Goal: Task Accomplishment & Management: Use online tool/utility

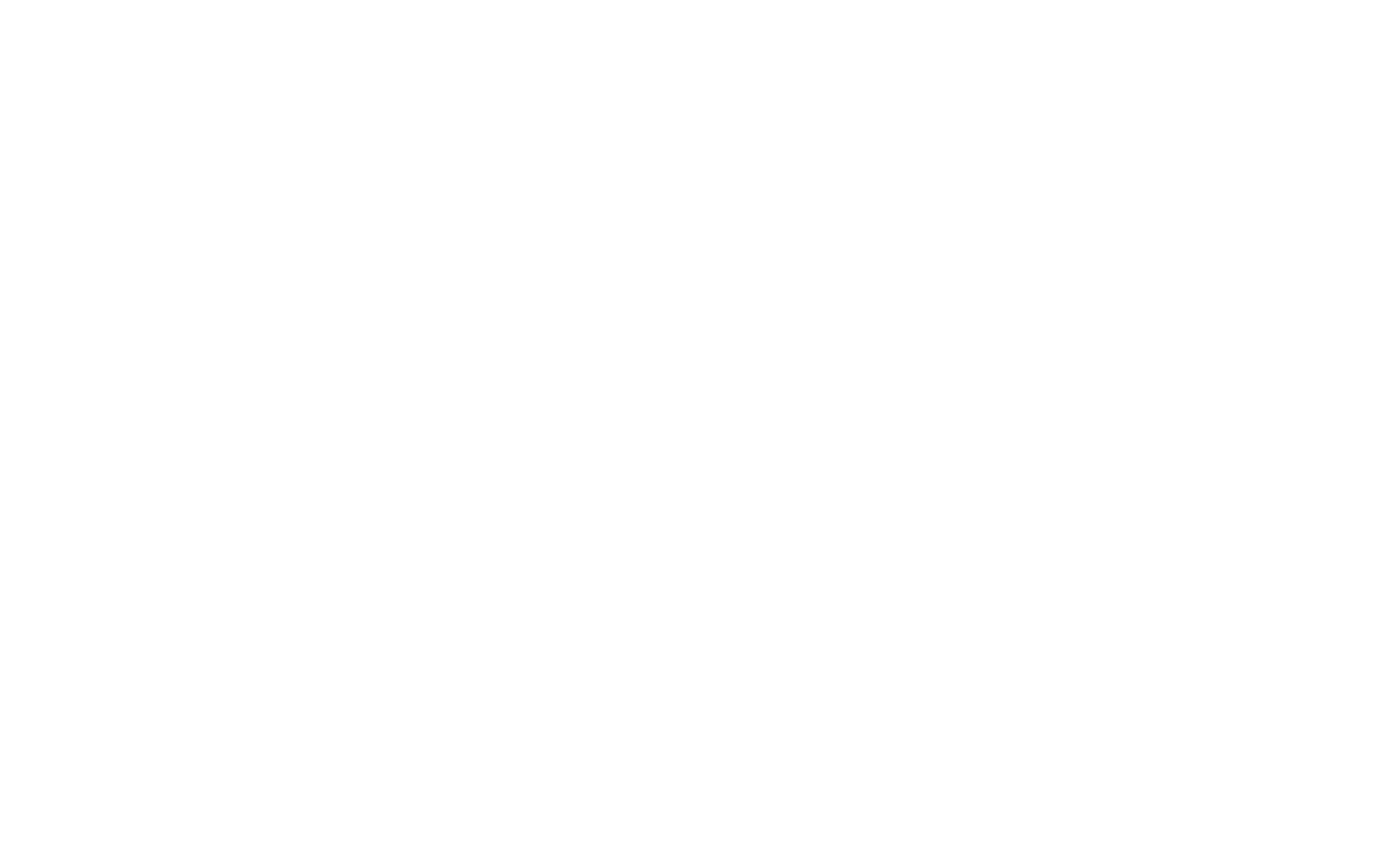
click at [533, 681] on div at bounding box center [700, 431] width 1400 height 863
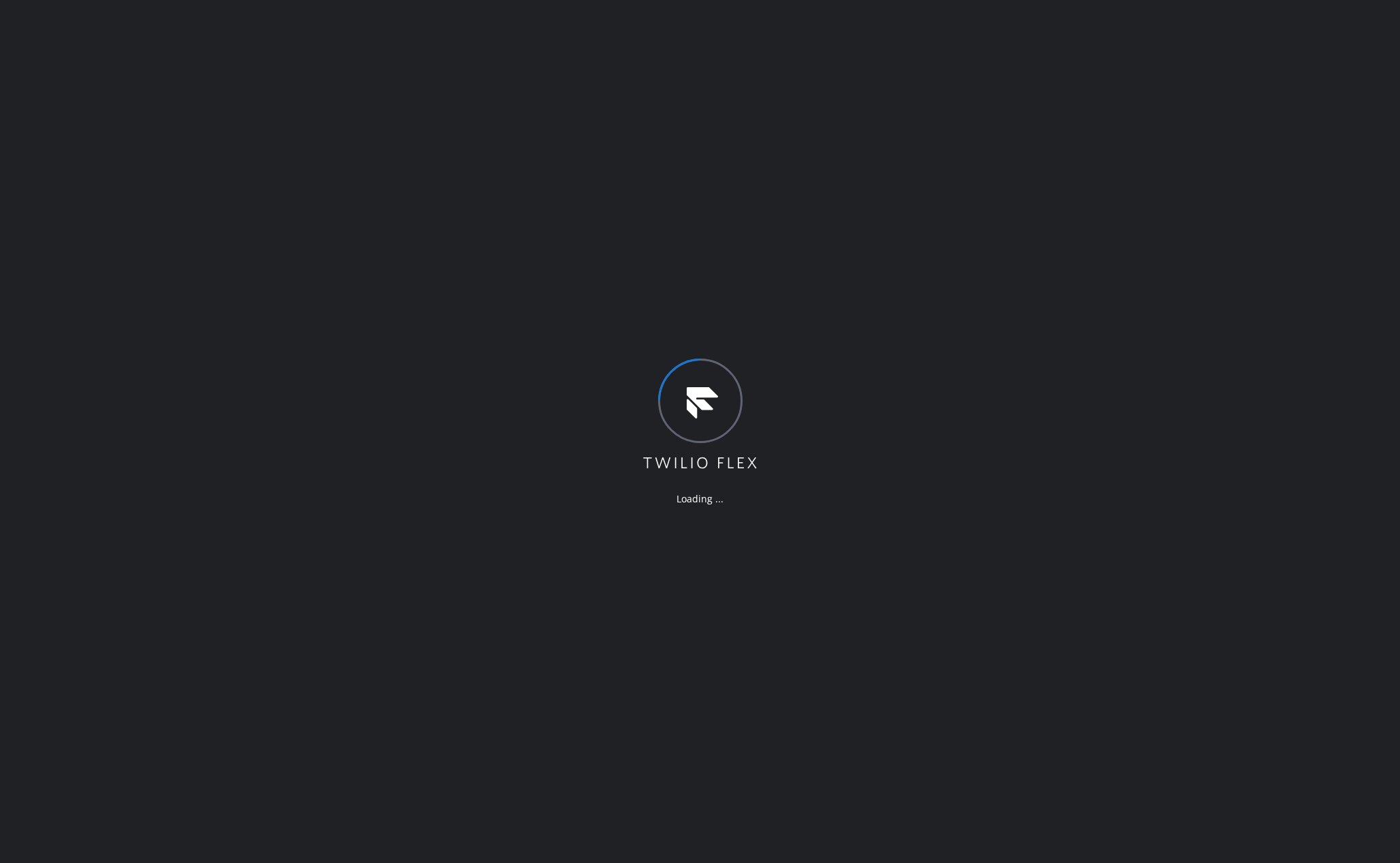
drag, startPoint x: 845, startPoint y: 579, endPoint x: 898, endPoint y: 582, distance: 53.1
click at [846, 579] on div "Loading ..." at bounding box center [700, 431] width 1400 height 863
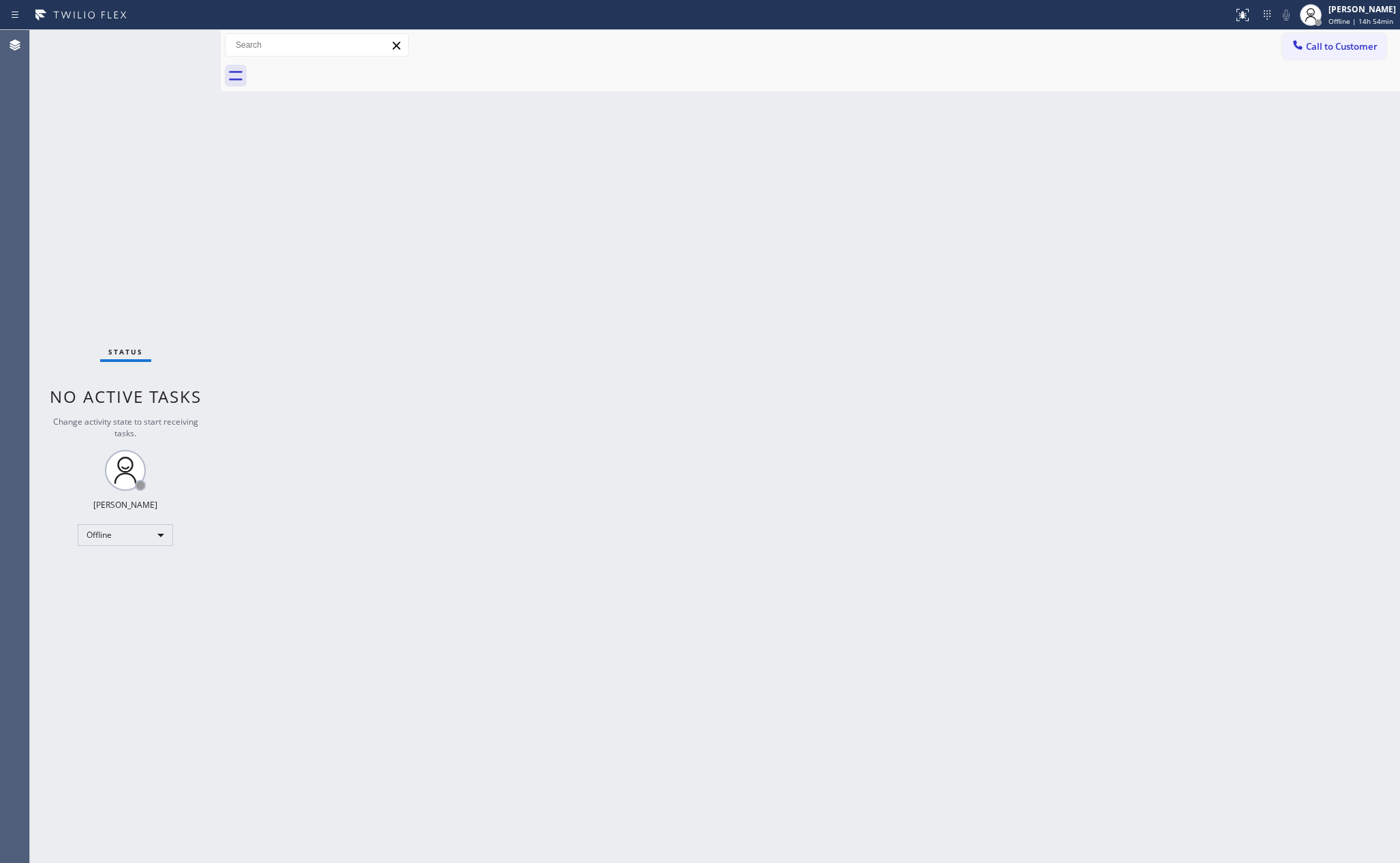
click at [321, 363] on div "Back to Dashboard Change Sender ID Customers Technicians Select a contact Outbo…" at bounding box center [811, 446] width 1180 height 833
click at [575, 607] on div "Back to Dashboard Change Sender ID Customers Technicians Select a contact Outbo…" at bounding box center [811, 446] width 1180 height 833
click at [150, 532] on div "Offline" at bounding box center [125, 535] width 95 height 22
click at [137, 589] on li "Unavailable" at bounding box center [124, 587] width 92 height 17
click at [1004, 477] on div "Back to Dashboard Change Sender ID Customers Technicians Select a contact Outbo…" at bounding box center [811, 446] width 1180 height 833
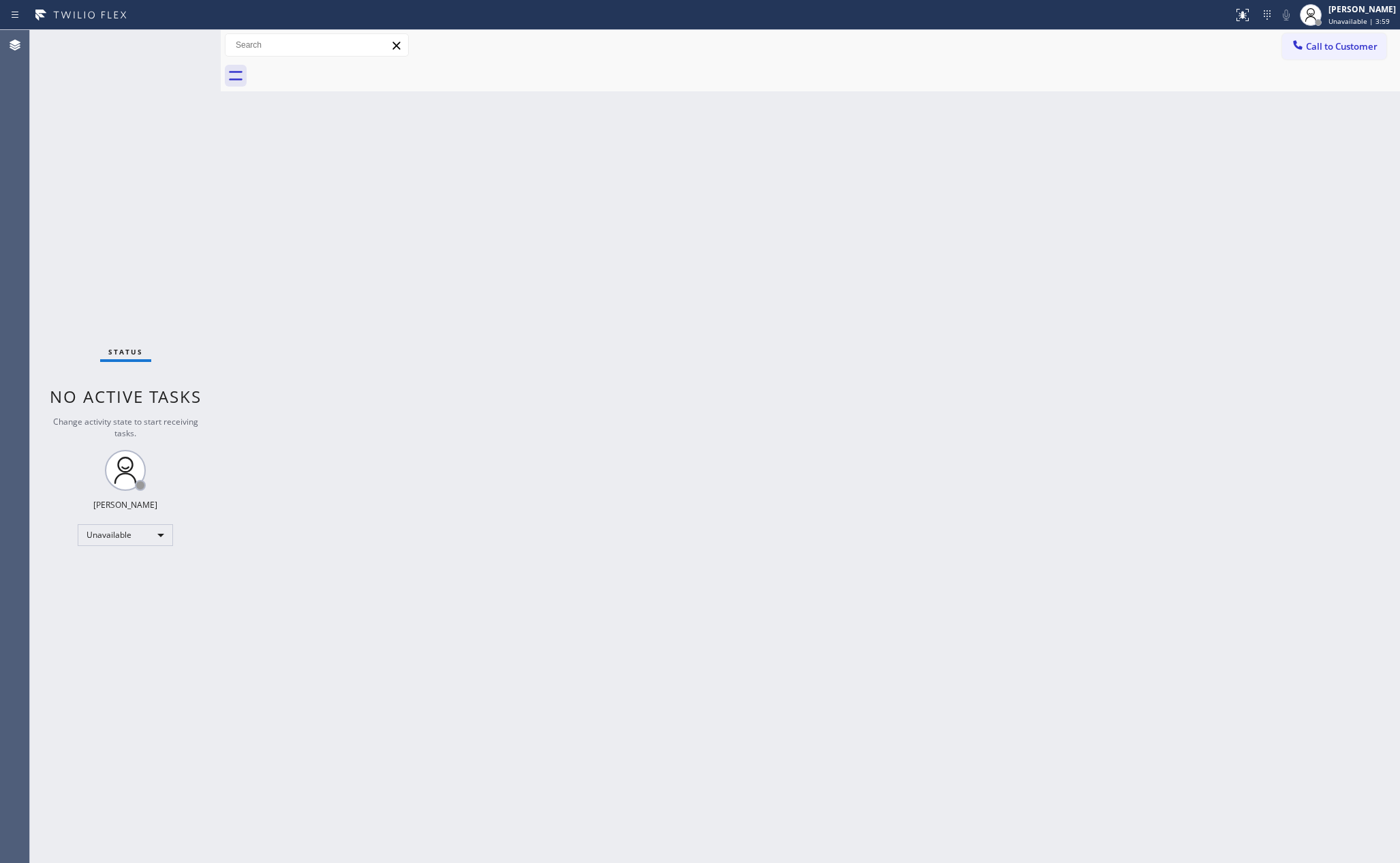
drag, startPoint x: 344, startPoint y: 357, endPoint x: 978, endPoint y: 15, distance: 720.4
click at [373, 343] on div "Back to Dashboard Change Sender ID Customers Technicians Select a contact Outbo…" at bounding box center [811, 446] width 1180 height 833
drag, startPoint x: 740, startPoint y: 392, endPoint x: 245, endPoint y: 529, distance: 513.6
click at [716, 417] on div "Back to Dashboard Change Sender ID Customers Technicians Select a contact Outbo…" at bounding box center [811, 446] width 1180 height 833
click at [744, 600] on div "Back to Dashboard Change Sender ID Customers Technicians Select a contact Outbo…" at bounding box center [811, 446] width 1180 height 833
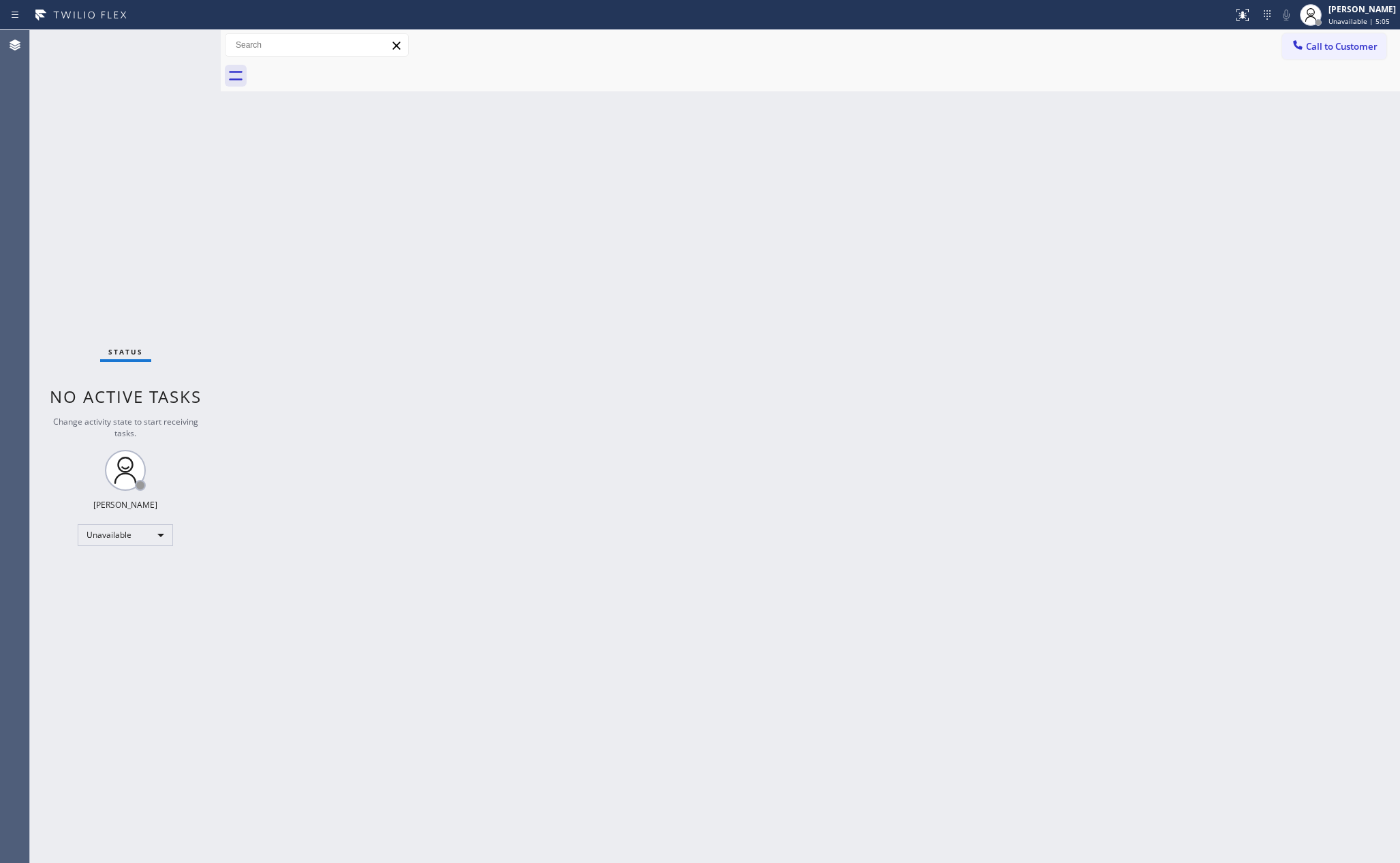
drag, startPoint x: 368, startPoint y: 346, endPoint x: 385, endPoint y: 336, distance: 19.7
click at [378, 340] on div "Back to Dashboard Change Sender ID Customers Technicians Select a contact Outbo…" at bounding box center [811, 446] width 1180 height 833
click at [504, 283] on div "Back to Dashboard Change Sender ID Customers Technicians Select a contact Outbo…" at bounding box center [811, 446] width 1180 height 833
click at [94, 587] on div "Status No active tasks Change activity state to start receiving tasks. Eva Mahi…" at bounding box center [125, 446] width 191 height 833
click at [128, 536] on div "Unavailable" at bounding box center [125, 535] width 95 height 22
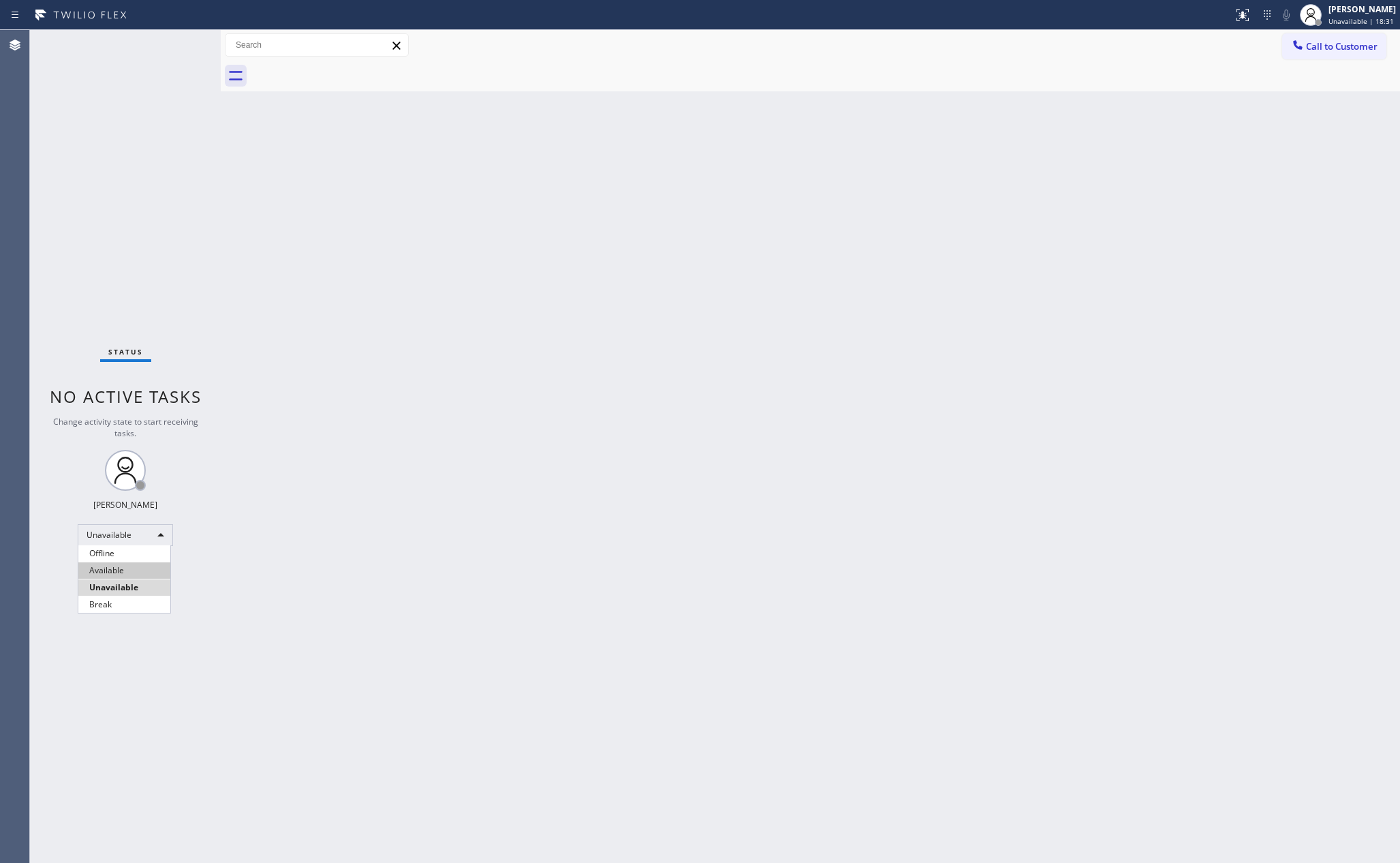
click at [152, 576] on li "Available" at bounding box center [124, 571] width 92 height 17
click at [928, 530] on div "Back to Dashboard Change Sender ID Customers Technicians Select a contact Outbo…" at bounding box center [811, 446] width 1180 height 833
drag, startPoint x: 853, startPoint y: 477, endPoint x: 846, endPoint y: 510, distance: 33.7
click at [853, 479] on div "Back to Dashboard Change Sender ID Customers Technicians Select a contact Outbo…" at bounding box center [811, 446] width 1180 height 833
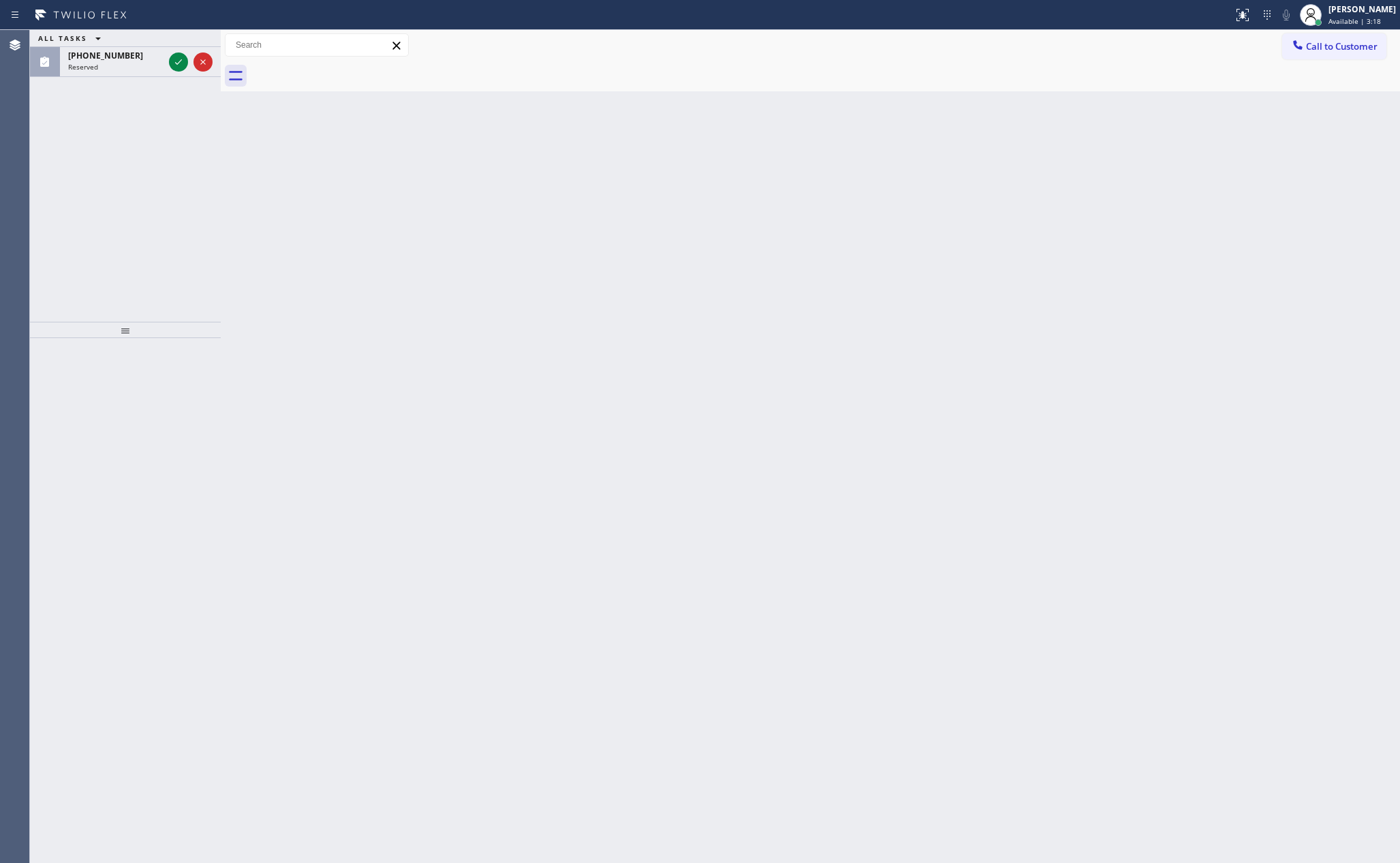
click at [149, 113] on div "ALL TASKS ALL TASKS ACTIVE TASKS TASKS IN WRAP UP (510) 610-1767 Reserved" at bounding box center [125, 176] width 191 height 292
click at [184, 58] on icon at bounding box center [179, 62] width 17 height 17
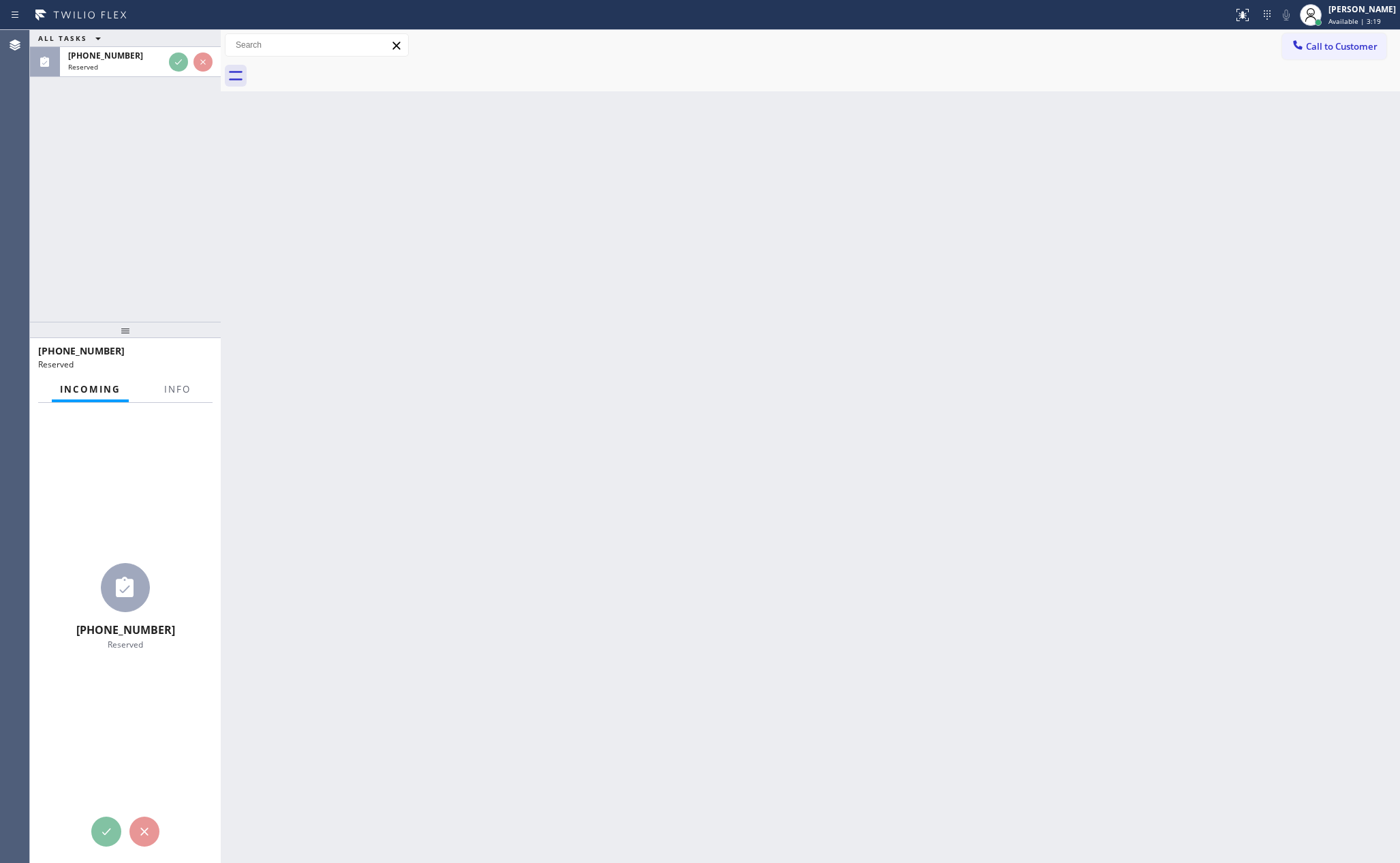
click at [188, 203] on div "ALL TASKS ALL TASKS ACTIVE TASKS TASKS IN WRAP UP (510) 610-1767 Reserved" at bounding box center [125, 176] width 191 height 292
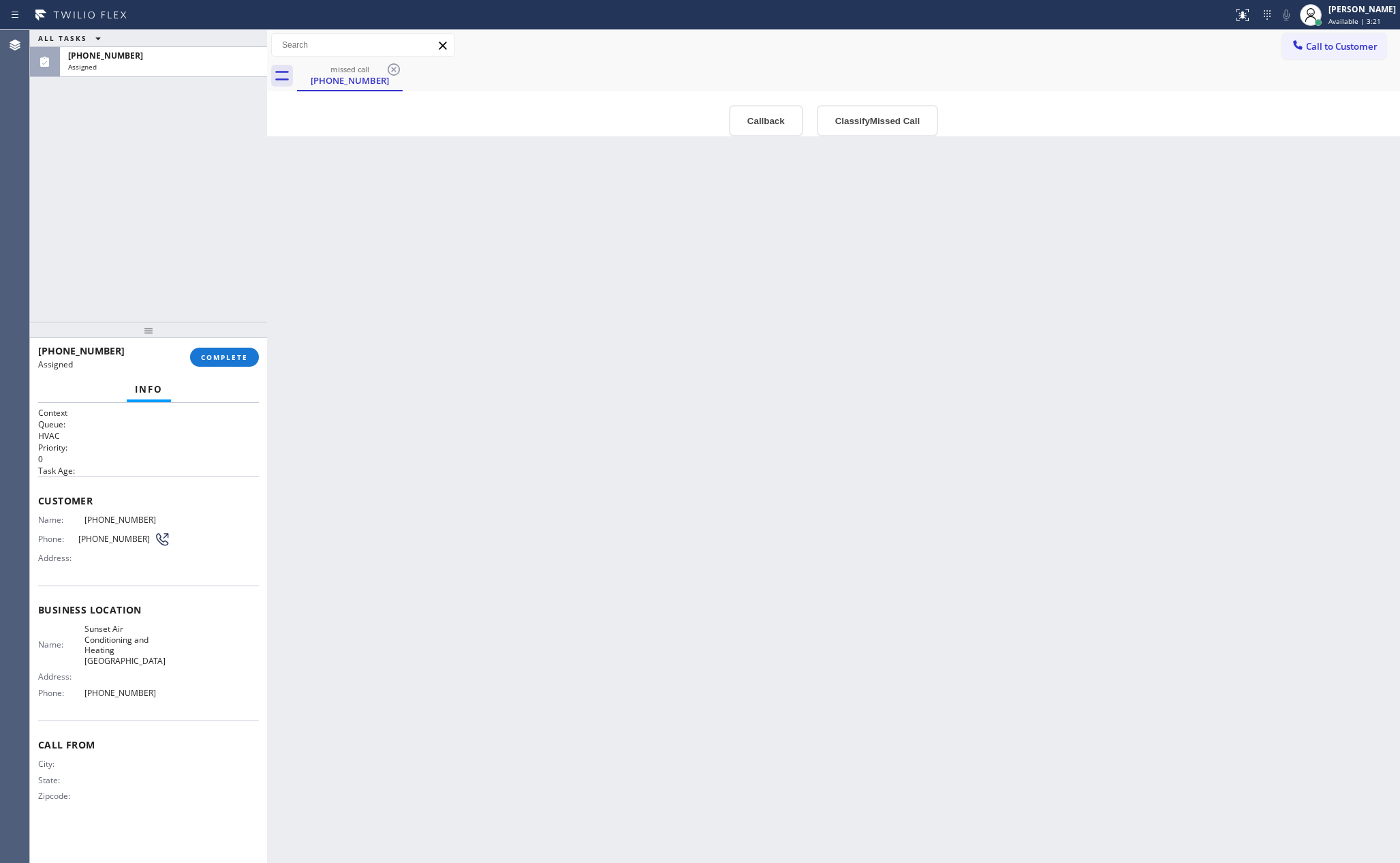
drag, startPoint x: 222, startPoint y: 158, endPoint x: 268, endPoint y: 158, distance: 46.0
click at [267, 158] on div at bounding box center [267, 446] width 0 height 833
drag, startPoint x: 390, startPoint y: 295, endPoint x: 733, endPoint y: 111, distance: 389.2
click at [468, 271] on div "Back to Dashboard Change Sender ID Customers Technicians Select a contact Outbo…" at bounding box center [834, 446] width 1133 height 833
click at [529, 333] on div "Back to Dashboard Change Sender ID Customers Technicians Select a contact Outbo…" at bounding box center [834, 446] width 1133 height 833
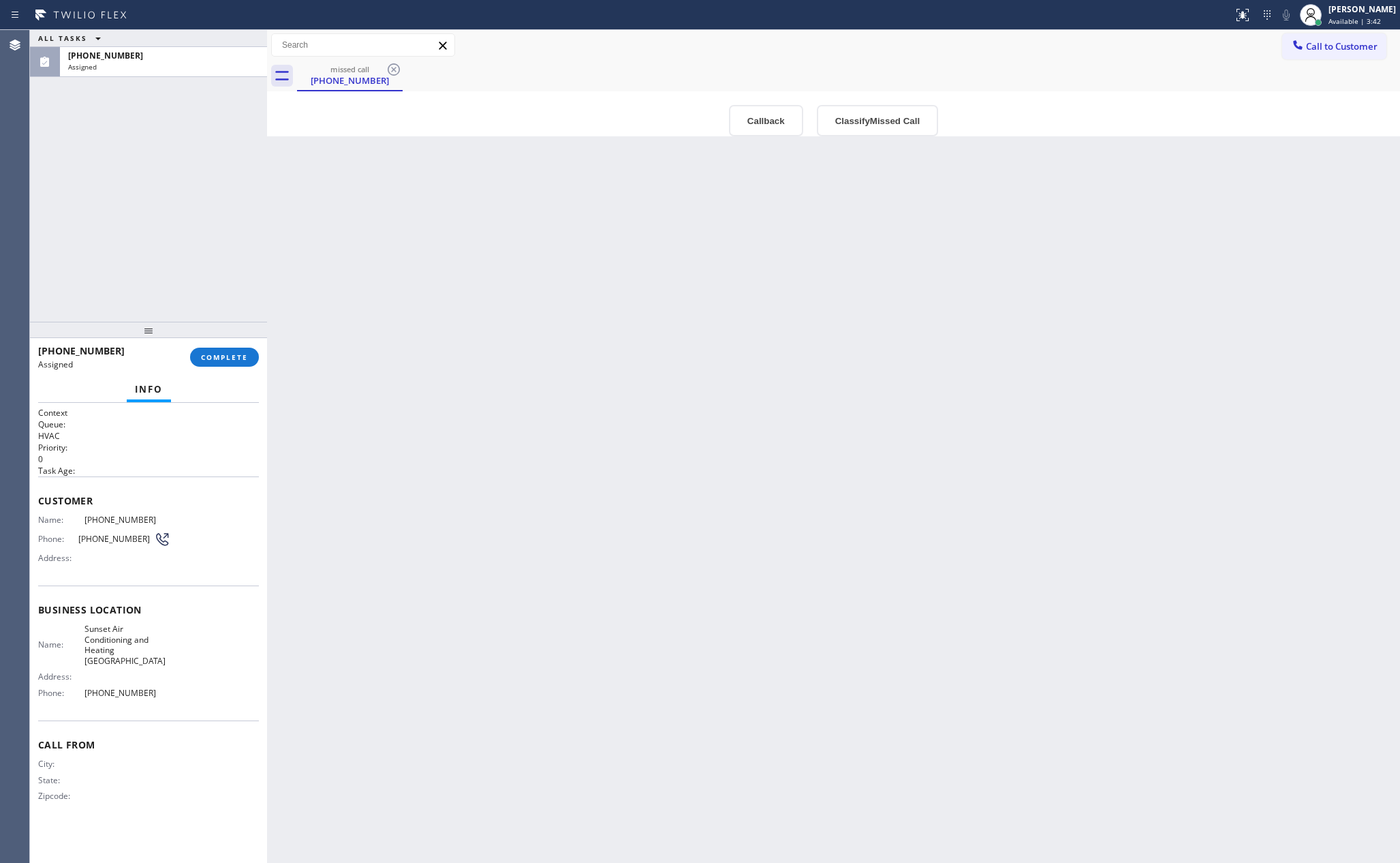
click at [1057, 295] on div "Back to Dashboard Change Sender ID Customers Technicians Select a contact Outbo…" at bounding box center [834, 446] width 1133 height 833
click at [870, 121] on button "Classify Missed Call" at bounding box center [878, 120] width 122 height 31
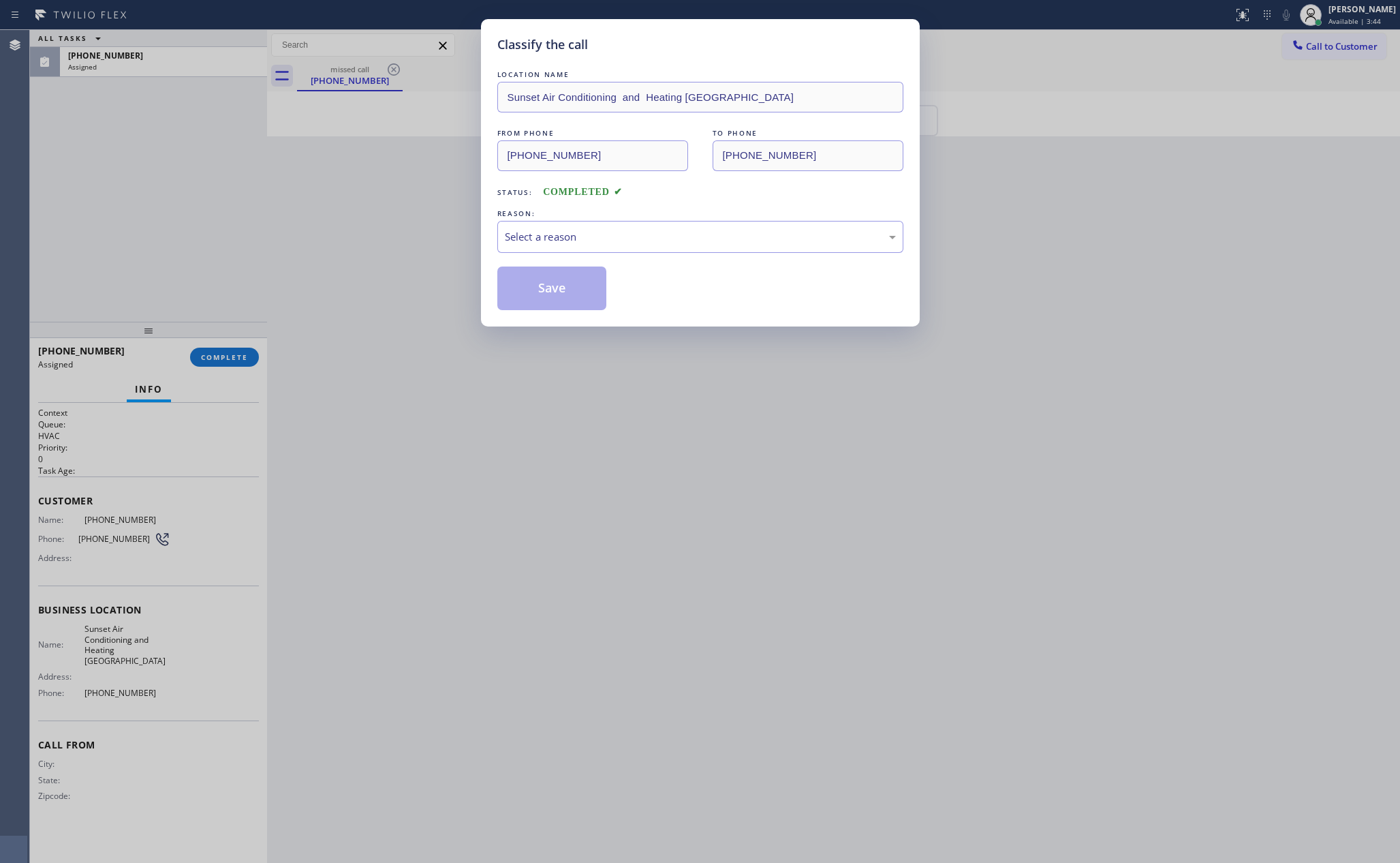
click at [1080, 532] on div "Classify the call LOCATION NAME Sunset Air Conditioning and Heating Newark FROM…" at bounding box center [700, 431] width 1400 height 863
click at [573, 226] on div "Select a reason" at bounding box center [700, 237] width 406 height 32
click at [539, 285] on button "Save" at bounding box center [552, 288] width 110 height 44
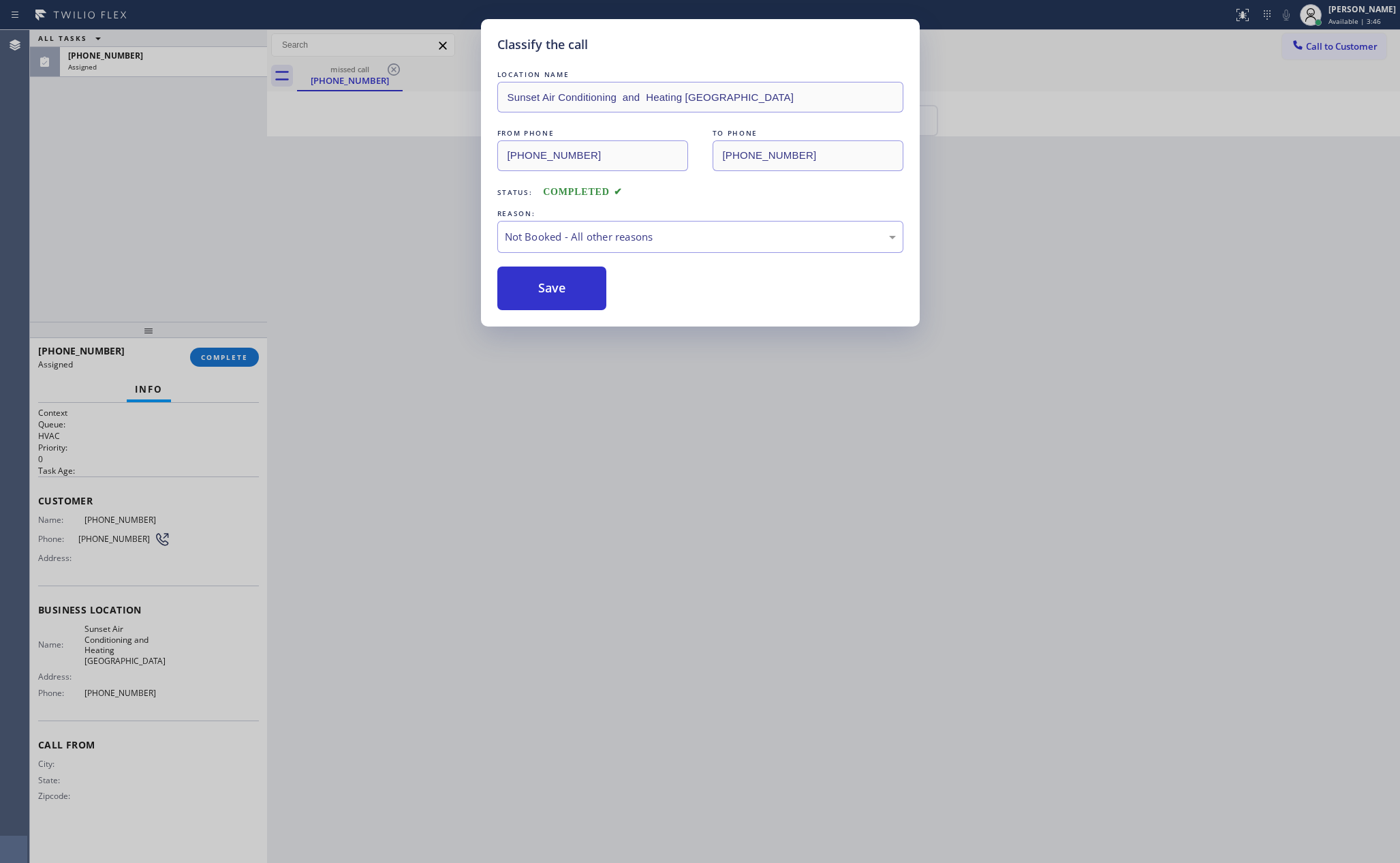
click at [1049, 495] on div "Classify the call LOCATION NAME Sunset Air Conditioning and Heating Newark FROM…" at bounding box center [700, 431] width 1400 height 863
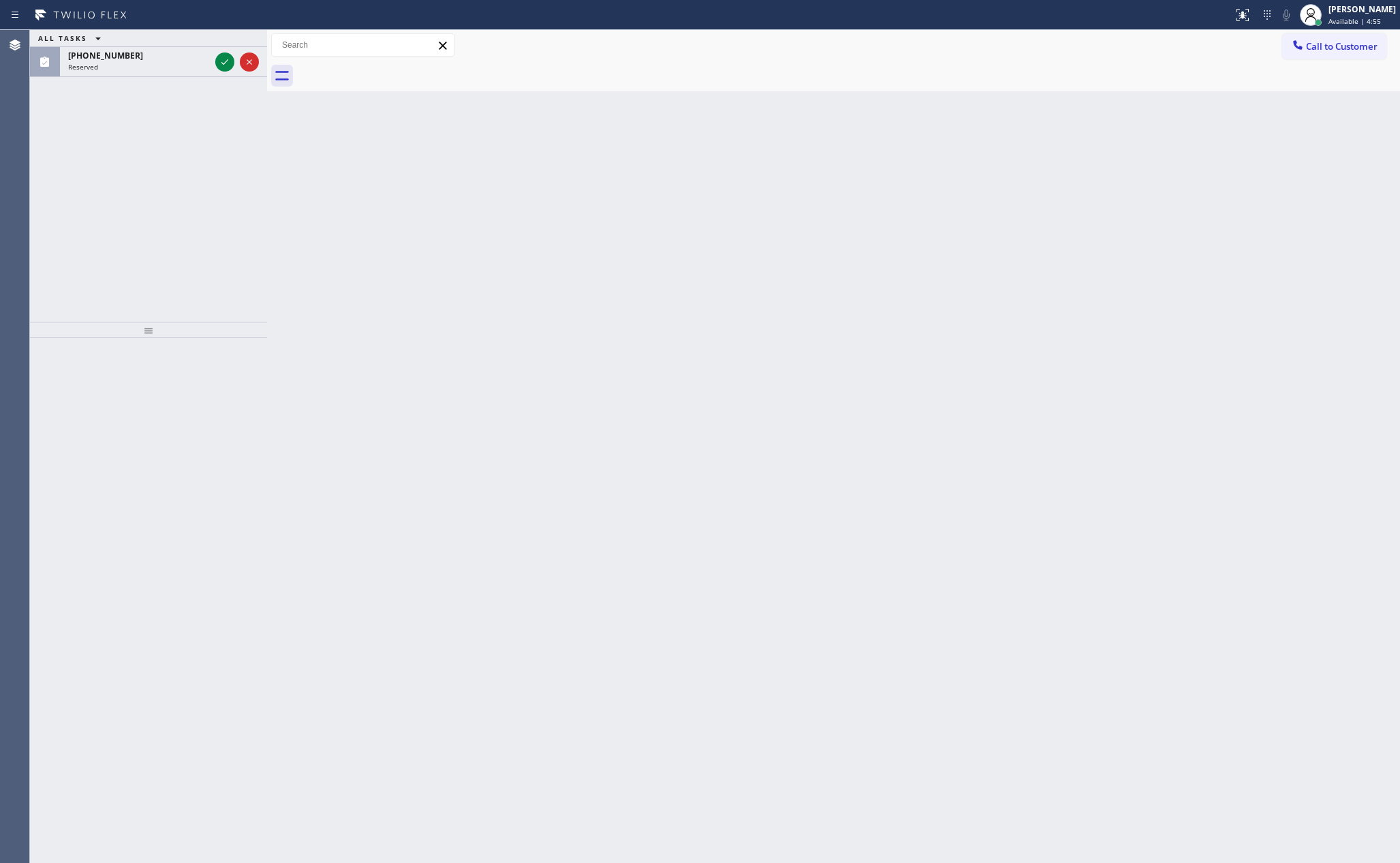
click at [1374, 585] on div "Back to Dashboard Change Sender ID Customers Technicians Select a contact Outbo…" at bounding box center [834, 446] width 1133 height 833
drag, startPoint x: 469, startPoint y: 310, endPoint x: 746, endPoint y: 15, distance: 404.7
click at [484, 295] on div "Back to Dashboard Change Sender ID Customers Technicians Select a contact Outbo…" at bounding box center [834, 446] width 1133 height 833
click at [996, 497] on div "Back to Dashboard Change Sender ID Customers Technicians Select a contact Outbo…" at bounding box center [834, 446] width 1133 height 833
click at [222, 64] on icon at bounding box center [225, 62] width 17 height 17
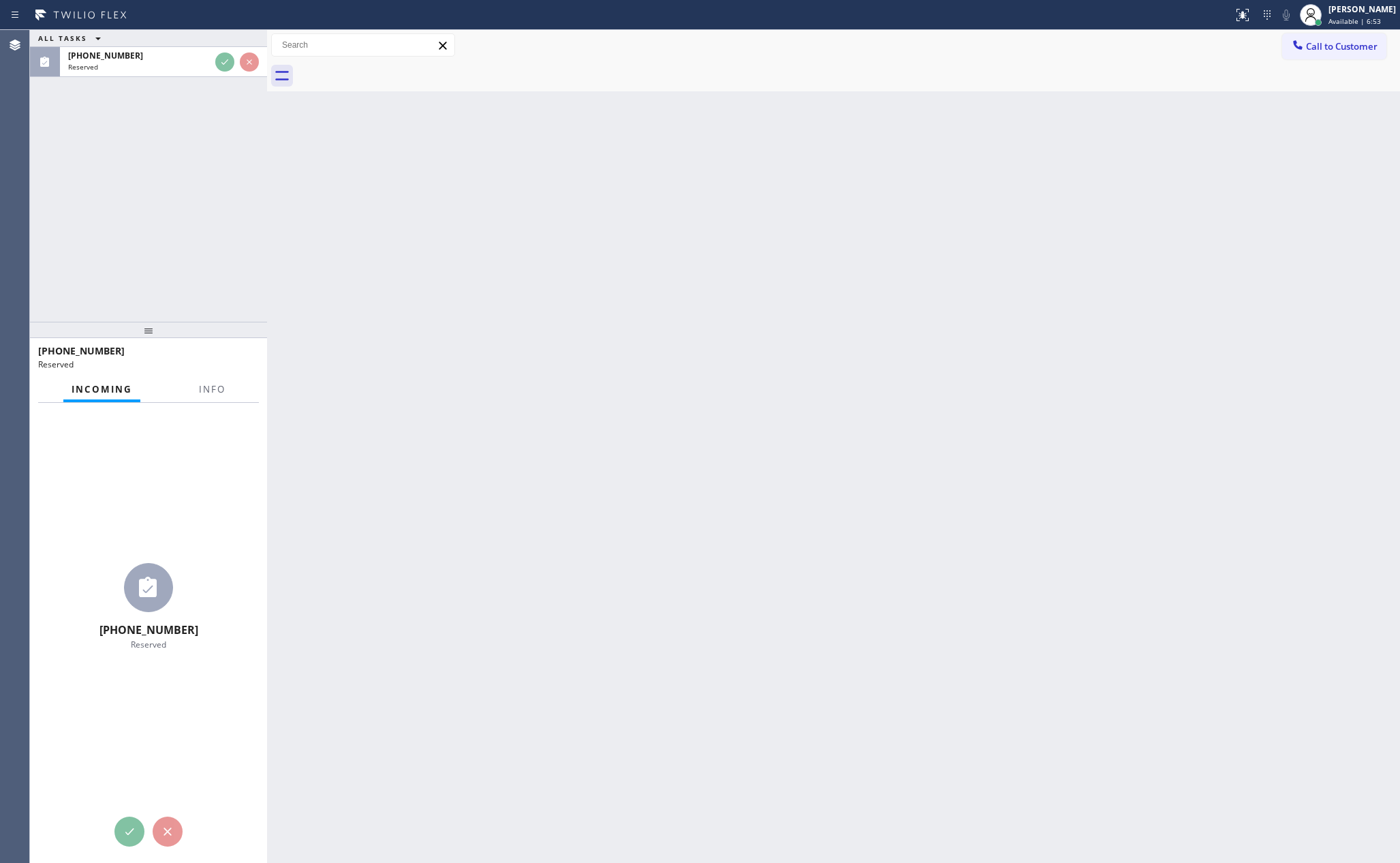
click at [191, 242] on div "ALL TASKS ALL TASKS ACTIVE TASKS TASKS IN WRAP UP (650) 212-5987 Reserved" at bounding box center [148, 176] width 237 height 292
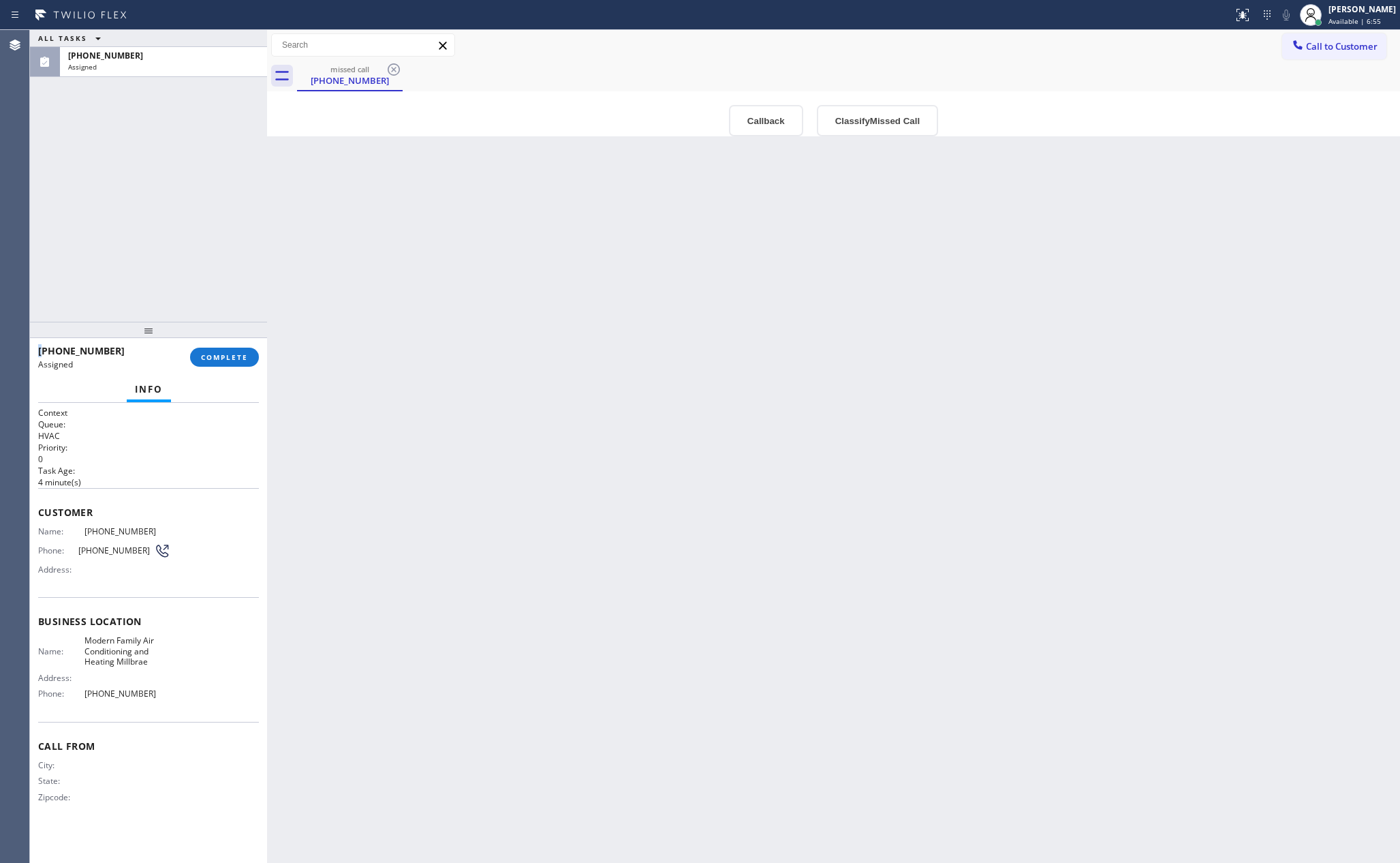
type input "(650) 334-1711"
click at [740, 119] on button "Callback" at bounding box center [767, 120] width 75 height 31
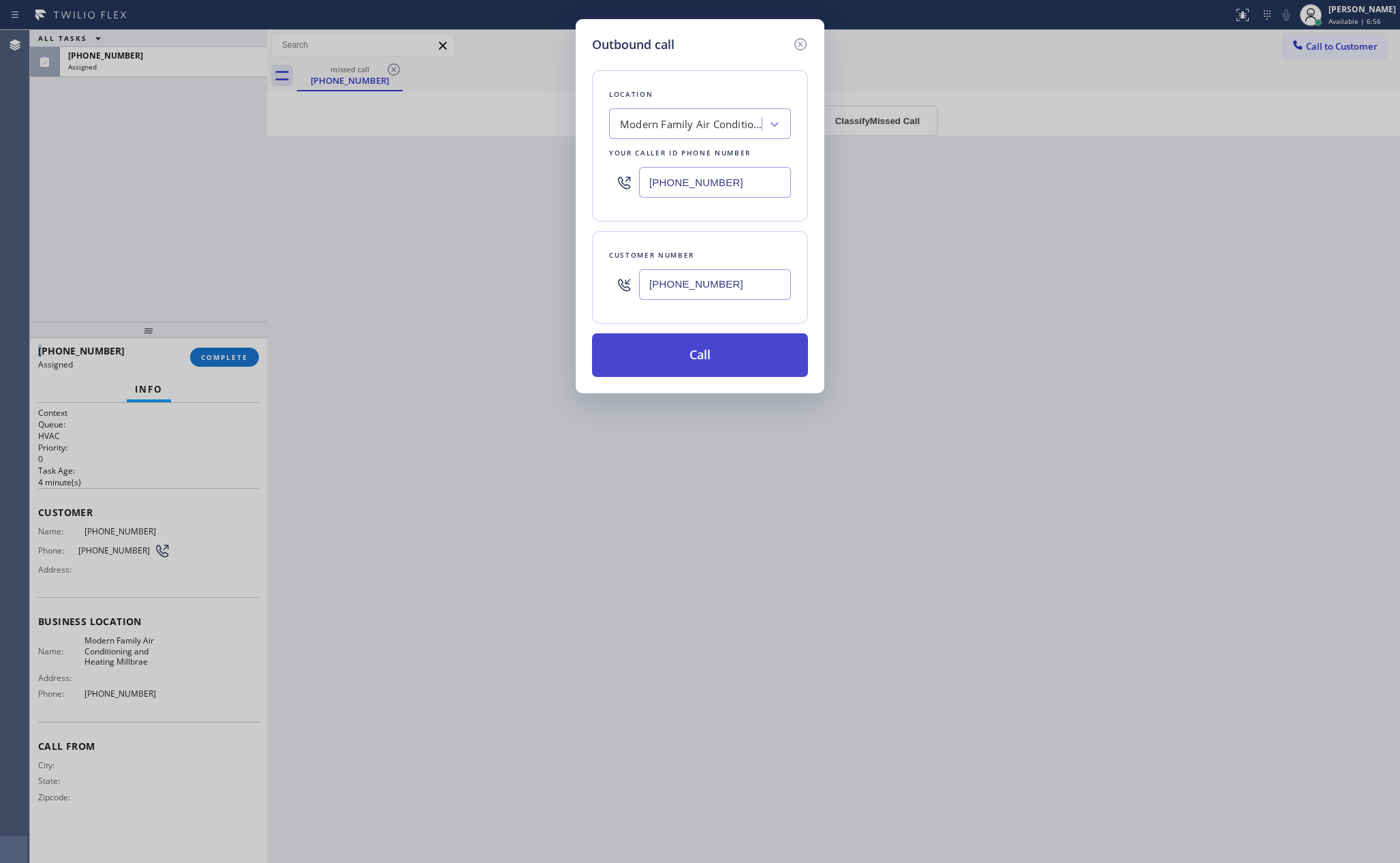
click at [706, 341] on button "Call" at bounding box center [700, 354] width 216 height 44
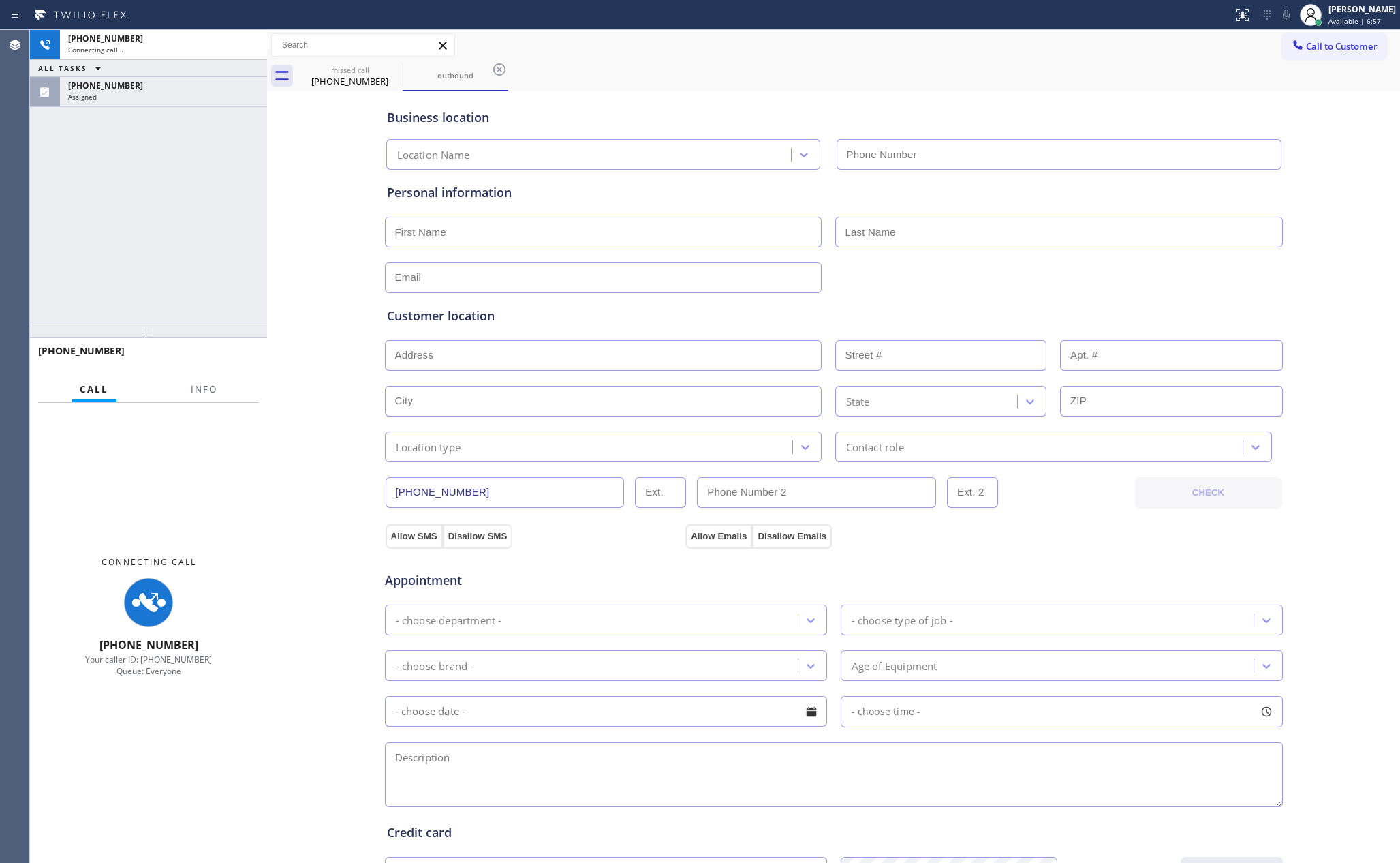
type input "(650) 334-1711"
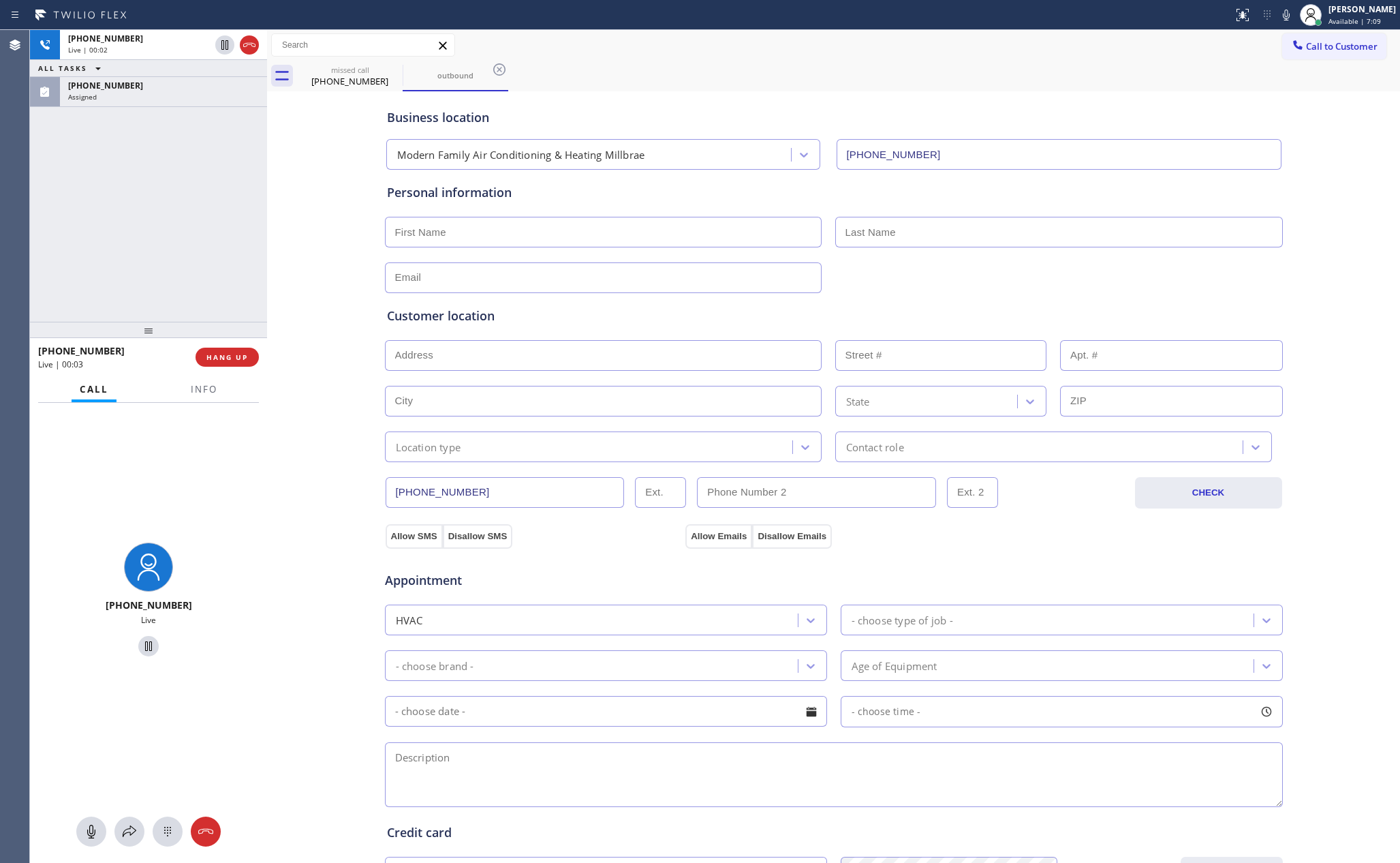
drag, startPoint x: 254, startPoint y: 358, endPoint x: 221, endPoint y: 283, distance: 81.9
click at [253, 359] on button "HANG UP" at bounding box center [227, 357] width 64 height 19
click at [186, 199] on div "+16502125987 Live | 00:03 ALL TASKS ALL TASKS ACTIVE TASKS TASKS IN WRAP UP (65…" at bounding box center [148, 176] width 237 height 292
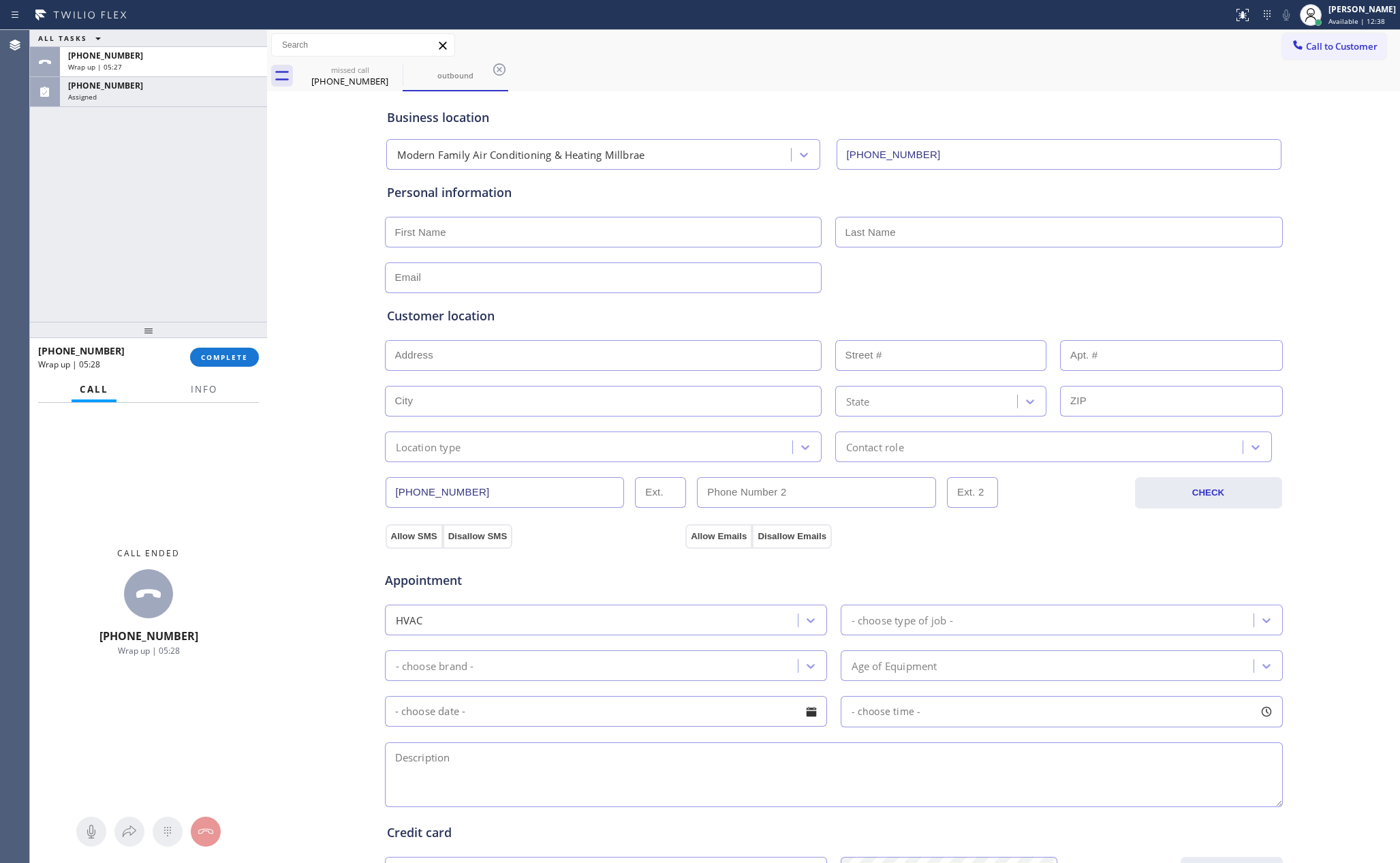
drag, startPoint x: 129, startPoint y: 203, endPoint x: 209, endPoint y: 401, distance: 213.6
click at [131, 211] on div "ALL TASKS ALL TASKS ACTIVE TASKS TASKS IN WRAP UP +16502125987 Wrap up | 05:27 …" at bounding box center [148, 176] width 237 height 292
click at [236, 352] on span "COMPLETE" at bounding box center [224, 357] width 47 height 10
click at [195, 180] on div "ALL TASKS ALL TASKS ACTIVE TASKS TASKS IN WRAP UP +16502125987 Wrap up | 05:28 …" at bounding box center [148, 176] width 237 height 292
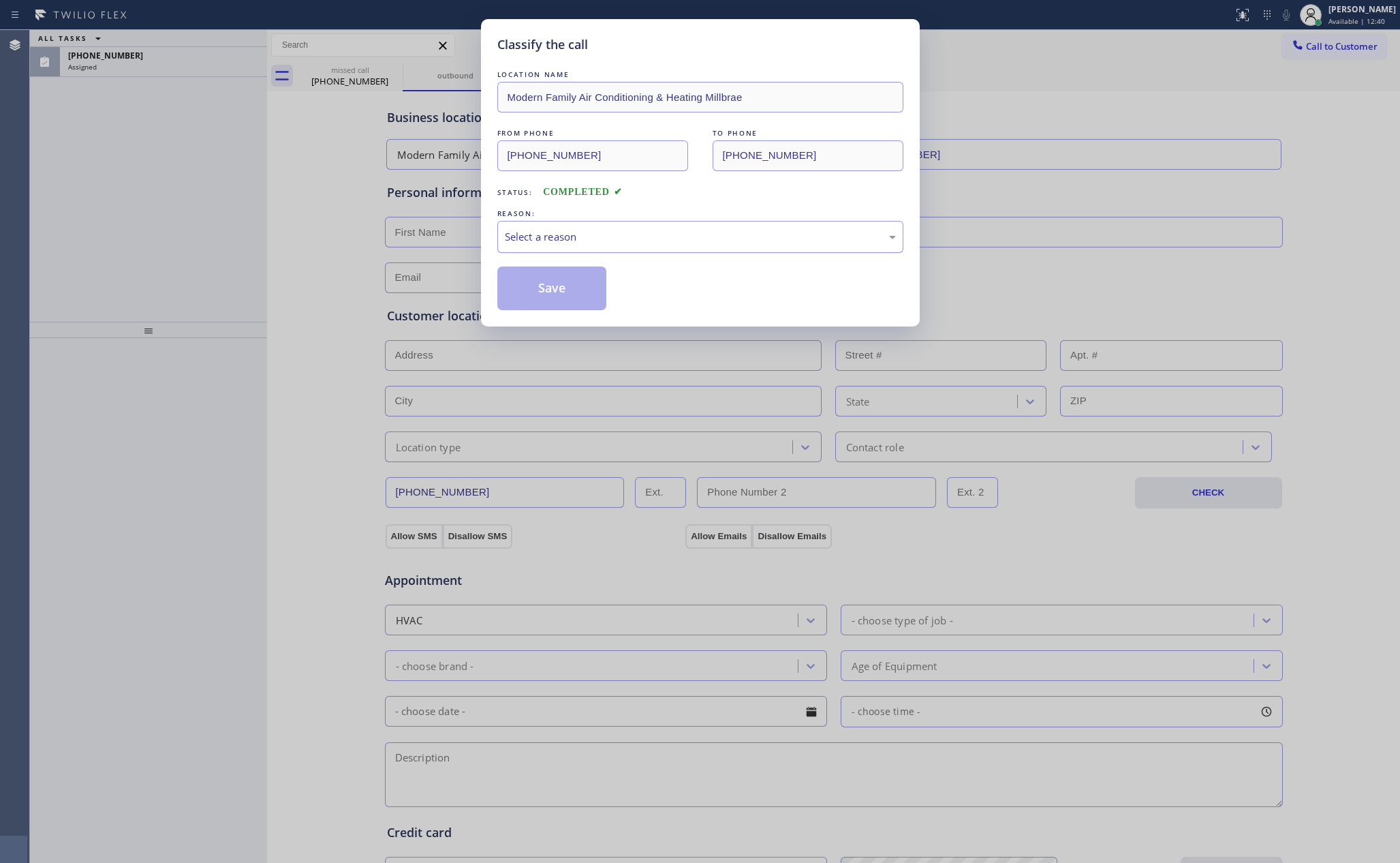
click at [542, 242] on div "Select a reason" at bounding box center [700, 236] width 391 height 16
click at [553, 292] on button "Save" at bounding box center [552, 288] width 110 height 44
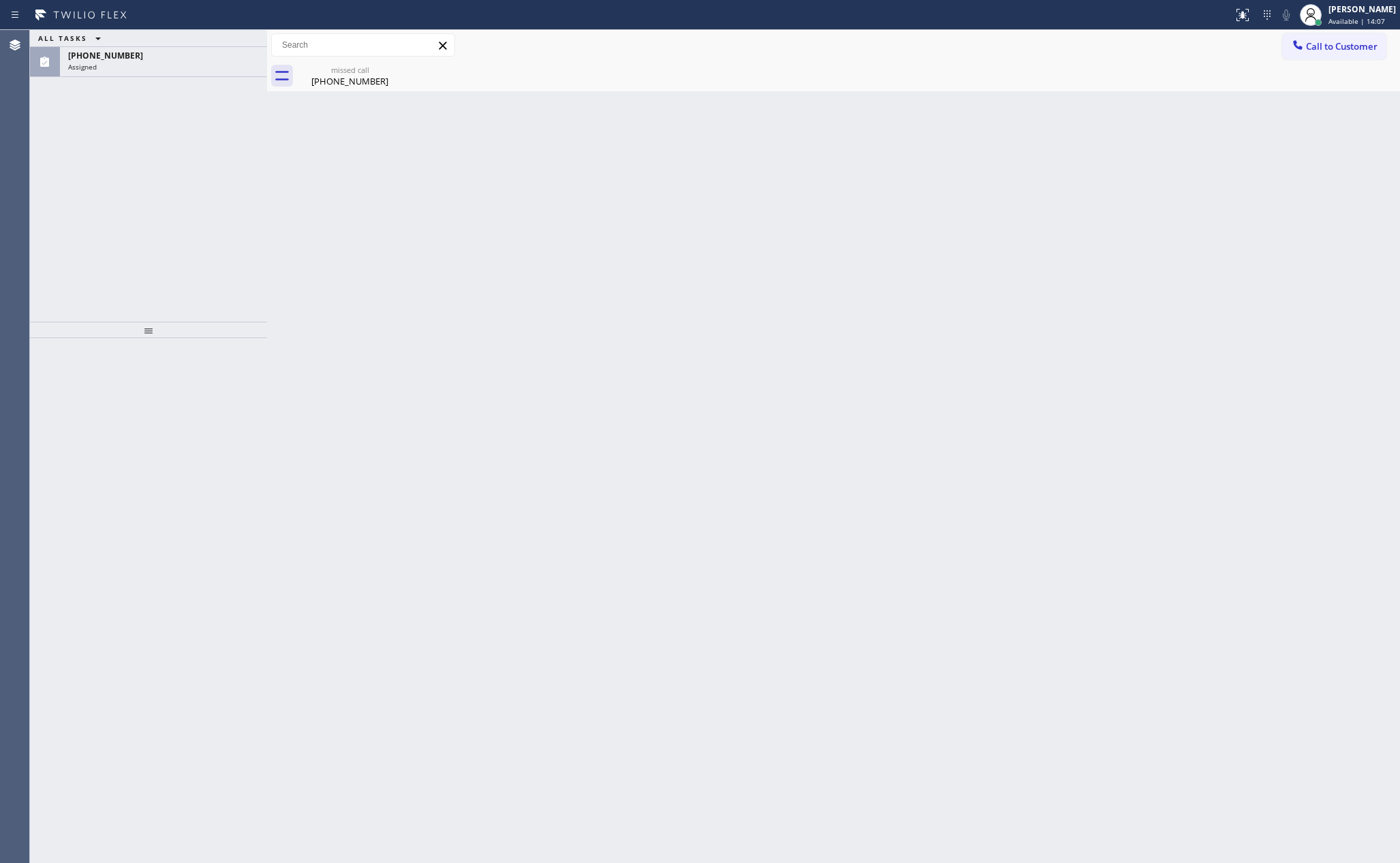
click at [107, 201] on div "ALL TASKS ALL TASKS ACTIVE TASKS TASKS IN WRAP UP (650) 212-5987 Assigned" at bounding box center [148, 176] width 237 height 292
click at [151, 78] on div "ALL TASKS ALL TASKS ACTIVE TASKS TASKS IN WRAP UP (650) 212-5987 Assigned" at bounding box center [148, 176] width 237 height 292
click at [156, 70] on div "Assigned" at bounding box center [164, 67] width 191 height 10
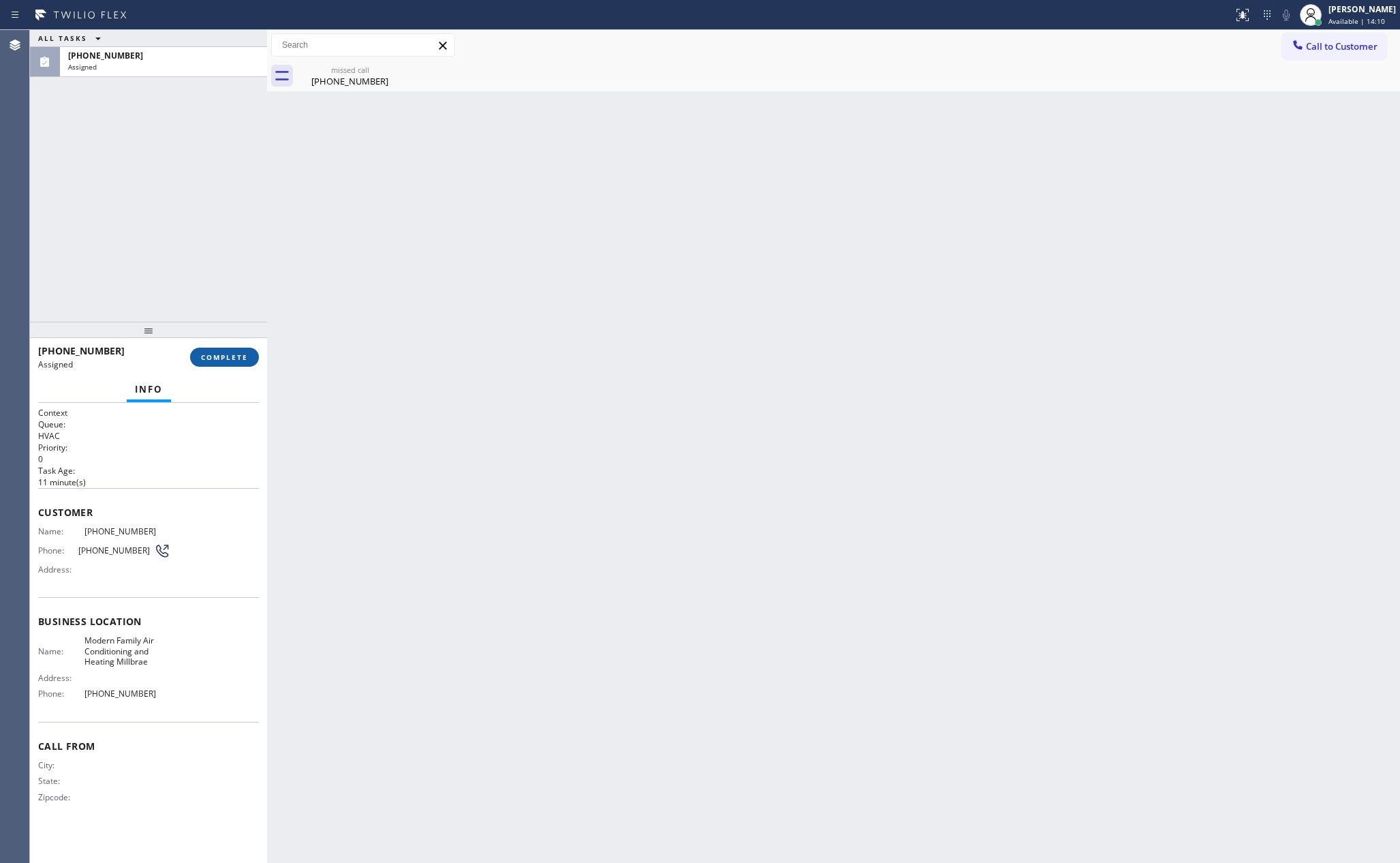
click at [222, 360] on span "COMPLETE" at bounding box center [224, 357] width 47 height 10
click at [215, 256] on div "ALL TASKS ALL TASKS ACTIVE TASKS TASKS IN WRAP UP (650) 212-5987 Assigned" at bounding box center [148, 176] width 237 height 292
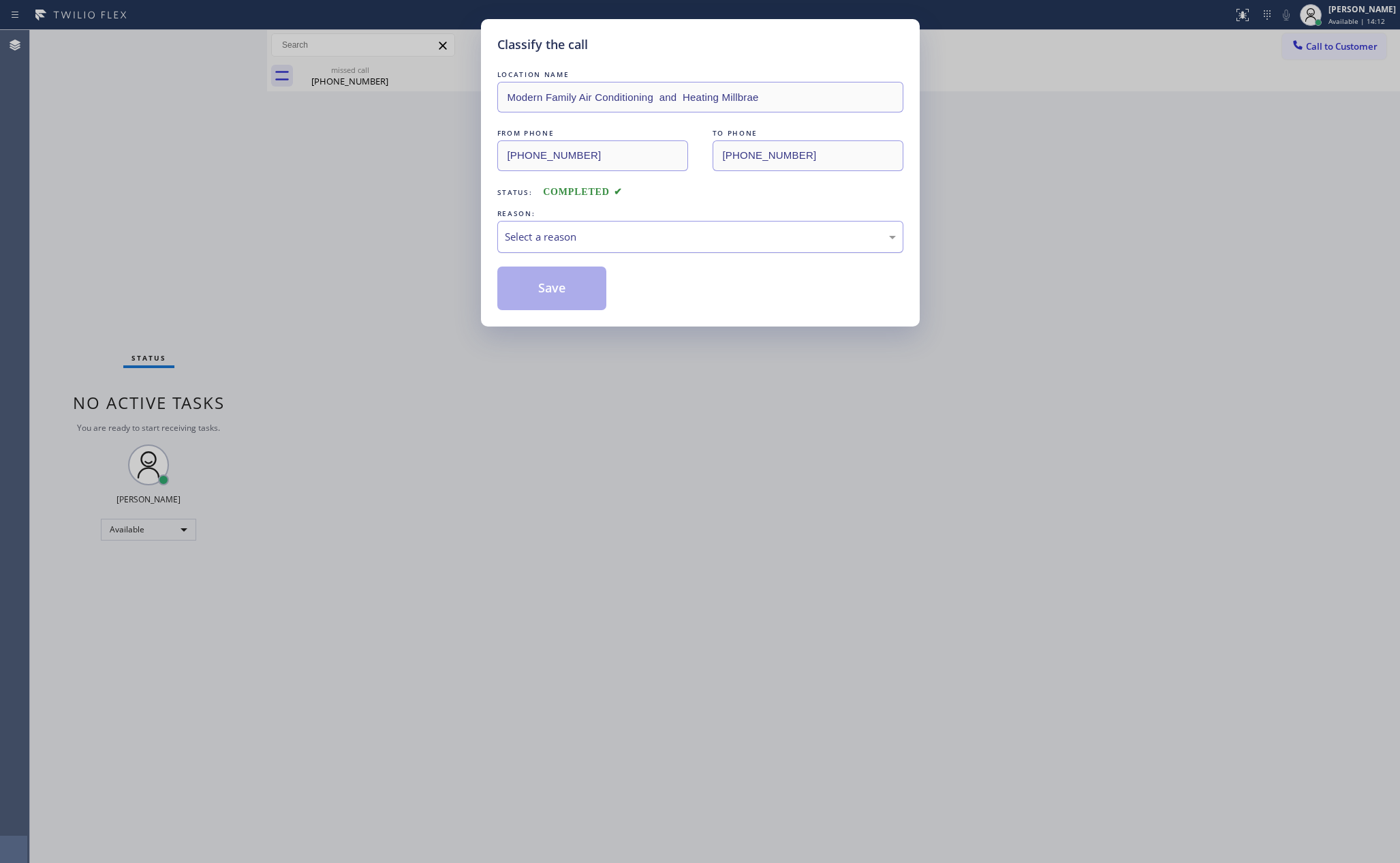
click at [609, 233] on div "Select a reason" at bounding box center [700, 236] width 391 height 16
click at [575, 283] on button "Save" at bounding box center [552, 288] width 110 height 44
click at [529, 303] on button "Save" at bounding box center [552, 288] width 110 height 44
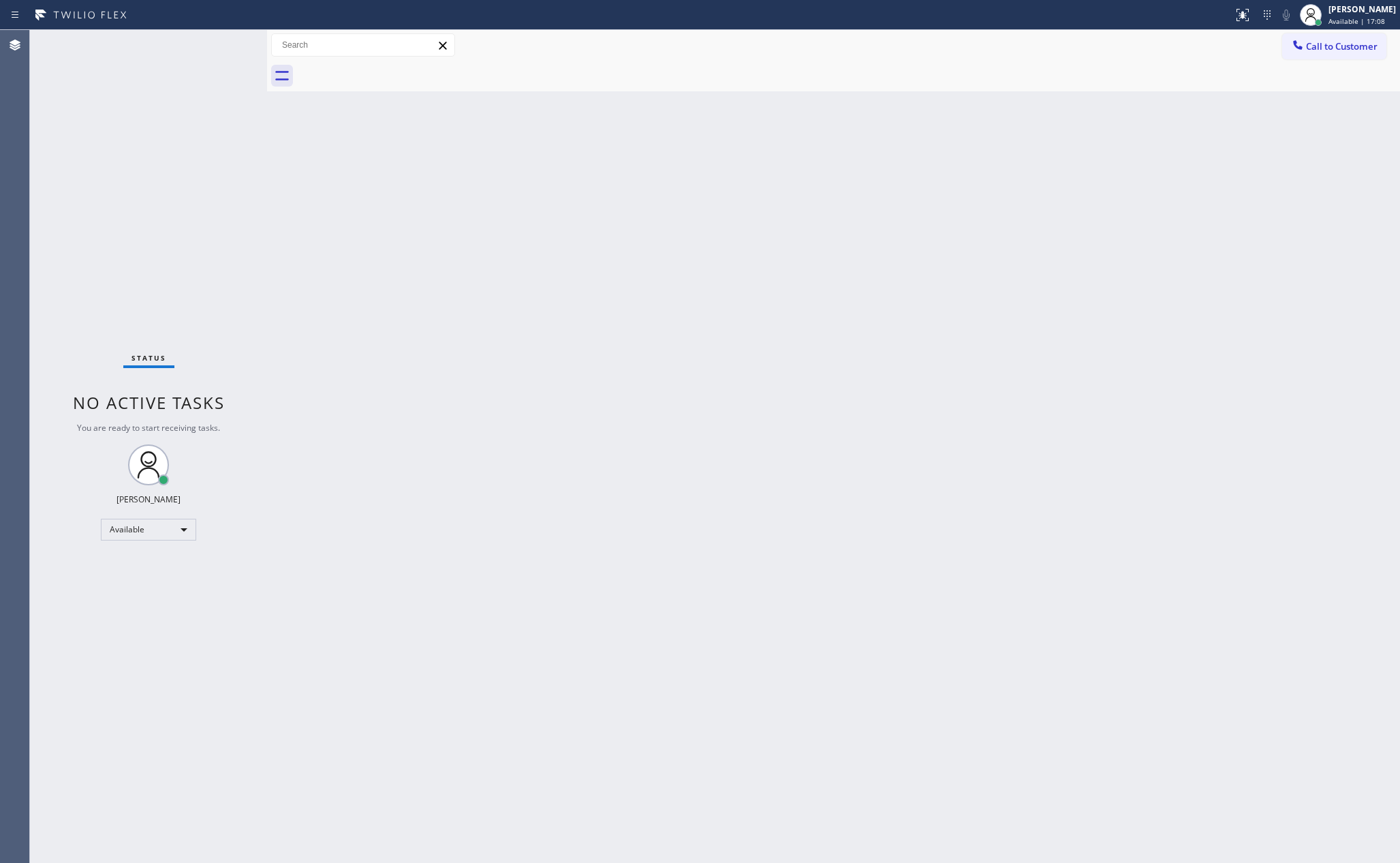
drag, startPoint x: 880, startPoint y: 661, endPoint x: 243, endPoint y: 290, distance: 737.2
click at [867, 650] on div "Back to Dashboard Change Sender ID Customers Technicians Select a contact Outbo…" at bounding box center [834, 446] width 1133 height 833
drag, startPoint x: 211, startPoint y: 295, endPoint x: 1330, endPoint y: 687, distance: 1185.7
click at [265, 346] on div "Status No active tasks You are ready to start receiving tasks. Eva Mahinay Avai…" at bounding box center [715, 446] width 1370 height 833
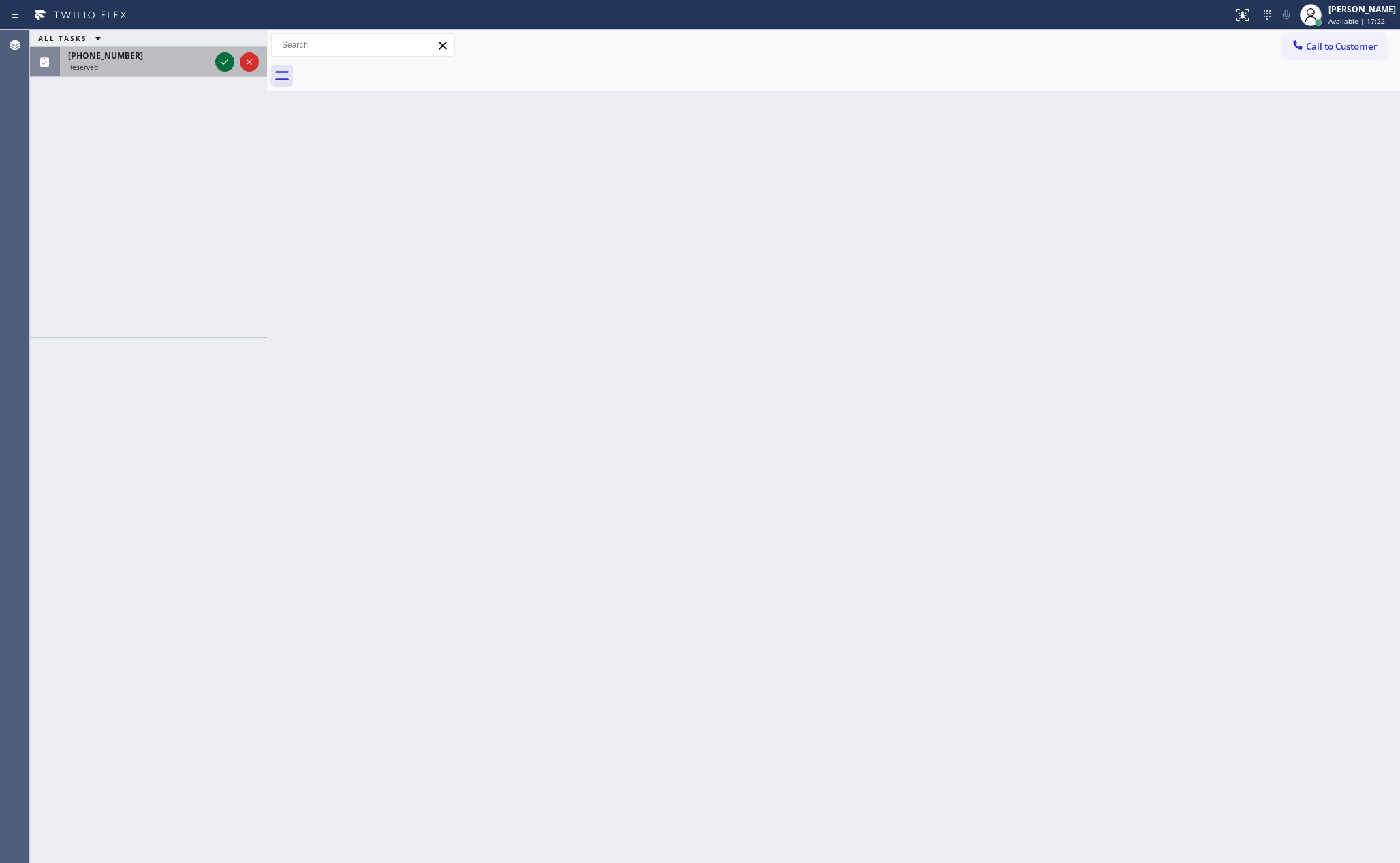
click at [222, 59] on icon at bounding box center [225, 62] width 17 height 17
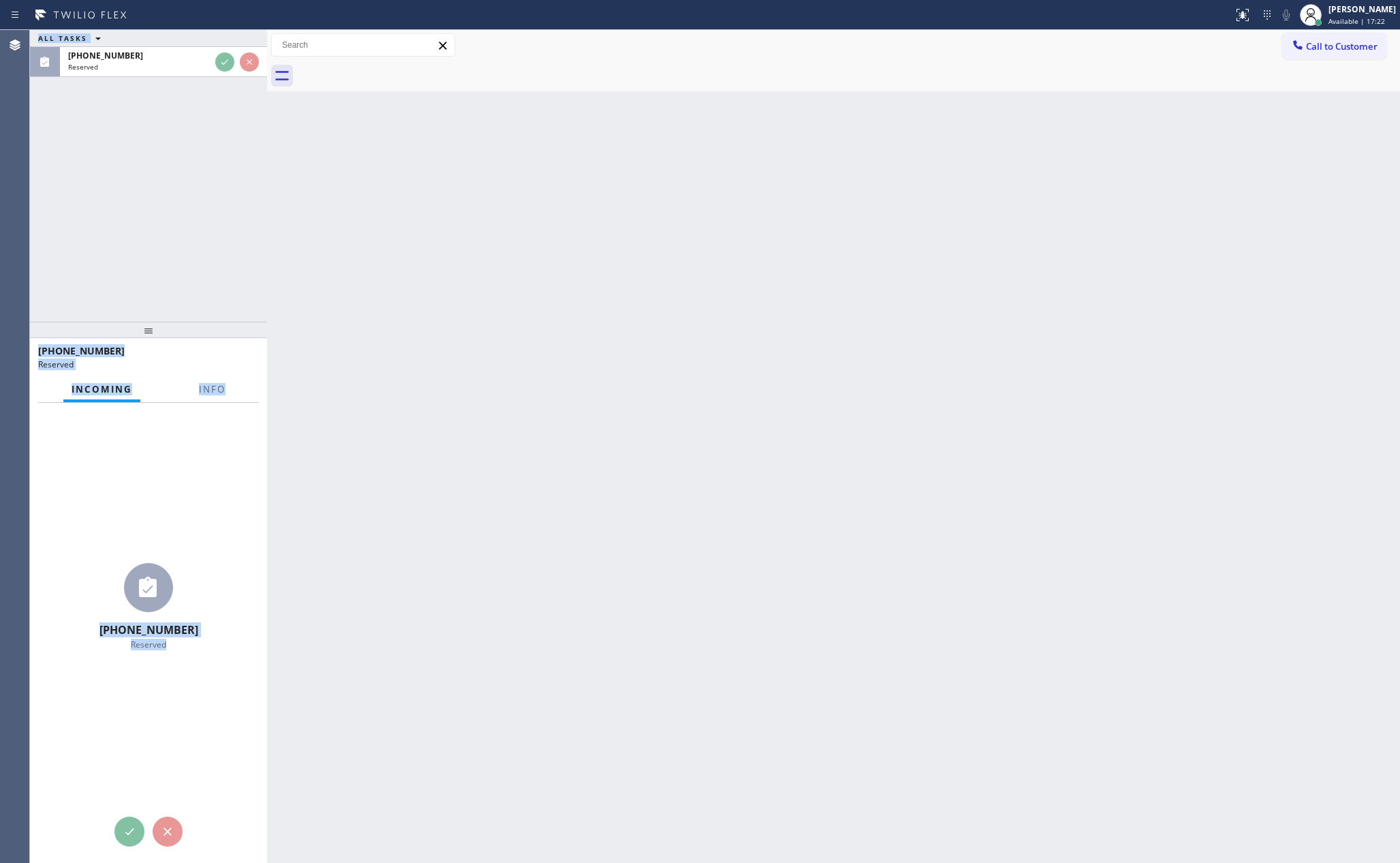
click at [186, 229] on div "ALL TASKS ALL TASKS ACTIVE TASKS TASKS IN WRAP UP (888) 909-0120 Reserved" at bounding box center [148, 176] width 237 height 292
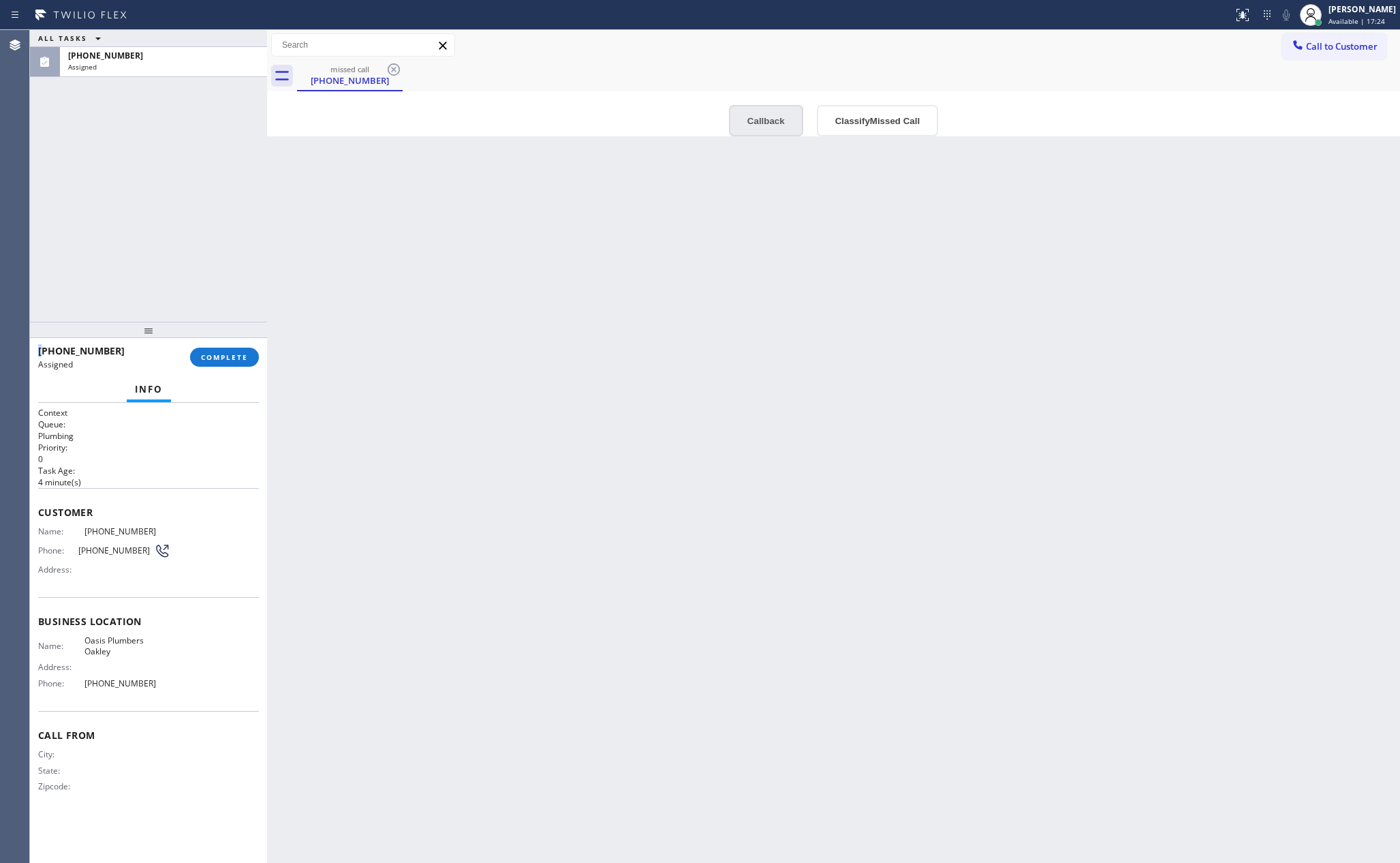
click at [753, 120] on button "Callback" at bounding box center [767, 120] width 75 height 31
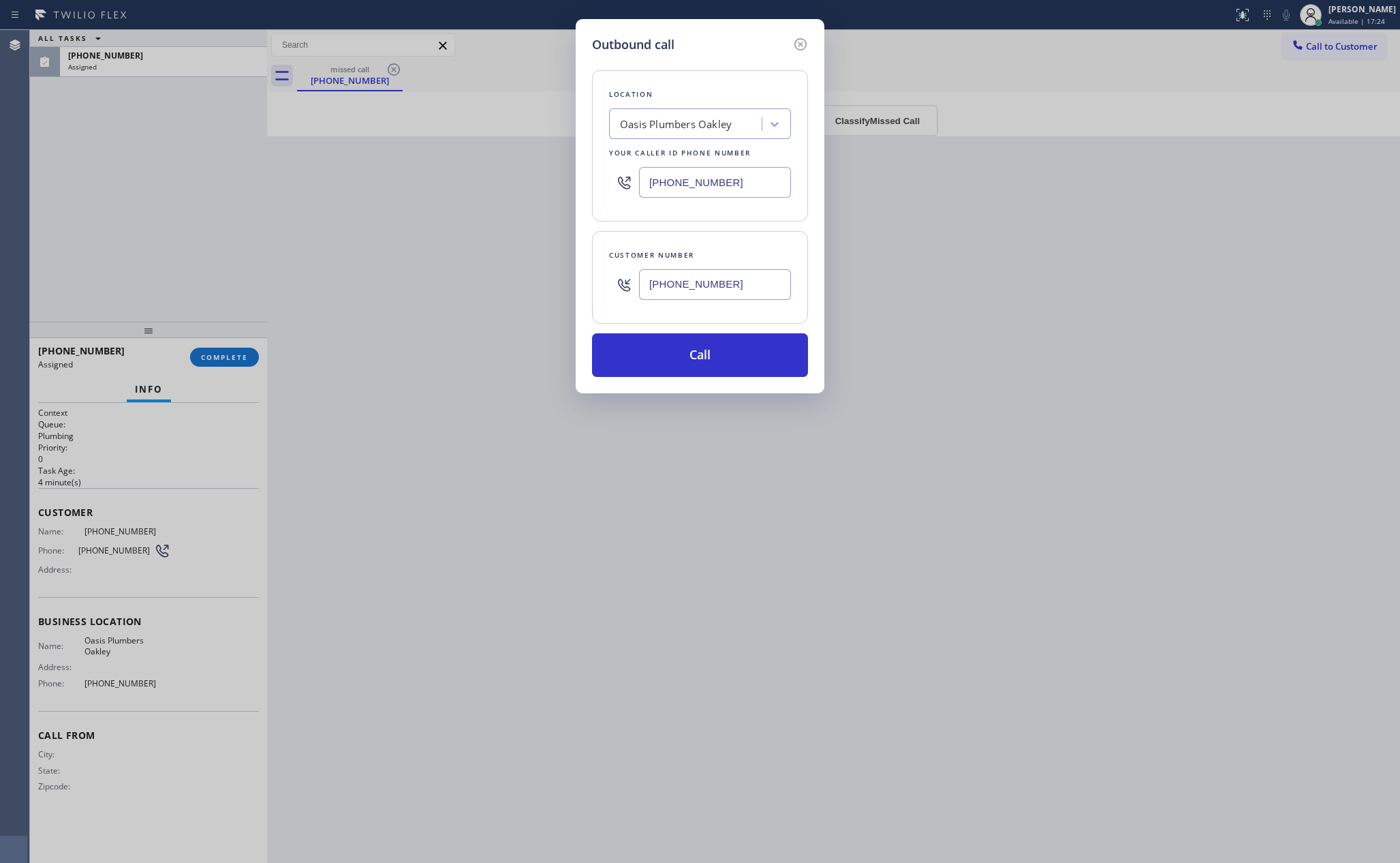
click at [746, 636] on div "Outbound call Location Oasis Plumbers Oakley Your caller id phone number (925) …" at bounding box center [700, 431] width 1400 height 863
click at [744, 348] on button "Call" at bounding box center [700, 354] width 216 height 44
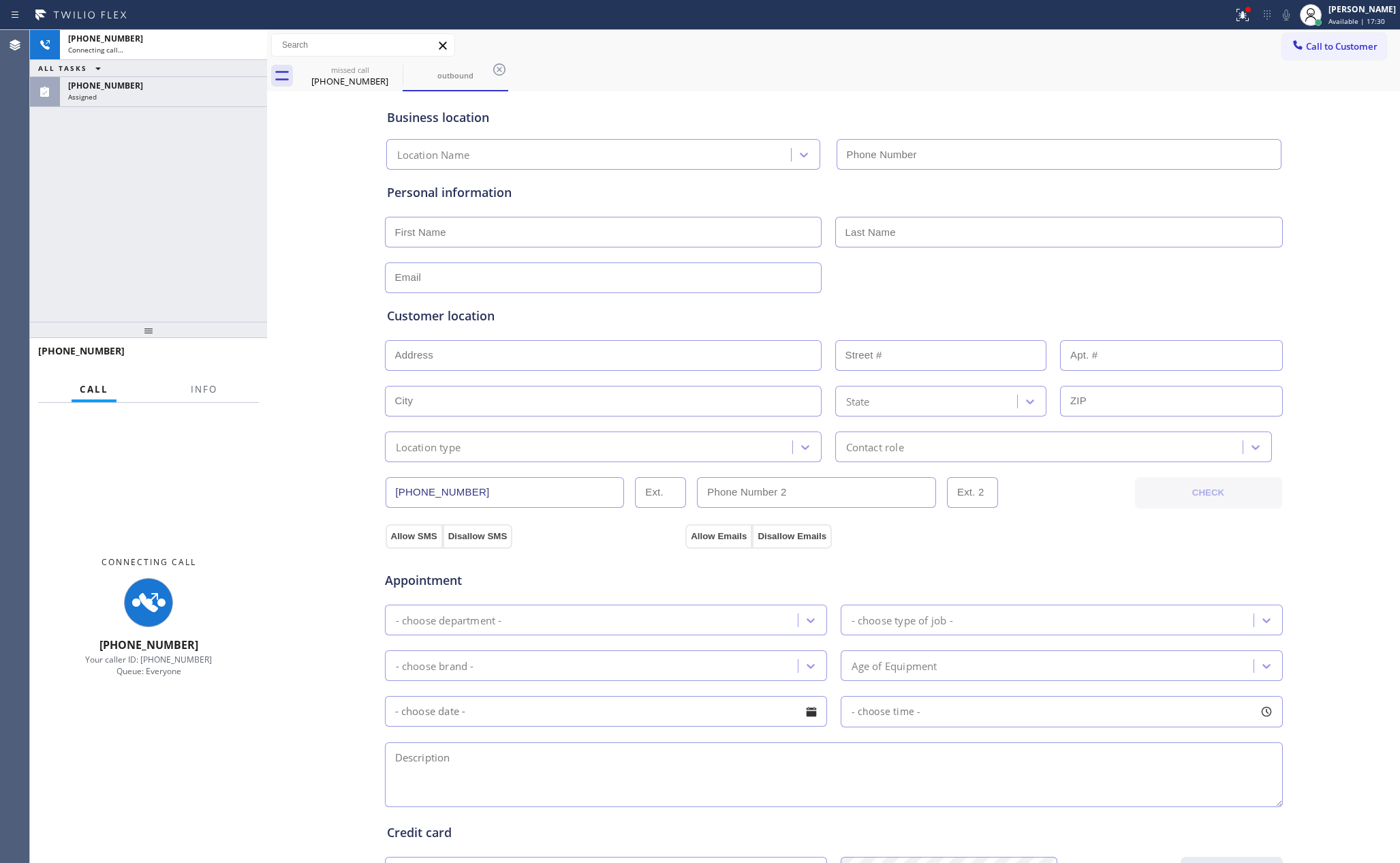
type input "(925) 297-1724"
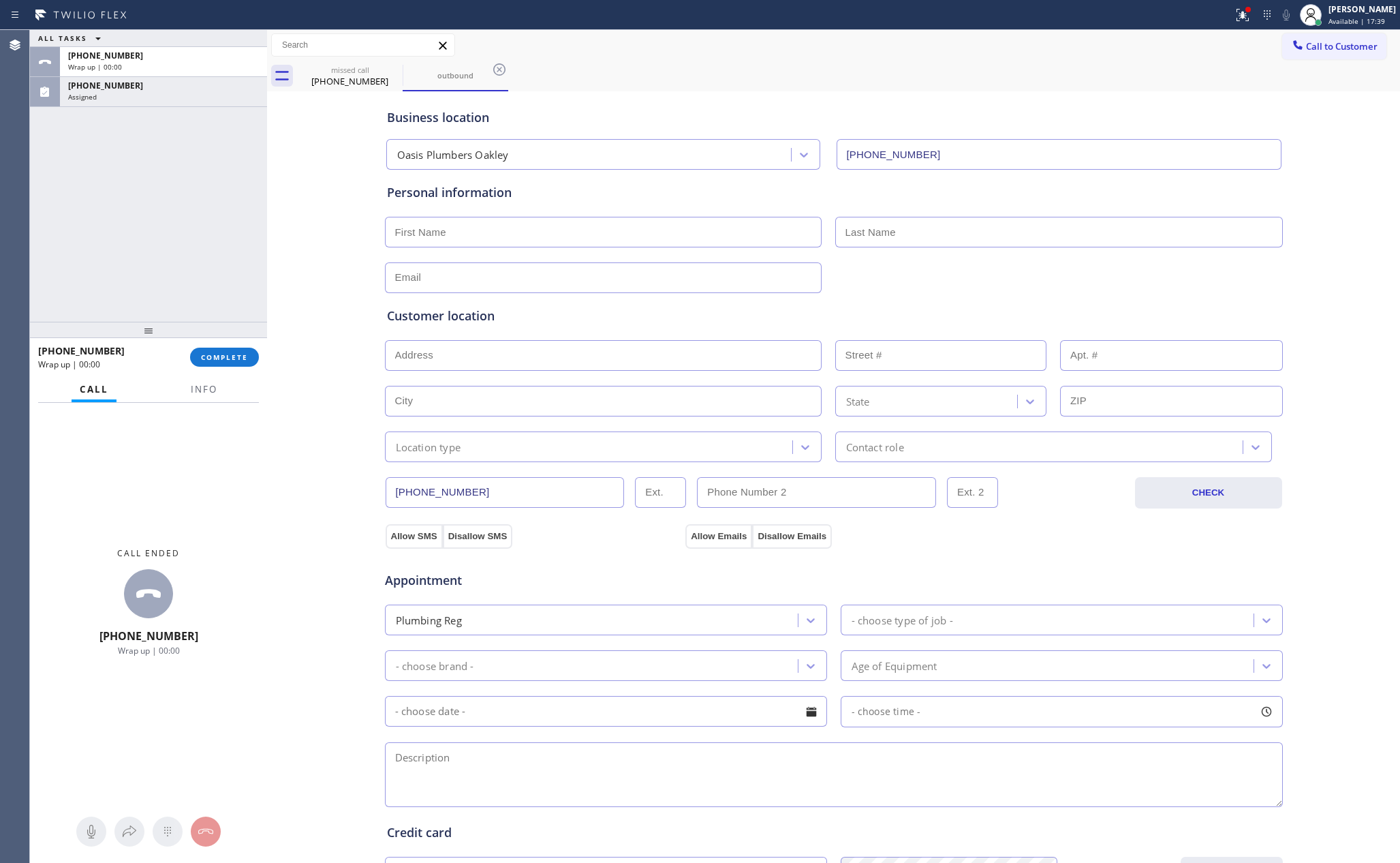
click at [88, 178] on div "ALL TASKS ALL TASKS ACTIVE TASKS TASKS IN WRAP UP +18889090120 Wrap up | 00:00 …" at bounding box center [148, 176] width 237 height 292
click at [172, 82] on div "(888) 909-0120" at bounding box center [164, 85] width 191 height 12
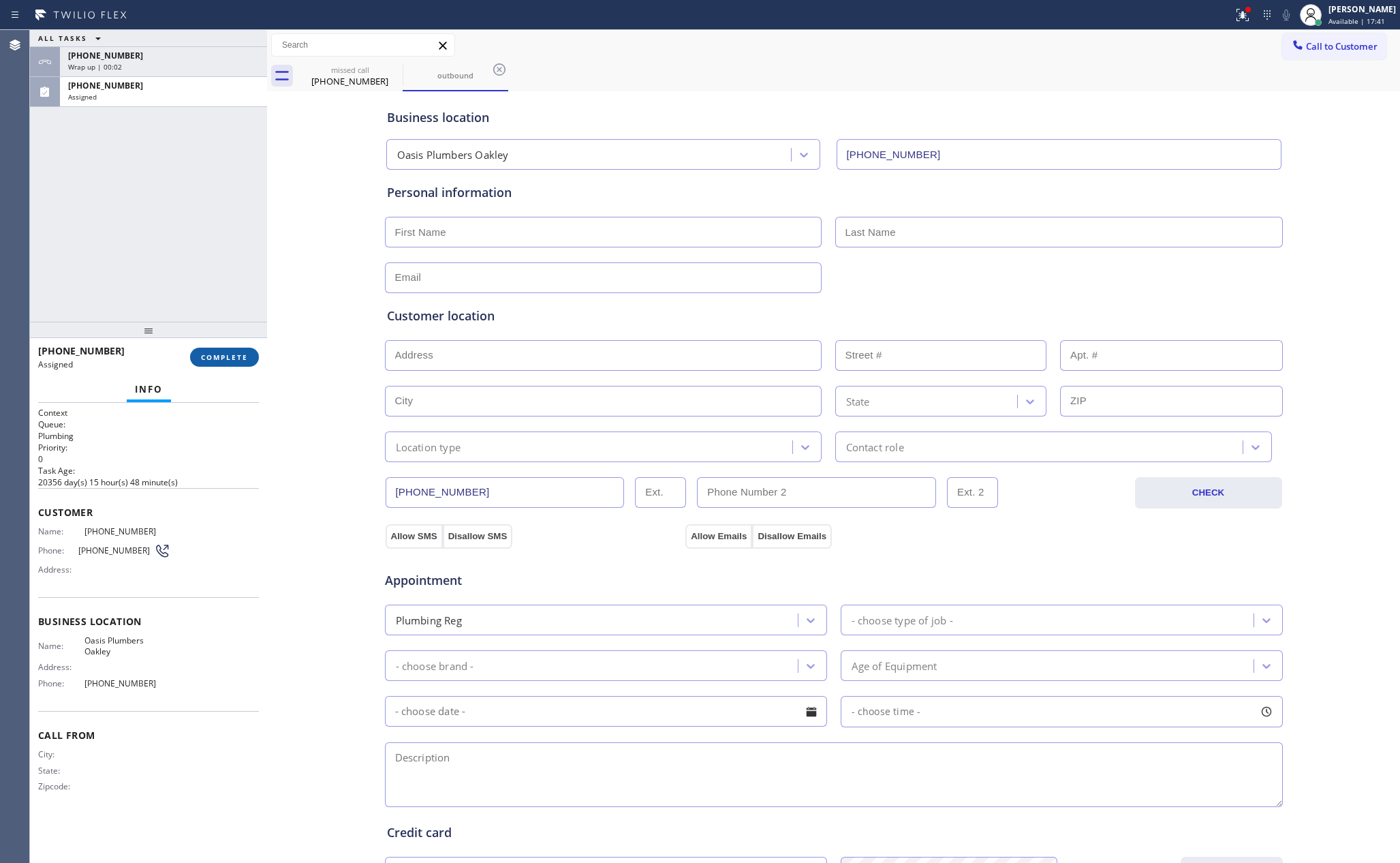
drag, startPoint x: 224, startPoint y: 348, endPoint x: 226, endPoint y: 357, distance: 9.2
click at [226, 357] on button "COMPLETE" at bounding box center [224, 357] width 69 height 19
click at [166, 104] on div "(888) 909-0120 Assigned" at bounding box center [161, 91] width 202 height 30
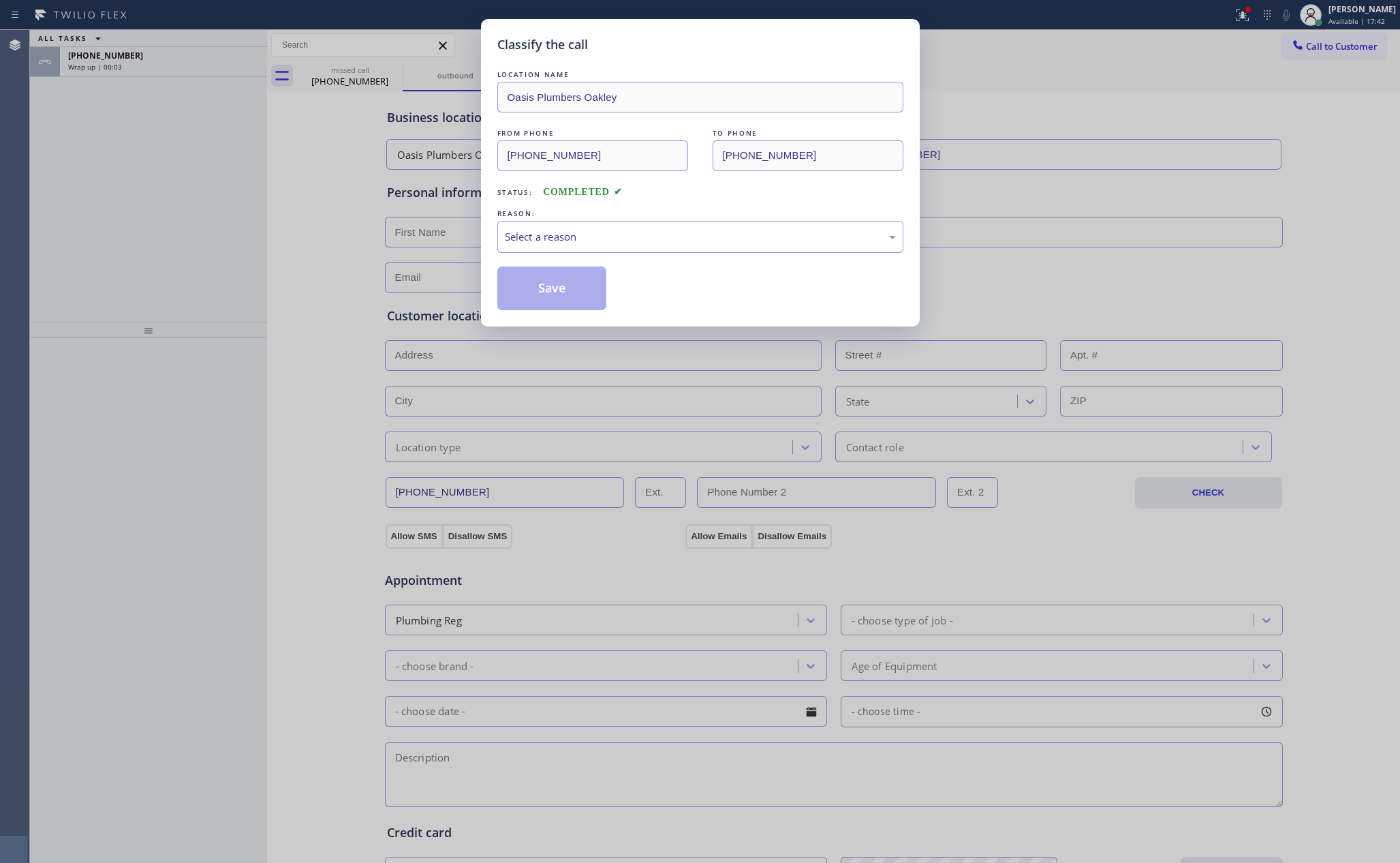
click at [539, 239] on div "Select a reason" at bounding box center [700, 236] width 391 height 16
click at [539, 290] on button "Save" at bounding box center [552, 288] width 110 height 44
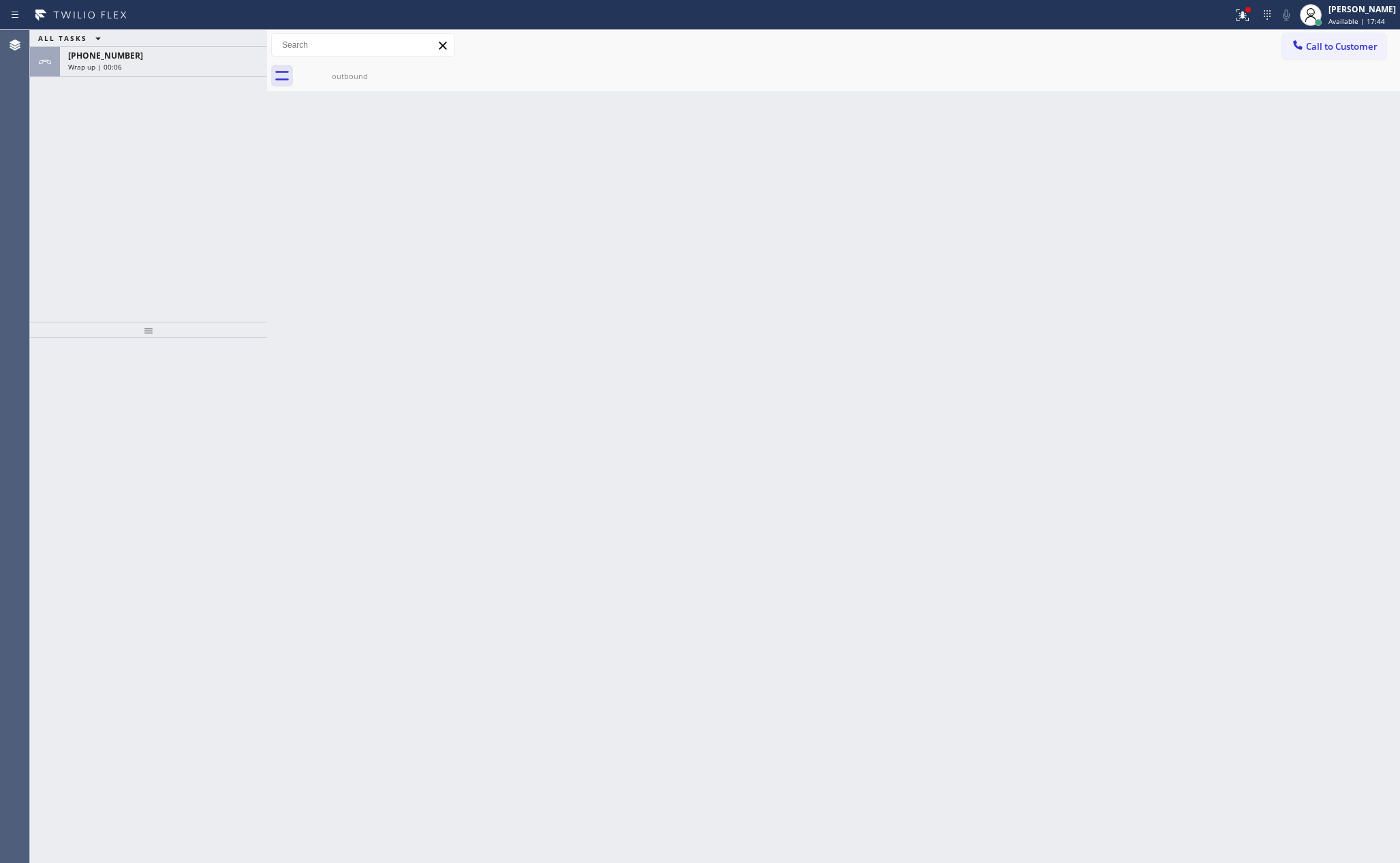
click at [160, 234] on div "ALL TASKS ALL TASKS ACTIVE TASKS TASKS IN WRAP UP +18889090120 Wrap up | 00:06" at bounding box center [148, 176] width 237 height 292
click at [198, 66] on div "Wrap up | 00:43" at bounding box center [164, 67] width 191 height 10
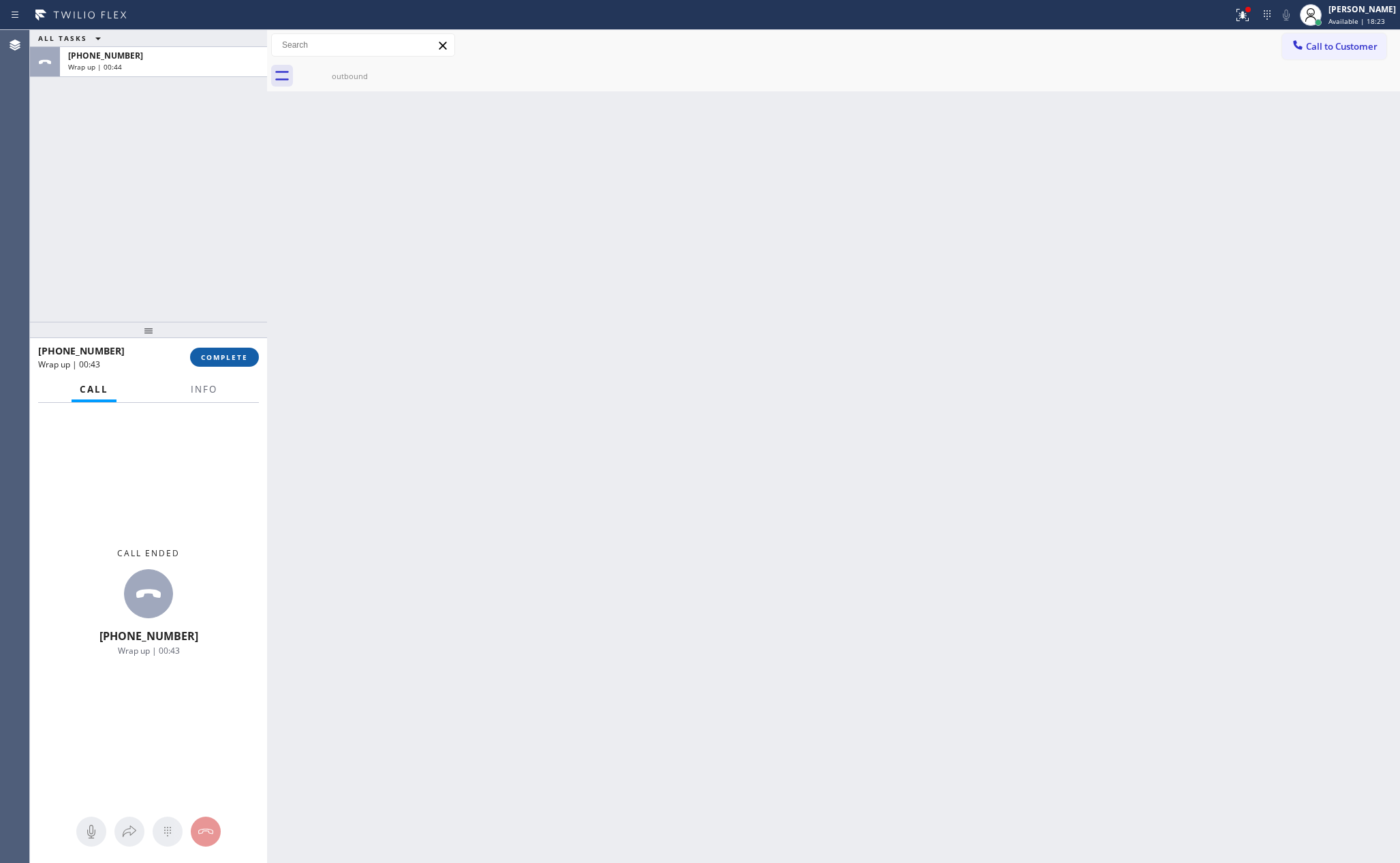
click at [215, 350] on button "COMPLETE" at bounding box center [224, 357] width 69 height 19
click at [205, 178] on div "ALL TASKS ALL TASKS ACTIVE TASKS TASKS IN WRAP UP +18889090120 Wrap up | 00:44" at bounding box center [148, 176] width 237 height 292
click at [189, 176] on div "ALL TASKS ALL TASKS ACTIVE TASKS TASKS IN WRAP UP +18889090120 Wrap up | 00:44" at bounding box center [148, 176] width 237 height 292
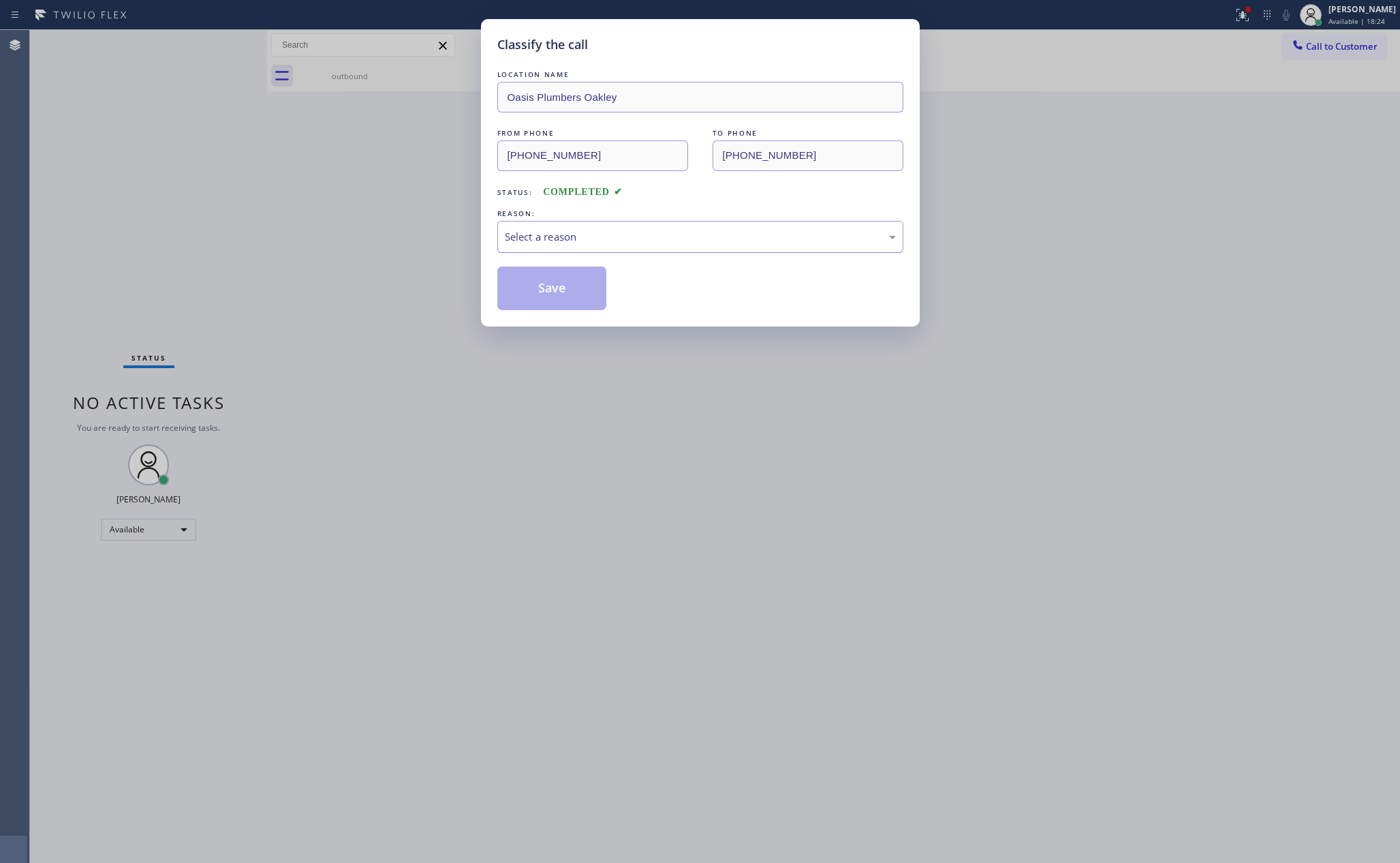
click at [591, 238] on div "Select a reason" at bounding box center [700, 236] width 391 height 16
click at [552, 286] on button "Save" at bounding box center [552, 288] width 110 height 44
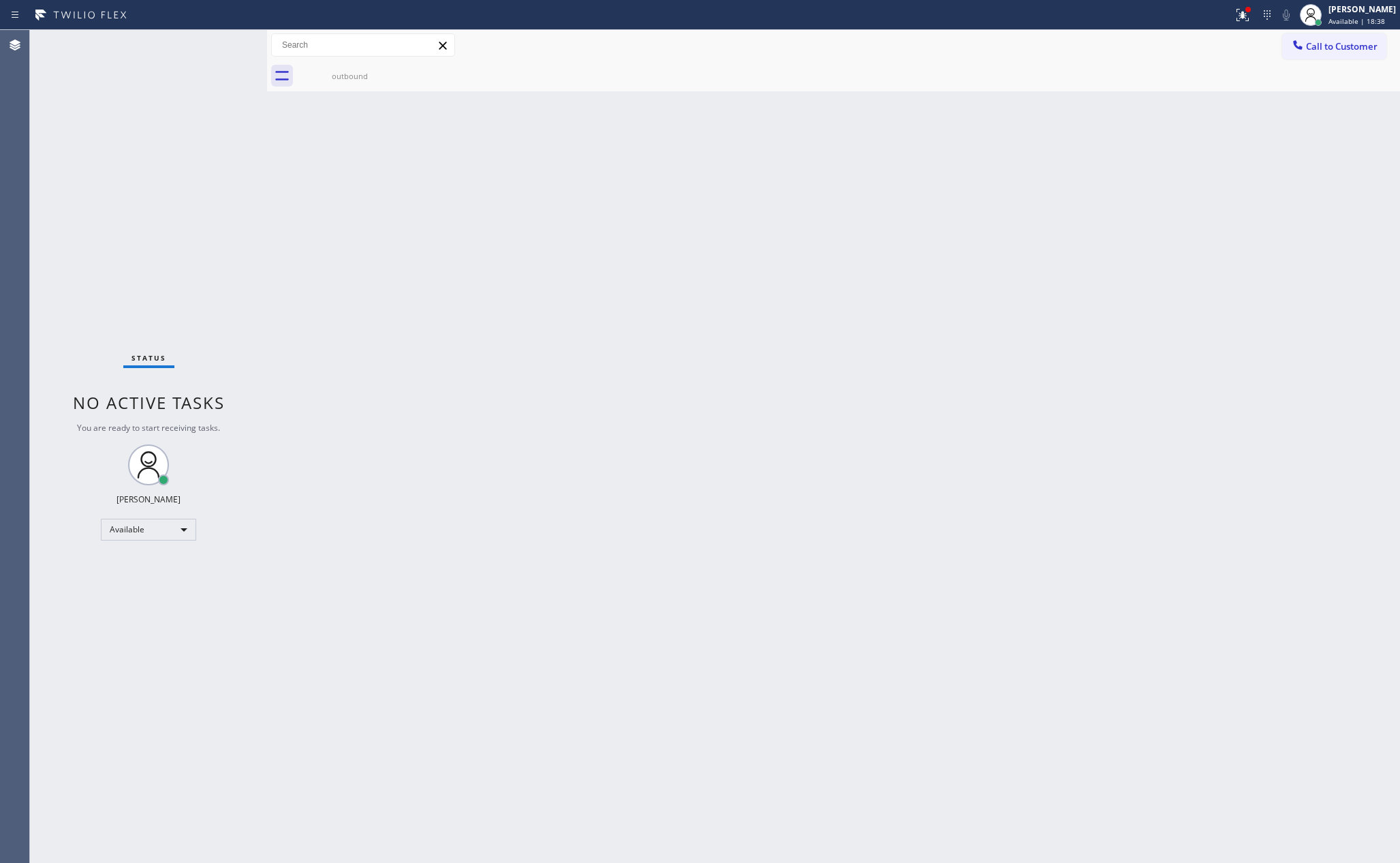
click at [487, 296] on div "Back to Dashboard Change Sender ID Customers Technicians Select a contact Outbo…" at bounding box center [834, 446] width 1133 height 833
click at [720, 369] on div "Back to Dashboard Change Sender ID Customers Technicians Select a contact Outbo…" at bounding box center [834, 446] width 1133 height 833
drag, startPoint x: 275, startPoint y: 323, endPoint x: 869, endPoint y: 7, distance: 672.8
click at [350, 303] on div "Back to Dashboard Change Sender ID Customers Technicians Select a contact Outbo…" at bounding box center [834, 446] width 1133 height 833
click at [680, 482] on div "Back to Dashboard Change Sender ID Customers Technicians Select a contact Outbo…" at bounding box center [834, 446] width 1133 height 833
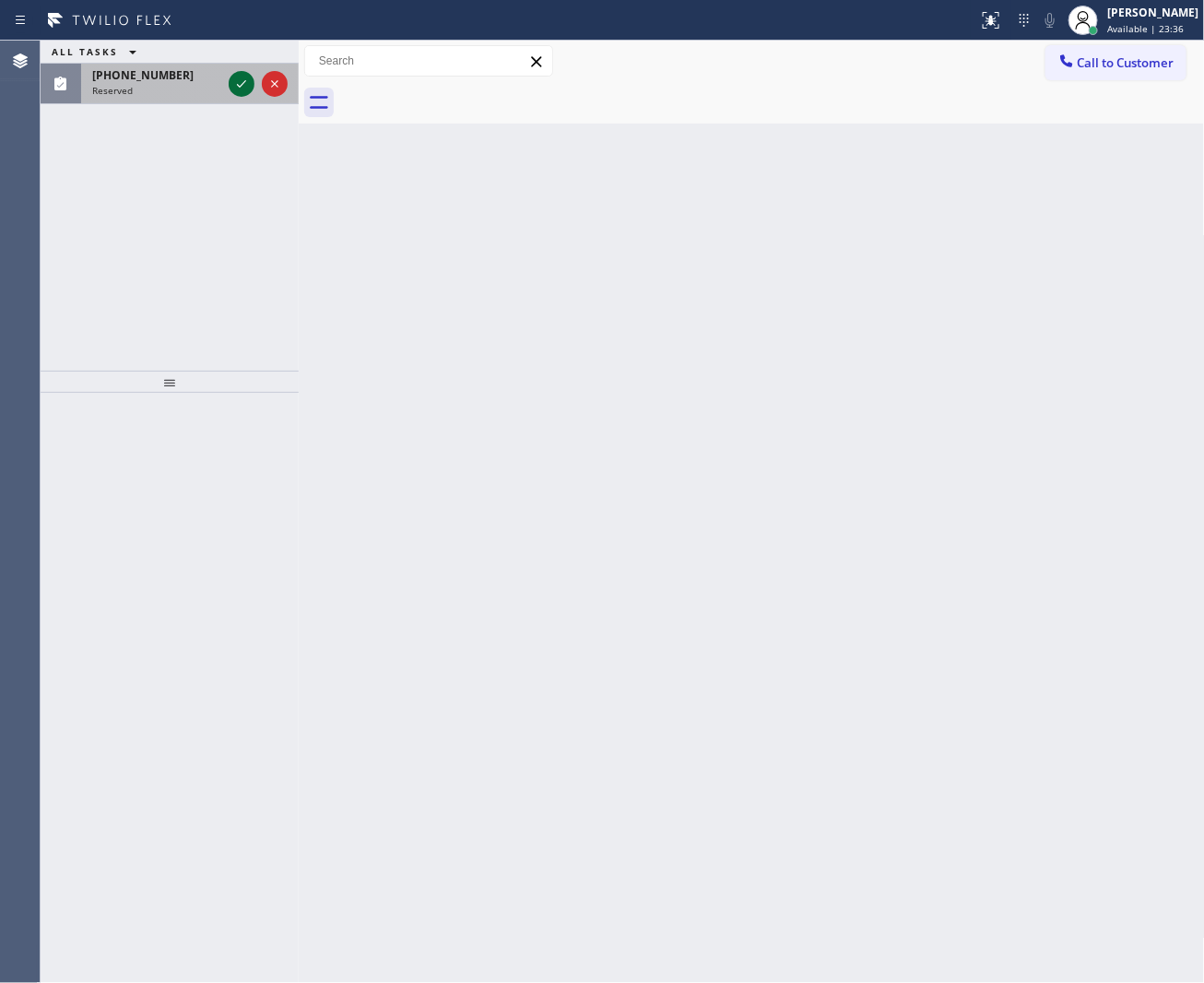
click at [236, 83] on icon at bounding box center [242, 84] width 22 height 22
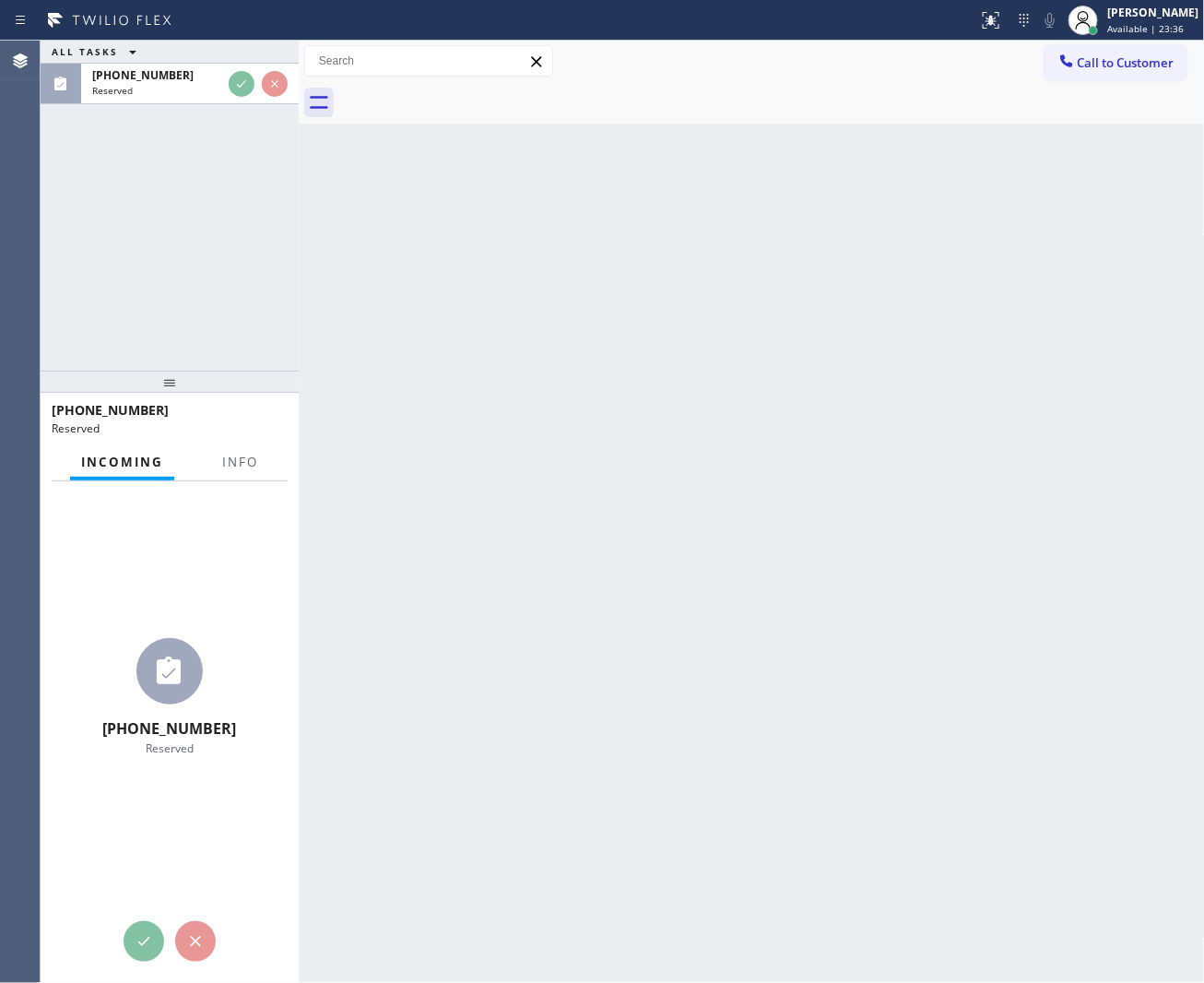
click at [179, 306] on div "ALL TASKS ALL TASKS ACTIVE TASKS TASKS IN WRAP UP [PHONE_NUMBER] Reserved" at bounding box center [169, 205] width 258 height 330
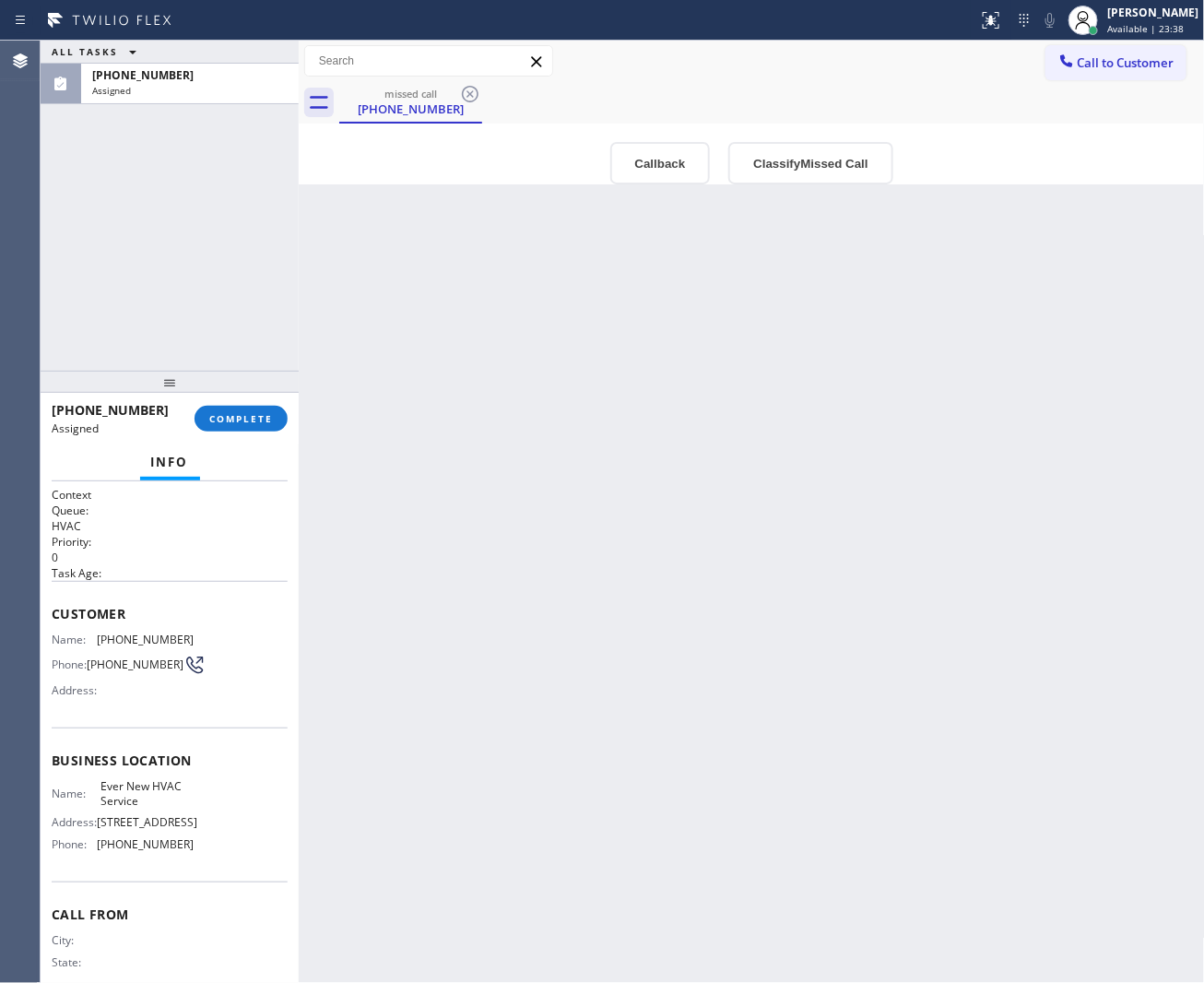
click at [828, 546] on div "Back to Dashboard Change Sender ID Customers Technicians Select a contact Outbo…" at bounding box center [752, 511] width 907 height 942
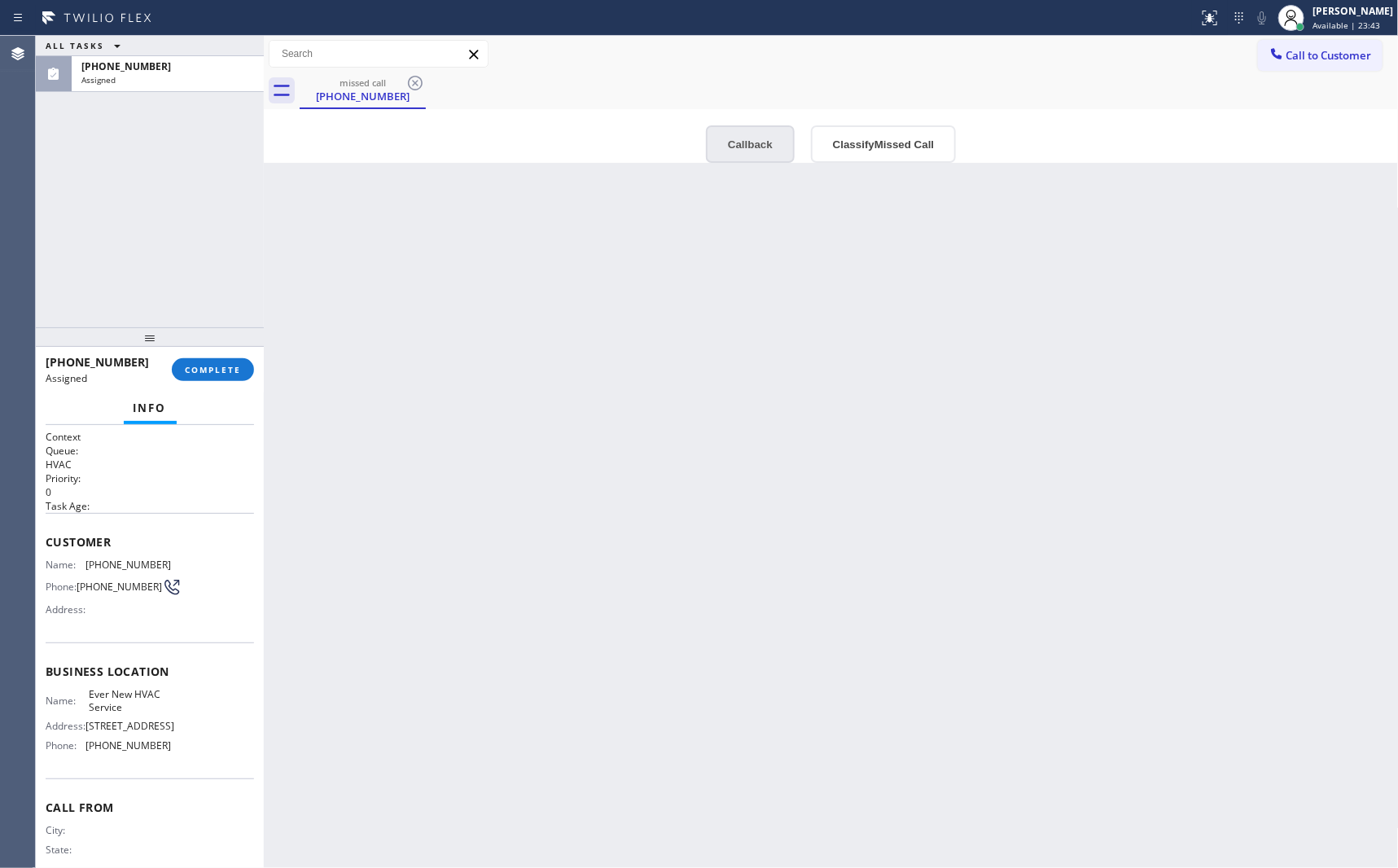
click at [765, 151] on button "Callback" at bounding box center [750, 144] width 89 height 37
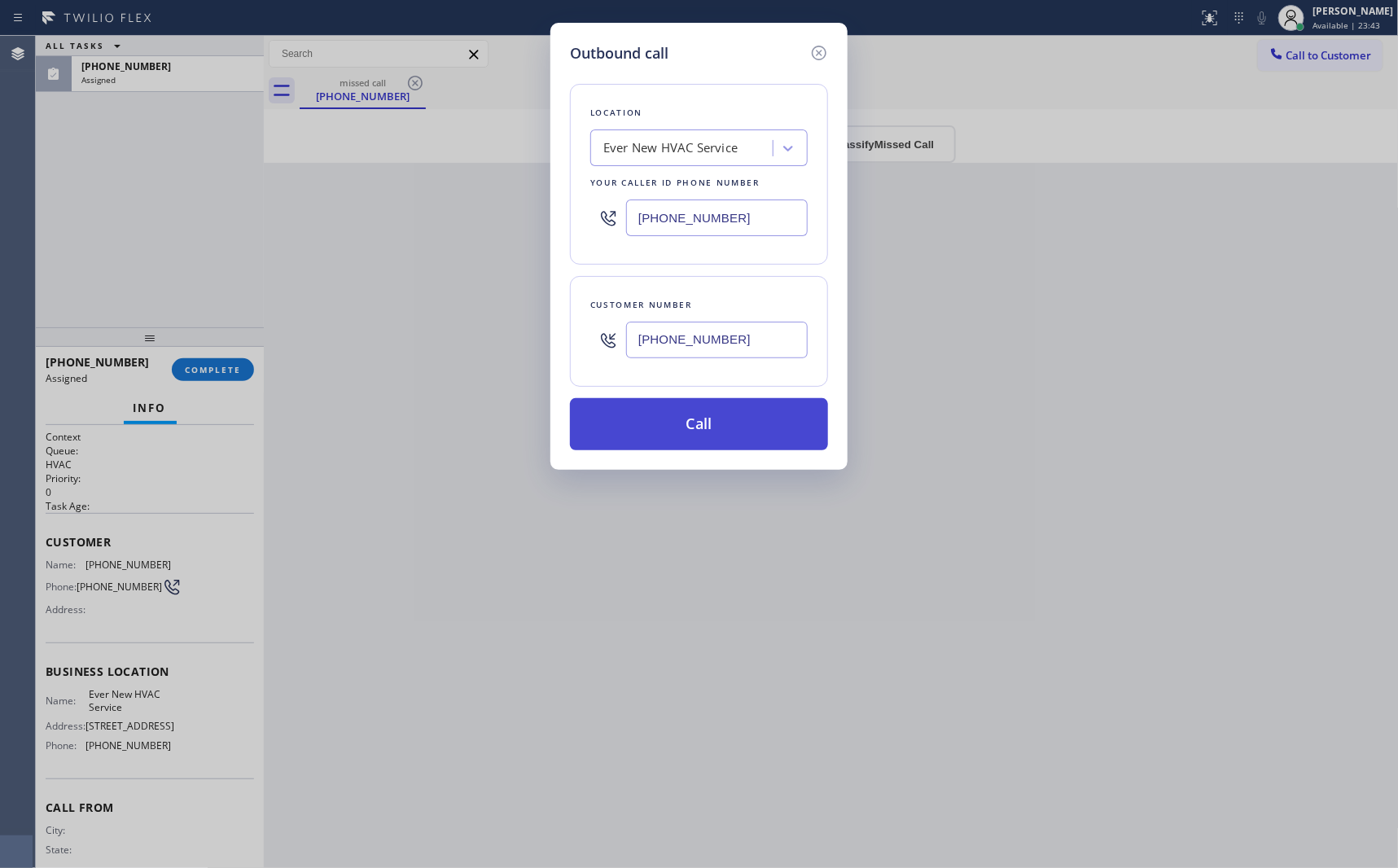
click at [723, 442] on button "Call" at bounding box center [699, 423] width 258 height 52
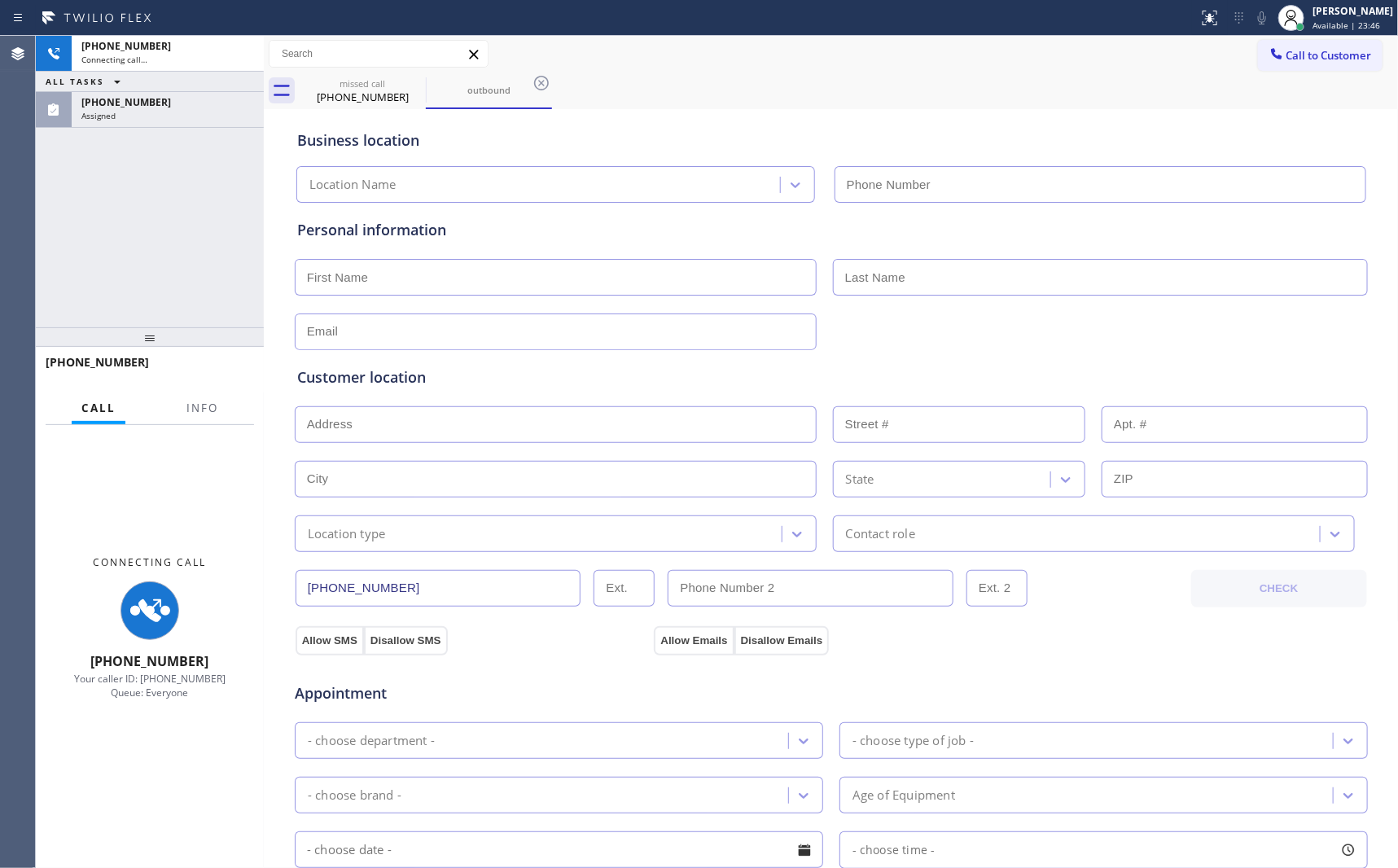
type input "[PHONE_NUMBER]"
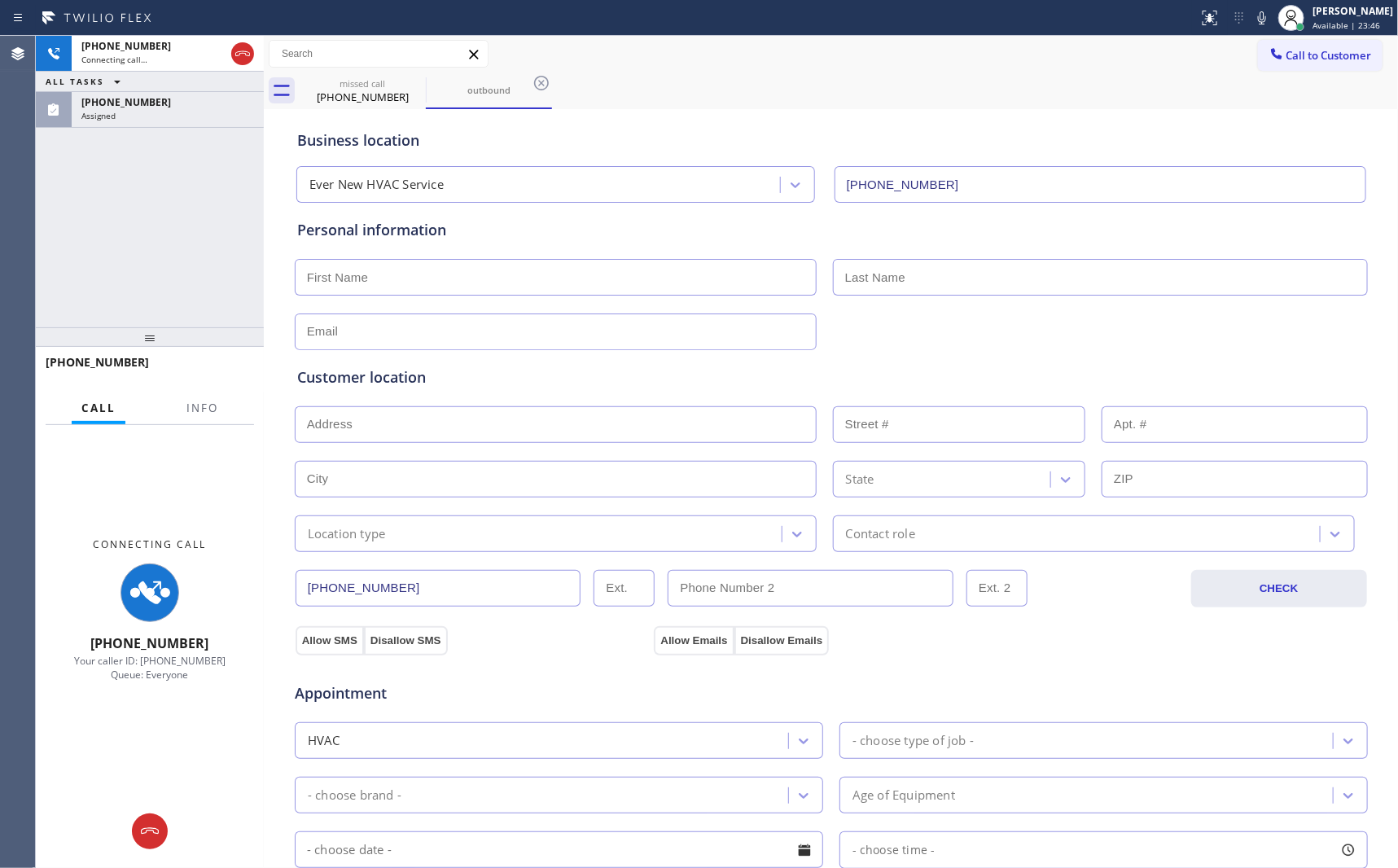
click at [191, 237] on div "[PHONE_NUMBER] Connecting call… ALL TASKS ALL TASKS ACTIVE TASKS TASKS IN WRAP …" at bounding box center [149, 181] width 228 height 291
click at [191, 237] on div "+15612578879 Connecting call… ALL TASKS ALL TASKS ACTIVE TASKS TASKS IN WRAP UP…" at bounding box center [149, 181] width 228 height 291
click at [188, 103] on div "(561) 257-8879" at bounding box center [168, 101] width 172 height 14
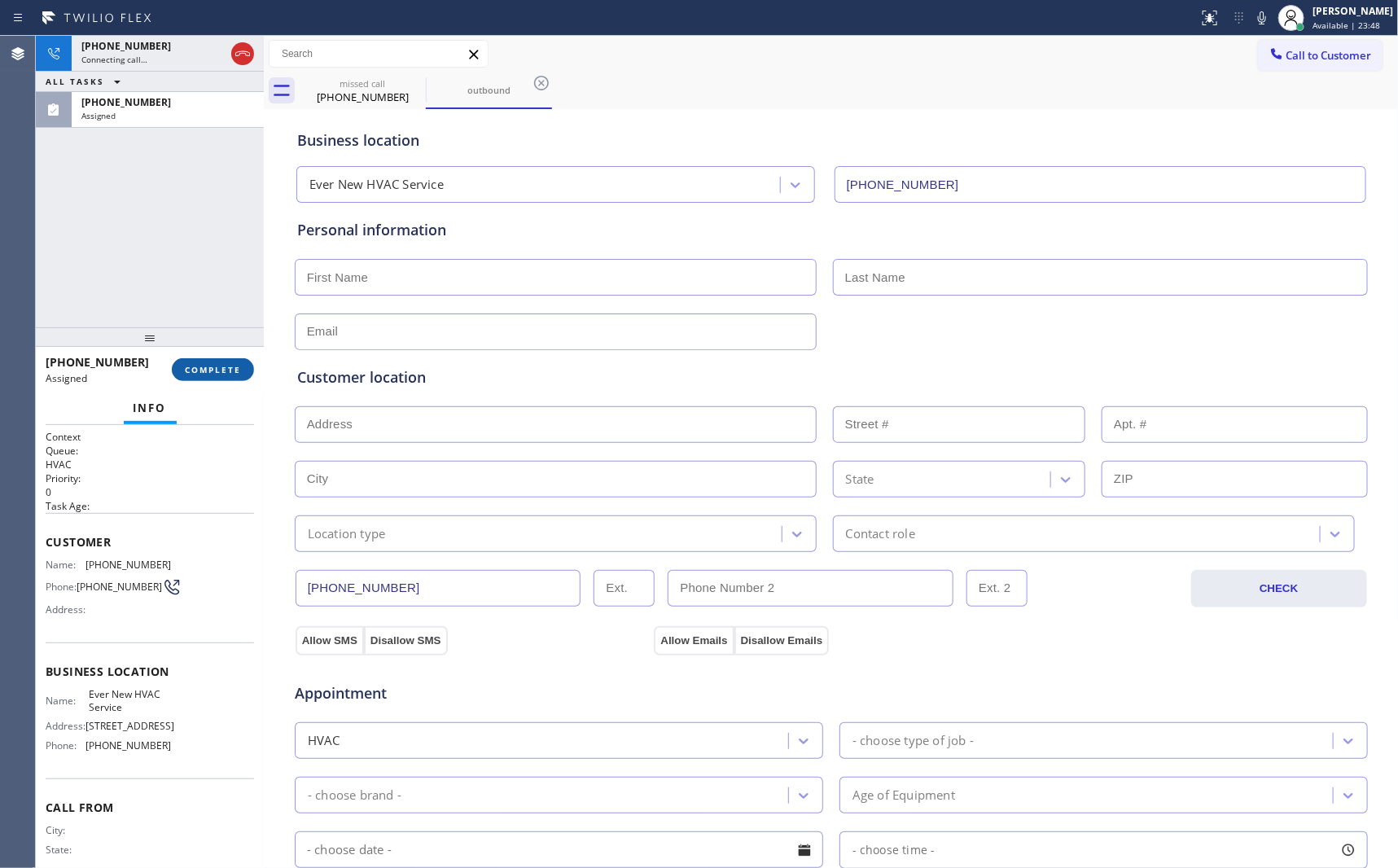
click at [212, 370] on span "COMPLETE" at bounding box center [213, 370] width 56 height 12
click at [176, 176] on div "+15612578879 Connecting call… ALL TASKS ALL TASKS ACTIVE TASKS TASKS IN WRAP UP…" at bounding box center [149, 181] width 228 height 291
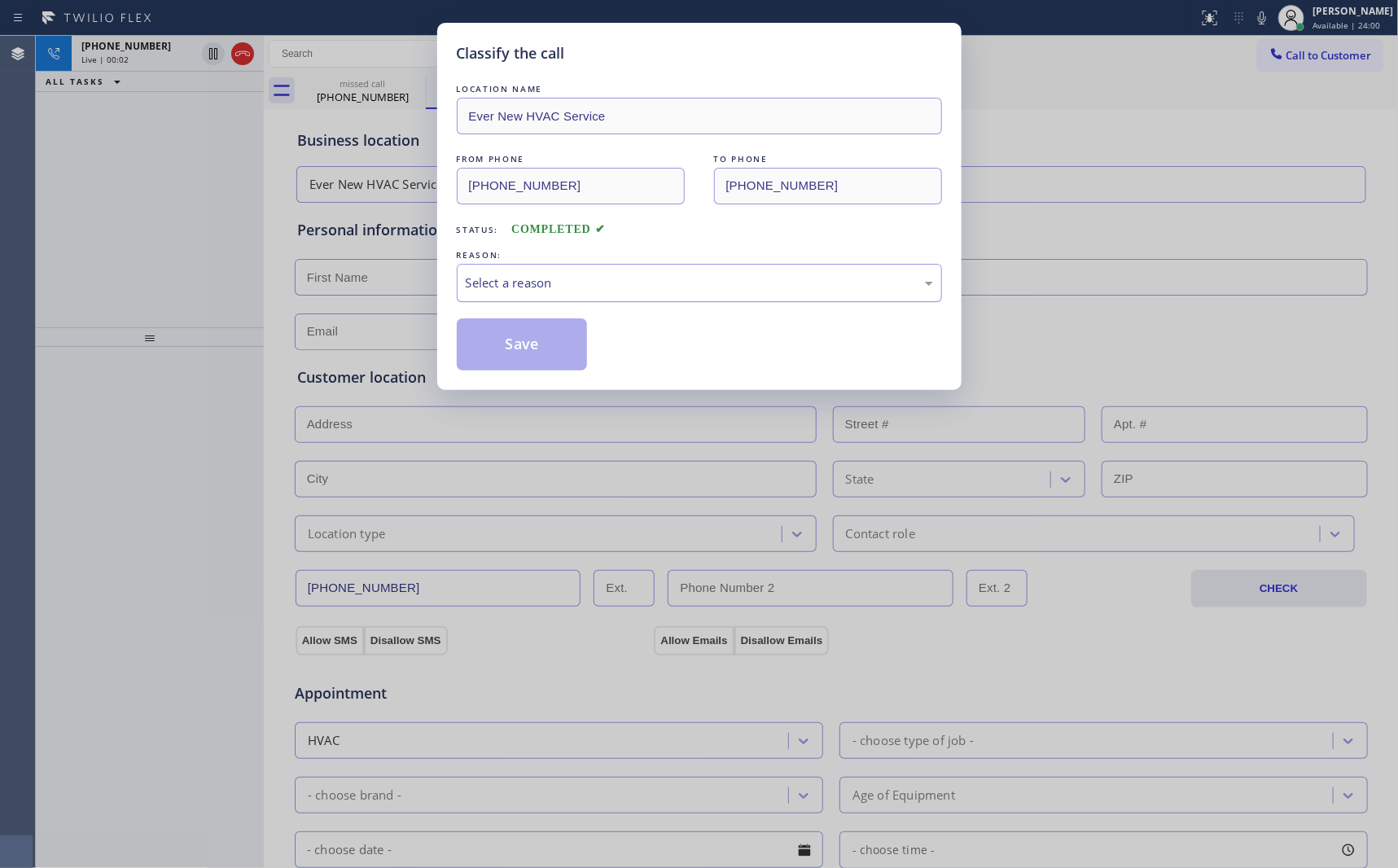
click at [614, 295] on div "Select a reason" at bounding box center [699, 283] width 485 height 38
click at [548, 349] on button "Save" at bounding box center [522, 344] width 131 height 52
click at [72, 193] on div "Classify the call LOCATION NAME Ever New HVAC Service FROM PHONE (561) 257-8879…" at bounding box center [699, 434] width 1398 height 868
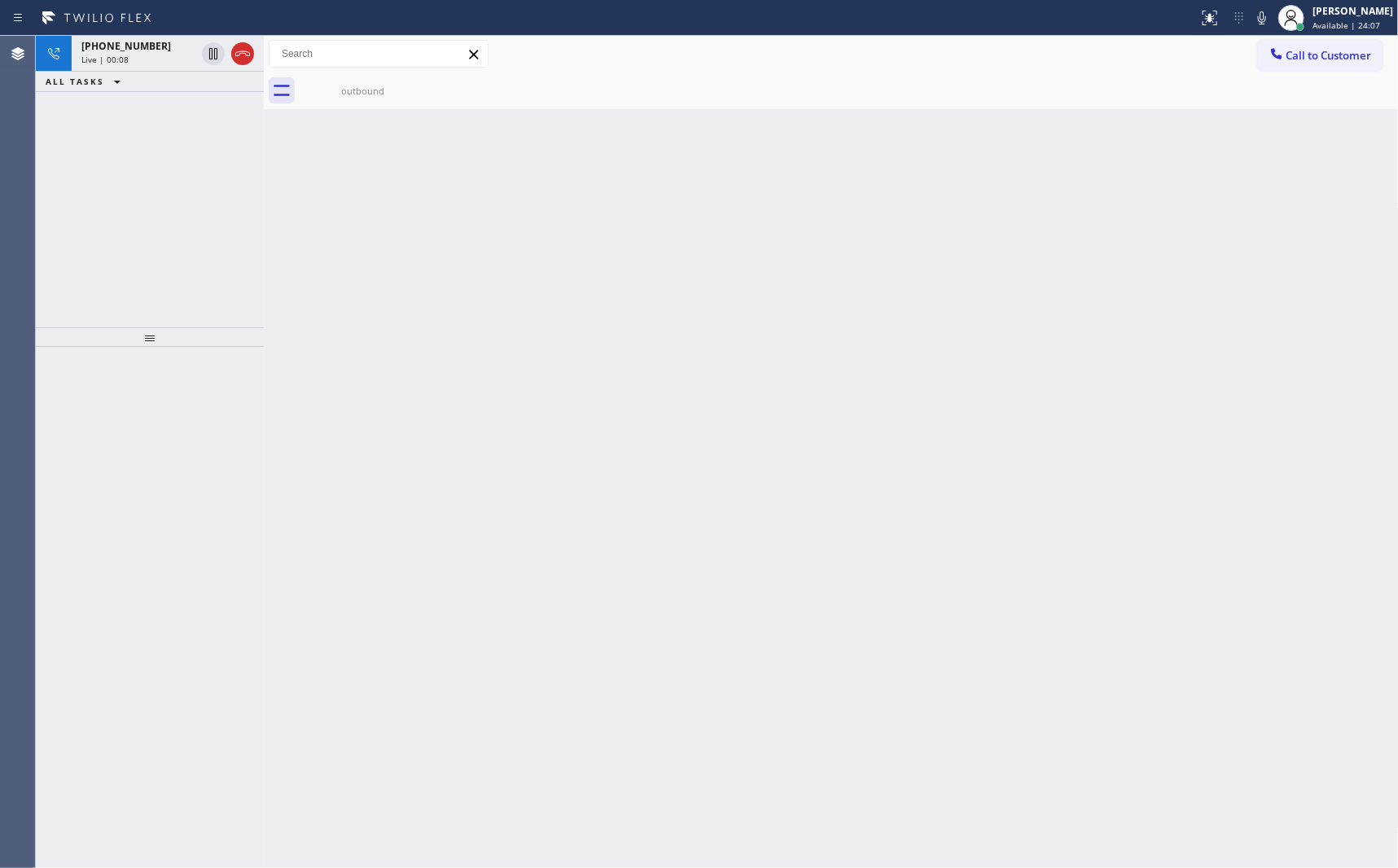
click at [239, 77] on div "ALL TASKS ALL TASKS ACTIVE TASKS TASKS IN WRAP UP" at bounding box center [149, 82] width 228 height 21
click at [250, 54] on icon at bounding box center [243, 54] width 20 height 20
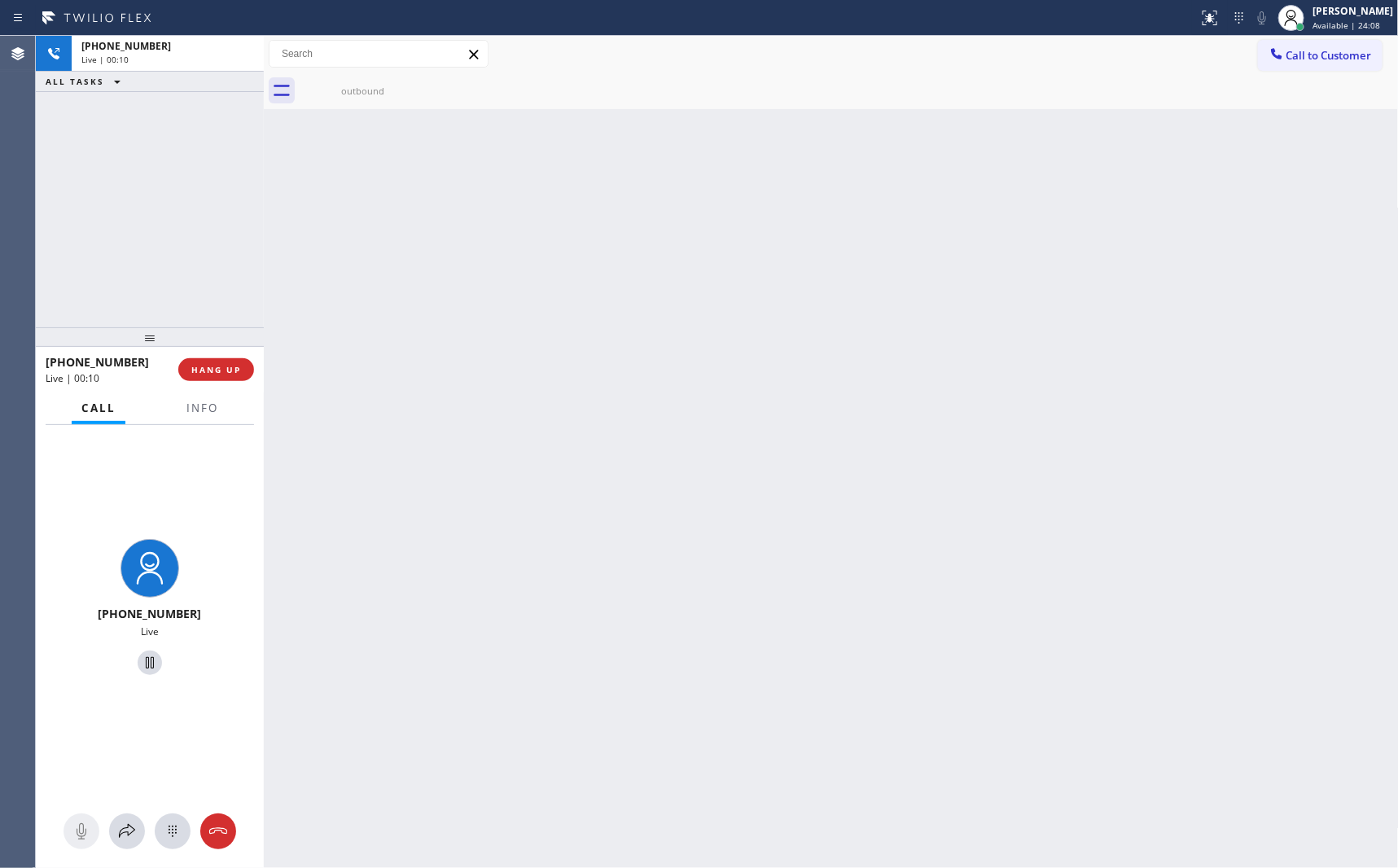
click at [215, 157] on div "+15612578879 Live | 00:10 ALL TASKS ALL TASKS ACTIVE TASKS TASKS IN WRAP UP" at bounding box center [149, 181] width 228 height 291
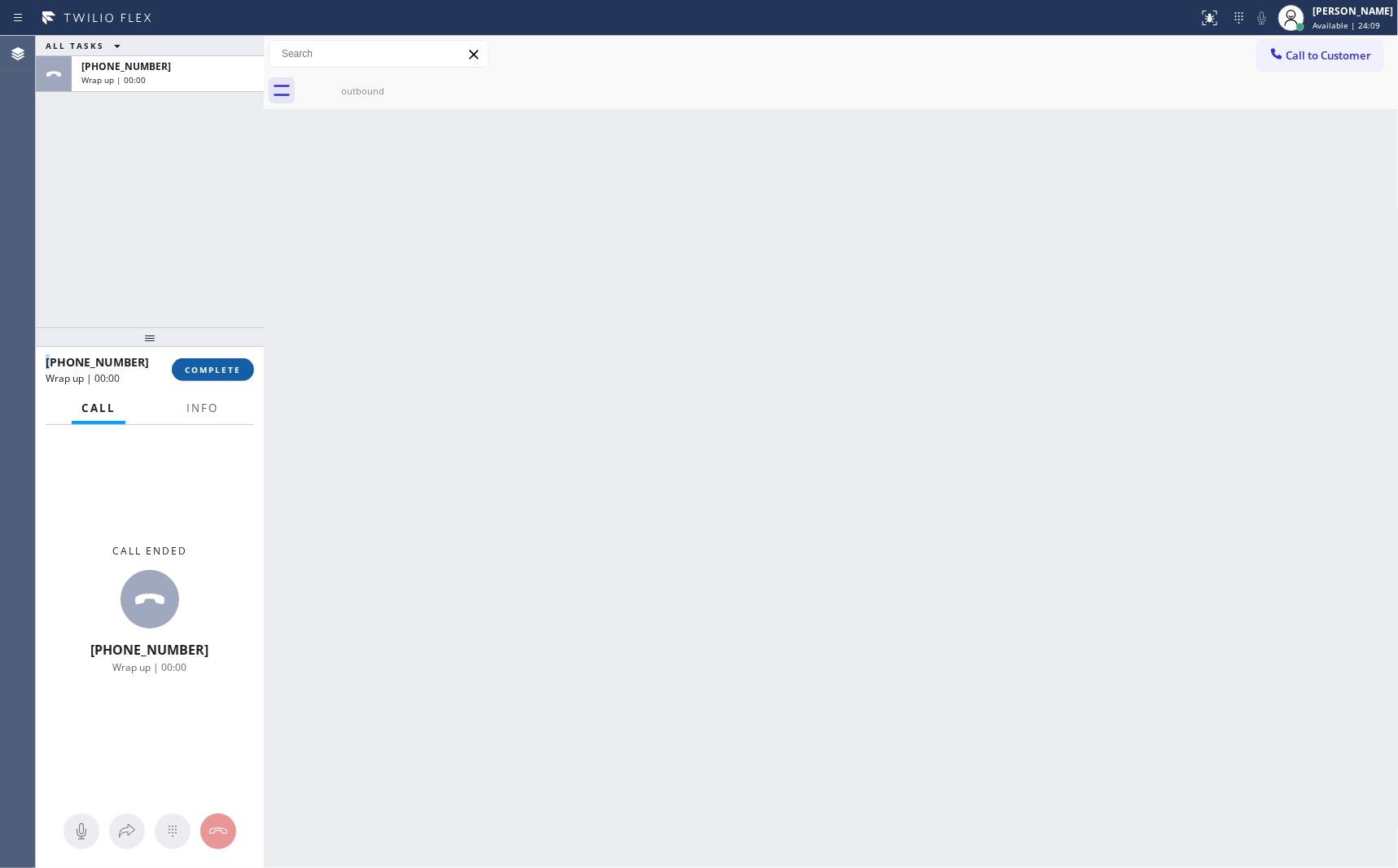
click at [237, 371] on span "COMPLETE" at bounding box center [213, 370] width 56 height 12
click at [187, 230] on div "ALL TASKS ALL TASKS ACTIVE TASKS TASKS IN WRAP UP +15612578879 Wrap up | 00:00" at bounding box center [149, 181] width 228 height 291
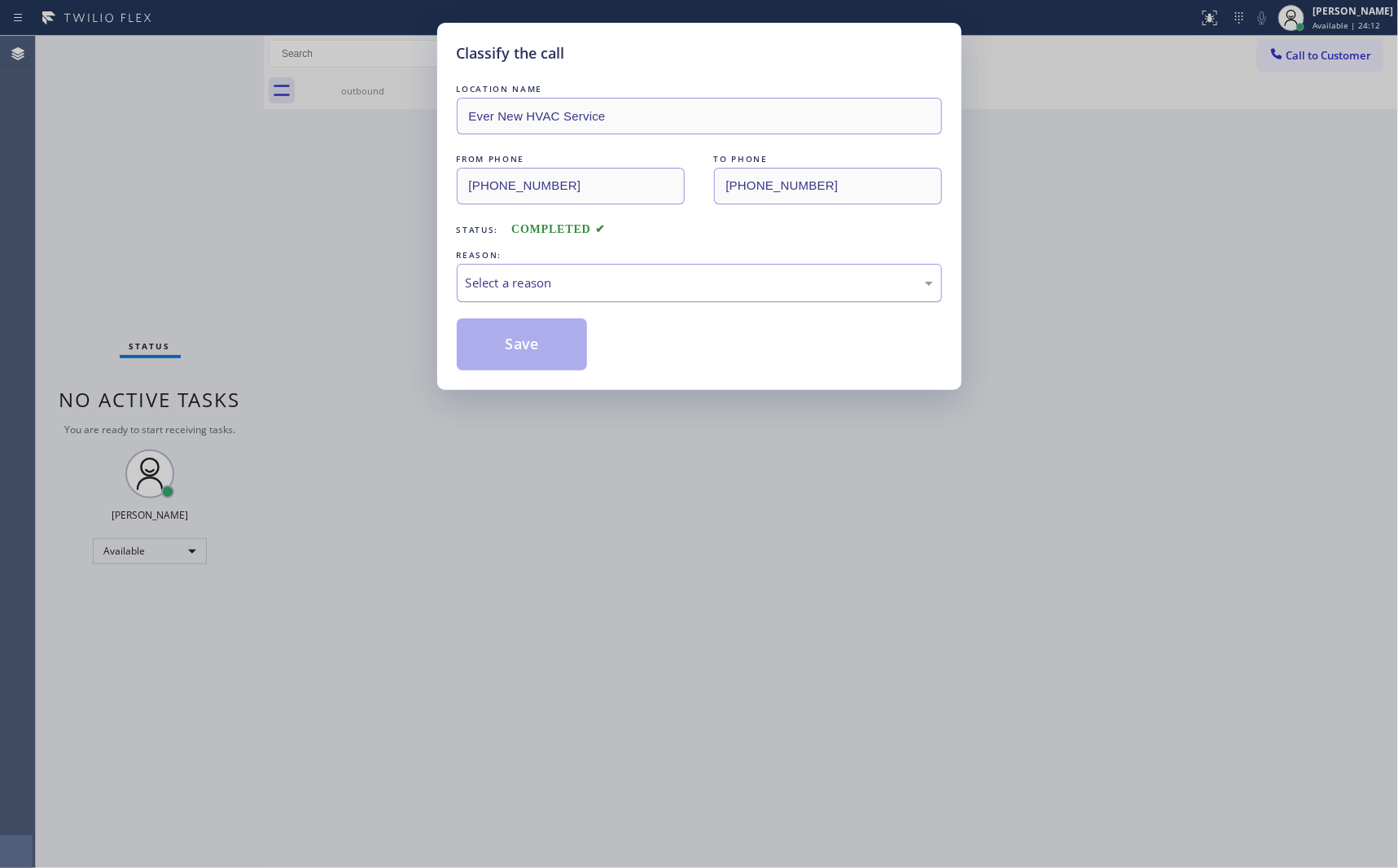
click at [543, 276] on div "Select a reason" at bounding box center [699, 282] width 467 height 19
click at [509, 352] on button "Save" at bounding box center [522, 344] width 131 height 52
drag, startPoint x: 198, startPoint y: 191, endPoint x: 487, endPoint y: 382, distance: 346.4
click at [198, 188] on div "Classify the call LOCATION NAME Ever New HVAC Service FROM PHONE (305) 204-7551…" at bounding box center [699, 434] width 1398 height 868
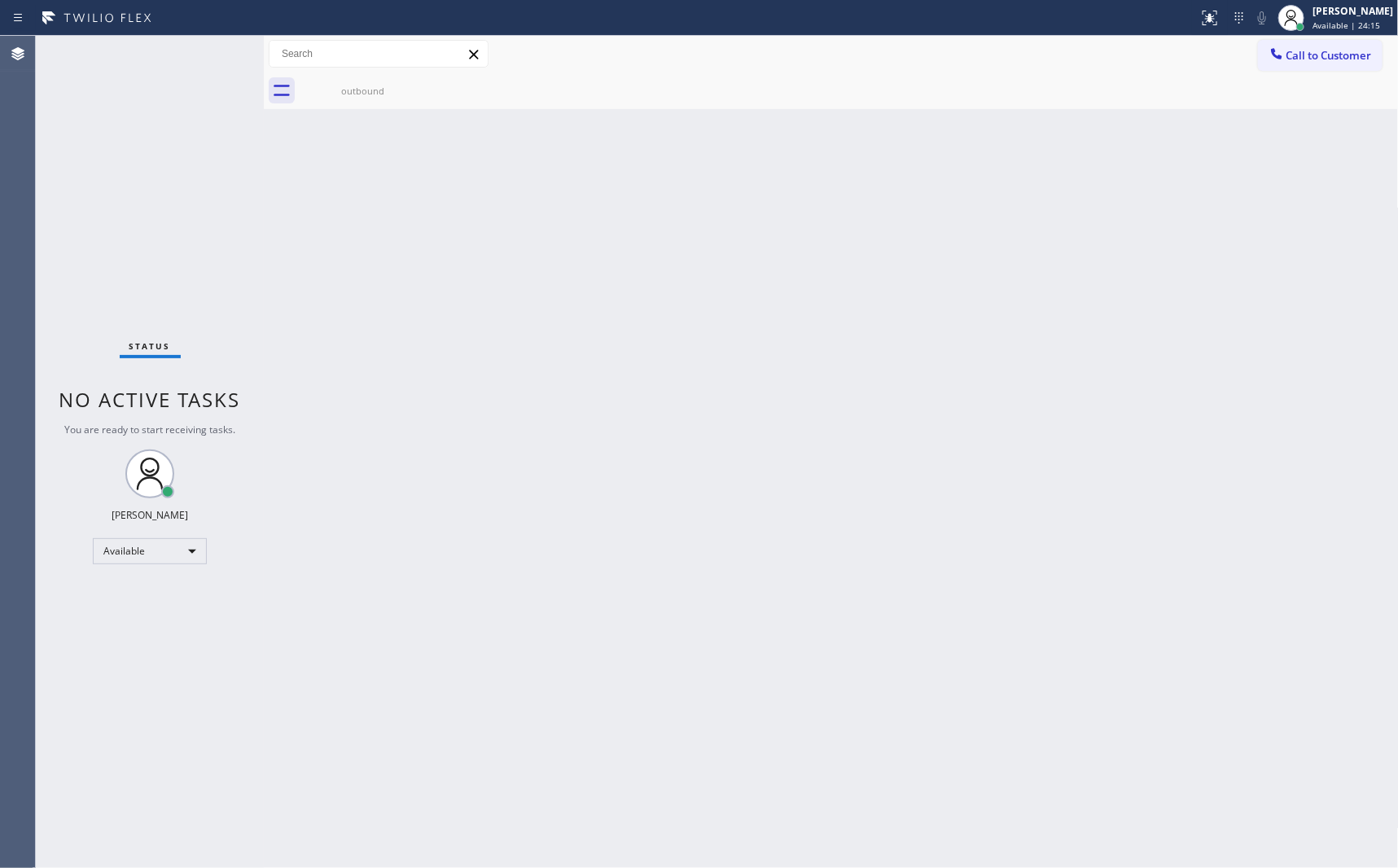
drag, startPoint x: 1078, startPoint y: 456, endPoint x: 1078, endPoint y: 438, distance: 18.0
click at [1062, 455] on div "Back to Dashboard Change Sender ID Customers Technicians Select a contact Outbo…" at bounding box center [831, 451] width 1135 height 832
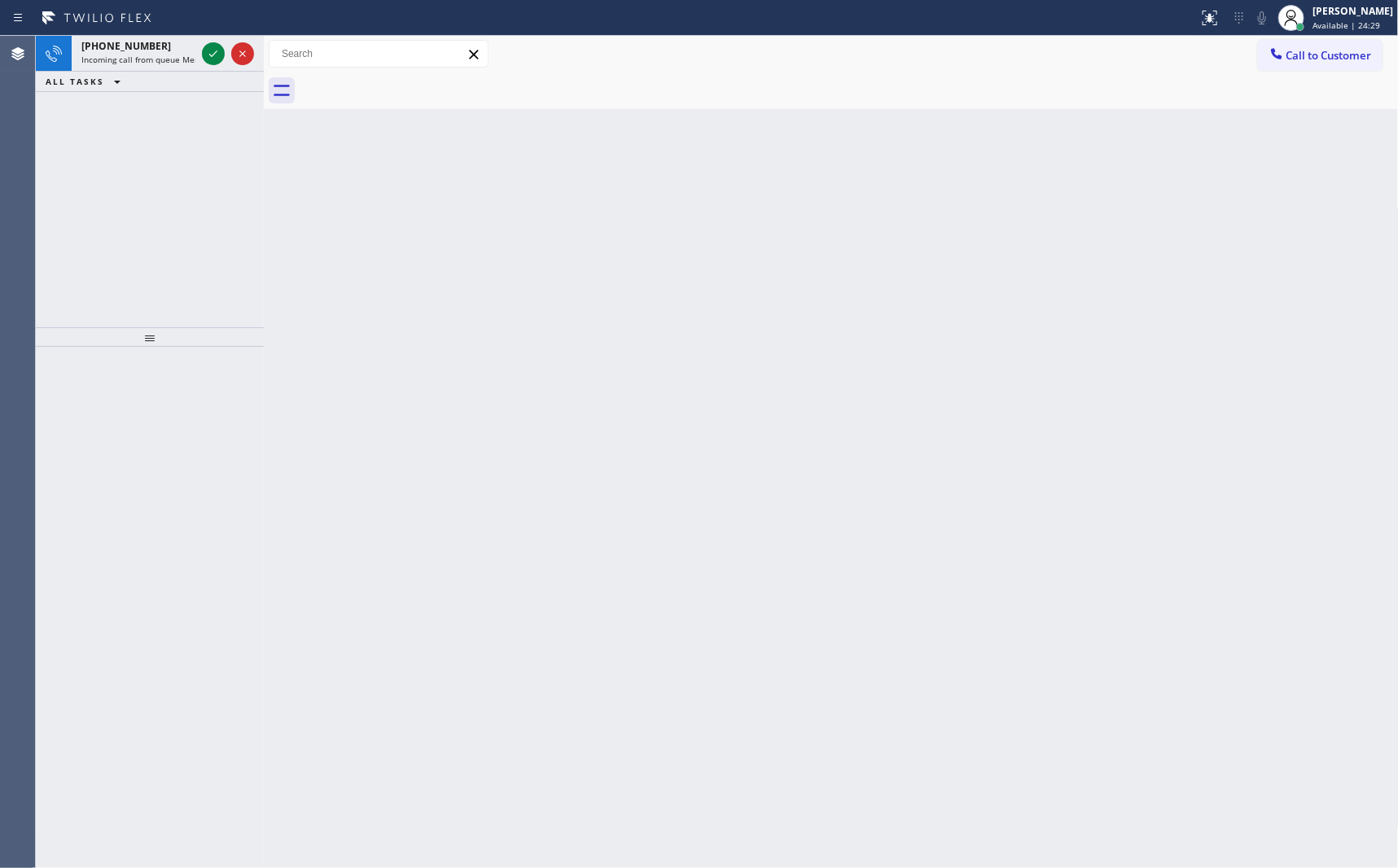
click at [154, 189] on div "+18324519659 Incoming call from queue Membership ALL TASKS ALL TASKS ACTIVE TAS…" at bounding box center [149, 181] width 228 height 291
click at [206, 59] on icon at bounding box center [214, 54] width 20 height 20
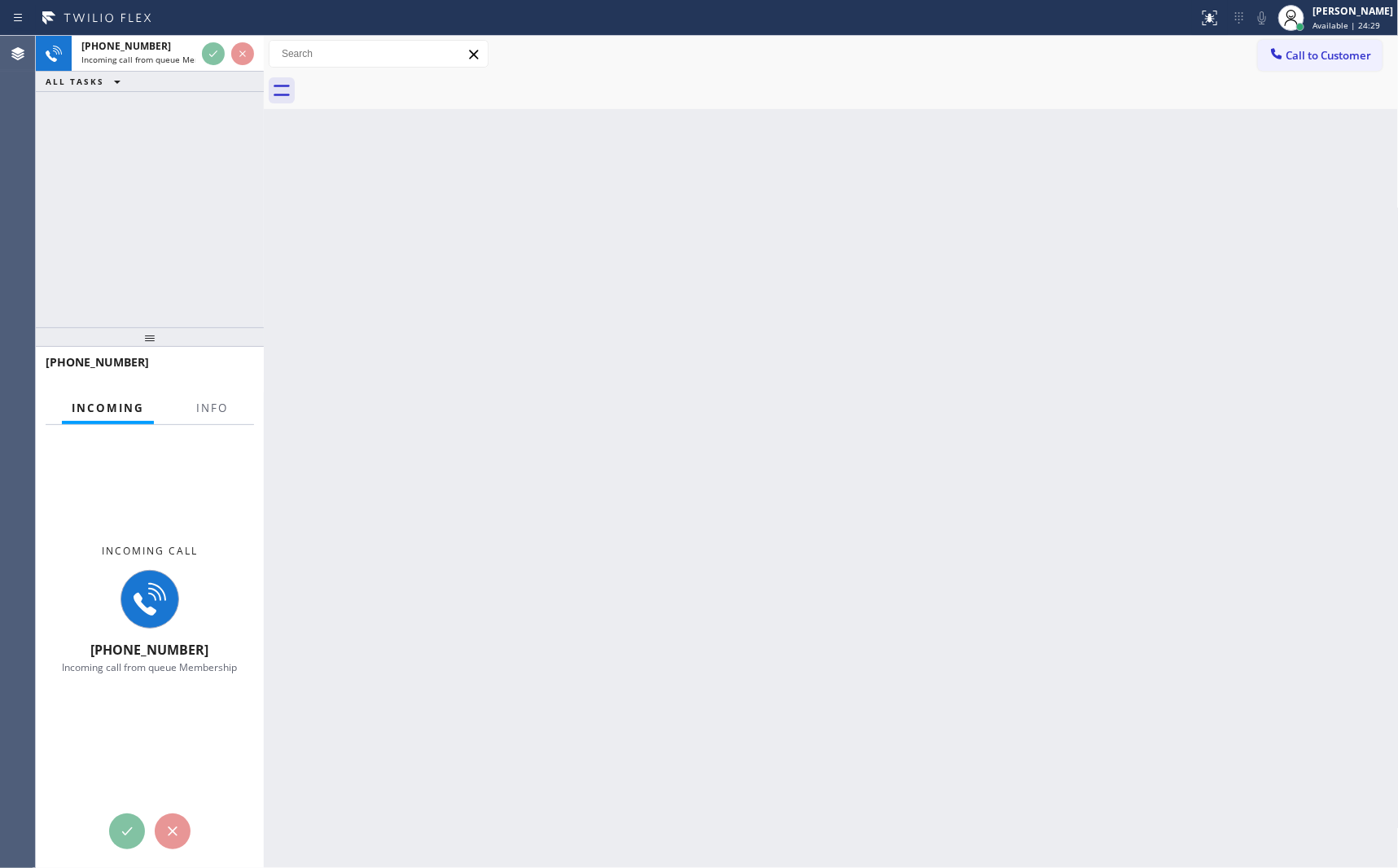
click at [193, 156] on div "+18324519659 Incoming call from queue Membership ALL TASKS ALL TASKS ACTIVE TAS…" at bounding box center [149, 181] width 228 height 291
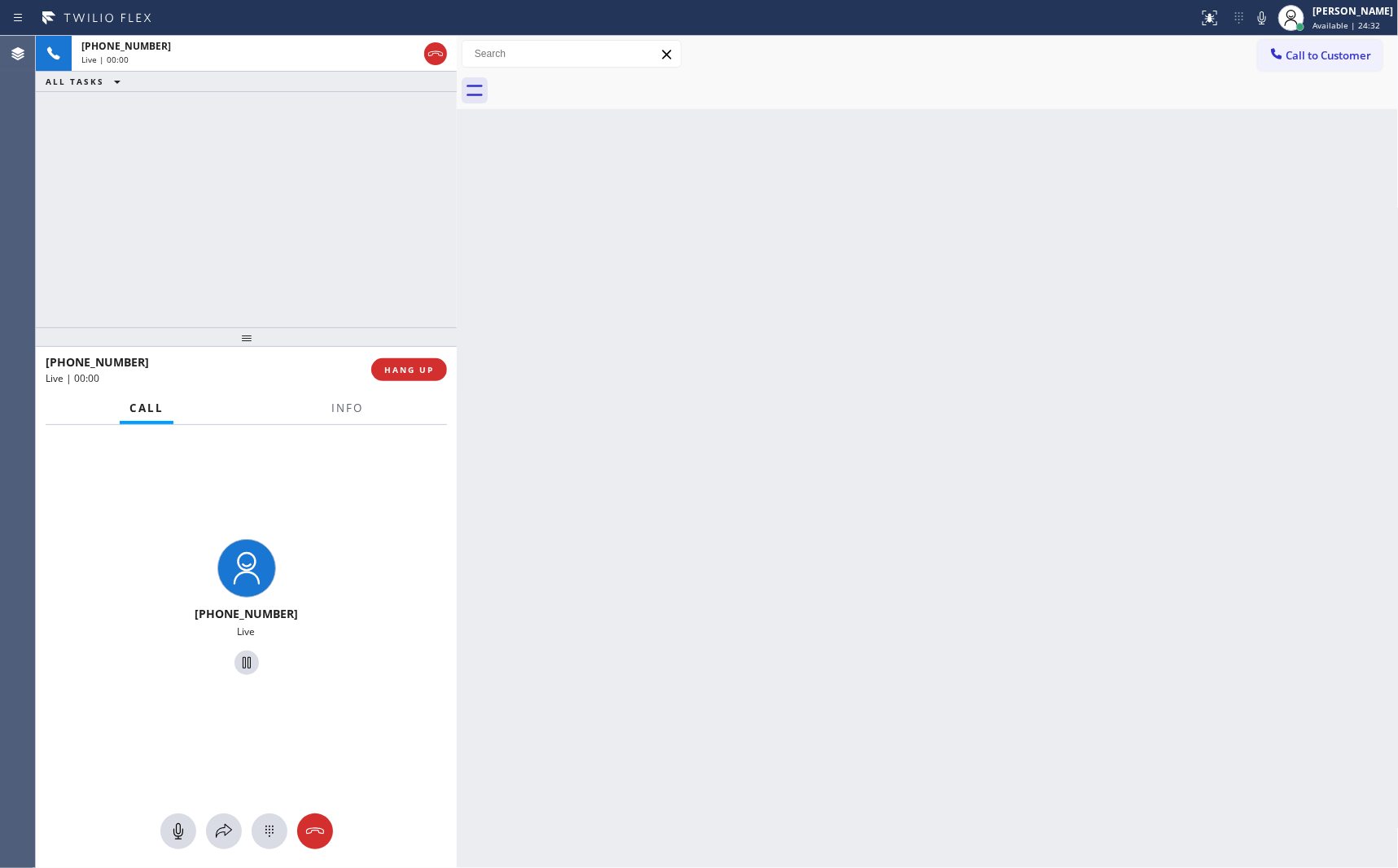
drag, startPoint x: 262, startPoint y: 172, endPoint x: 455, endPoint y: 191, distance: 193.9
click at [456, 191] on div at bounding box center [456, 451] width 0 height 832
click at [284, 189] on div "+18324519659 Live | 00:00 ALL TASKS ALL TASKS ACTIVE TASKS TASKS IN WRAP UP" at bounding box center [246, 181] width 421 height 291
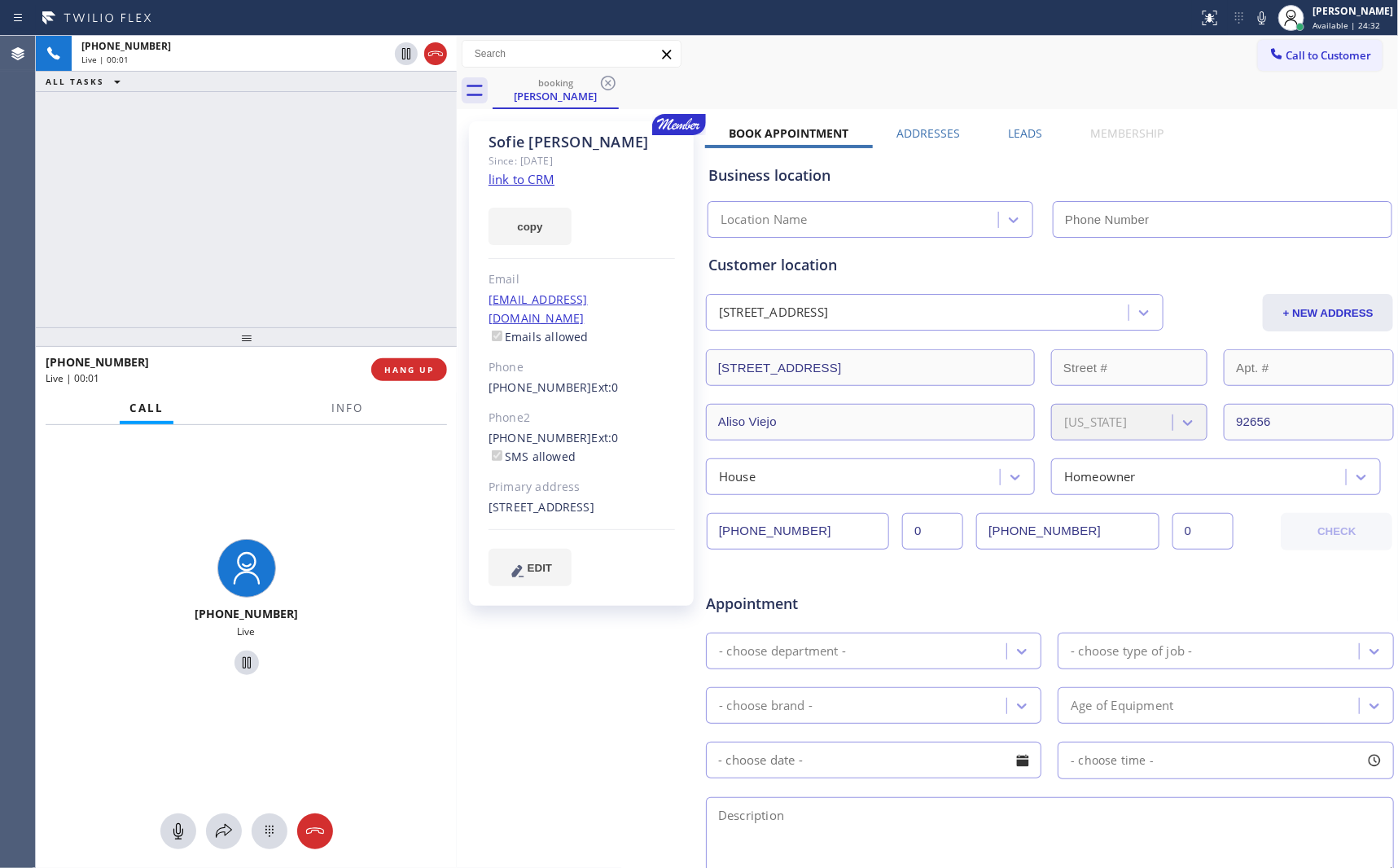
type input "(855) 731-4952"
click at [288, 186] on div "+18324519659 Live | 00:02 ALL TASKS ALL TASKS ACTIVE TASKS TASKS IN WRAP UP" at bounding box center [246, 181] width 421 height 291
click at [311, 184] on div "+18324519659 Live | 00:07 ALL TASKS ALL TASKS ACTIVE TASKS TASKS IN WRAP UP" at bounding box center [246, 181] width 421 height 291
click at [516, 178] on link "link to CRM" at bounding box center [522, 179] width 66 height 17
click at [331, 271] on div "+18324519659 Live | 00:18 ALL TASKS ALL TASKS ACTIVE TASKS TASKS IN WRAP UP" at bounding box center [246, 181] width 421 height 291
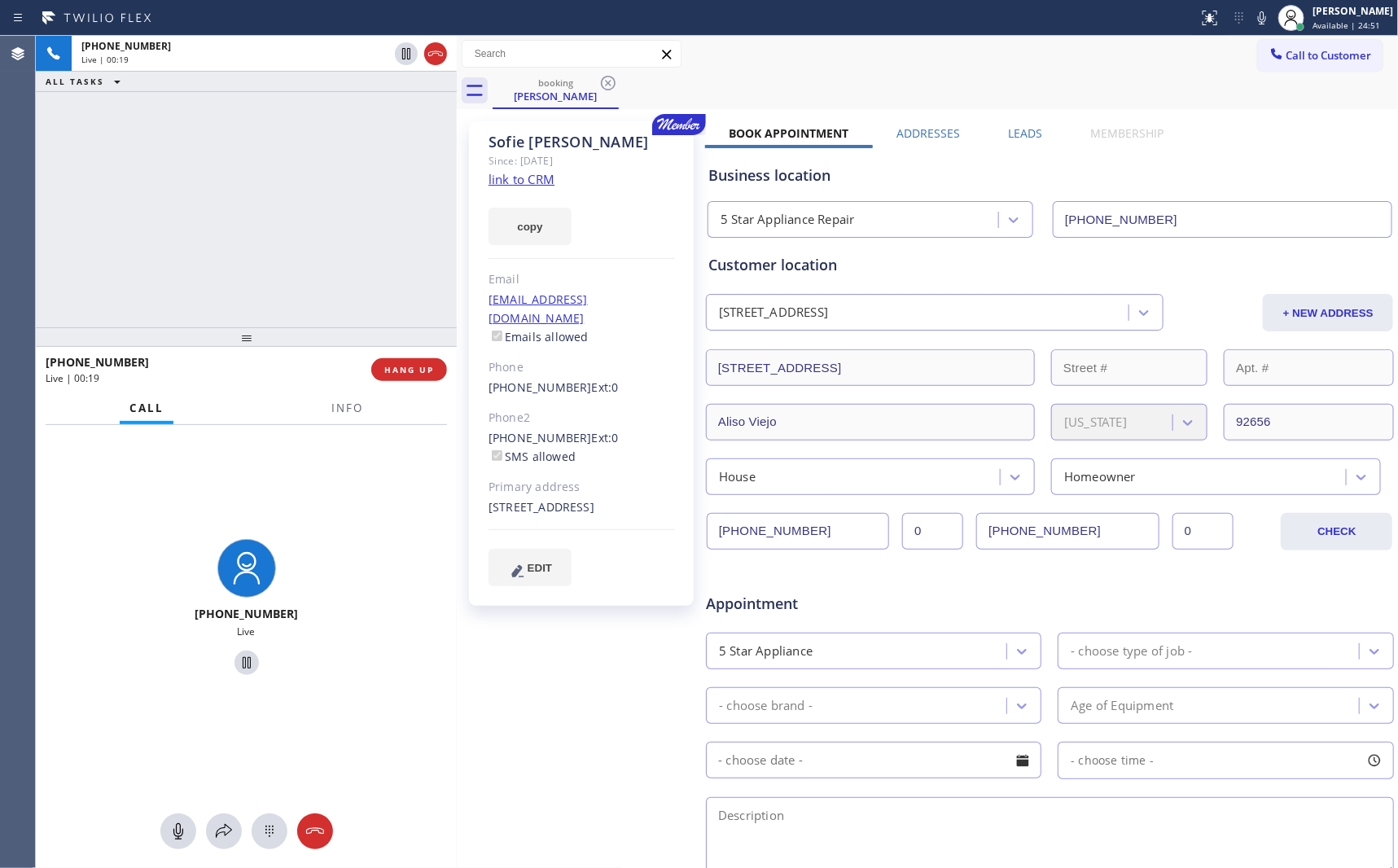
click at [331, 271] on div "+18324519659 Live | 00:19 ALL TASKS ALL TASKS ACTIVE TASKS TASKS IN WRAP UP" at bounding box center [246, 181] width 421 height 291
click at [238, 250] on div "+18324519659 Live | 01:50 ALL TASKS ALL TASKS ACTIVE TASKS TASKS IN WRAP UP" at bounding box center [246, 181] width 421 height 291
click at [1017, 591] on div "Appointment" at bounding box center [1050, 593] width 692 height 41
click at [957, 655] on div "5 Star Appliance" at bounding box center [858, 650] width 295 height 29
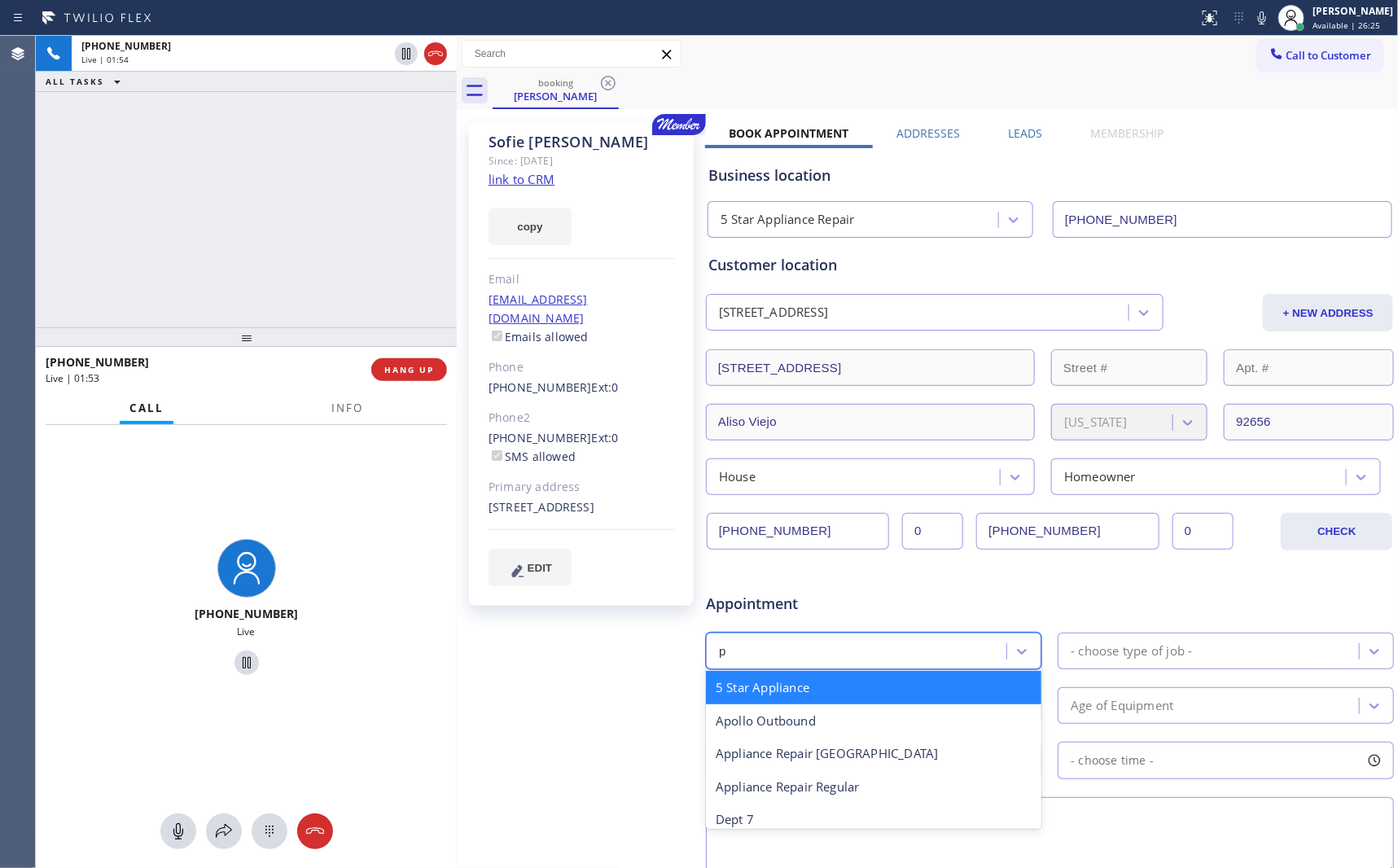
type input "pl"
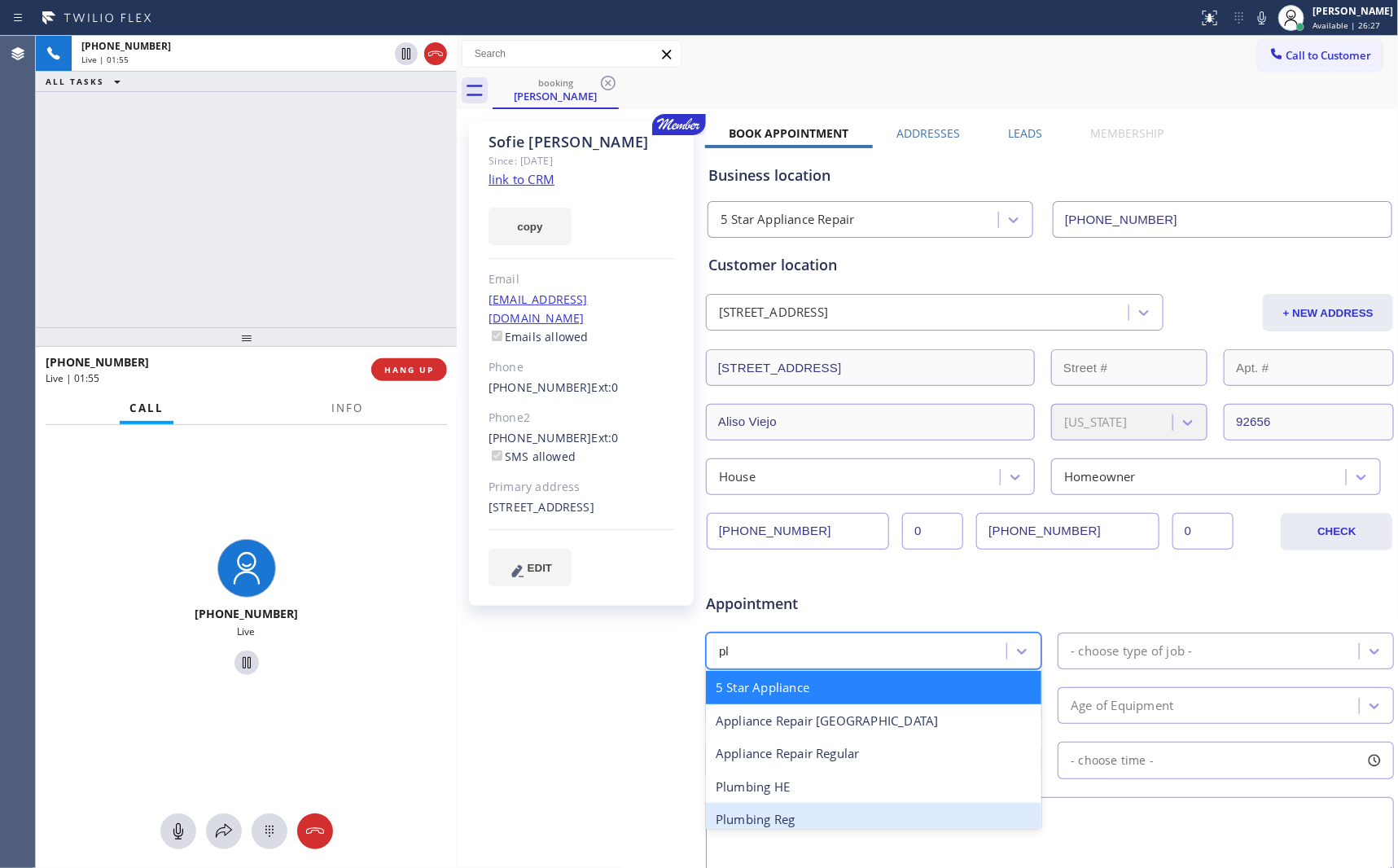
scroll to position [11, 0]
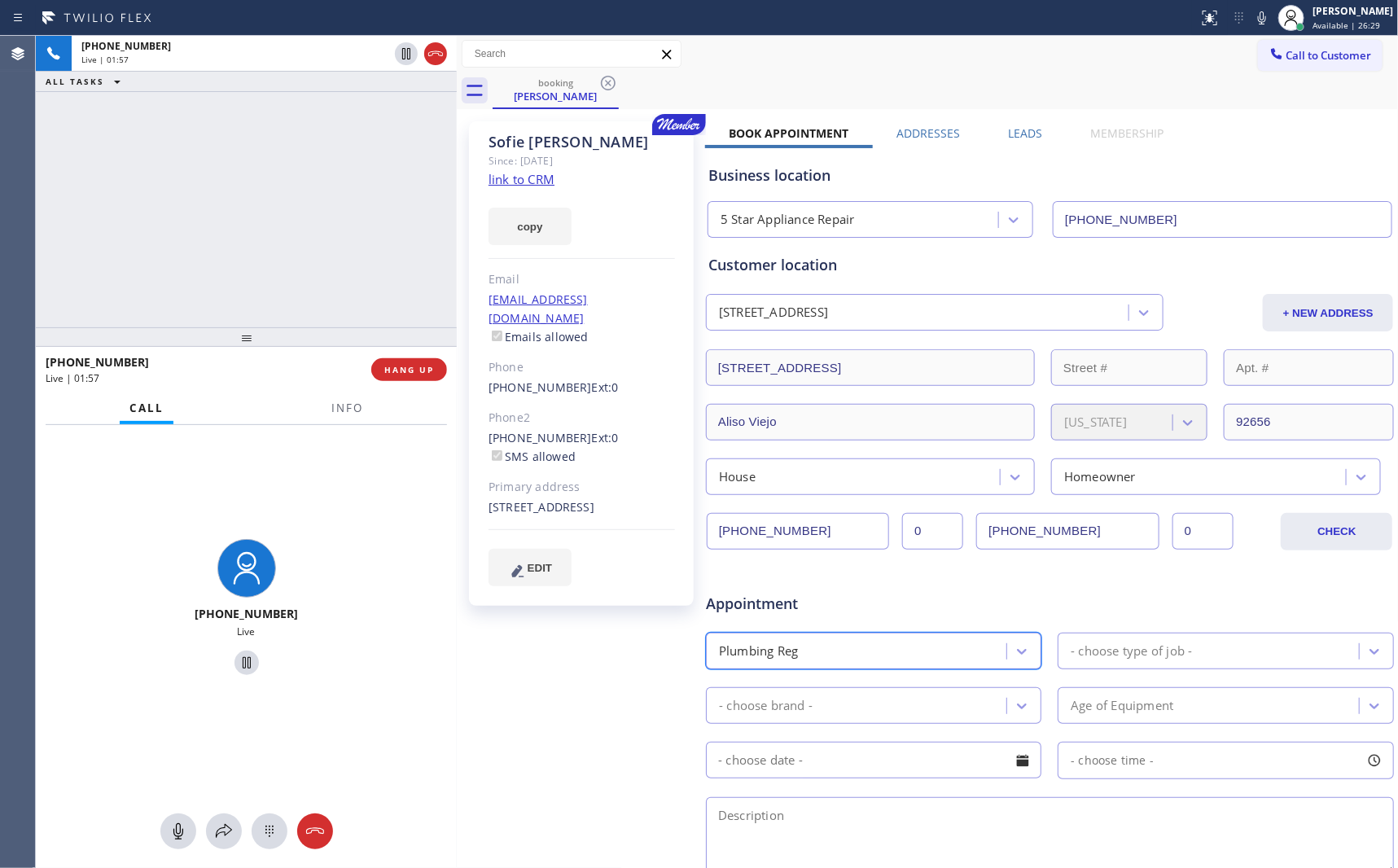
click at [935, 588] on div "Appointment" at bounding box center [1050, 593] width 692 height 41
click at [1062, 650] on div "- choose type of job -" at bounding box center [1131, 650] width 121 height 19
click at [889, 706] on div "- choose brand -" at bounding box center [858, 705] width 295 height 29
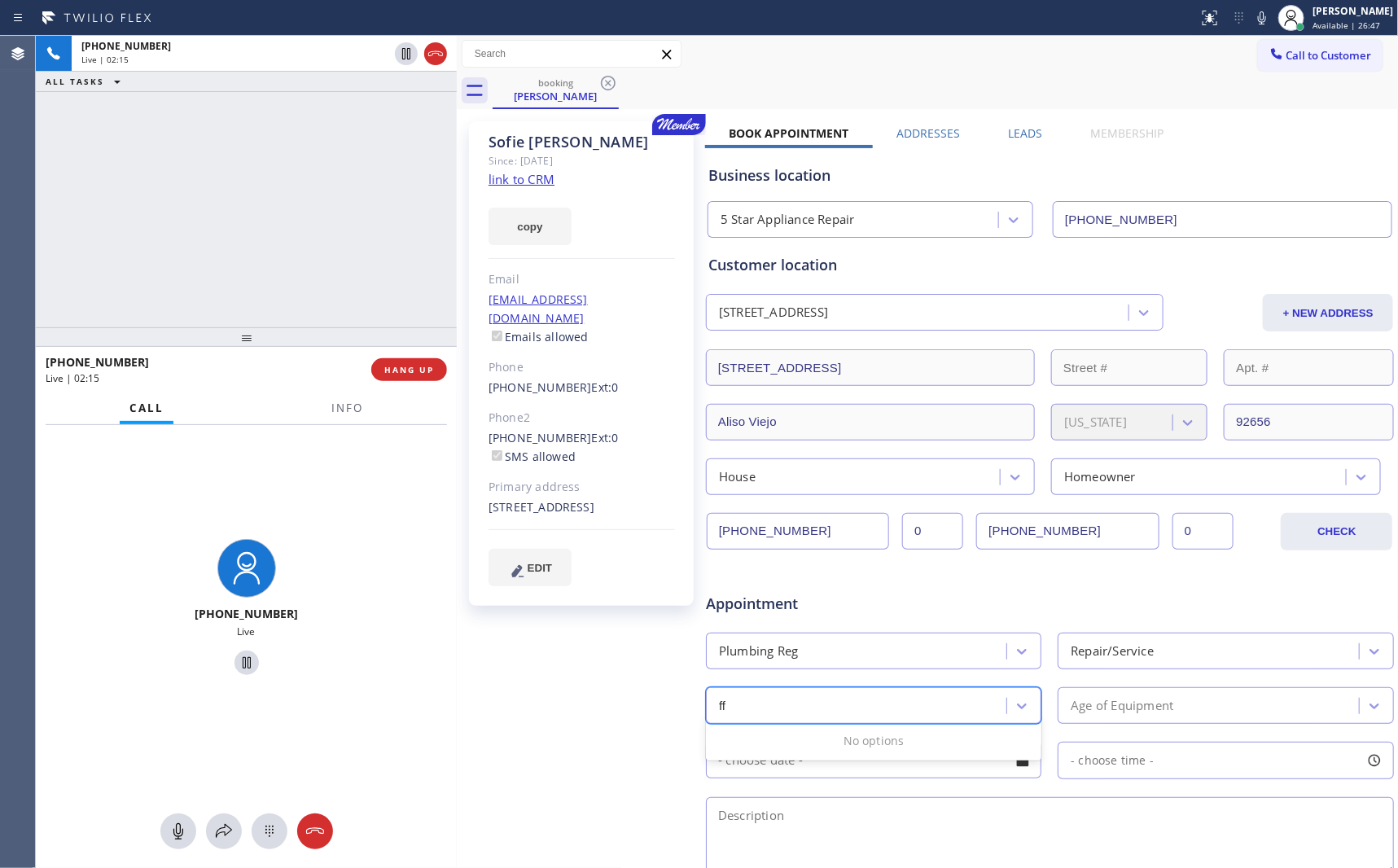
type input "f"
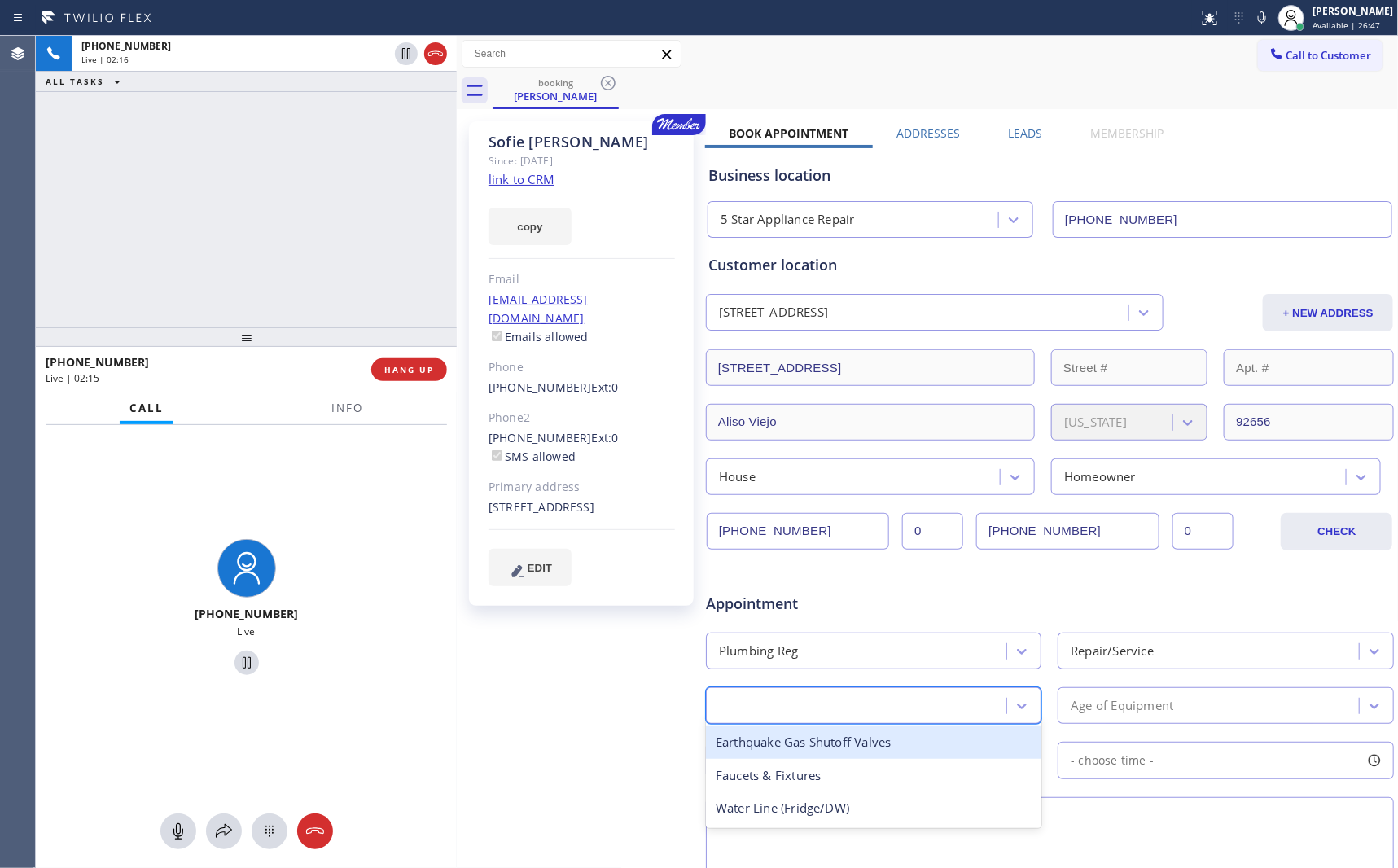
type input "a"
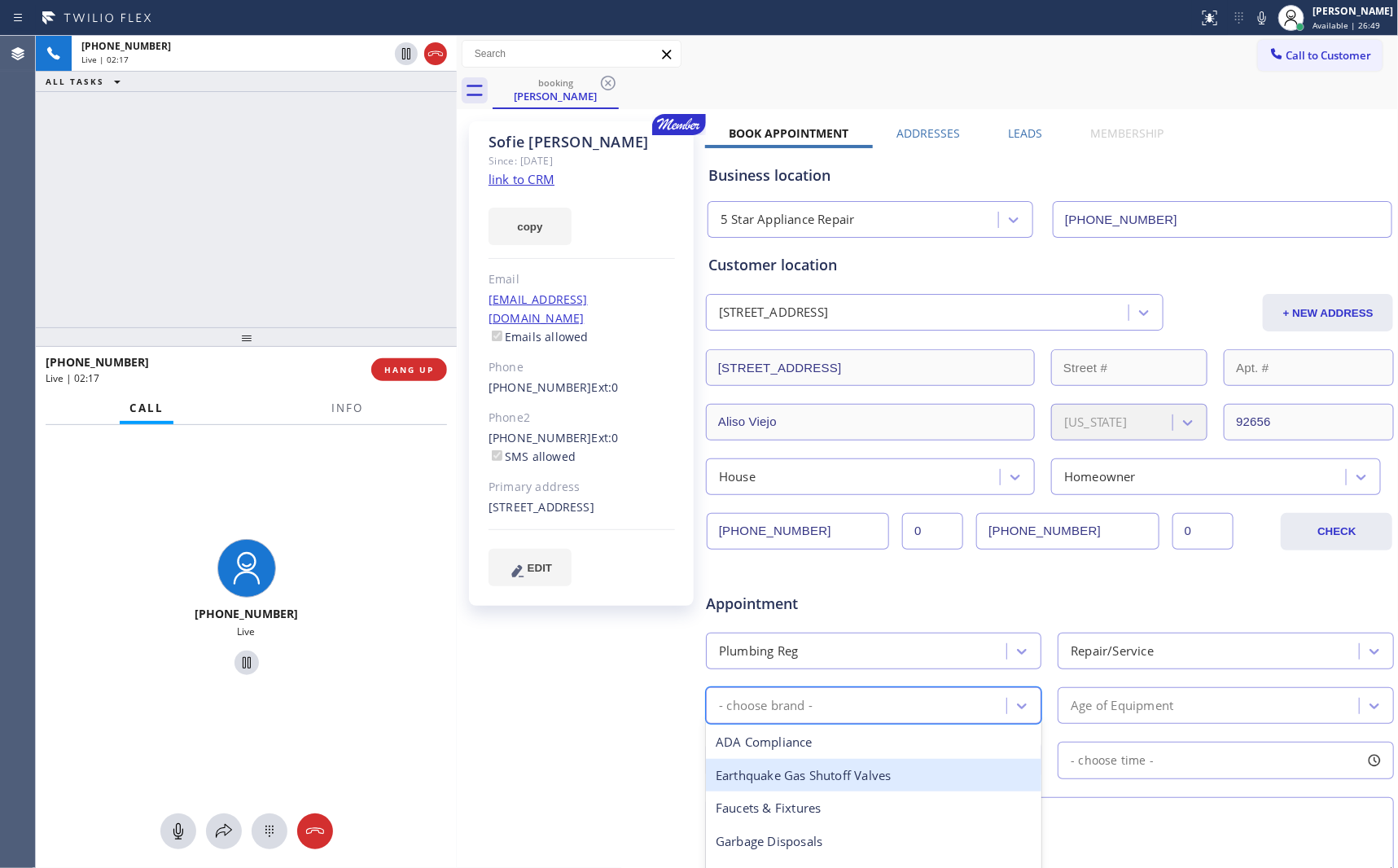
type input "a"
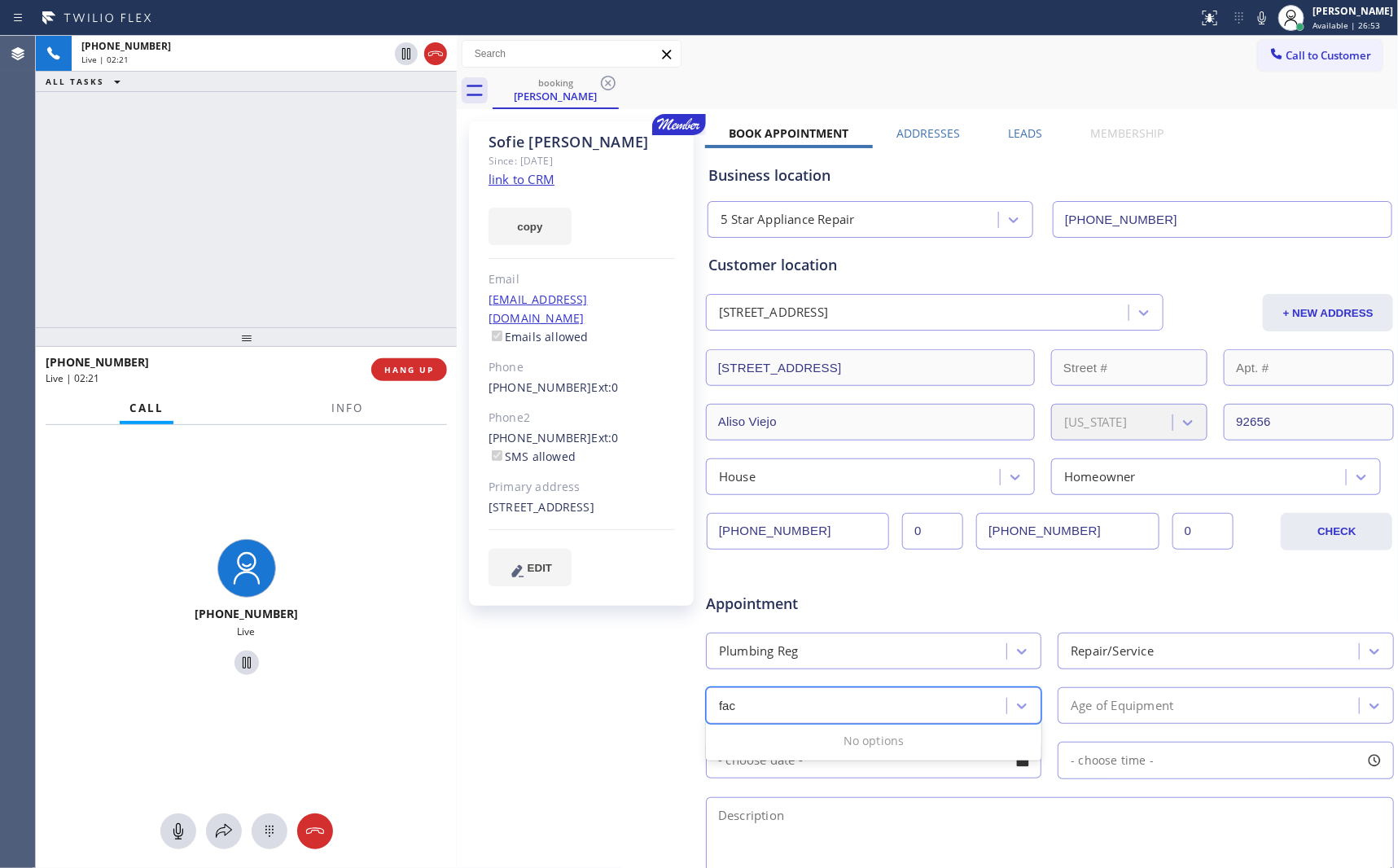
type input "fa"
click at [1062, 701] on div "Age of Equipment" at bounding box center [1122, 705] width 102 height 19
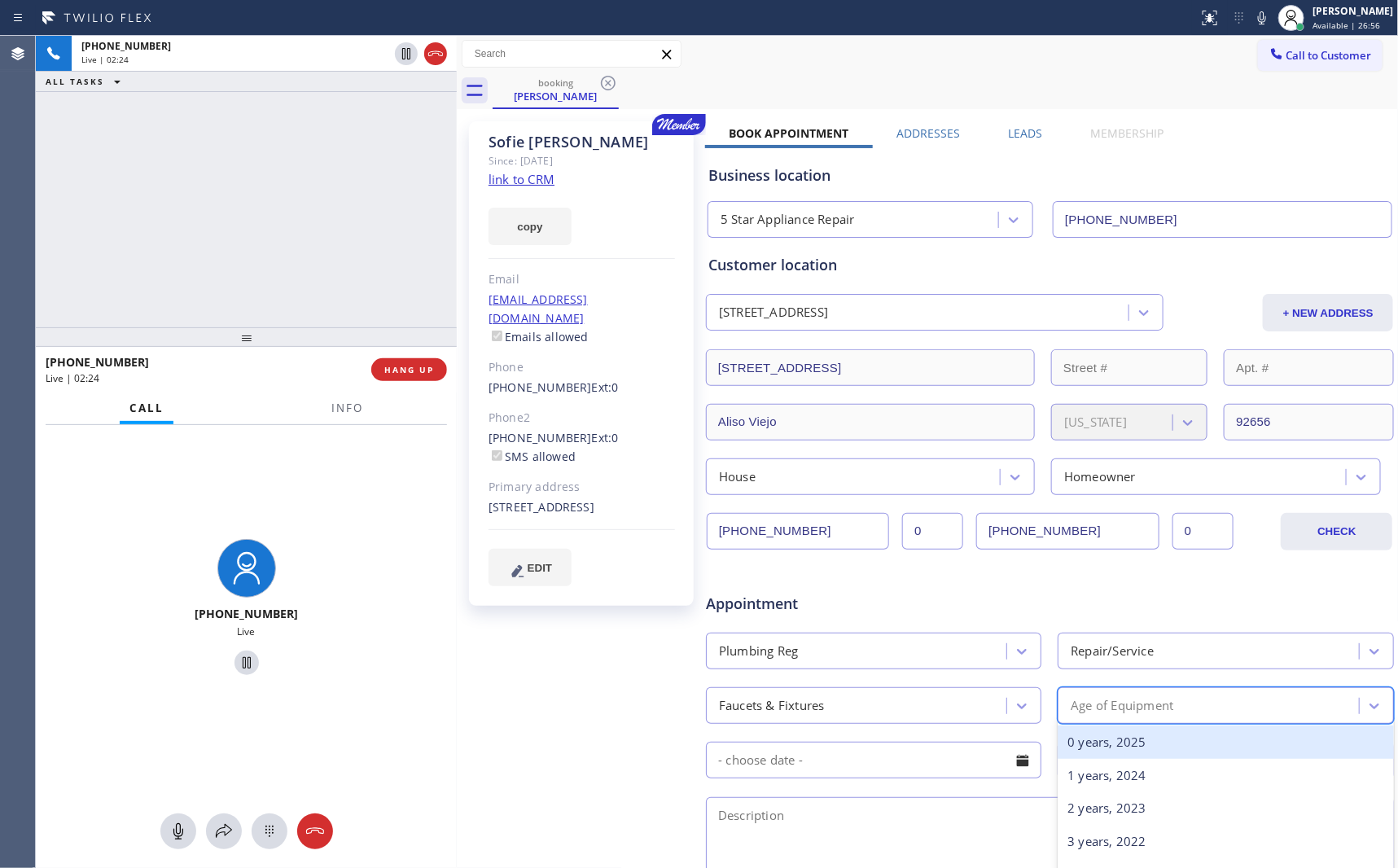
click at [1062, 743] on div "0 years, 2025" at bounding box center [1225, 742] width 335 height 33
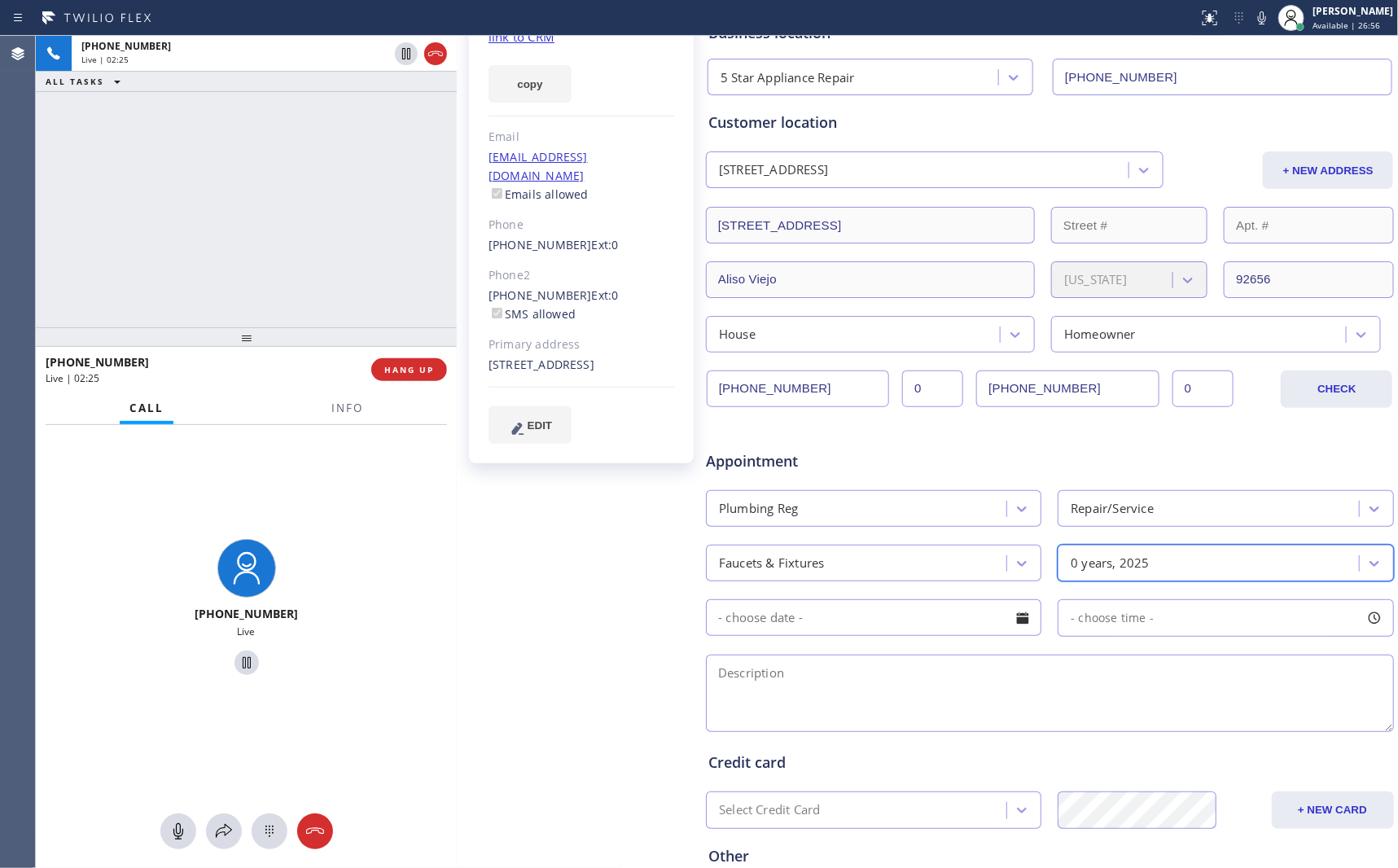
scroll to position [308, 0]
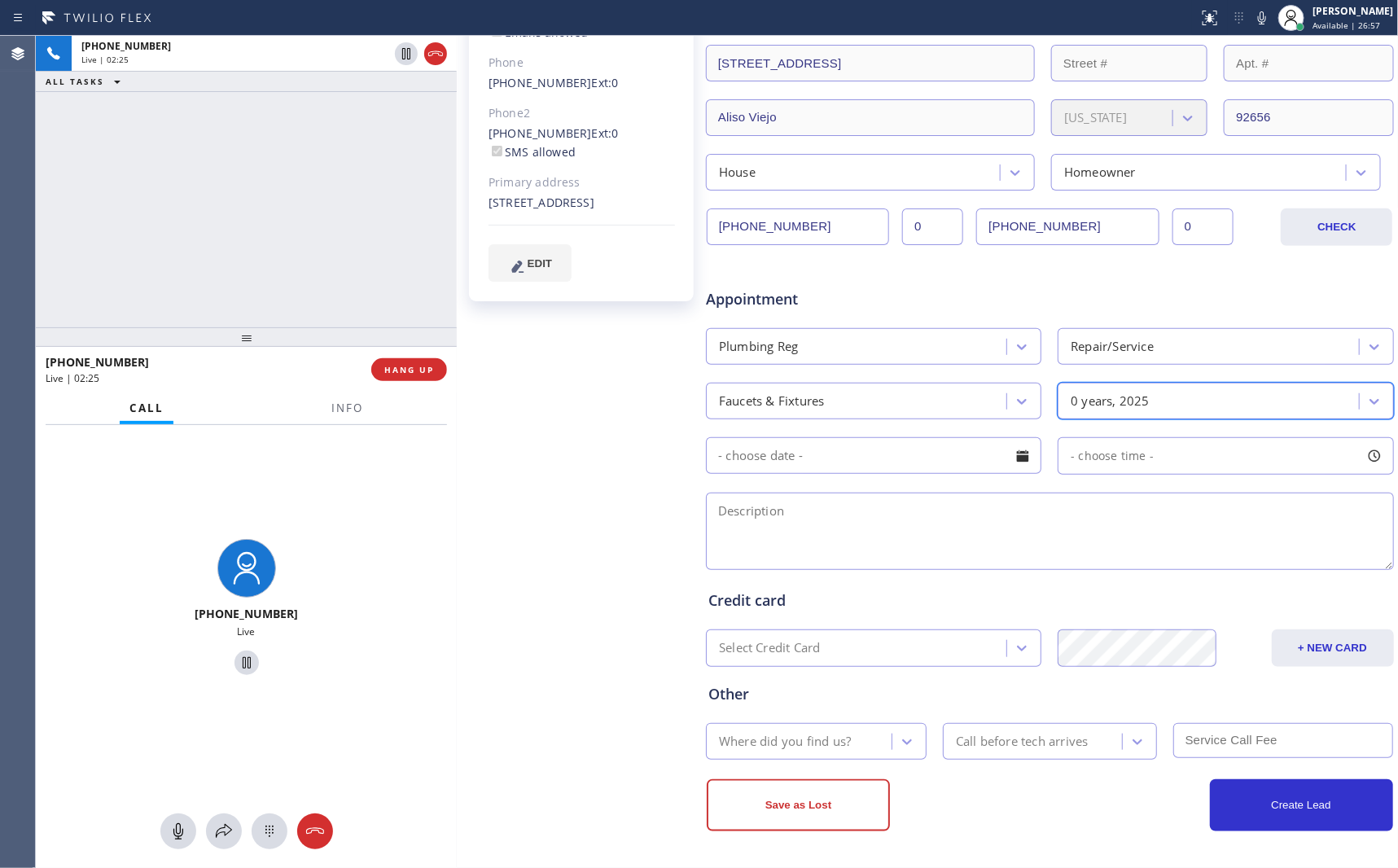
click at [1062, 562] on textarea at bounding box center [1050, 531] width 688 height 78
click at [1019, 460] on div at bounding box center [1023, 456] width 28 height 28
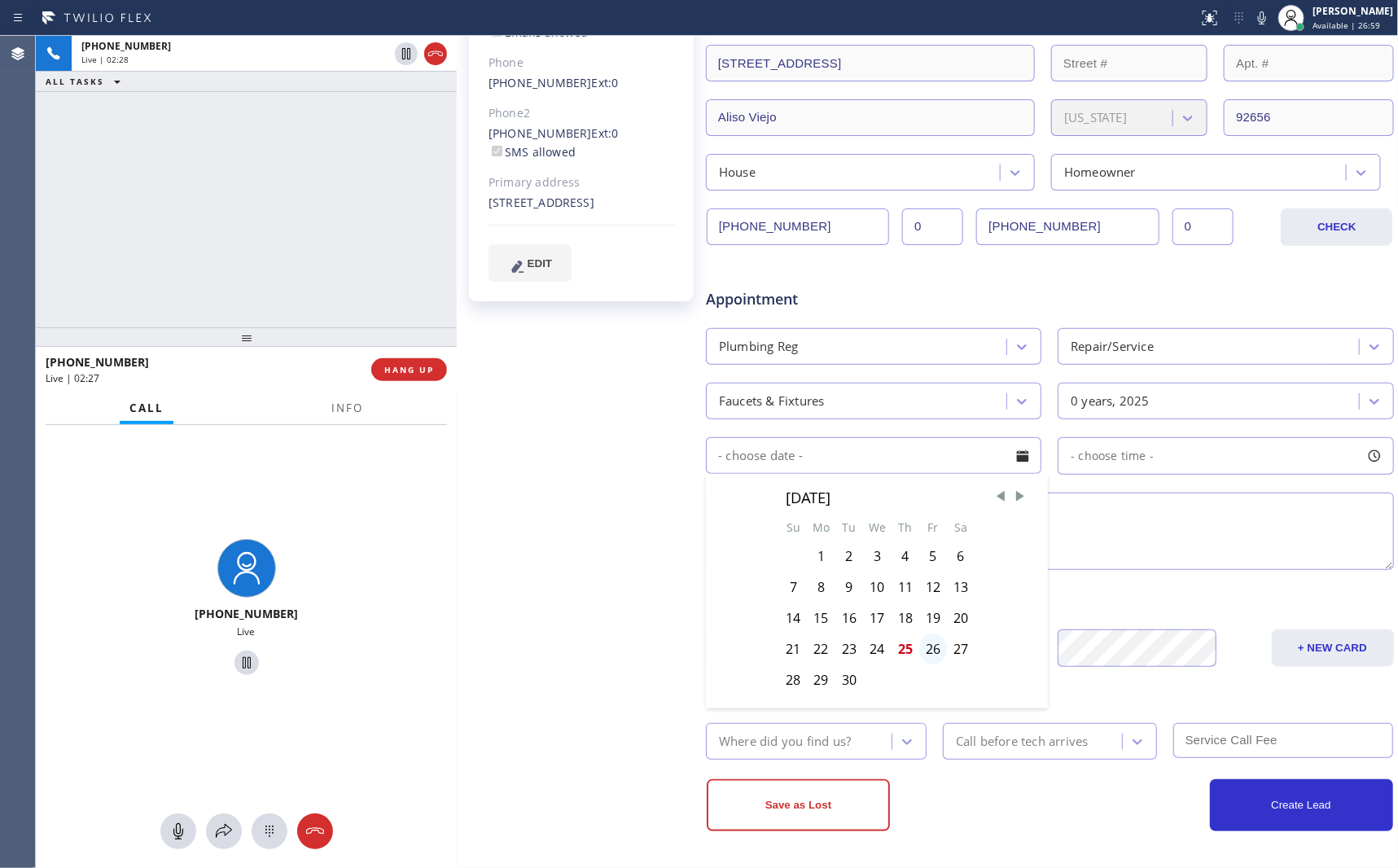
click at [931, 652] on div "26" at bounding box center [933, 648] width 28 height 31
type input "09/26/2025"
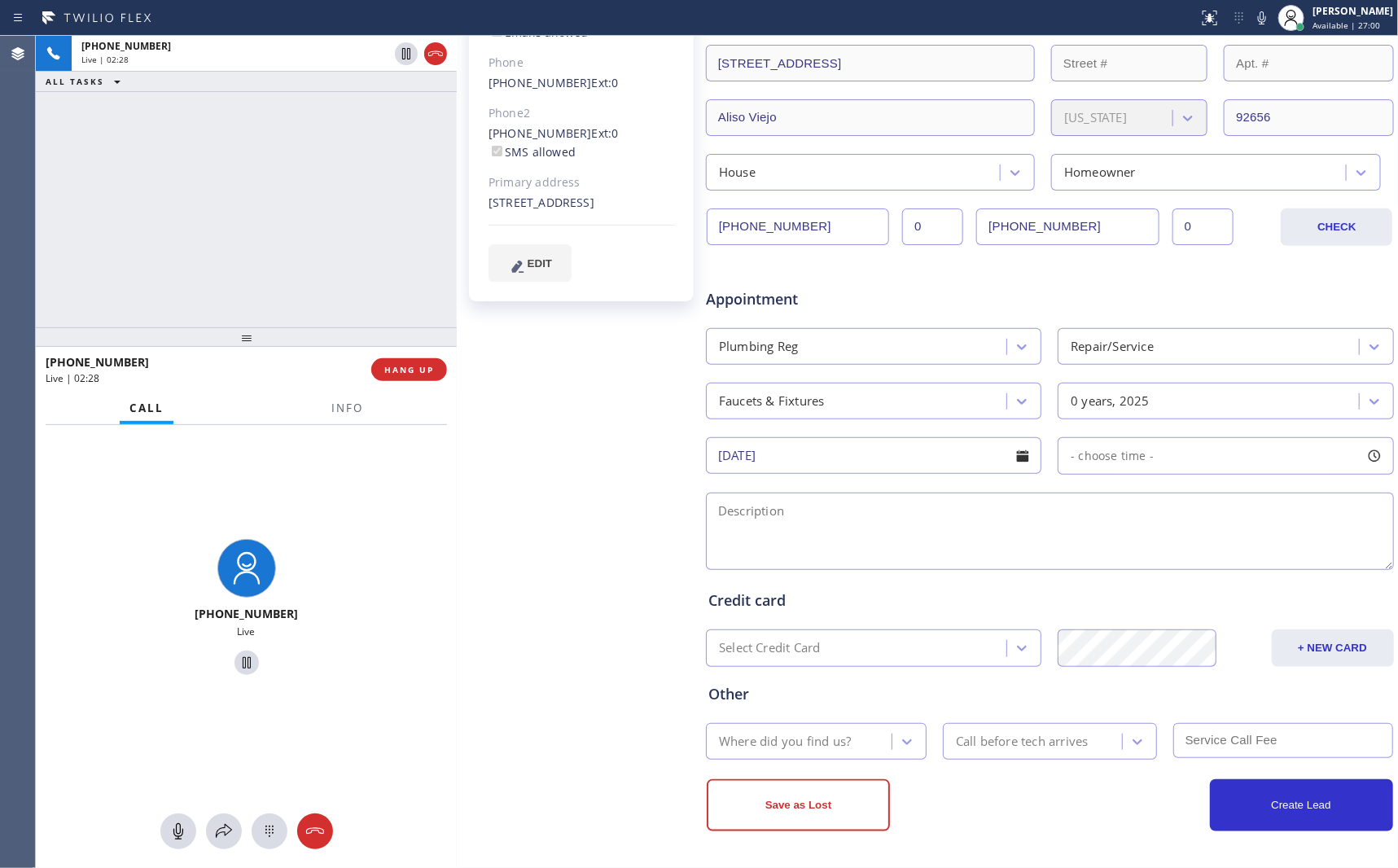
click at [1062, 451] on div "- choose time -" at bounding box center [1225, 455] width 335 height 37
drag, startPoint x: 1065, startPoint y: 555, endPoint x: 1217, endPoint y: 573, distance: 153.1
click at [1062, 573] on div "FROM TILL 8:00 AM 3:00 PM" at bounding box center [1212, 533] width 311 height 117
drag, startPoint x: 1105, startPoint y: 559, endPoint x: 1151, endPoint y: 559, distance: 46.0
click at [1062, 559] on div at bounding box center [1166, 554] width 20 height 34
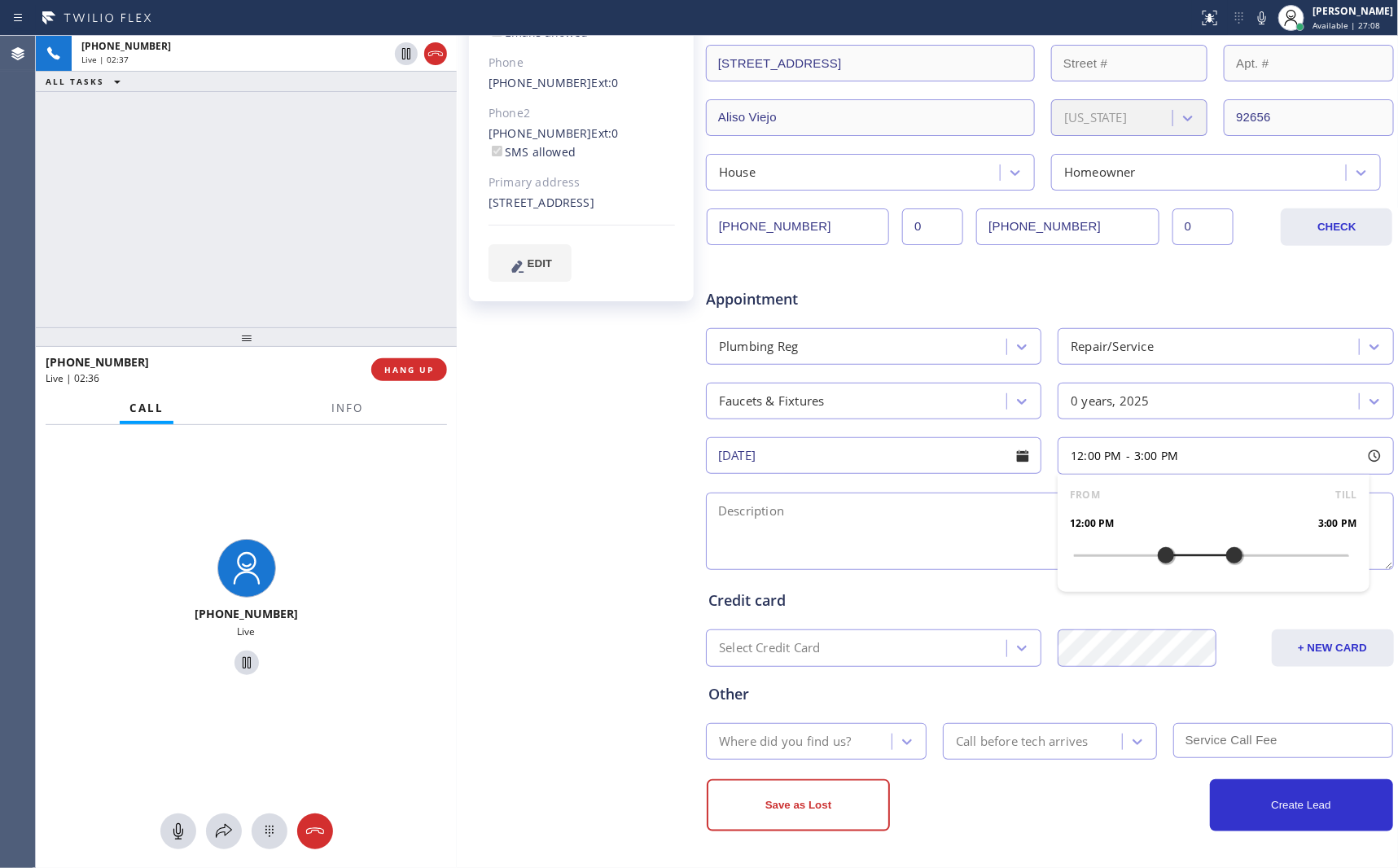
click at [985, 533] on textarea at bounding box center [1050, 531] width 688 height 78
click at [227, 161] on div "+18324519659 Live | 02:50 ALL TASKS ALL TASKS ACTIVE TASKS TASKS IN WRAP UP" at bounding box center [246, 181] width 421 height 291
click at [210, 200] on div "+18324519659 Live | 02:51 ALL TASKS ALL TASKS ACTIVE TASKS TASKS IN WRAP UP" at bounding box center [246, 181] width 421 height 291
click at [176, 837] on icon at bounding box center [178, 831] width 20 height 20
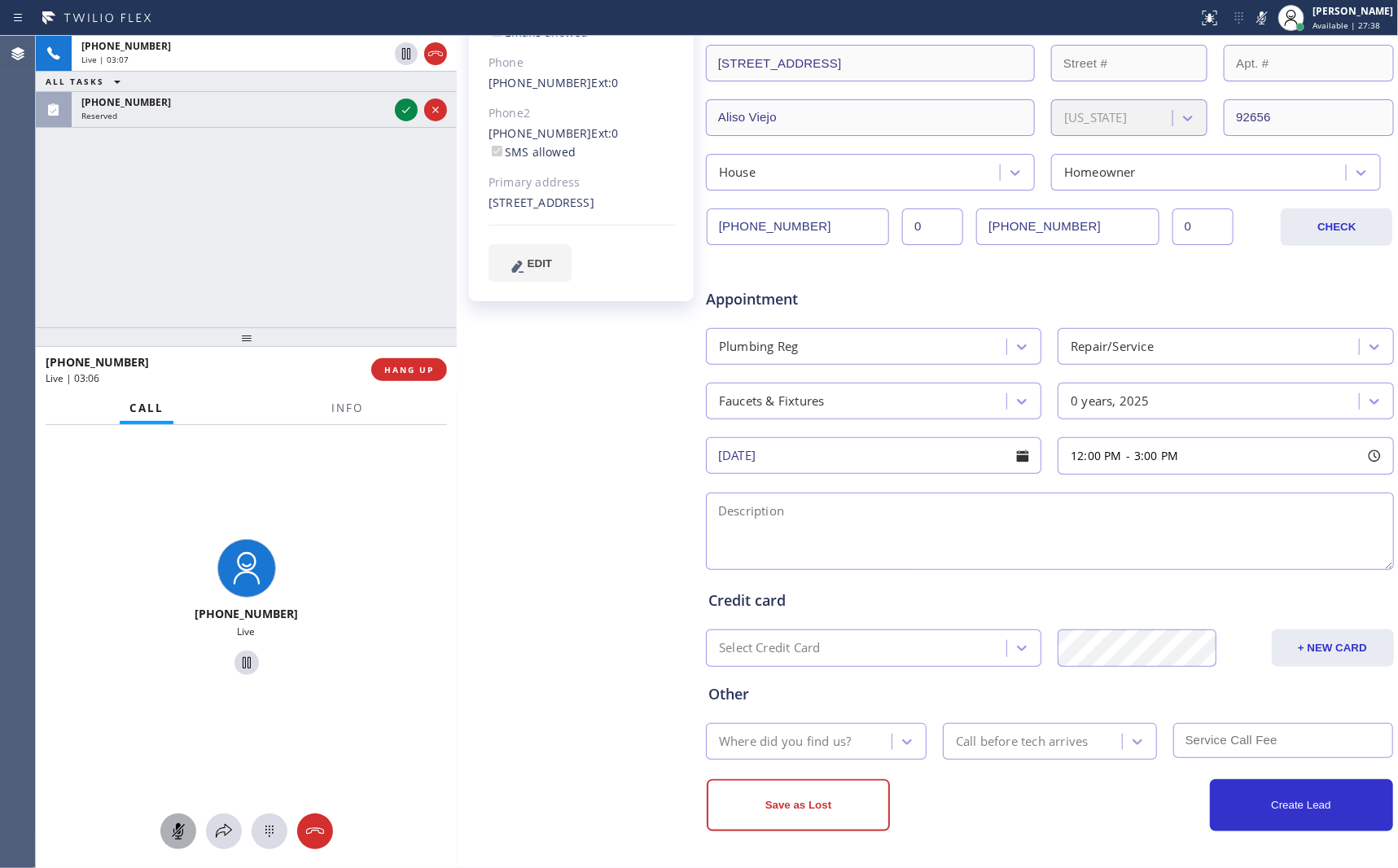
drag, startPoint x: 339, startPoint y: 271, endPoint x: 1353, endPoint y: 565, distance: 1055.8
click at [366, 274] on div "+18324519659 Live | 03:07 ALL TASKS ALL TASKS ACTIVE TASKS TASKS IN WRAP UP (20…" at bounding box center [246, 181] width 421 height 291
click at [1062, 515] on textarea at bounding box center [1050, 531] width 688 height 78
paste textarea "12-3 || Meber || 10% off want someone replace/ install the kitchen faucet 46 Ed…"
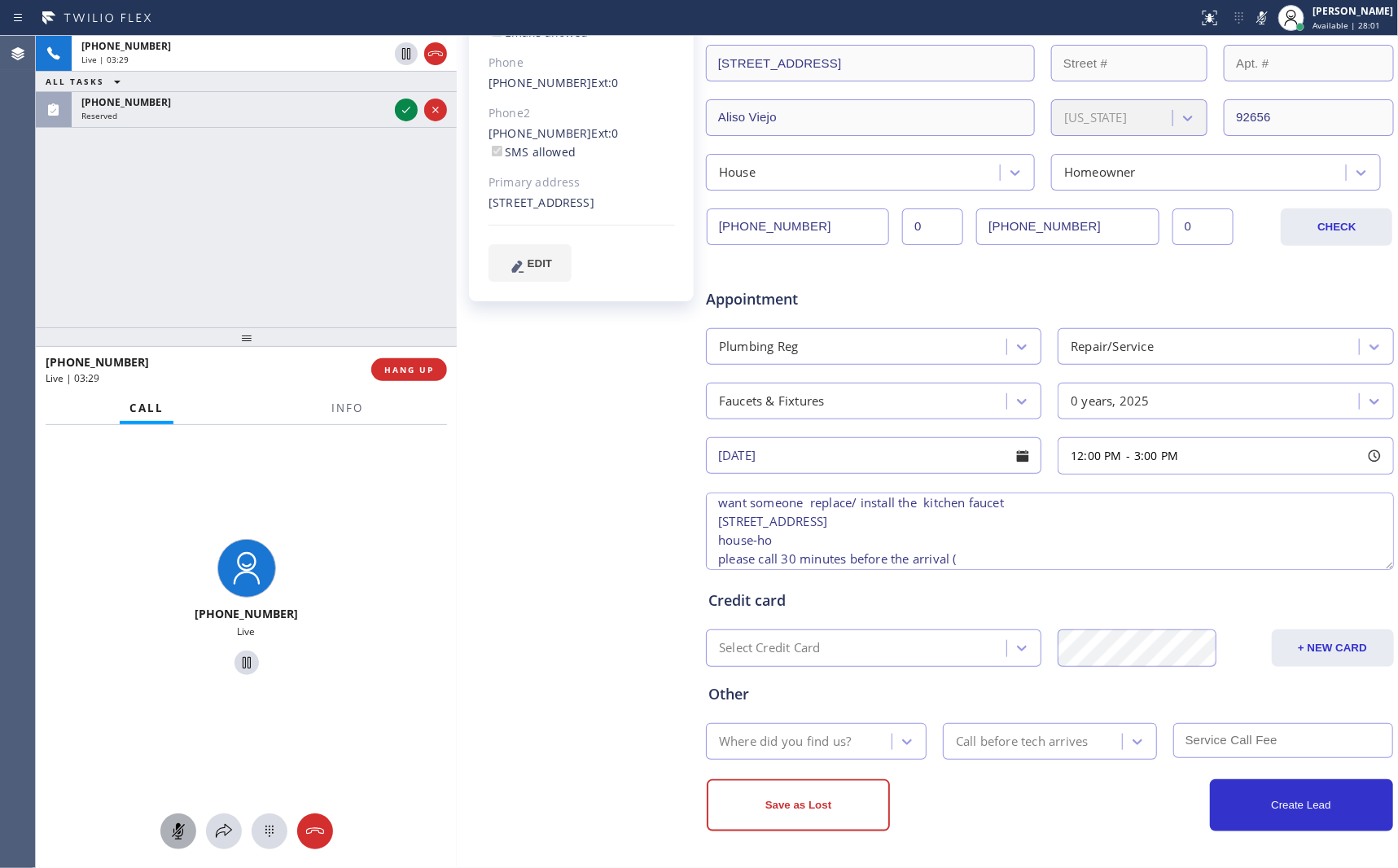
click at [819, 228] on input "(832) 451-9659" at bounding box center [797, 227] width 182 height 36
click at [1036, 558] on textarea "12-3 || Meber || 10% off want someone replace/ install the kitchen faucet 46 Ed…" at bounding box center [1050, 531] width 688 height 78
paste textarea "(832) 451-9659"
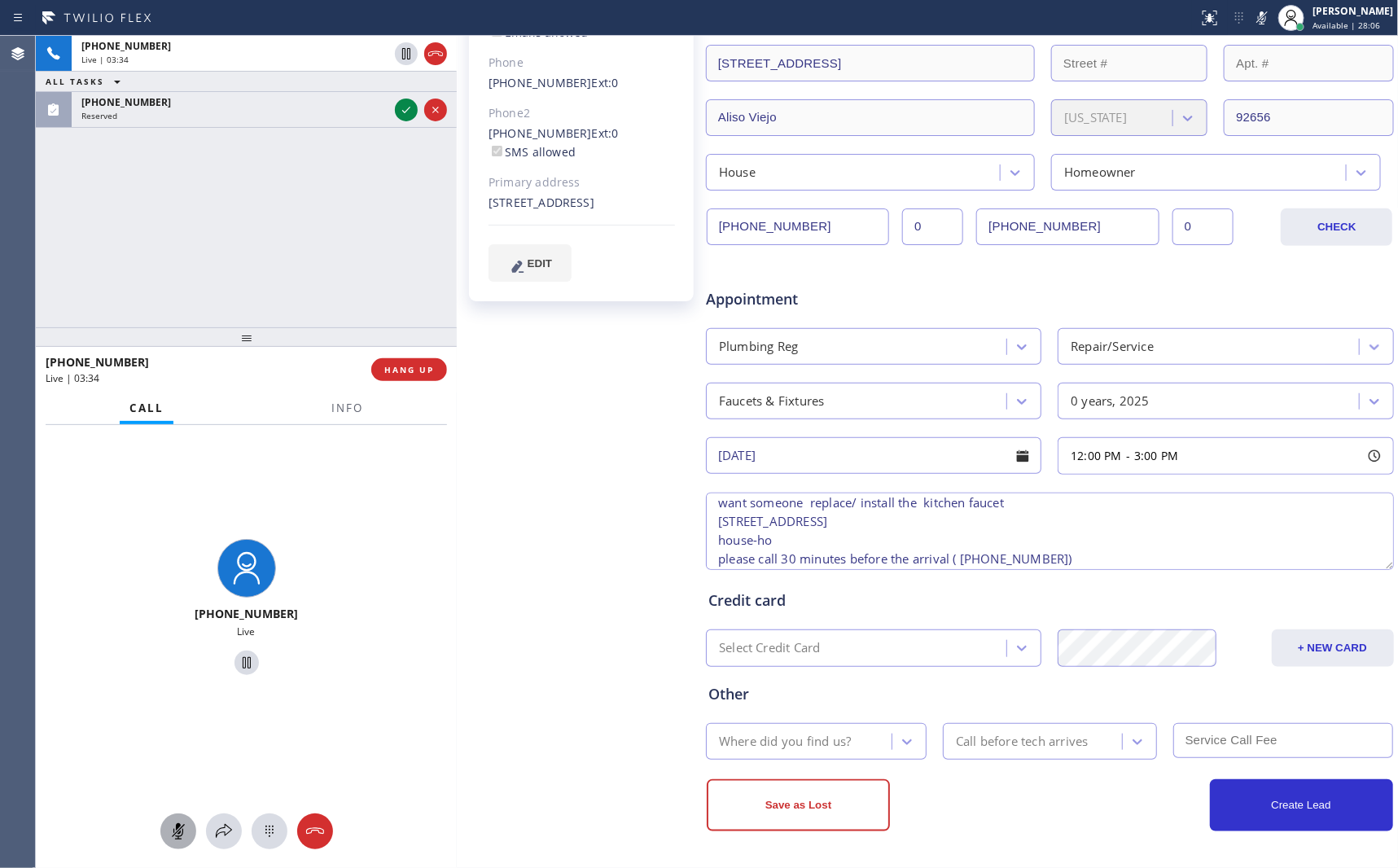
type textarea "12-3 || Meber || 10% off want someone replace/ install the kitchen faucet 46 Ed…"
click at [743, 748] on div "Where did you find us?" at bounding box center [785, 741] width 132 height 19
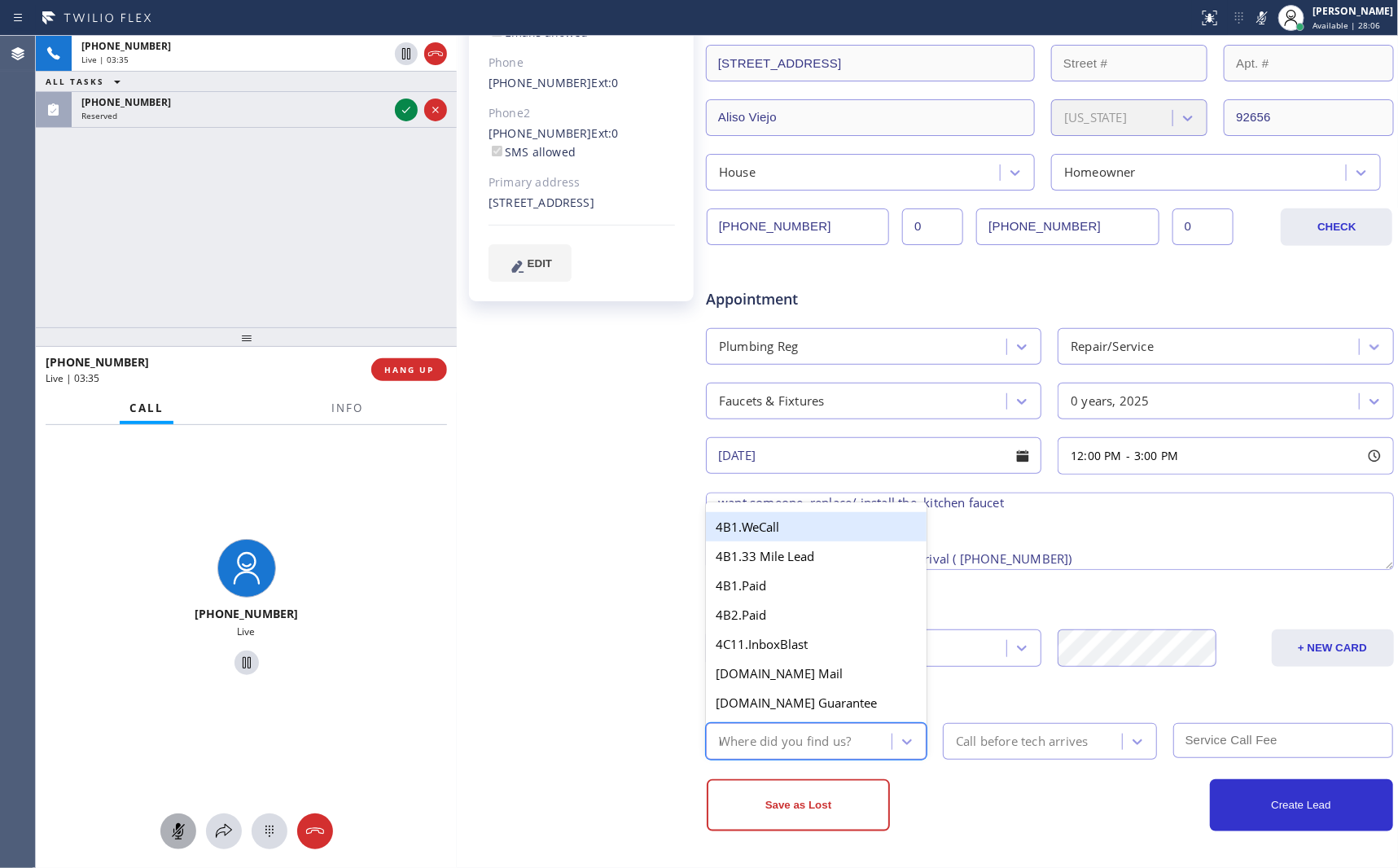
type input "mem"
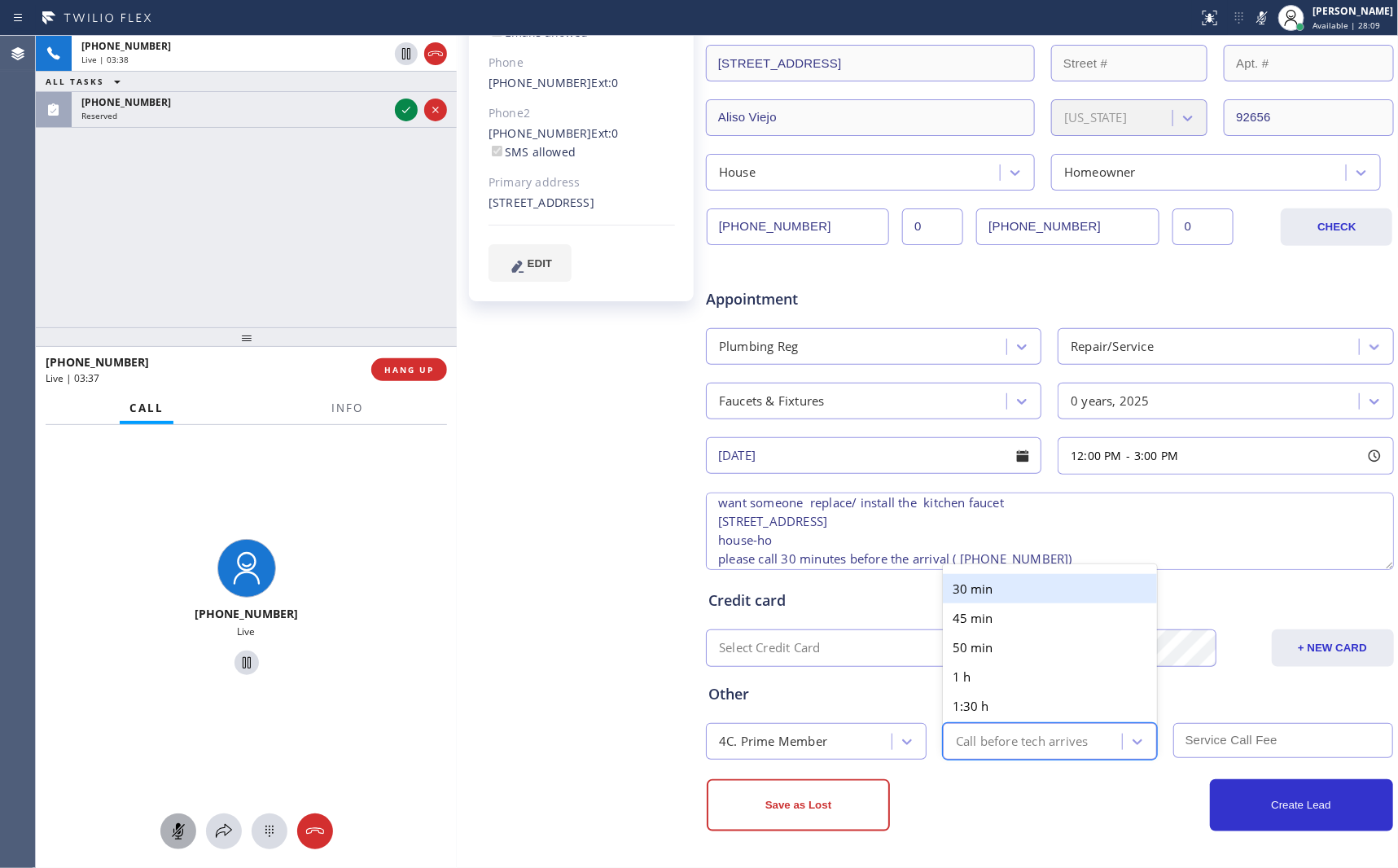
click at [1049, 741] on div "Call before tech arrives" at bounding box center [1022, 741] width 133 height 19
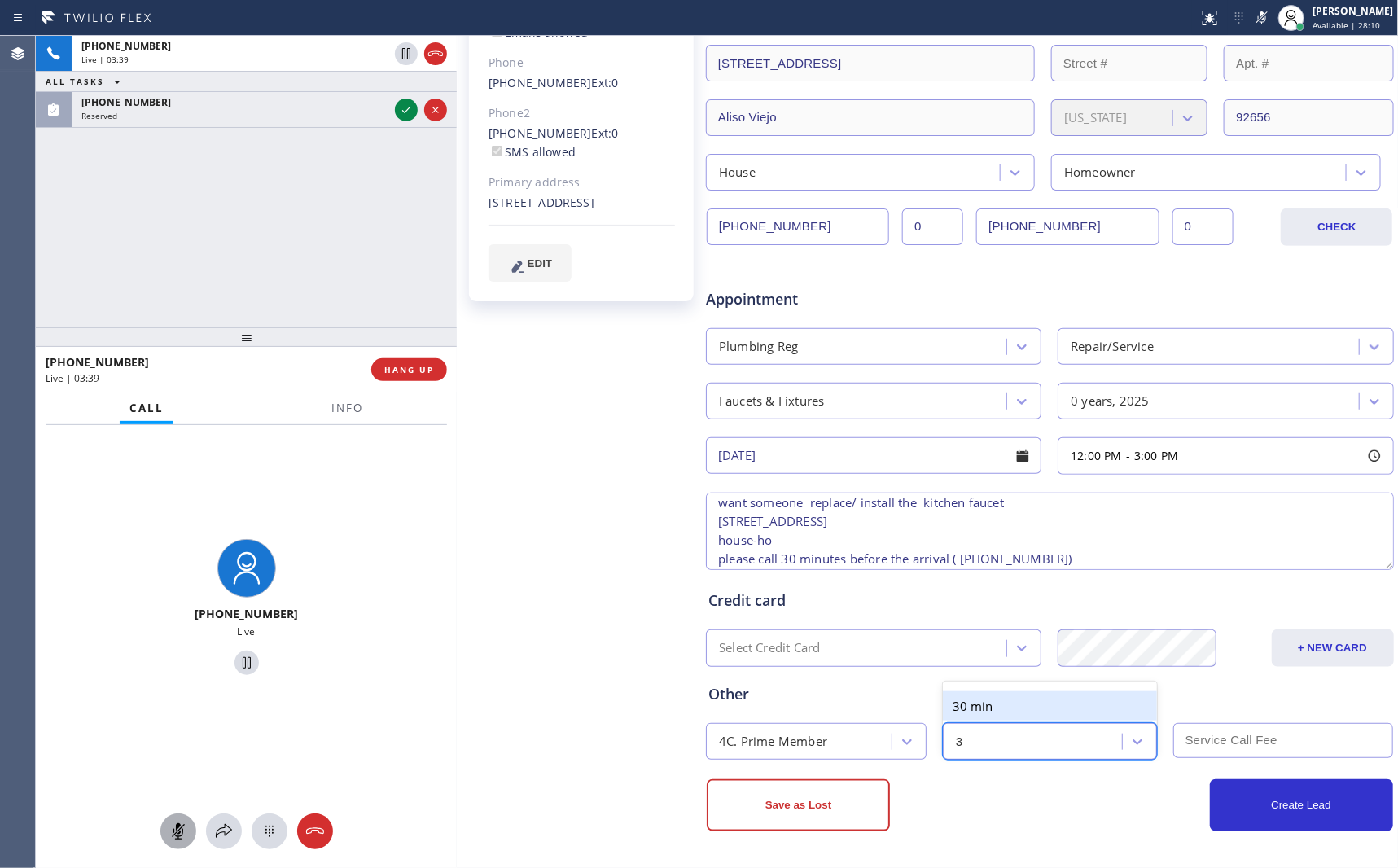
type input "30"
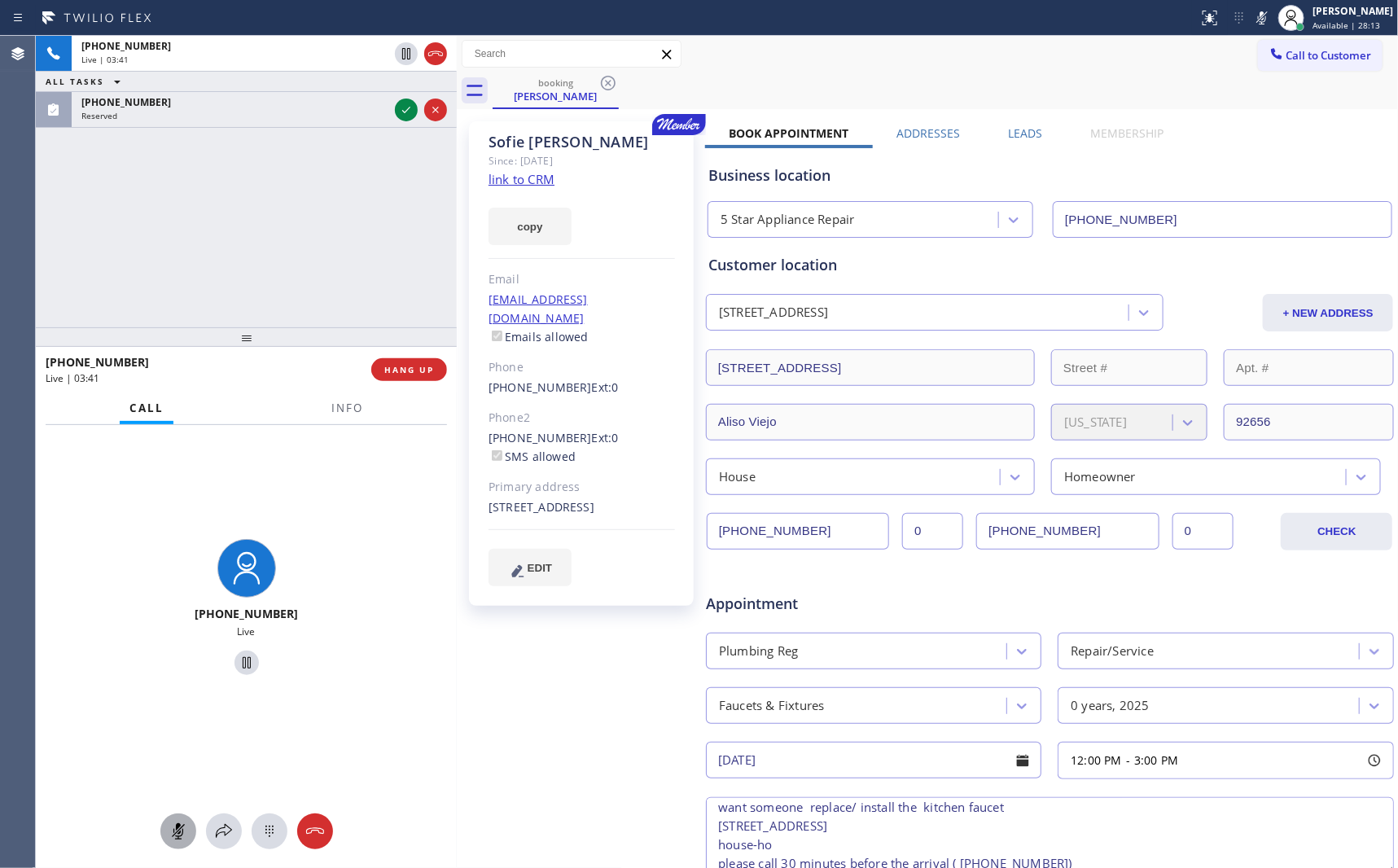
scroll to position [308, 0]
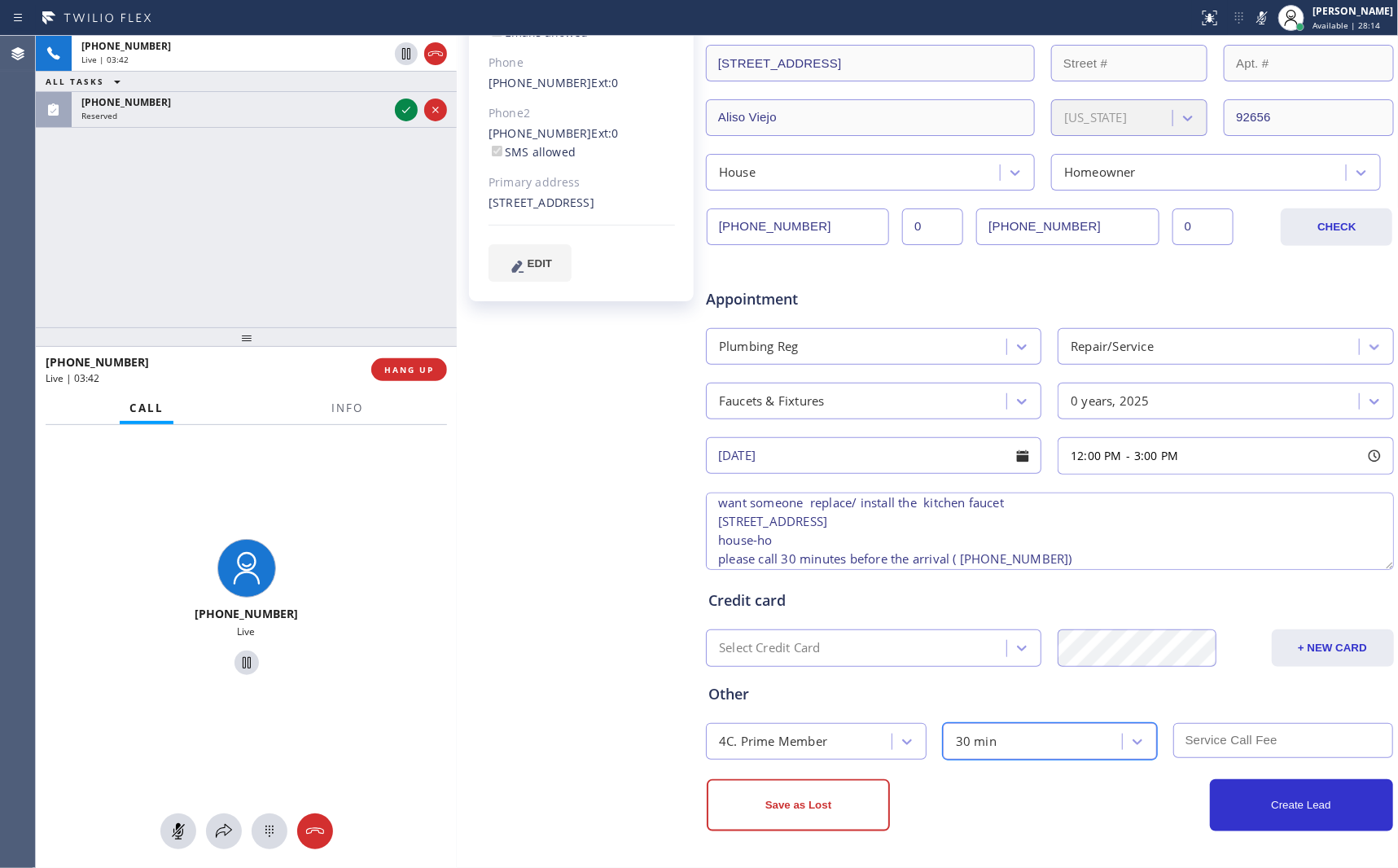
drag, startPoint x: 174, startPoint y: 835, endPoint x: 183, endPoint y: 804, distance: 32.3
click at [174, 833] on icon at bounding box center [178, 831] width 20 height 20
click at [217, 220] on div "+18324519659 Live | 03:43 ALL TASKS ALL TASKS ACTIVE TASKS TASKS IN WRAP UP (20…" at bounding box center [246, 181] width 421 height 291
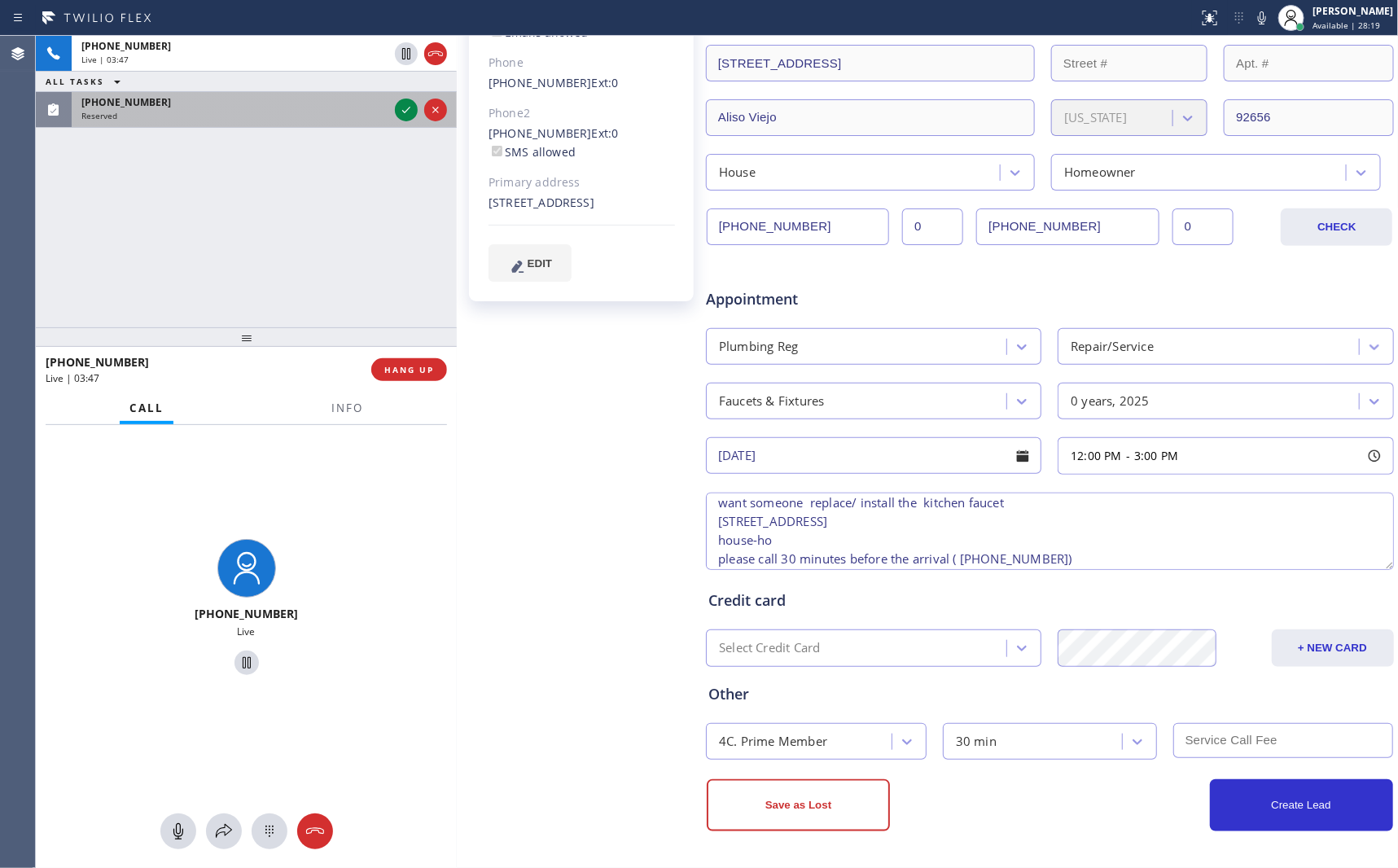
drag, startPoint x: 249, startPoint y: 213, endPoint x: 418, endPoint y: 93, distance: 207.3
click at [250, 212] on div "+18324519659 Live | 03:47 ALL TASKS ALL TASKS ACTIVE TASKS TASKS IN WRAP UP (20…" at bounding box center [246, 181] width 421 height 291
click at [409, 111] on icon at bounding box center [406, 110] width 20 height 20
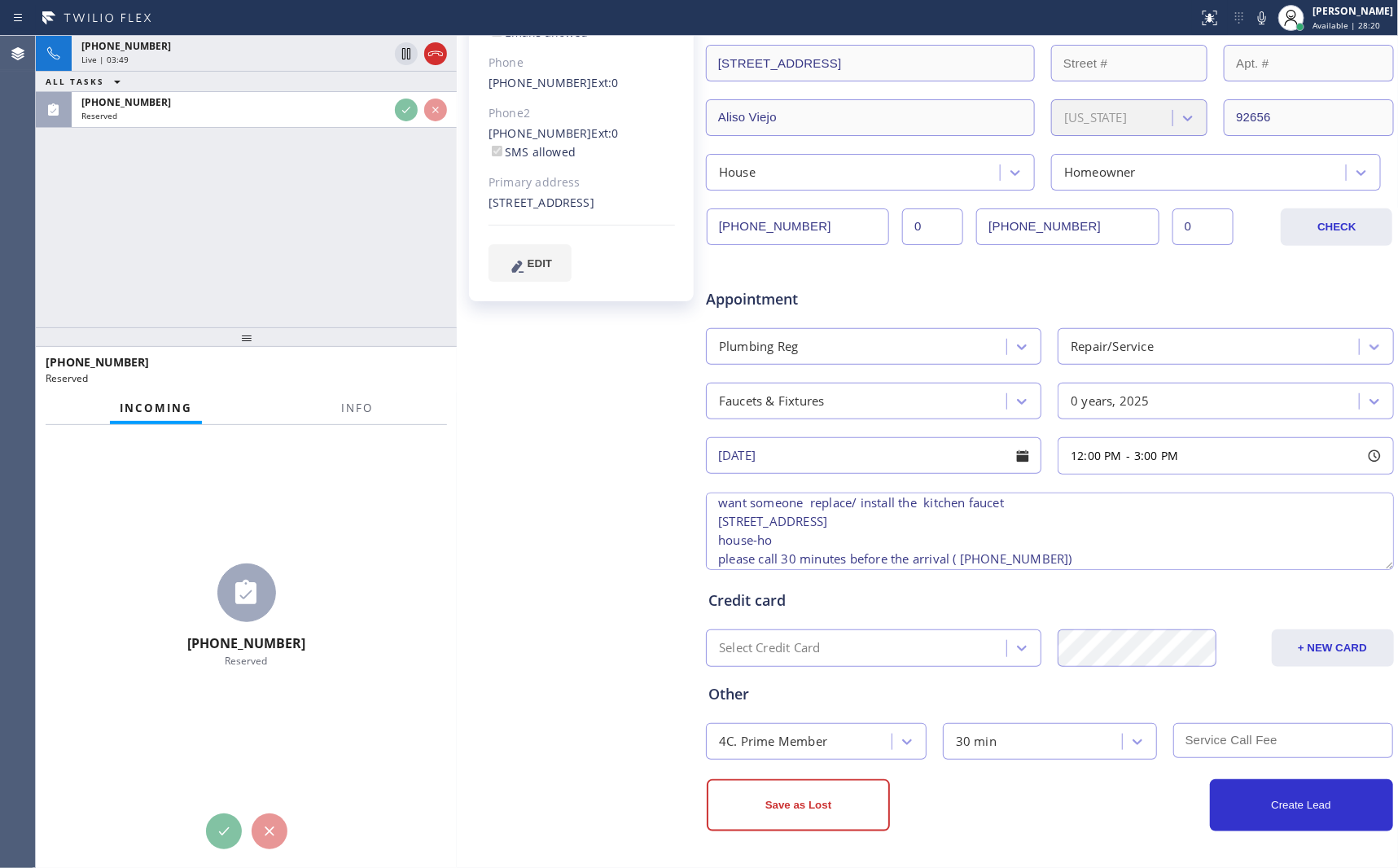
click at [361, 239] on div "+18324519659 Live | 03:49 ALL TASKS ALL TASKS ACTIVE TASKS TASKS IN WRAP UP (20…" at bounding box center [246, 181] width 421 height 291
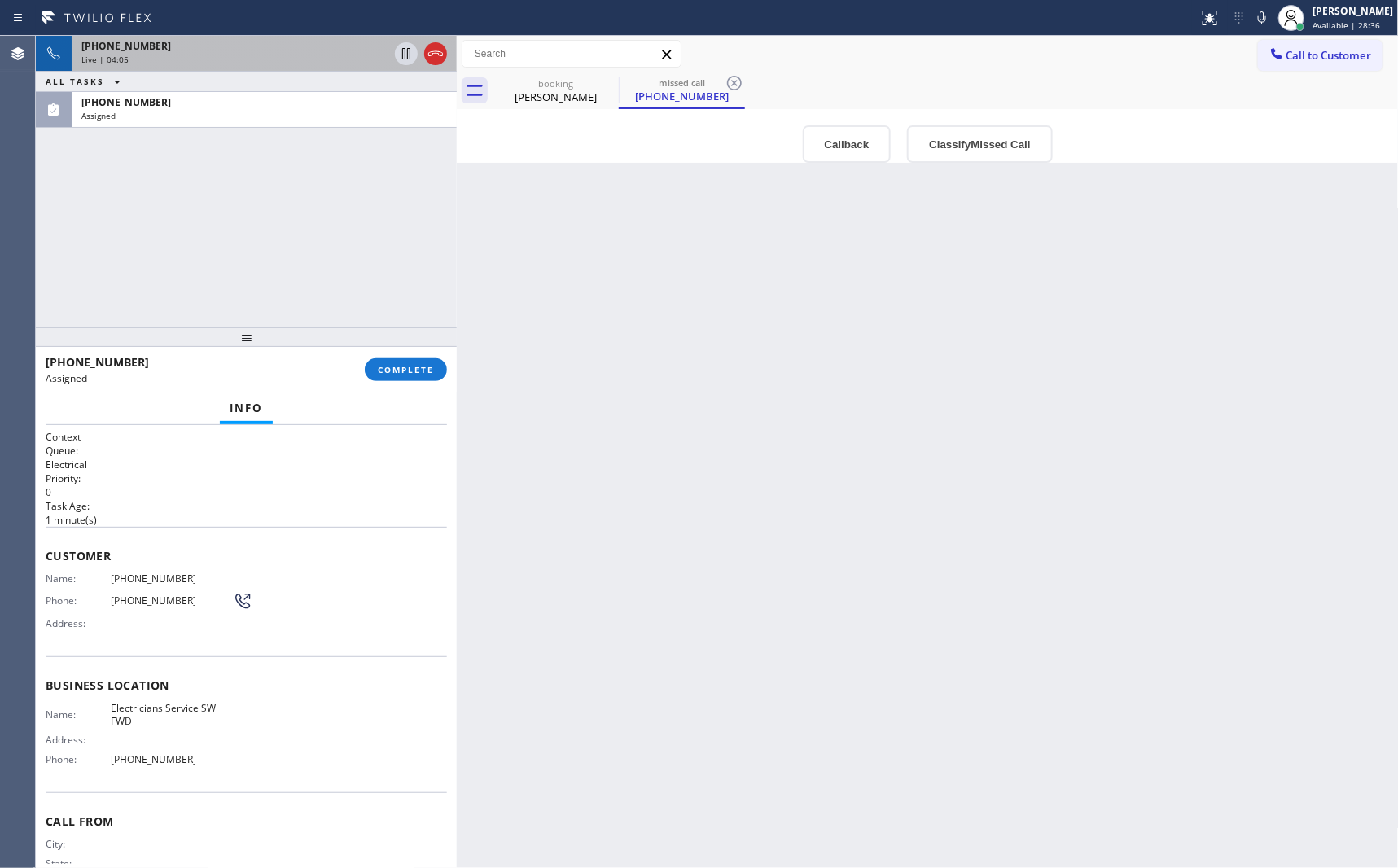
click at [210, 54] on div "Live | 04:05" at bounding box center [235, 59] width 307 height 12
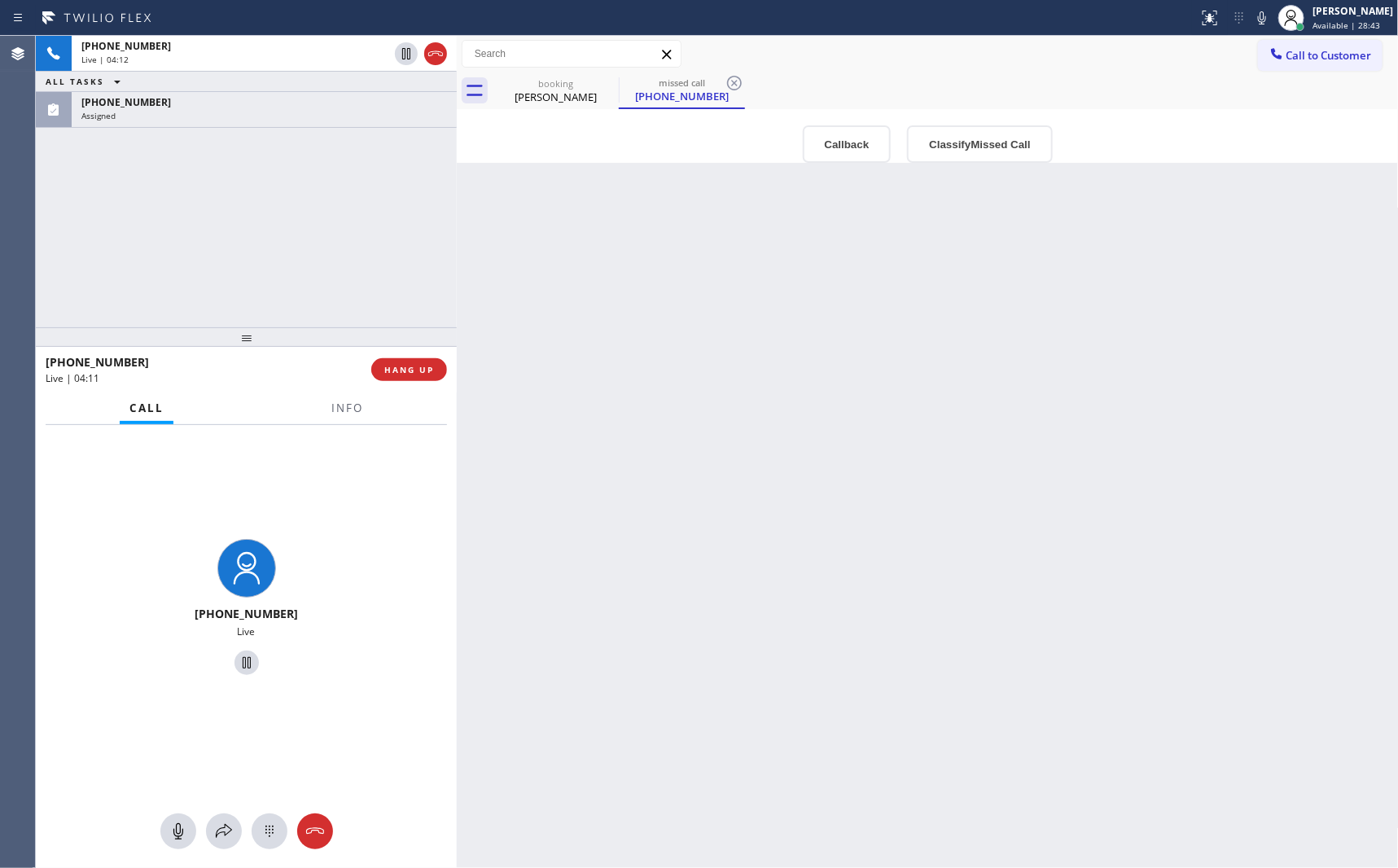
click at [313, 244] on div "+18324519659 Live | 04:12 ALL TASKS ALL TASKS ACTIVE TASKS TASKS IN WRAP UP (20…" at bounding box center [246, 181] width 421 height 291
click at [313, 828] on icon at bounding box center [314, 830] width 18 height 7
click at [308, 245] on div "+18324519659 Live | 04:15 ALL TASKS ALL TASKS ACTIVE TASKS TASKS IN WRAP UP (20…" at bounding box center [246, 181] width 421 height 291
click at [308, 242] on div "+18324519659 Live | 04:15 ALL TASKS ALL TASKS ACTIVE TASKS TASKS IN WRAP UP (20…" at bounding box center [246, 181] width 421 height 291
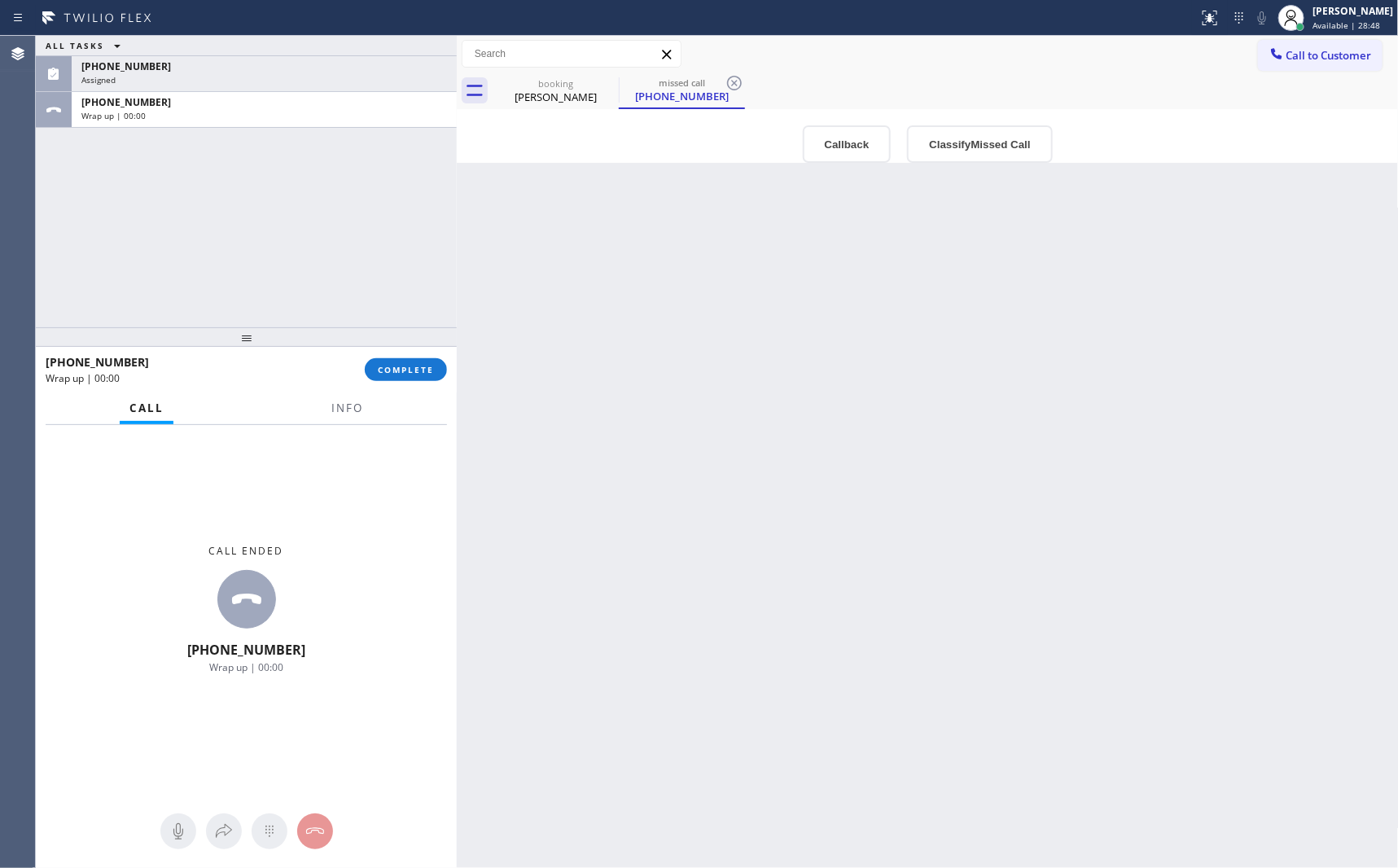
drag, startPoint x: 550, startPoint y: 92, endPoint x: 413, endPoint y: 196, distance: 172.0
click at [552, 92] on div "Sofie Markowitz" at bounding box center [555, 97] width 123 height 15
type input "09/26/2025"
type textarea "12-3 || Meber || 10% off want someone replace/ install the kitchen faucet 46 Ed…"
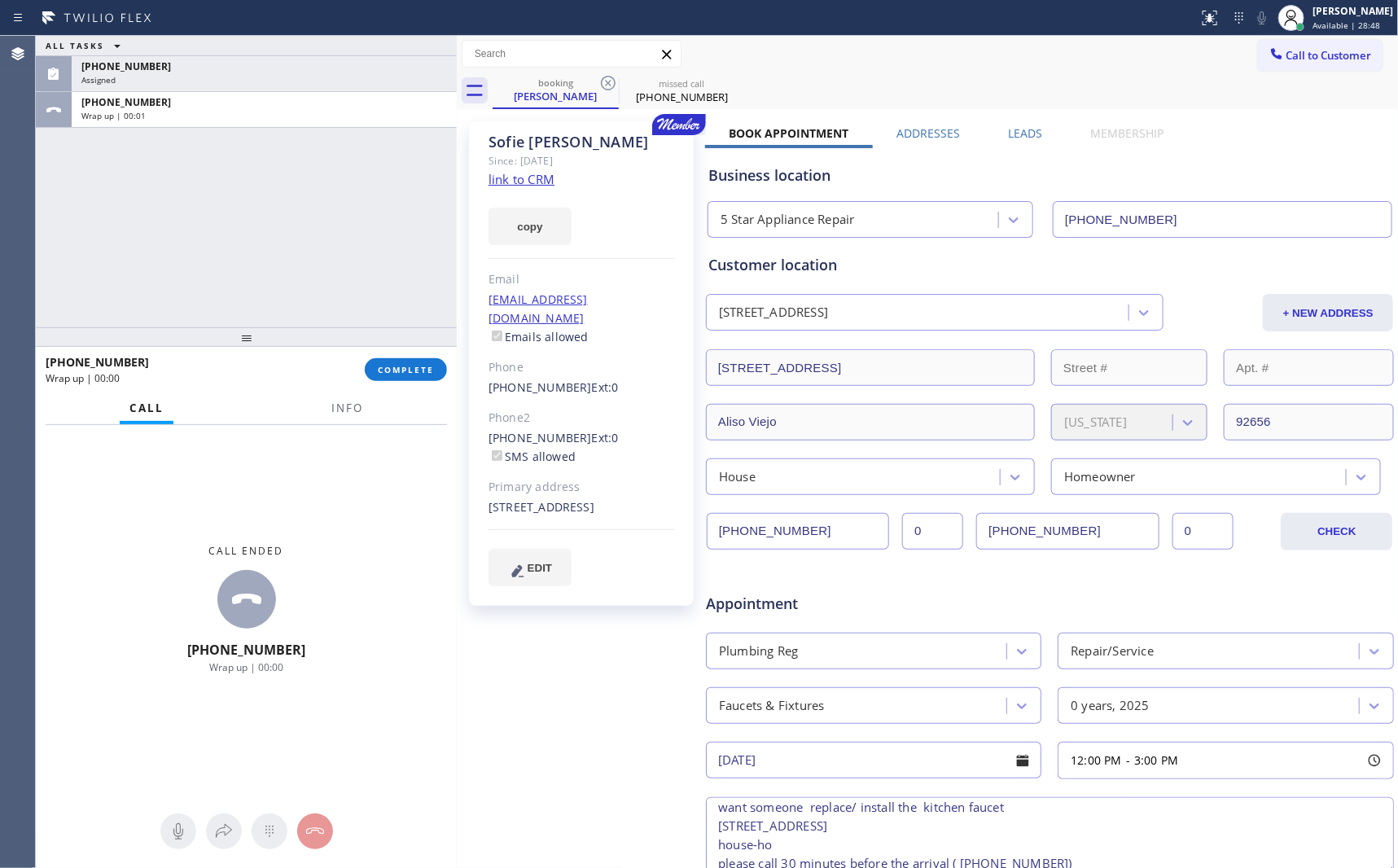
drag, startPoint x: 257, startPoint y: 286, endPoint x: 574, endPoint y: 484, distance: 373.8
click at [290, 296] on div "ALL TASKS ALL TASKS ACTIVE TASKS TASKS IN WRAP UP (203) 979-8641 Assigned +1832…" at bounding box center [246, 181] width 421 height 291
click at [848, 540] on input "(832) 451-9659" at bounding box center [797, 531] width 182 height 36
click at [848, 540] on input "(832) 451-9659" at bounding box center [797, 531] width 182 height 36
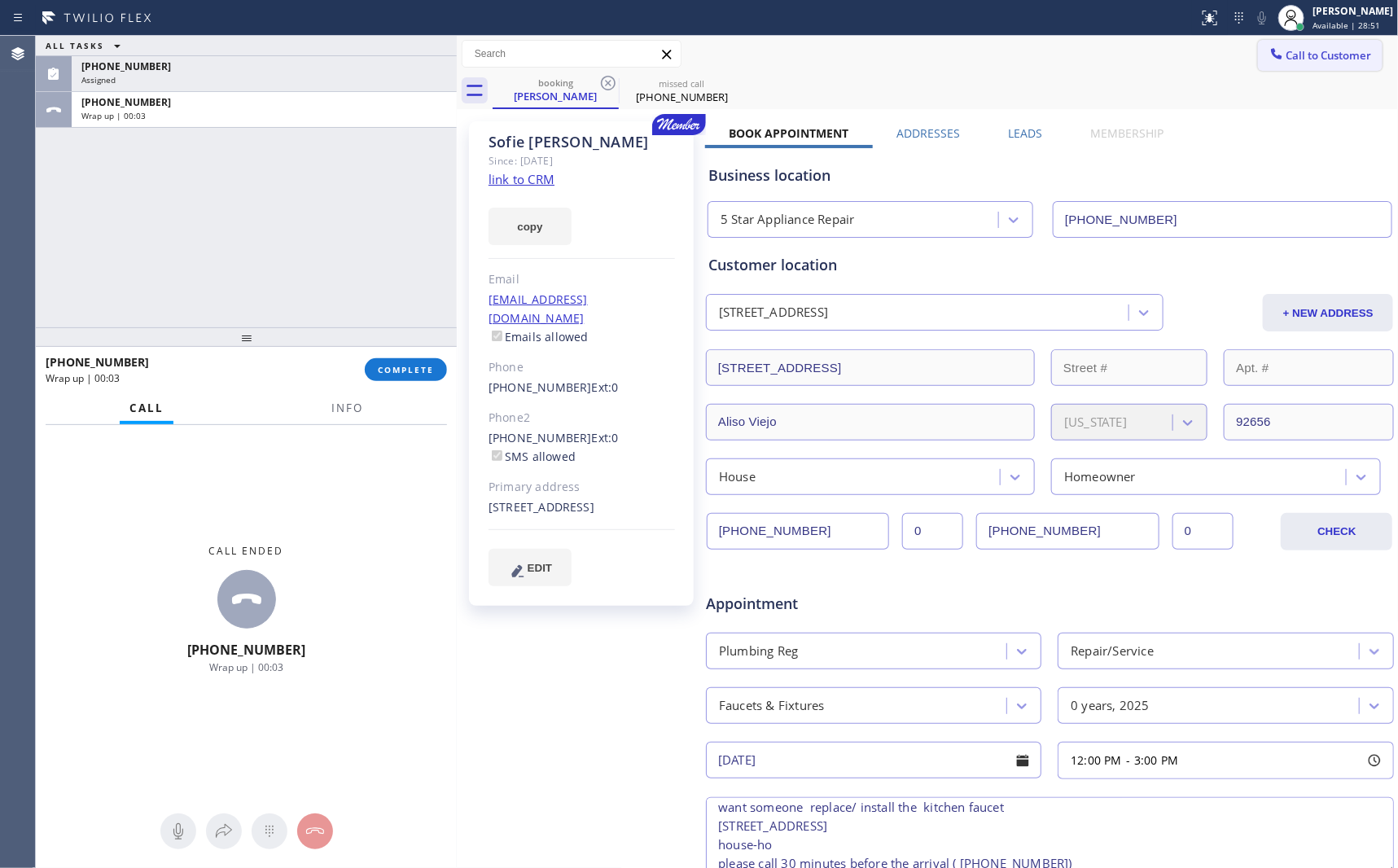
click at [1062, 66] on button "Call to Customer" at bounding box center [1320, 54] width 125 height 31
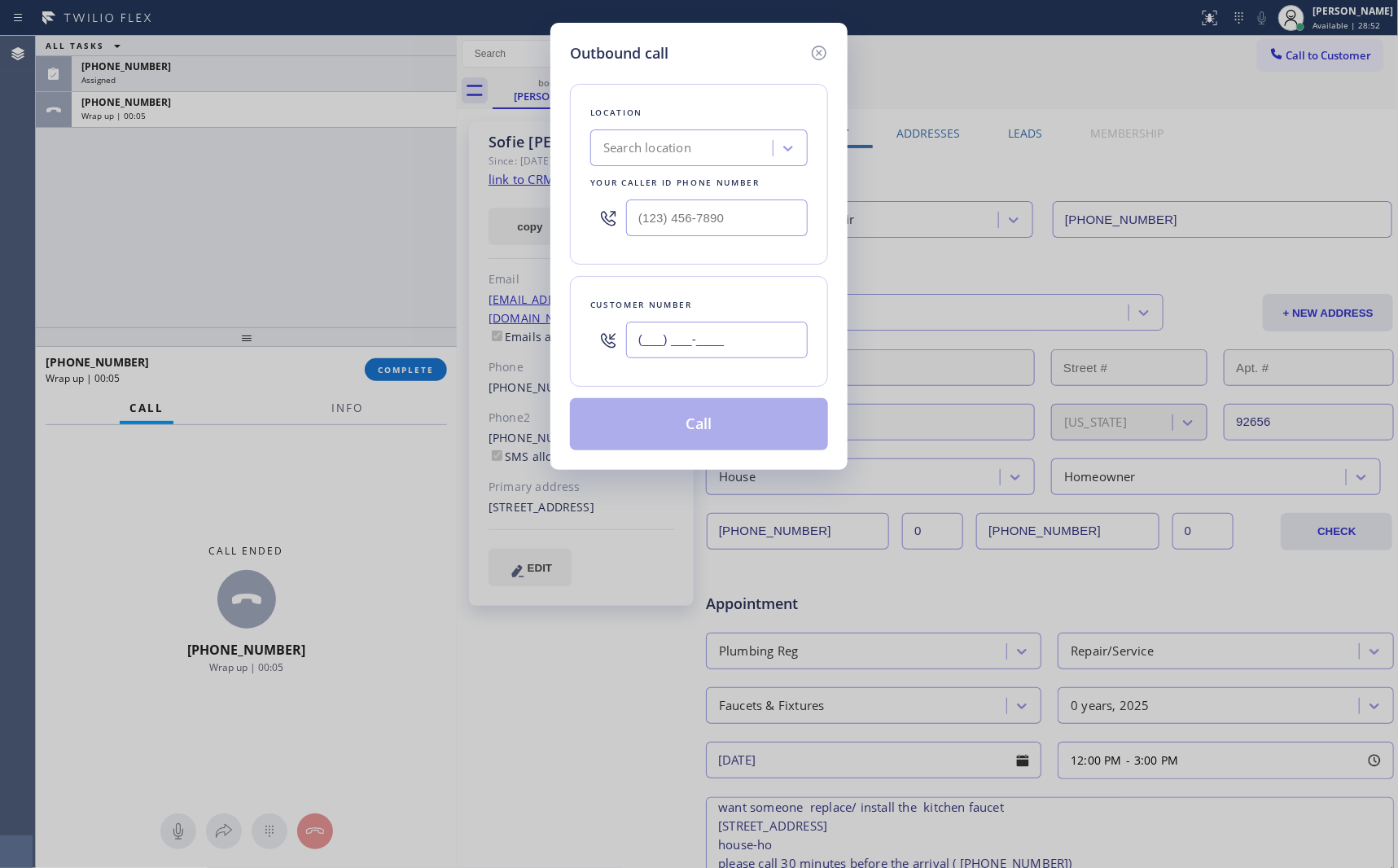
click at [767, 328] on input "(___) ___-____" at bounding box center [717, 340] width 182 height 36
paste input "832) 451-9659"
type input "(832) 451-9659"
click at [740, 224] on input "(___) ___-____" at bounding box center [717, 218] width 182 height 36
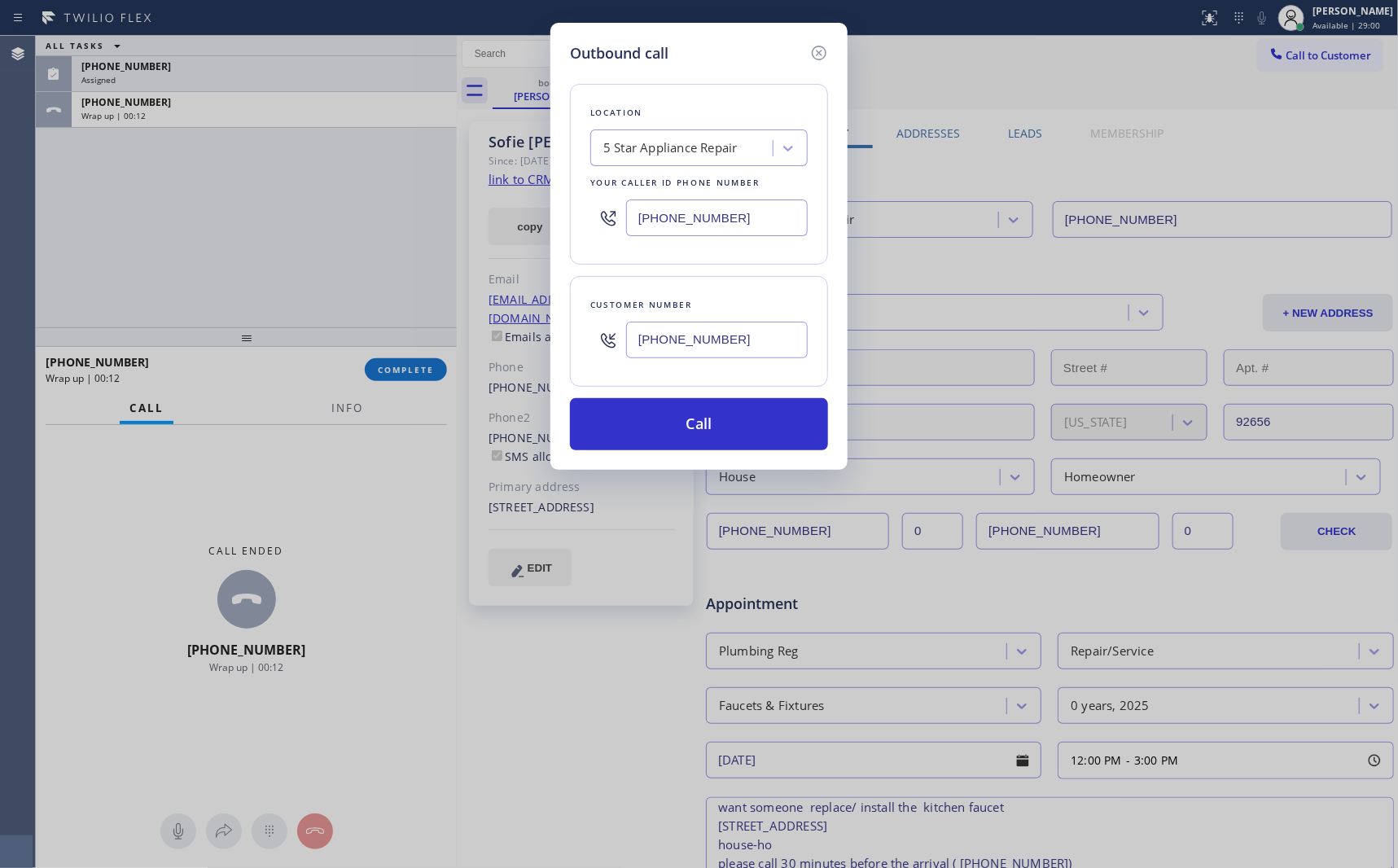
type input "(855) 731-4952"
click at [711, 164] on div "5 Star Appliance Repair" at bounding box center [698, 148] width 217 height 36
click at [637, 186] on div "5 Star Appliance Repair" at bounding box center [698, 182] width 217 height 30
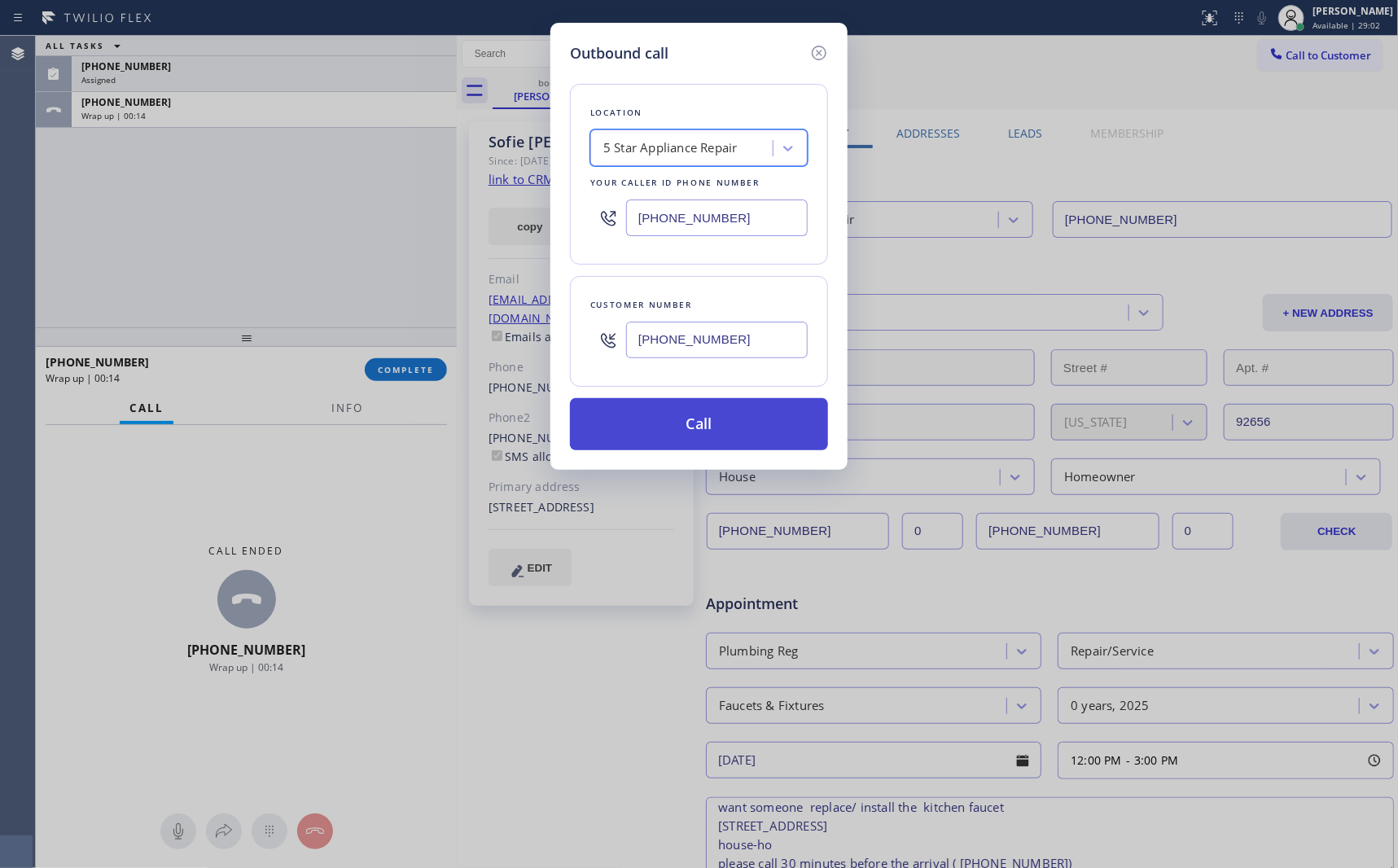
click at [730, 427] on button "Call" at bounding box center [699, 423] width 258 height 52
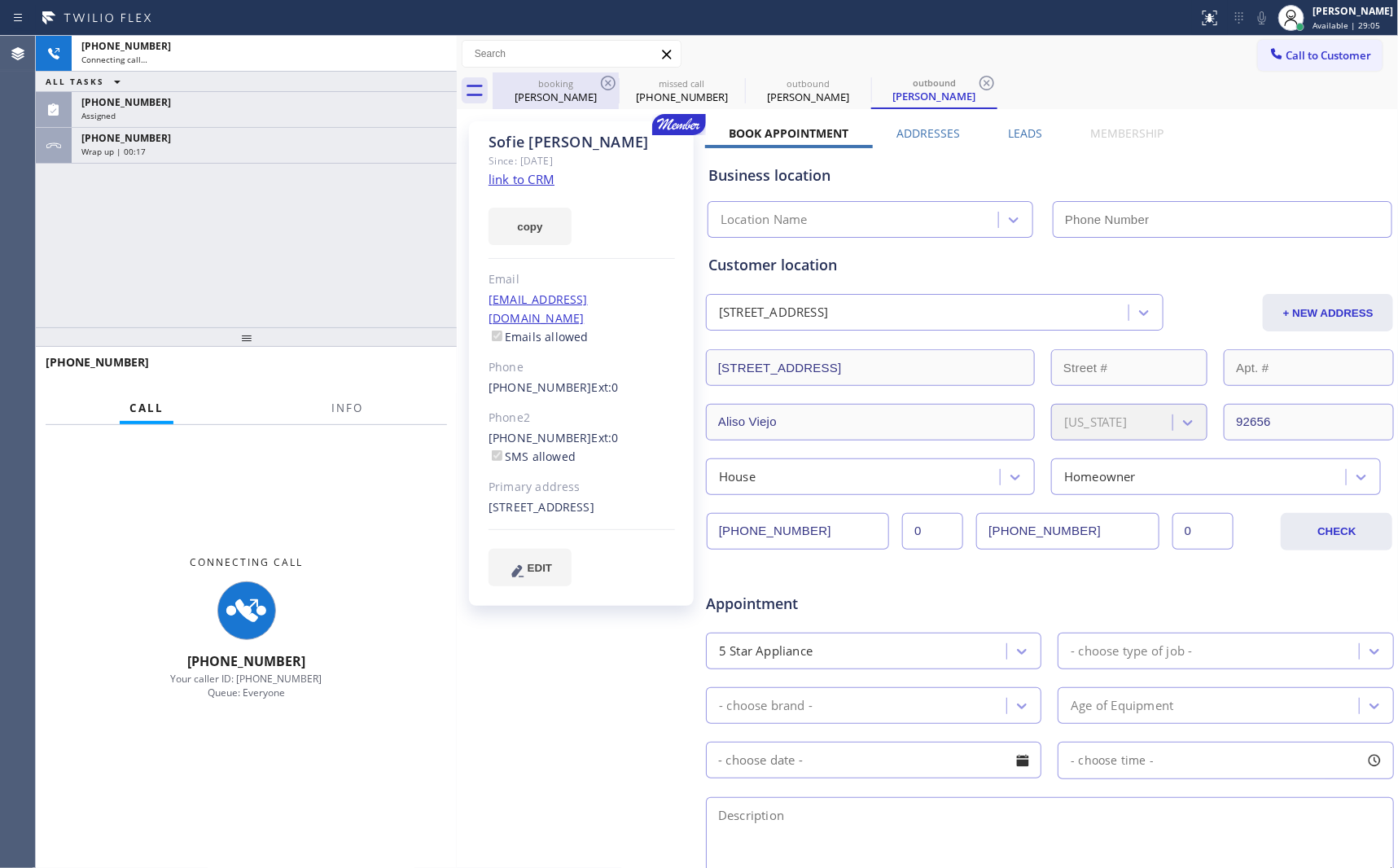
click at [536, 92] on div "Sofie Markowitz" at bounding box center [555, 97] width 123 height 15
type input "09/26/2025"
type textarea "12-3 || Meber || 10% off want someone replace/ install the kitchen faucet 46 Ed…"
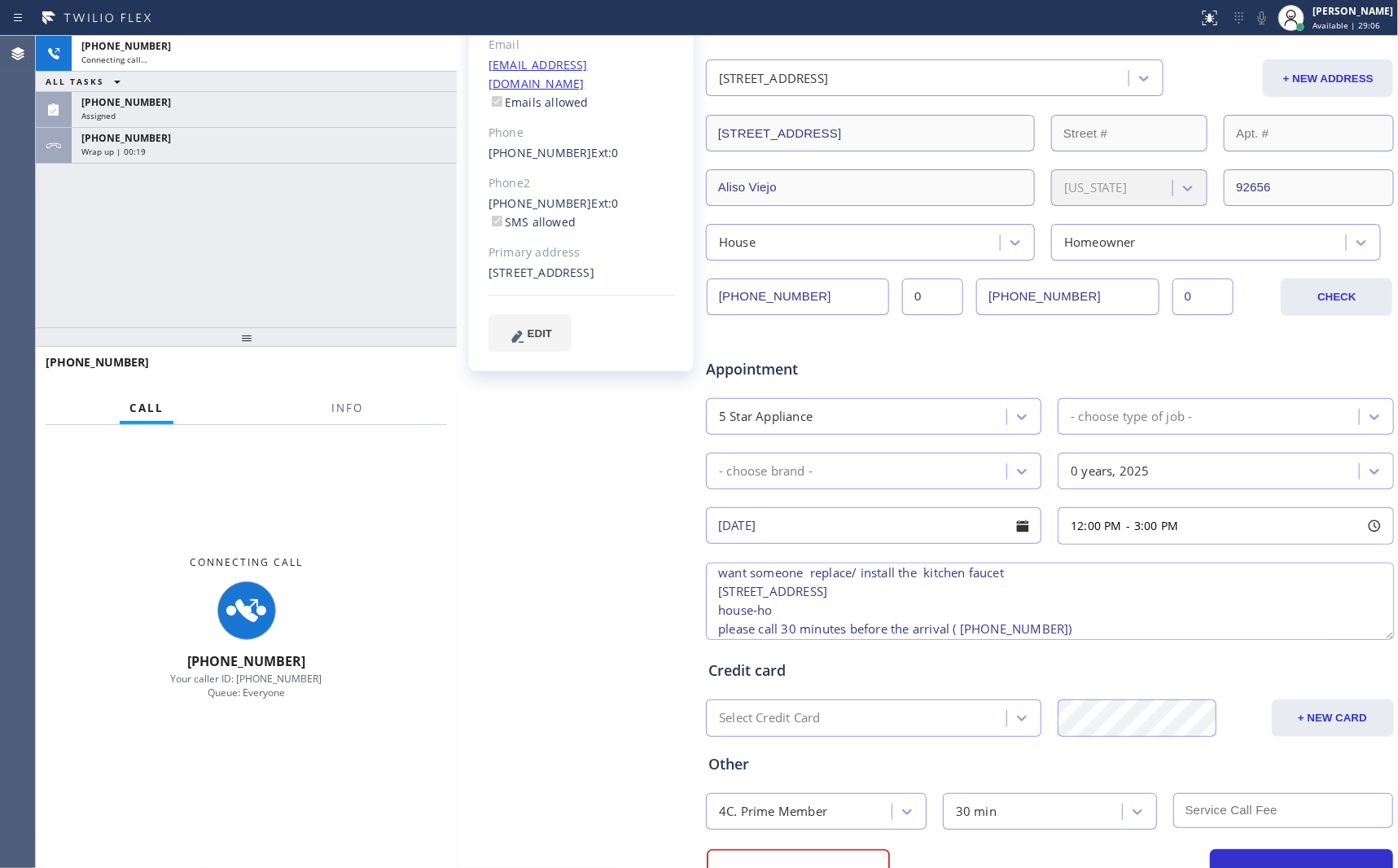
scroll to position [244, 0]
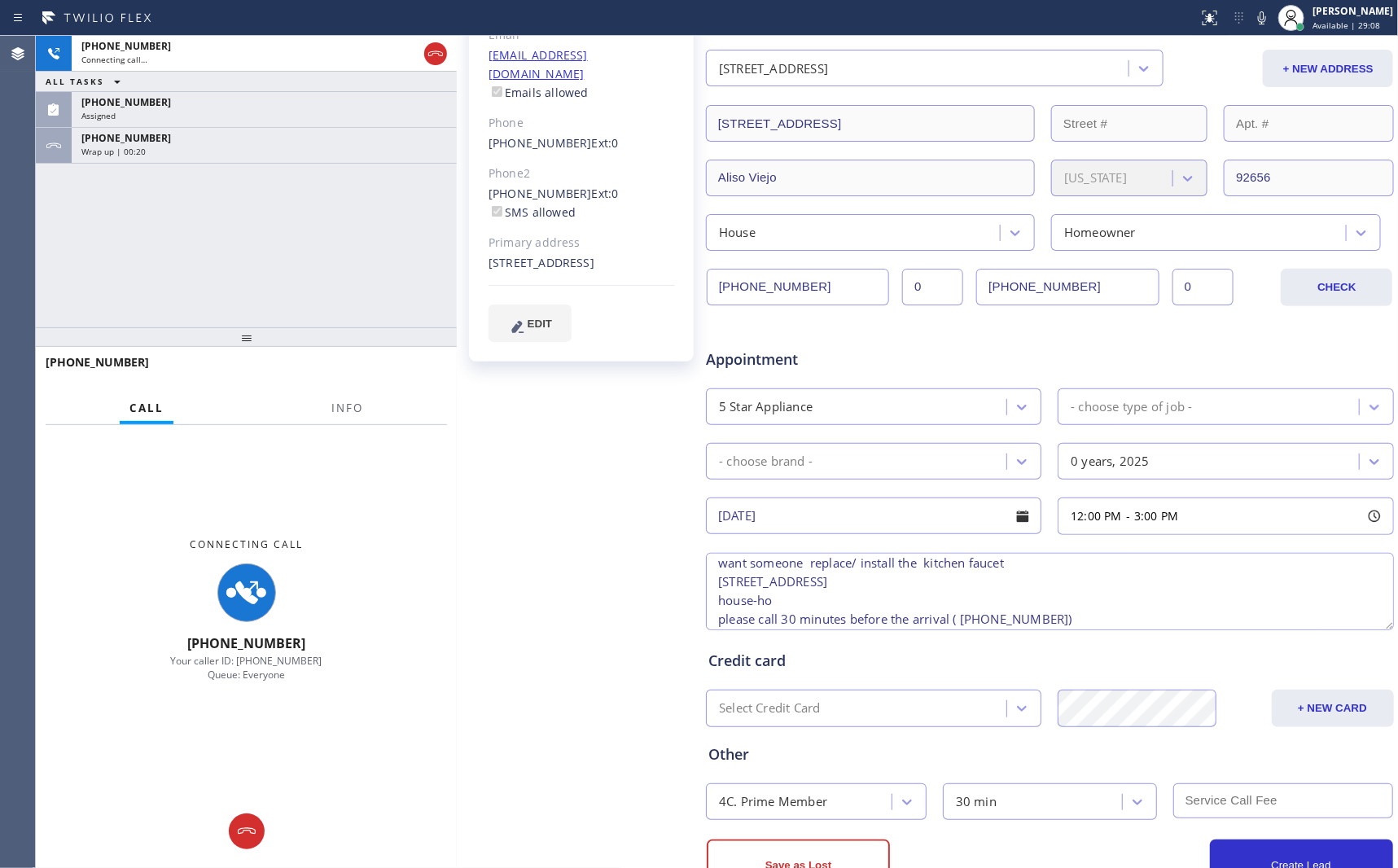
click at [1062, 380] on div "Appointment 5 Star Appliance - choose type of job - - choose brand - 0 years, 2…" at bounding box center [1050, 481] width 683 height 304
click at [1062, 411] on div "- choose type of job -" at bounding box center [1131, 406] width 121 height 19
click at [1062, 347] on div "Appointment" at bounding box center [1050, 350] width 692 height 41
click at [852, 411] on div "5 Star Appliance" at bounding box center [858, 406] width 295 height 29
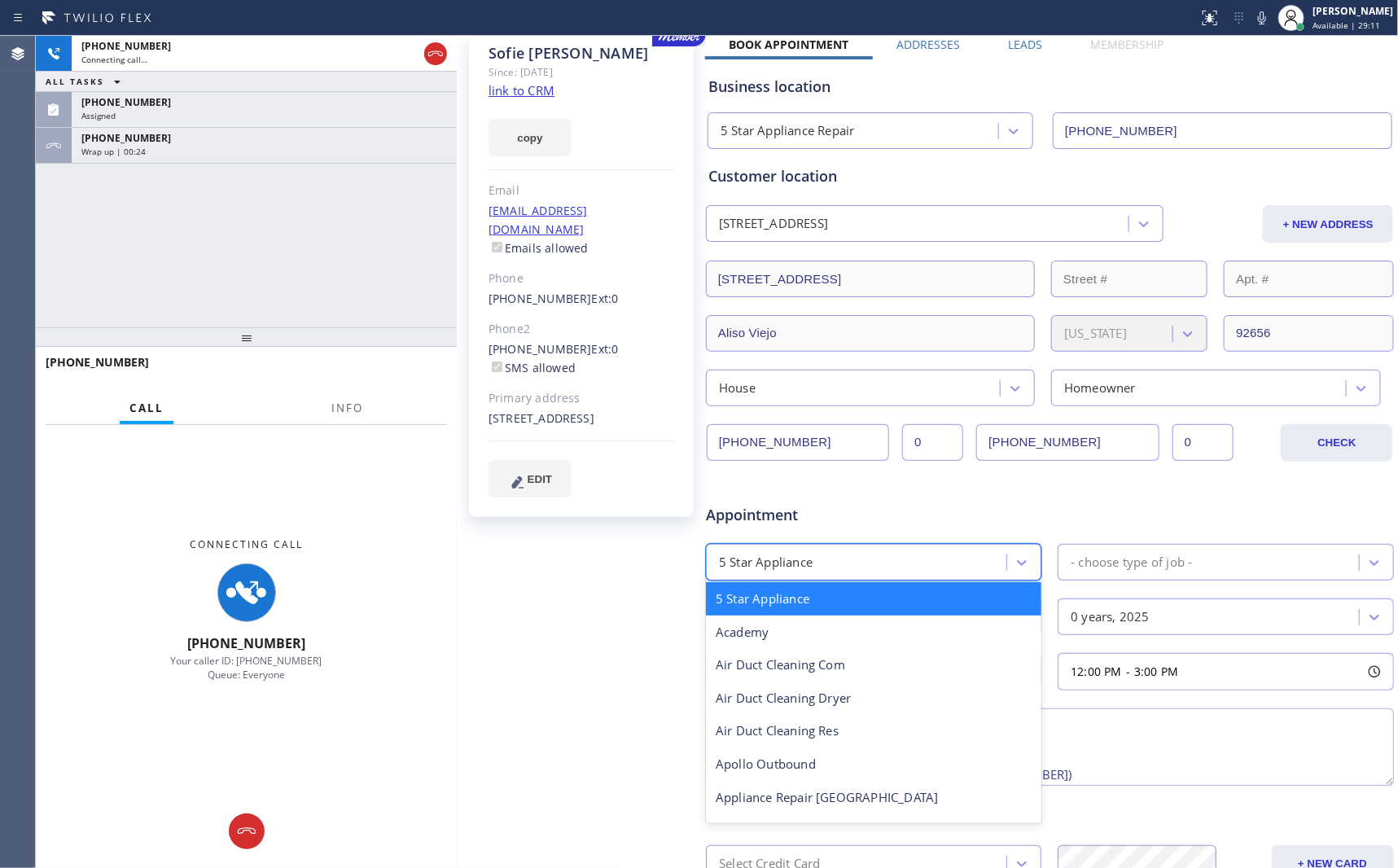
scroll to position [0, 0]
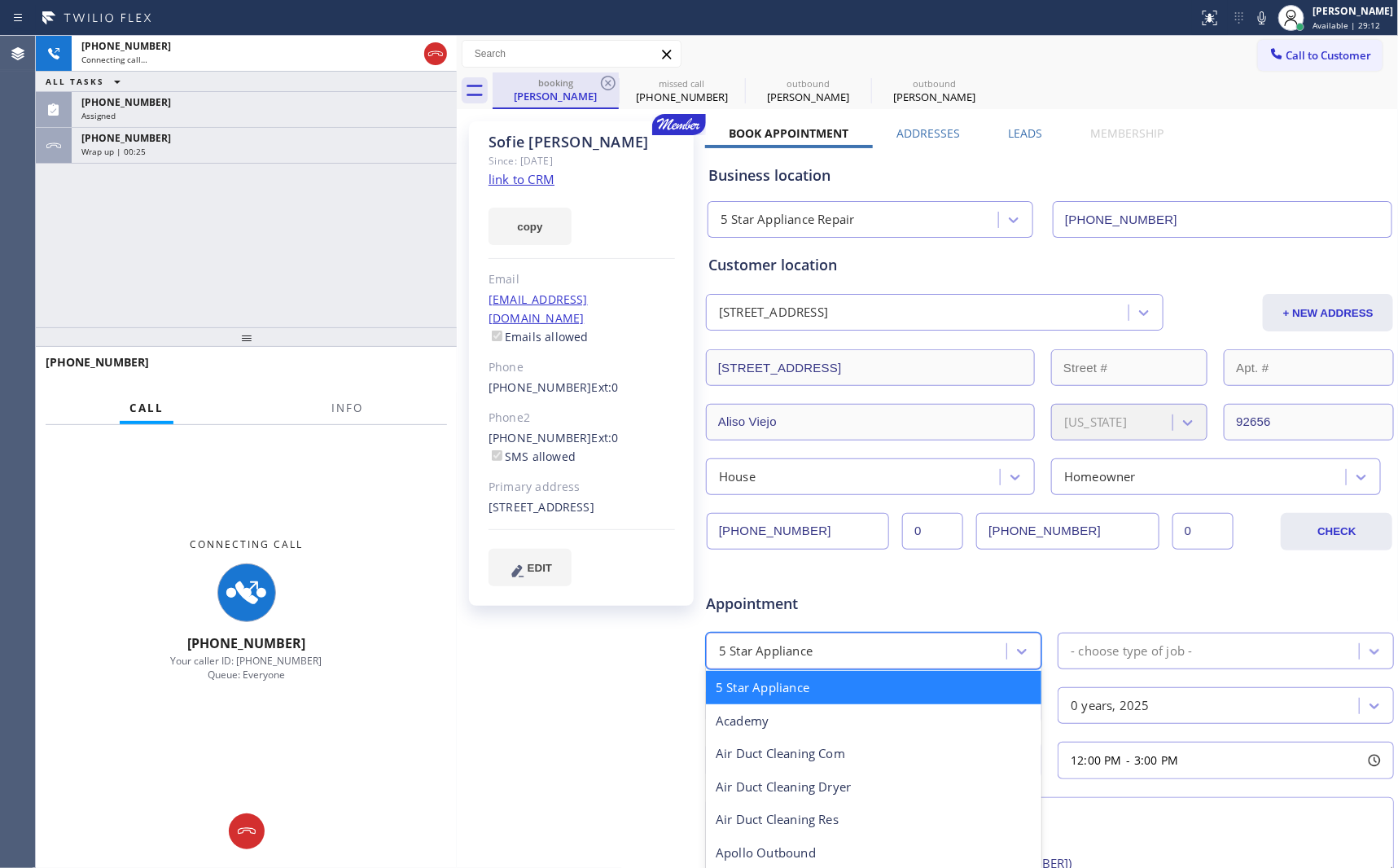
click at [522, 86] on div "booking" at bounding box center [555, 83] width 123 height 12
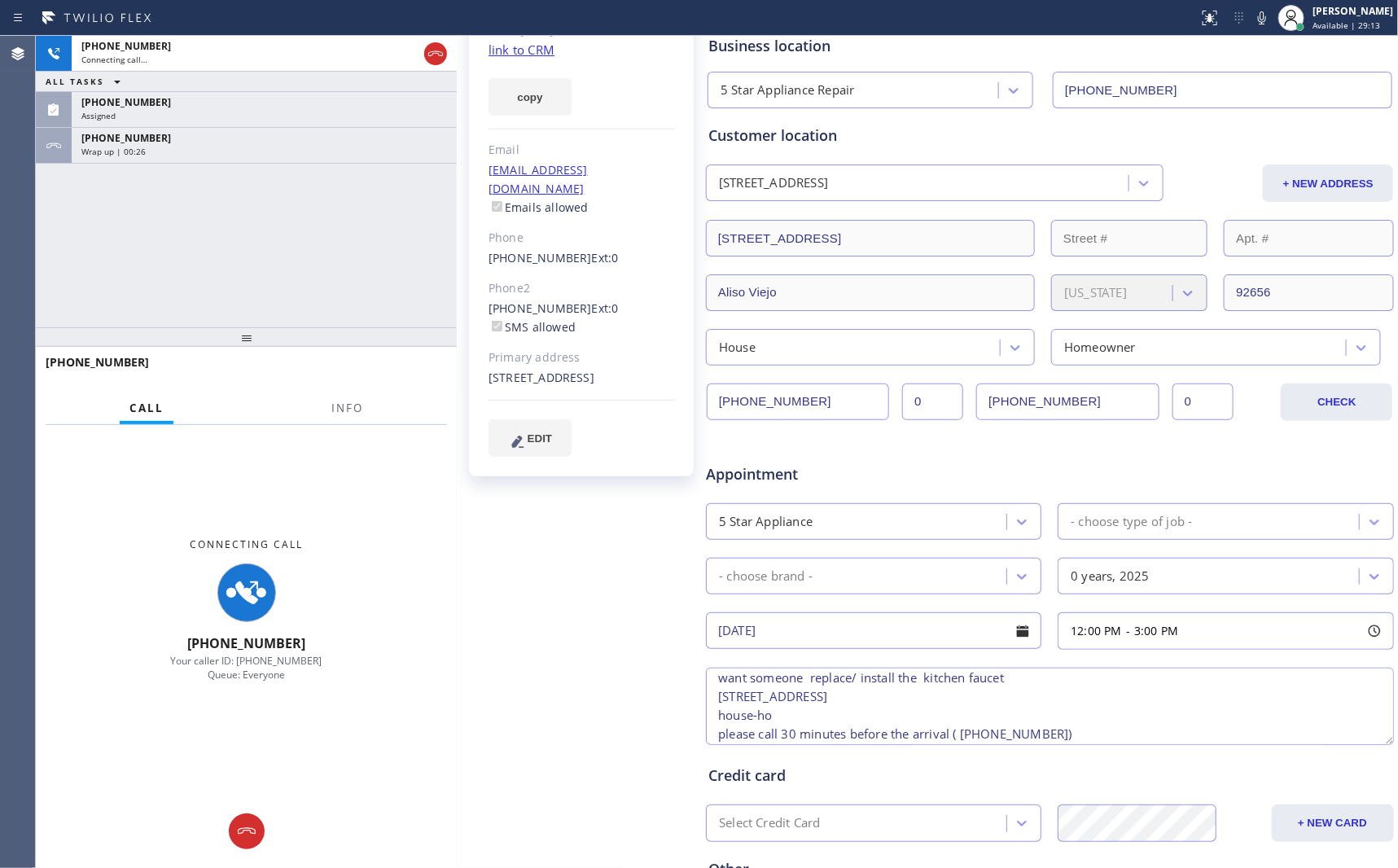
scroll to position [308, 0]
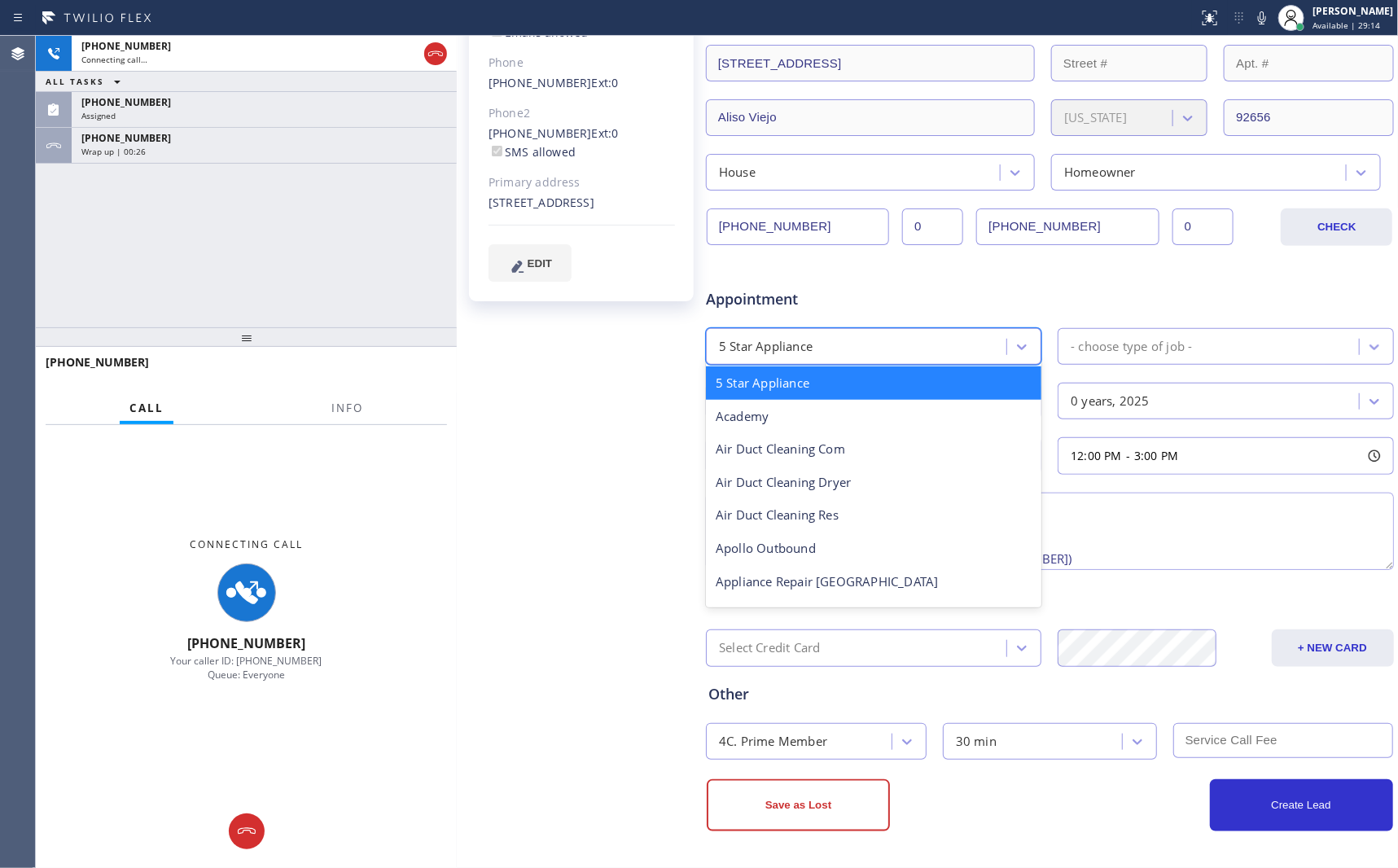
click at [895, 345] on div "5 Star Appliance" at bounding box center [858, 346] width 295 height 29
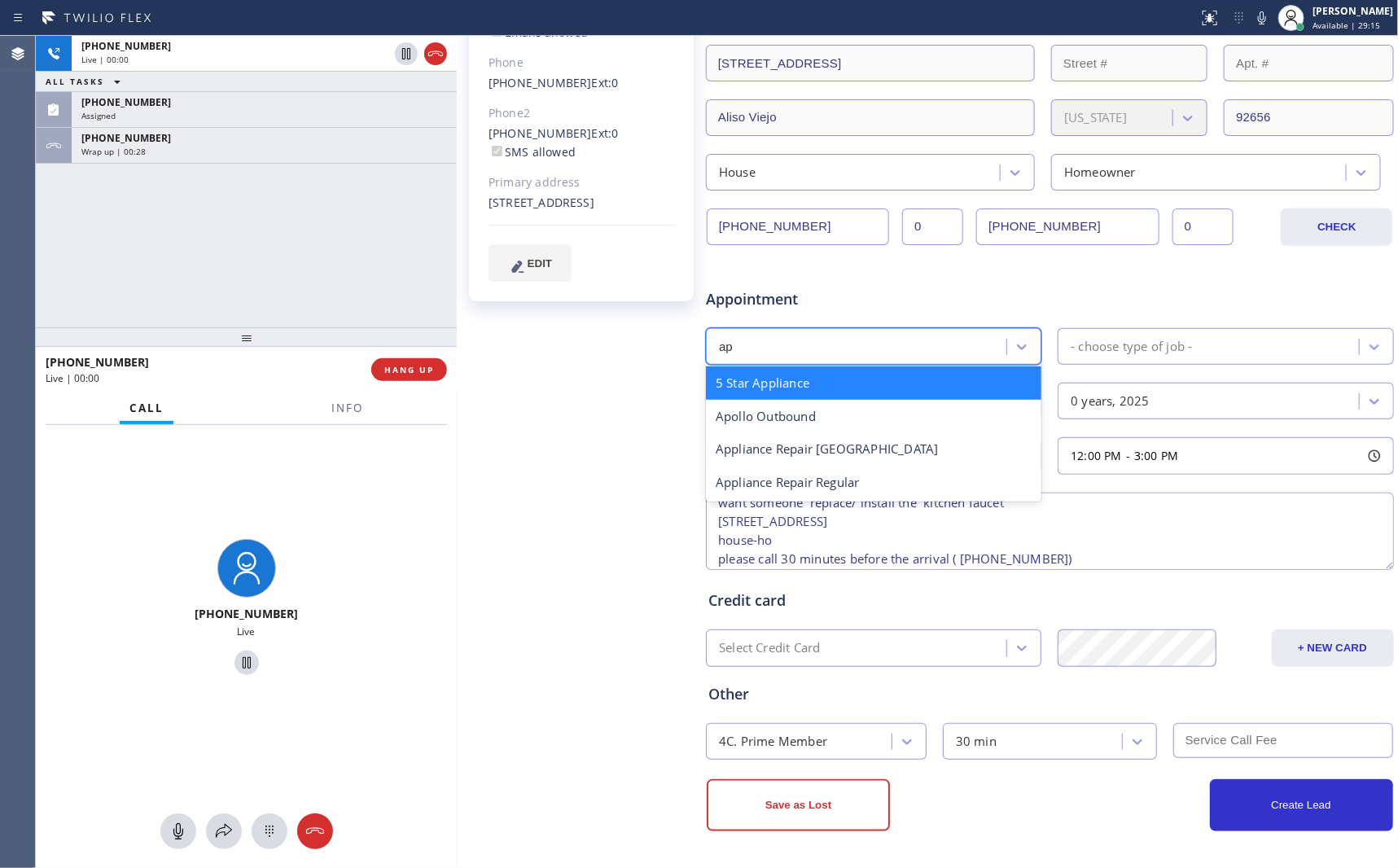
type input "a"
type input "pl"
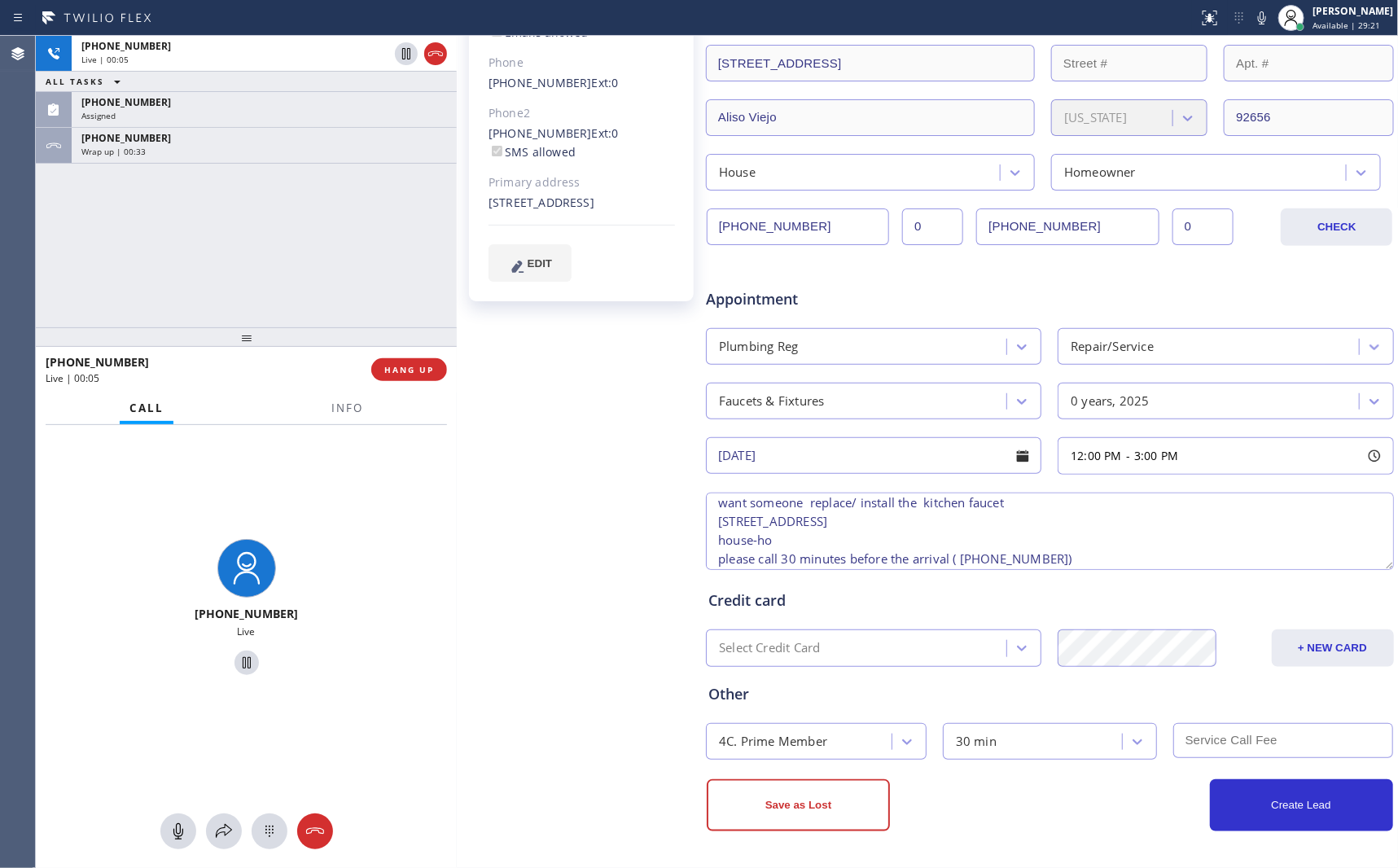
click at [999, 269] on div "Appointment" at bounding box center [1050, 290] width 692 height 41
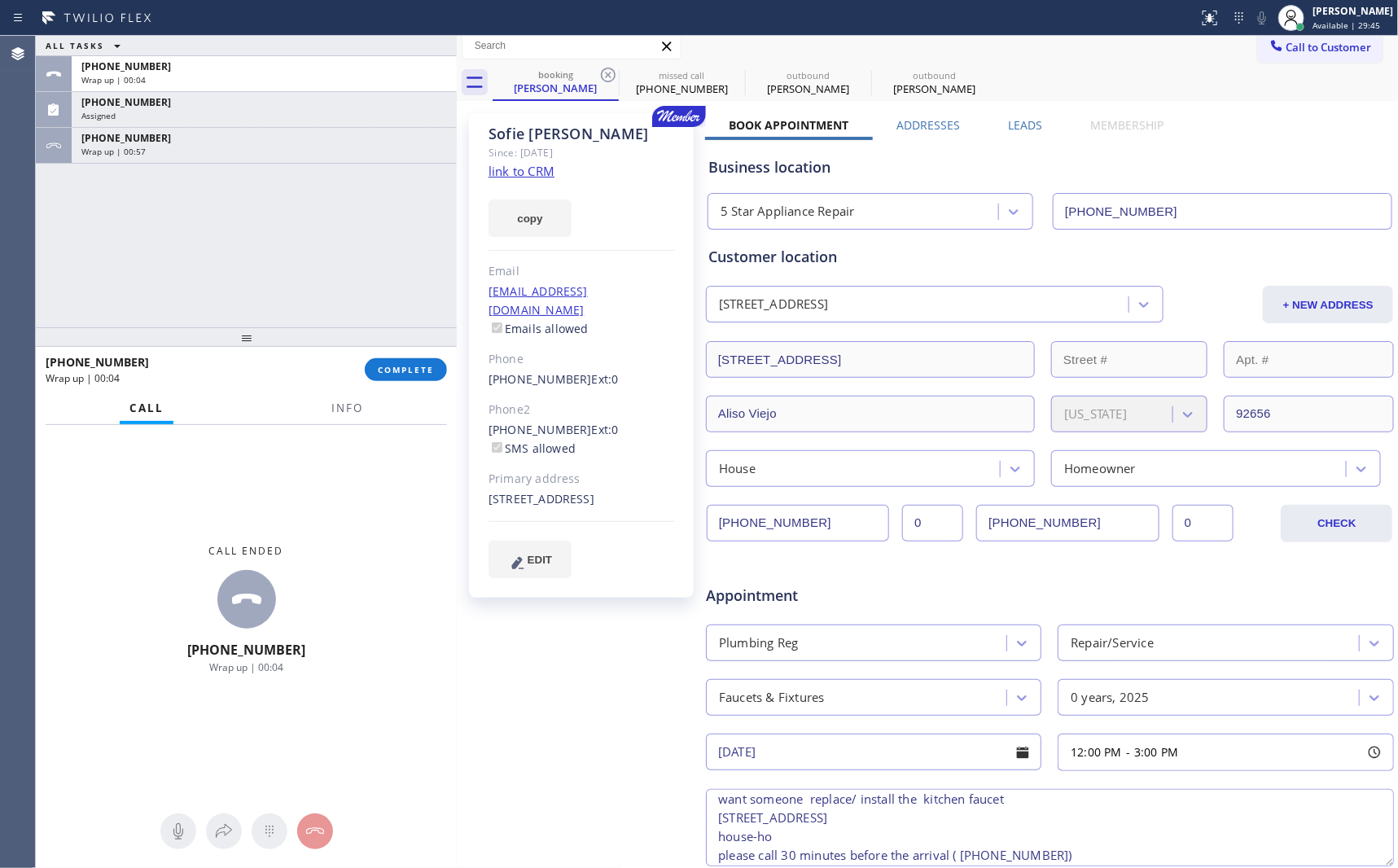
scroll to position [0, 0]
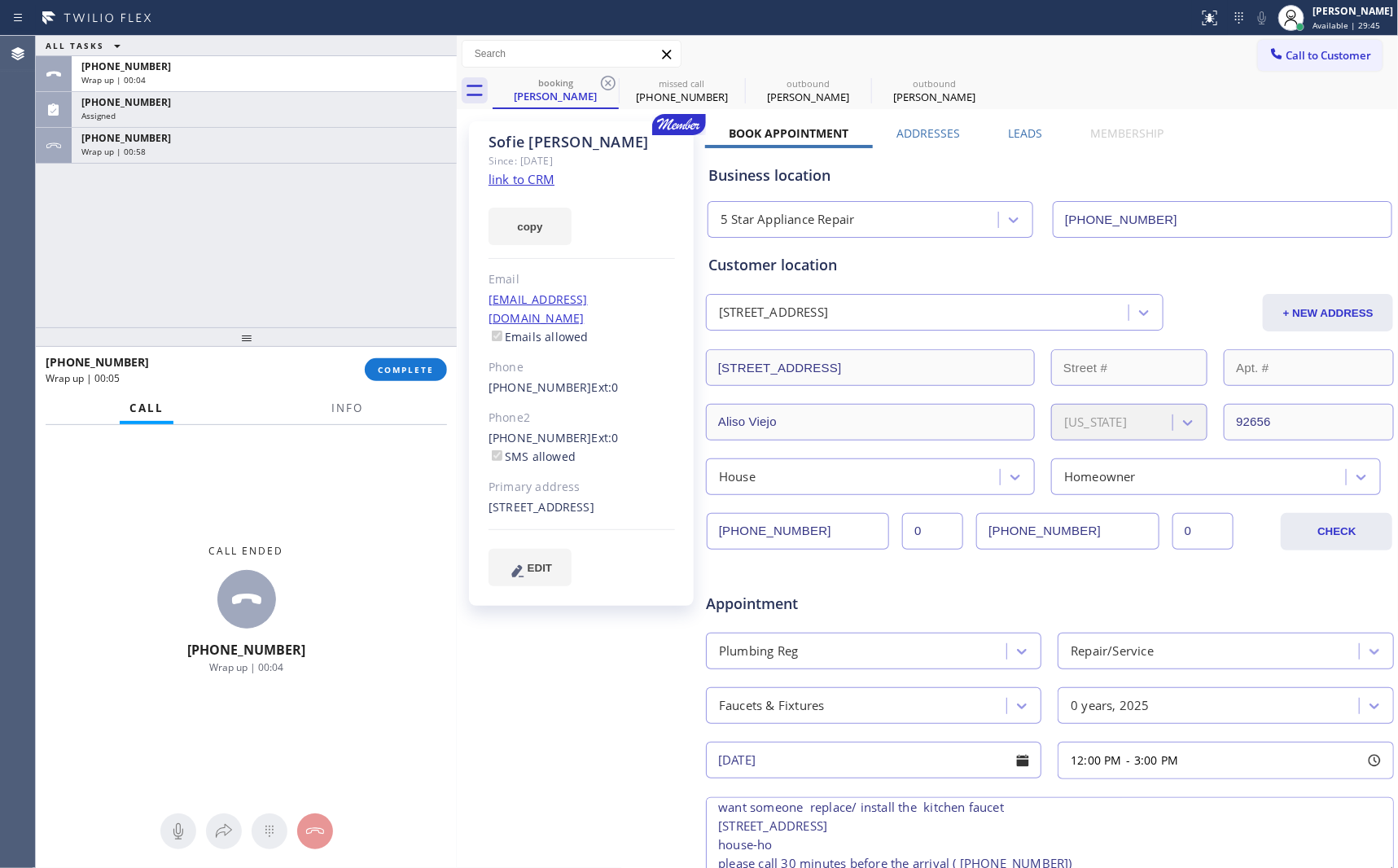
click at [973, 589] on div "Appointment" at bounding box center [1050, 593] width 692 height 41
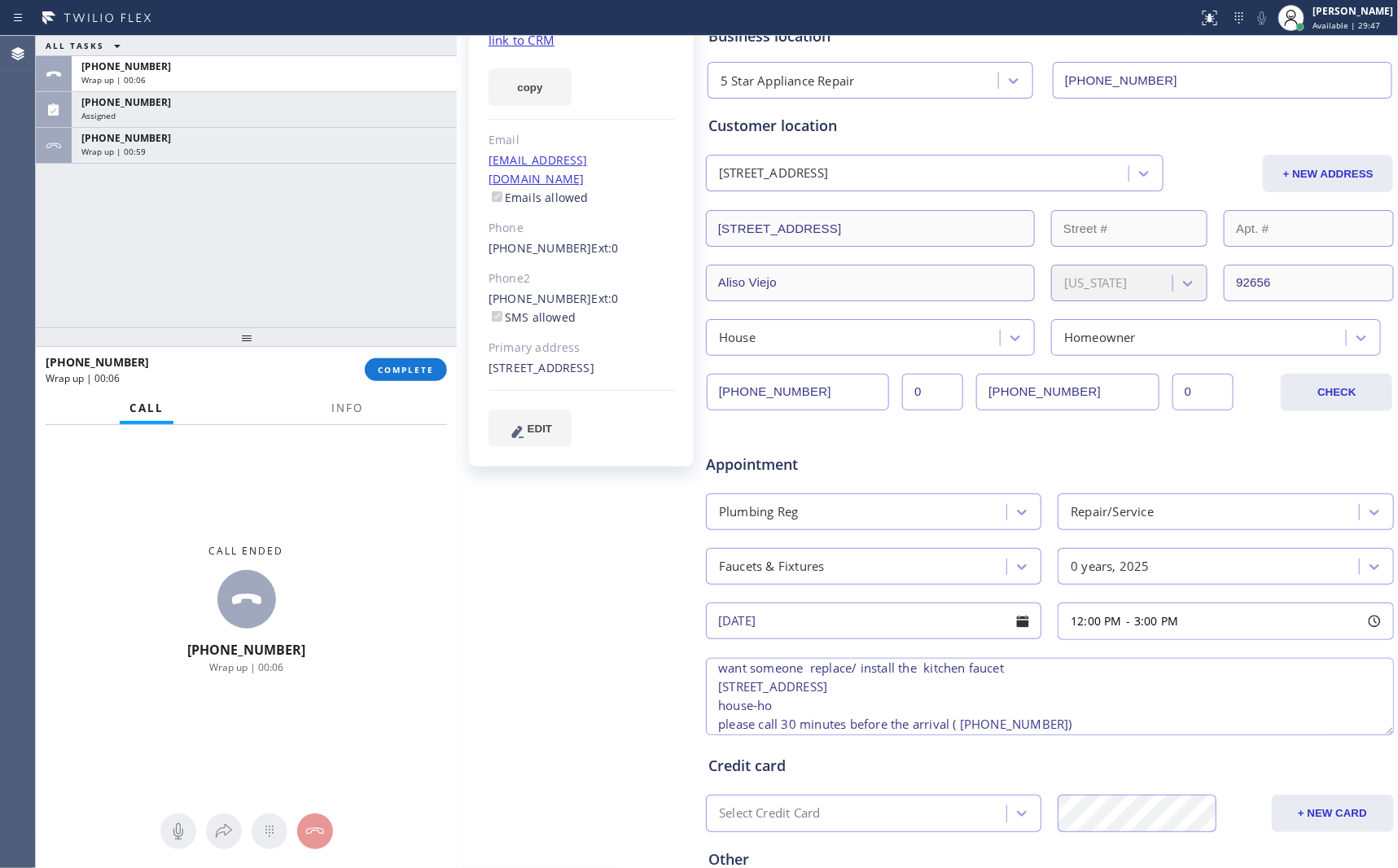
scroll to position [308, 0]
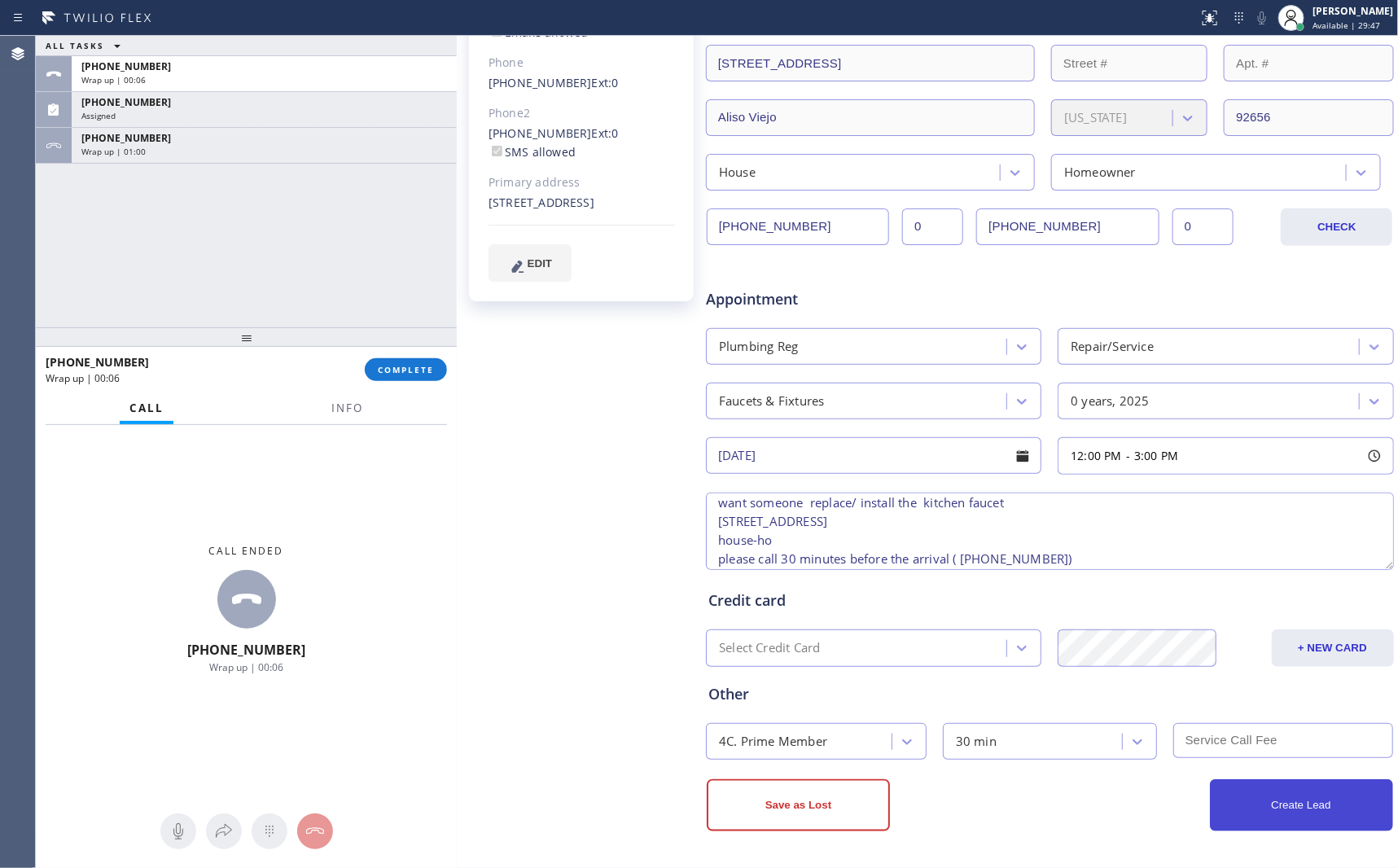
click at [1062, 802] on button "Create Lead" at bounding box center [1301, 804] width 183 height 52
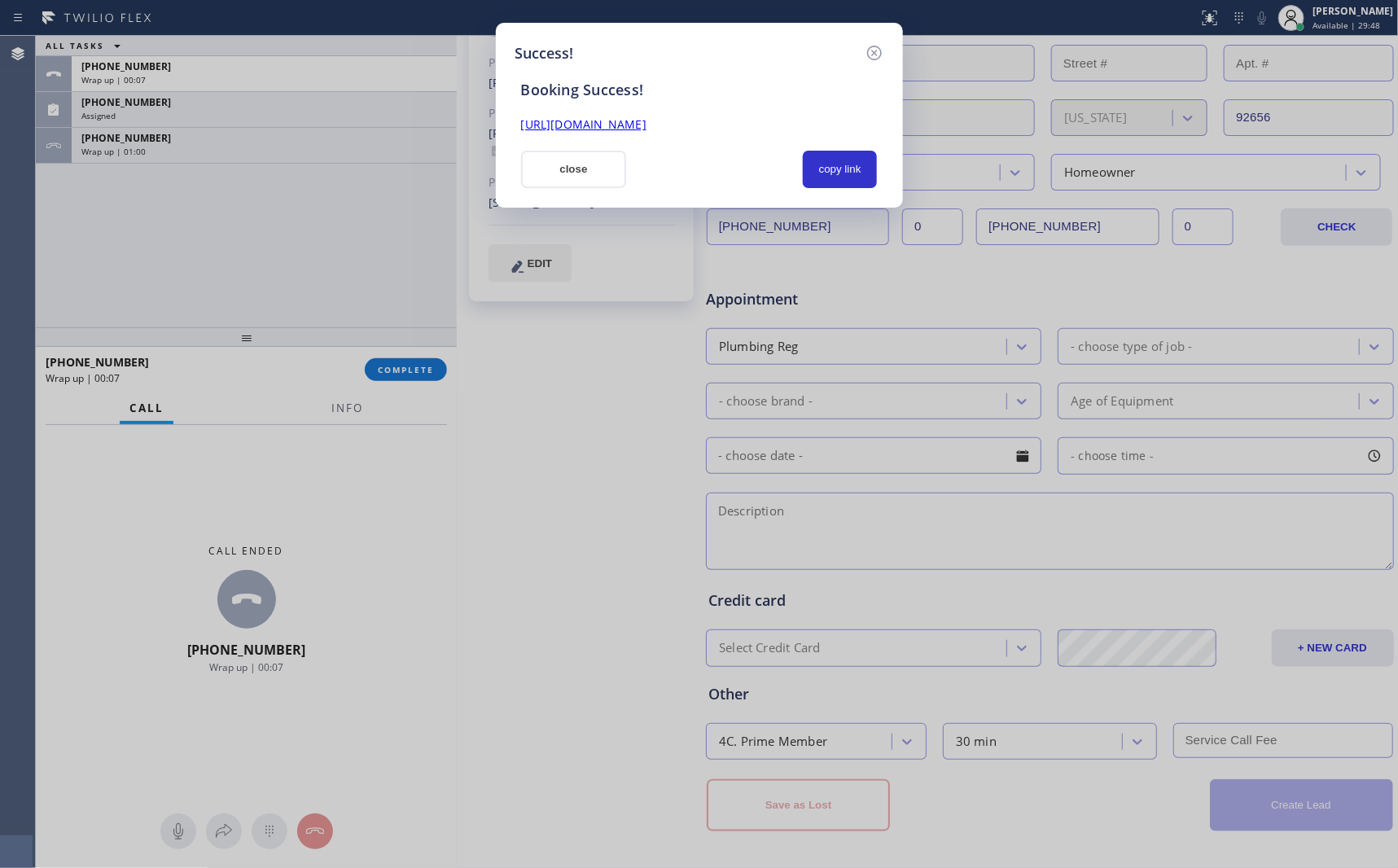
scroll to position [0, 0]
click at [858, 163] on button "copy link" at bounding box center [840, 168] width 75 height 37
click at [598, 176] on button "close" at bounding box center [574, 168] width 106 height 37
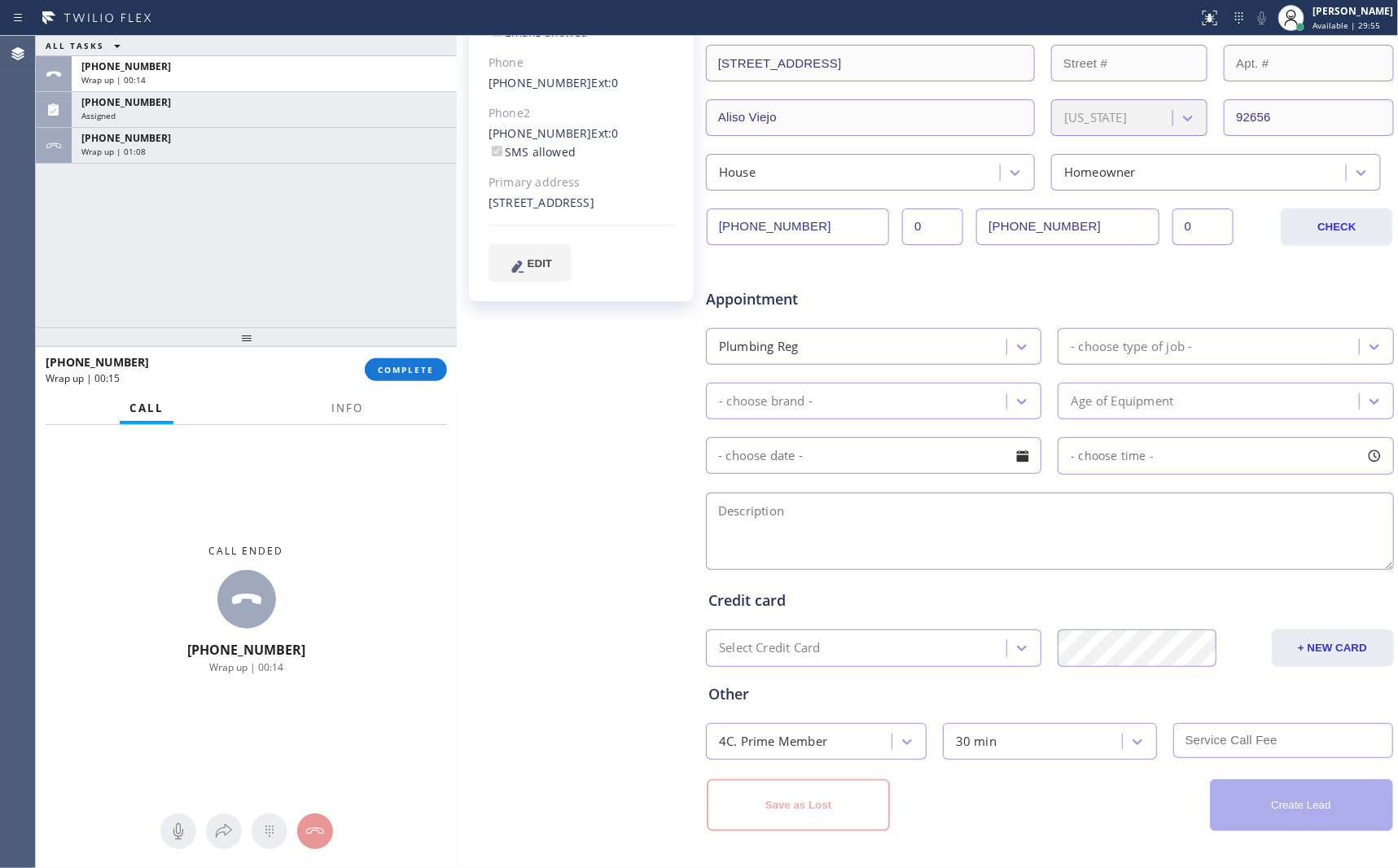
click at [205, 301] on div "ALL TASKS ALL TASKS ACTIVE TASKS TASKS IN WRAP UP +18324519659 Wrap up | 00:14 …" at bounding box center [246, 181] width 421 height 291
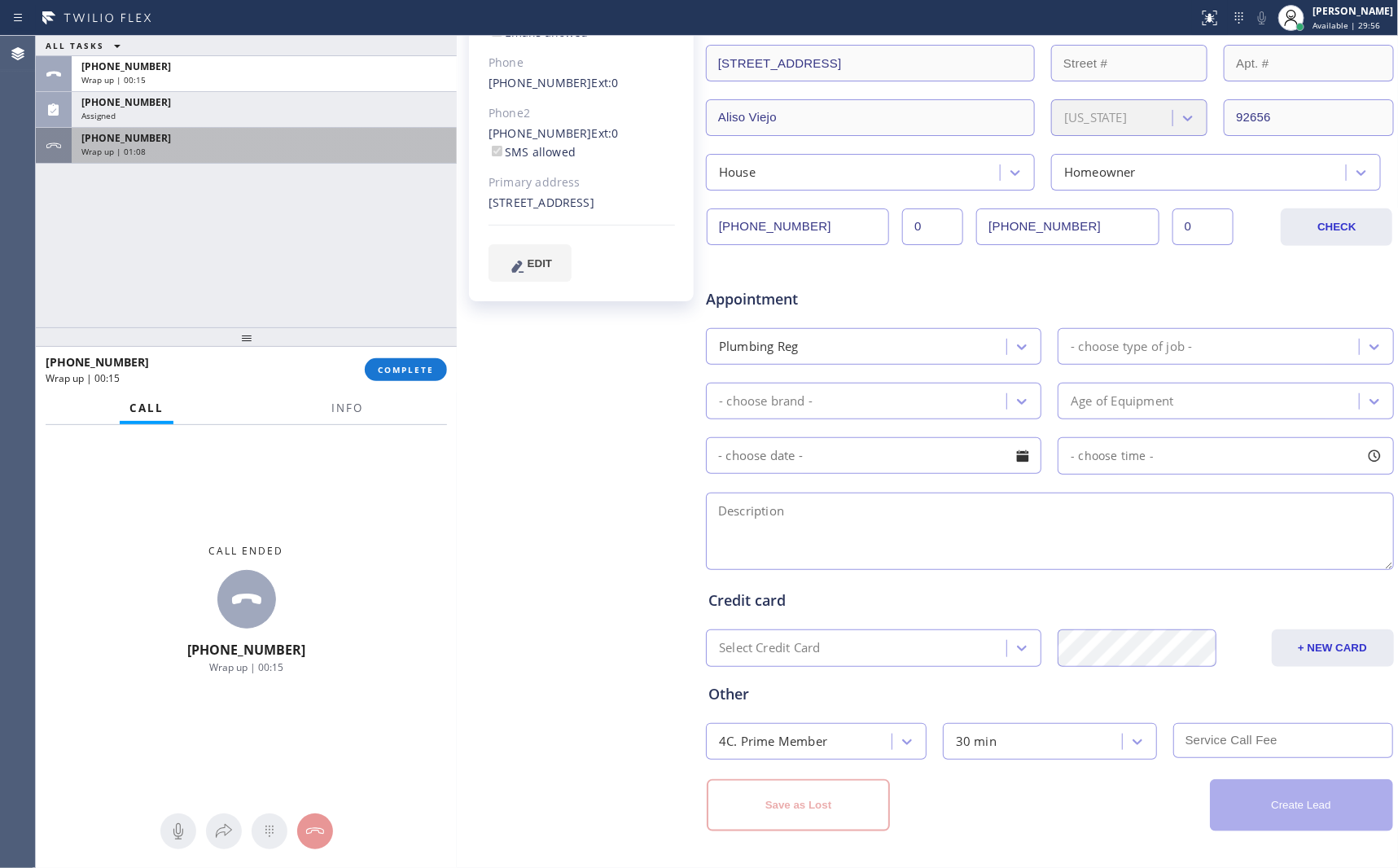
click at [247, 152] on div "Wrap up | 01:08" at bounding box center [264, 152] width 366 height 12
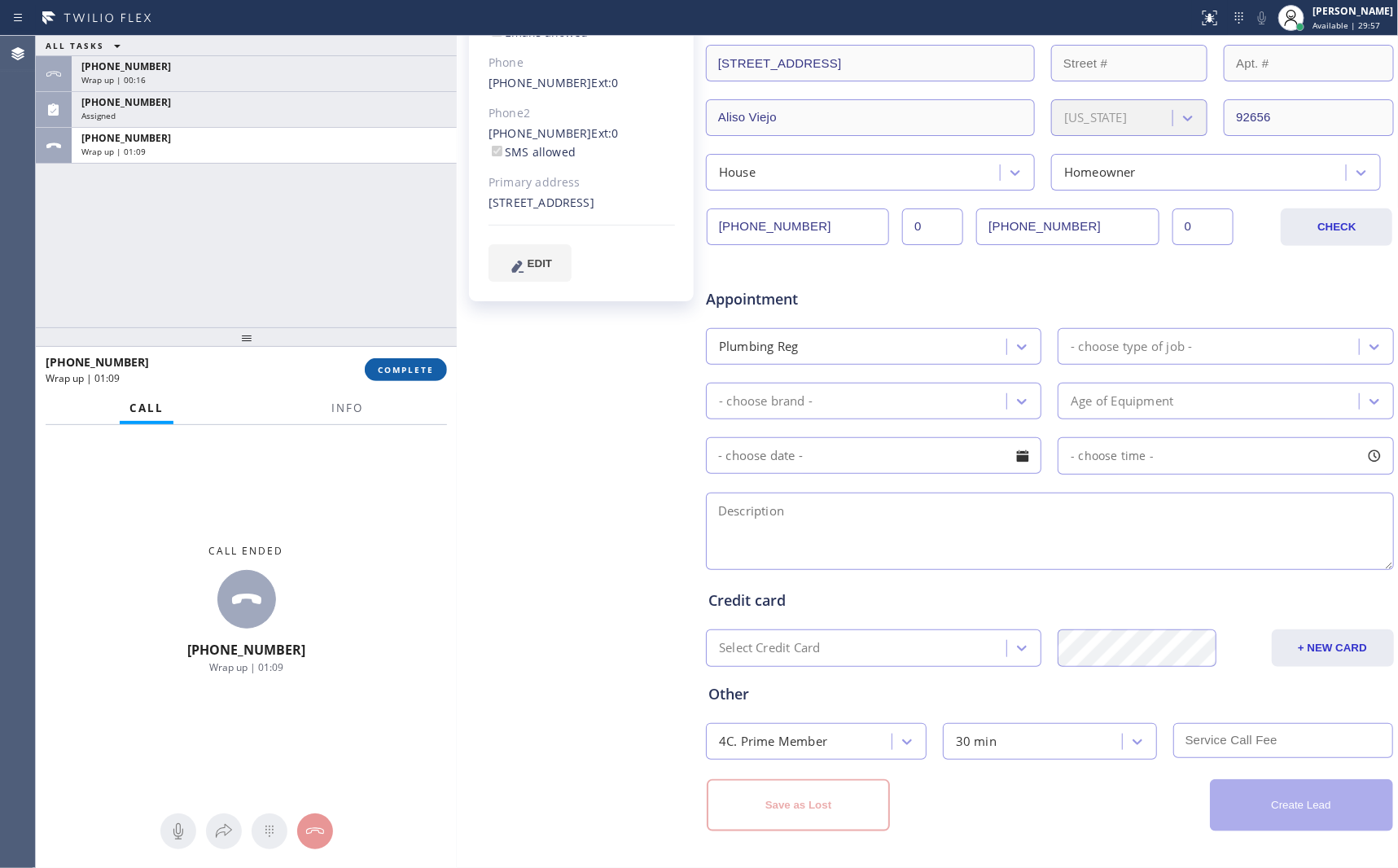
click at [400, 370] on span "COMPLETE" at bounding box center [406, 370] width 56 height 12
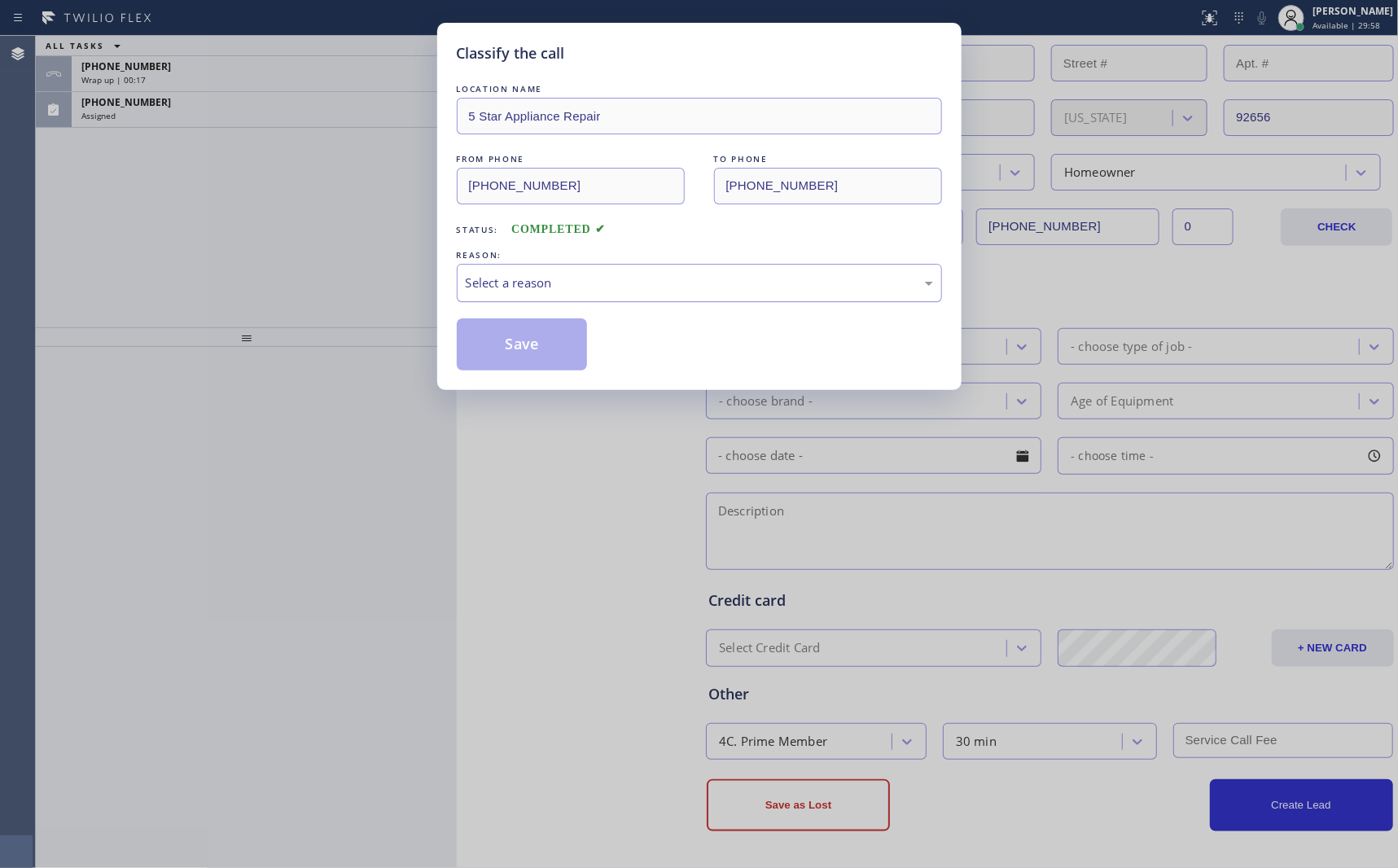
drag, startPoint x: 581, startPoint y: 281, endPoint x: 579, endPoint y: 296, distance: 15.1
click at [581, 281] on div "Select a reason" at bounding box center [699, 282] width 467 height 19
click at [525, 349] on button "Save" at bounding box center [522, 344] width 131 height 52
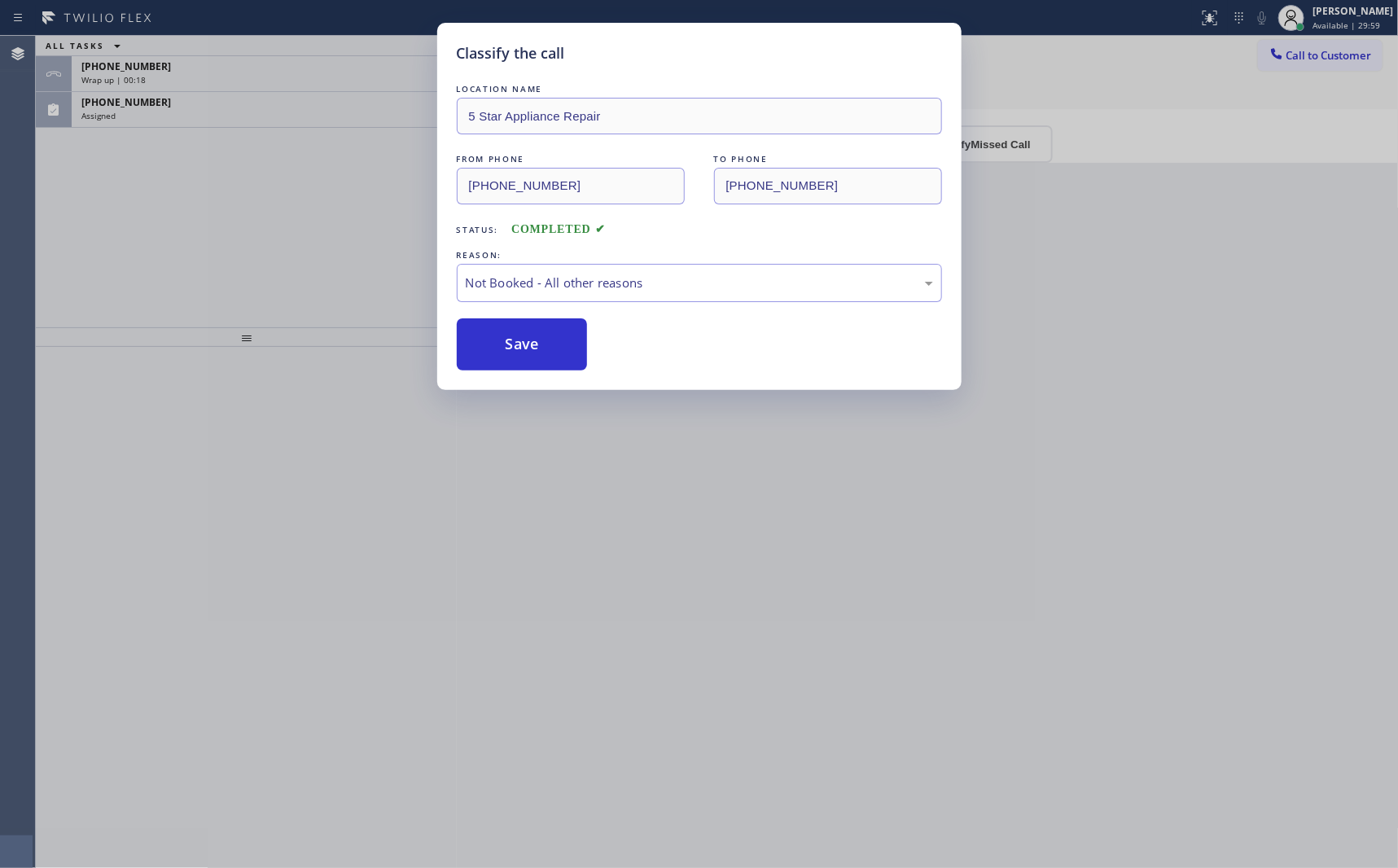
click at [525, 349] on button "Save" at bounding box center [522, 344] width 131 height 52
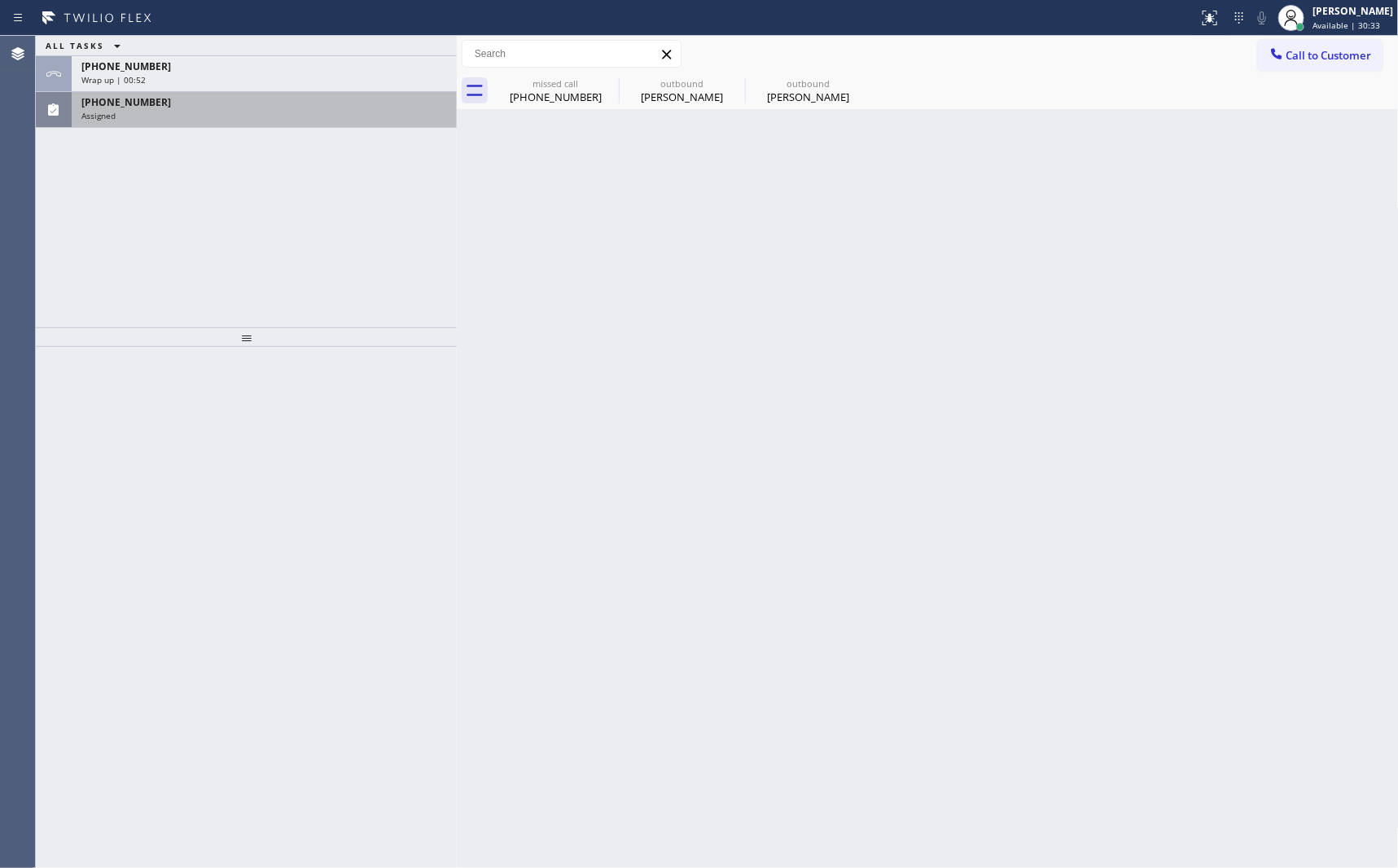
drag, startPoint x: 215, startPoint y: 286, endPoint x: 250, endPoint y: 117, distance: 172.6
click at [223, 271] on div "ALL TASKS ALL TASKS ACTIVE TASKS TASKS IN WRAP UP +18324519659 Wrap up | 00:52 …" at bounding box center [246, 181] width 421 height 291
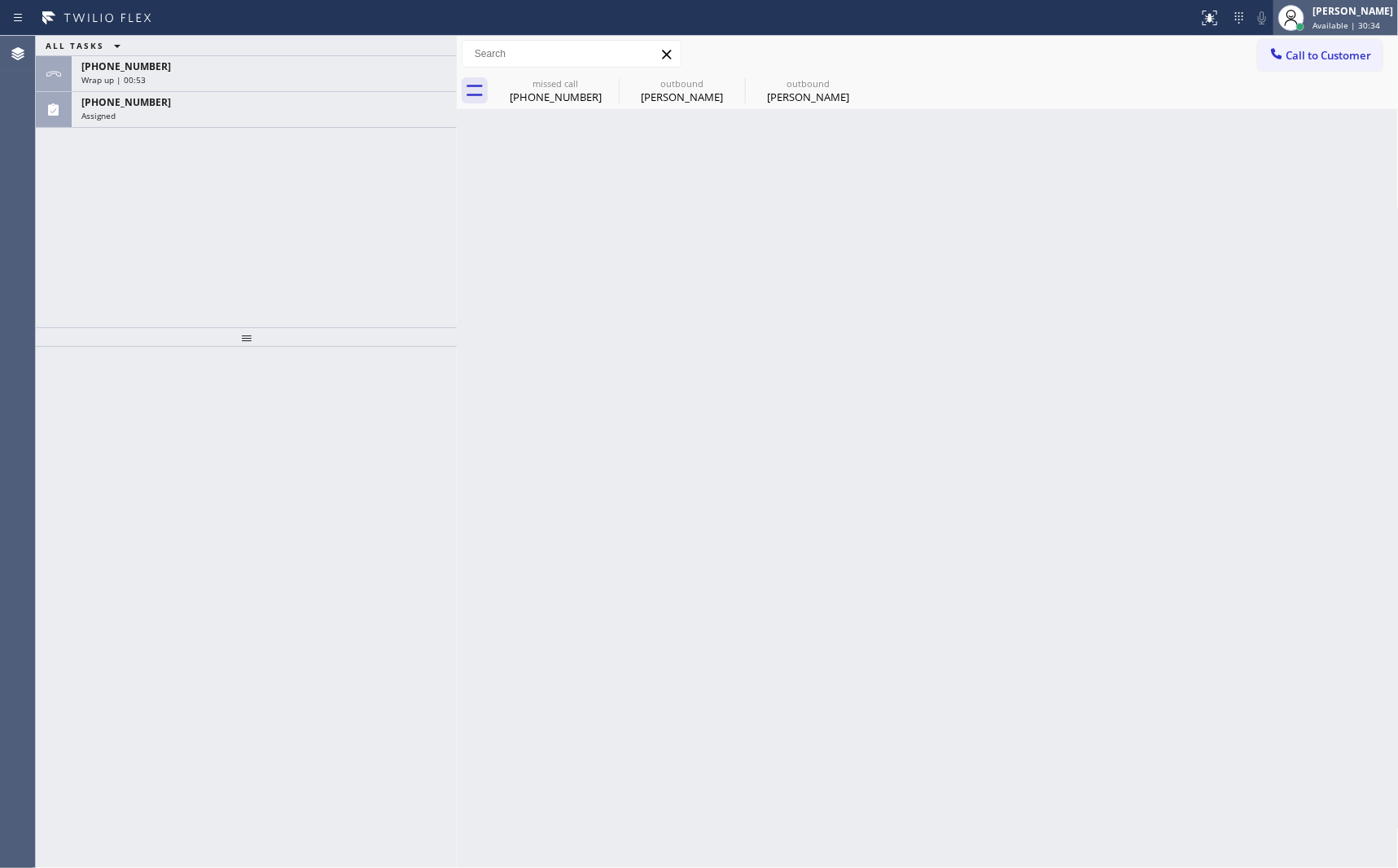
click at [1062, 7] on div "[PERSON_NAME]" at bounding box center [1353, 11] width 81 height 14
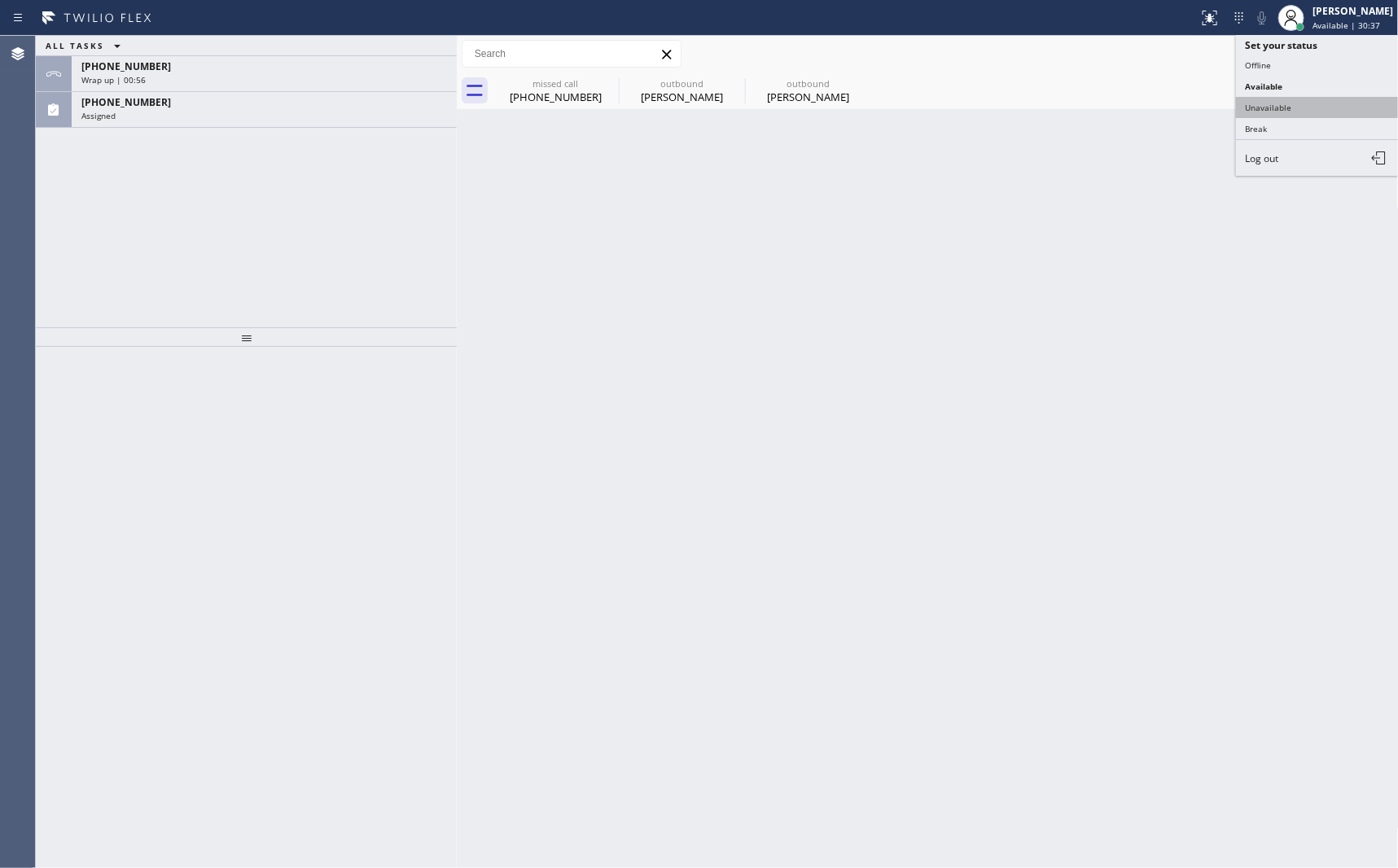
click at [1062, 110] on button "Unavailable" at bounding box center [1316, 107] width 163 height 21
click at [1062, 110] on div "Back to Dashboard Change Sender ID Customers Technicians Select a contact Outbo…" at bounding box center [927, 451] width 942 height 832
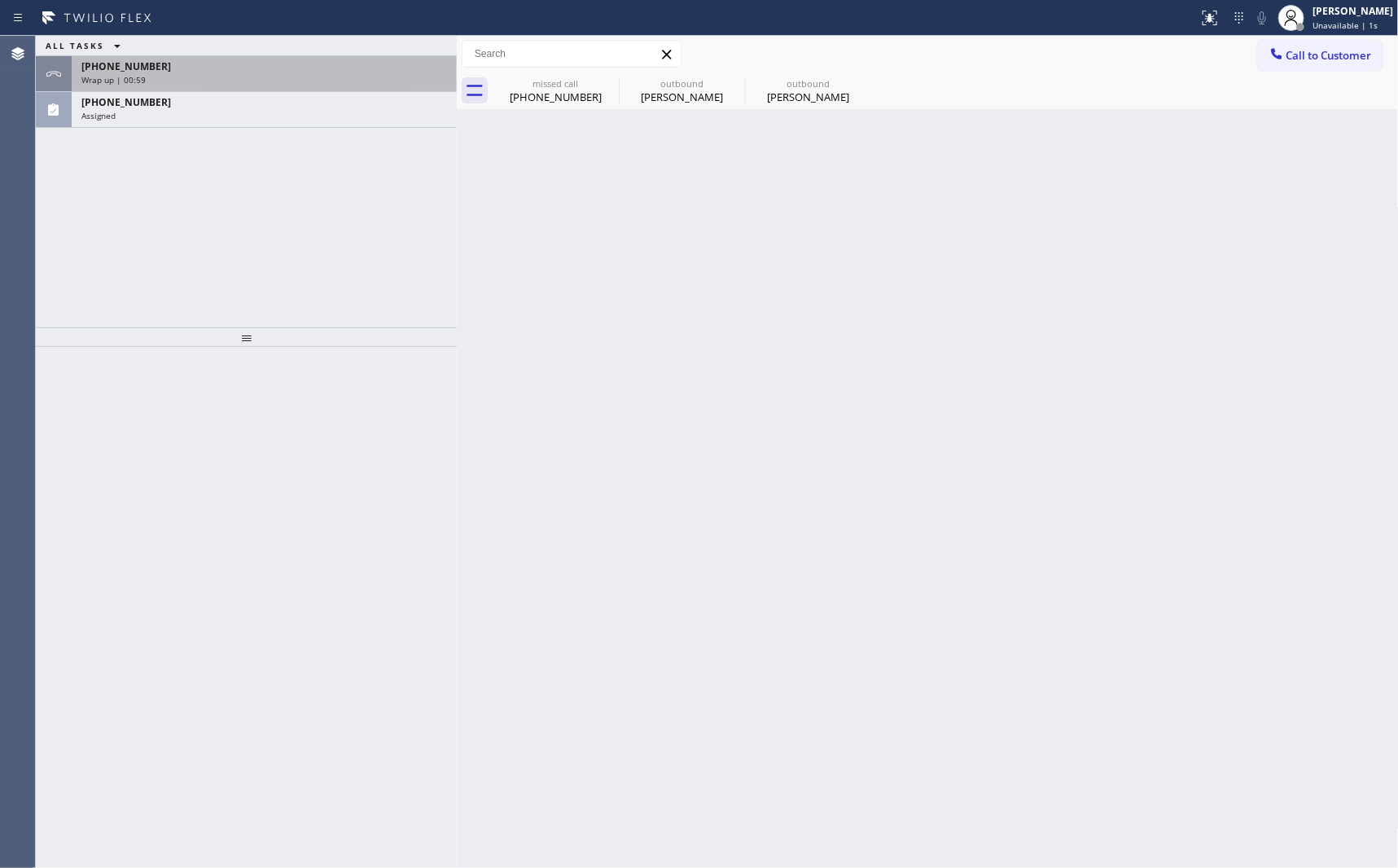
click at [233, 77] on div "Wrap up | 00:59" at bounding box center [264, 80] width 366 height 12
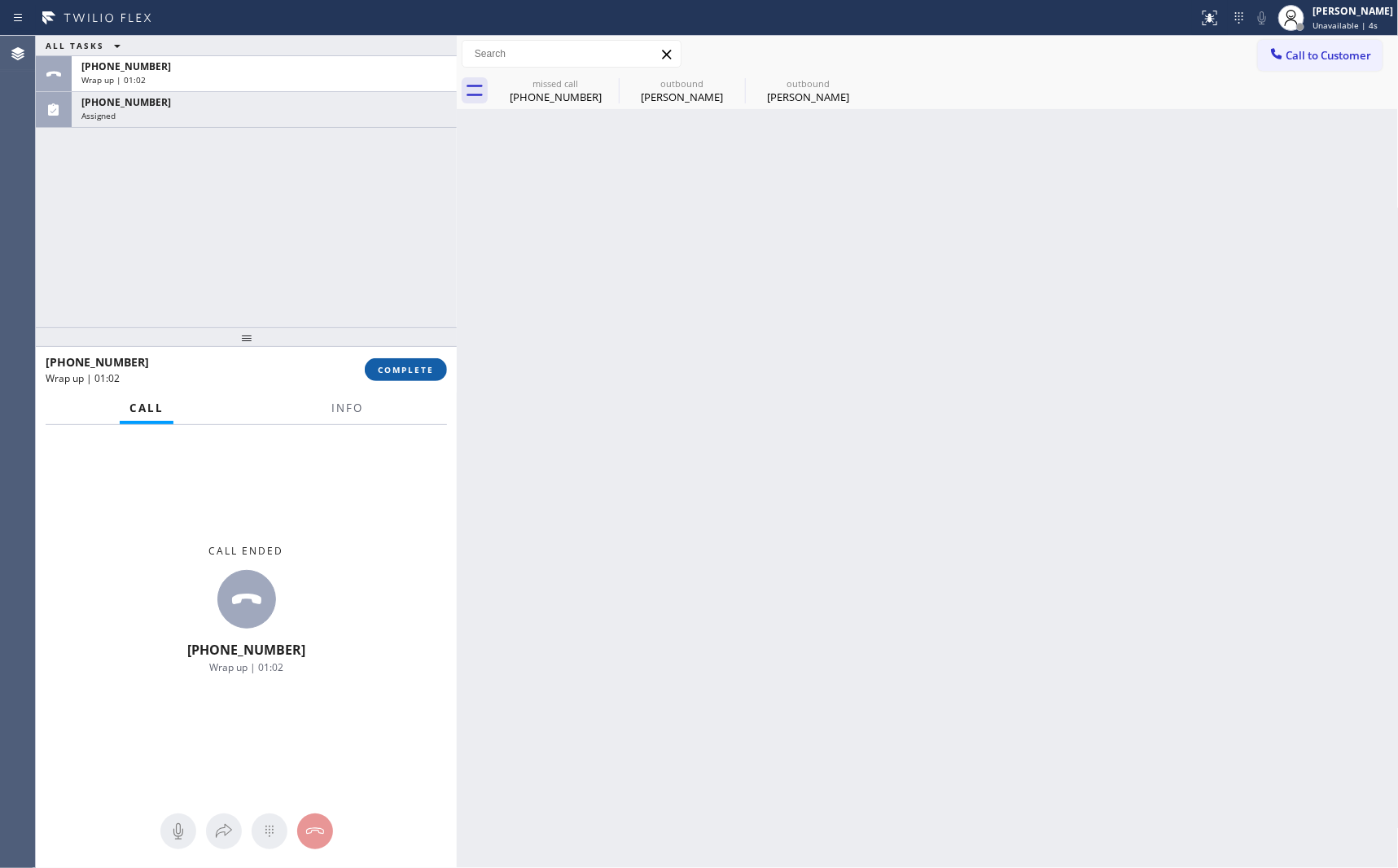
click at [393, 365] on span "COMPLETE" at bounding box center [406, 370] width 56 height 12
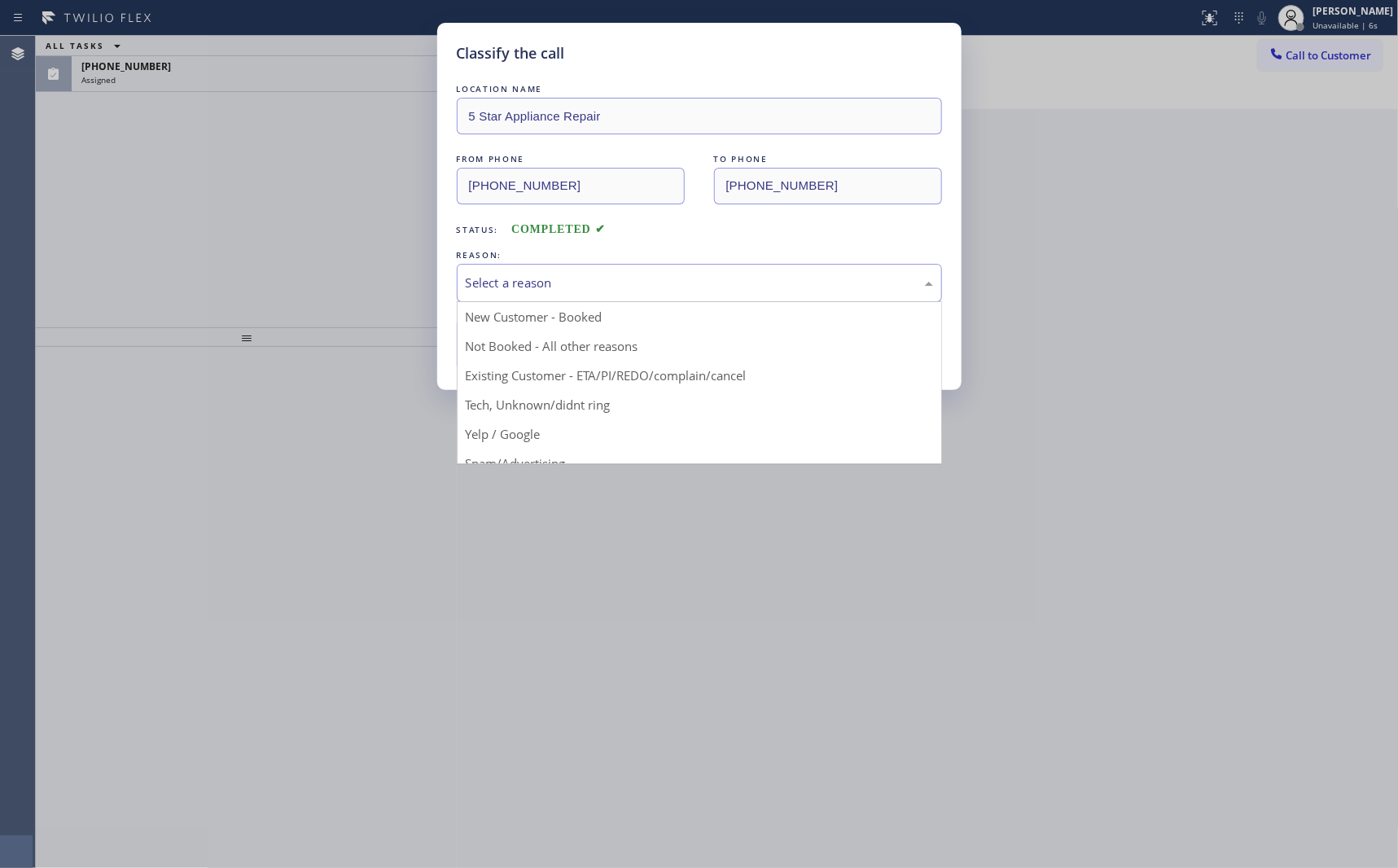
click at [553, 278] on div "Select a reason" at bounding box center [699, 282] width 467 height 19
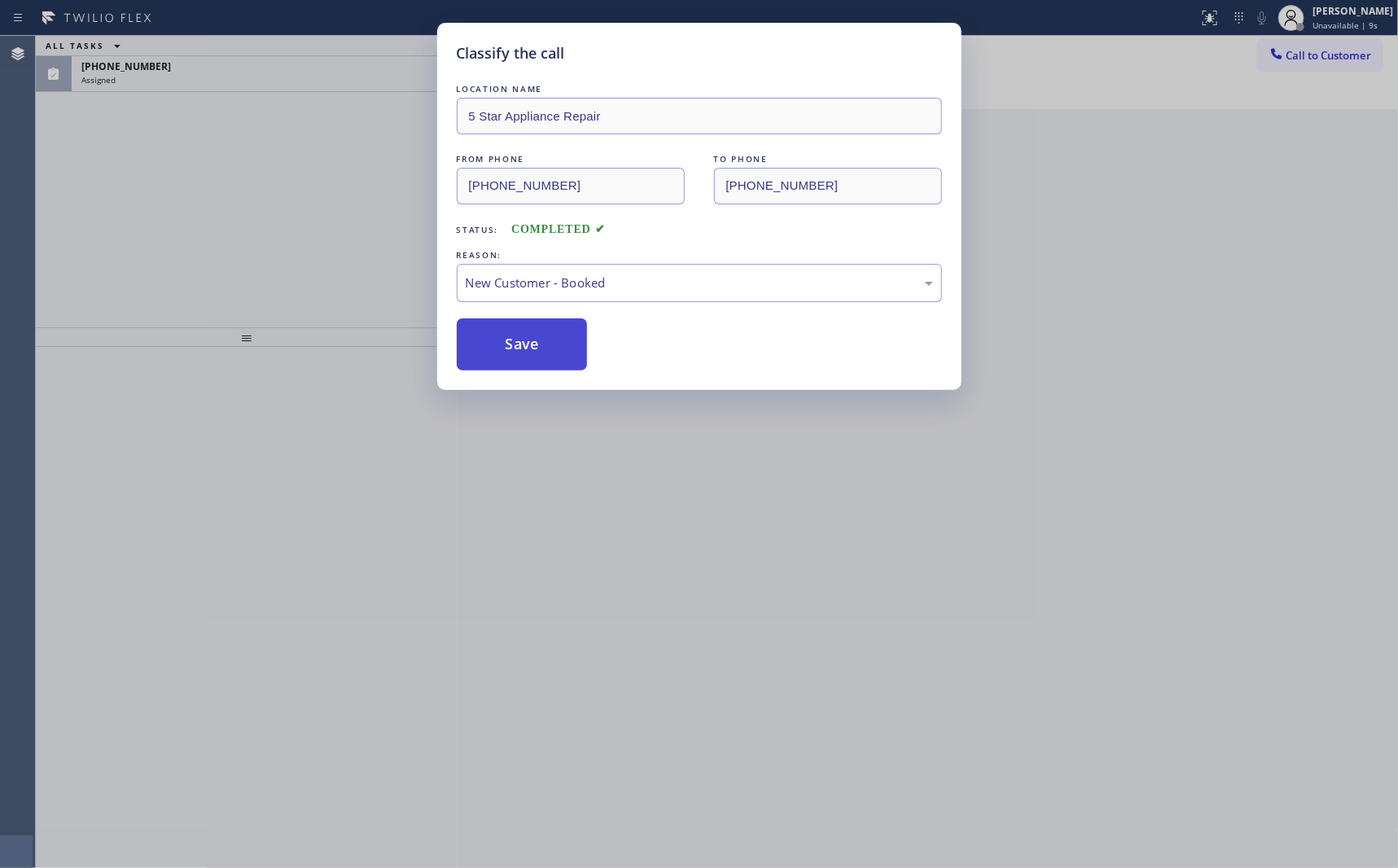
click at [526, 335] on button "Save" at bounding box center [522, 344] width 131 height 52
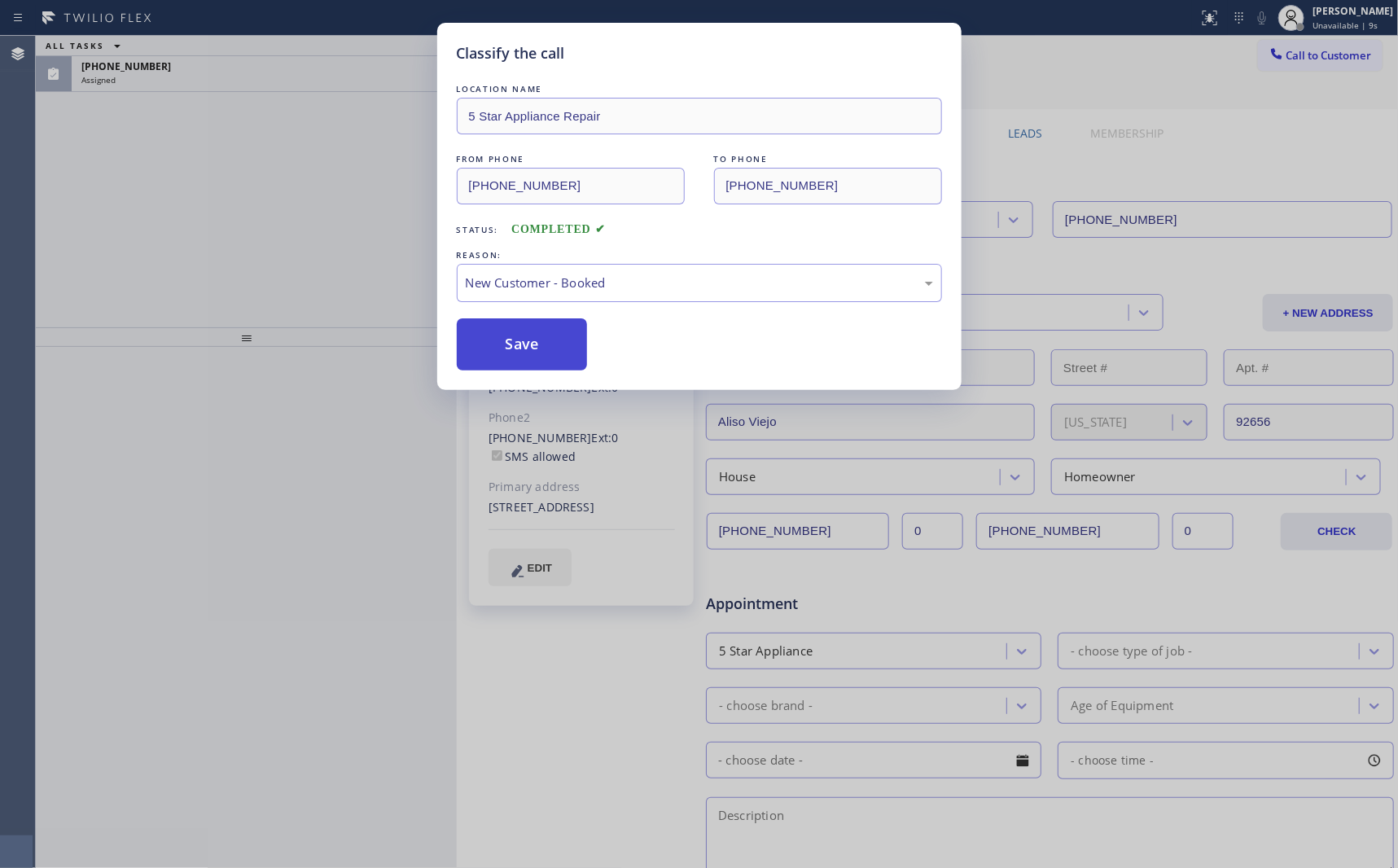
click at [526, 335] on button "Save" at bounding box center [522, 344] width 131 height 52
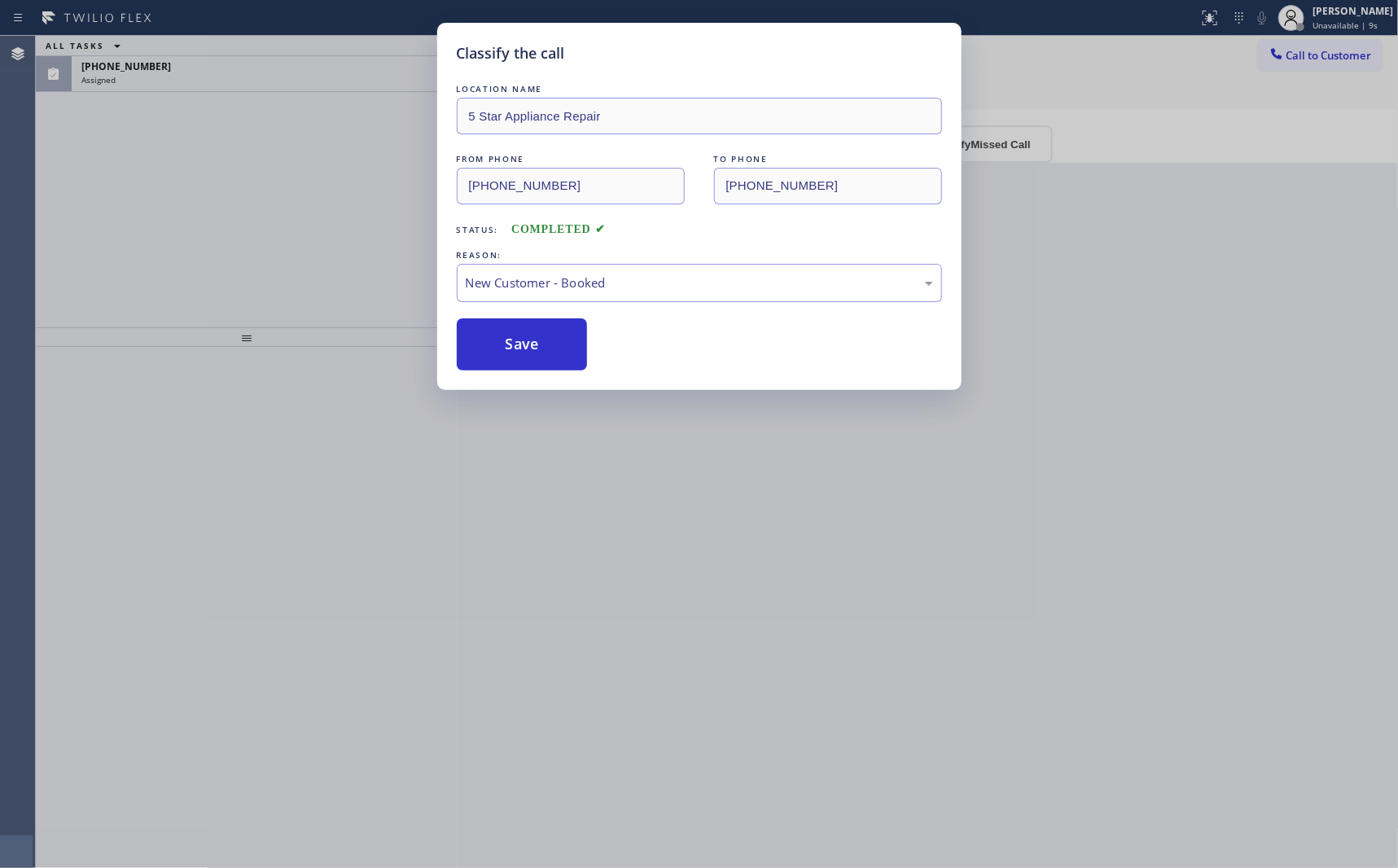
click at [281, 257] on div "Classify the call LOCATION NAME 5 Star Appliance Repair FROM PHONE (855) 731-49…" at bounding box center [699, 434] width 1398 height 868
click at [281, 250] on div "Classify the call LOCATION NAME 5 Star Appliance Repair FROM PHONE (855) 731-49…" at bounding box center [699, 434] width 1398 height 868
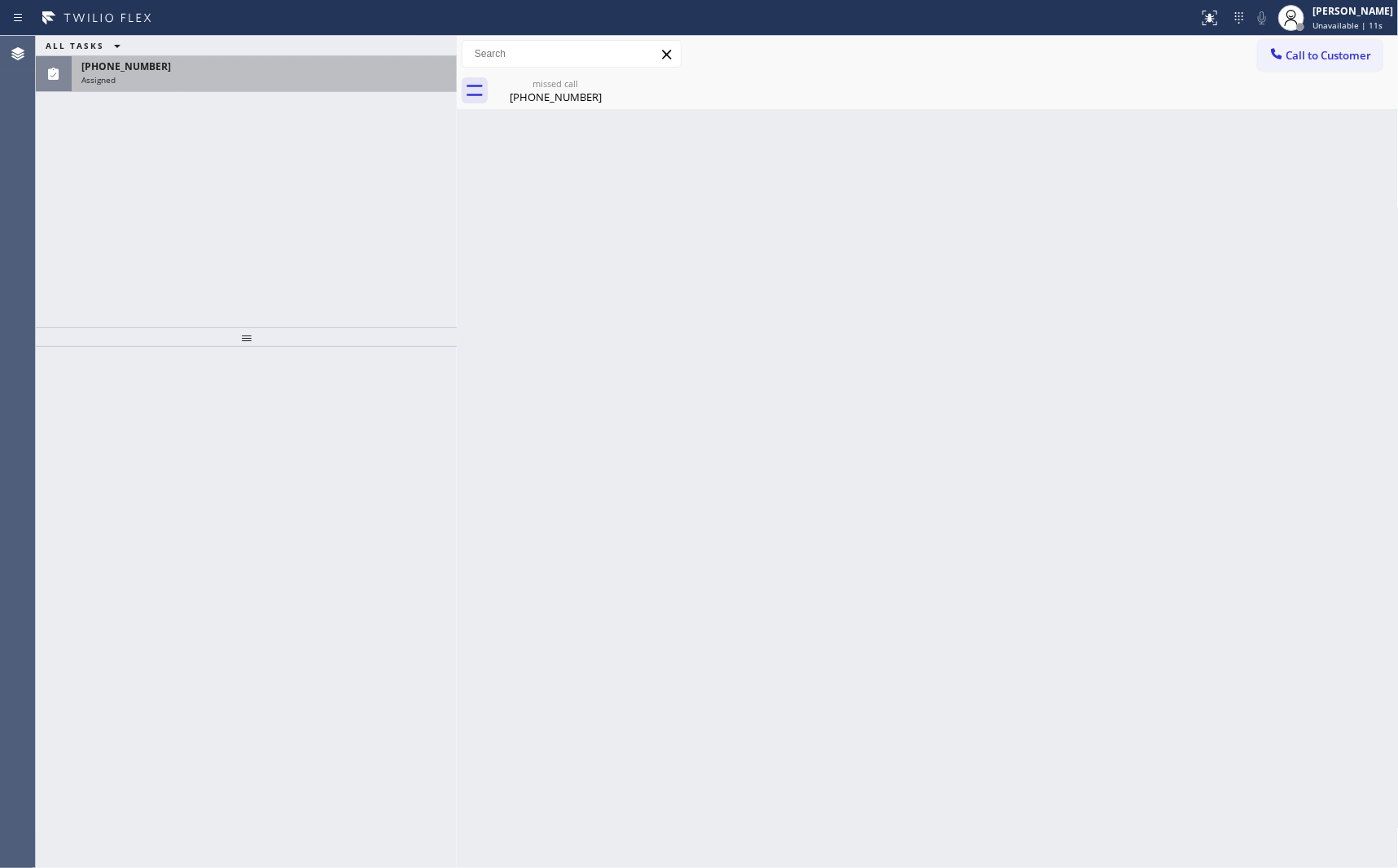
click at [342, 74] on div "Assigned" at bounding box center [264, 80] width 366 height 12
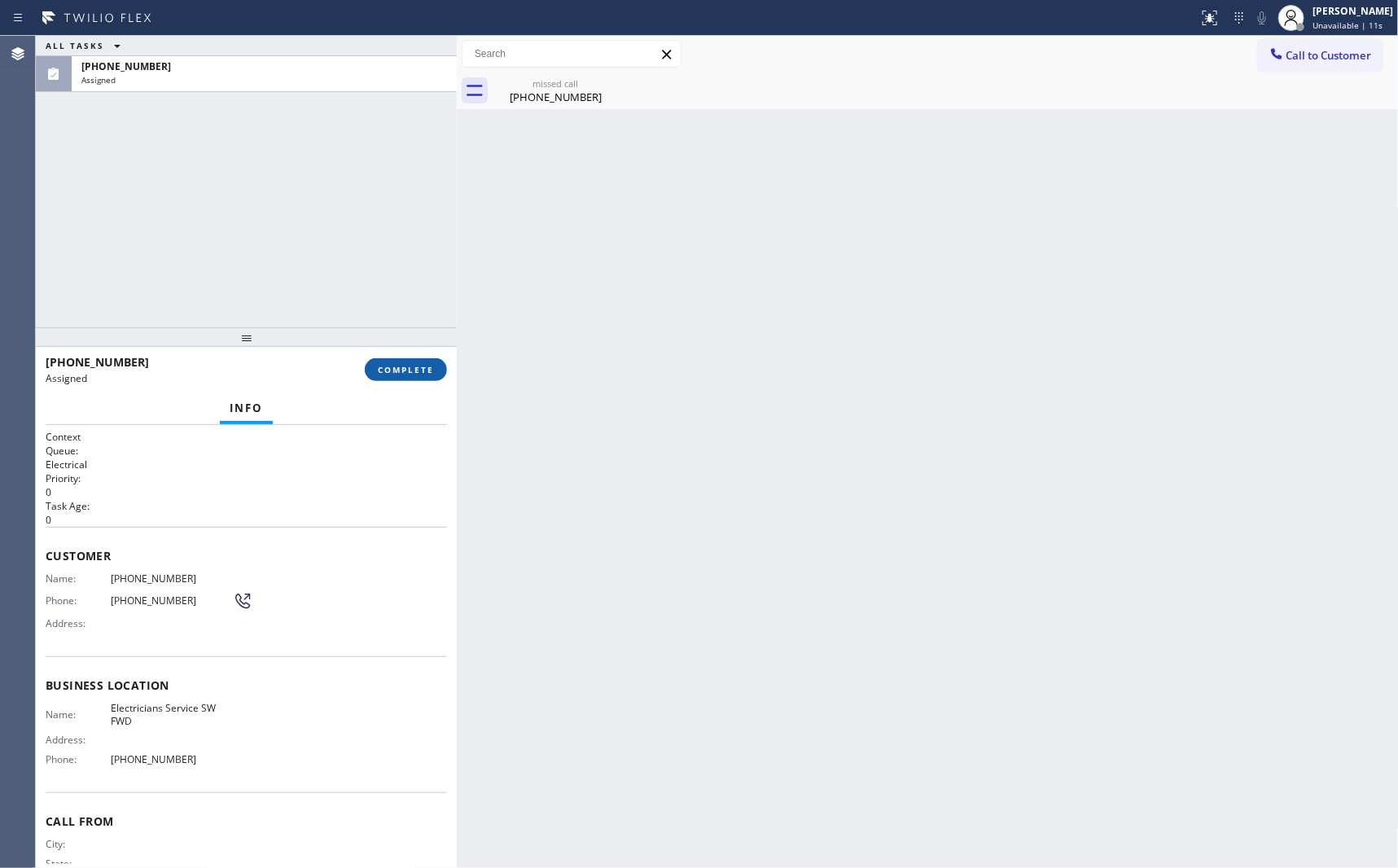
click at [409, 371] on span "COMPLETE" at bounding box center [406, 370] width 56 height 12
click at [359, 244] on div "ALL TASKS ALL TASKS ACTIVE TASKS TASKS IN WRAP UP (203) 979-8641 Assigned" at bounding box center [246, 181] width 421 height 291
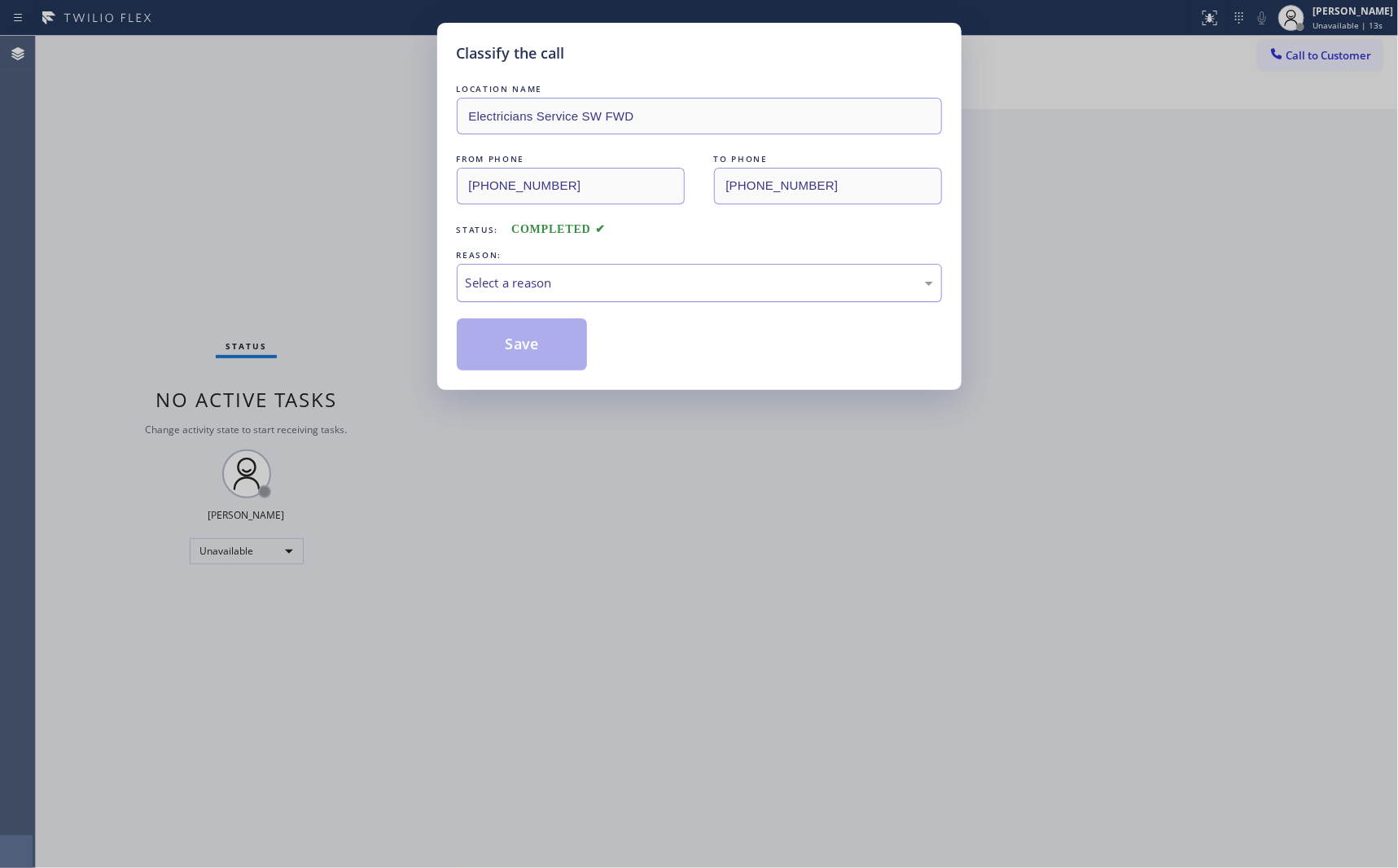
click at [521, 276] on div "Select a reason" at bounding box center [699, 282] width 467 height 19
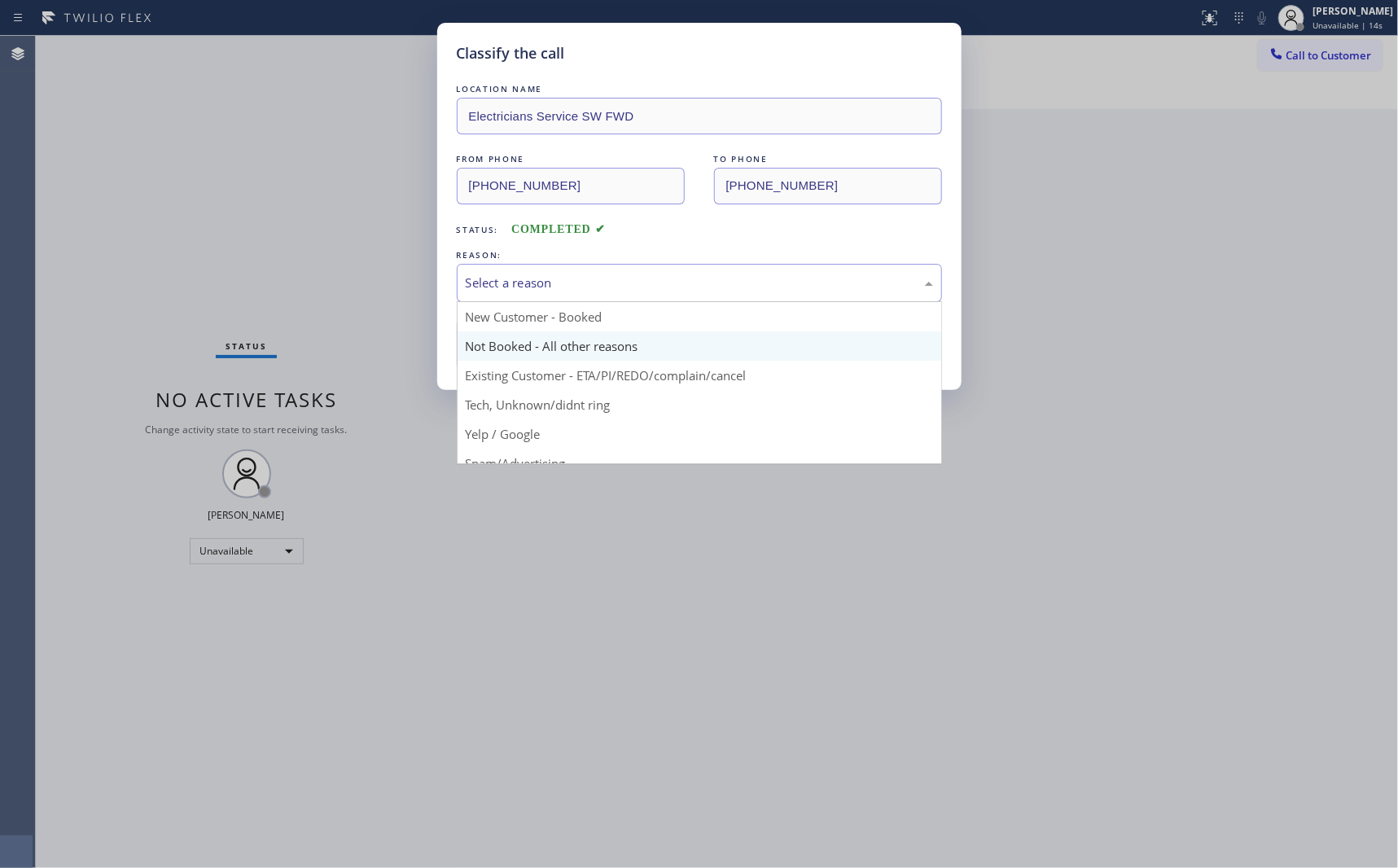
click at [536, 349] on button "Save" at bounding box center [522, 344] width 131 height 52
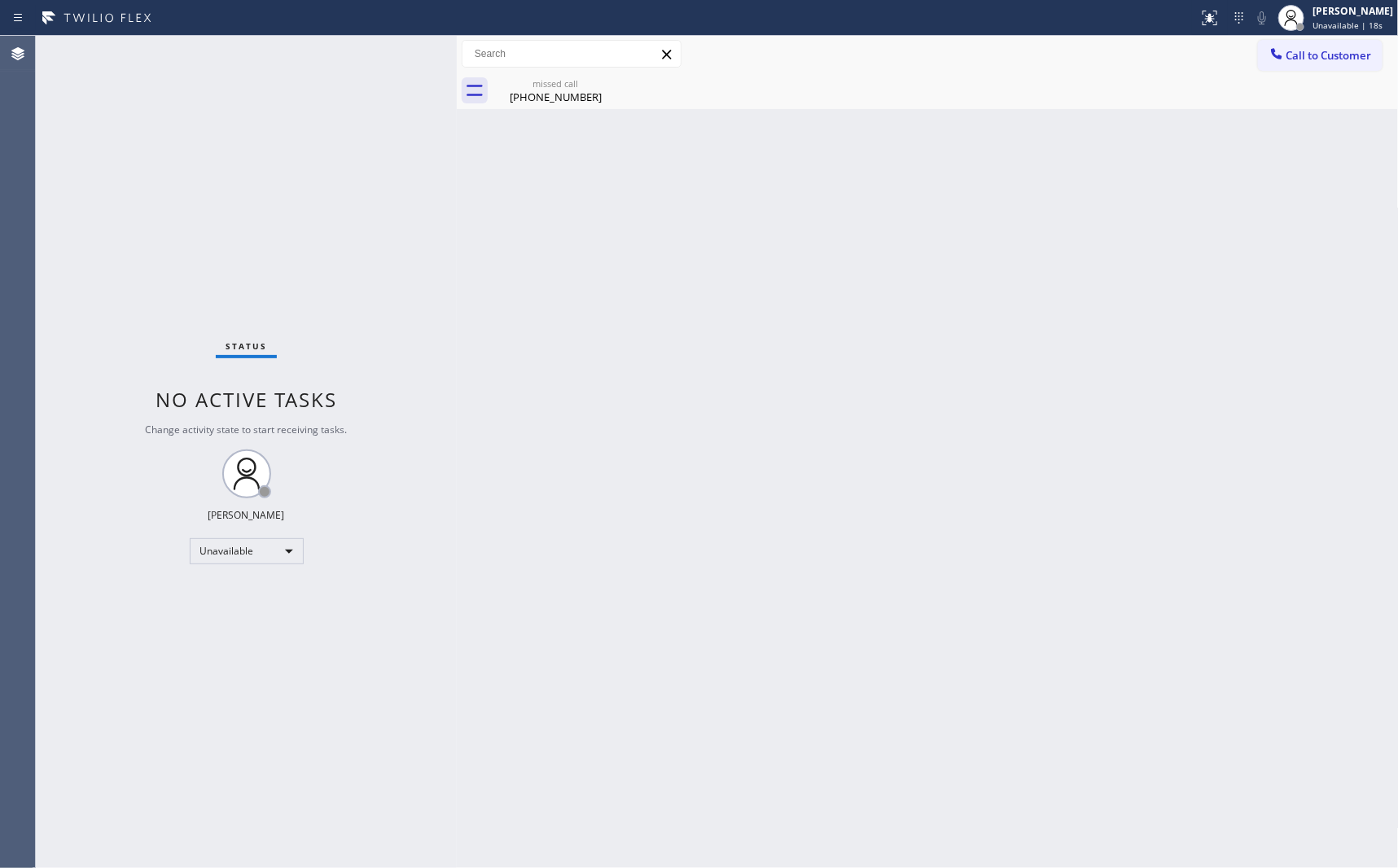
click at [1062, 281] on div "Back to Dashboard Change Sender ID Customers Technicians Select a contact Outbo…" at bounding box center [927, 451] width 942 height 832
drag, startPoint x: 786, startPoint y: 515, endPoint x: 743, endPoint y: 387, distance: 135.0
click at [786, 515] on div "Back to Dashboard Change Sender ID Customers Technicians Select a contact Outbo…" at bounding box center [927, 451] width 942 height 832
click at [290, 558] on div "Unavailable" at bounding box center [247, 551] width 114 height 26
click at [262, 601] on li "Available" at bounding box center [244, 593] width 110 height 20
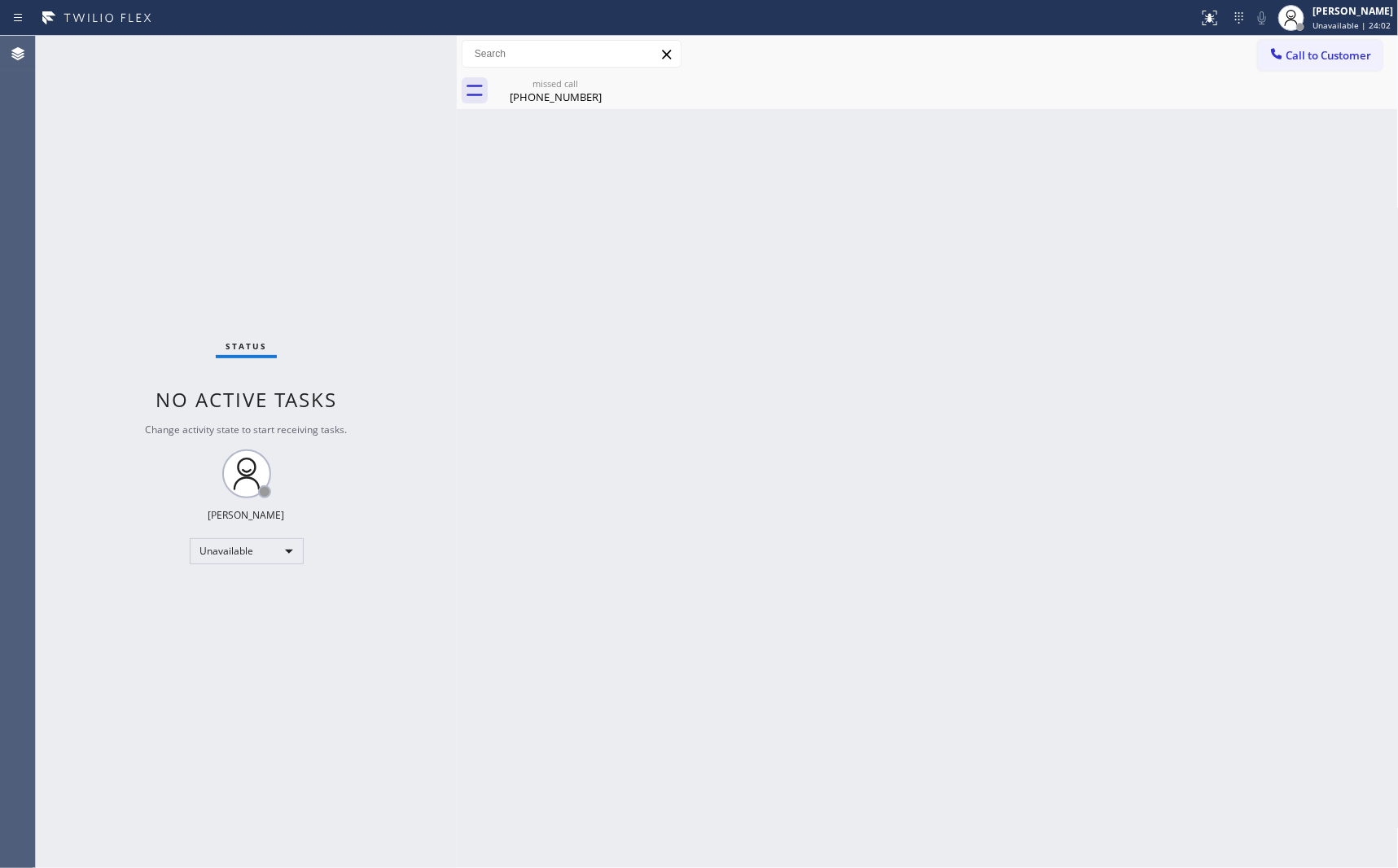
drag, startPoint x: 922, startPoint y: 630, endPoint x: 951, endPoint y: 611, distance: 34.7
click at [941, 624] on div "Back to Dashboard Change Sender ID Customers Technicians Select a contact Outbo…" at bounding box center [927, 451] width 942 height 832
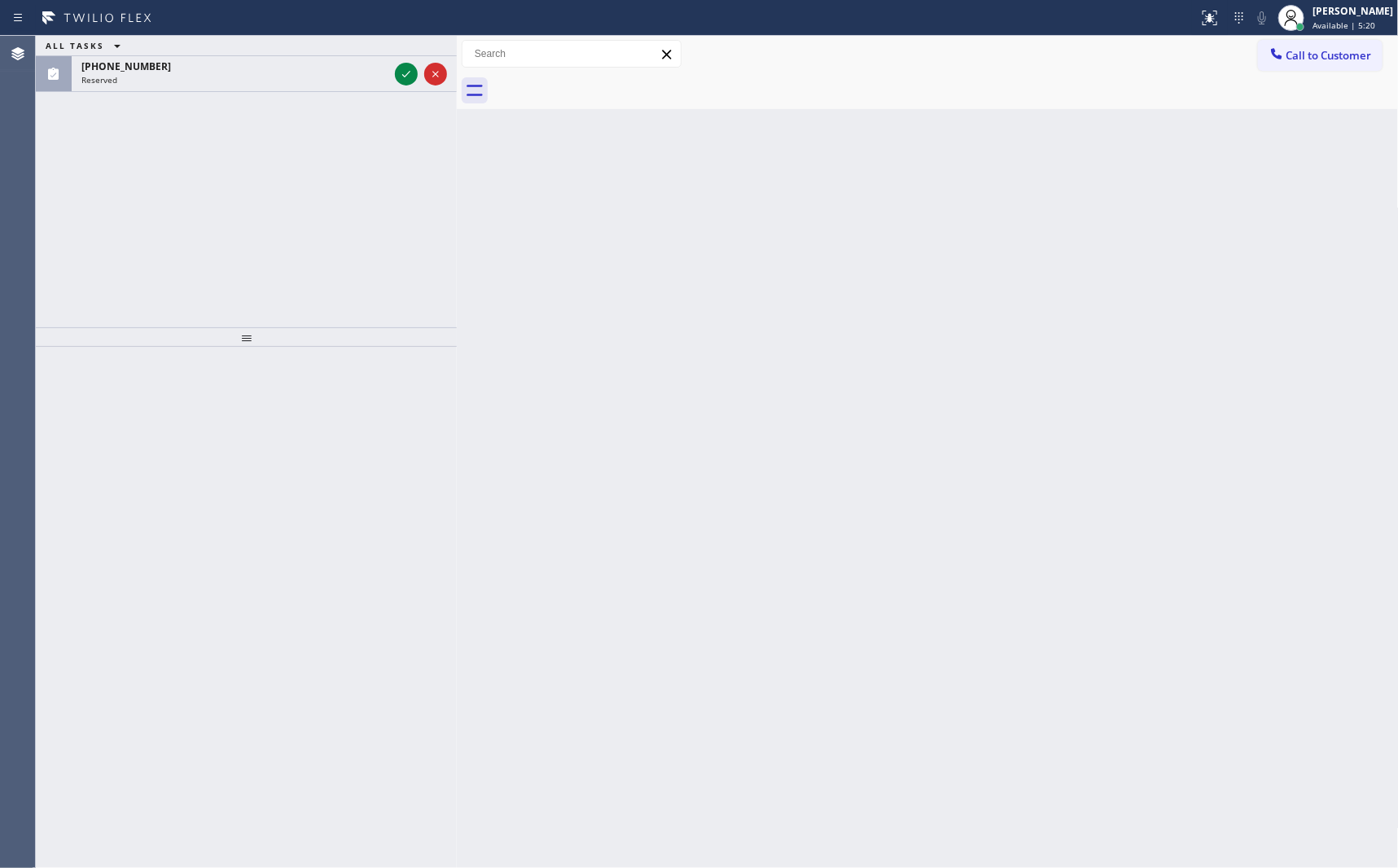
click at [421, 233] on div "ALL TASKS ALL TASKS ACTIVE TASKS TASKS IN WRAP UP (612) 300-2832 Reserved" at bounding box center [246, 181] width 421 height 291
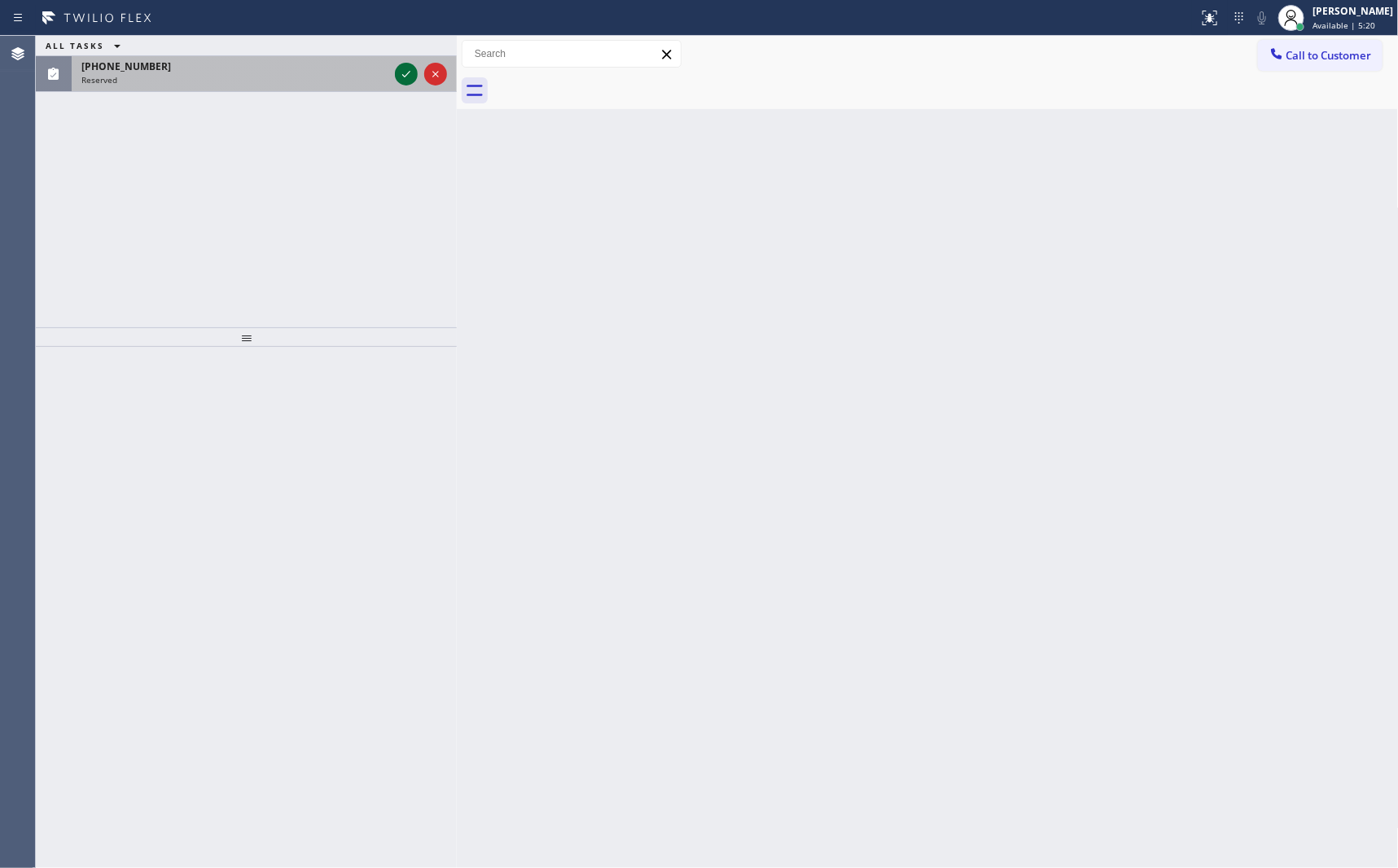
click at [404, 69] on icon at bounding box center [406, 74] width 20 height 20
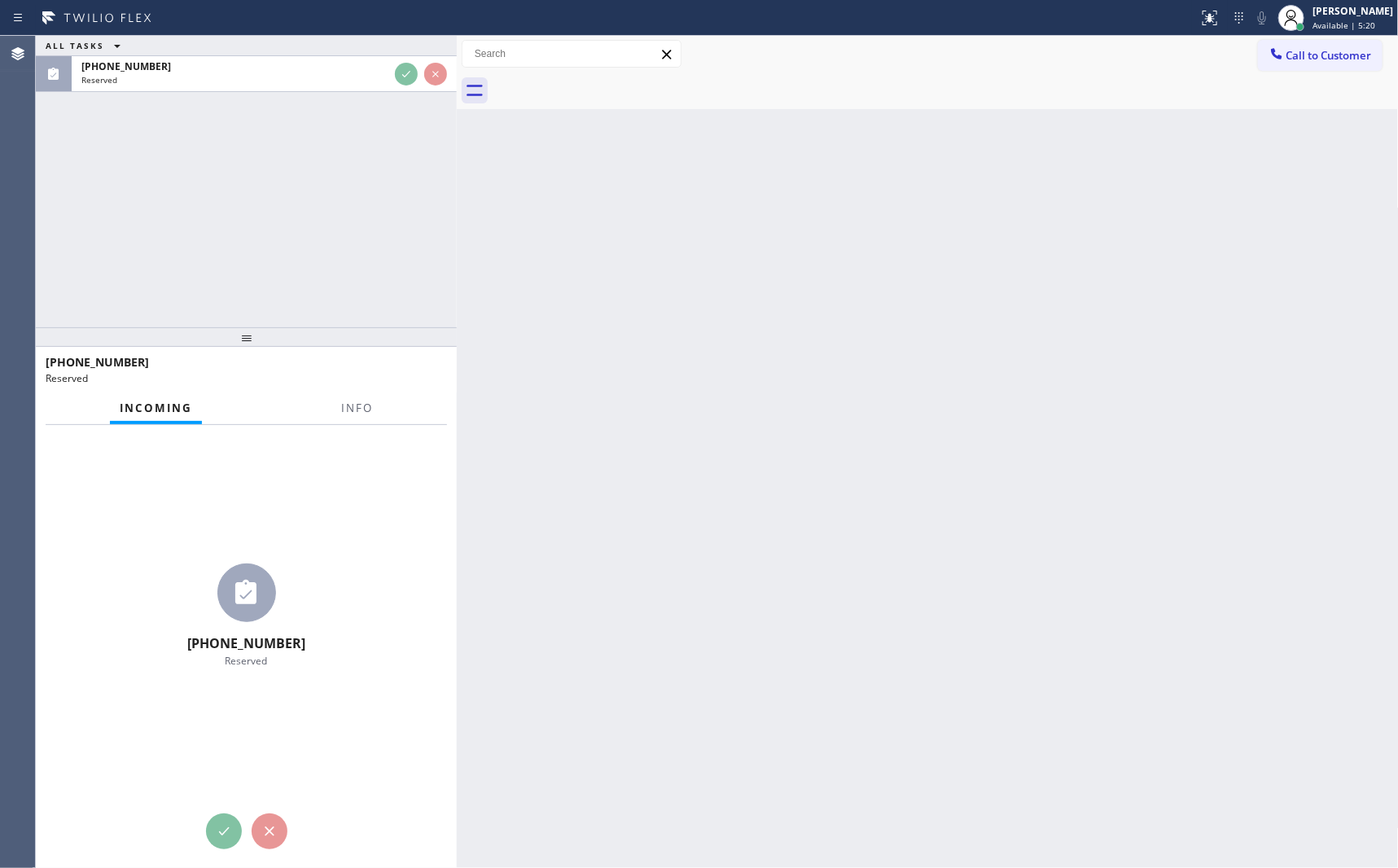
click at [376, 198] on div "ALL TASKS ALL TASKS ACTIVE TASKS TASKS IN WRAP UP (612) 300-2832 Reserved" at bounding box center [246, 181] width 421 height 291
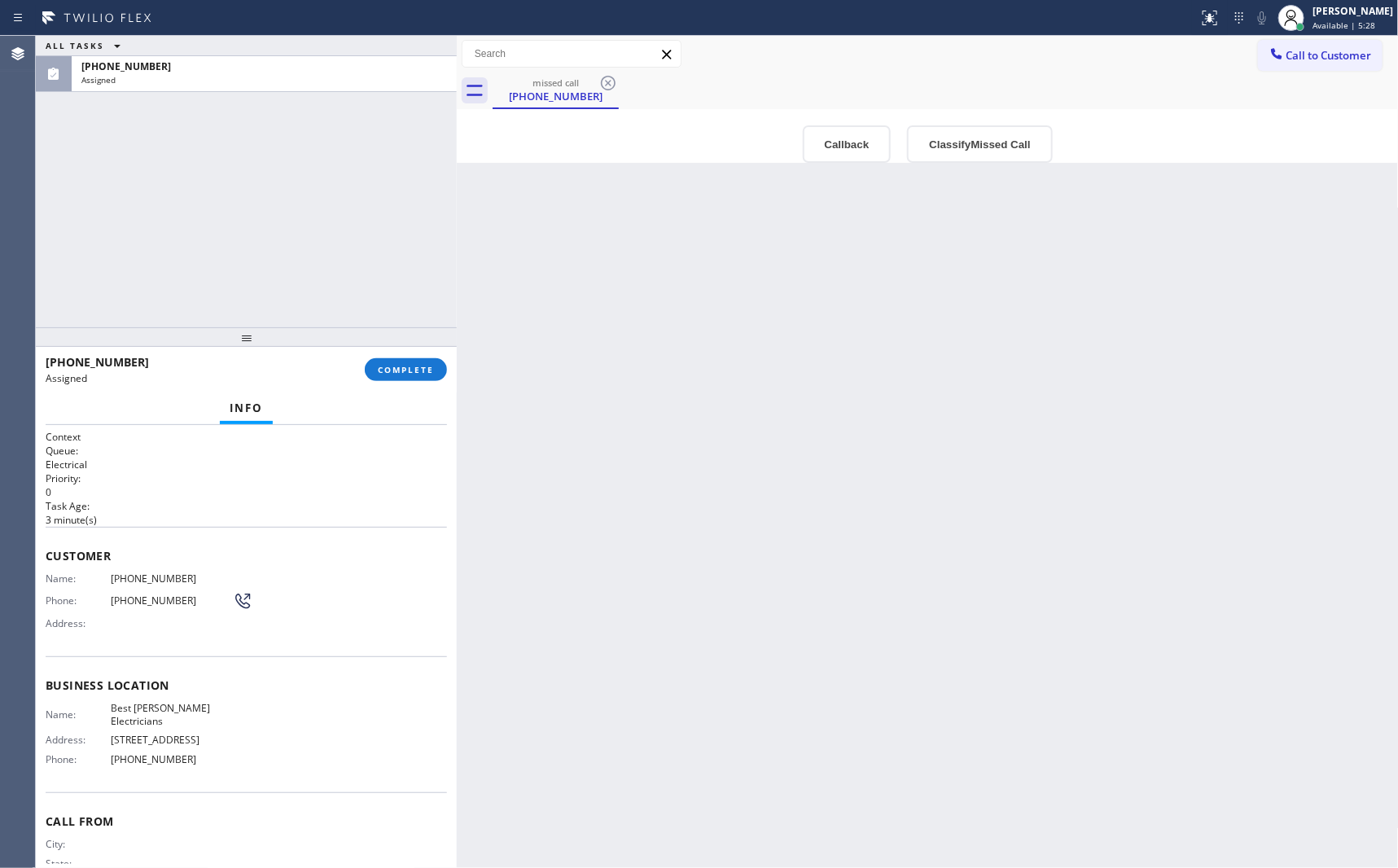
click at [807, 457] on div "Back to Dashboard Change Sender ID Customers Technicians Select a contact Outbo…" at bounding box center [927, 451] width 942 height 832
click at [1062, 448] on div "Back to Dashboard Change Sender ID Customers Technicians Select a contact Outbo…" at bounding box center [927, 451] width 942 height 832
click at [852, 143] on button "Callback" at bounding box center [848, 144] width 89 height 37
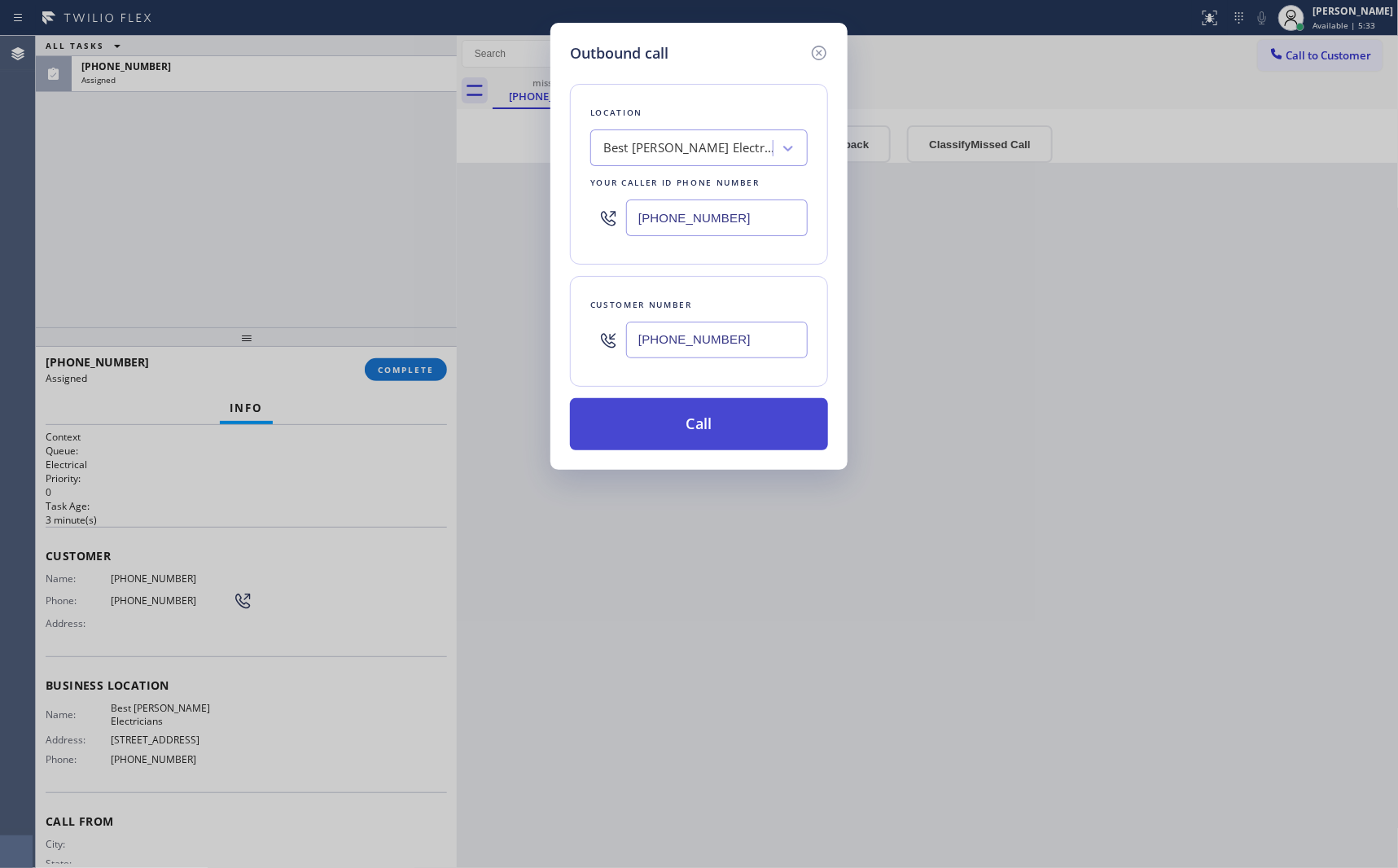
click at [723, 435] on button "Call" at bounding box center [699, 423] width 258 height 52
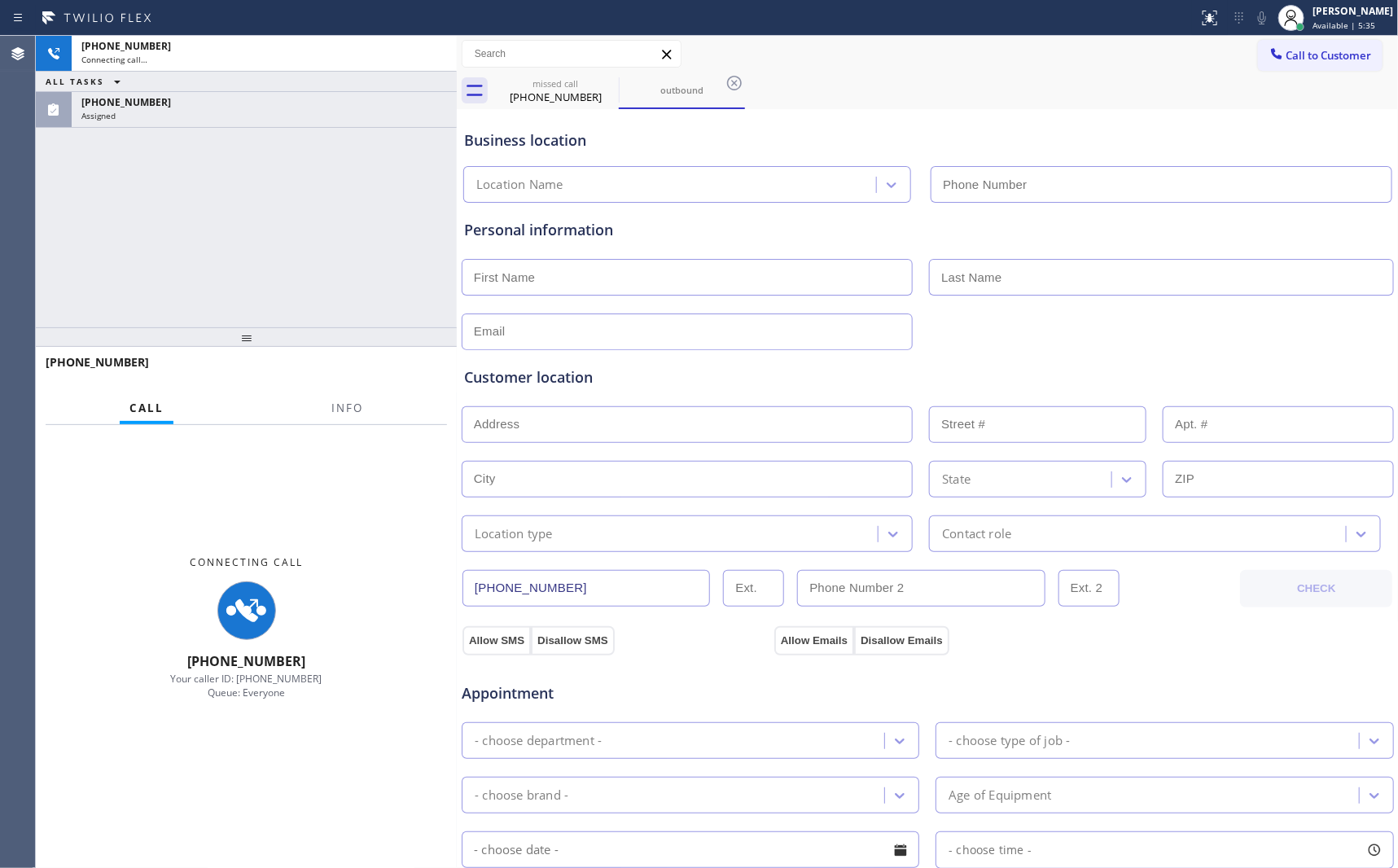
type input "(657) 213-2194"
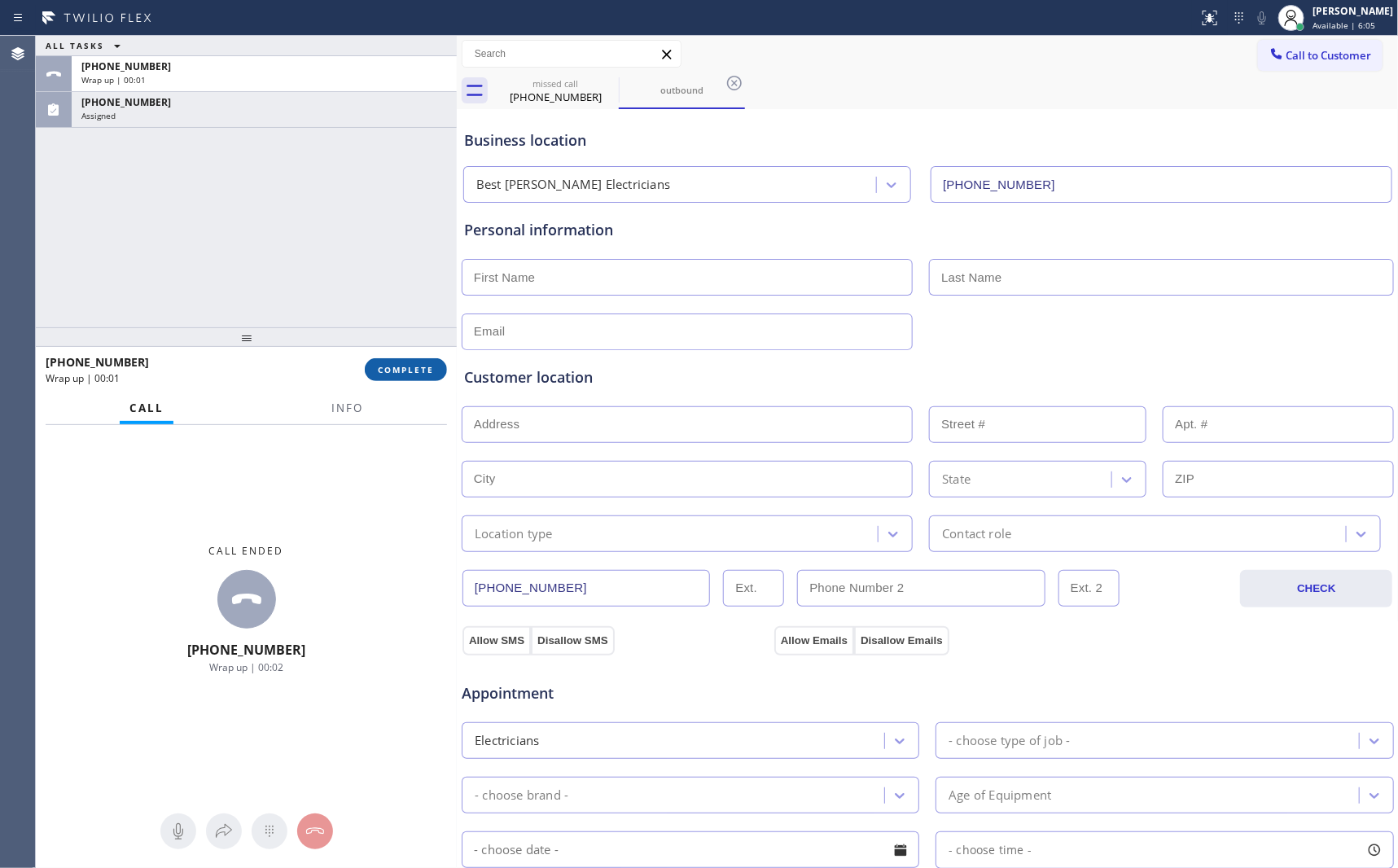
click at [413, 375] on span "COMPLETE" at bounding box center [406, 370] width 56 height 12
click at [377, 213] on div "ALL TASKS ALL TASKS ACTIVE TASKS TASKS IN WRAP UP +16123002832 Wrap up | 00:02 …" at bounding box center [246, 181] width 421 height 291
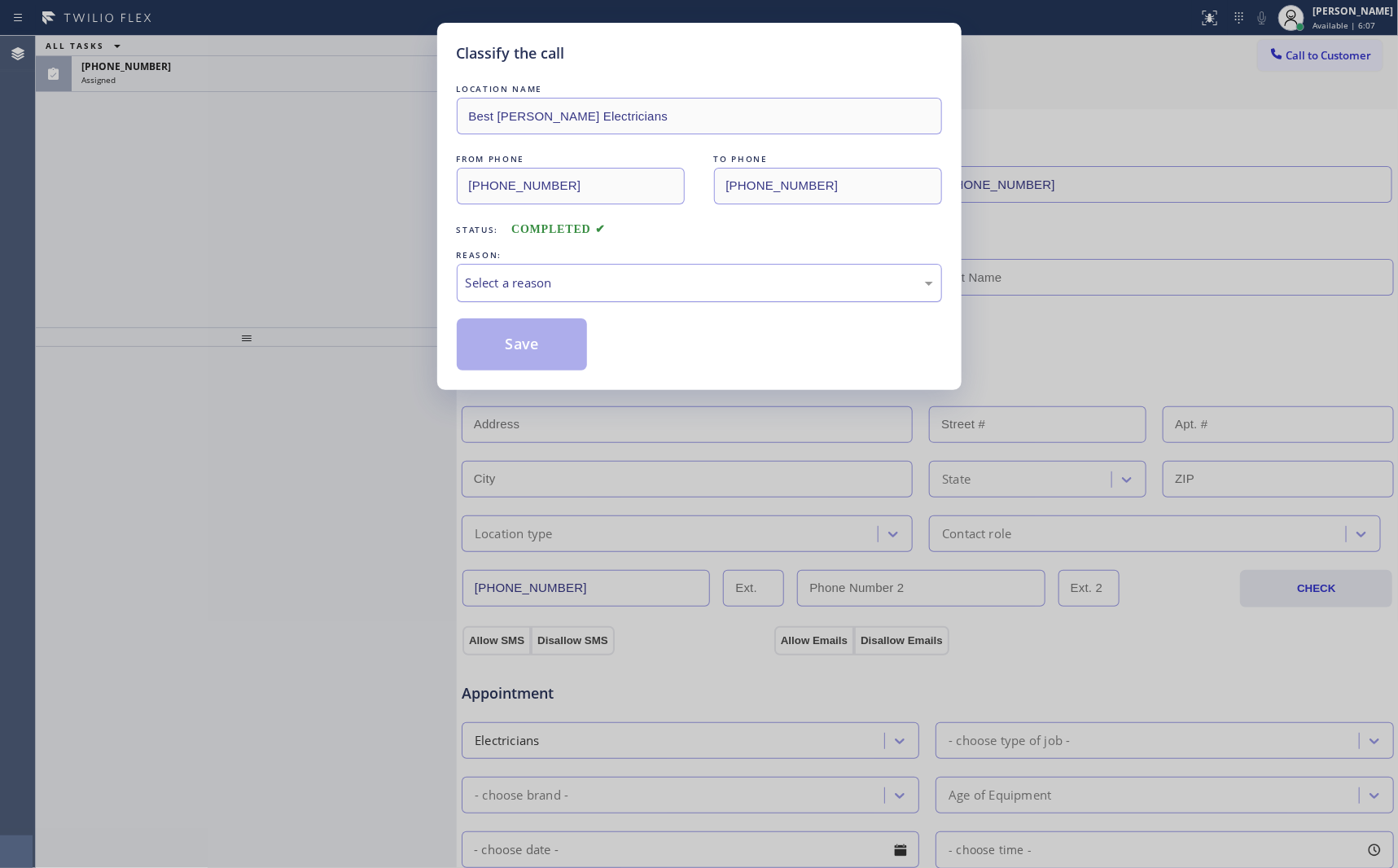
drag, startPoint x: 603, startPoint y: 281, endPoint x: 601, endPoint y: 294, distance: 13.2
click at [602, 289] on div "Select a reason" at bounding box center [699, 282] width 467 height 19
click at [538, 351] on button "Save" at bounding box center [522, 344] width 131 height 52
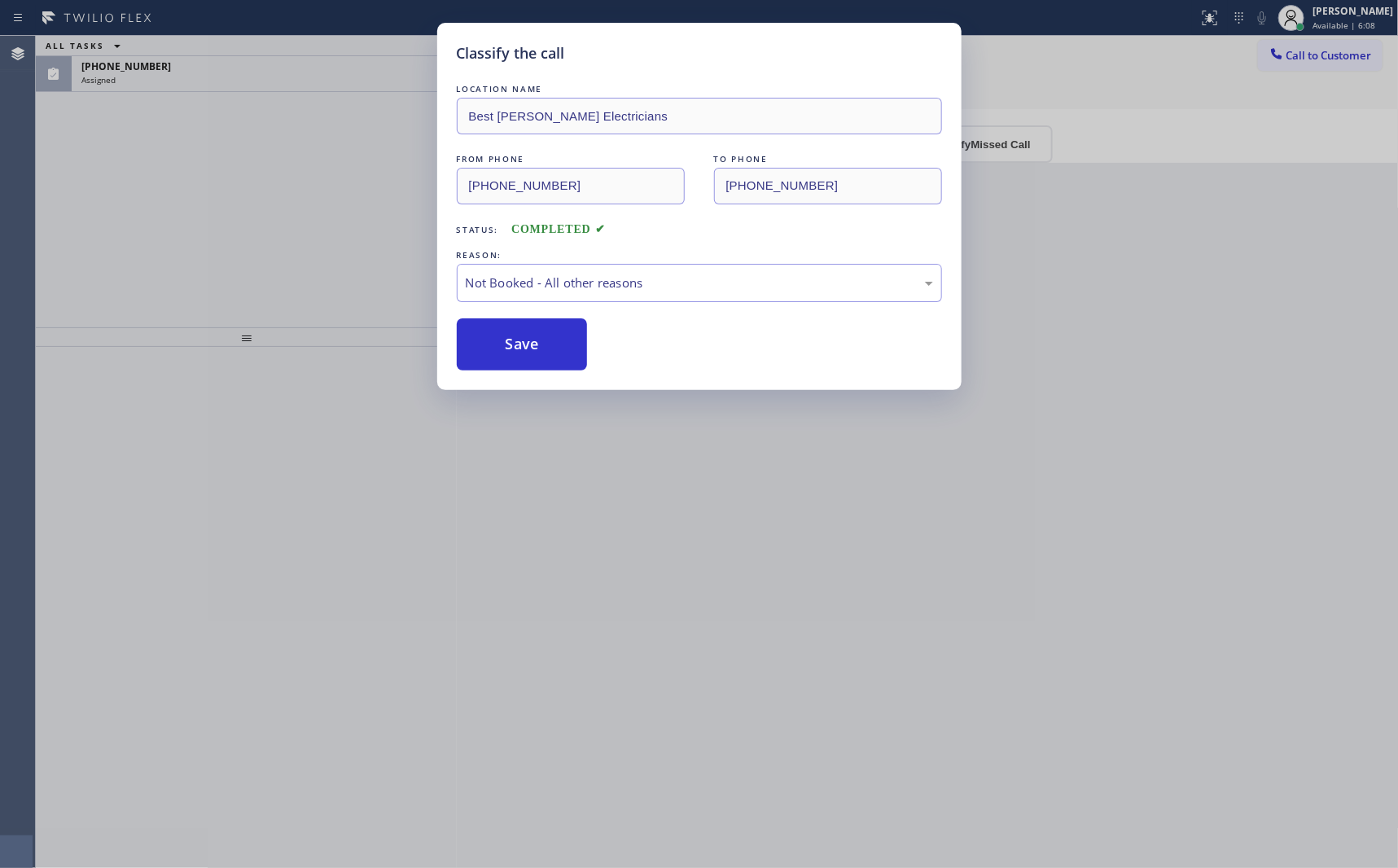
click at [538, 351] on button "Save" at bounding box center [522, 344] width 131 height 52
click at [545, 350] on button "Save" at bounding box center [522, 344] width 131 height 52
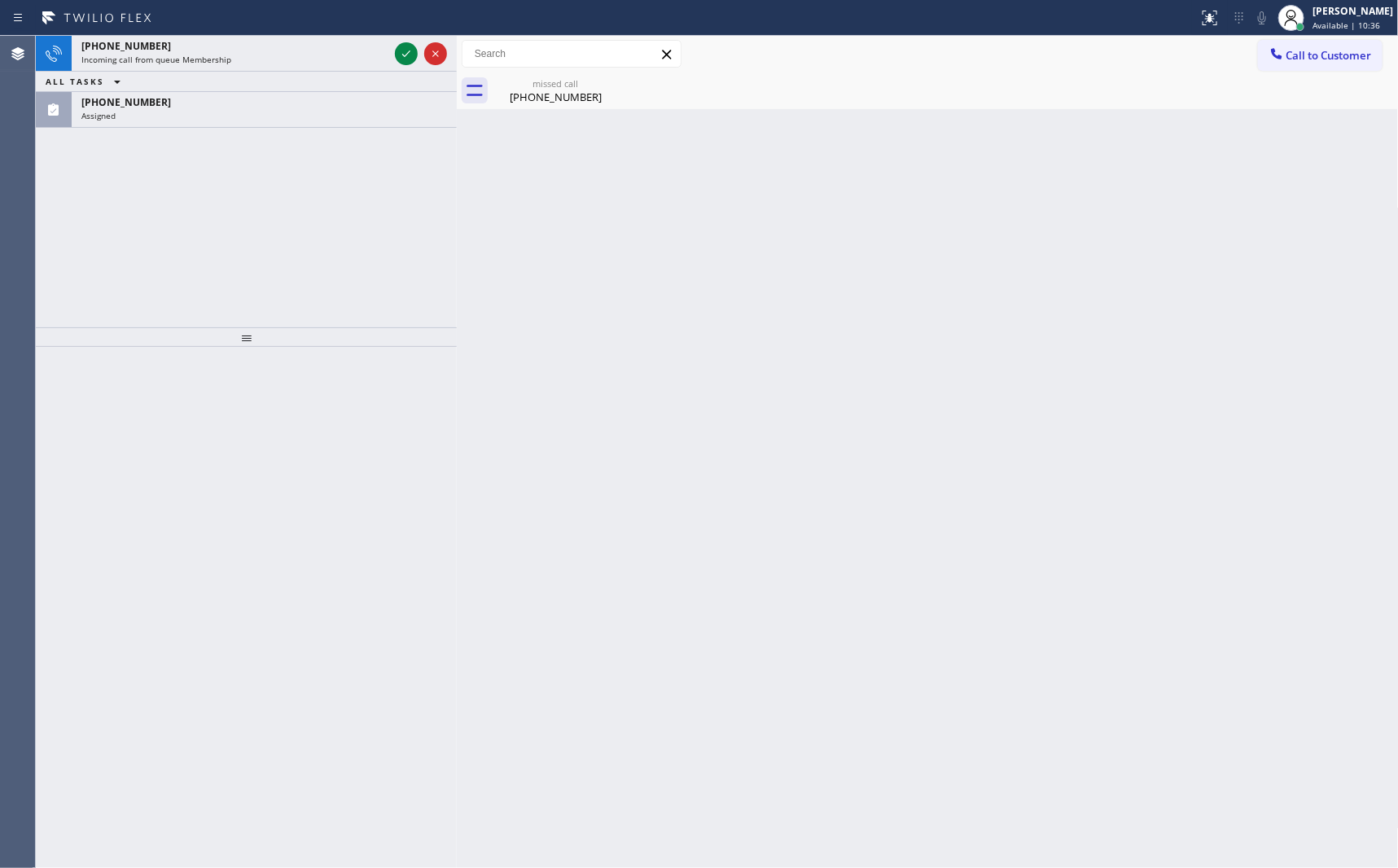
click at [347, 252] on div "+15166610838 Incoming call from queue Membership ALL TASKS ALL TASKS ACTIVE TAS…" at bounding box center [246, 181] width 421 height 291
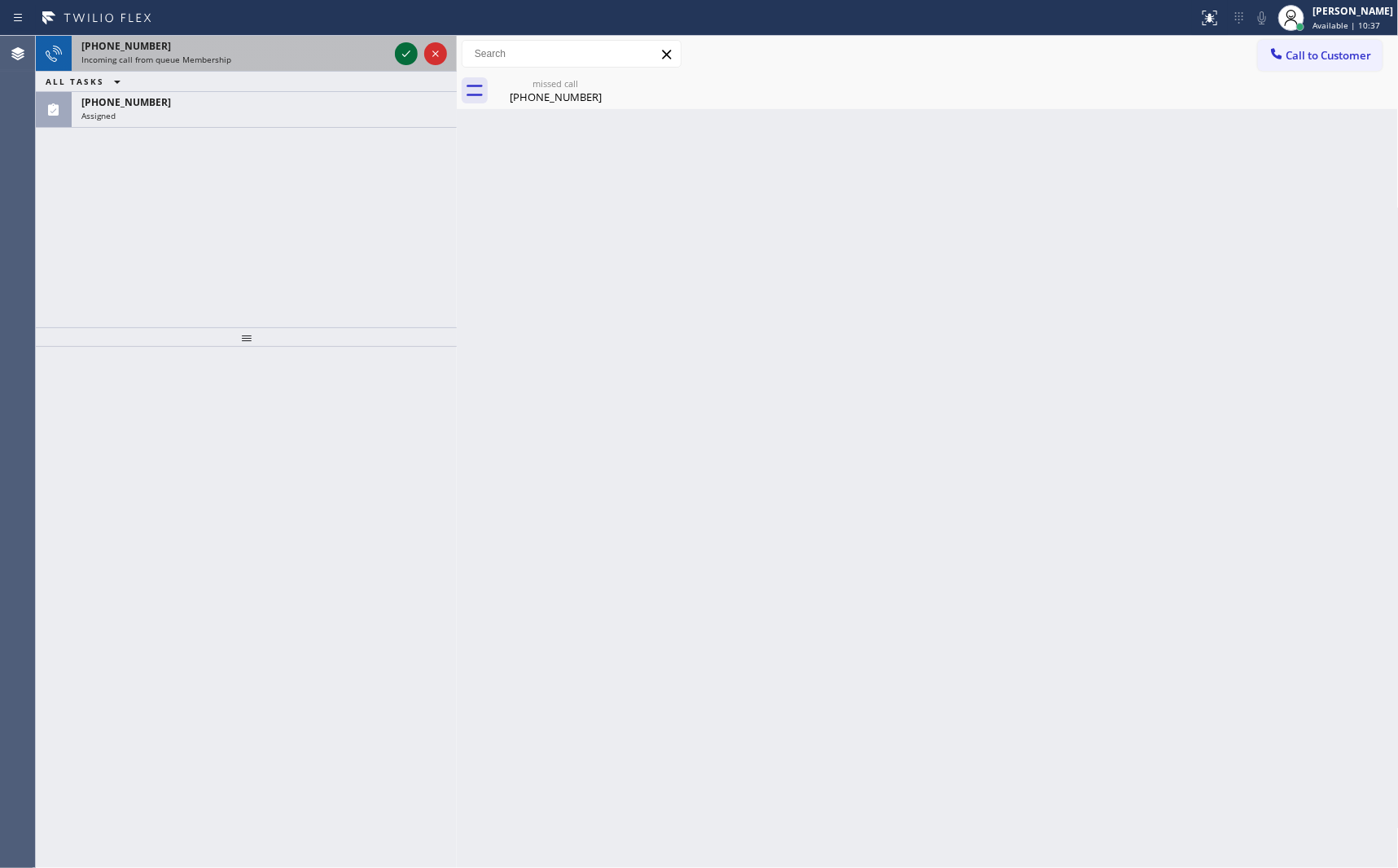
click at [399, 51] on div "+15166610838 Incoming call from queue Membership ALL TASKS ALL TASKS ACTIVE TAS…" at bounding box center [246, 81] width 421 height 92
drag, startPoint x: 364, startPoint y: 294, endPoint x: 438, endPoint y: 44, distance: 260.7
click at [377, 276] on div "+15166610838 Incoming call from queue Membership ALL TASKS ALL TASKS ACTIVE TAS…" at bounding box center [246, 181] width 421 height 291
click at [401, 50] on icon at bounding box center [406, 54] width 20 height 20
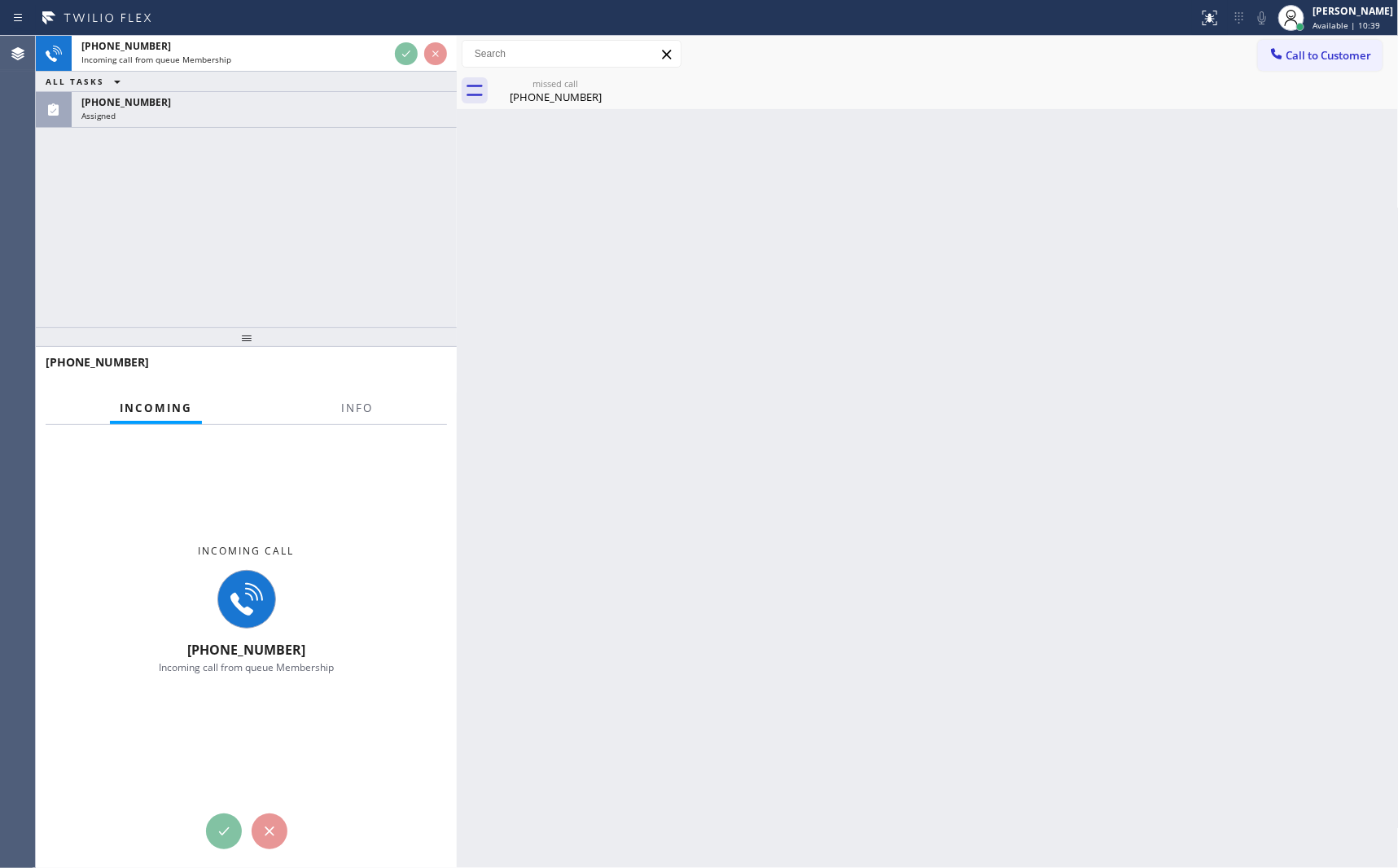
click at [401, 239] on div "+15166610838 Incoming call from queue Membership ALL TASKS ALL TASKS ACTIVE TAS…" at bounding box center [246, 181] width 421 height 291
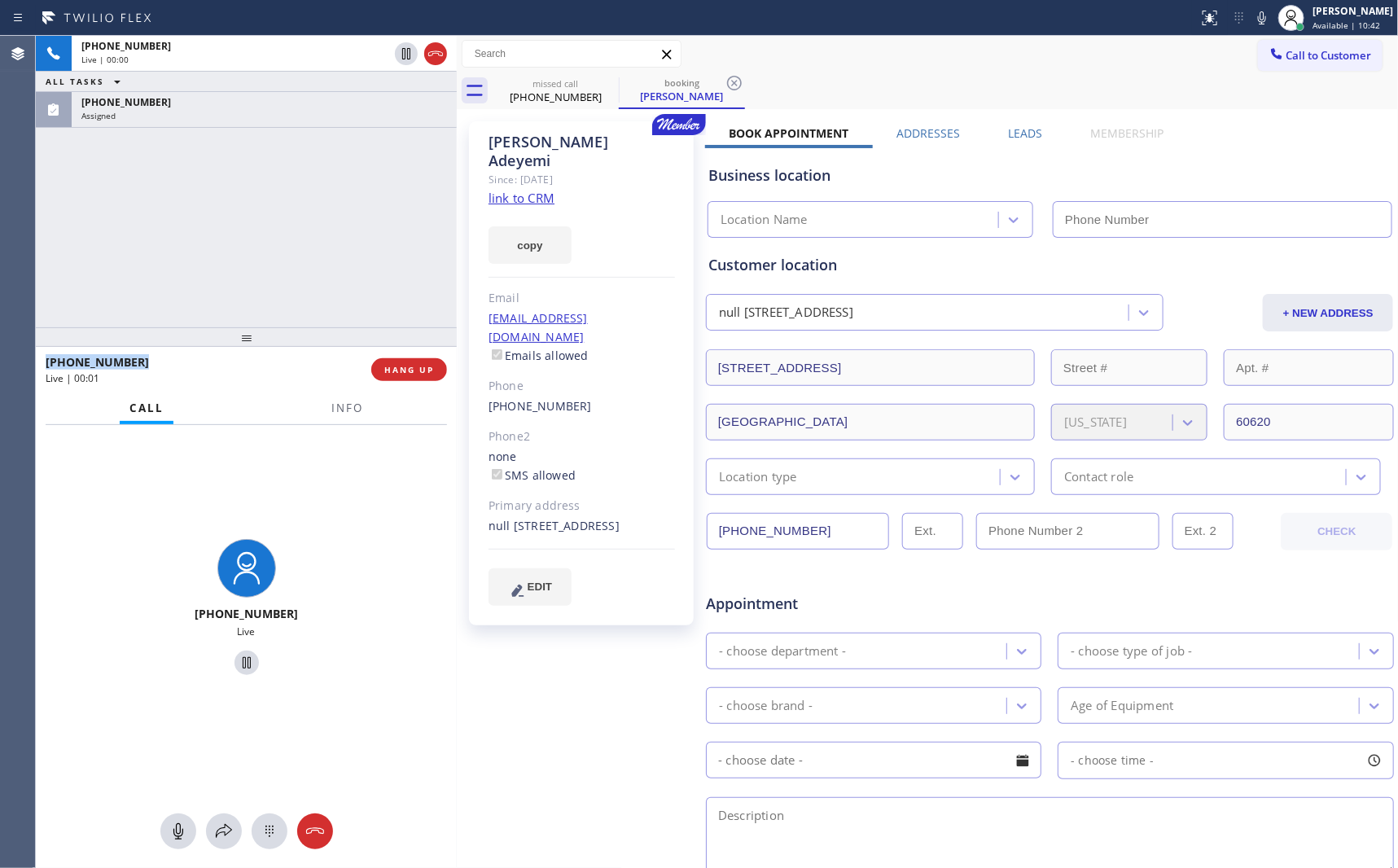
type input "(877) 777-0796"
click at [401, 239] on div "+15166610838 Live | 00:02 ALL TASKS ALL TASKS ACTIVE TASKS TASKS IN WRAP UP (61…" at bounding box center [246, 181] width 421 height 291
click at [521, 190] on link "link to CRM" at bounding box center [522, 198] width 66 height 17
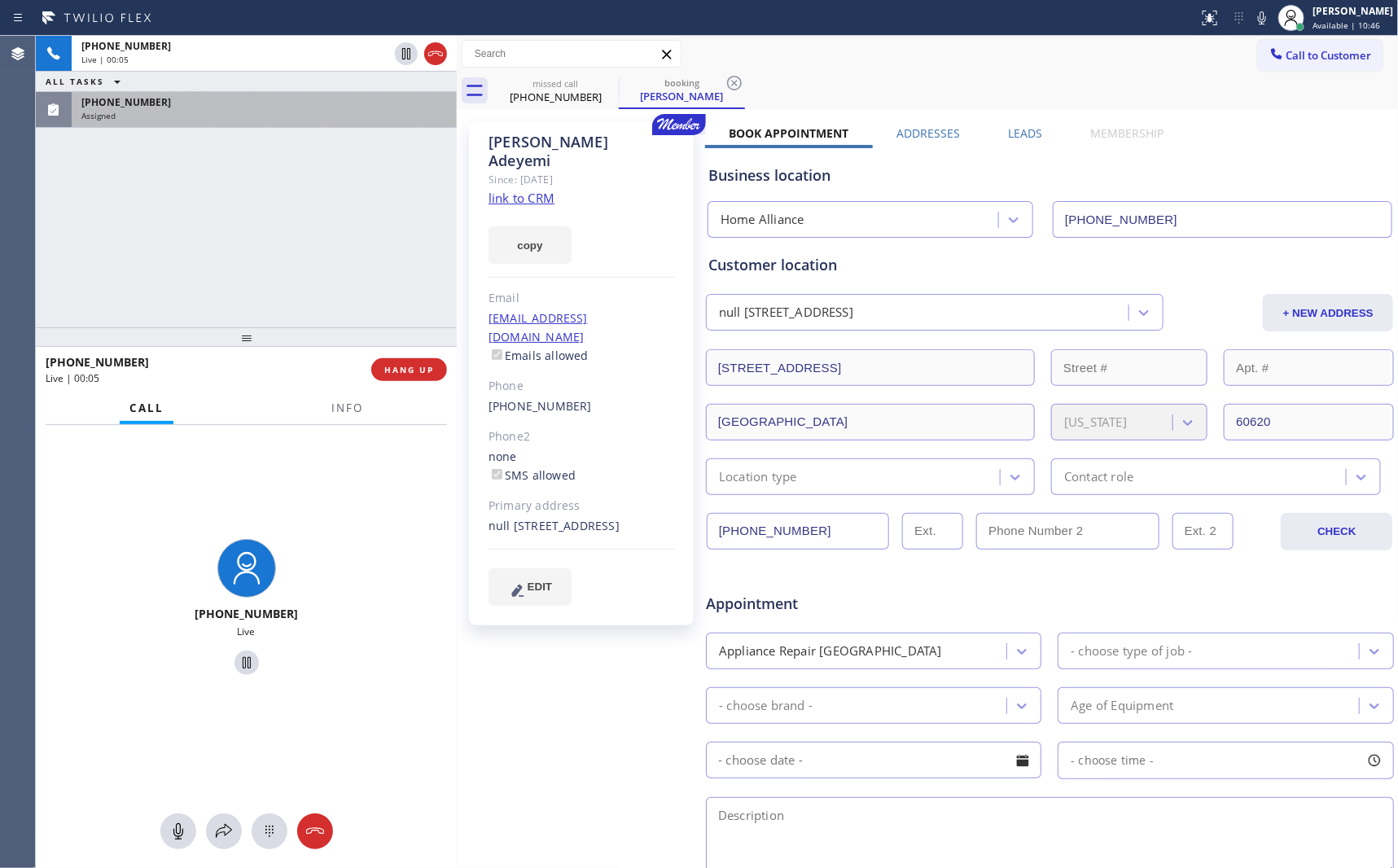
drag, startPoint x: 133, startPoint y: 230, endPoint x: 210, endPoint y: 105, distance: 146.8
click at [137, 227] on div "+15166610838 Live | 00:05 ALL TASKS ALL TASKS ACTIVE TASKS TASKS IN WRAP UP (61…" at bounding box center [246, 181] width 421 height 291
click at [215, 102] on div "(612) 300-2832" at bounding box center [264, 101] width 366 height 14
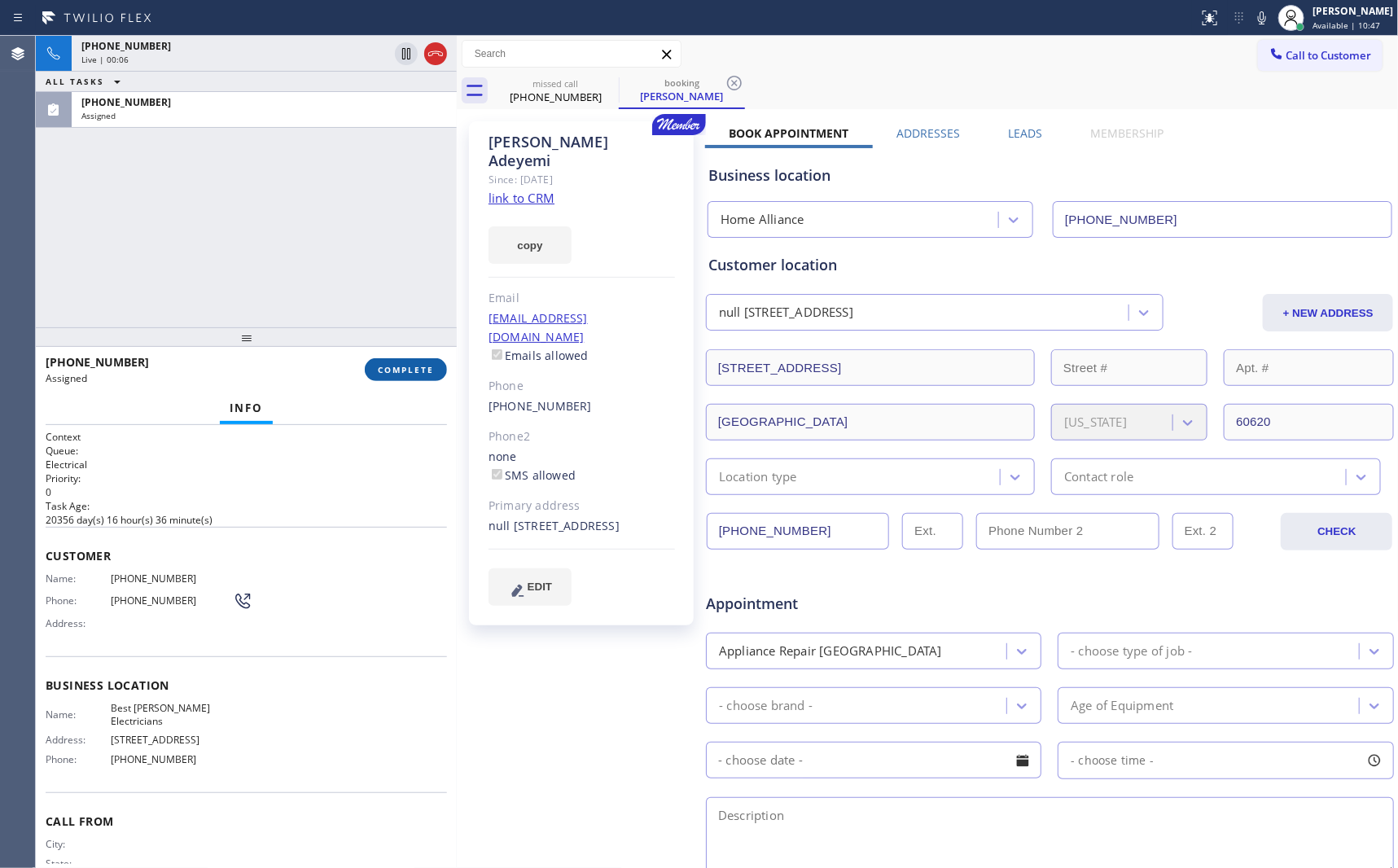
click at [393, 365] on span "COMPLETE" at bounding box center [406, 370] width 56 height 12
click at [350, 235] on div "+15166610838 Live | 00:06 ALL TASKS ALL TASKS ACTIVE TASKS TASKS IN WRAP UP (61…" at bounding box center [246, 181] width 421 height 291
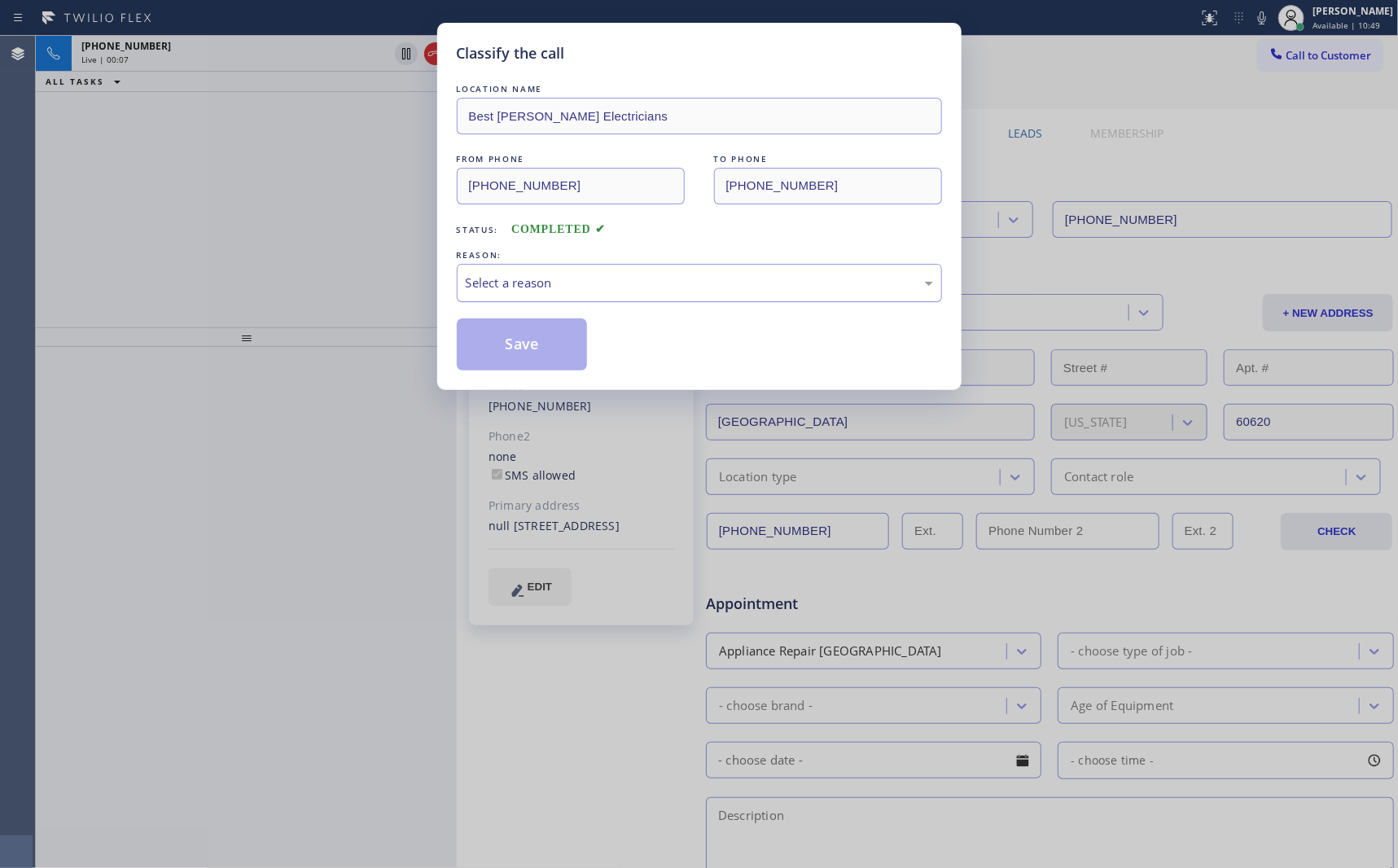
click at [586, 283] on div "Select a reason" at bounding box center [699, 282] width 467 height 19
click at [550, 350] on button "Save" at bounding box center [522, 344] width 131 height 52
click at [206, 196] on div "Classify the call LOCATION NAME Best Radel Electricians FROM PHONE (612) 300-28…" at bounding box center [699, 434] width 1398 height 868
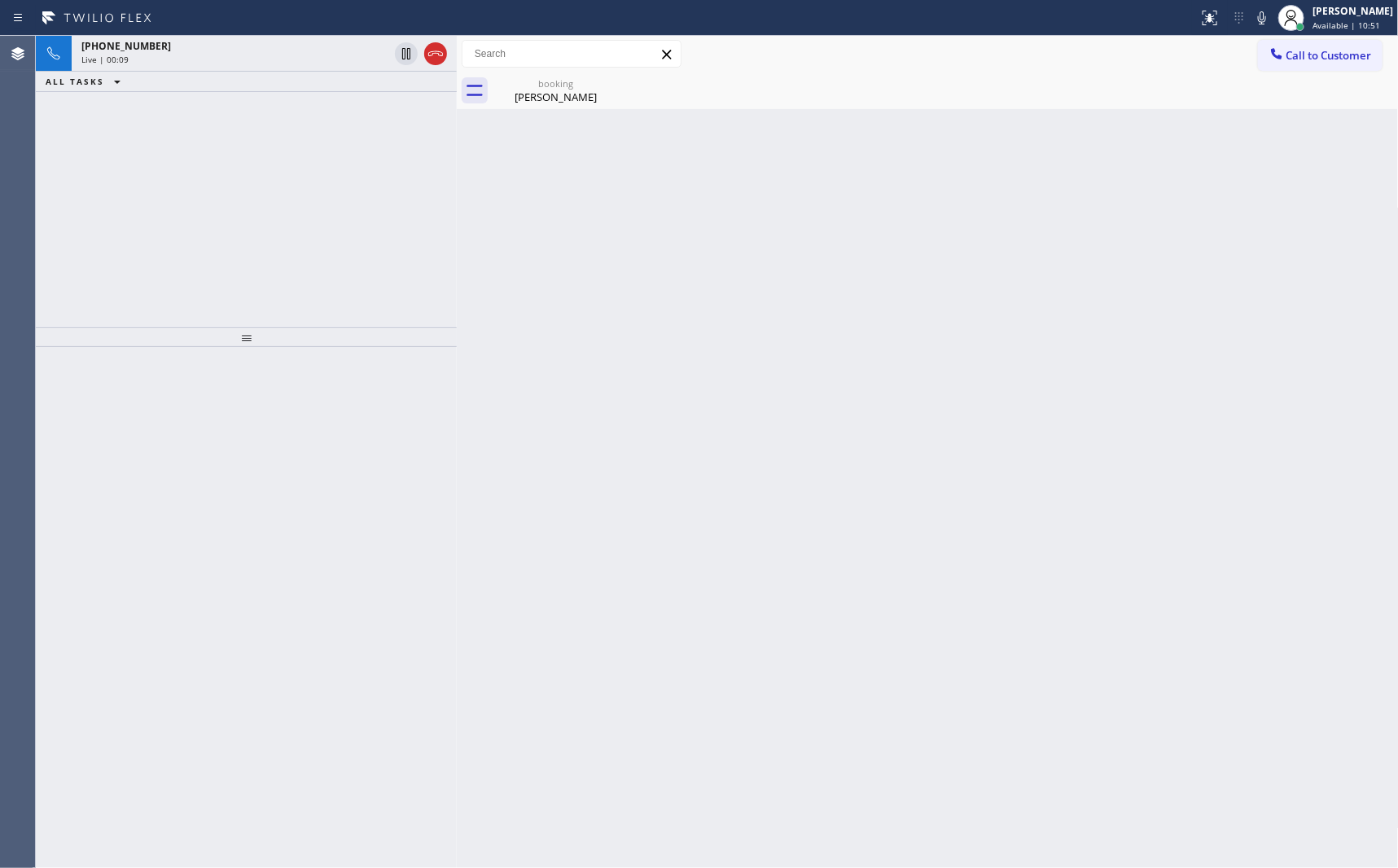
click at [344, 283] on div "+15166610838 Live | 00:09 ALL TASKS ALL TASKS ACTIVE TASKS TASKS IN WRAP UP" at bounding box center [246, 181] width 421 height 291
drag, startPoint x: 303, startPoint y: 316, endPoint x: 296, endPoint y: 326, distance: 12.2
click at [303, 316] on div "+15166610838 Live | 00:13 ALL TASKS ALL TASKS ACTIVE TASKS TASKS IN WRAP UP" at bounding box center [246, 181] width 421 height 291
click at [558, 98] on div "David Adeyemi" at bounding box center [555, 97] width 123 height 15
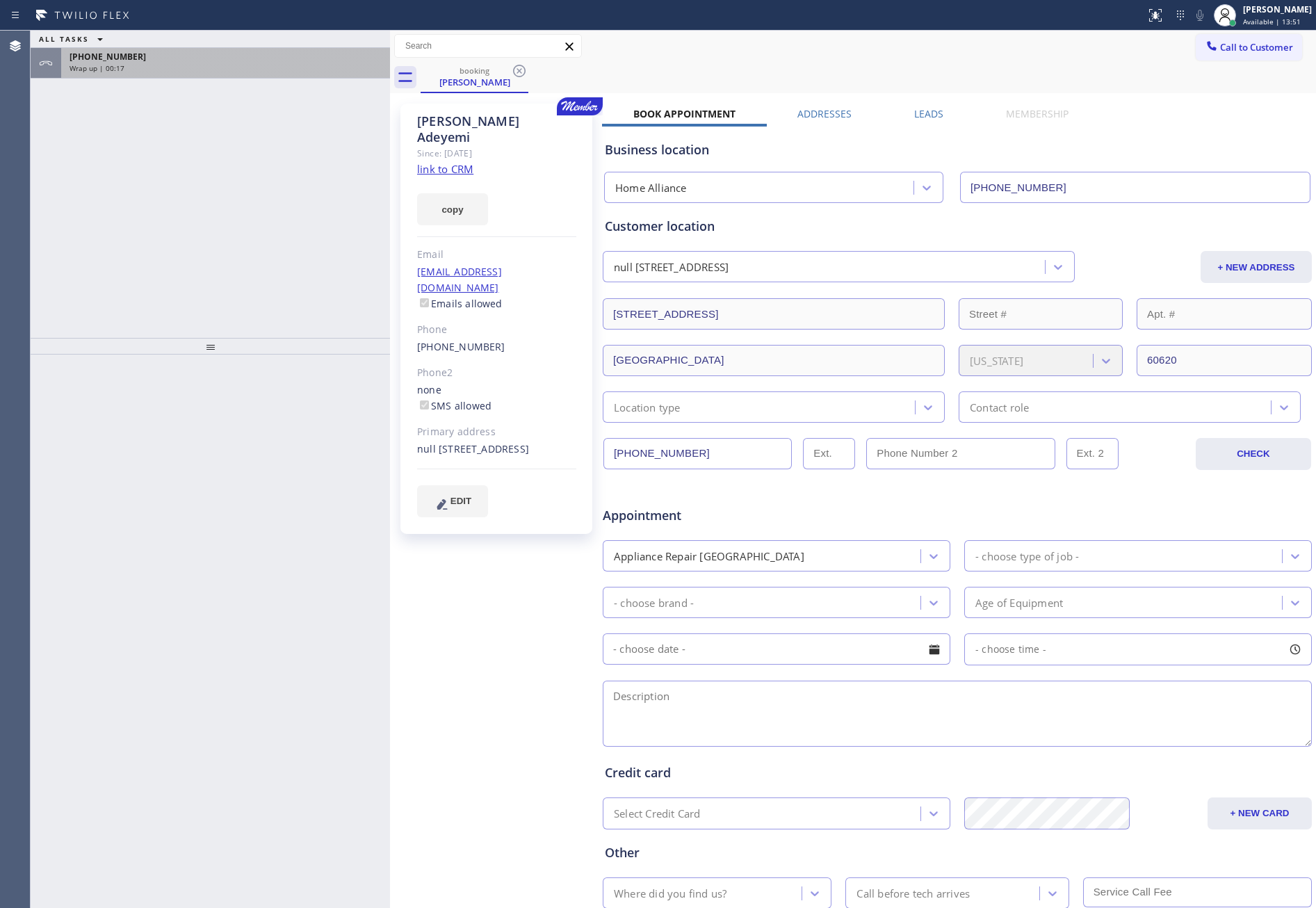
click at [146, 63] on div "Wrap up | 00:17" at bounding box center [226, 68] width 312 height 10
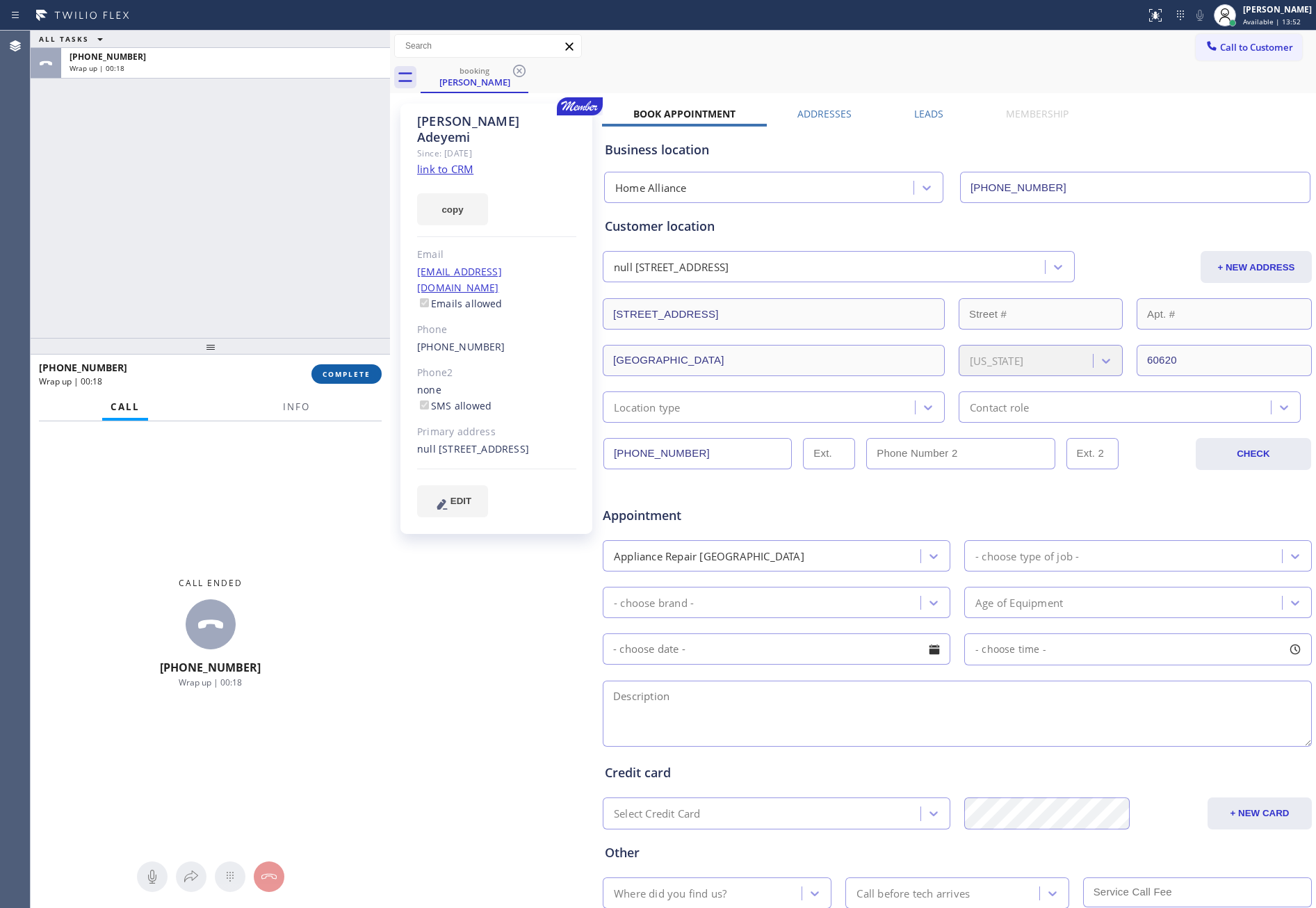
click at [333, 374] on span "COMPLETE" at bounding box center [347, 374] width 48 height 10
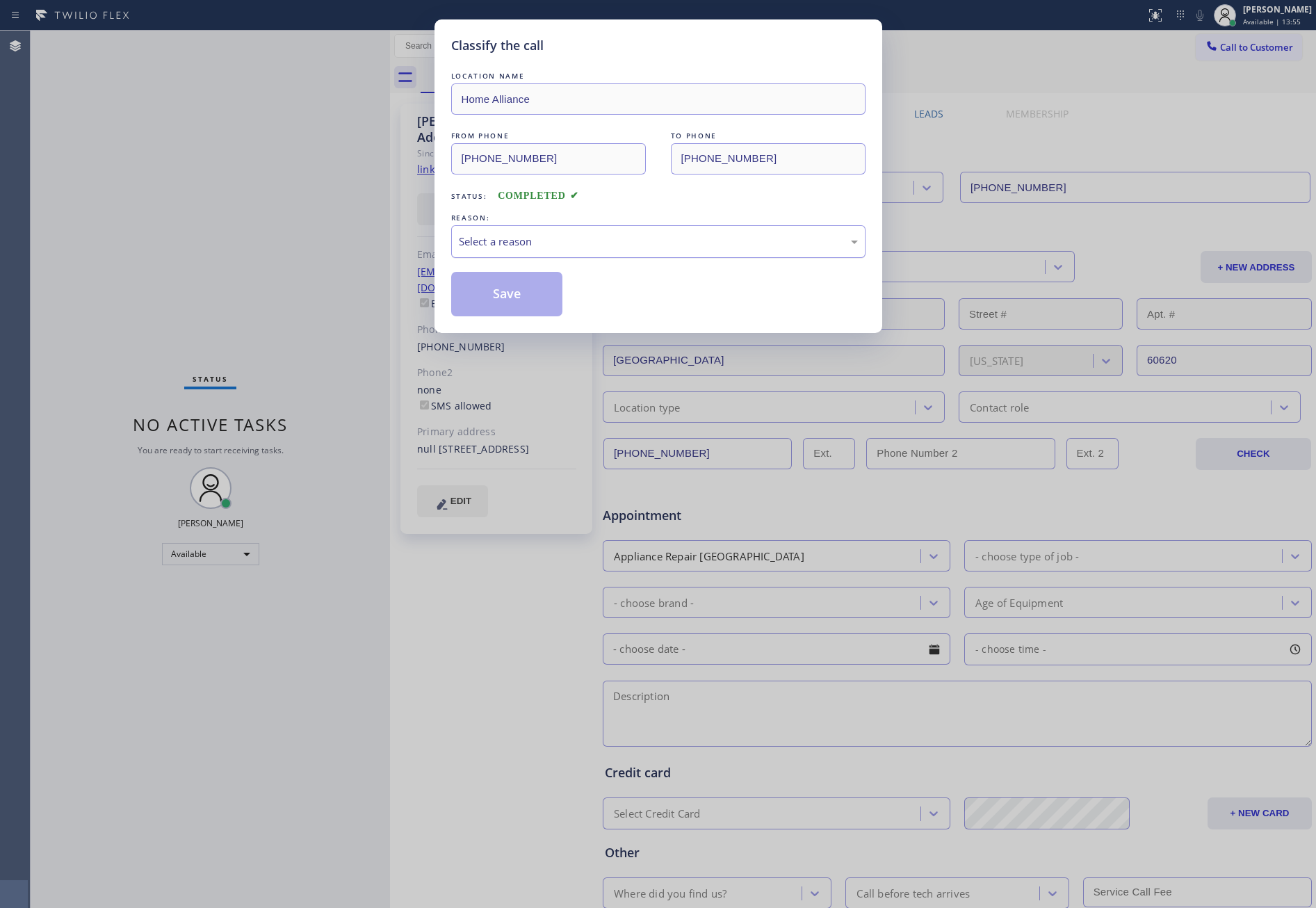
click at [543, 244] on div "Select a reason" at bounding box center [658, 241] width 399 height 16
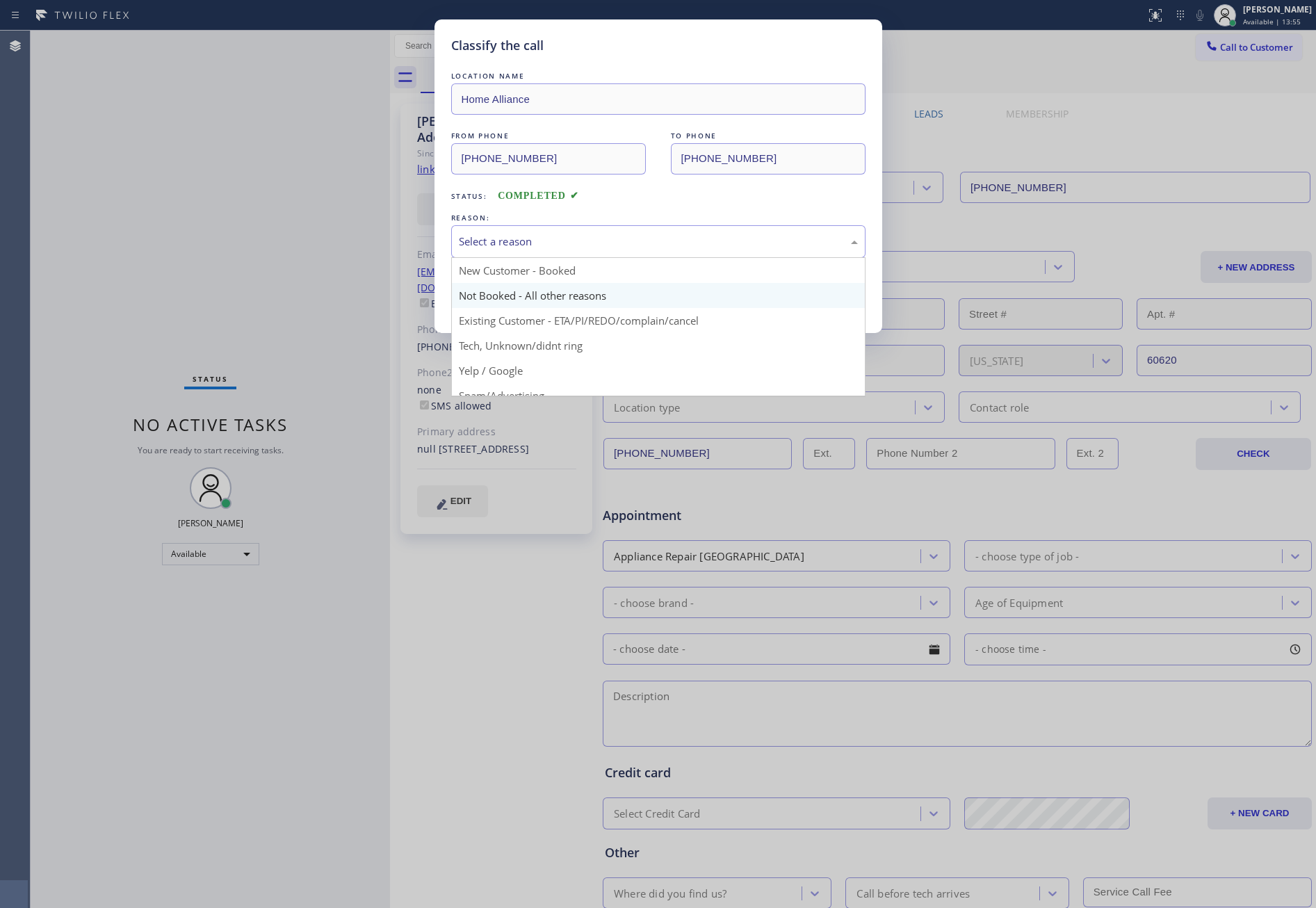
click at [499, 297] on button "Save" at bounding box center [507, 294] width 112 height 44
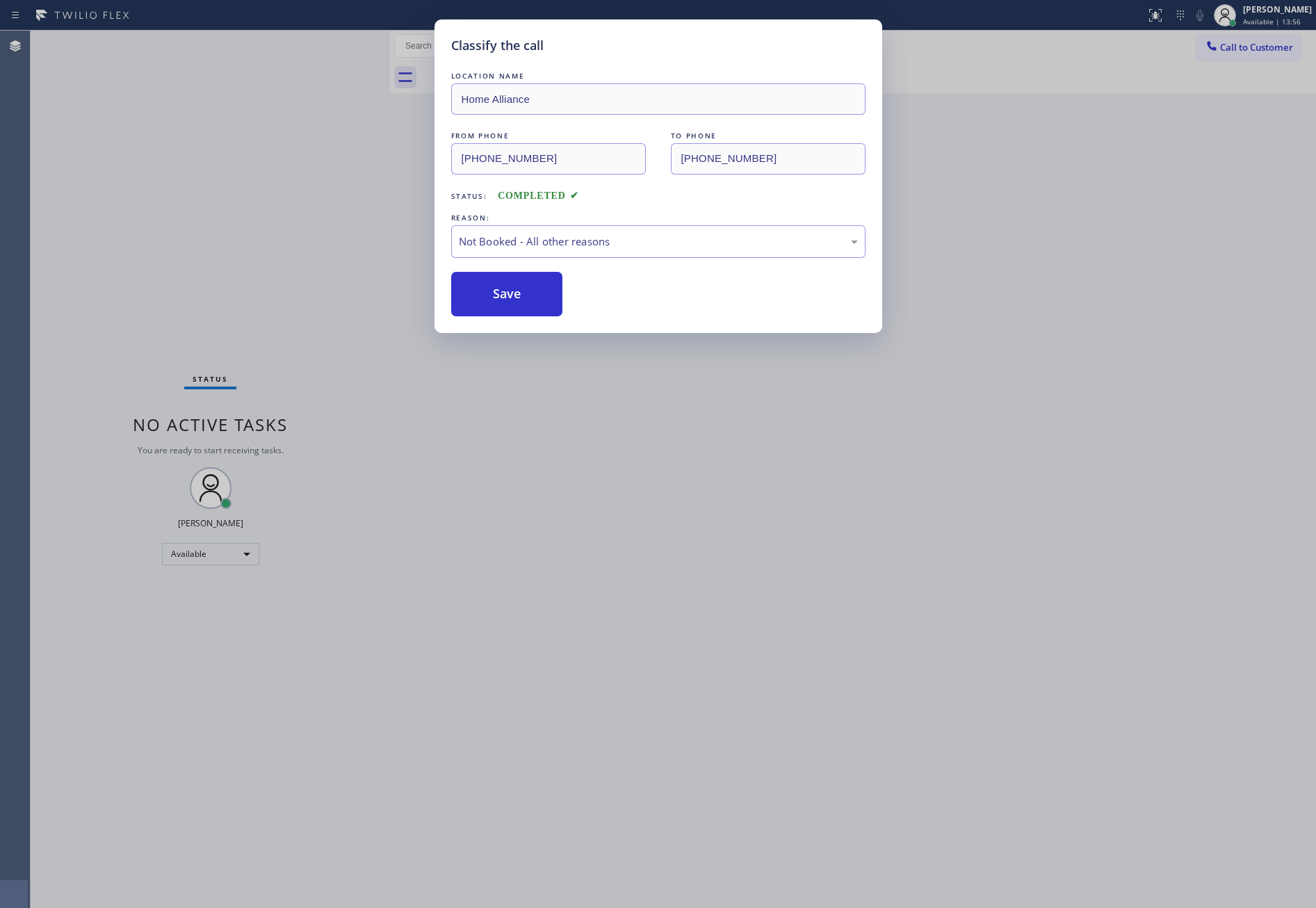
click at [499, 297] on button "Save" at bounding box center [507, 294] width 112 height 44
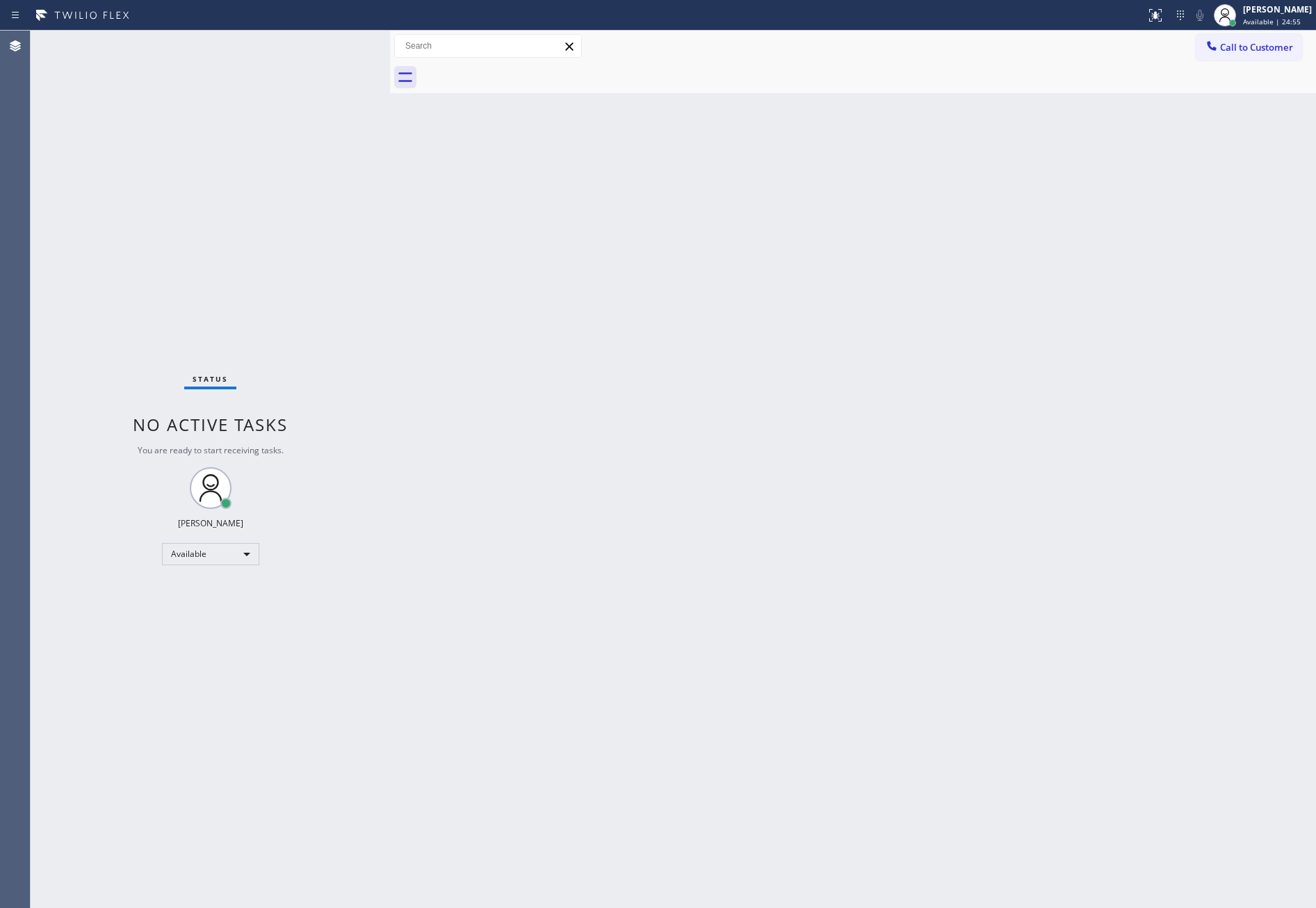
drag, startPoint x: 601, startPoint y: 378, endPoint x: 620, endPoint y: 363, distance: 24.2
click at [601, 378] on div "Back to Dashboard Change Sender ID Customers Technicians Select a contact Outbo…" at bounding box center [853, 469] width 926 height 878
click at [251, 534] on div "Status No active tasks You are ready to start receiving tasks. Eva Mahinay Avai…" at bounding box center [210, 469] width 359 height 878
click at [232, 557] on div "Available" at bounding box center [211, 554] width 97 height 23
click at [233, 611] on li "Unavailable" at bounding box center [209, 608] width 94 height 17
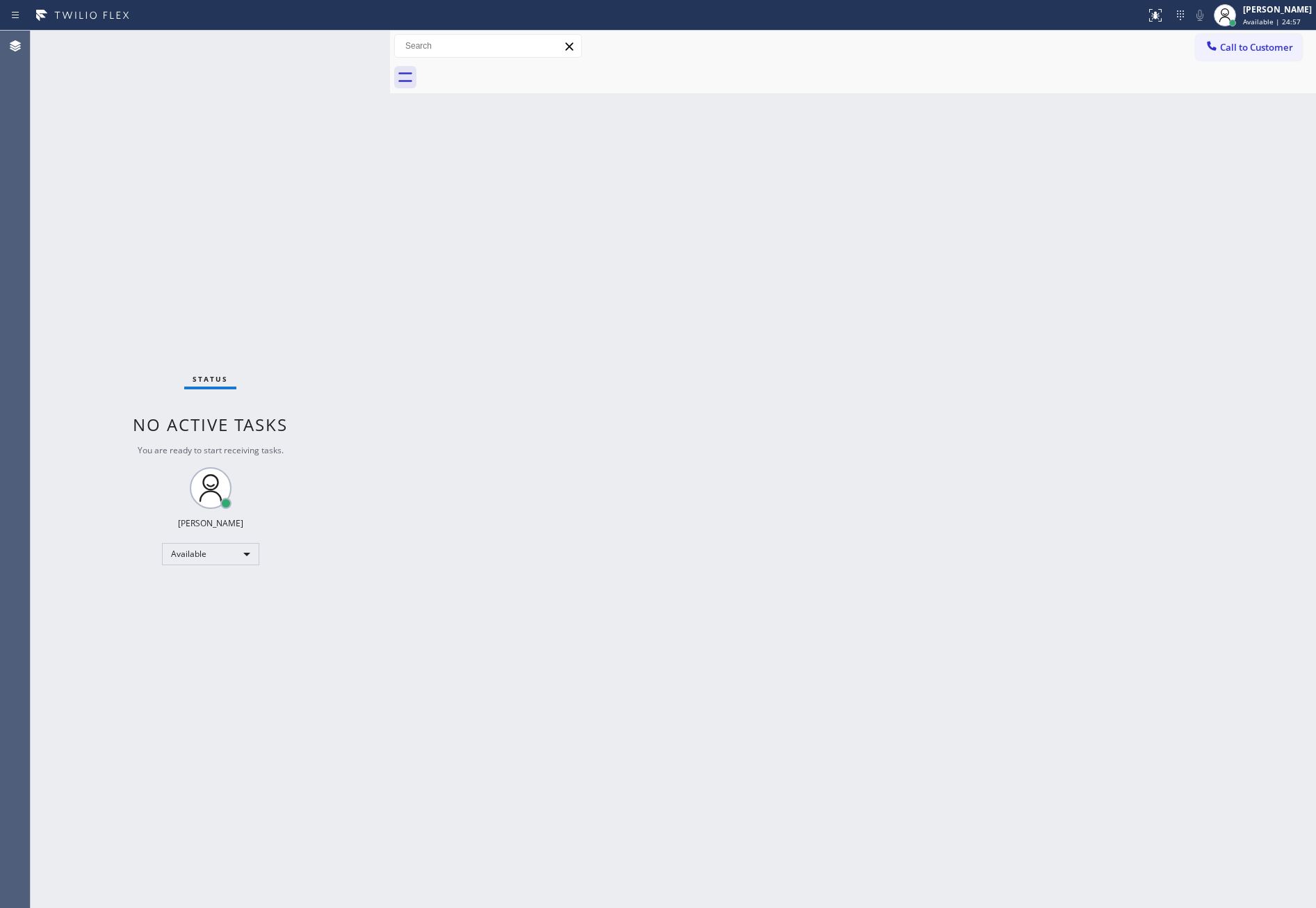
click at [693, 530] on div "Back to Dashboard Change Sender ID Customers Technicians Select a contact Outbo…" at bounding box center [853, 469] width 926 height 878
click at [248, 547] on div "Unavailable" at bounding box center [211, 554] width 97 height 23
click at [207, 582] on li "Available" at bounding box center [209, 591] width 94 height 17
click at [897, 501] on div "Back to Dashboard Change Sender ID Customers Technicians Select a contact Outbo…" at bounding box center [853, 469] width 926 height 878
click at [536, 365] on div "Back to Dashboard Change Sender ID Customers Technicians Select a contact Outbo…" at bounding box center [853, 469] width 926 height 878
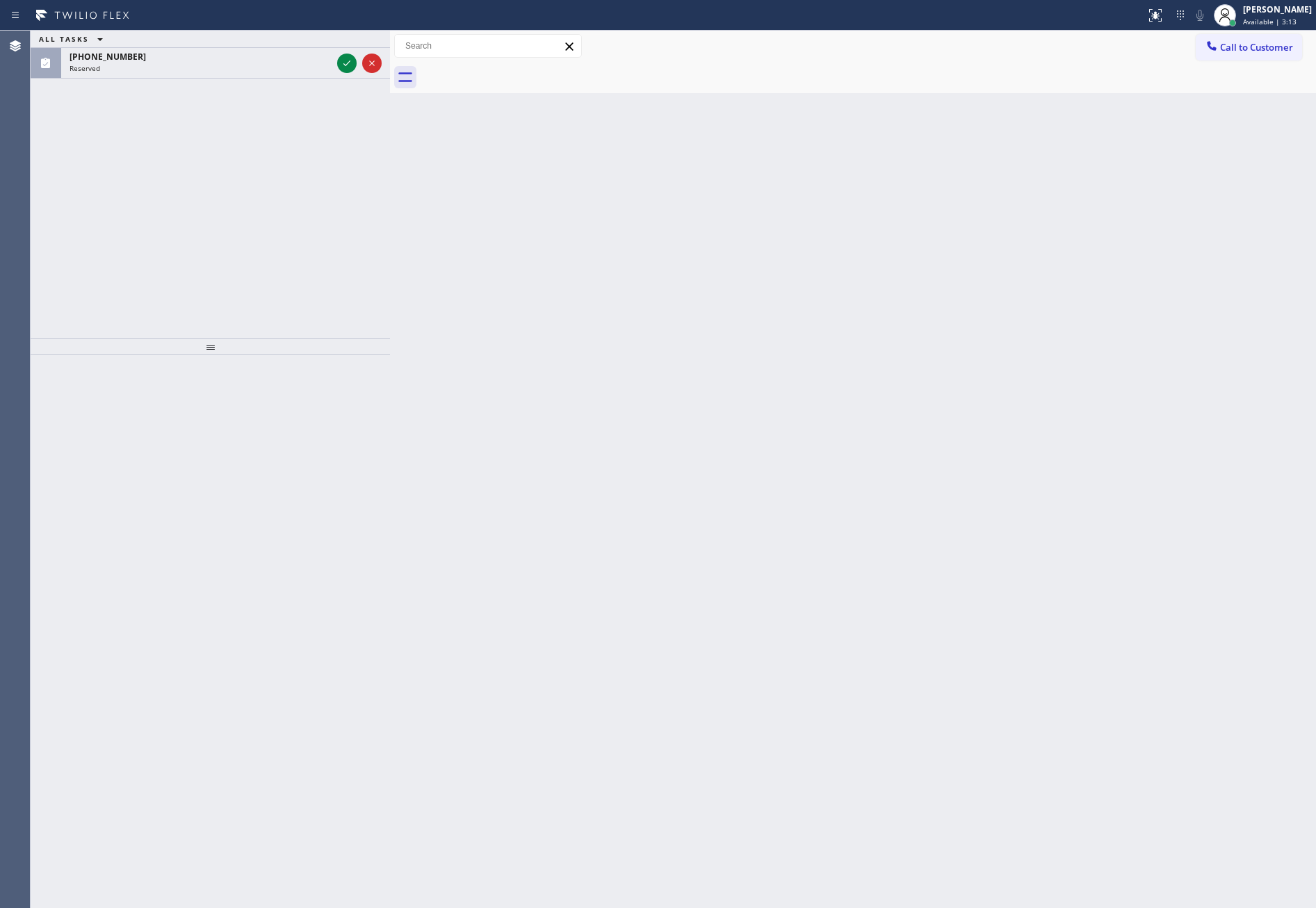
drag, startPoint x: 133, startPoint y: 290, endPoint x: 199, endPoint y: 192, distance: 118.2
click at [140, 278] on div "ALL TASKS ALL TASKS ACTIVE TASKS TASKS IN WRAP UP (301) 221-8478 Reserved" at bounding box center [210, 184] width 359 height 307
click at [907, 13] on div "[PERSON_NAME]" at bounding box center [1278, 9] width 69 height 12
click at [907, 111] on button "Break" at bounding box center [1246, 110] width 139 height 18
click at [907, 463] on div "Back to Dashboard Change Sender ID Customers Technicians Select a contact Outbo…" at bounding box center [853, 469] width 926 height 878
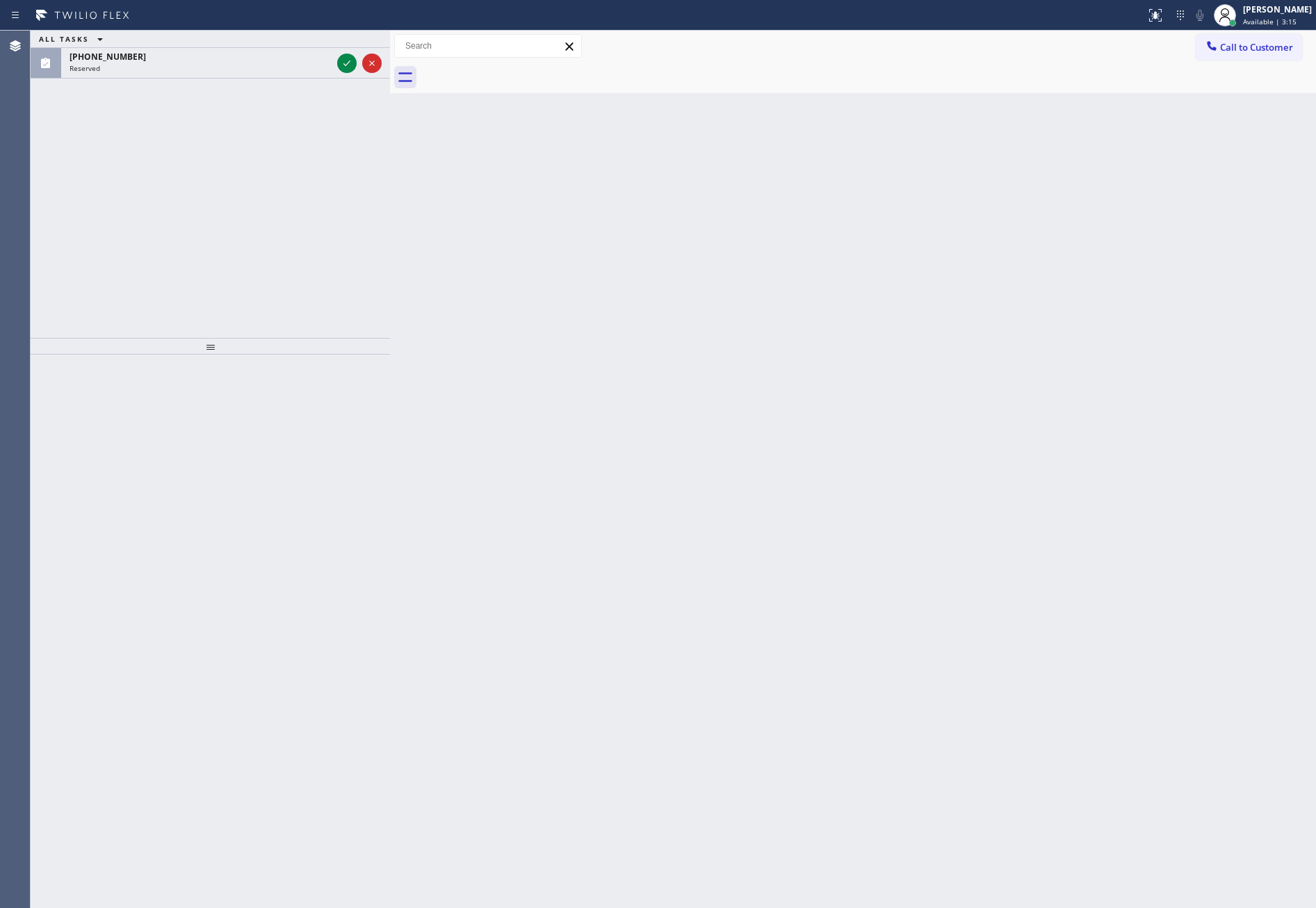
click at [907, 463] on div "Back to Dashboard Change Sender ID Customers Technicians Select a contact Outbo…" at bounding box center [853, 469] width 926 height 878
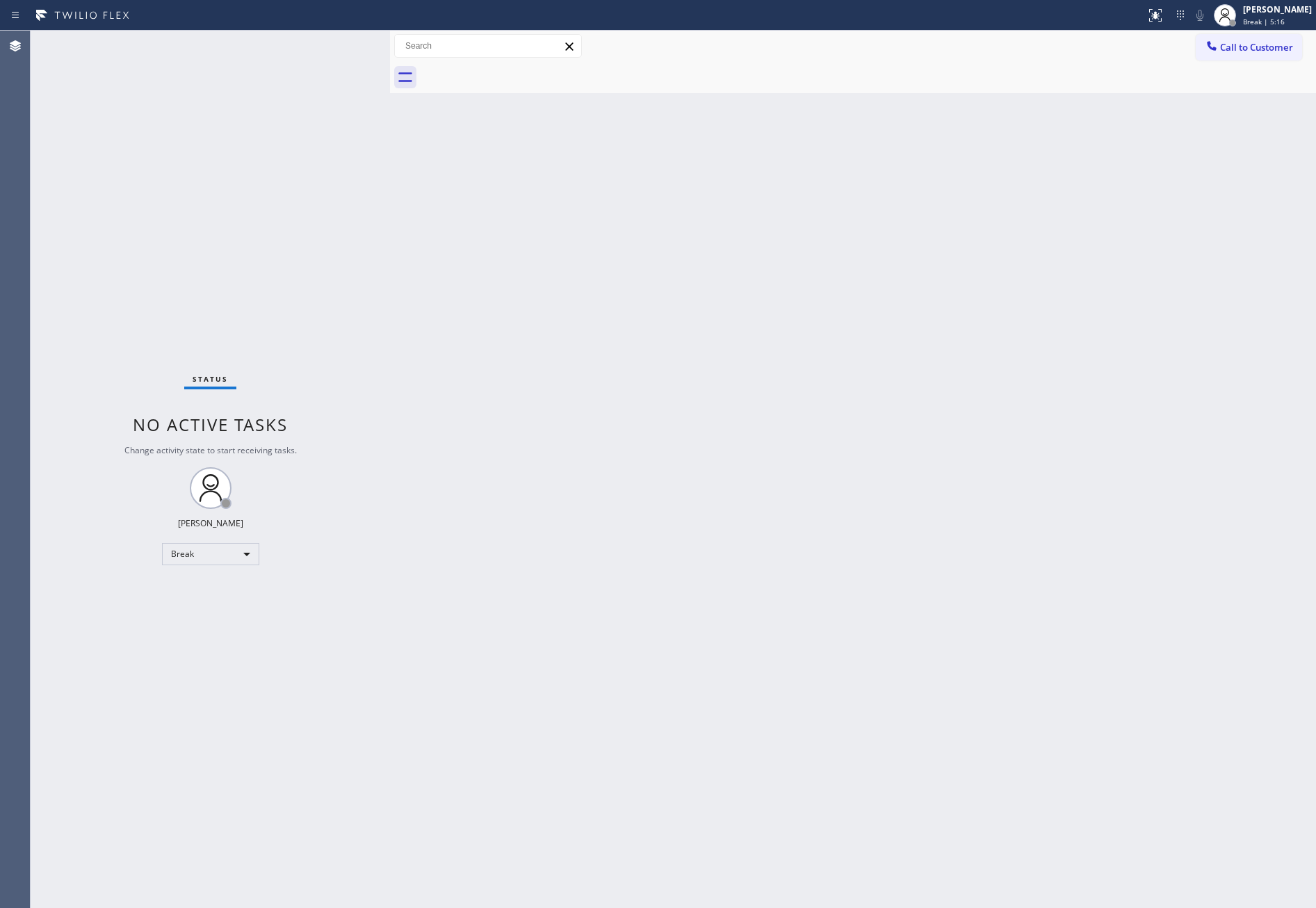
click at [418, 430] on div "Back to Dashboard Change Sender ID Customers Technicians Select a contact Outbo…" at bounding box center [853, 469] width 926 height 878
click at [231, 549] on div "Break" at bounding box center [211, 554] width 97 height 23
click at [217, 582] on li "Available" at bounding box center [209, 591] width 94 height 17
click at [217, 582] on div "Status No active tasks Change activity state to start receiving tasks. Eva Mahi…" at bounding box center [210, 469] width 359 height 878
click at [757, 558] on div "Back to Dashboard Change Sender ID Customers Technicians Select a contact Outbo…" at bounding box center [853, 469] width 926 height 878
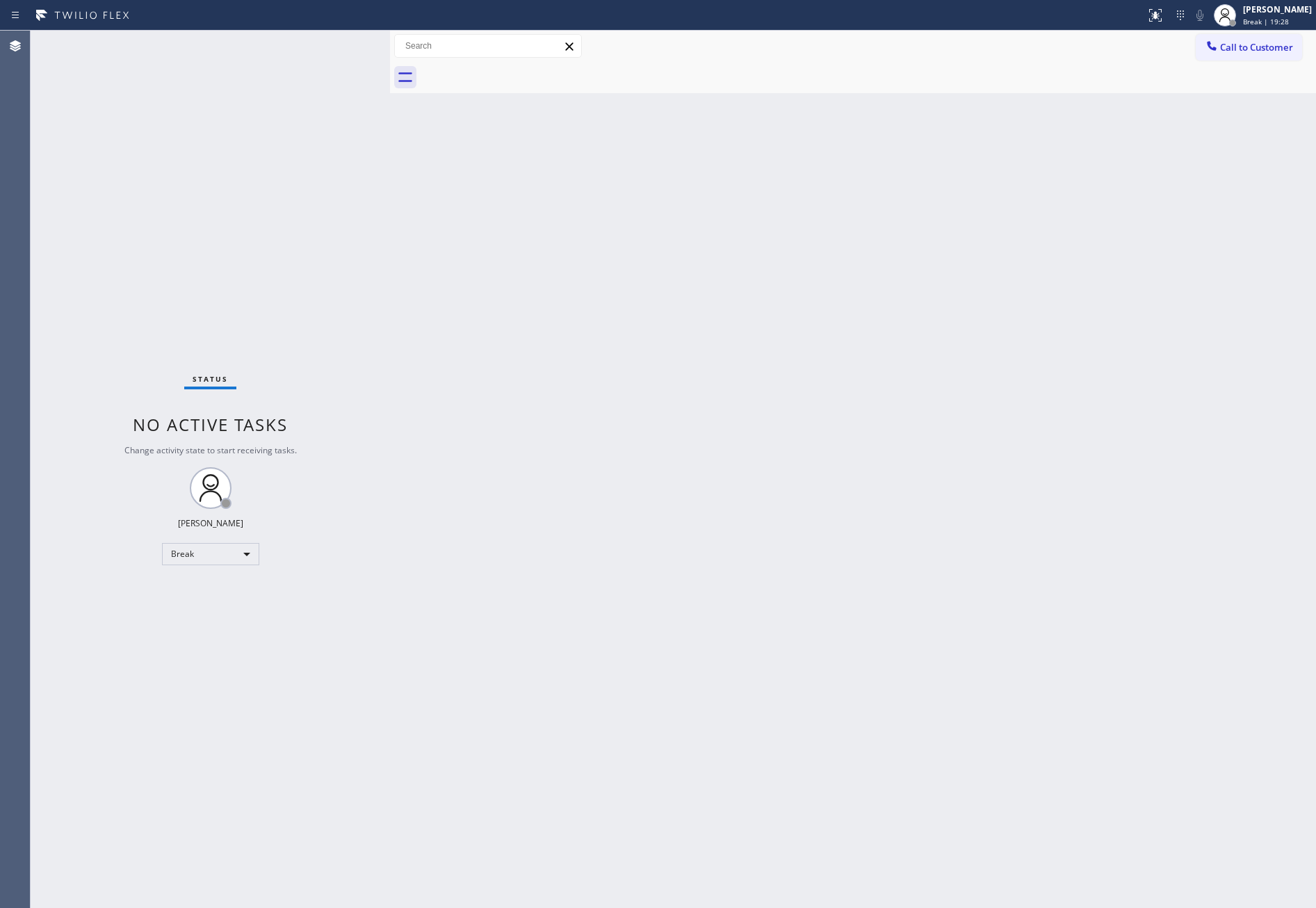
click at [757, 558] on div "Back to Dashboard Change Sender ID Customers Technicians Select a contact Outbo…" at bounding box center [853, 469] width 926 height 878
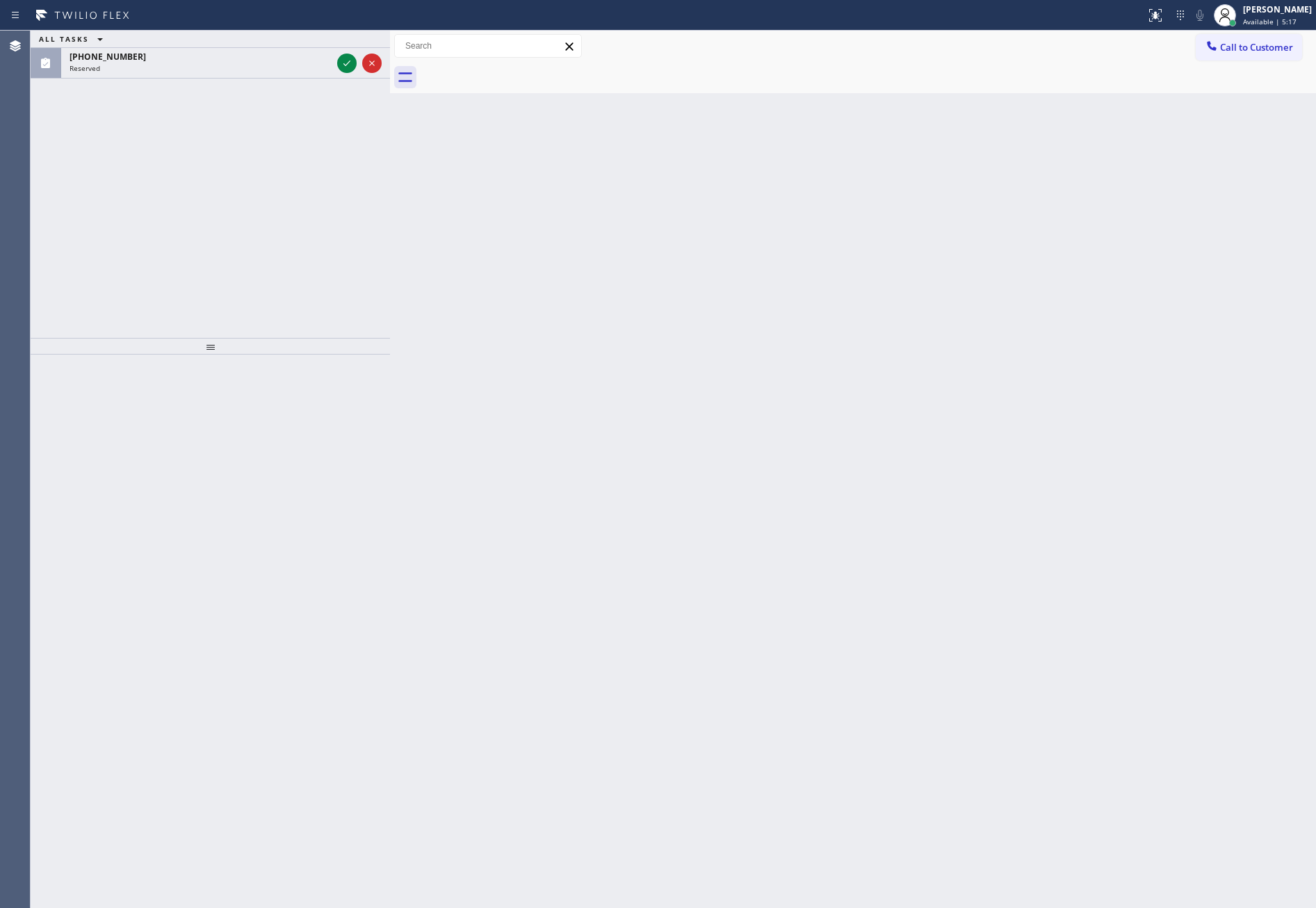
drag, startPoint x: 213, startPoint y: 261, endPoint x: 330, endPoint y: 120, distance: 183.2
click at [235, 238] on div "ALL TASKS ALL TASKS ACTIVE TASKS TASKS IN WRAP UP (480) 688-3865 Reserved" at bounding box center [210, 184] width 359 height 307
click at [348, 67] on icon at bounding box center [347, 63] width 17 height 17
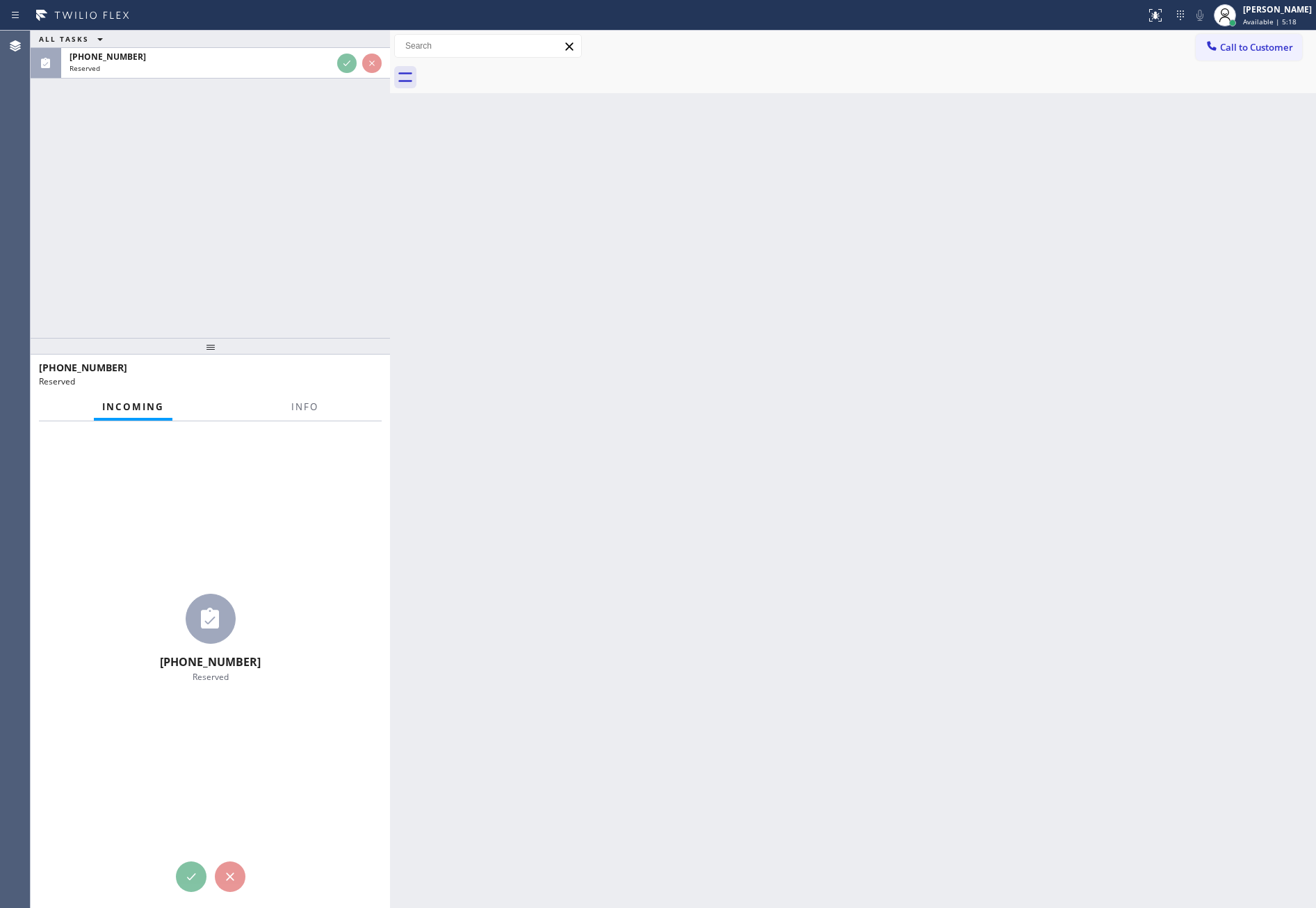
drag, startPoint x: 328, startPoint y: 230, endPoint x: 324, endPoint y: 257, distance: 27.3
click at [326, 238] on div "ALL TASKS ALL TASKS ACTIVE TASKS TASKS IN WRAP UP (480) 688-3865 Reserved" at bounding box center [210, 184] width 359 height 307
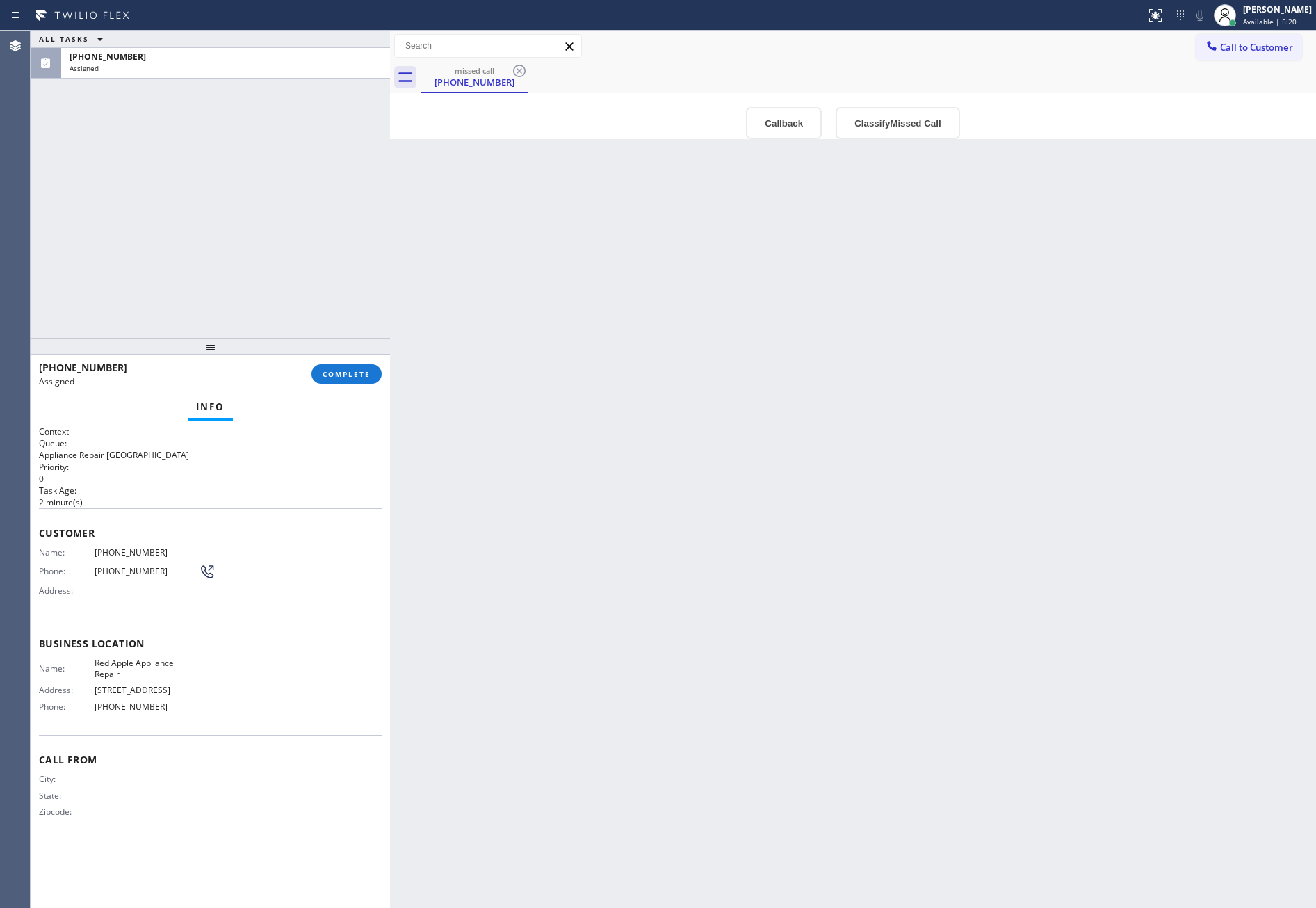
click at [326, 253] on div "ALL TASKS ALL TASKS ACTIVE TASKS TASKS IN WRAP UP (480) 688-3865 Assigned" at bounding box center [210, 184] width 359 height 307
click at [620, 363] on div "Back to Dashboard Change Sender ID Customers Technicians Select a contact Outbo…" at bounding box center [853, 469] width 926 height 878
click at [781, 132] on button "Callback" at bounding box center [784, 123] width 76 height 32
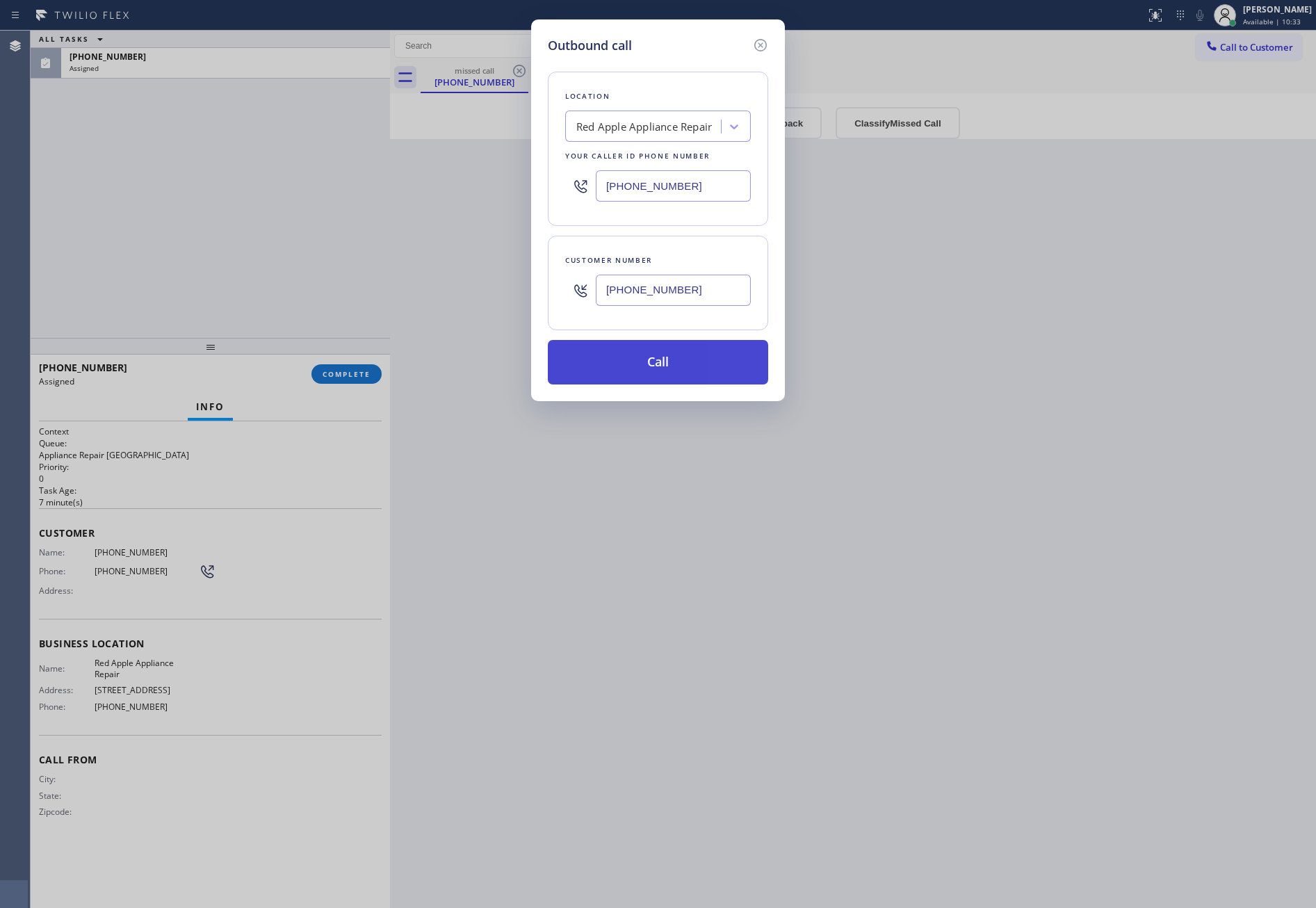
drag, startPoint x: 655, startPoint y: 376, endPoint x: 570, endPoint y: 346, distance: 90.1
click at [655, 376] on button "Call" at bounding box center [658, 362] width 221 height 44
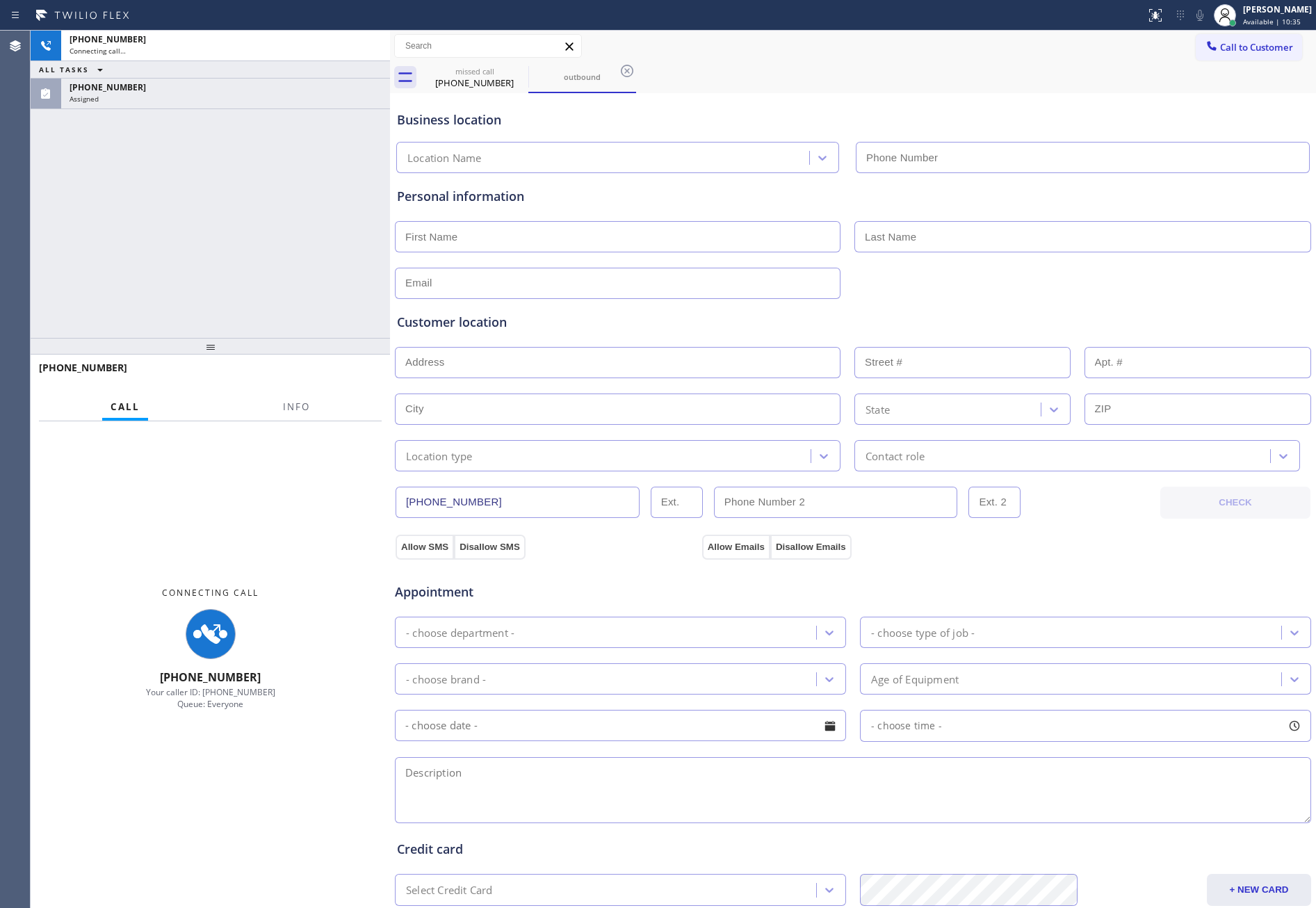
type input "(877) 672-1565"
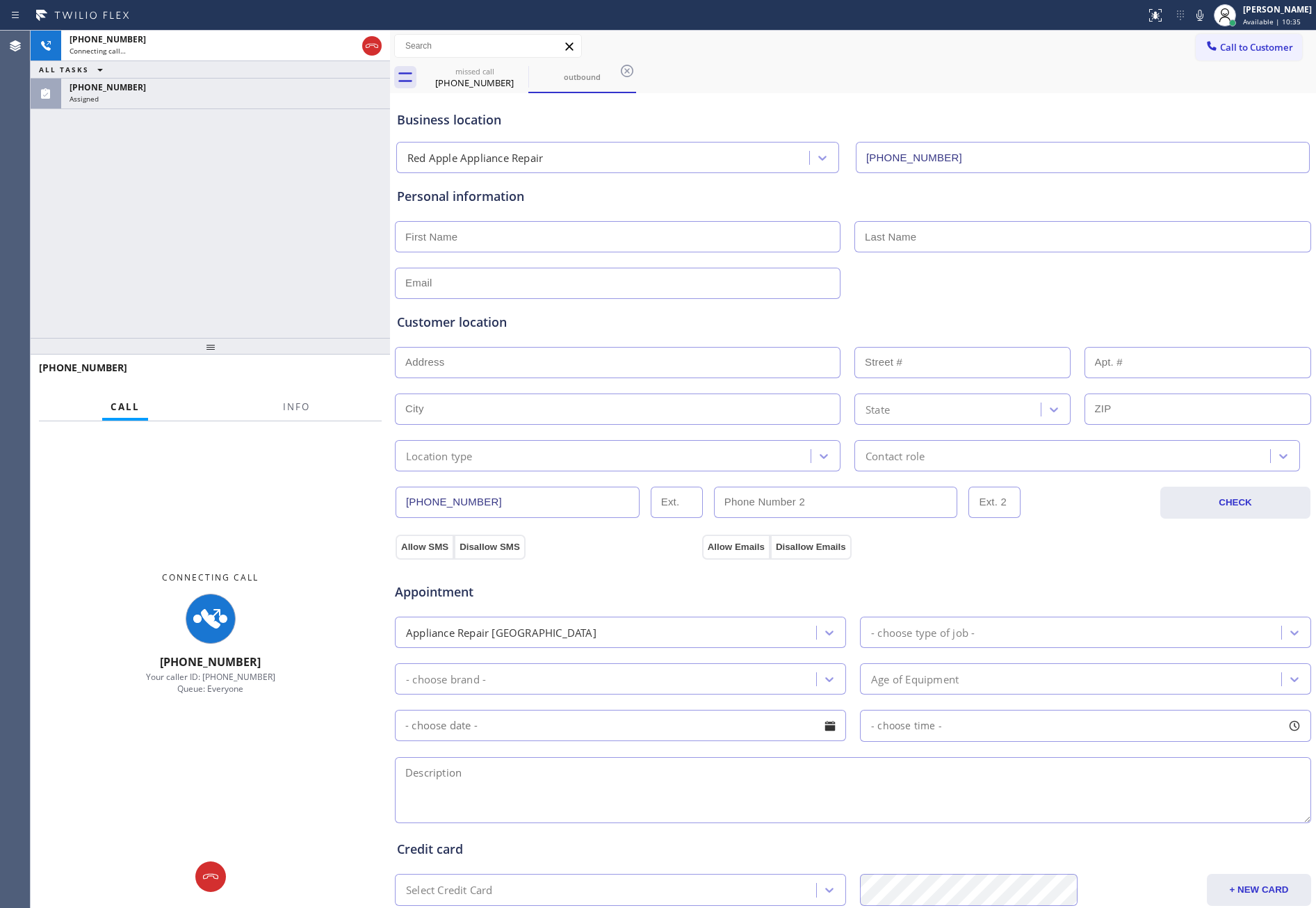
drag, startPoint x: 211, startPoint y: 201, endPoint x: 221, endPoint y: 73, distance: 128.4
click at [211, 200] on div "+14806883865 Connecting call… ALL TASKS ALL TASKS ACTIVE TASKS TASKS IN WRAP UP…" at bounding box center [210, 184] width 359 height 307
click at [221, 73] on div "ALL TASKS ALL TASKS ACTIVE TASKS TASKS IN WRAP UP" at bounding box center [210, 70] width 359 height 18
click at [219, 90] on div "(480) 688-3865" at bounding box center [226, 87] width 312 height 12
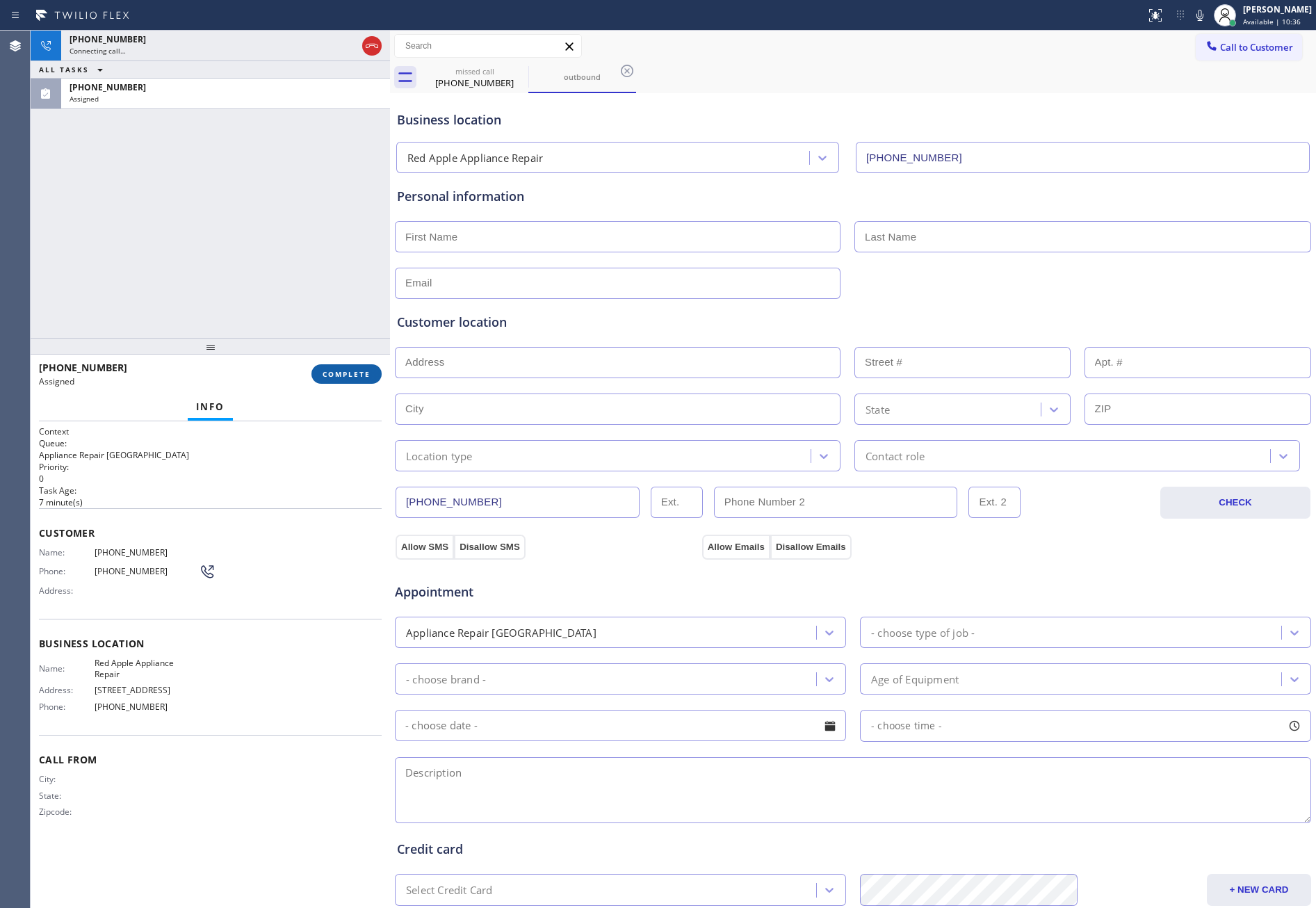
click at [359, 380] on button "COMPLETE" at bounding box center [347, 374] width 70 height 20
drag, startPoint x: 286, startPoint y: 157, endPoint x: 271, endPoint y: 166, distance: 17.5
click at [285, 157] on div "+14806883865 Connecting call… ALL TASKS ALL TASKS ACTIVE TASKS TASKS IN WRAP UP…" at bounding box center [210, 184] width 359 height 307
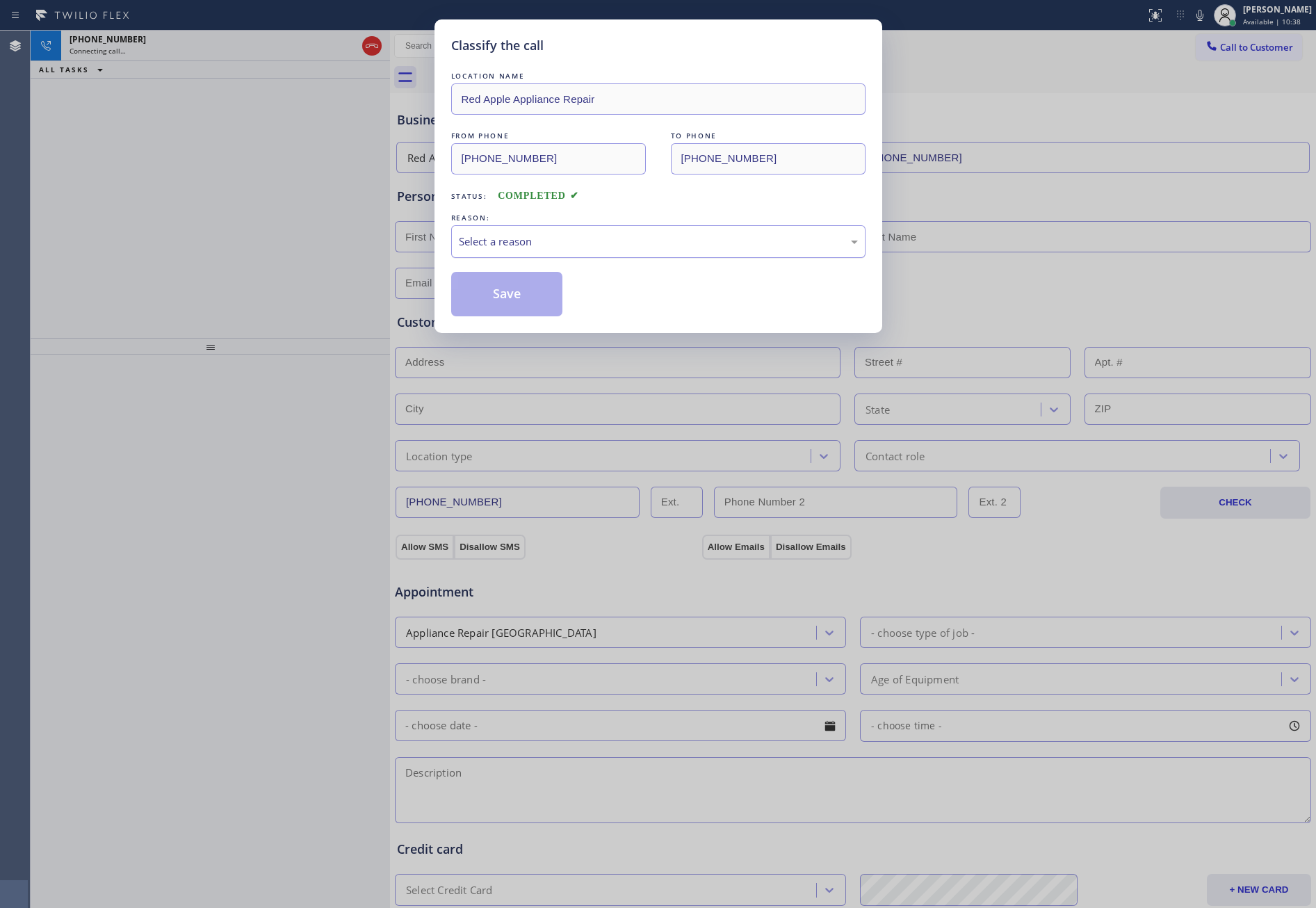
click at [578, 240] on div "Select a reason" at bounding box center [658, 241] width 399 height 16
click at [503, 300] on button "Save" at bounding box center [507, 294] width 112 height 44
click at [211, 180] on div "Classify the call LOCATION NAME Red Apple Appliance Repair FROM PHONE (480) 688…" at bounding box center [658, 454] width 1316 height 908
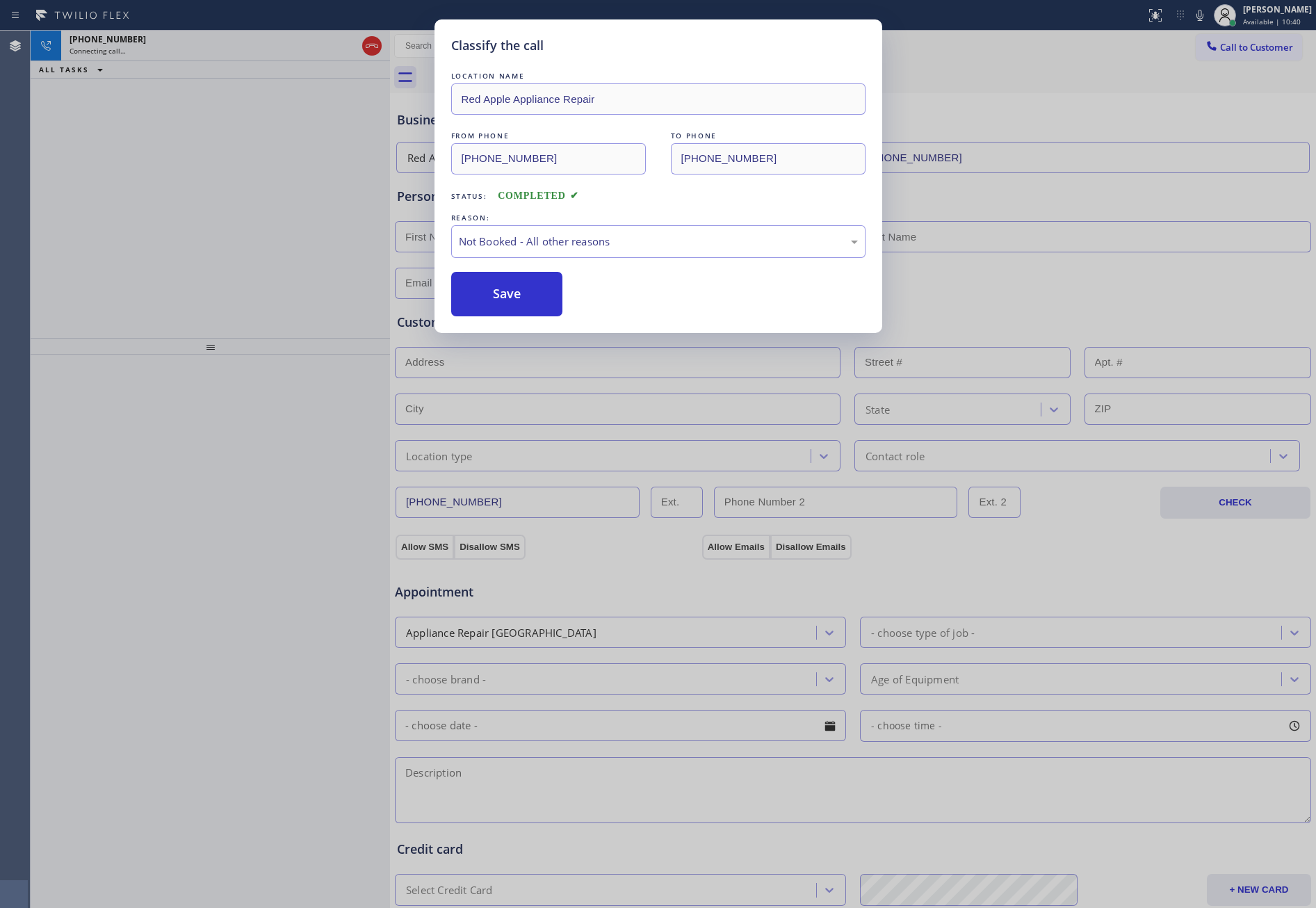
click at [211, 180] on div "+14806883865 Connecting call… ALL TASKS ALL TASKS ACTIVE TASKS TASKS IN WRAP UP" at bounding box center [210, 184] width 359 height 307
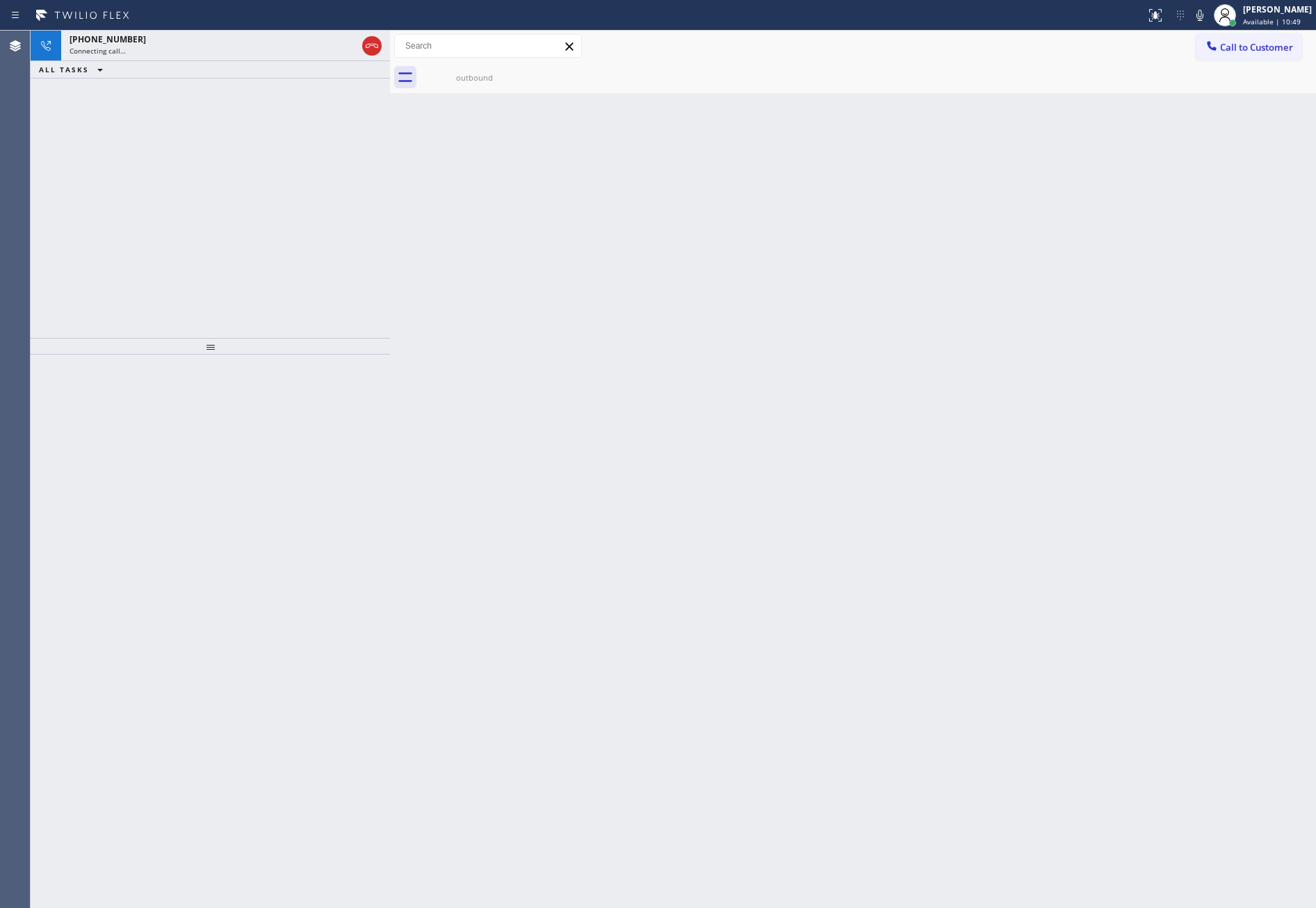
click at [211, 180] on div "+14806883865 Connecting call… ALL TASKS ALL TASKS ACTIVE TASKS TASKS IN WRAP UP" at bounding box center [210, 184] width 359 height 307
click at [238, 56] on div "+14806883865 Connecting call…" at bounding box center [210, 45] width 298 height 30
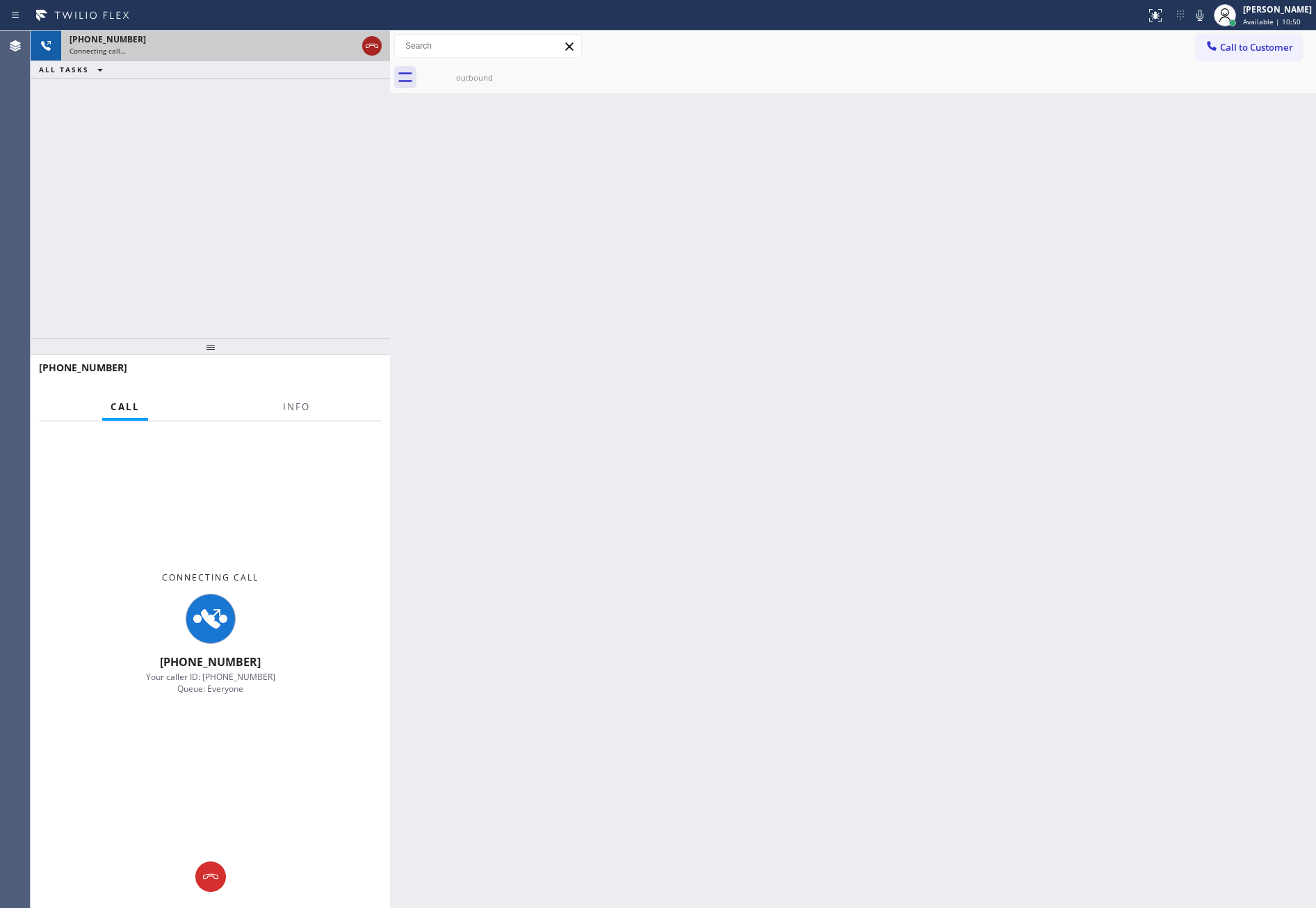
click at [368, 44] on icon at bounding box center [372, 46] width 17 height 17
click at [336, 149] on div "+14806883865 Connecting call… ALL TASKS ALL TASKS ACTIVE TASKS TASKS IN WRAP UP" at bounding box center [210, 184] width 359 height 307
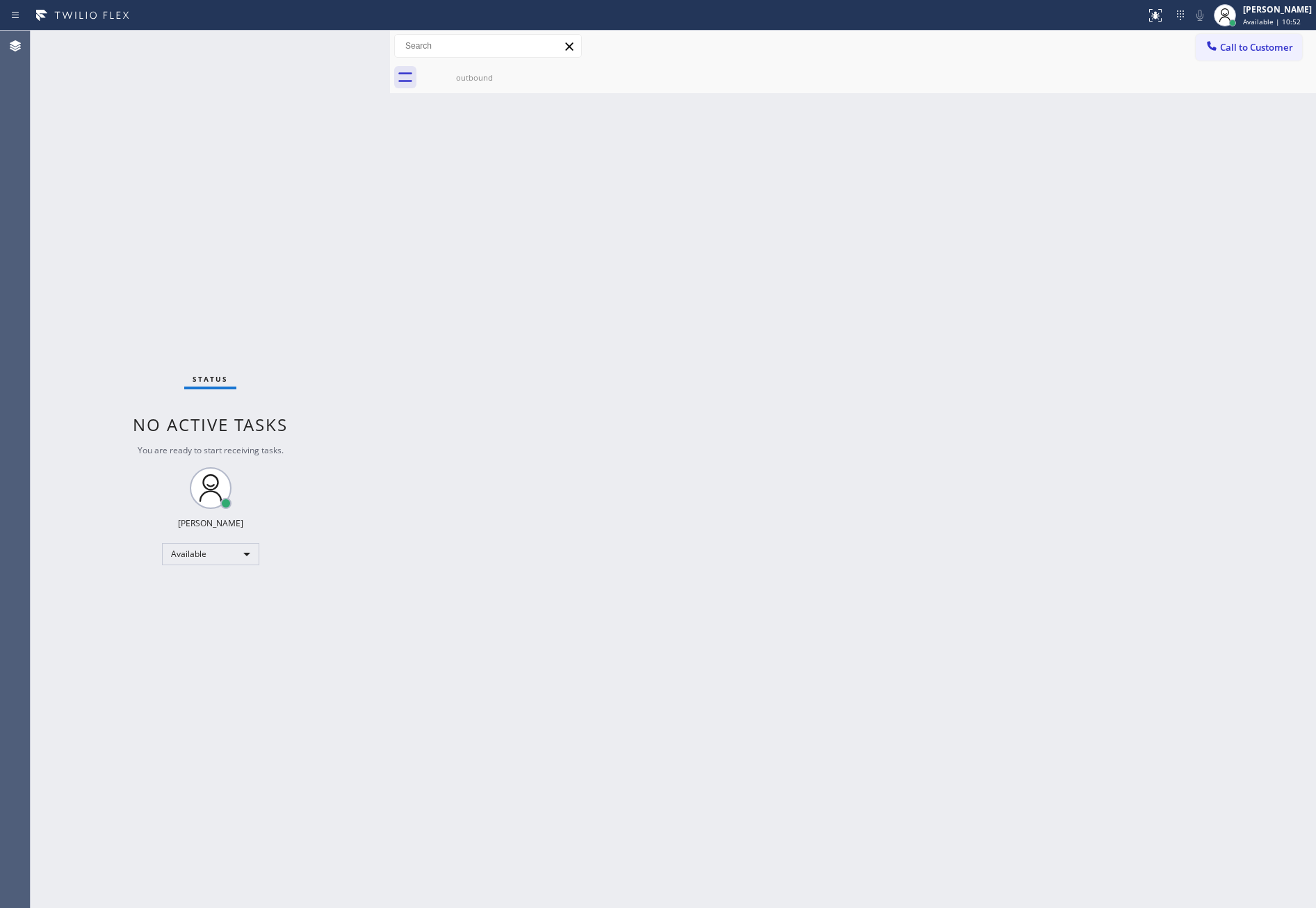
drag, startPoint x: 298, startPoint y: 232, endPoint x: 309, endPoint y: 477, distance: 245.2
click at [298, 244] on div "Status No active tasks You are ready to start receiving tasks. Eva Mahinay Avai…" at bounding box center [210, 469] width 359 height 878
drag, startPoint x: 218, startPoint y: 180, endPoint x: 500, endPoint y: 236, distance: 287.5
click at [230, 180] on div "Status No active tasks You are ready to start receiving tasks. Eva Mahinay Avai…" at bounding box center [210, 469] width 359 height 878
click at [472, 76] on div "outbound" at bounding box center [474, 78] width 105 height 11
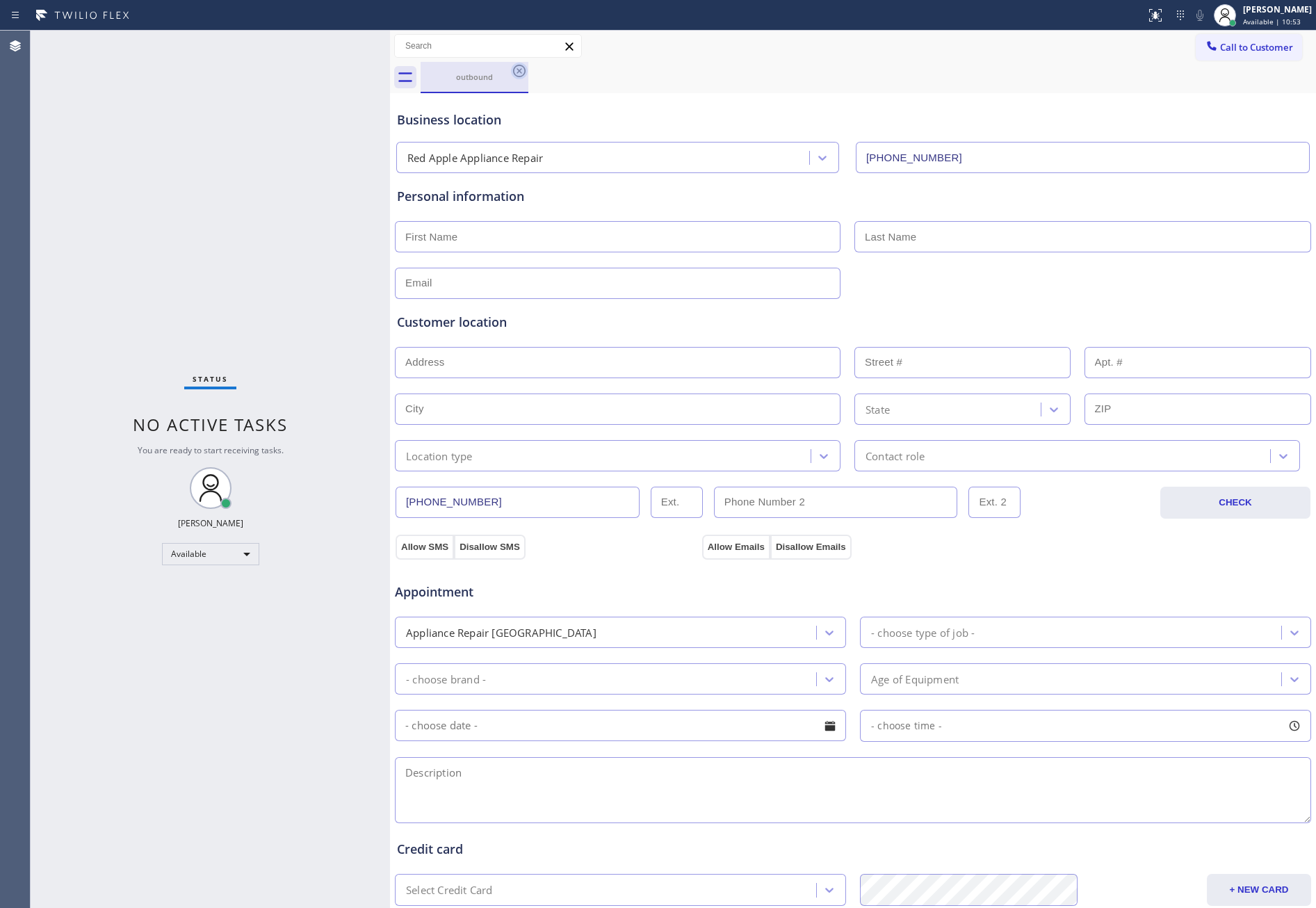
click at [519, 70] on icon at bounding box center [519, 71] width 17 height 17
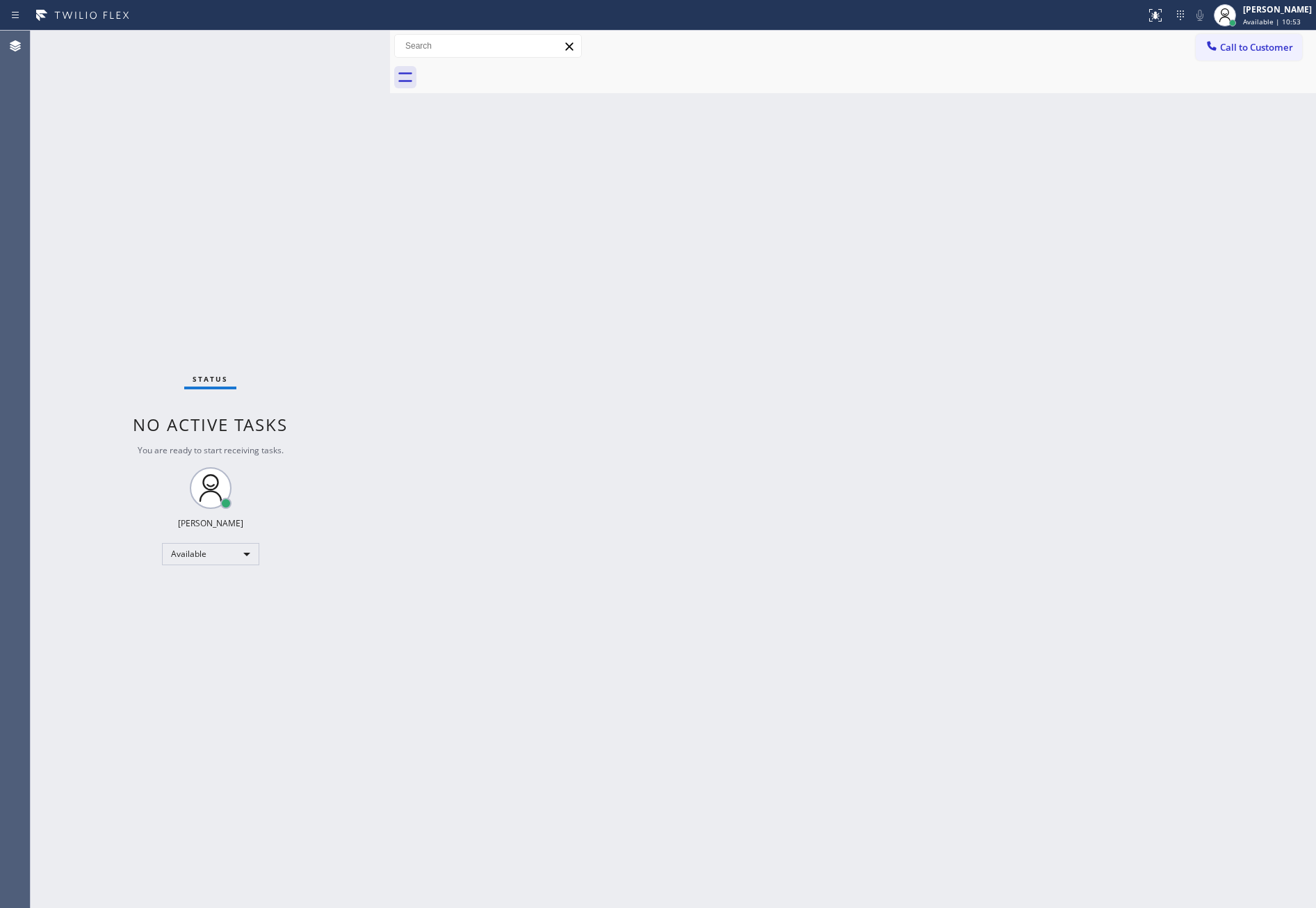
click at [303, 259] on div "Status No active tasks You are ready to start receiving tasks. Eva Mahinay Avai…" at bounding box center [210, 469] width 359 height 878
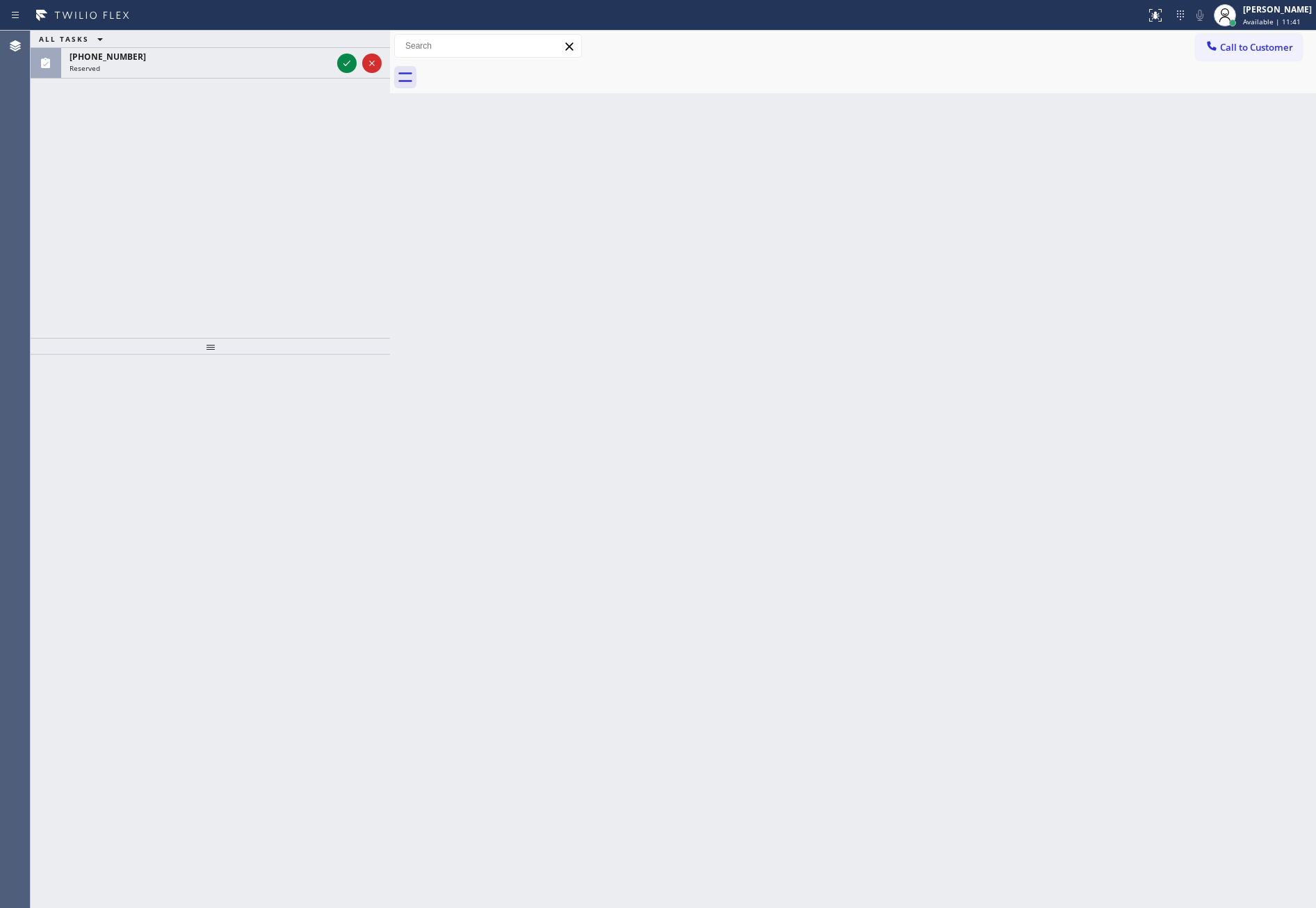
drag, startPoint x: 388, startPoint y: 218, endPoint x: 388, endPoint y: 209, distance: 9.0
click at [390, 218] on div at bounding box center [390, 469] width 0 height 878
click at [348, 61] on icon at bounding box center [346, 63] width 17 height 17
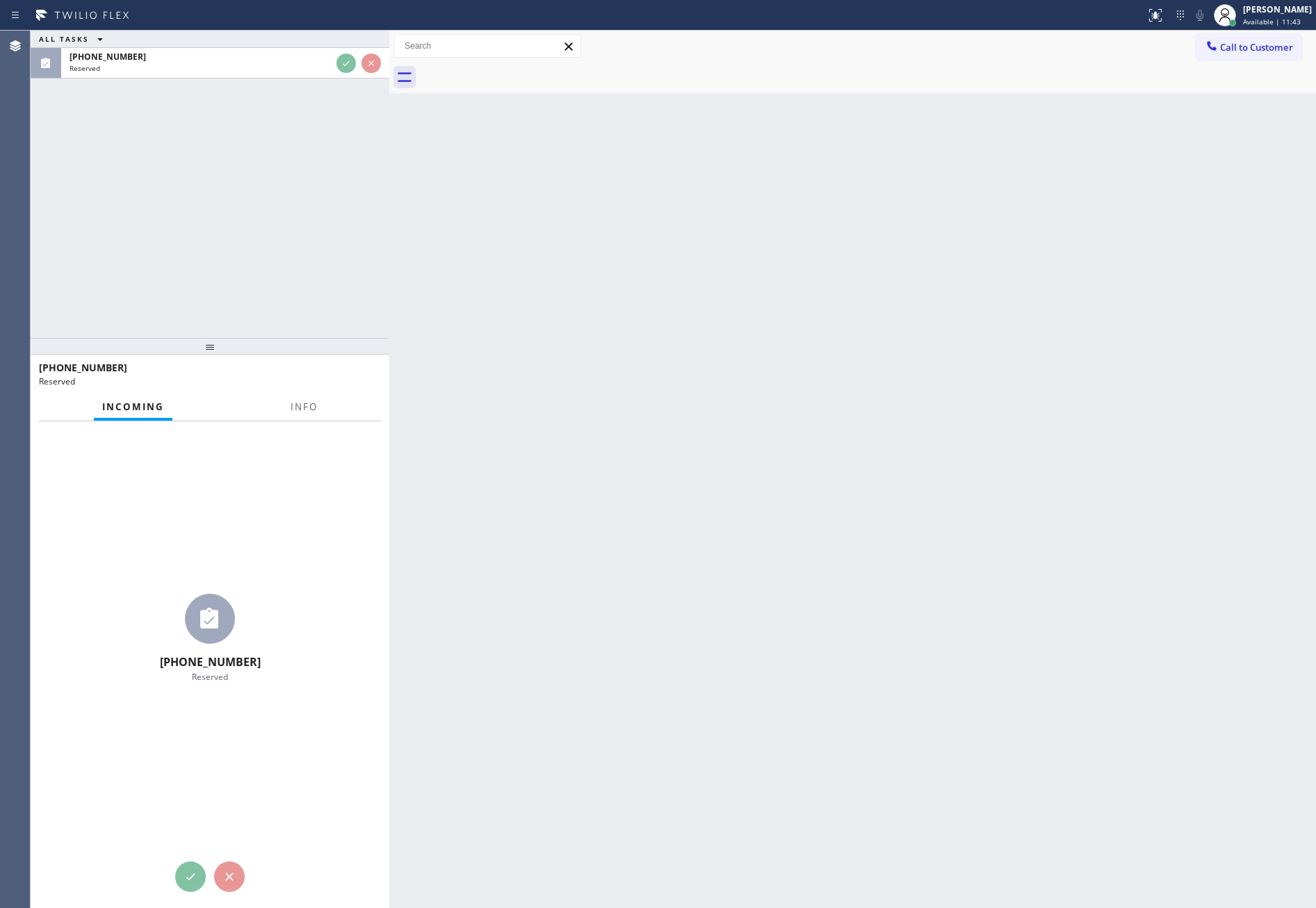
click at [318, 155] on div "ALL TASKS ALL TASKS ACTIVE TASKS TASKS IN WRAP UP (786) 502-1664 Reserved" at bounding box center [209, 184] width 359 height 307
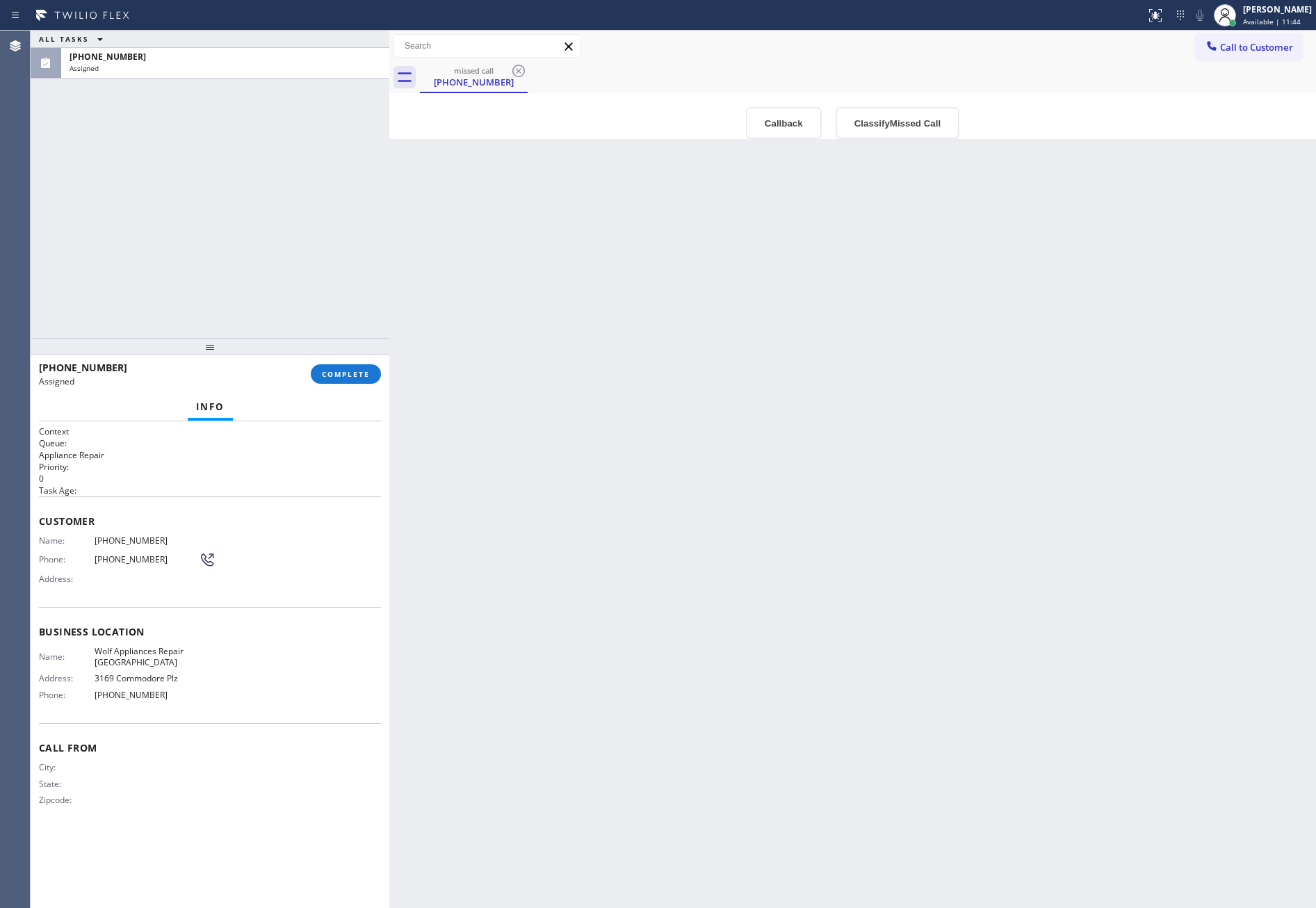
drag, startPoint x: 340, startPoint y: 185, endPoint x: 461, endPoint y: 326, distance: 185.8
click at [345, 192] on div "ALL TASKS ALL TASKS ACTIVE TASKS TASKS IN WRAP UP (786) 502-1664 Assigned" at bounding box center [209, 184] width 359 height 307
drag, startPoint x: 488, startPoint y: 370, endPoint x: 302, endPoint y: 366, distance: 186.0
click at [463, 380] on div "Back to Dashboard Change Sender ID Customers Technicians Select a contact Outbo…" at bounding box center [852, 469] width 927 height 878
click at [340, 376] on span "COMPLETE" at bounding box center [346, 374] width 48 height 10
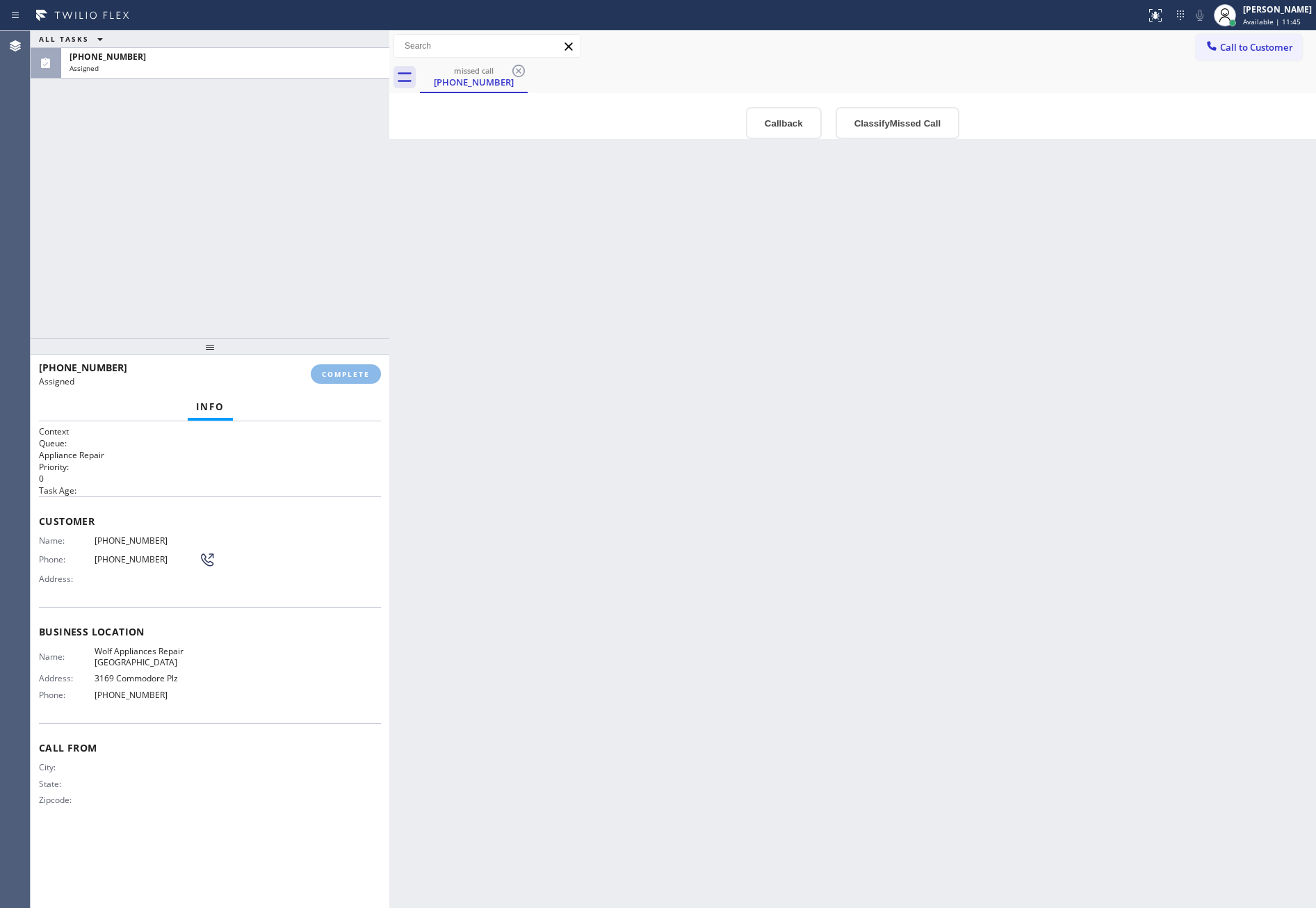
click at [321, 264] on div "ALL TASKS ALL TASKS ACTIVE TASKS TASKS IN WRAP UP (786) 502-1664 Assigned" at bounding box center [209, 184] width 359 height 307
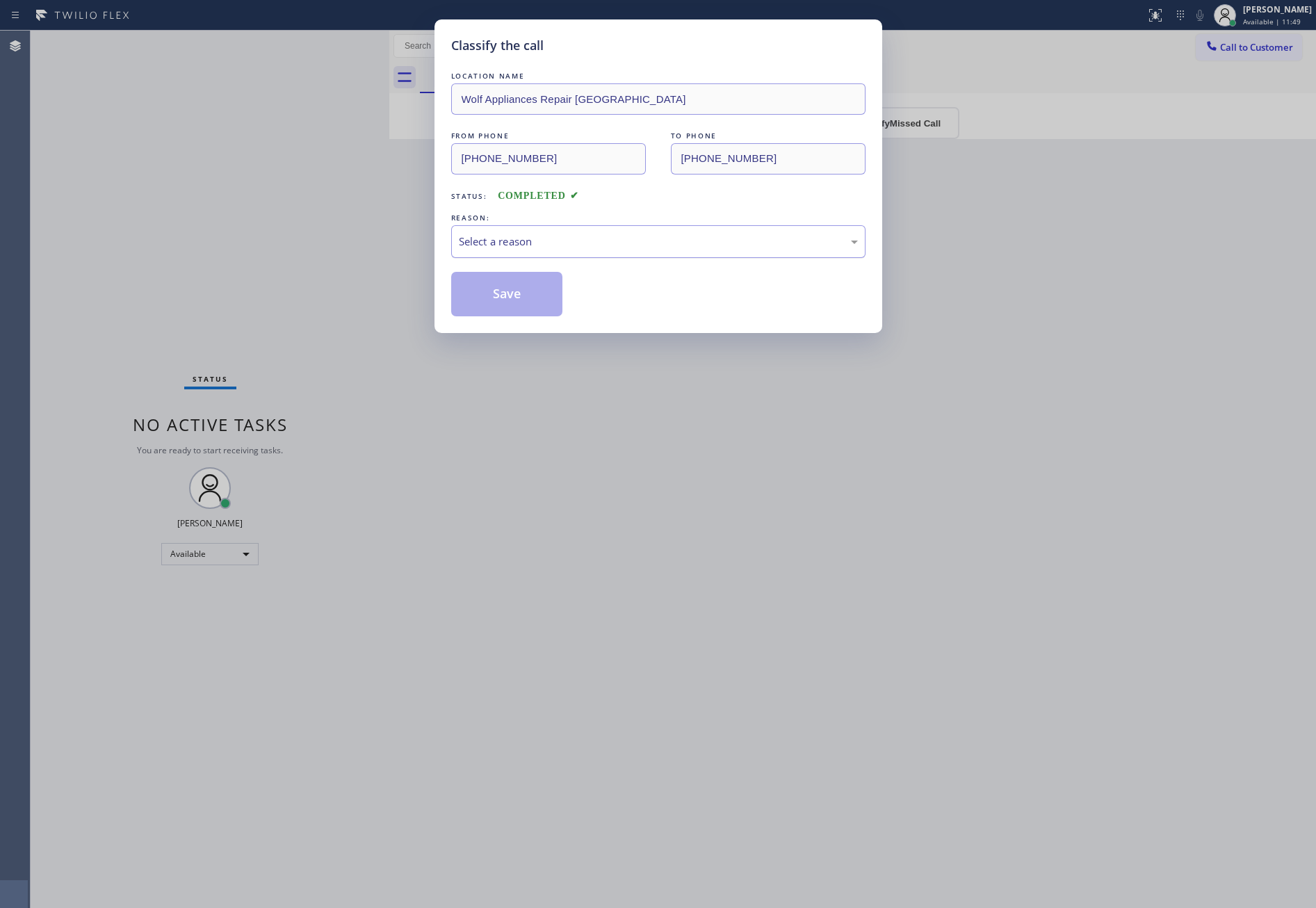
click at [481, 246] on div "Select a reason" at bounding box center [658, 241] width 399 height 16
click at [479, 286] on button "Save" at bounding box center [507, 294] width 112 height 44
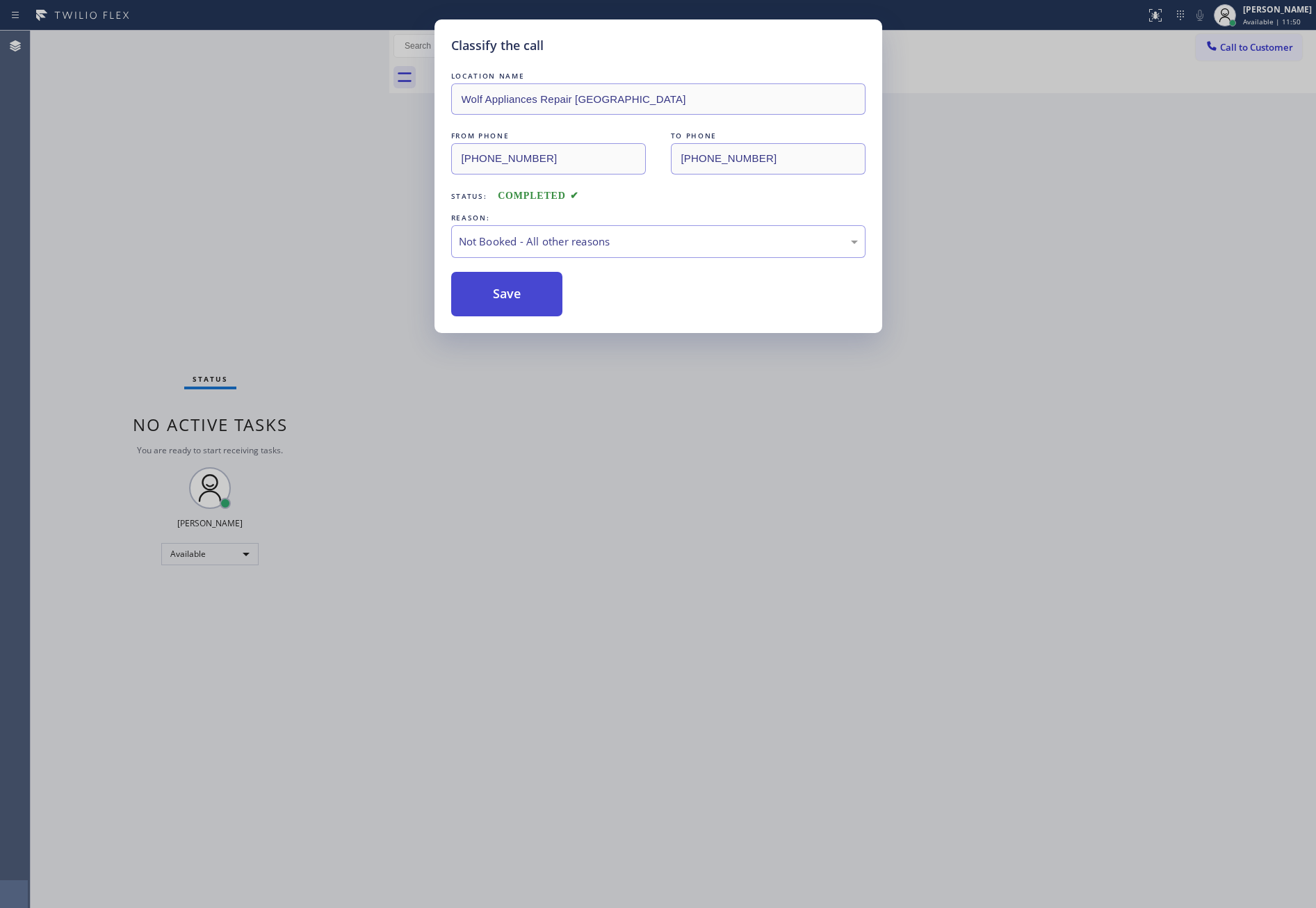
click at [479, 286] on button "Save" at bounding box center [507, 294] width 112 height 44
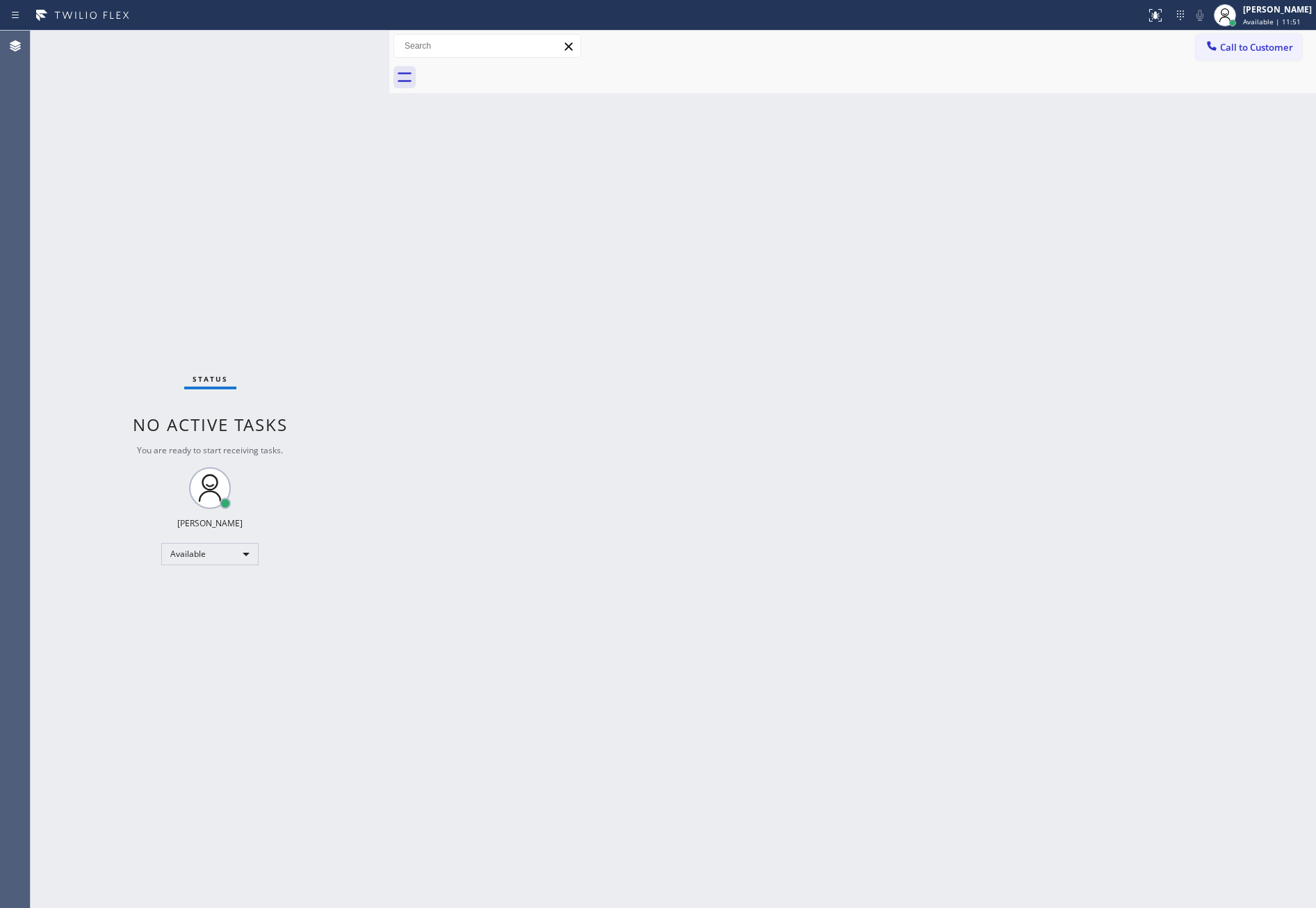
click at [611, 362] on div "Back to Dashboard Change Sender ID Customers Technicians Select a contact Outbo…" at bounding box center [852, 469] width 927 height 878
click at [703, 324] on div "Back to Dashboard Change Sender ID Customers Technicians Select a contact Outbo…" at bounding box center [852, 469] width 927 height 878
drag, startPoint x: 338, startPoint y: 216, endPoint x: 1026, endPoint y: 192, distance: 688.4
click at [416, 213] on div "Status No active tasks You are ready to start receiving tasks. Eva Mahinay Avai…" at bounding box center [673, 469] width 1286 height 878
click at [907, 51] on span "Call to Customer" at bounding box center [1257, 47] width 73 height 13
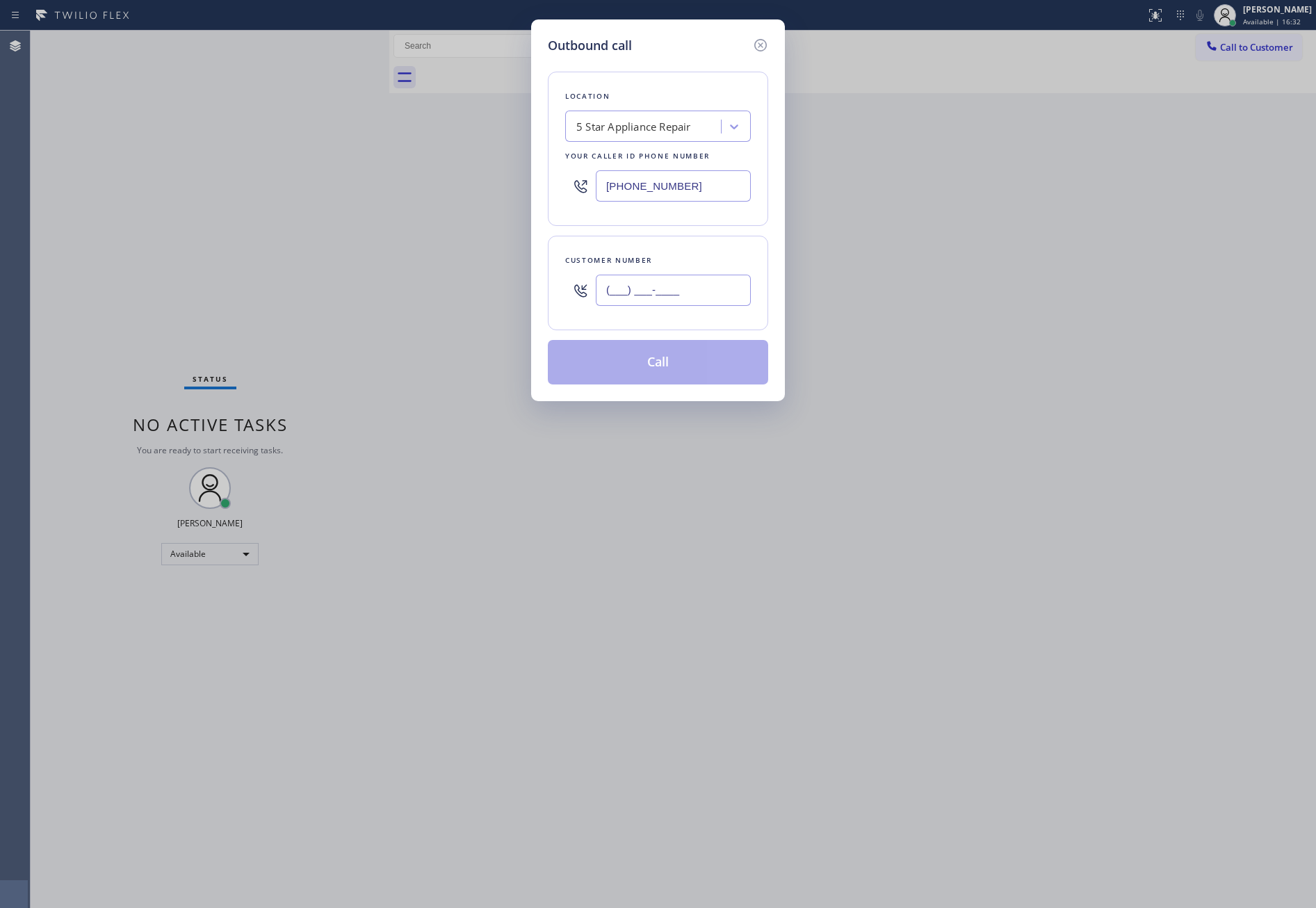
click at [672, 286] on input "(___) ___-____" at bounding box center [673, 290] width 155 height 31
paste input "562) 387-6778"
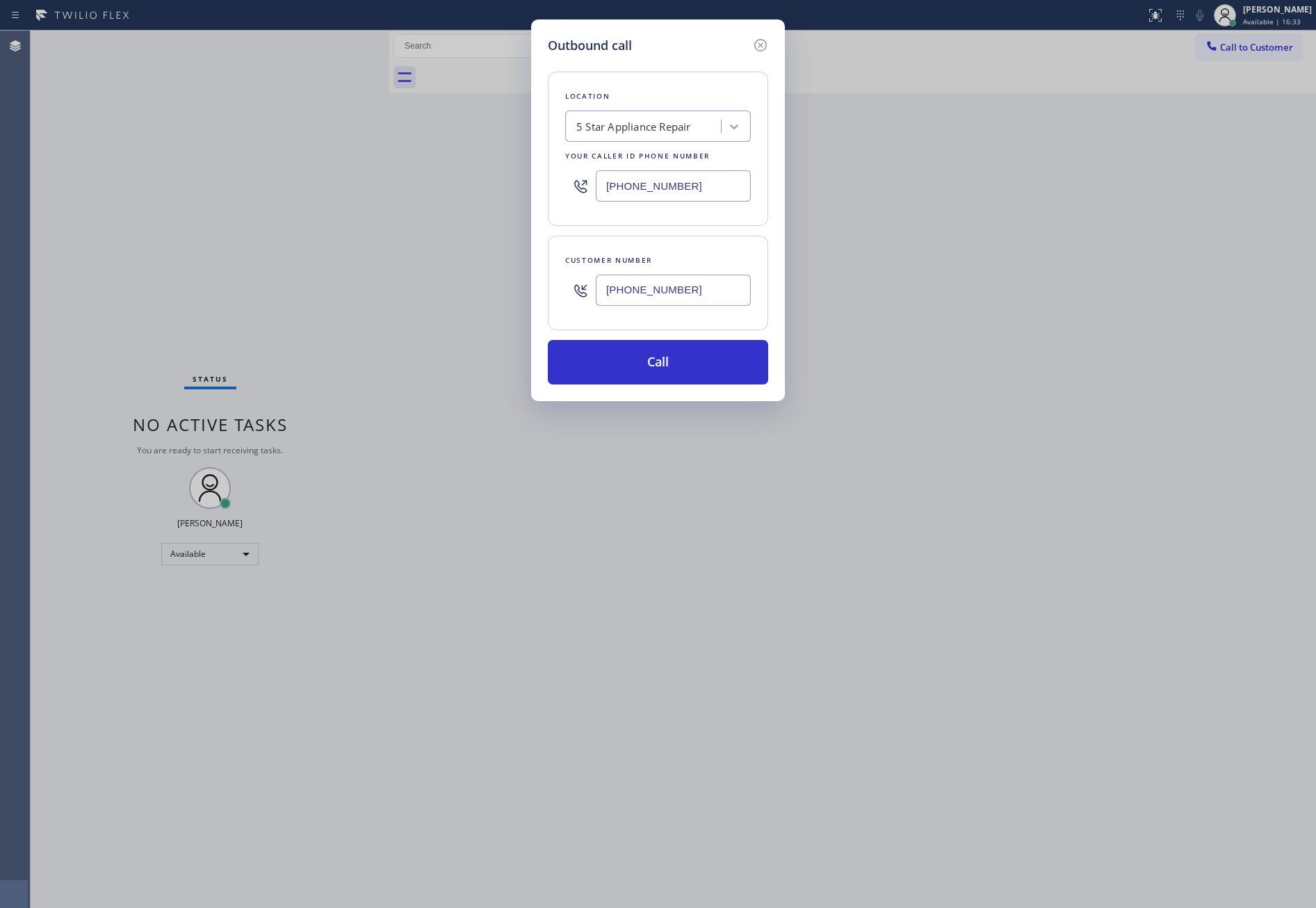
type input "(562) 387-6778"
drag, startPoint x: 537, startPoint y: 249, endPoint x: 659, endPoint y: 192, distance: 134.7
click at [539, 248] on div "Outbound call Location 5 Star Appliance Repair Your caller id phone number (855…" at bounding box center [658, 211] width 254 height 382
click at [755, 198] on div "Location 5 Star Appliance Repair Your caller id phone number (855) 731-4952" at bounding box center [658, 149] width 221 height 154
click at [730, 190] on input "(855) 731-4952" at bounding box center [673, 186] width 155 height 31
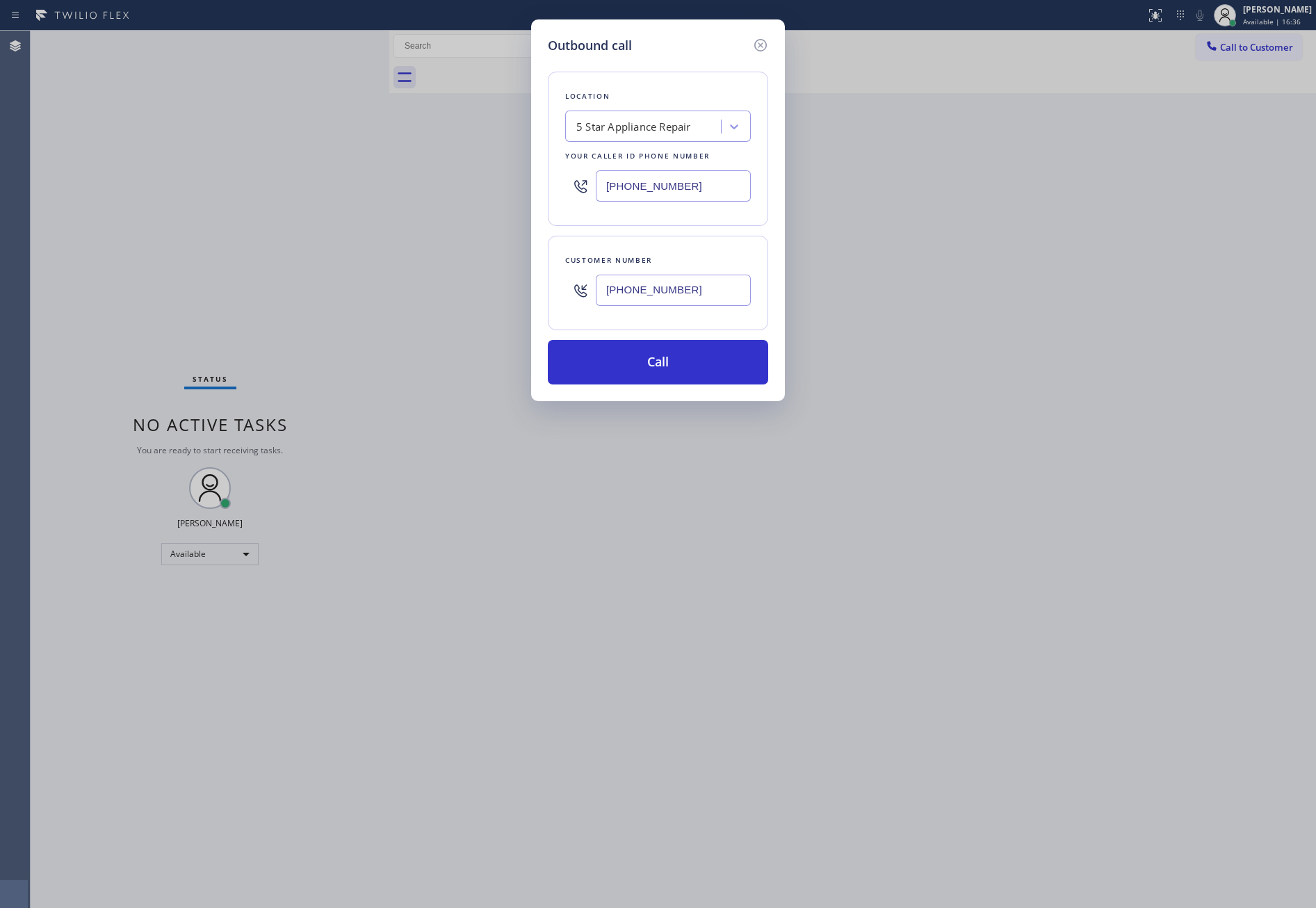
click at [730, 190] on input "(855) 731-4952" at bounding box center [673, 186] width 155 height 31
paste input "323) 641-4970"
type input "(323) 641-4970"
click at [705, 369] on button "Call" at bounding box center [658, 362] width 221 height 44
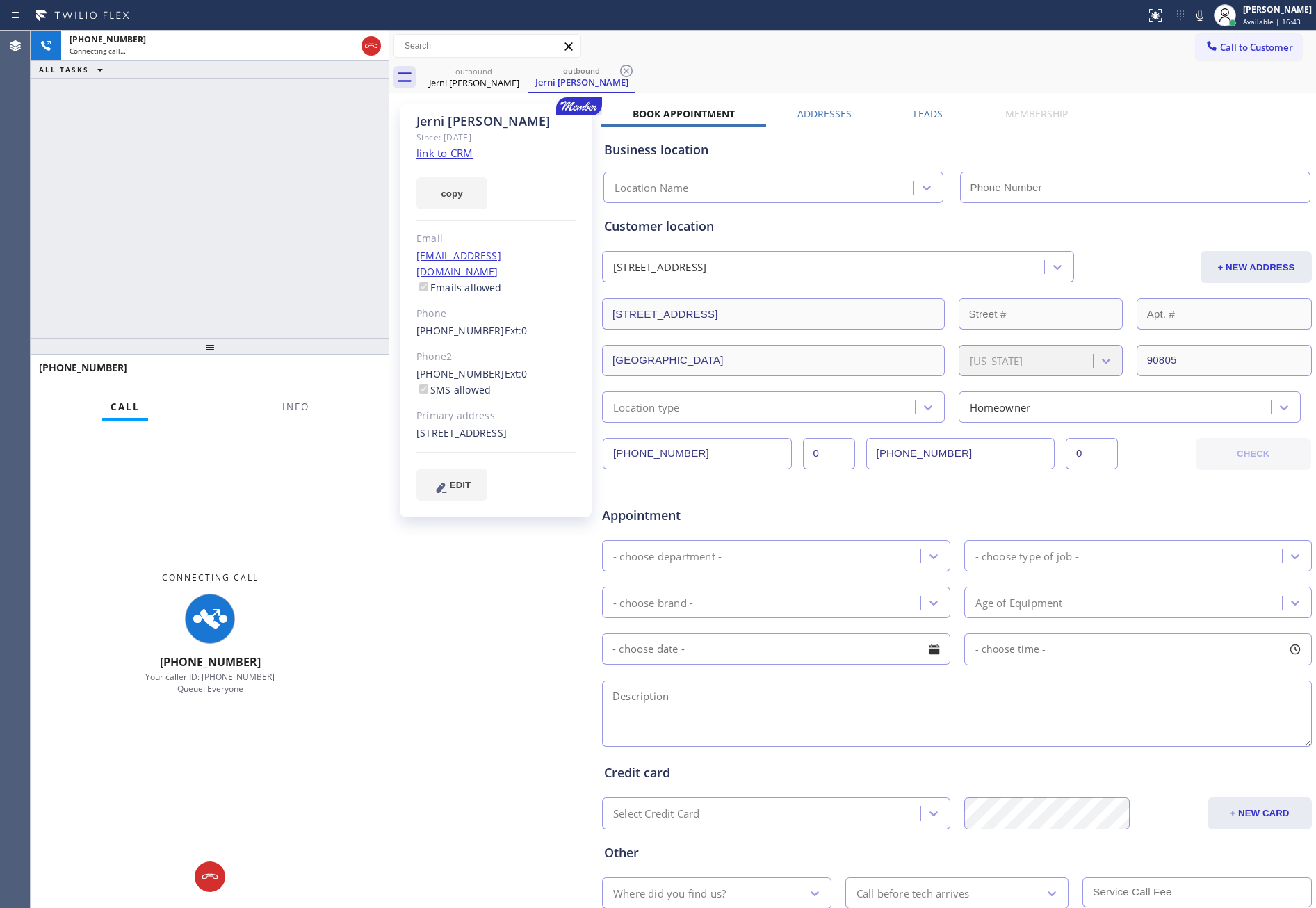
type input "(323) 641-4970"
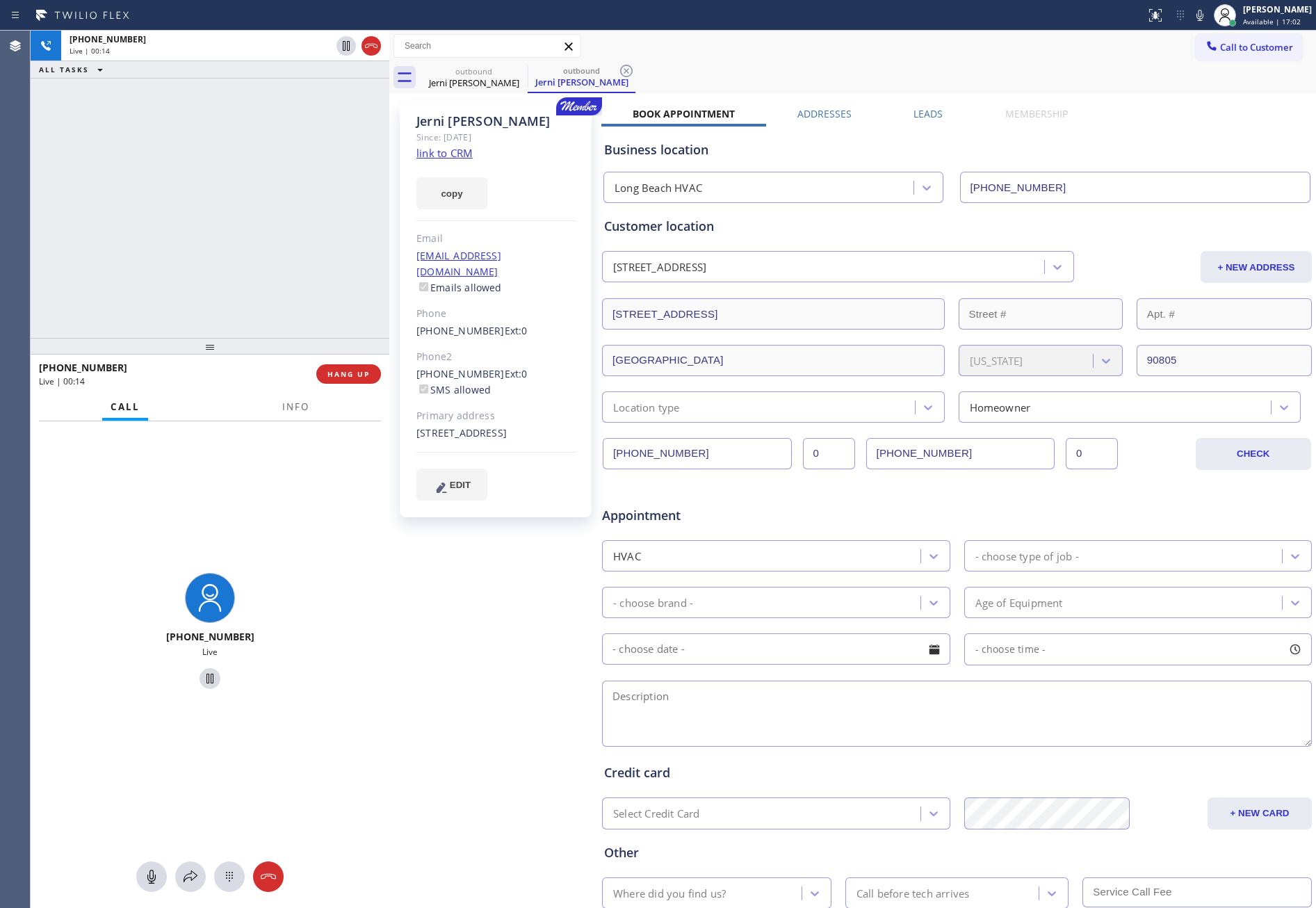
drag, startPoint x: 164, startPoint y: 266, endPoint x: 493, endPoint y: 204, distance: 334.8
click at [184, 270] on div "+15623876778 Live | 00:14 ALL TASKS ALL TASKS ACTIVE TASKS TASKS IN WRAP UP" at bounding box center [209, 184] width 359 height 307
click at [424, 154] on link "link to CRM" at bounding box center [445, 153] width 56 height 14
click at [184, 251] on div "+15623876778 Live | 00:17 ALL TASKS ALL TASKS ACTIVE TASKS TASKS IN WRAP UP" at bounding box center [209, 184] width 359 height 307
click at [219, 257] on div "+15623876778 Live | 00:17 ALL TASKS ALL TASKS ACTIVE TASKS TASKS IN WRAP UP" at bounding box center [209, 184] width 359 height 307
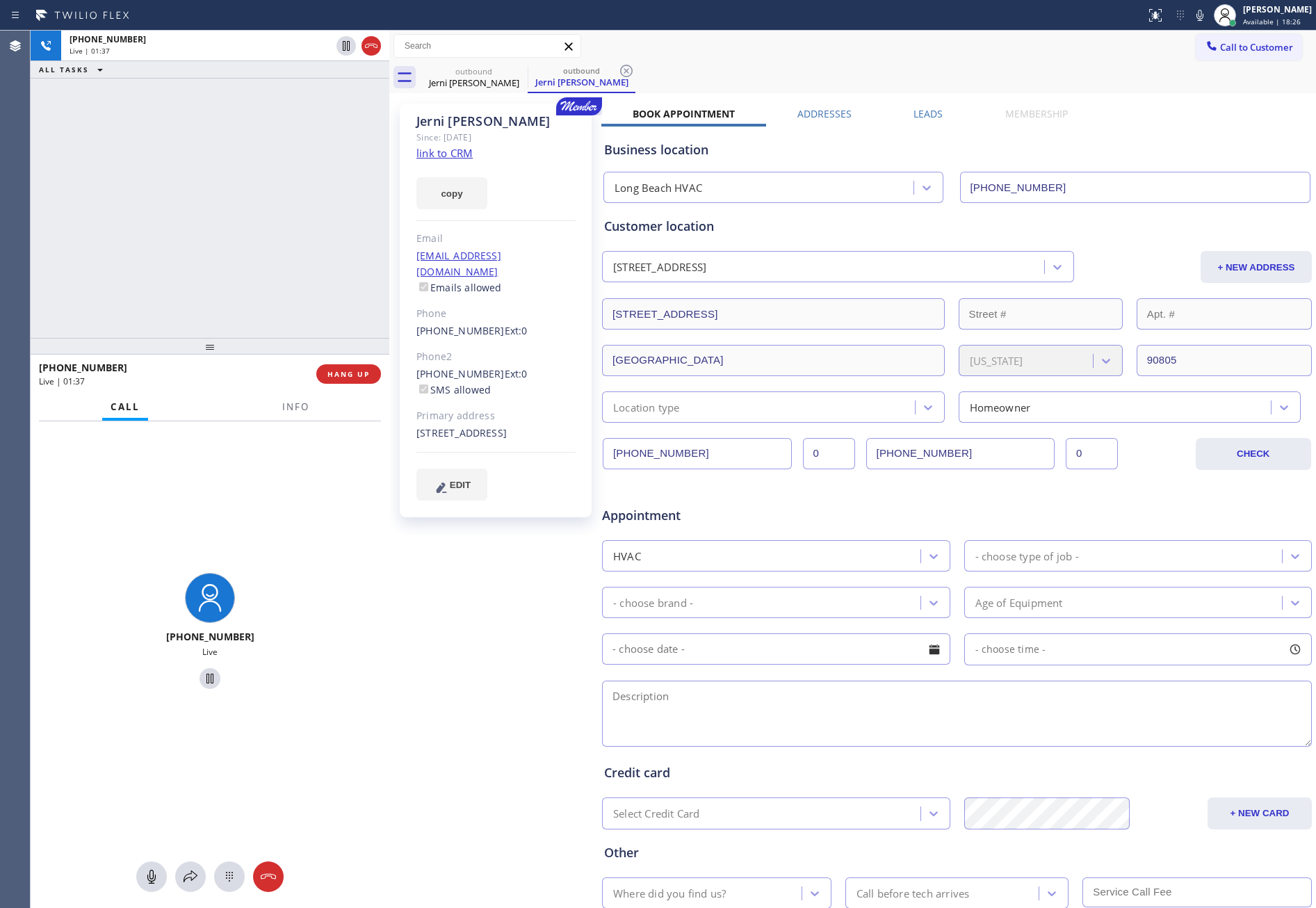
click at [204, 235] on div "+15623876778 Live | 01:37 ALL TASKS ALL TASKS ACTIVE TASKS TASKS IN WRAP UP" at bounding box center [209, 184] width 359 height 307
click at [226, 240] on div "+15623876778 Live | 01:38 ALL TASKS ALL TASKS ACTIVE TASKS TASKS IN WRAP UP" at bounding box center [209, 184] width 359 height 307
click at [233, 207] on div "+15623876778 Live | 02:49 ALL TASKS ALL TASKS ACTIVE TASKS TASKS IN WRAP UP (81…" at bounding box center [209, 184] width 359 height 307
click at [142, 741] on div at bounding box center [151, 877] width 30 height 17
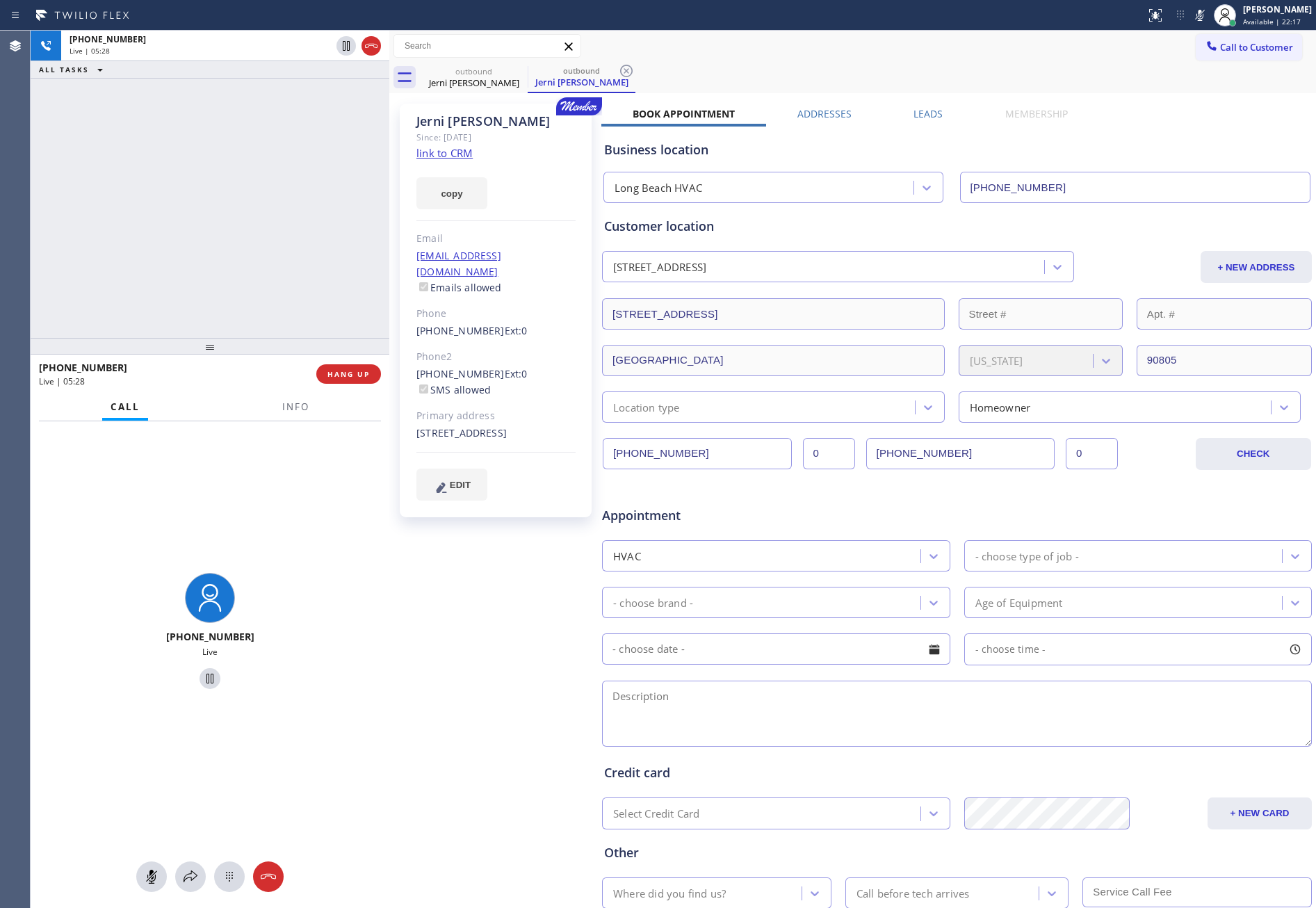
drag, startPoint x: 178, startPoint y: 222, endPoint x: 284, endPoint y: 221, distance: 106.0
click at [185, 222] on div "+15623876778 Live | 05:28 ALL TASKS ALL TASKS ACTIVE TASKS TASKS IN WRAP UP" at bounding box center [209, 184] width 359 height 307
click at [441, 157] on link "link to CRM" at bounding box center [445, 153] width 56 height 14
click at [111, 233] on div "+15623876778 Live | 06:02 ALL TASKS ALL TASKS ACTIVE TASKS TASKS IN WRAP UP" at bounding box center [209, 184] width 359 height 307
click at [150, 741] on icon at bounding box center [152, 877] width 17 height 17
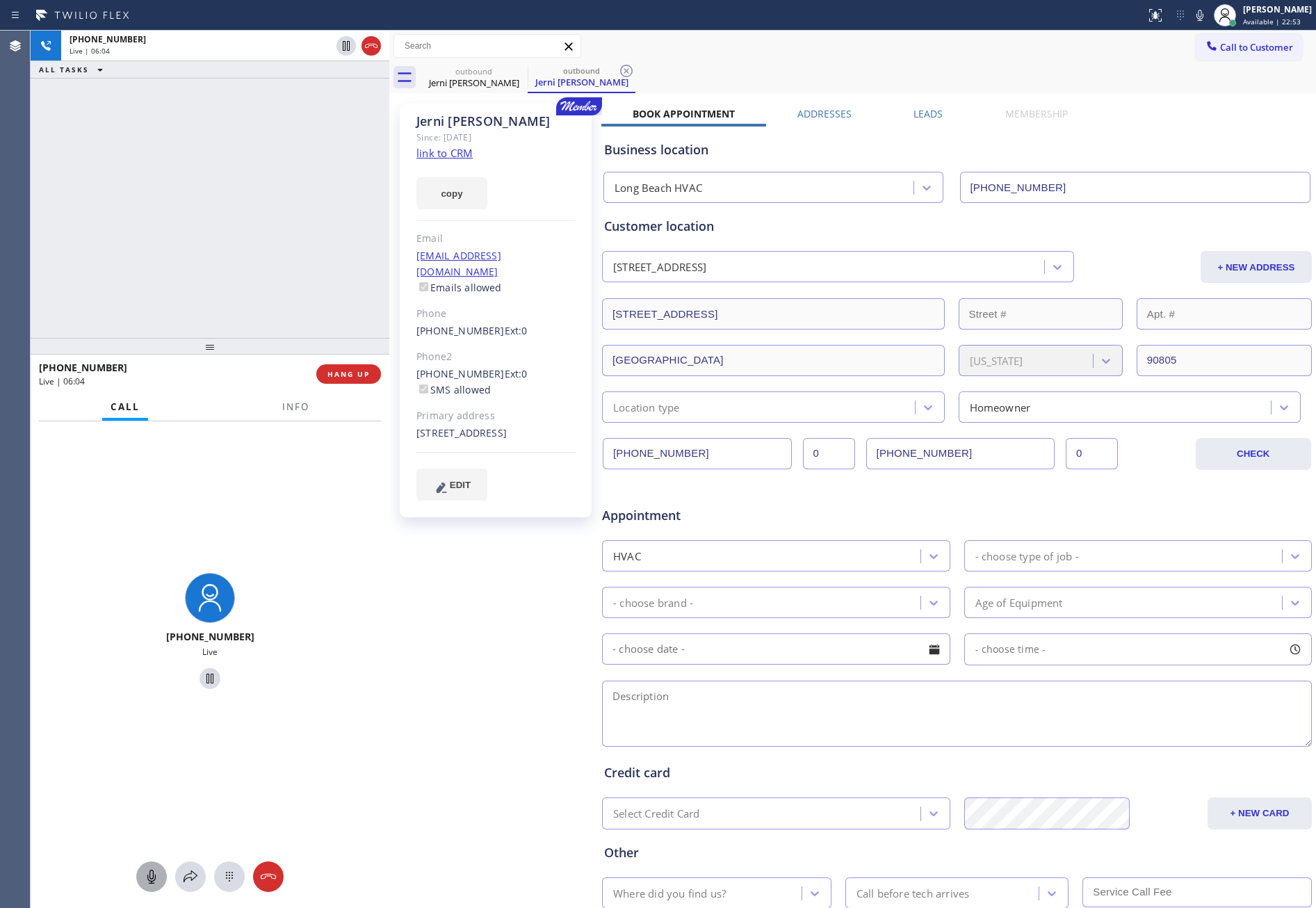
click at [245, 202] on div "+15623876778 Live | 06:04 ALL TASKS ALL TASKS ACTIVE TASKS TASKS IN WRAP UP" at bounding box center [209, 184] width 359 height 307
click at [245, 198] on div "+15623876778 Live | 06:04 ALL TASKS ALL TASKS ACTIVE TASKS TASKS IN WRAP UP" at bounding box center [209, 184] width 359 height 307
click at [154, 174] on div "+15623876778 Live | 06:41 ALL TASKS ALL TASKS ACTIVE TASKS TASKS IN WRAP UP" at bounding box center [209, 184] width 359 height 307
click at [140, 200] on div "+15623876778 Live | 07:48 ALL TASKS ALL TASKS ACTIVE TASKS TASKS IN WRAP UP (72…" at bounding box center [209, 184] width 359 height 307
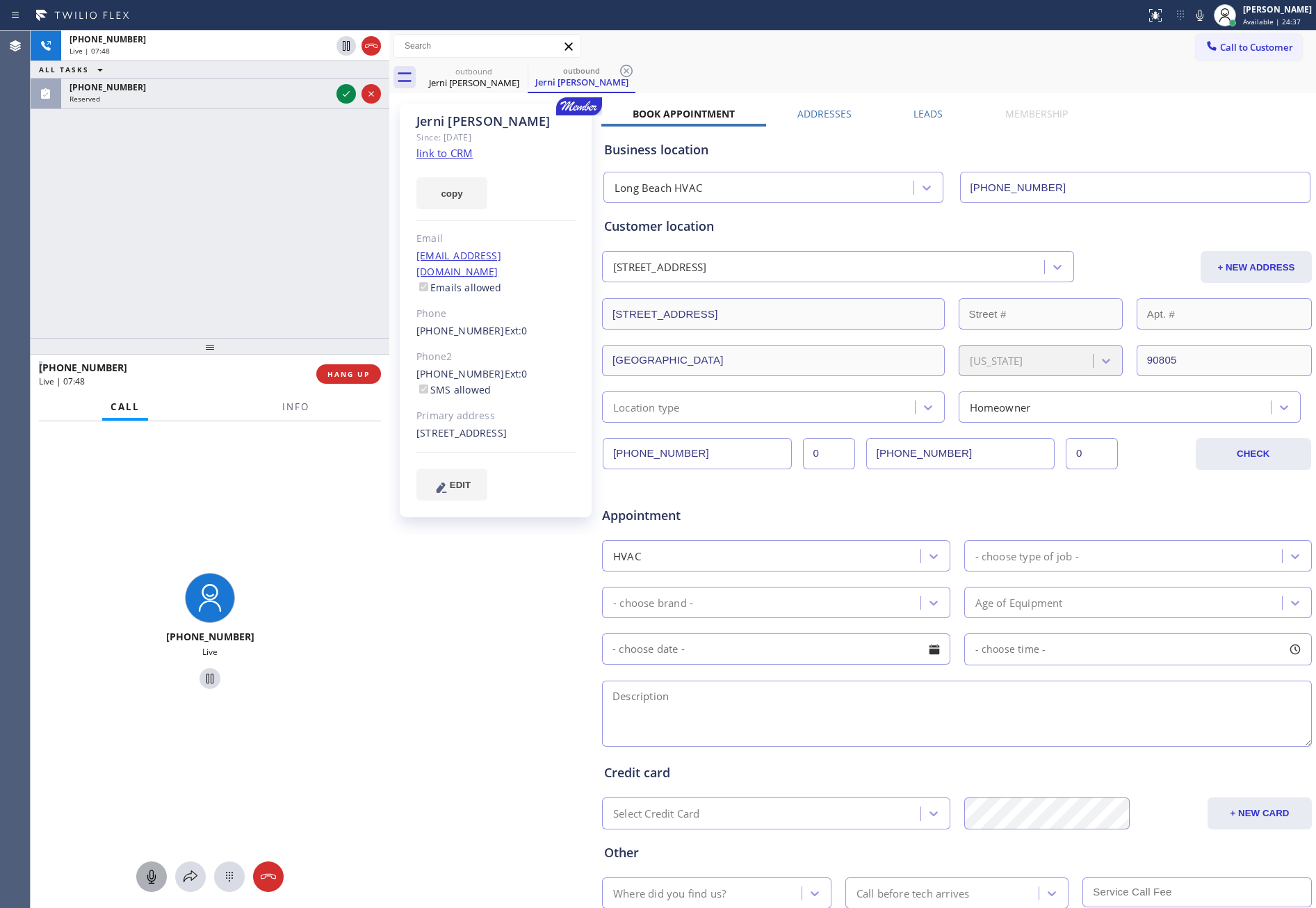
click at [140, 200] on div "+15623876778 Live | 07:48 ALL TASKS ALL TASKS ACTIVE TASKS TASKS IN WRAP UP (72…" at bounding box center [209, 184] width 359 height 307
drag, startPoint x: 126, startPoint y: 236, endPoint x: 209, endPoint y: 231, distance: 83.2
click at [135, 236] on div "+15623876778 Live | 08:08 ALL TASKS ALL TASKS ACTIVE TASKS TASKS IN WRAP UP (72…" at bounding box center [209, 184] width 359 height 307
click at [140, 280] on div "+15623876778 Live | 09:30 ALL TASKS ALL TASKS ACTIVE TASKS TASKS IN WRAP UP" at bounding box center [209, 184] width 359 height 307
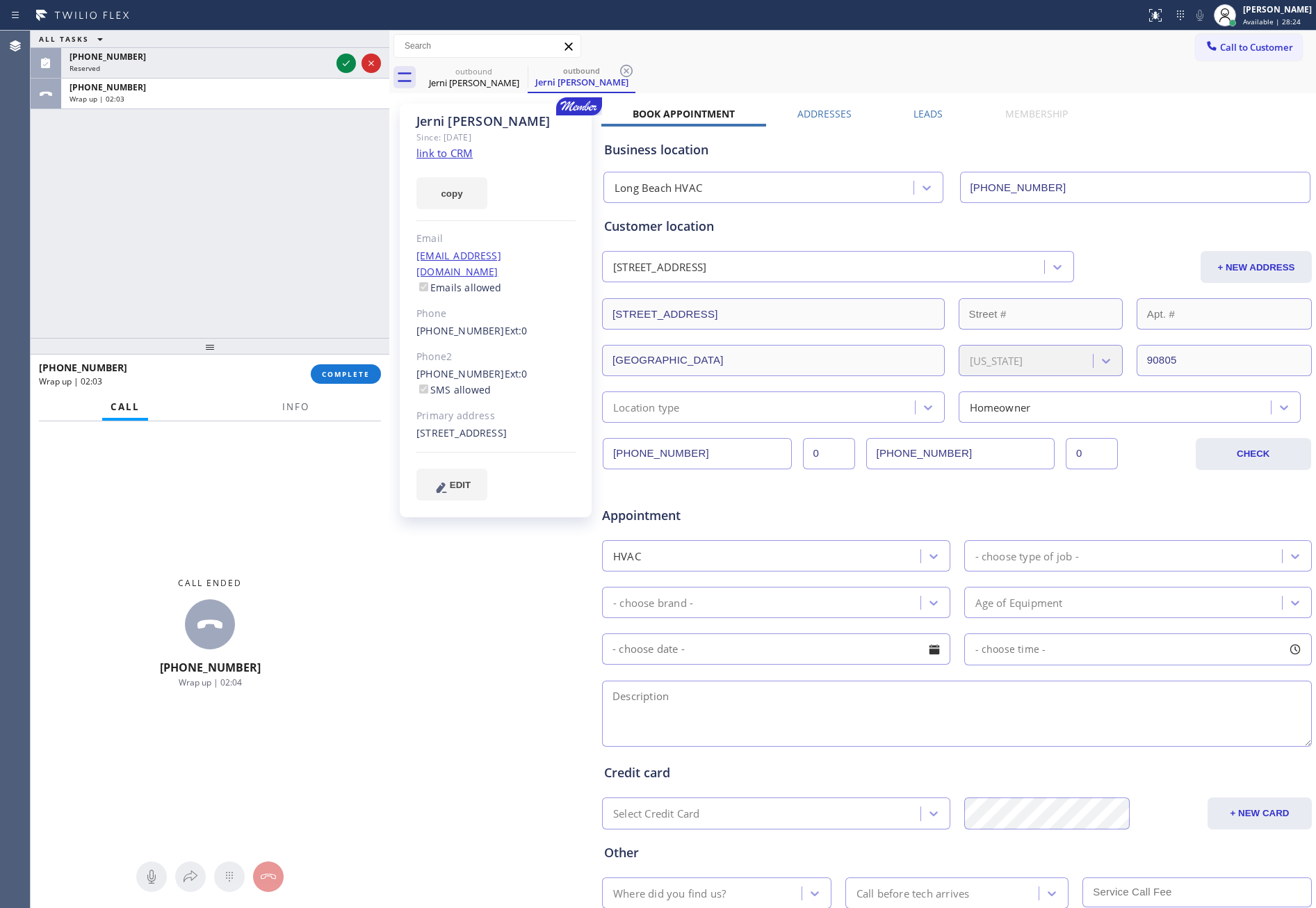
click at [259, 235] on div "ALL TASKS ALL TASKS ACTIVE TASKS TASKS IN WRAP UP (949) 207-2989 Reserved +1562…" at bounding box center [209, 184] width 359 height 307
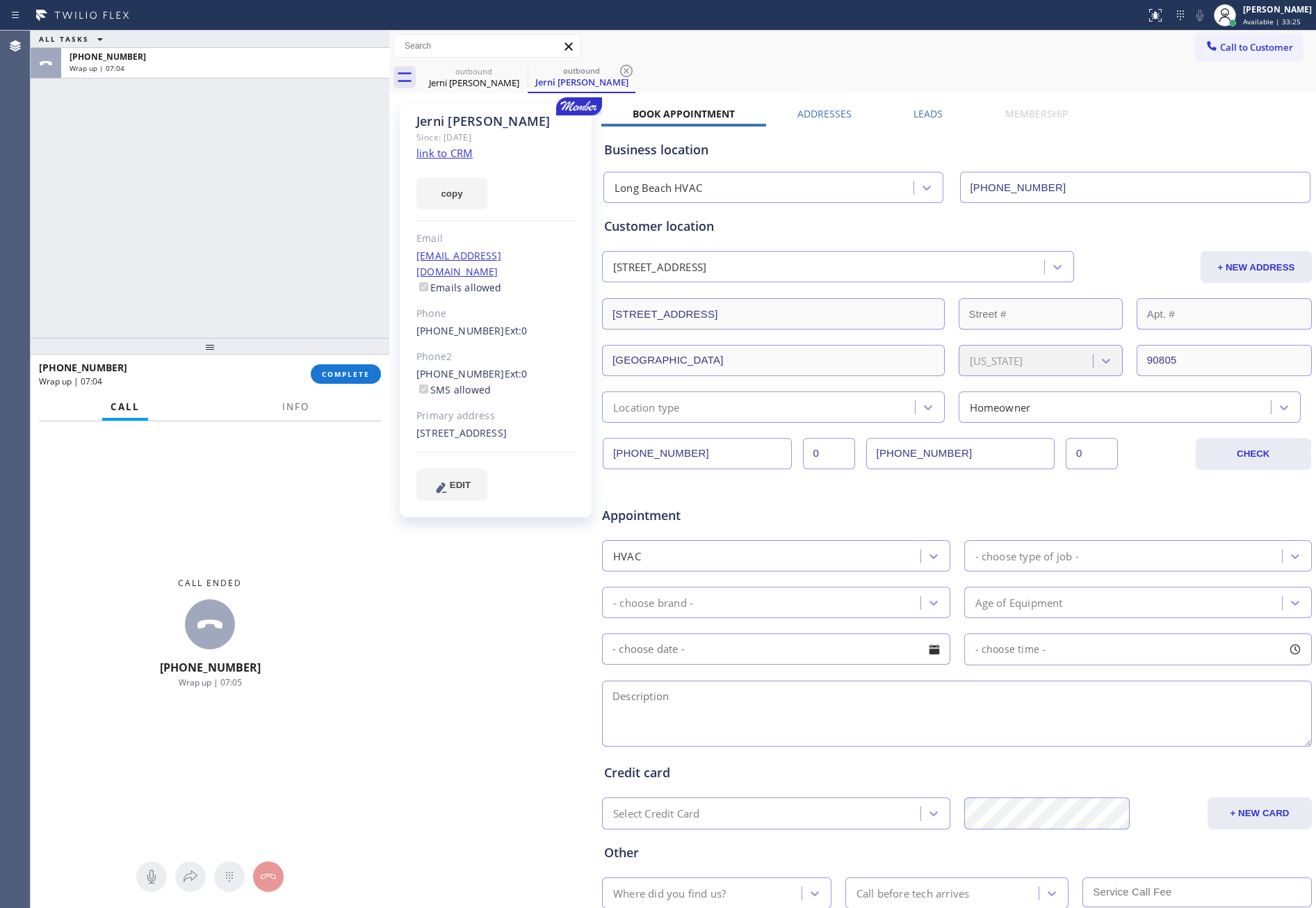
click at [488, 741] on div "Jerni Cuizon Since: 20 may 2020 link to CRM copy Email jernieann21@yahoo.com Em…" at bounding box center [497, 547] width 209 height 901
click at [214, 163] on div "ALL TASKS ALL TASKS ACTIVE TASKS TASKS IN WRAP UP +15623876778 Wrap up | 07:05" at bounding box center [209, 184] width 359 height 307
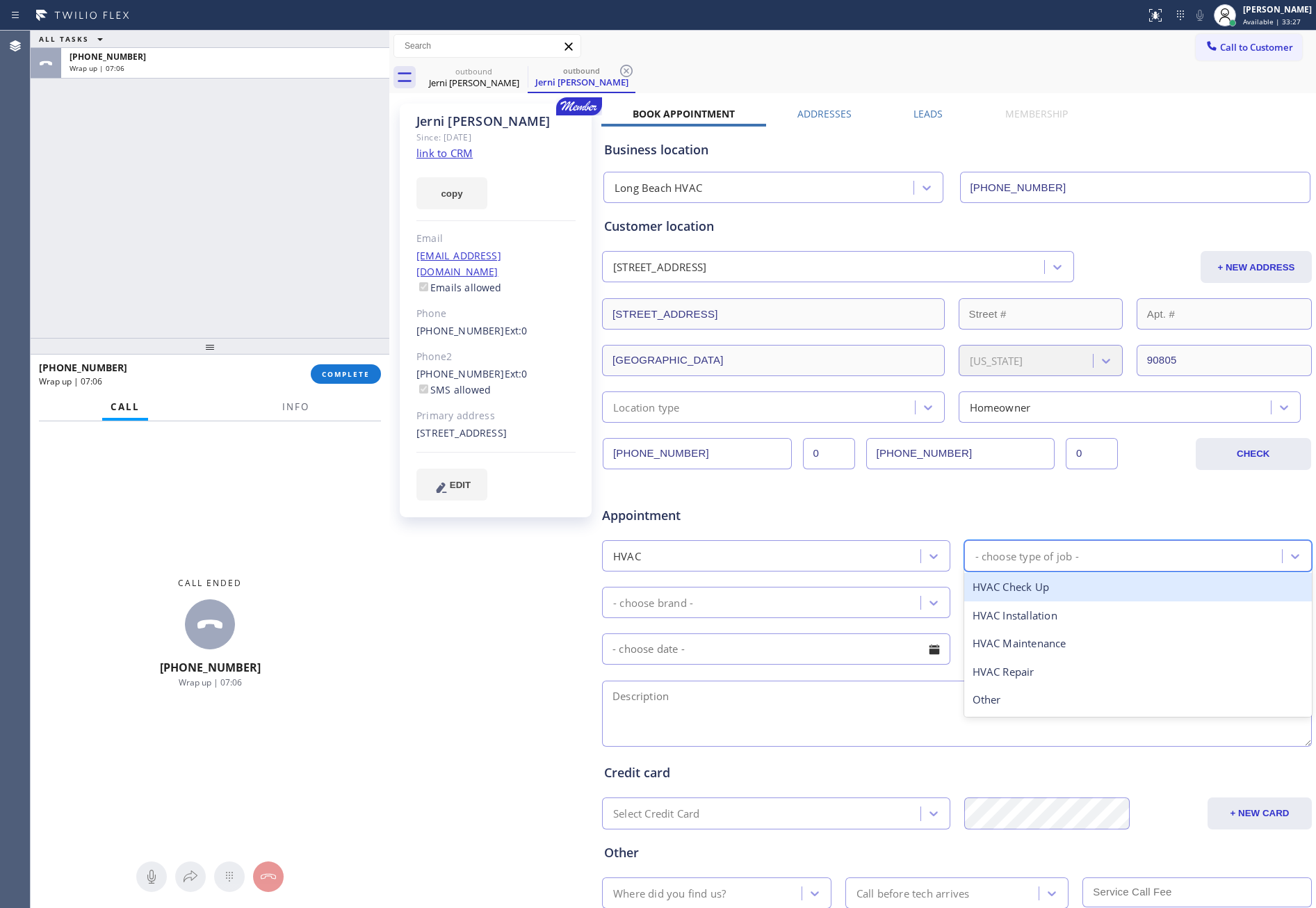
click at [907, 559] on div "- choose type of job -" at bounding box center [1027, 556] width 104 height 16
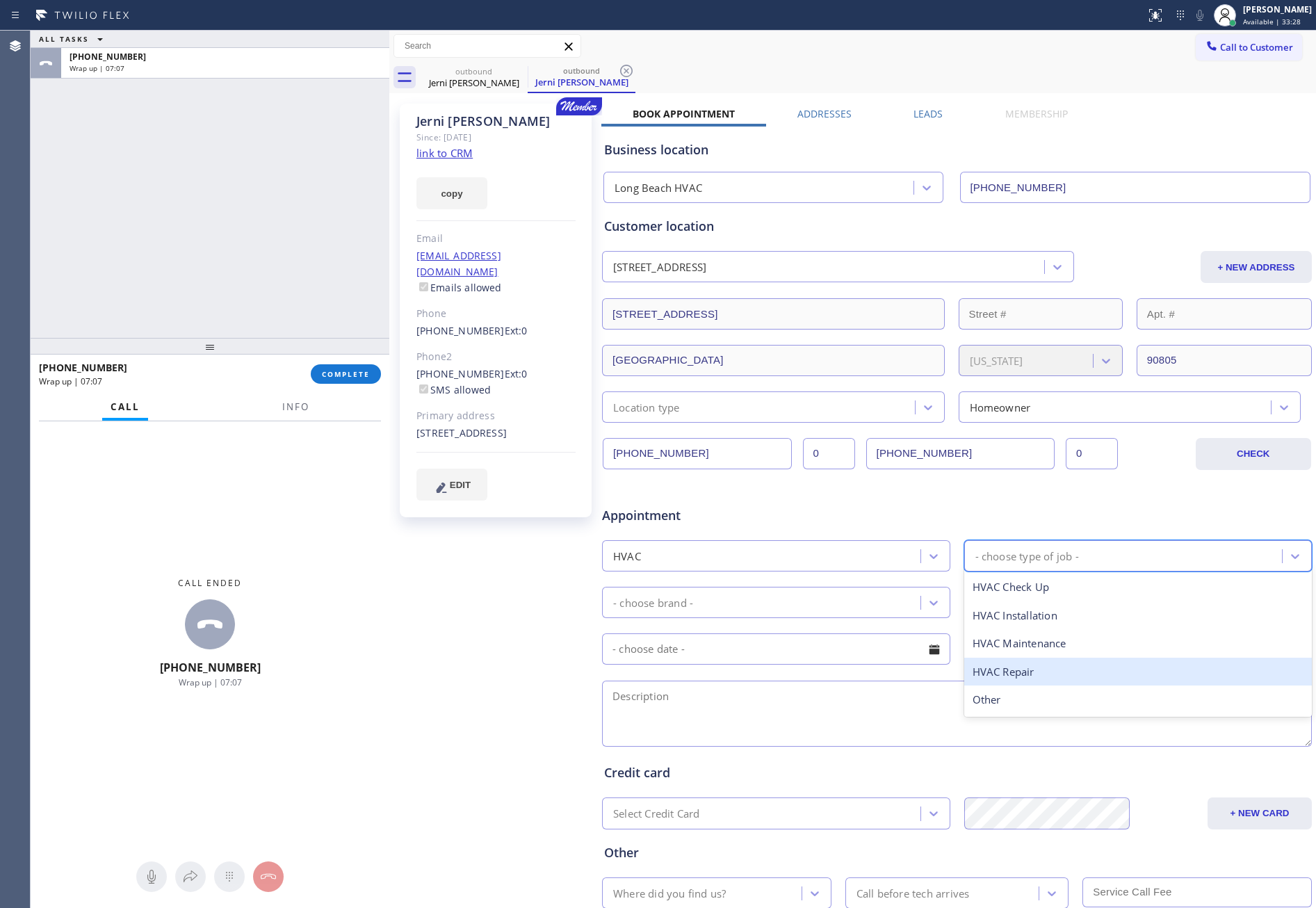
click at [907, 673] on div "HVAC Repair" at bounding box center [1138, 672] width 348 height 28
click at [871, 603] on div "- choose brand -" at bounding box center [763, 603] width 314 height 25
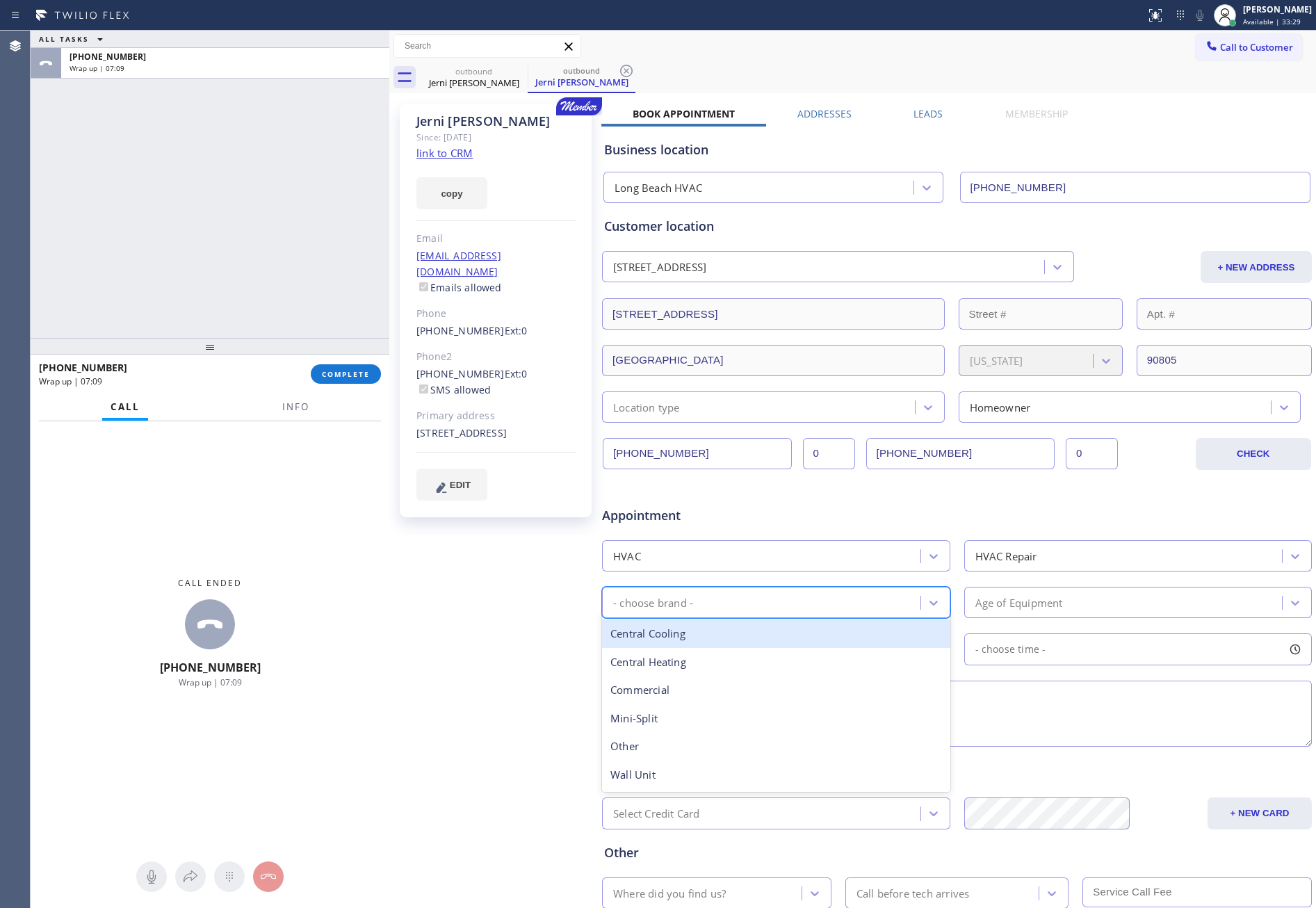
click at [687, 639] on div "Central Cooling" at bounding box center [776, 634] width 348 height 28
click at [907, 606] on div "Age of Equipment" at bounding box center [1019, 602] width 87 height 16
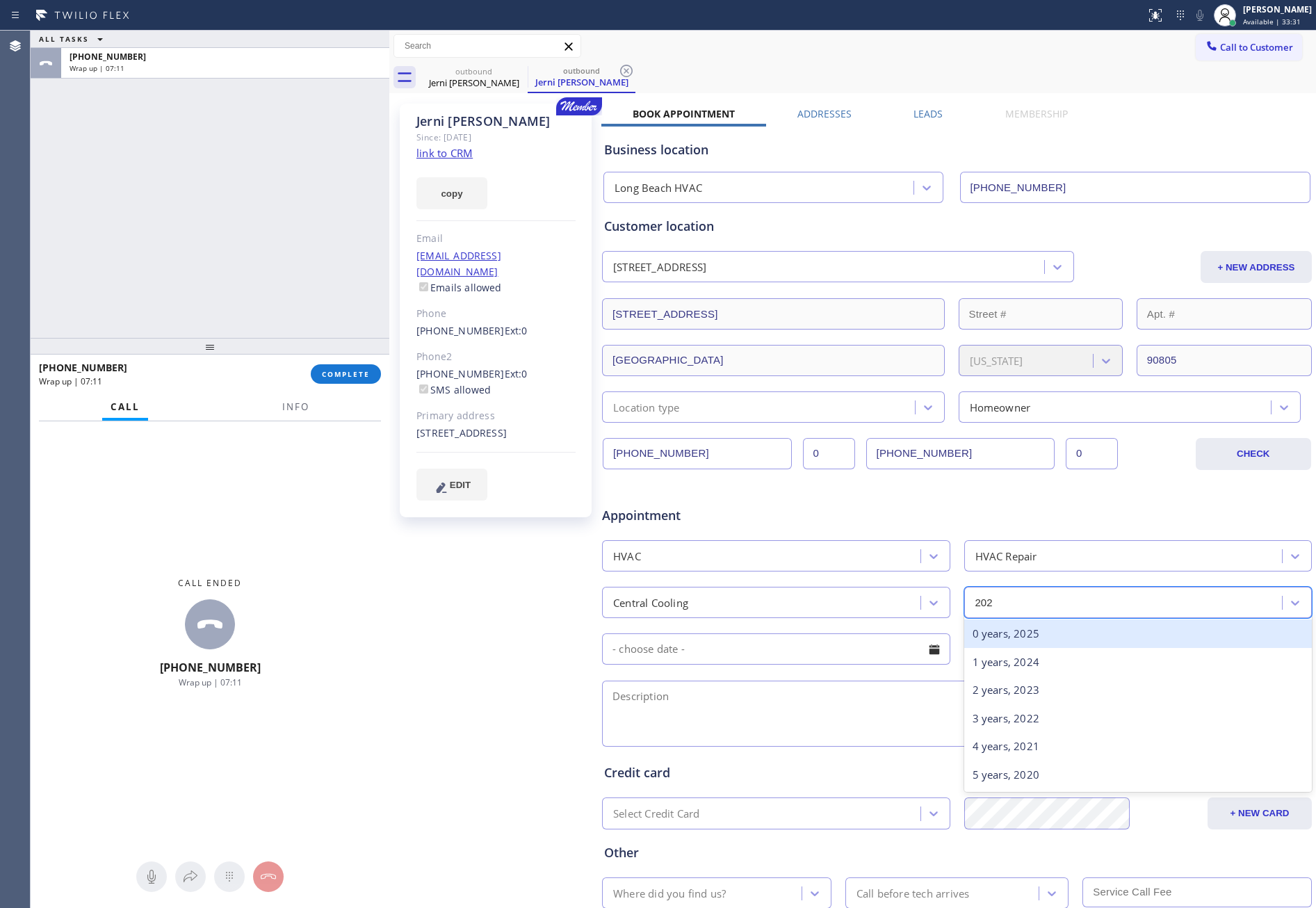
type input "2022"
click at [907, 641] on input "text" at bounding box center [776, 649] width 348 height 31
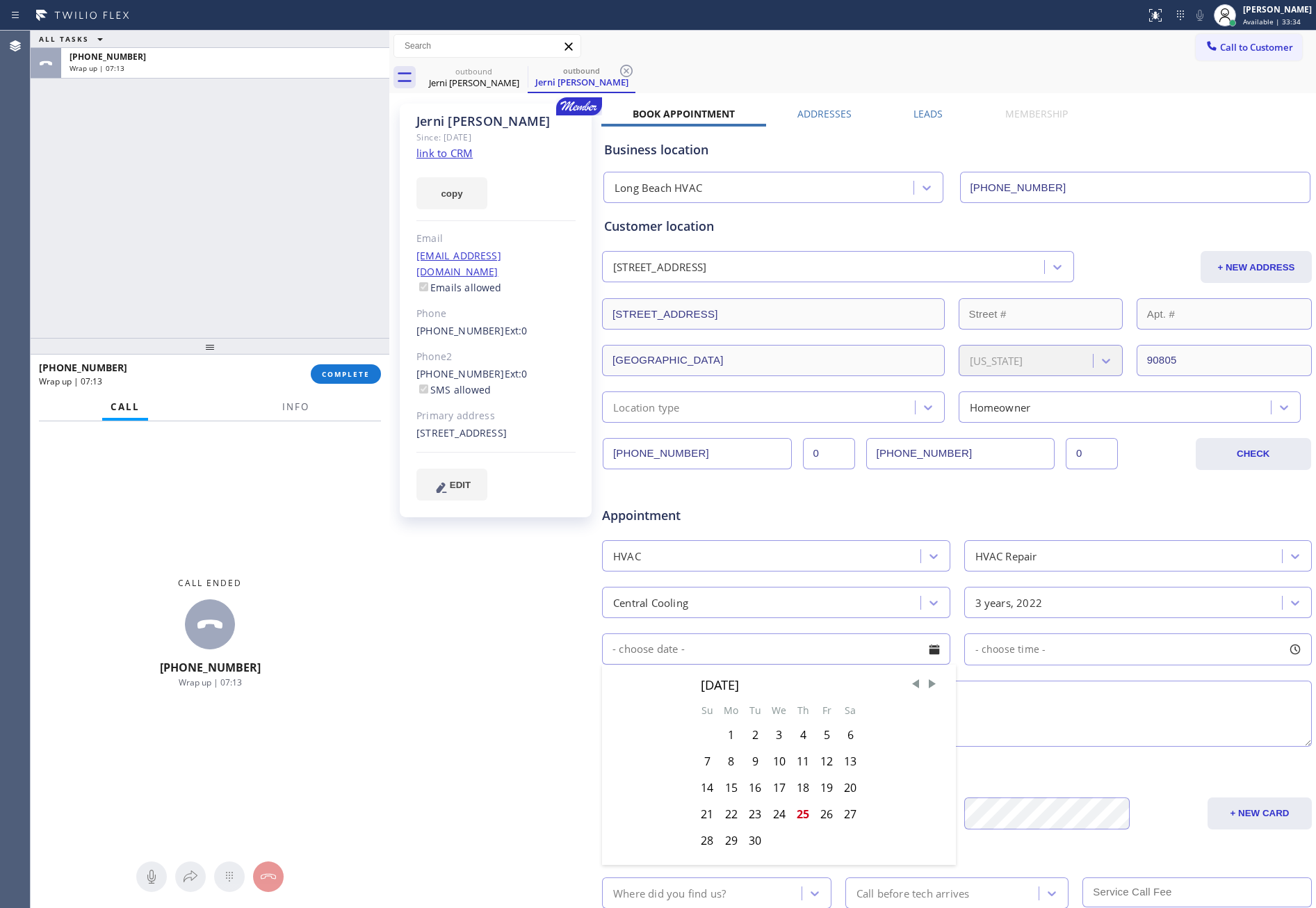
click at [827, 741] on div "26" at bounding box center [827, 814] width 24 height 26
type input "09/26/2025"
click at [907, 654] on div "- choose time -" at bounding box center [1138, 649] width 348 height 32
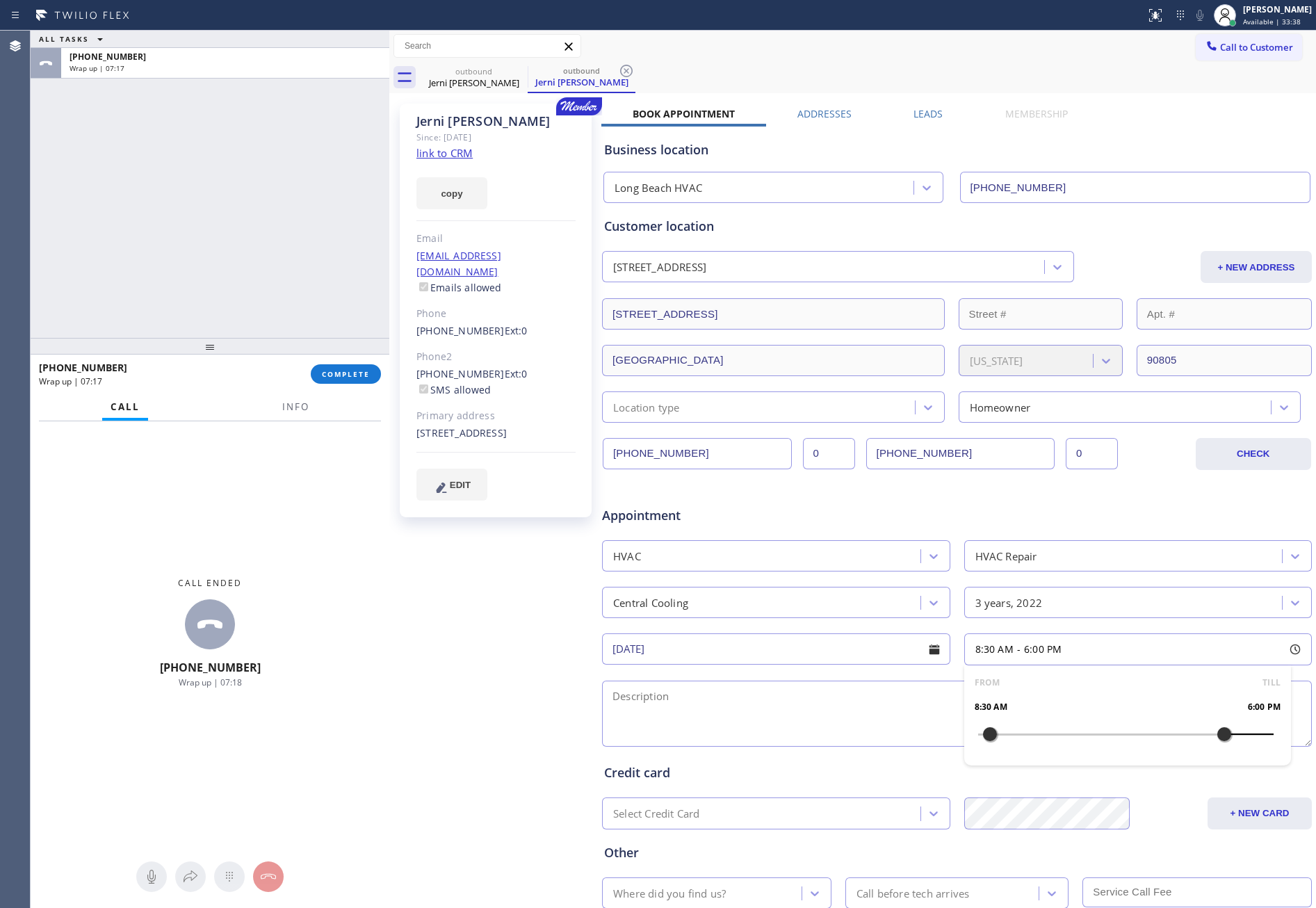
drag, startPoint x: 1255, startPoint y: 731, endPoint x: 1214, endPoint y: 740, distance: 42.0
drag, startPoint x: 979, startPoint y: 733, endPoint x: 1112, endPoint y: 743, distance: 133.4
click at [907, 741] on div at bounding box center [1126, 734] width 17 height 29
click at [901, 741] on textarea at bounding box center [957, 714] width 710 height 66
click at [253, 244] on div "ALL TASKS ALL TASKS ACTIVE TASKS TASKS IN WRAP UP +15623876778 Wrap up | 08:51" at bounding box center [209, 184] width 359 height 307
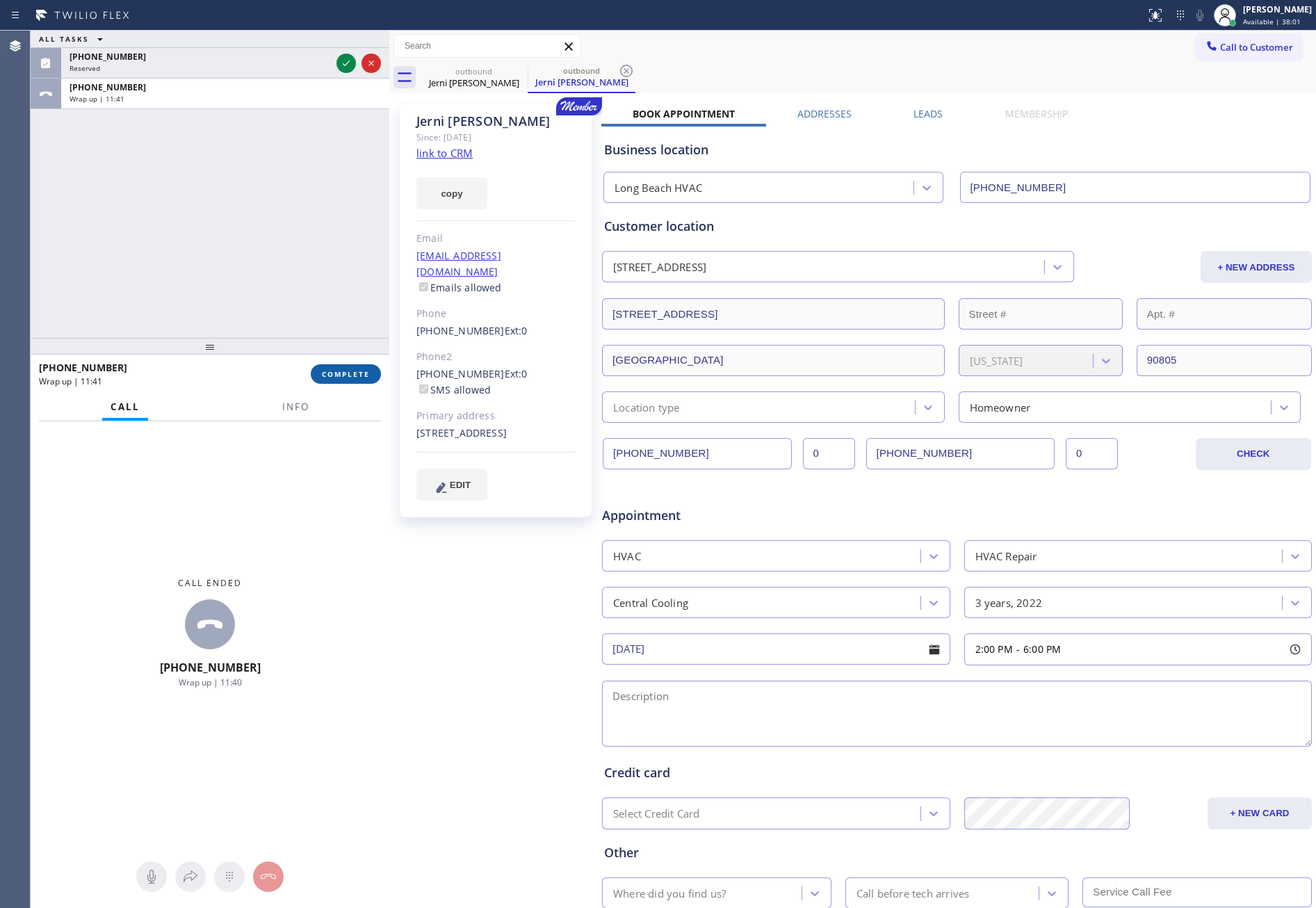
click at [348, 372] on span "COMPLETE" at bounding box center [346, 374] width 48 height 10
click at [299, 211] on div "ALL TASKS ALL TASKS ACTIVE TASKS TASKS IN WRAP UP (732) 429-5002 Reserved +1562…" at bounding box center [209, 184] width 359 height 307
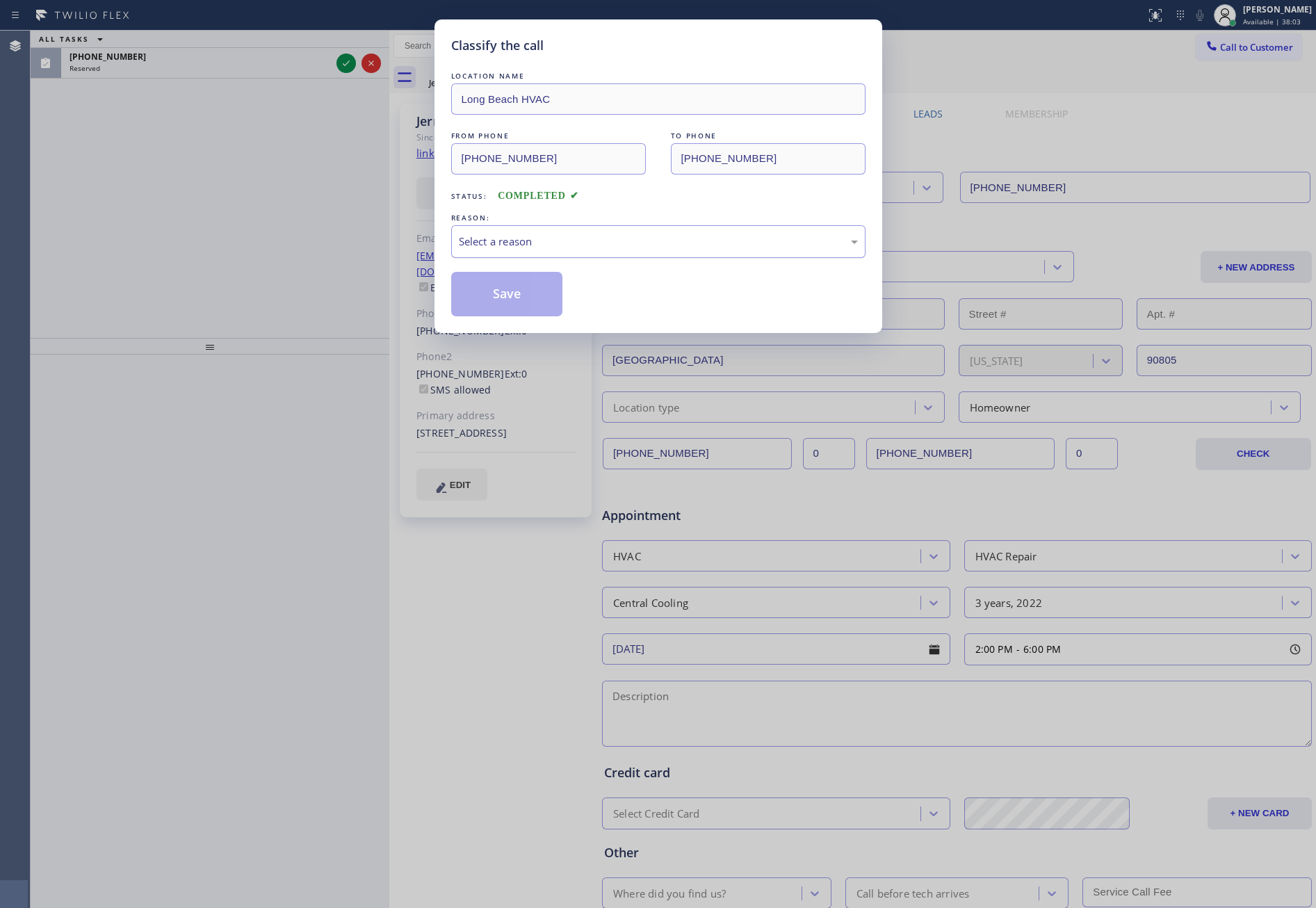
click at [624, 244] on div "Select a reason" at bounding box center [658, 241] width 399 height 16
click at [495, 295] on button "Save" at bounding box center [507, 294] width 112 height 44
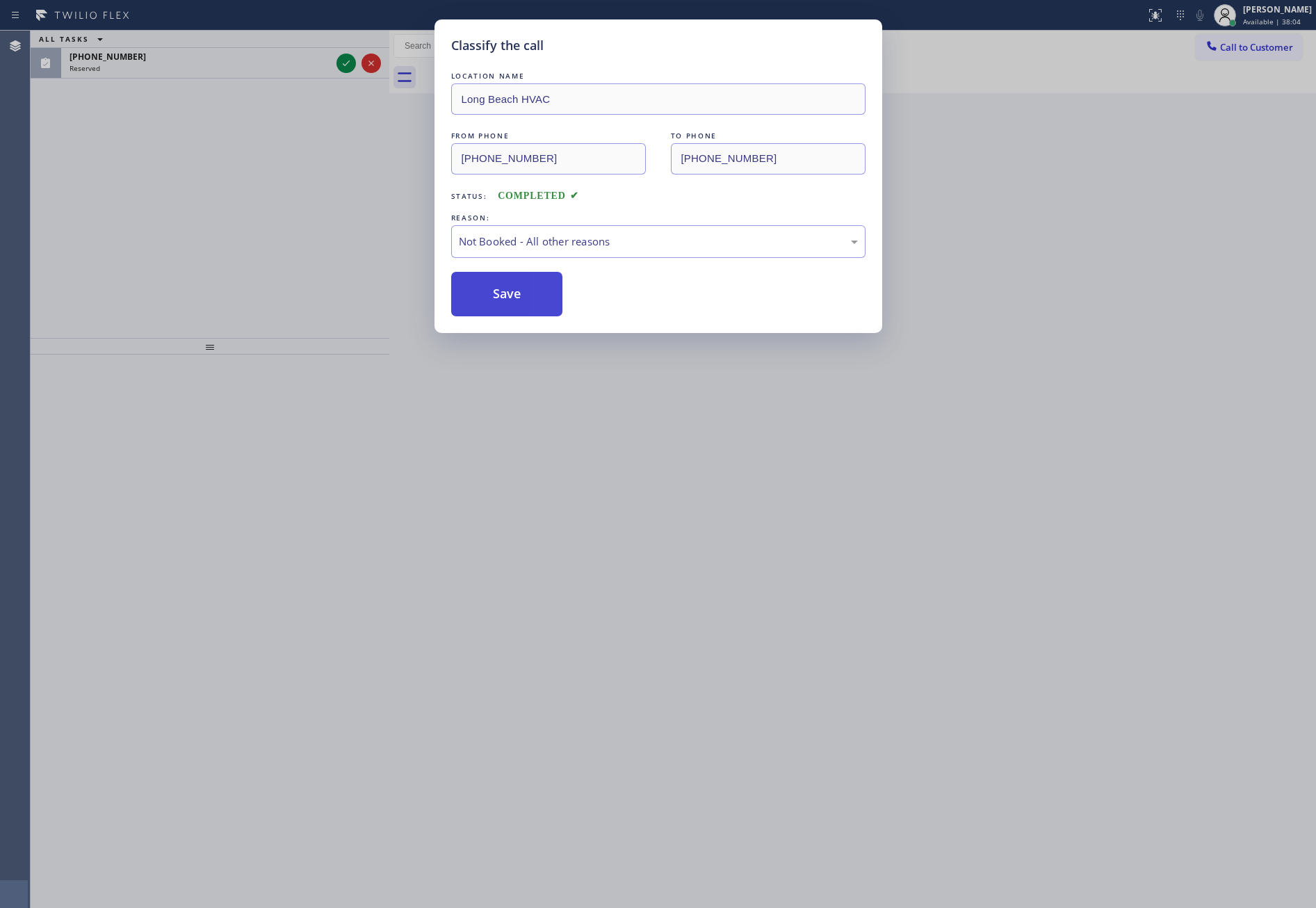
click at [495, 295] on button "Save" at bounding box center [507, 294] width 112 height 44
click at [301, 231] on div "Classify the call LOCATION NAME Long Beach HVAC FROM PHONE (323) 641-4970 TO PH…" at bounding box center [658, 454] width 1316 height 908
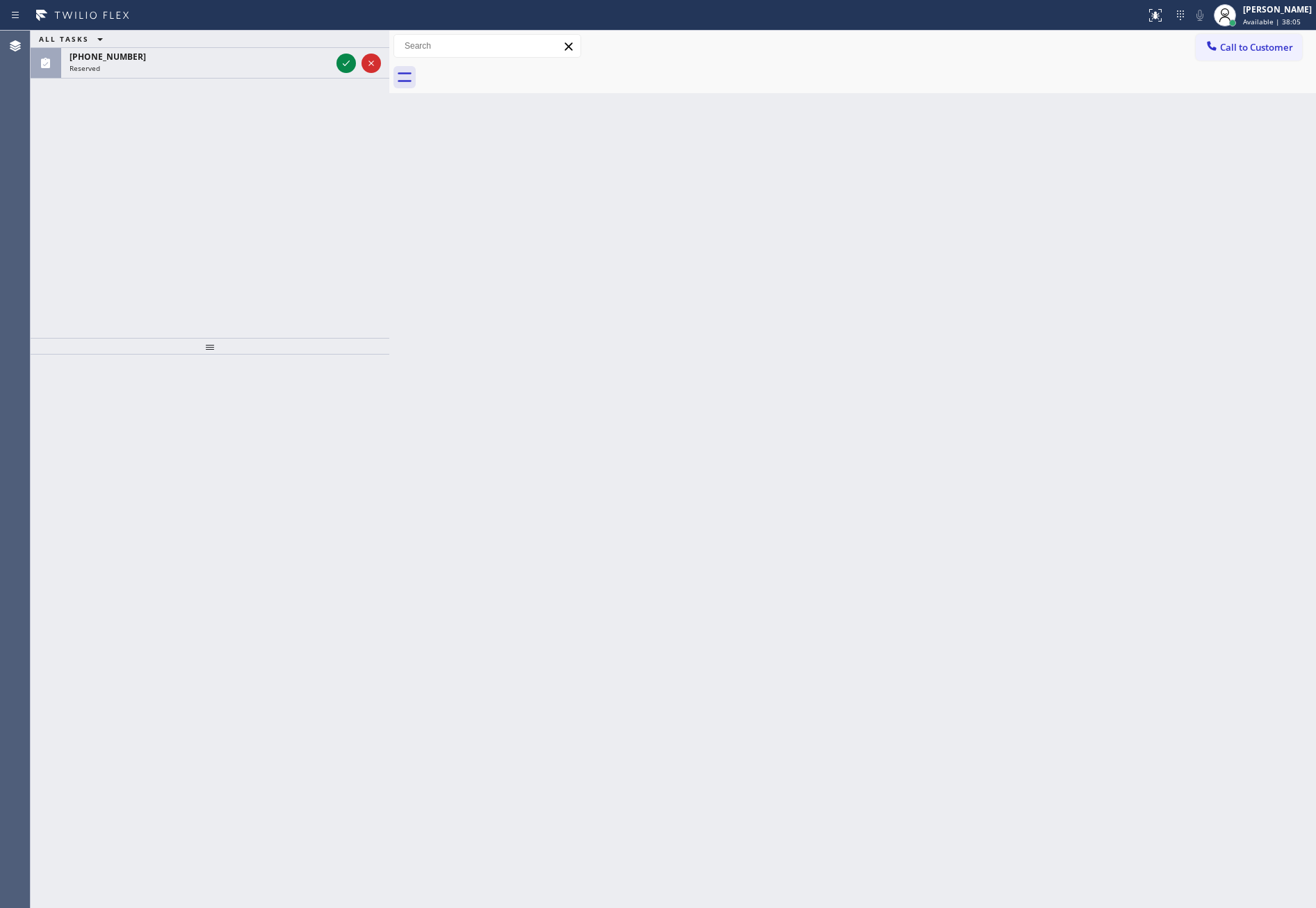
drag, startPoint x: 317, startPoint y: 214, endPoint x: 355, endPoint y: 100, distance: 120.2
click at [322, 204] on div "ALL TASKS ALL TASKS ACTIVE TASKS TASKS IN WRAP UP (732) 429-5002 Reserved" at bounding box center [209, 184] width 359 height 307
click at [338, 61] on icon at bounding box center [346, 63] width 17 height 17
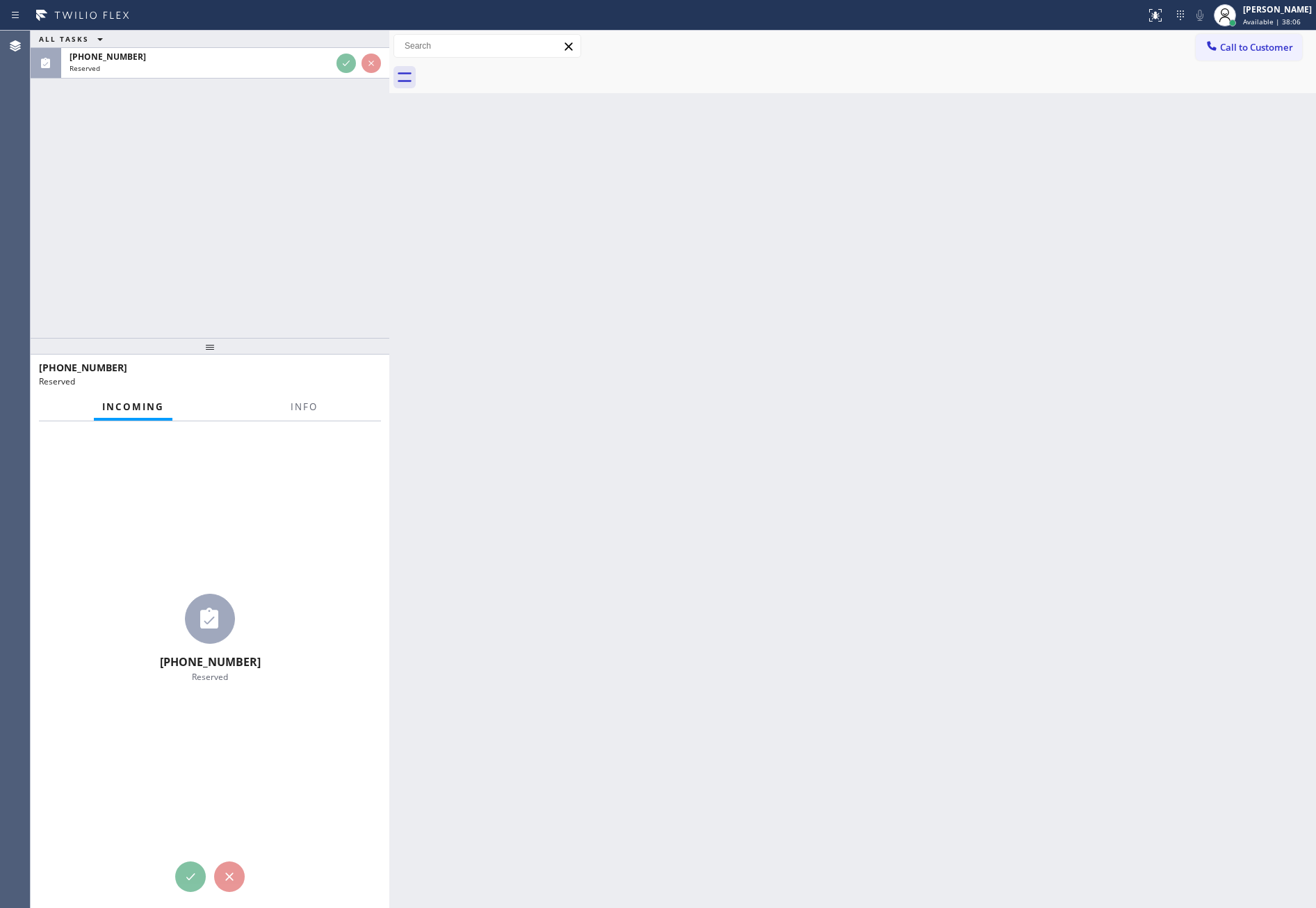
click at [315, 274] on div "ALL TASKS ALL TASKS ACTIVE TASKS TASKS IN WRAP UP (732) 429-5002 Reserved" at bounding box center [209, 184] width 359 height 307
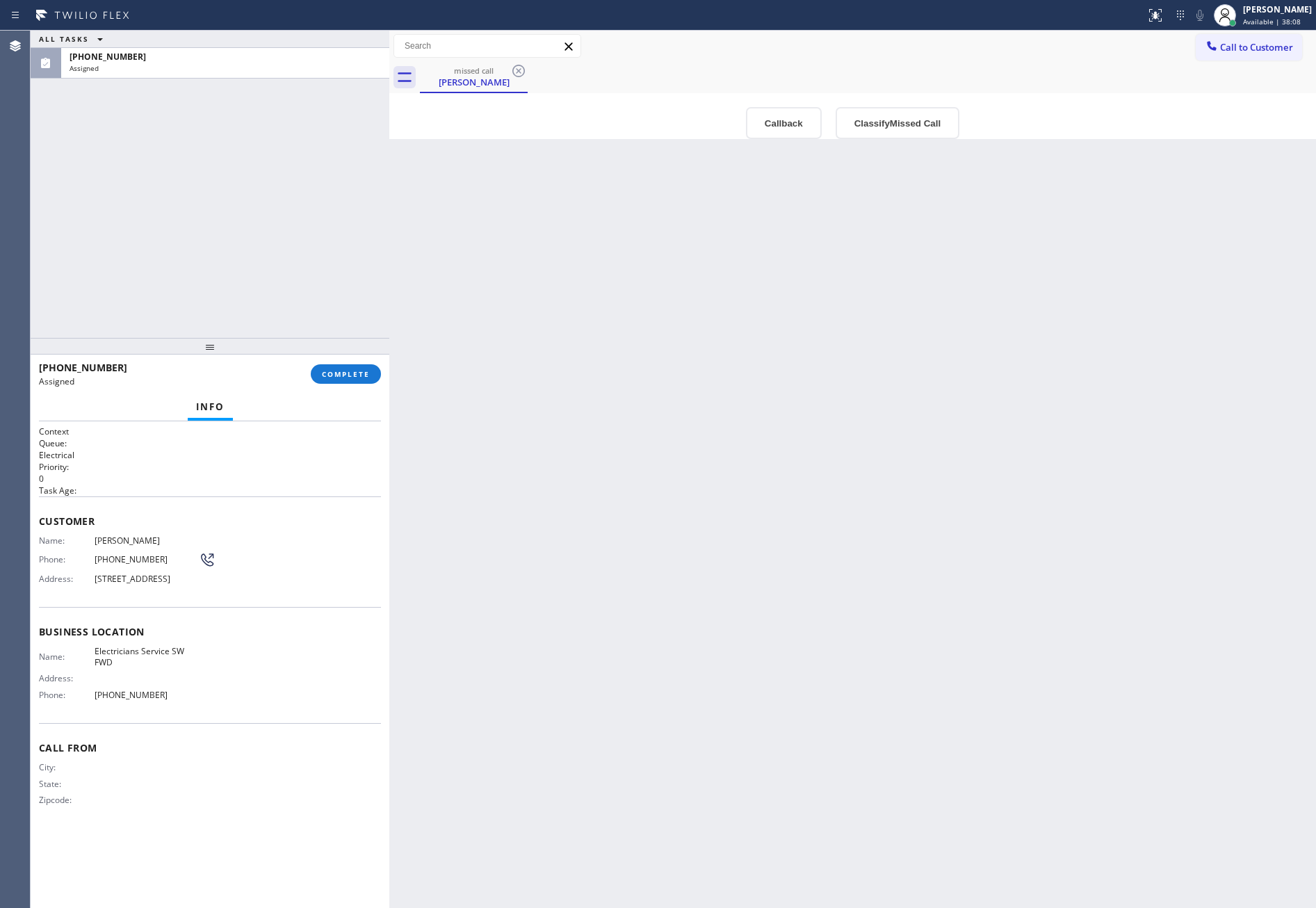
click at [302, 267] on div "ALL TASKS ALL TASKS ACTIVE TASKS TASKS IN WRAP UP (732) 429-5002 Assigned" at bounding box center [209, 184] width 359 height 307
click at [781, 114] on button "Callback" at bounding box center [784, 123] width 76 height 32
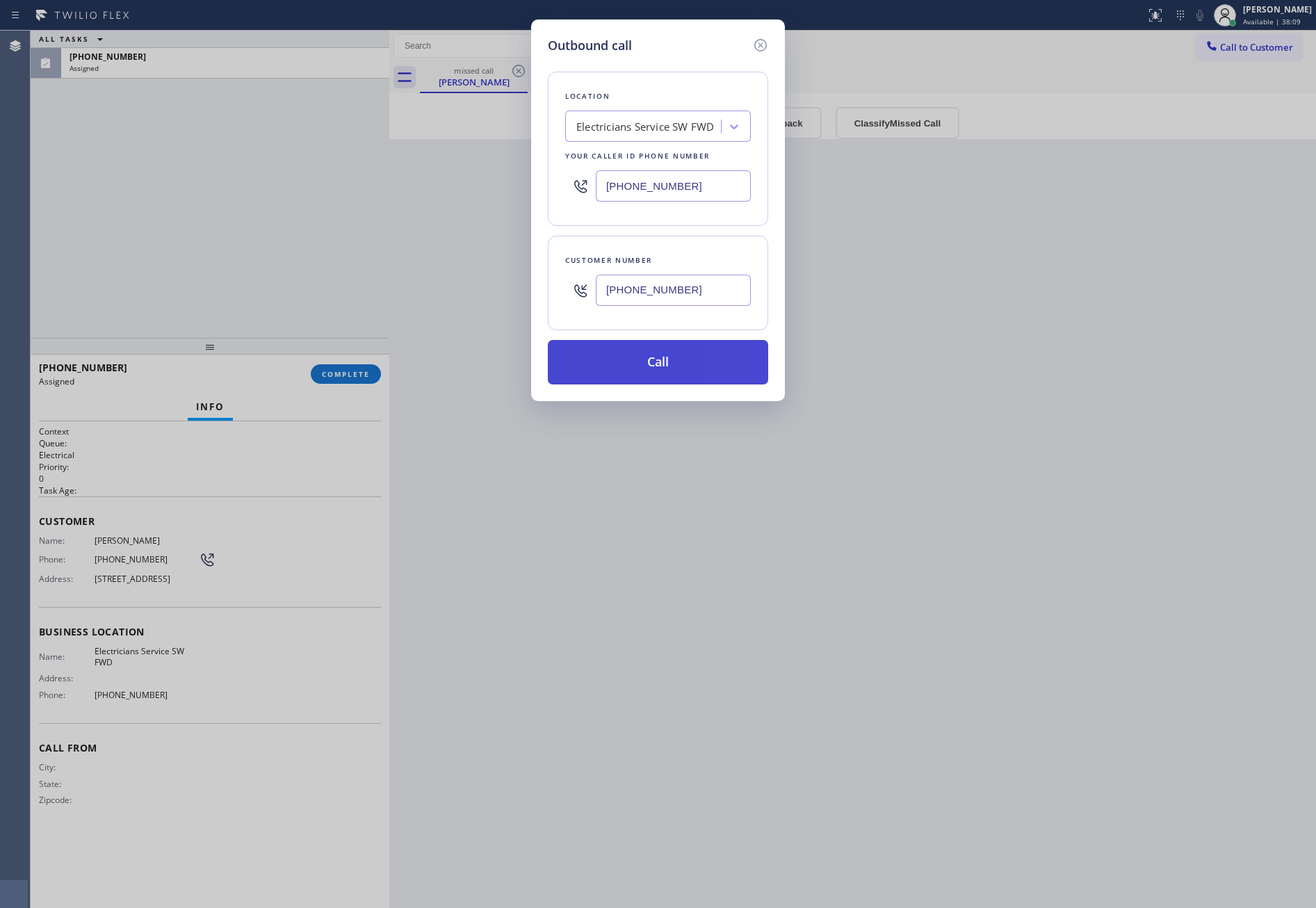
click at [676, 348] on button "Call" at bounding box center [658, 362] width 221 height 44
click at [280, 233] on div "ALL TASKS ALL TASKS ACTIVE TASKS TASKS IN WRAP UP (732) 429-5002 Assigned" at bounding box center [209, 184] width 359 height 307
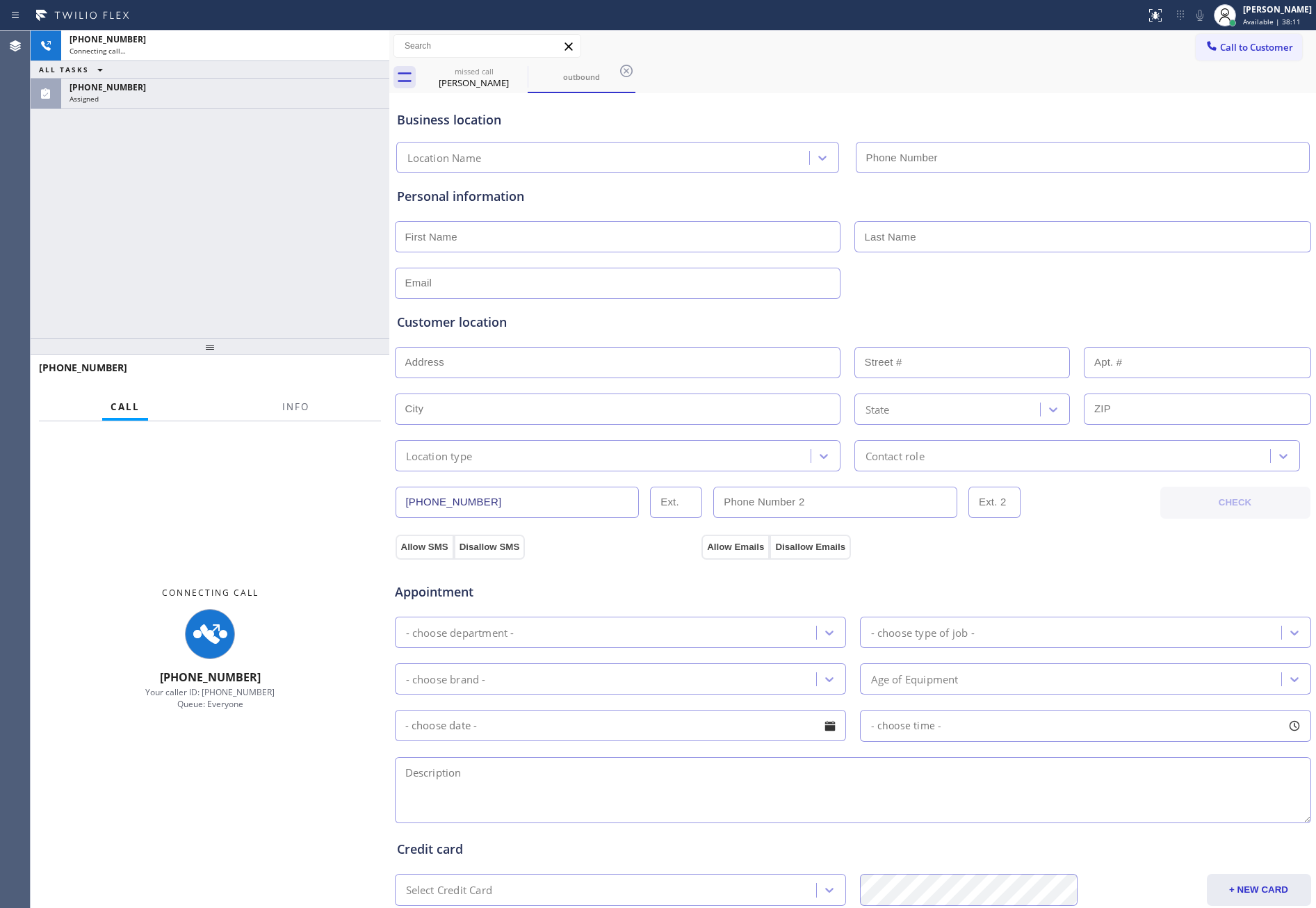
type input "(213) 566-1222"
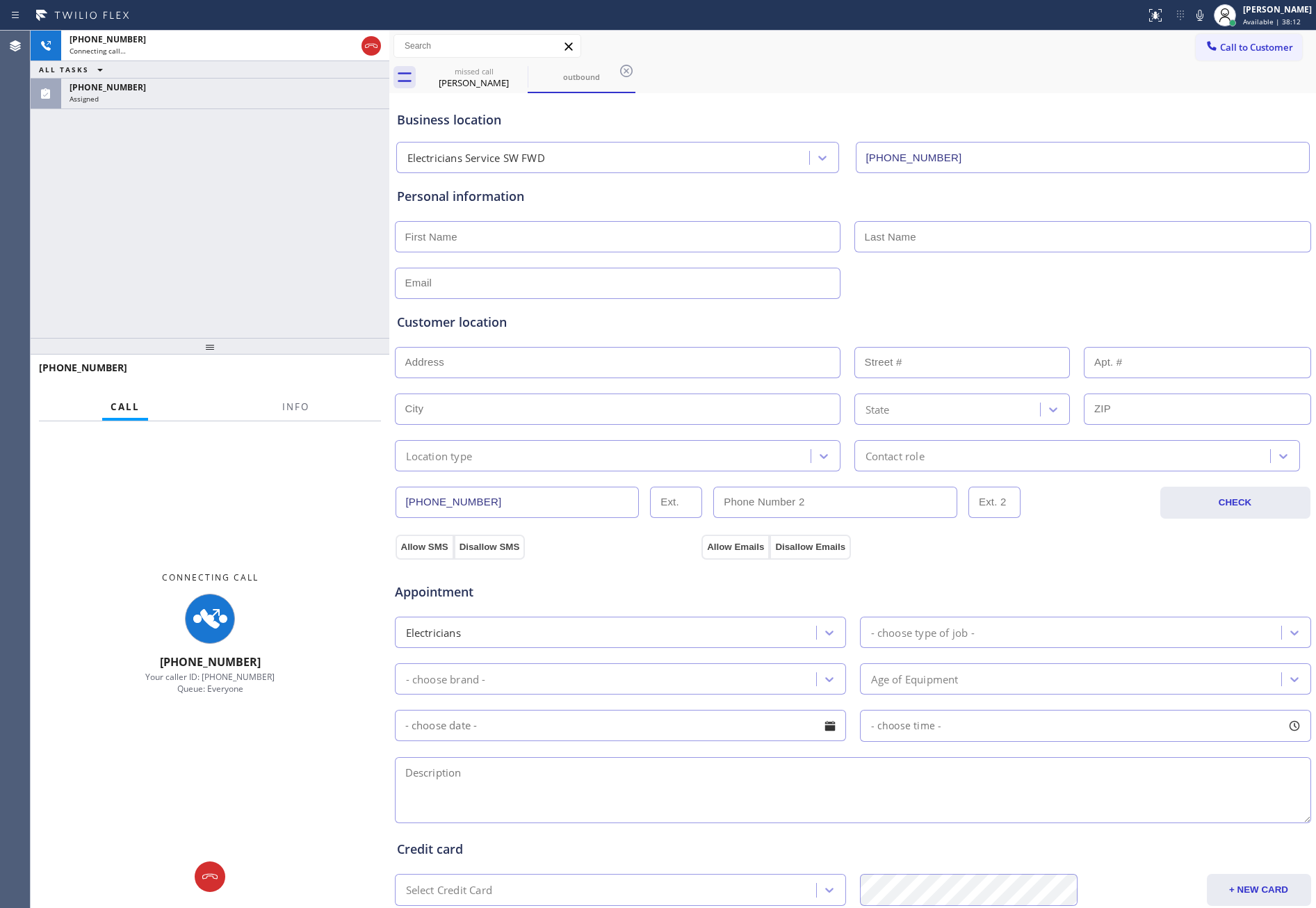
click at [367, 47] on icon at bounding box center [371, 46] width 17 height 17
click at [292, 202] on div "+17324295002 Connecting call… ALL TASKS ALL TASKS ACTIVE TASKS TASKS IN WRAP UP…" at bounding box center [209, 184] width 359 height 307
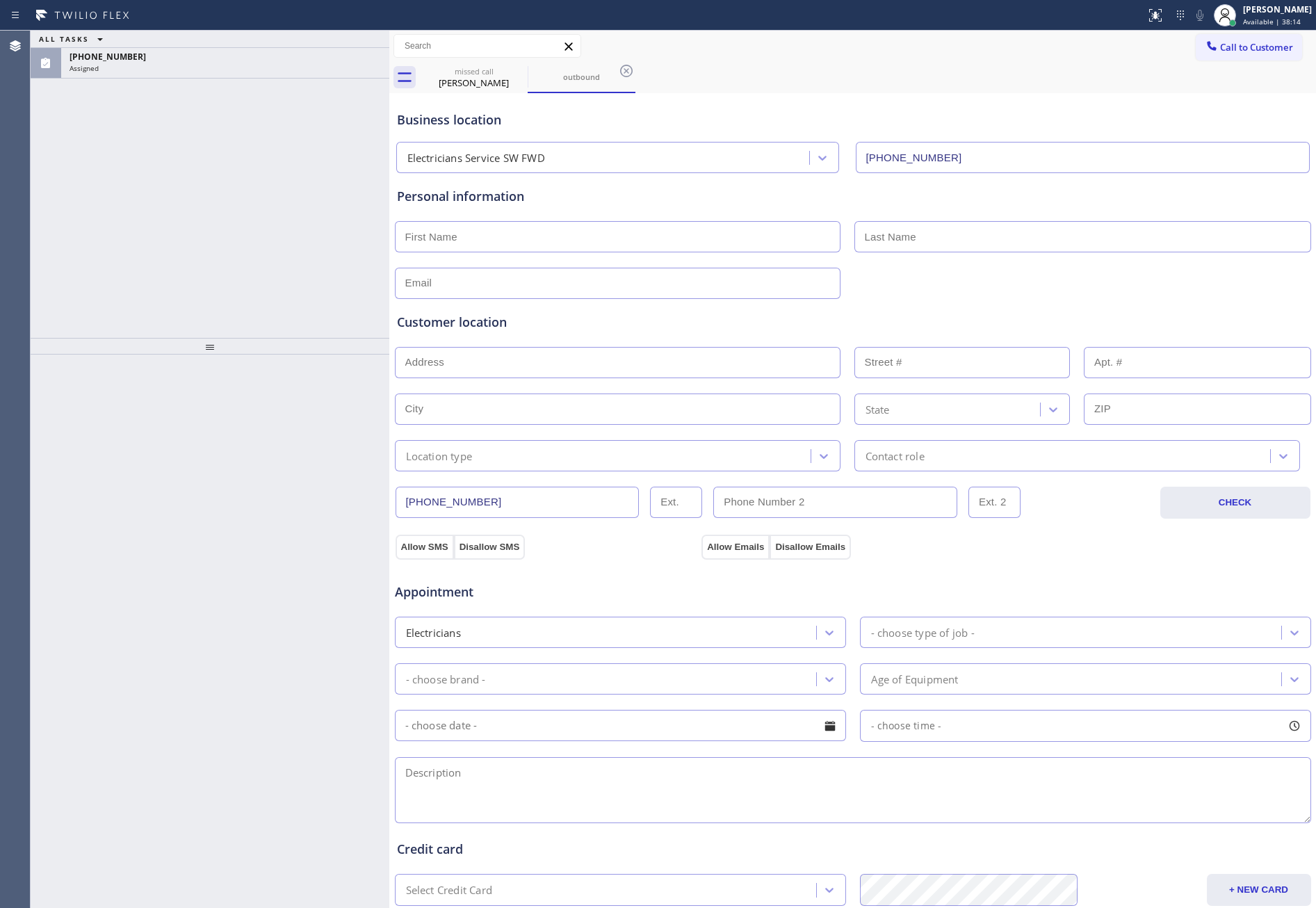
click at [305, 411] on div at bounding box center [209, 632] width 359 height 554
click at [194, 68] on div "Assigned" at bounding box center [226, 68] width 312 height 10
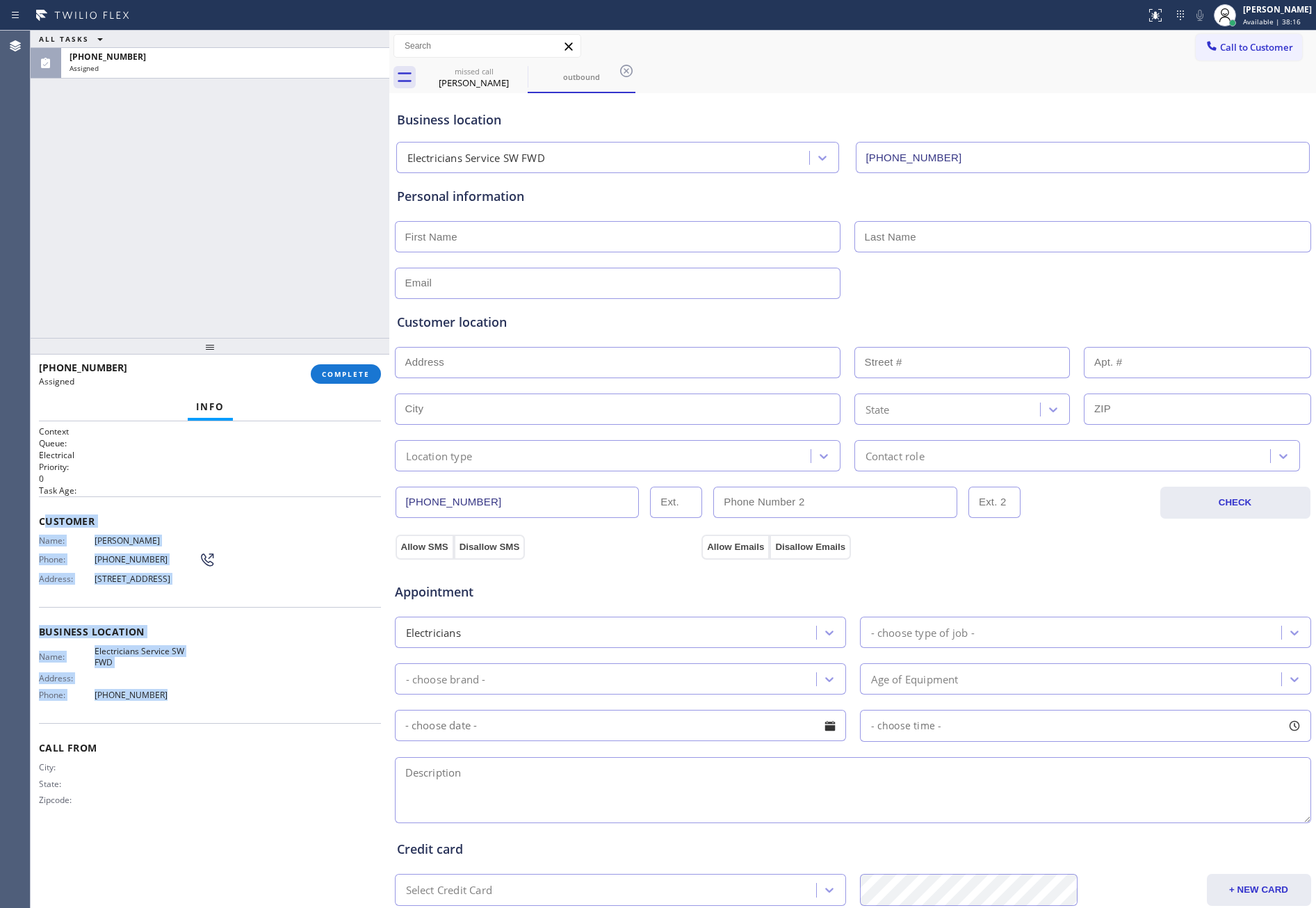
drag, startPoint x: 57, startPoint y: 533, endPoint x: 203, endPoint y: 714, distance: 232.5
click at [203, 714] on div "Context Queue: Electrical Priority: 0 Task Age: Customer Name: Mr Hussein Phone…" at bounding box center [209, 627] width 342 height 403
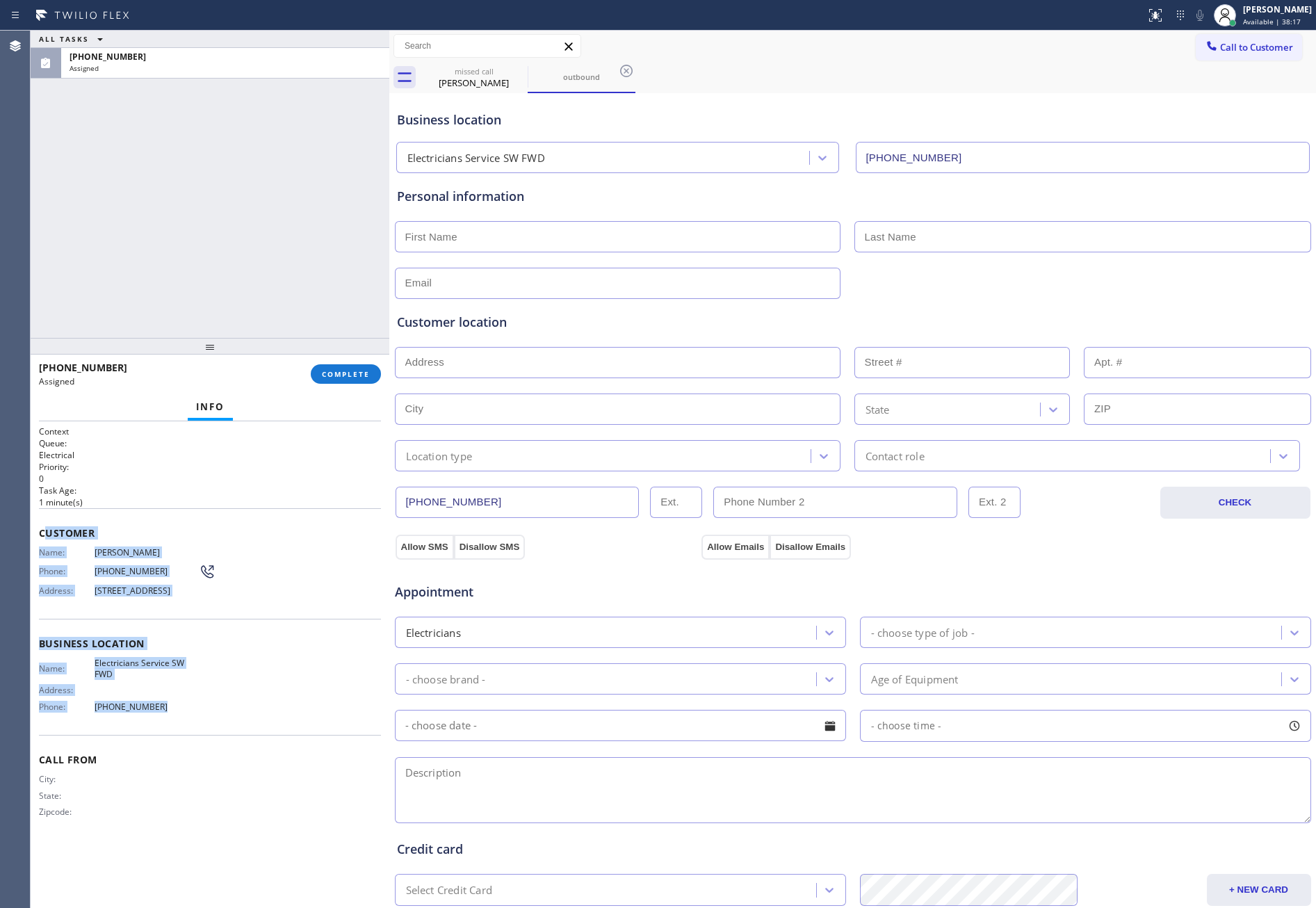
click at [344, 596] on div "Name: Mr Hussein Phone: (732) 429-5002 Address: 41 Madison Ave, Madison, NJ 079…" at bounding box center [209, 575] width 342 height 55
drag, startPoint x: 34, startPoint y: 524, endPoint x: 204, endPoint y: 716, distance: 256.4
click at [196, 713] on div "Context Queue: Electrical Priority: 0 Task Age: 1 minute(s) Customer Name: Mr H…" at bounding box center [209, 665] width 359 height 488
copy div "Customer Name: Mr Hussein Phone: (732) 429-5002 Address: 41 Madison Ave, Madiso…"
click at [230, 249] on div "ALL TASKS ALL TASKS ACTIVE TASKS TASKS IN WRAP UP (732) 429-5002 Assigned" at bounding box center [209, 184] width 359 height 307
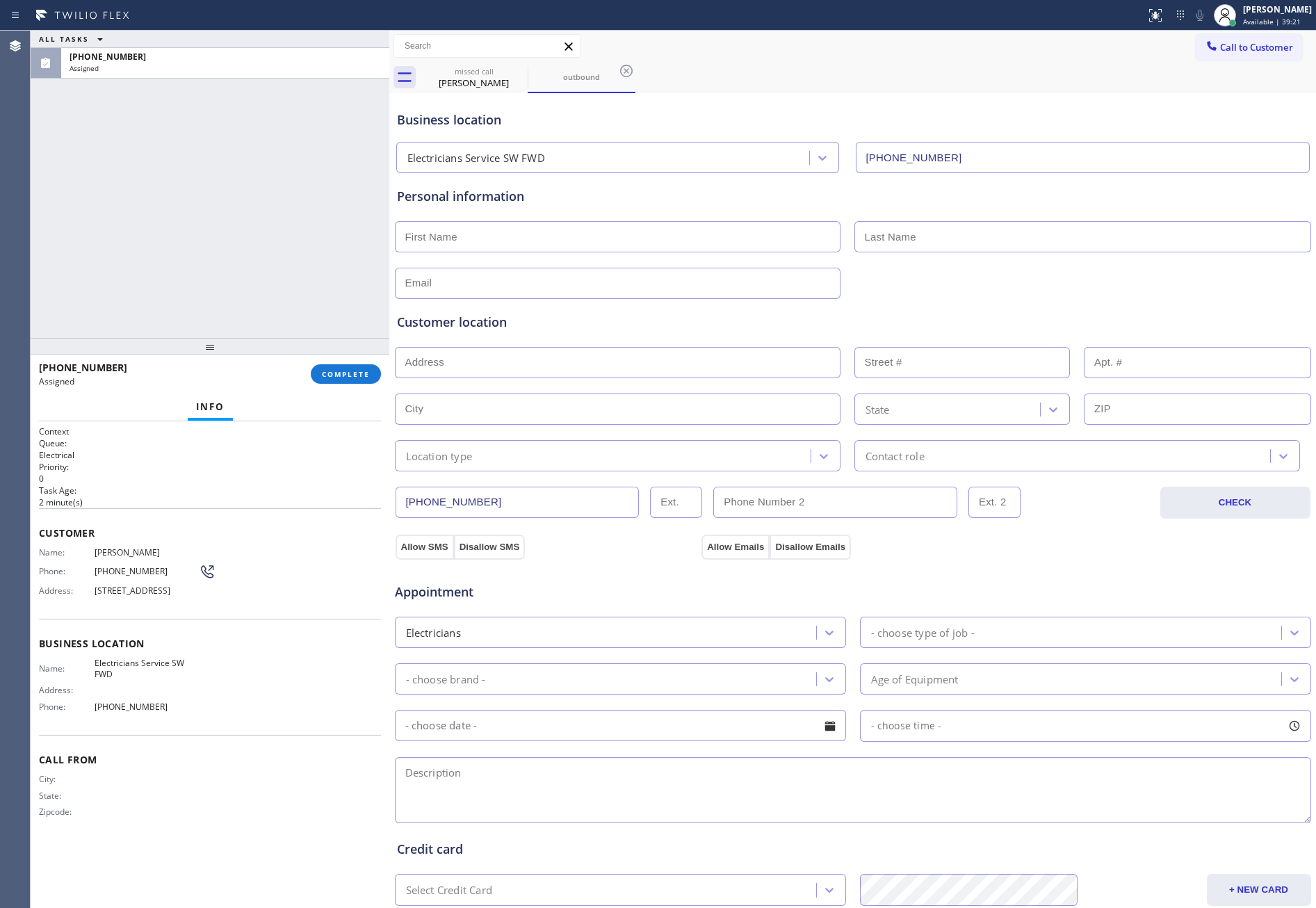
drag, startPoint x: 230, startPoint y: 249, endPoint x: 295, endPoint y: 336, distance: 108.6
click at [238, 264] on div "ALL TASKS ALL TASKS ACTIVE TASKS TASKS IN WRAP UP (732) 429-5002 Assigned" at bounding box center [209, 184] width 359 height 307
drag, startPoint x: 366, startPoint y: 379, endPoint x: 331, endPoint y: 301, distance: 85.5
click at [365, 378] on span "COMPLETE" at bounding box center [346, 374] width 48 height 10
click at [302, 230] on div "ALL TASKS ALL TASKS ACTIVE TASKS TASKS IN WRAP UP (732) 429-5002 Assigned" at bounding box center [209, 184] width 359 height 307
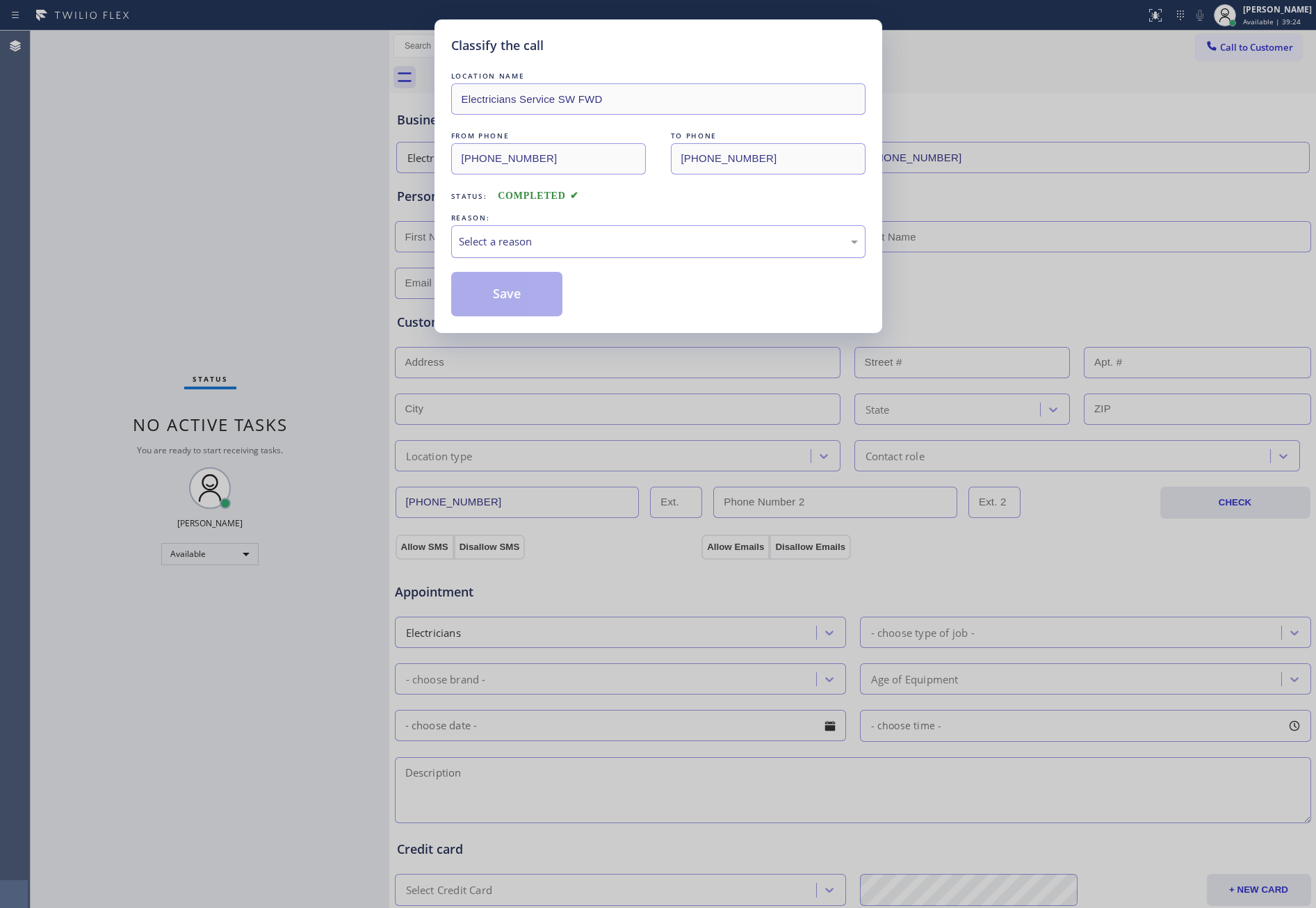
click at [512, 240] on div "Select a reason" at bounding box center [658, 241] width 399 height 16
click at [529, 305] on button "Save" at bounding box center [507, 294] width 112 height 44
click at [265, 209] on div "Classify the call LOCATION NAME Electricians Service SW FWD FROM PHONE (732) 42…" at bounding box center [658, 454] width 1316 height 908
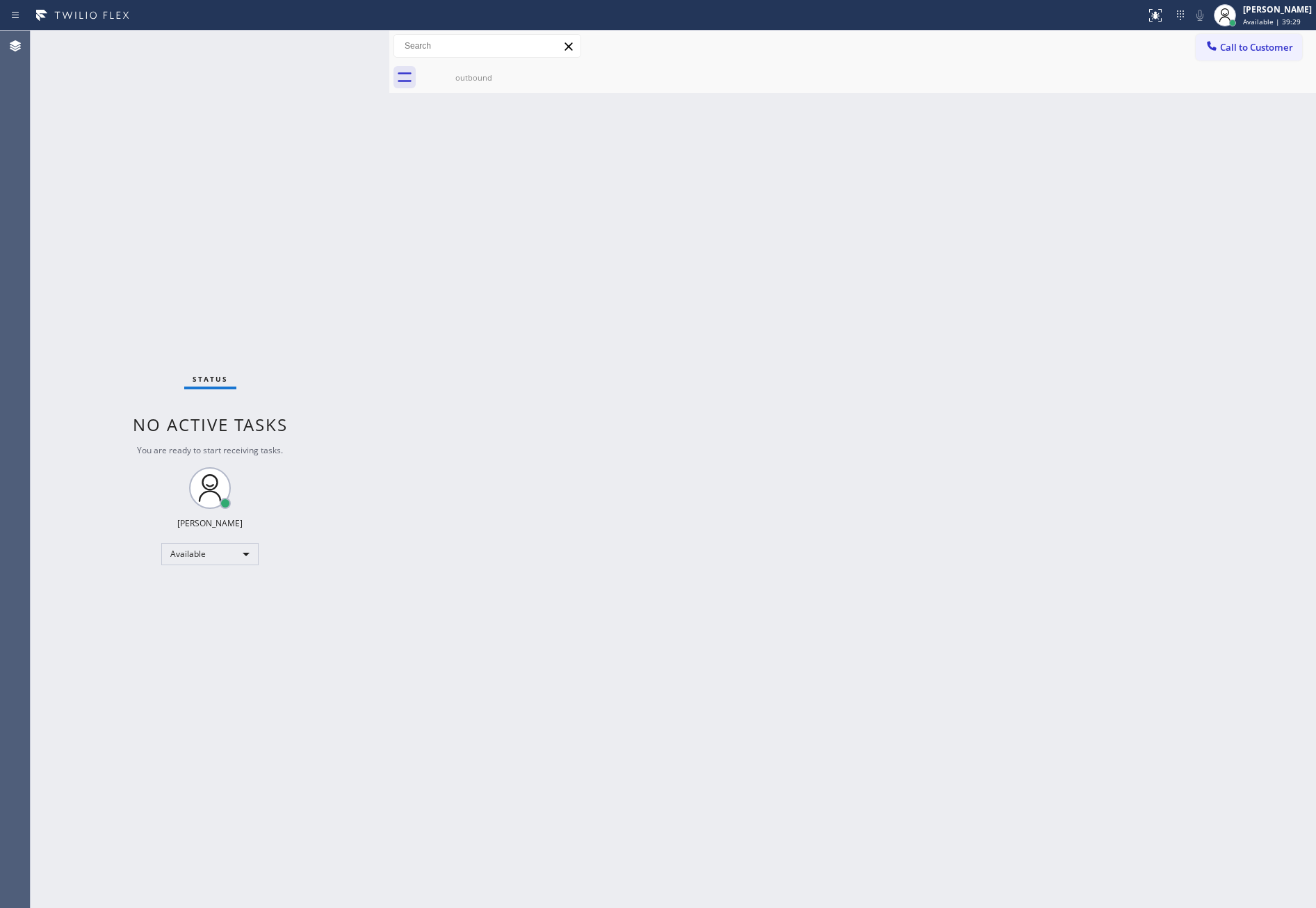
click at [541, 429] on div "Back to Dashboard Change Sender ID Customers Technicians Select a contact Outbo…" at bounding box center [852, 469] width 927 height 878
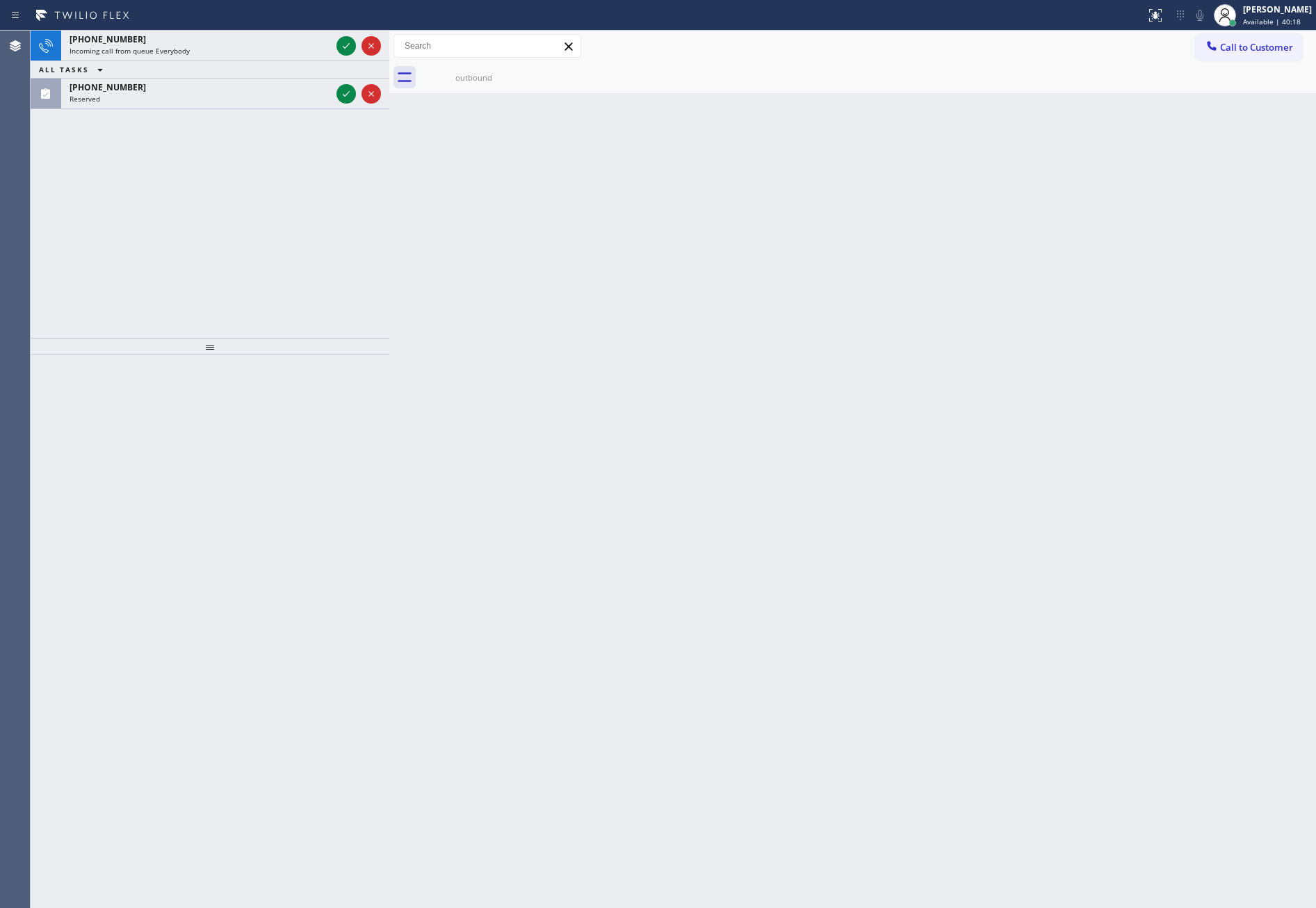
click at [252, 297] on div "+17472935994 Incoming call from queue Everybody ALL TASKS ALL TASKS ACTIVE TASK…" at bounding box center [209, 184] width 359 height 307
drag, startPoint x: 348, startPoint y: 87, endPoint x: 322, endPoint y: 240, distance: 155.2
click at [348, 88] on icon at bounding box center [346, 94] width 17 height 17
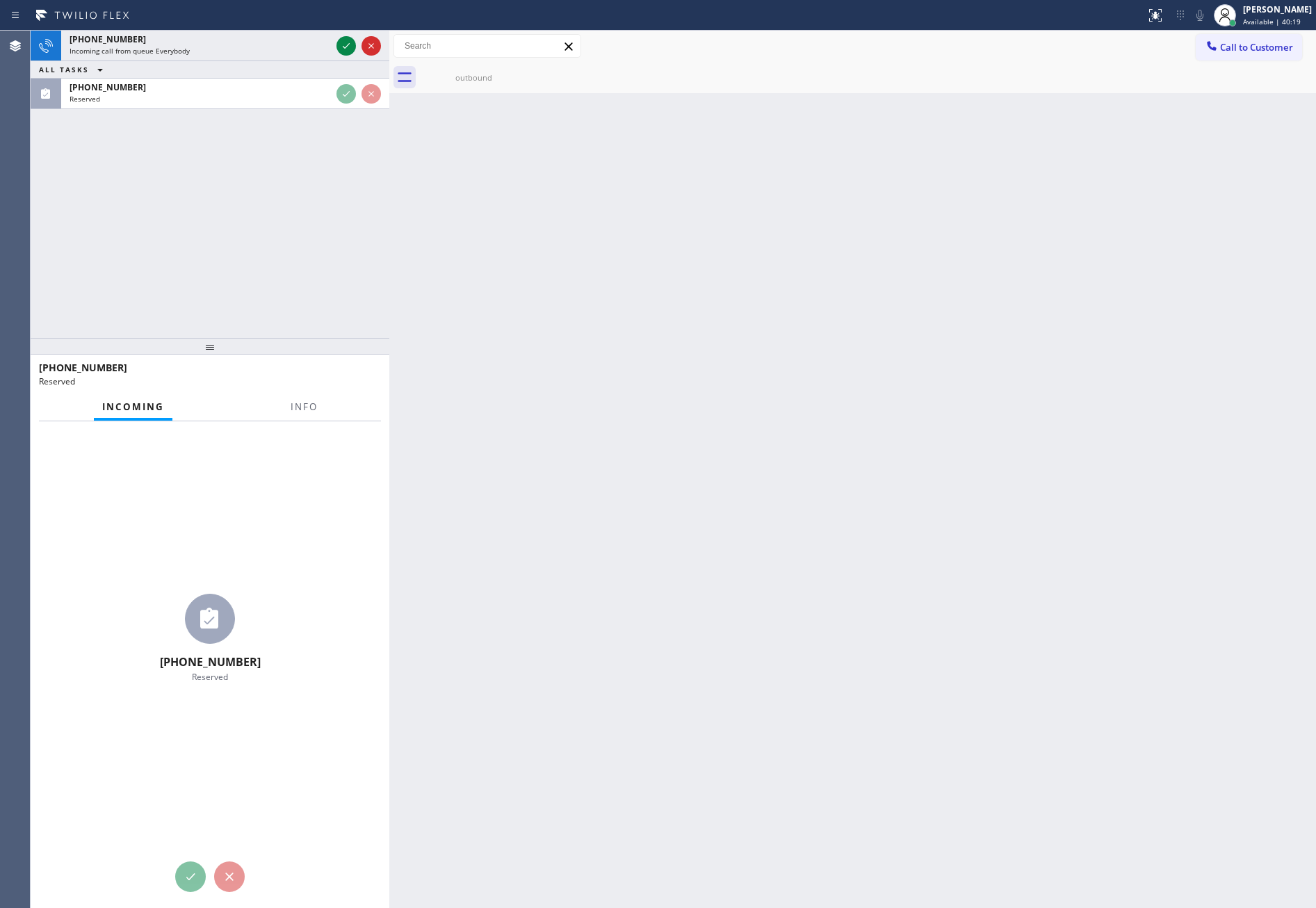
click at [322, 242] on div "+17472935994 Incoming call from queue Everybody ALL TASKS ALL TASKS ACTIVE TASK…" at bounding box center [209, 184] width 359 height 307
click at [326, 238] on div "+17472935994 Incoming call from queue Everybody ALL TASKS ALL TASKS ACTIVE TASK…" at bounding box center [209, 184] width 359 height 307
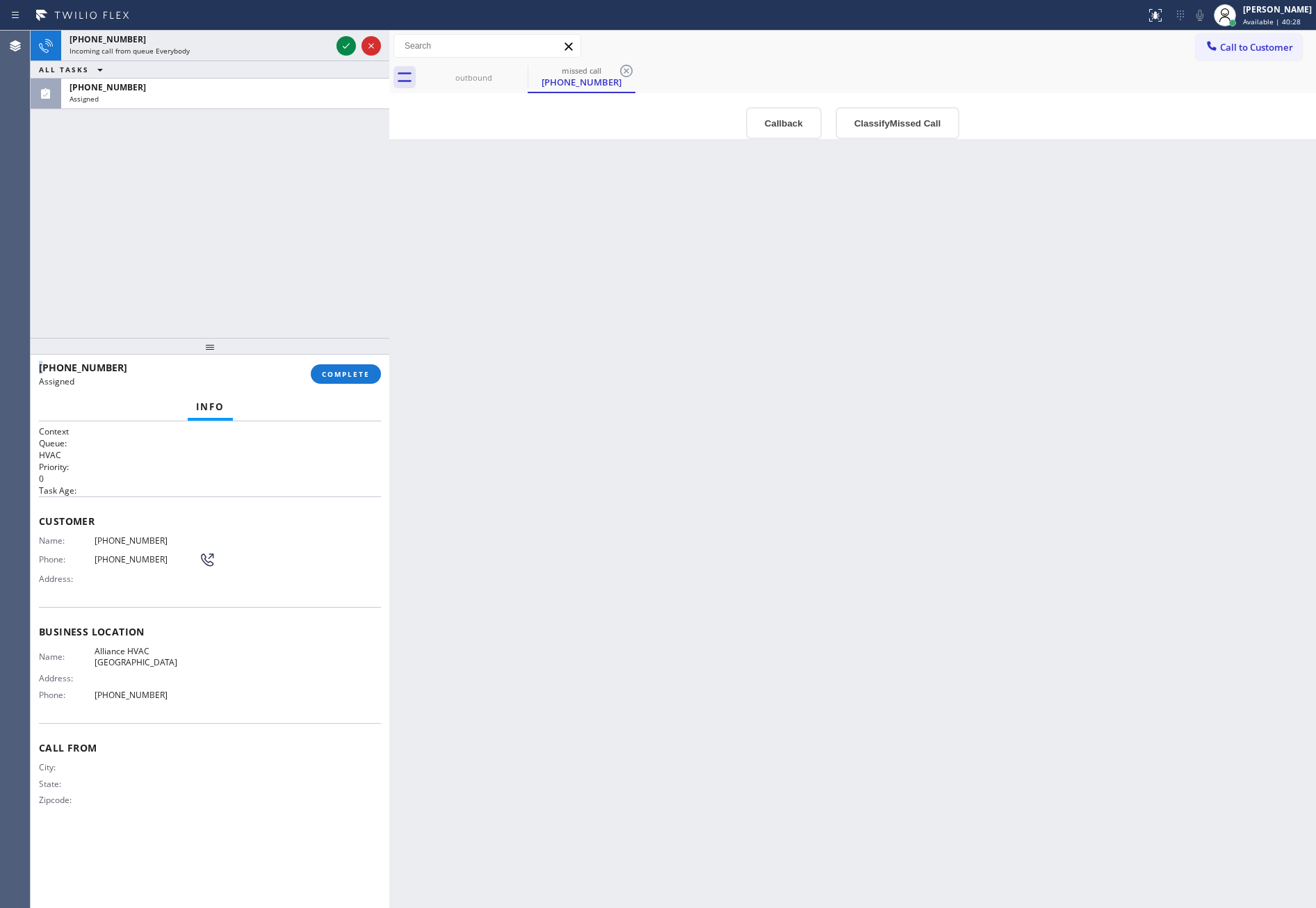
click at [352, 44] on icon at bounding box center [346, 46] width 17 height 17
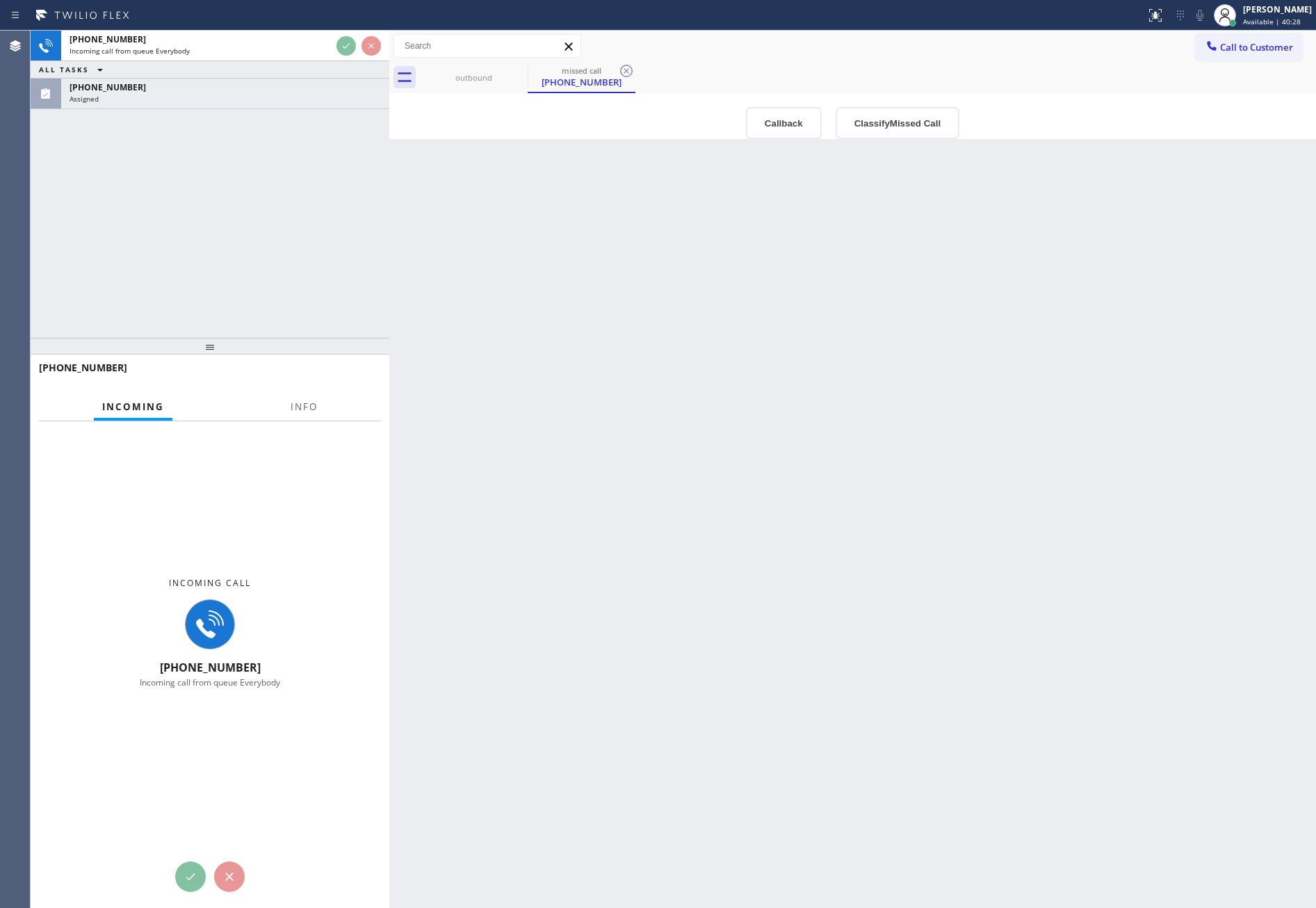
click at [334, 214] on div "+17472935994 Incoming call from queue Everybody ALL TASKS ALL TASKS ACTIVE TASK…" at bounding box center [209, 184] width 359 height 307
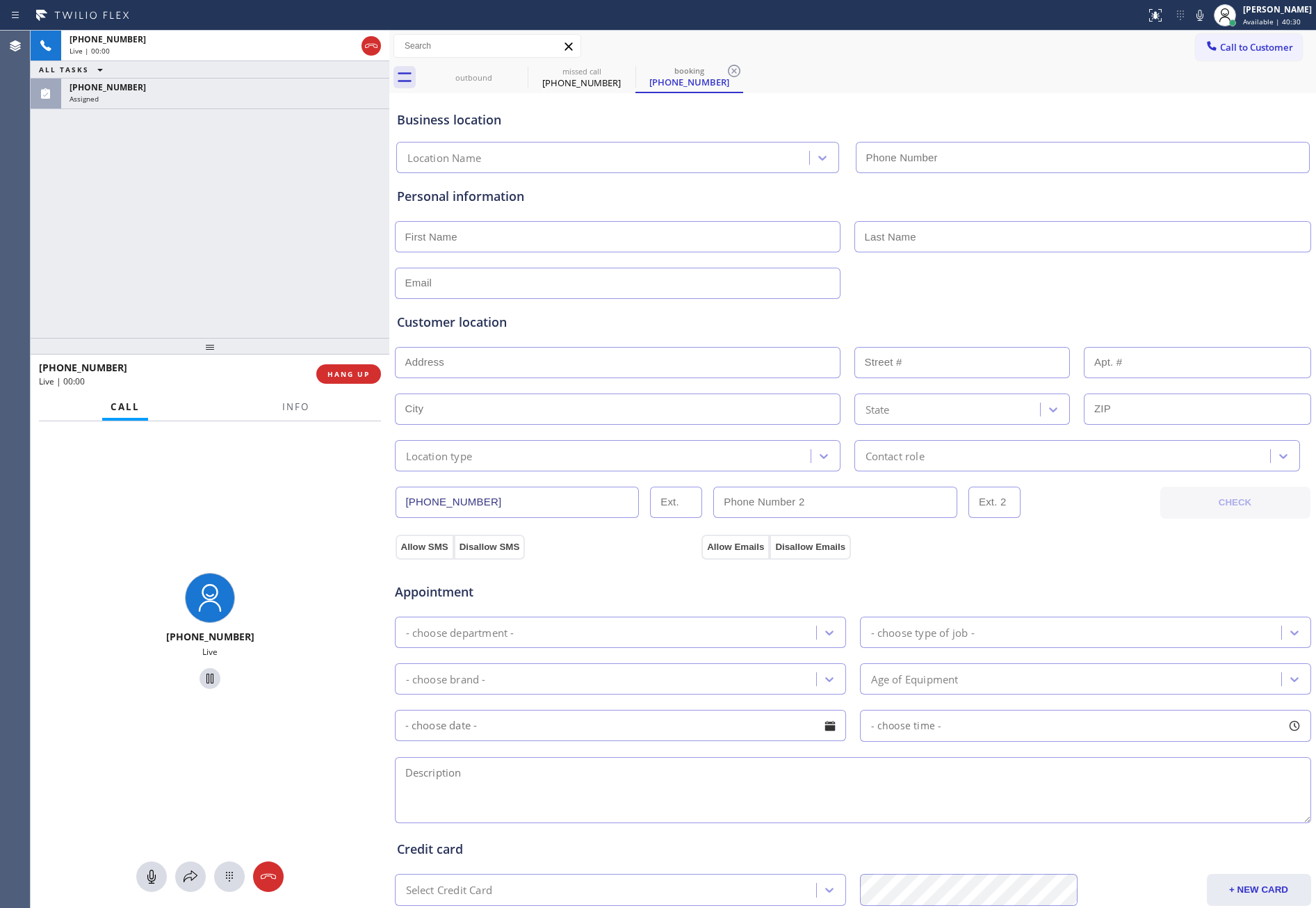
type input "(818) 239-4092"
click at [368, 372] on span "HANG UP" at bounding box center [349, 374] width 42 height 10
click at [331, 261] on div "+17472935994 Live | 00:02 ALL TASKS ALL TASKS ACTIVE TASKS TASKS IN WRAP UP (64…" at bounding box center [209, 184] width 359 height 307
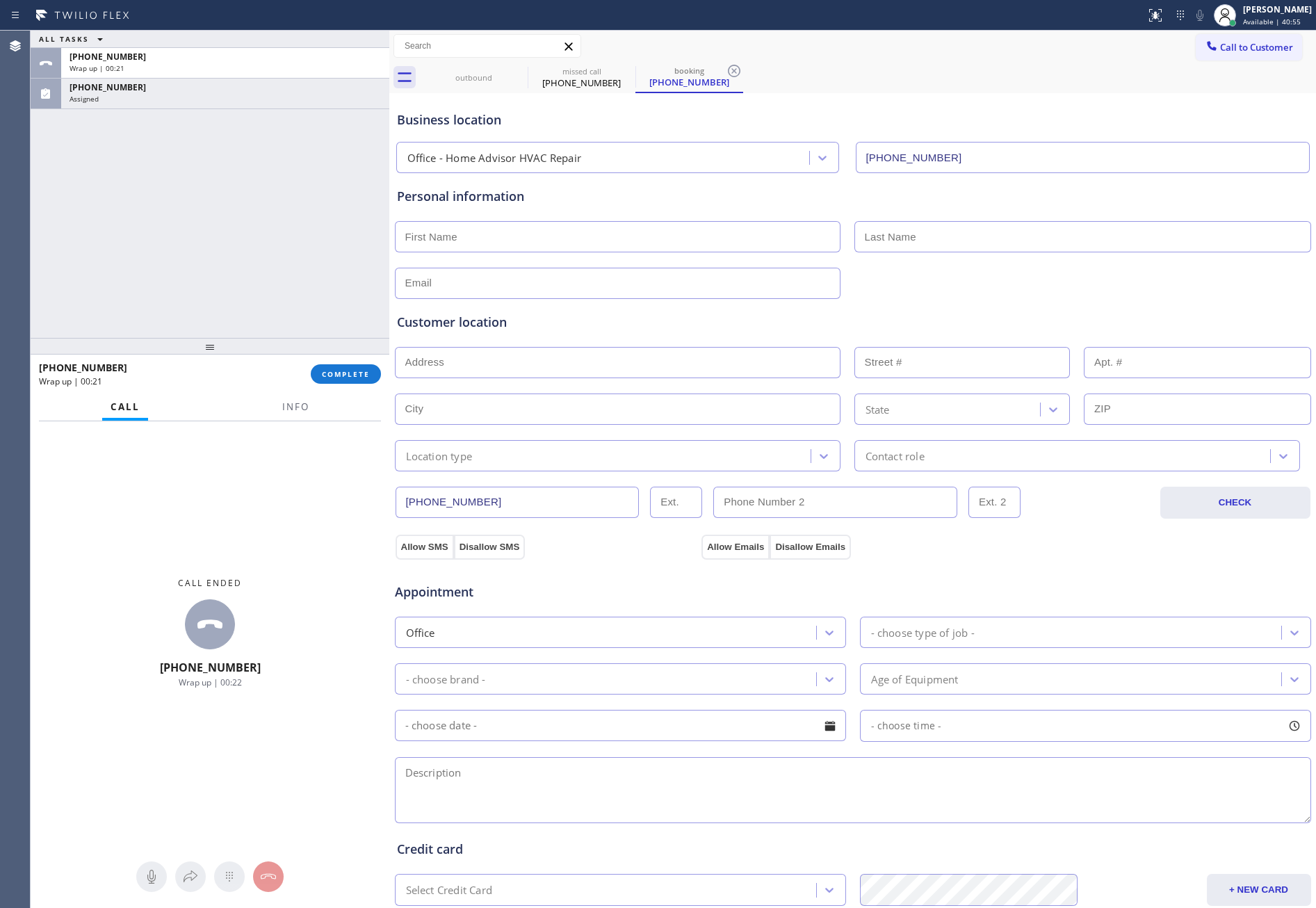
click at [331, 261] on div "ALL TASKS ALL TASKS ACTIVE TASKS TASKS IN WRAP UP +17472935994 Wrap up | 00:21 …" at bounding box center [209, 184] width 359 height 307
click at [330, 329] on div "ALL TASKS ALL TASKS ACTIVE TASKS TASKS IN WRAP UP +17472935994 Wrap up | 00:22 …" at bounding box center [209, 184] width 359 height 307
click at [332, 257] on div "ALL TASKS ALL TASKS ACTIVE TASKS TASKS IN WRAP UP +17472935994 Wrap up | 00:23 …" at bounding box center [209, 184] width 359 height 307
click at [364, 376] on span "COMPLETE" at bounding box center [346, 374] width 48 height 10
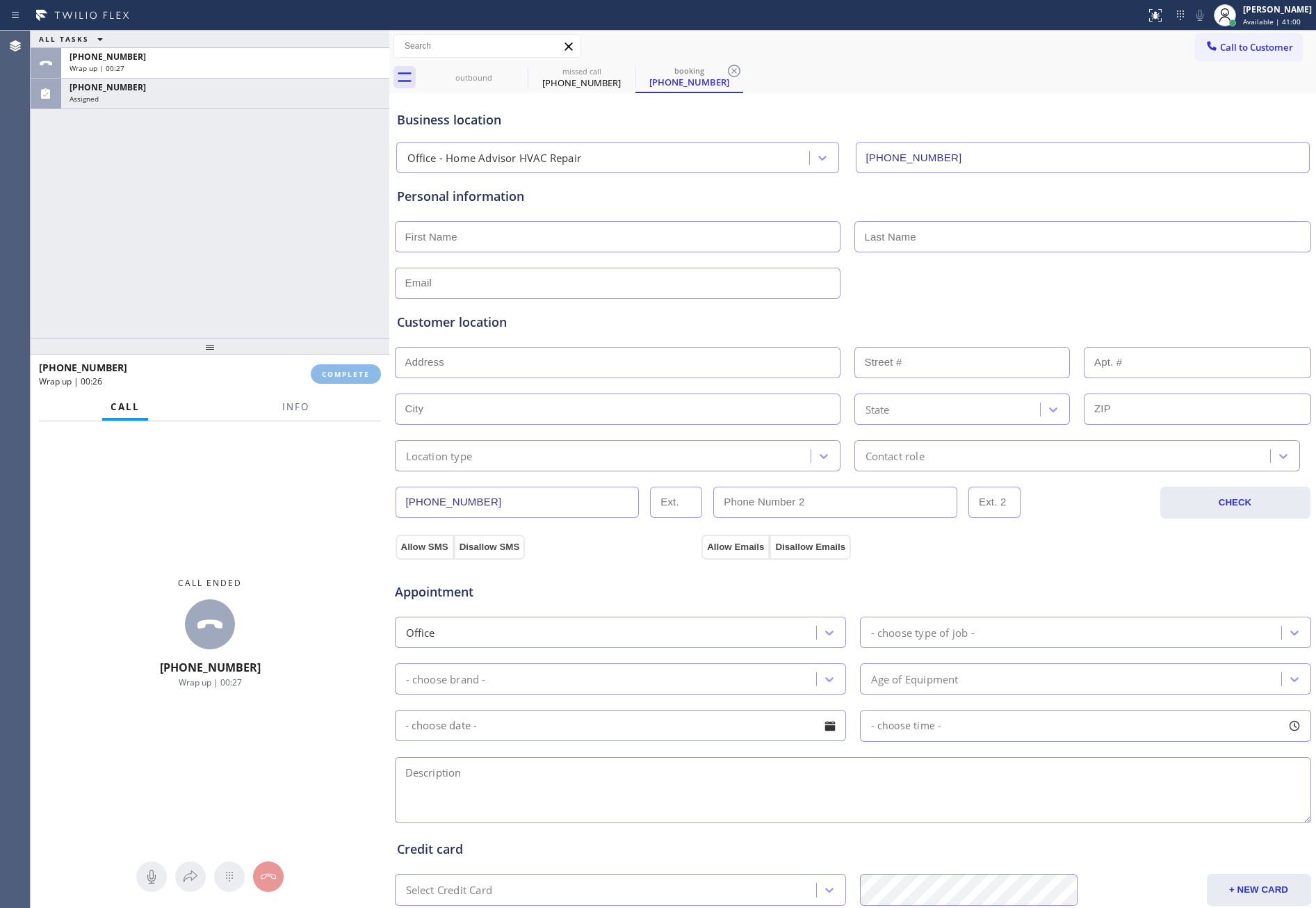
click at [284, 133] on div "ALL TASKS ALL TASKS ACTIVE TASKS TASKS IN WRAP UP +17472935994 Wrap up | 00:27 …" at bounding box center [209, 184] width 359 height 307
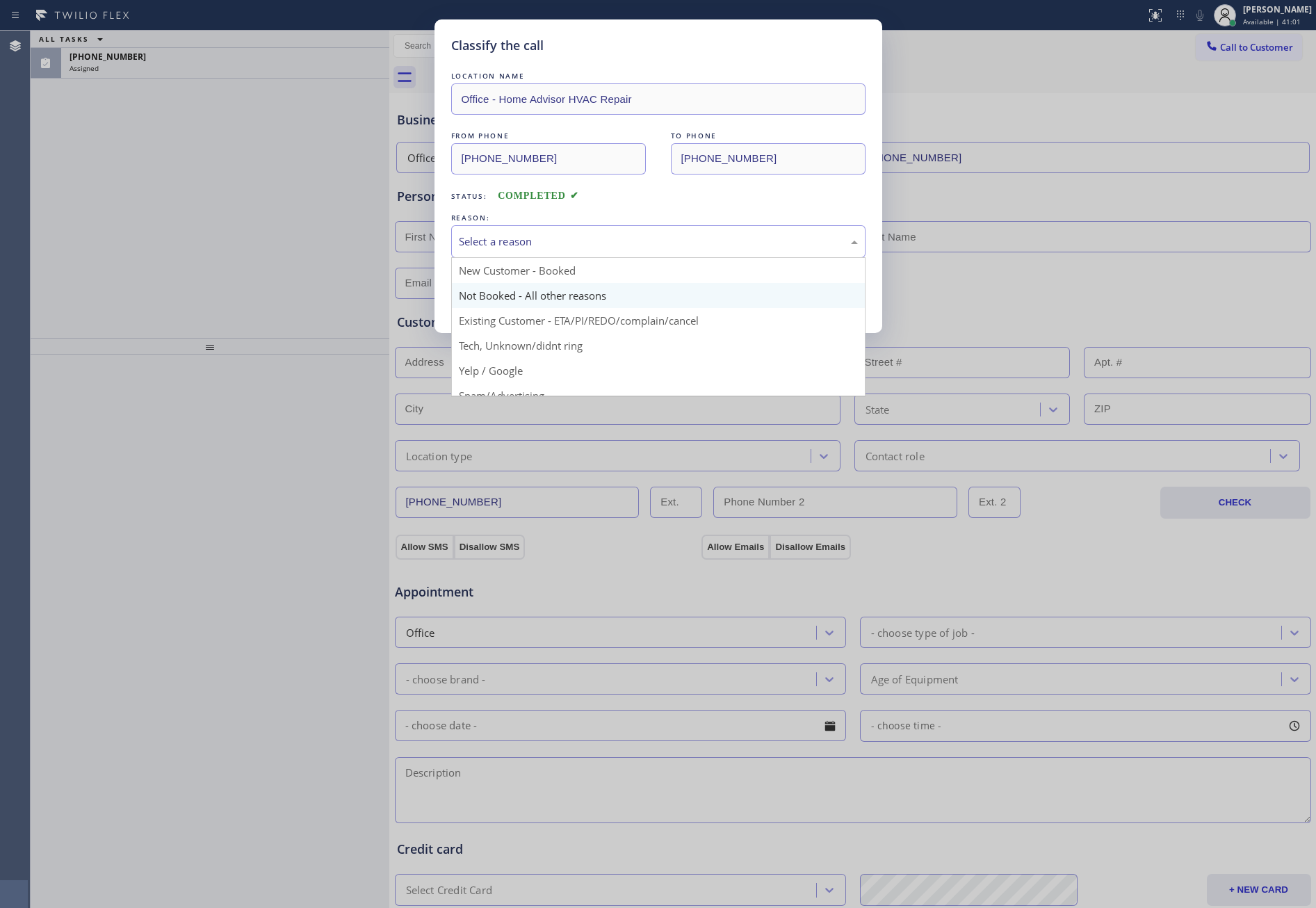
drag, startPoint x: 544, startPoint y: 234, endPoint x: 520, endPoint y: 301, distance: 71.2
click at [543, 243] on div "Select a reason" at bounding box center [658, 241] width 399 height 16
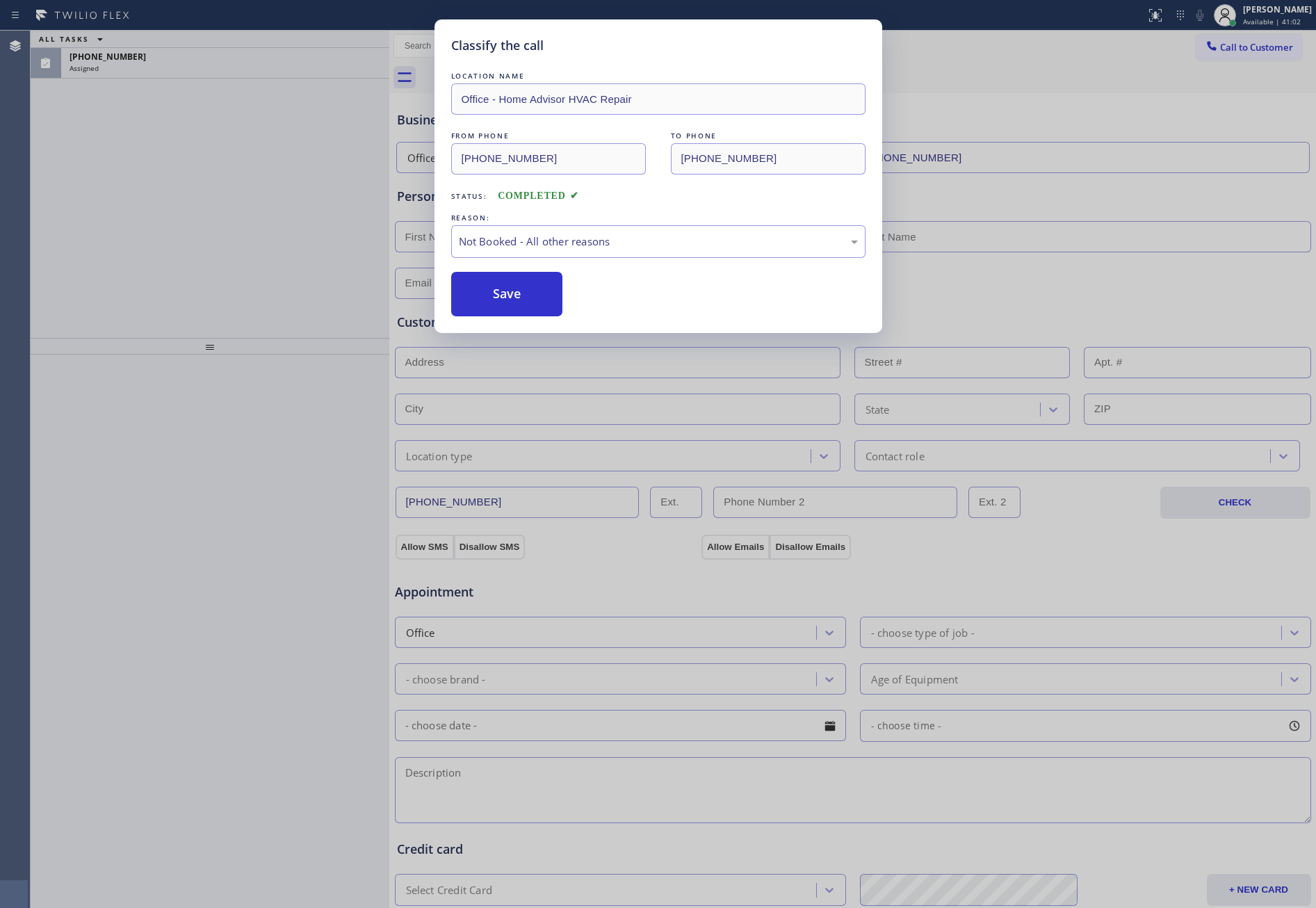
click at [517, 302] on button "Save" at bounding box center [507, 294] width 112 height 44
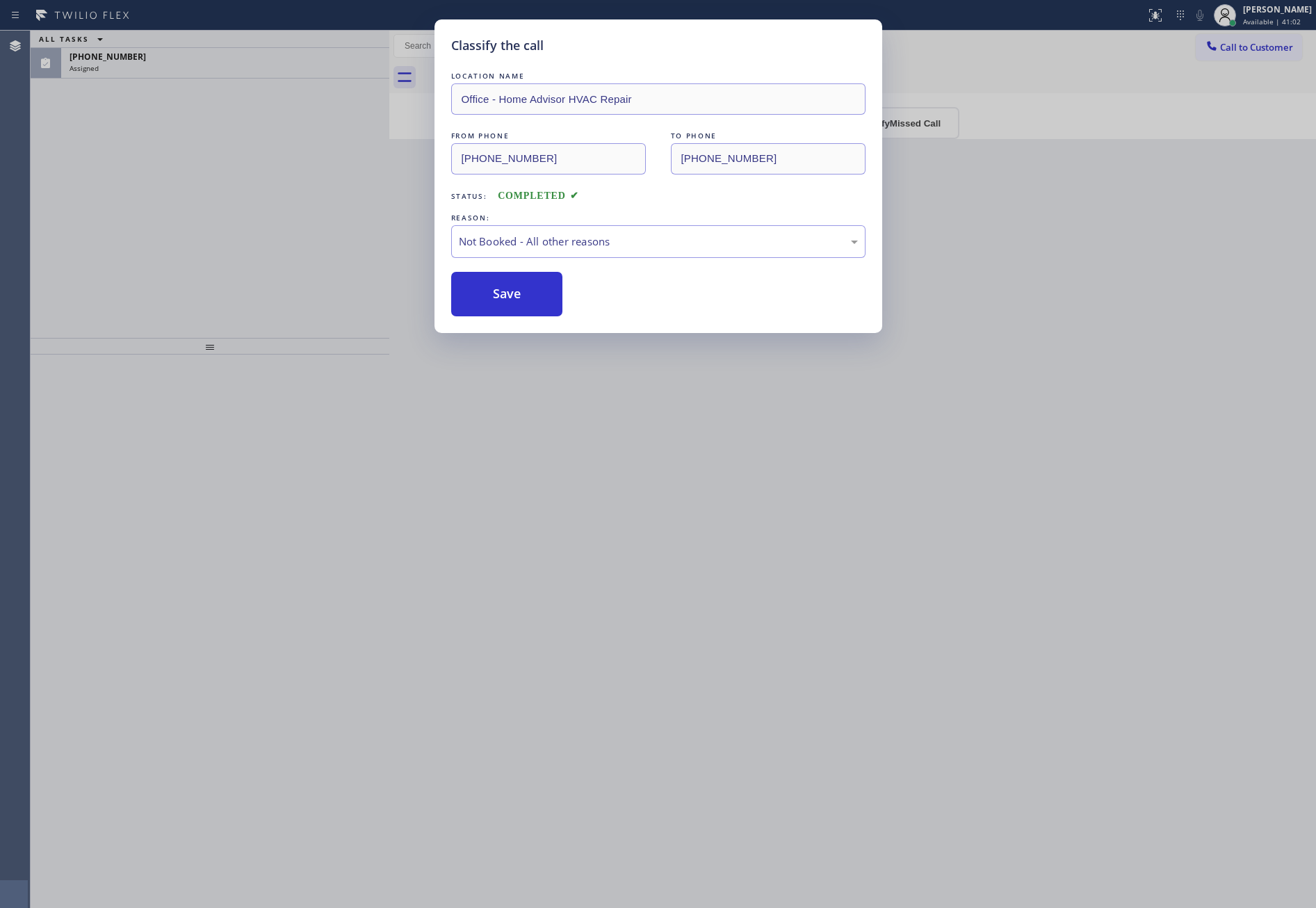
click at [517, 302] on button "Save" at bounding box center [507, 294] width 112 height 44
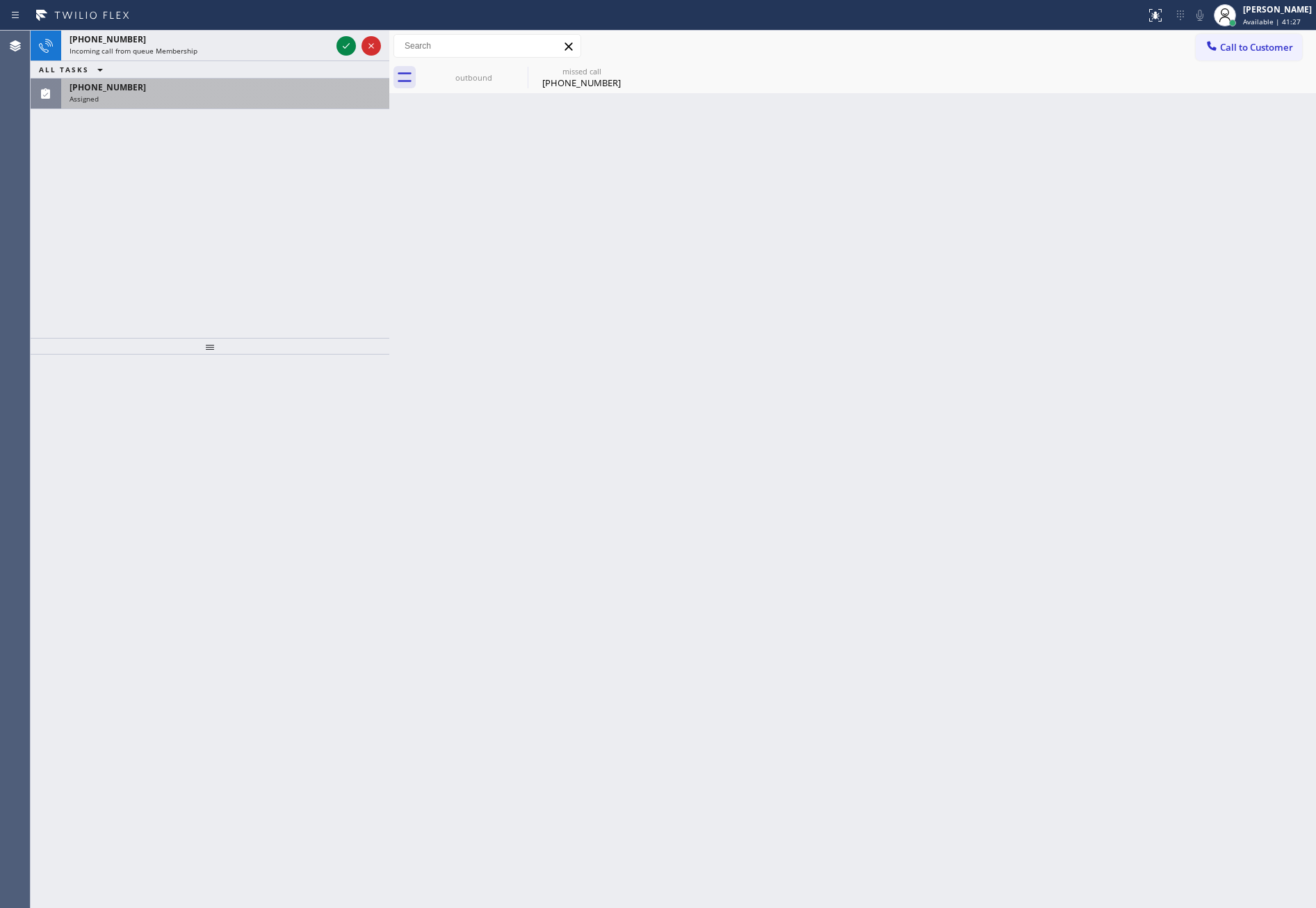
drag, startPoint x: 151, startPoint y: 153, endPoint x: 257, endPoint y: 79, distance: 129.3
click at [161, 148] on div "+13106916858 Incoming call from queue Membership ALL TASKS ALL TASKS ACTIVE TAS…" at bounding box center [209, 184] width 359 height 307
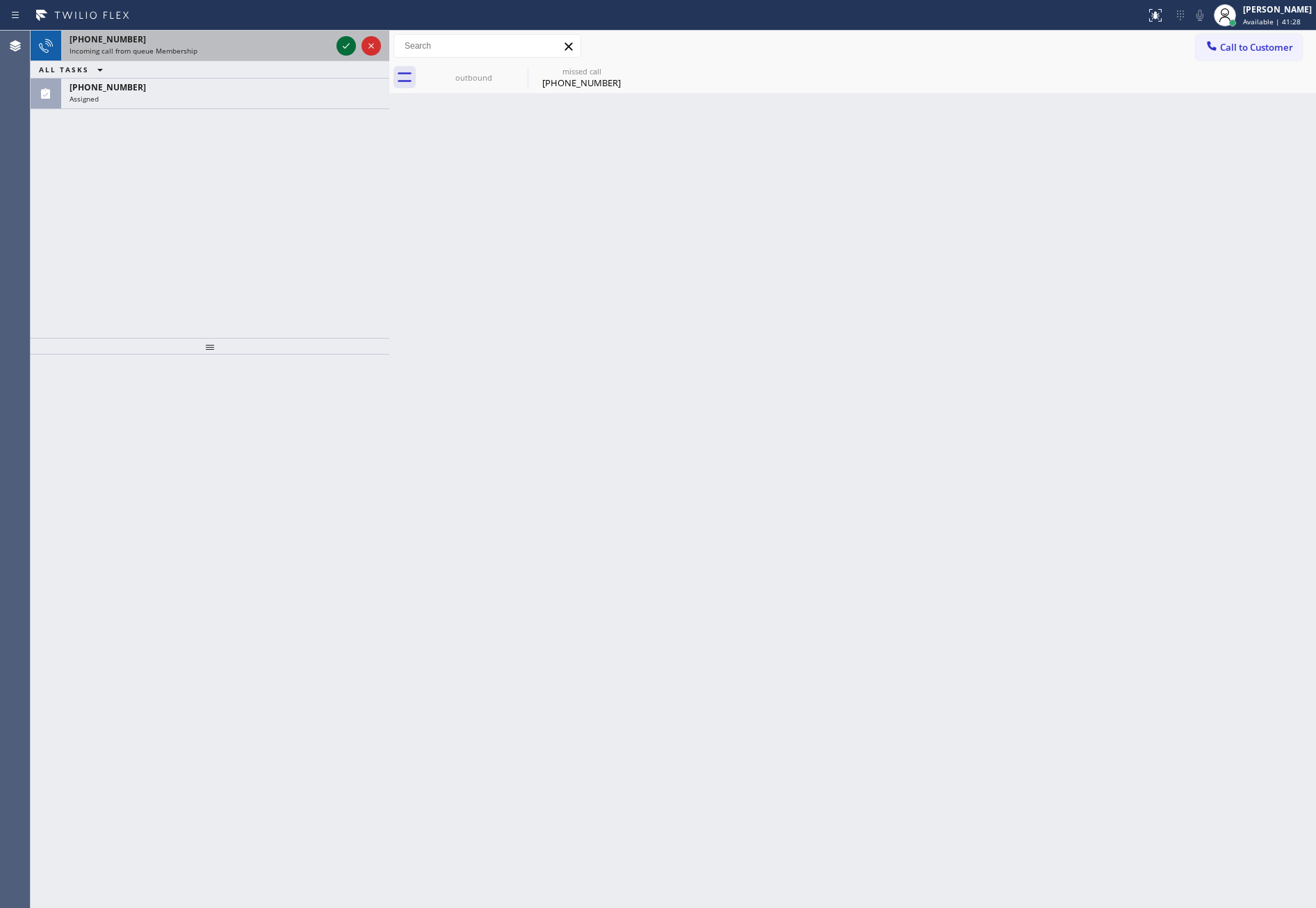
click at [355, 48] on icon at bounding box center [346, 46] width 17 height 17
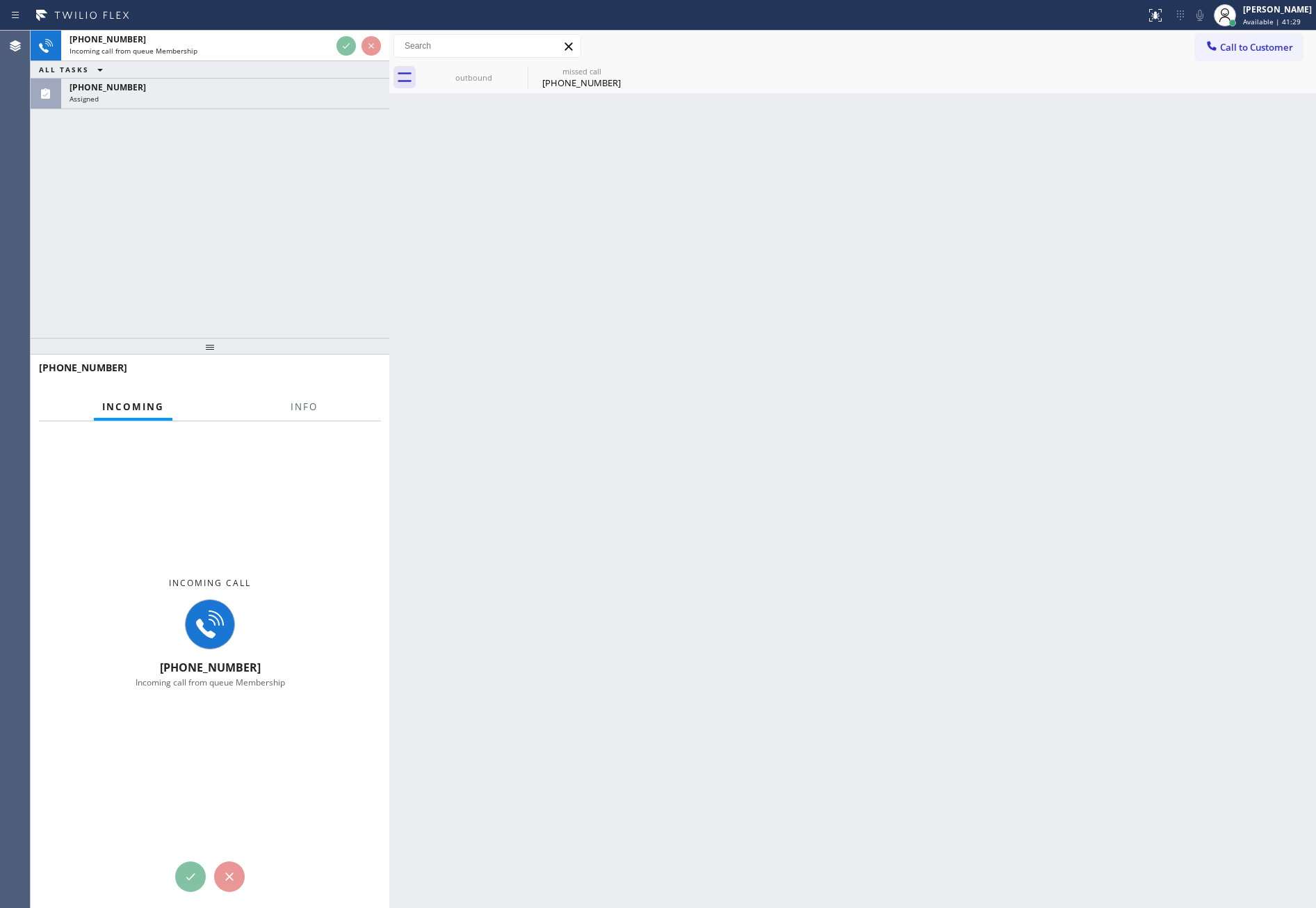
click at [346, 281] on div "+13106916858 Incoming call from queue Membership ALL TASKS ALL TASKS ACTIVE TAS…" at bounding box center [209, 184] width 359 height 307
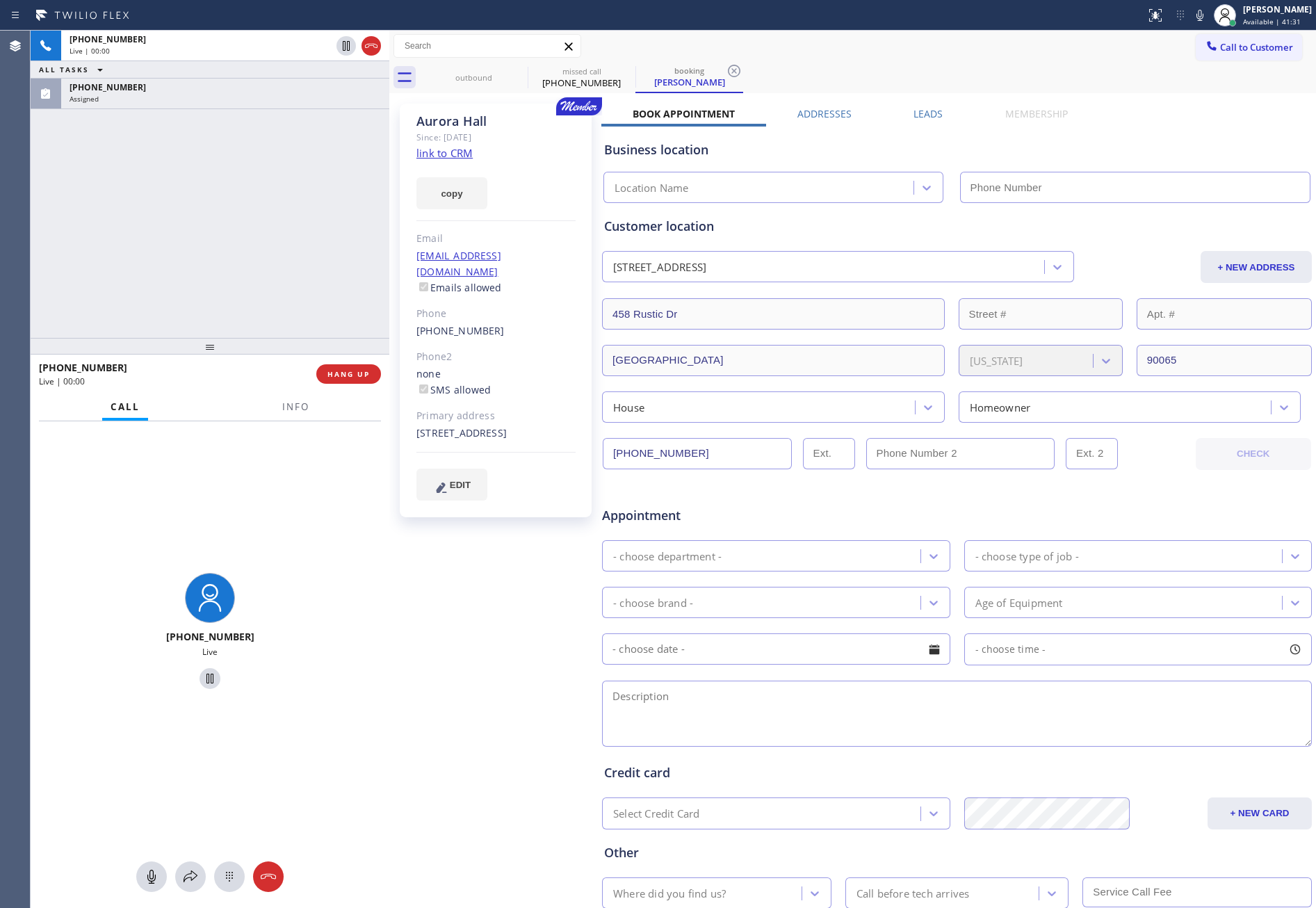
type input "[PHONE_NUMBER]"
click at [298, 272] on div "+13106916858 Live | 00:00 ALL TASKS ALL TASKS ACTIVE TASKS TASKS IN WRAP UP (64…" at bounding box center [209, 184] width 359 height 307
click at [299, 272] on div "+13106916858 Live | 00:01 ALL TASKS ALL TASKS ACTIVE TASKS TASKS IN WRAP UP (64…" at bounding box center [209, 184] width 359 height 307
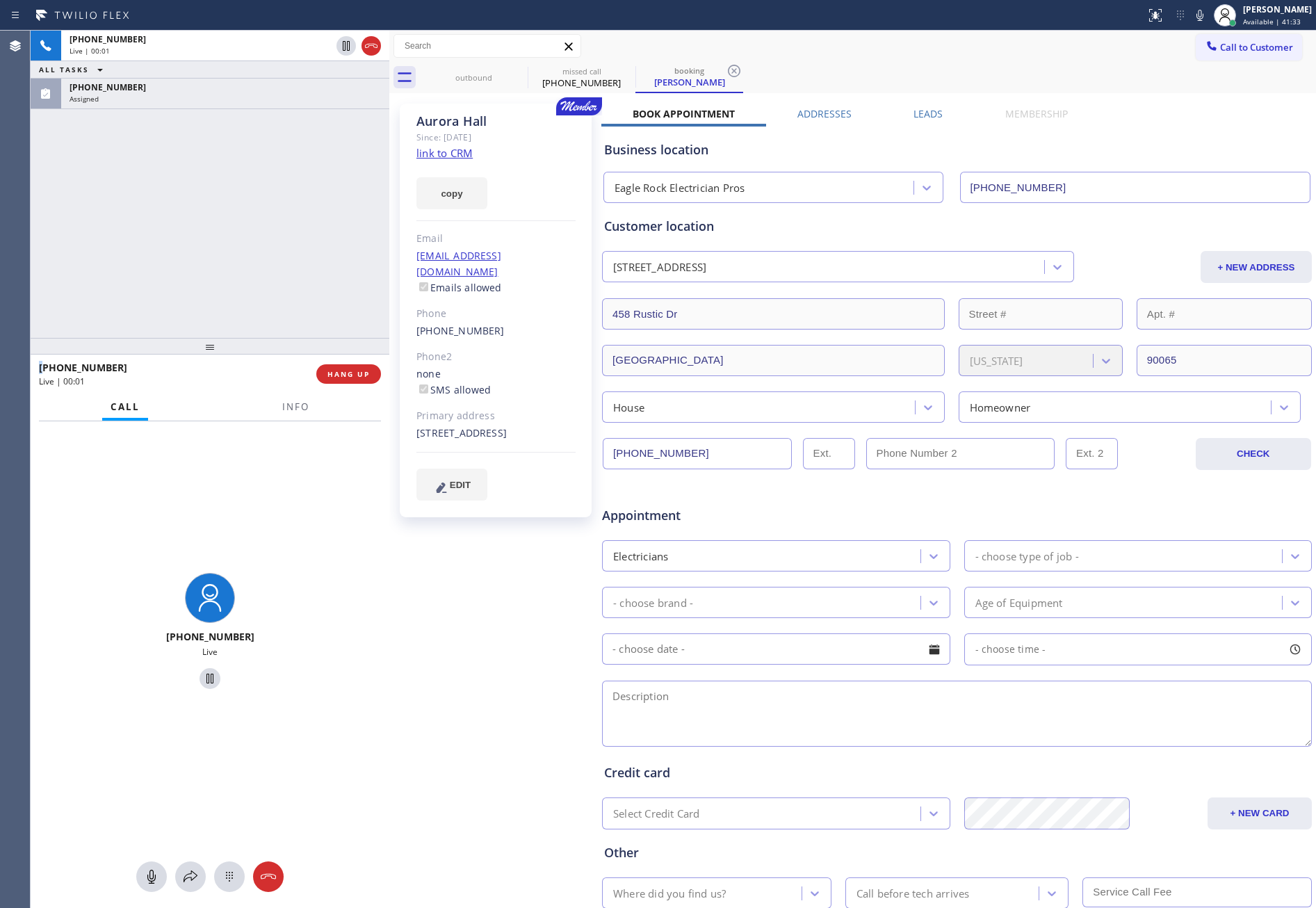
click at [299, 272] on div "+13106916858 Live | 00:01 ALL TASKS ALL TASKS ACTIVE TASKS TASKS IN WRAP UP (64…" at bounding box center [209, 184] width 359 height 307
click at [299, 272] on div "+13106916858 Live | 00:02 ALL TASKS ALL TASKS ACTIVE TASKS TASKS IN WRAP UP (64…" at bounding box center [209, 184] width 359 height 307
click at [331, 92] on div "(646) 631-8091" at bounding box center [226, 87] width 312 height 12
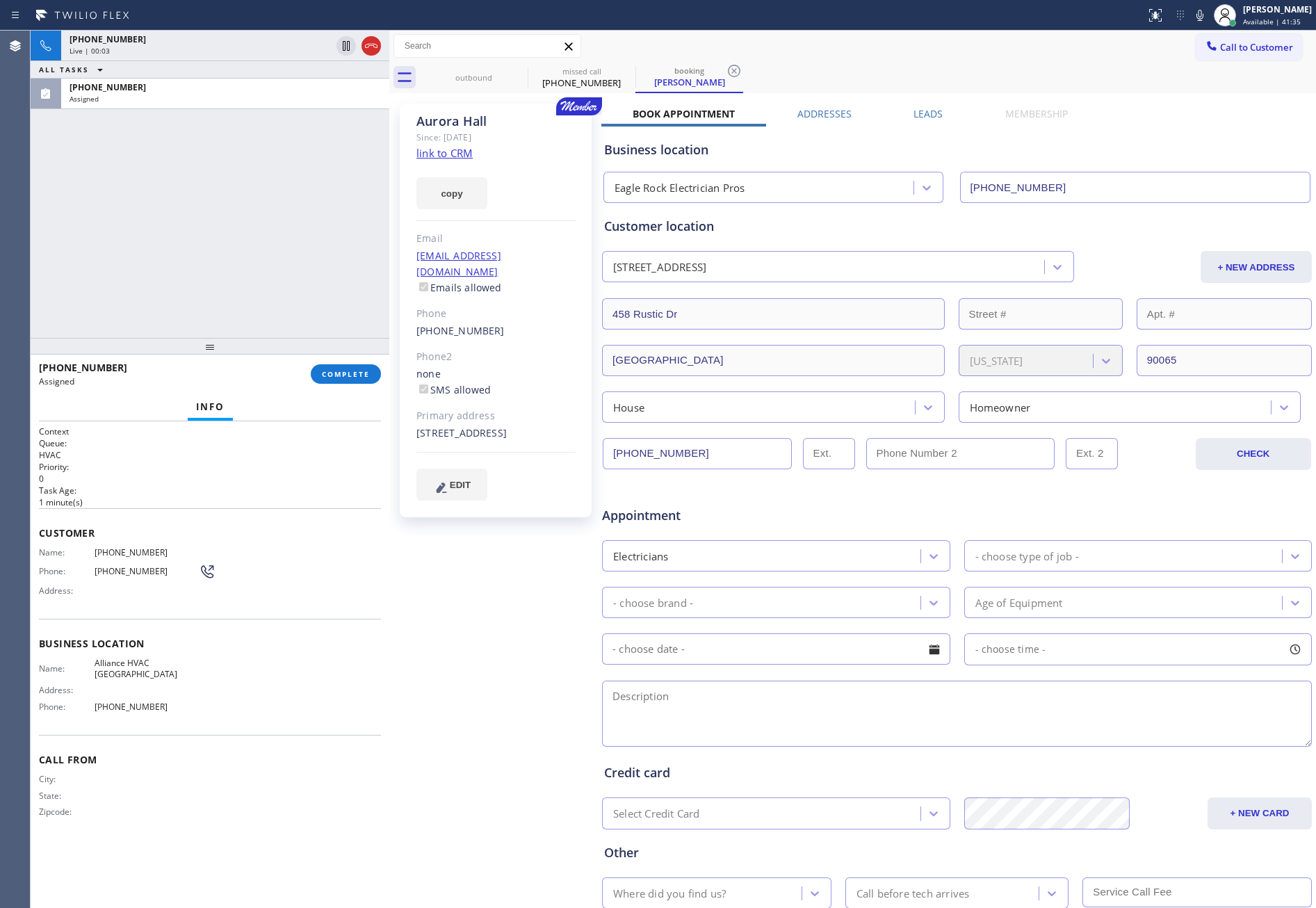
click at [278, 152] on div "+13106916858 Live | 00:03 ALL TASKS ALL TASKS ACTIVE TASKS TASKS IN WRAP UP (64…" at bounding box center [209, 184] width 359 height 307
click at [342, 372] on span "COMPLETE" at bounding box center [346, 374] width 48 height 10
click at [302, 222] on div "+13106916858 Live | 00:05 ALL TASKS ALL TASKS ACTIVE TASKS TASKS IN WRAP UP (64…" at bounding box center [209, 184] width 359 height 307
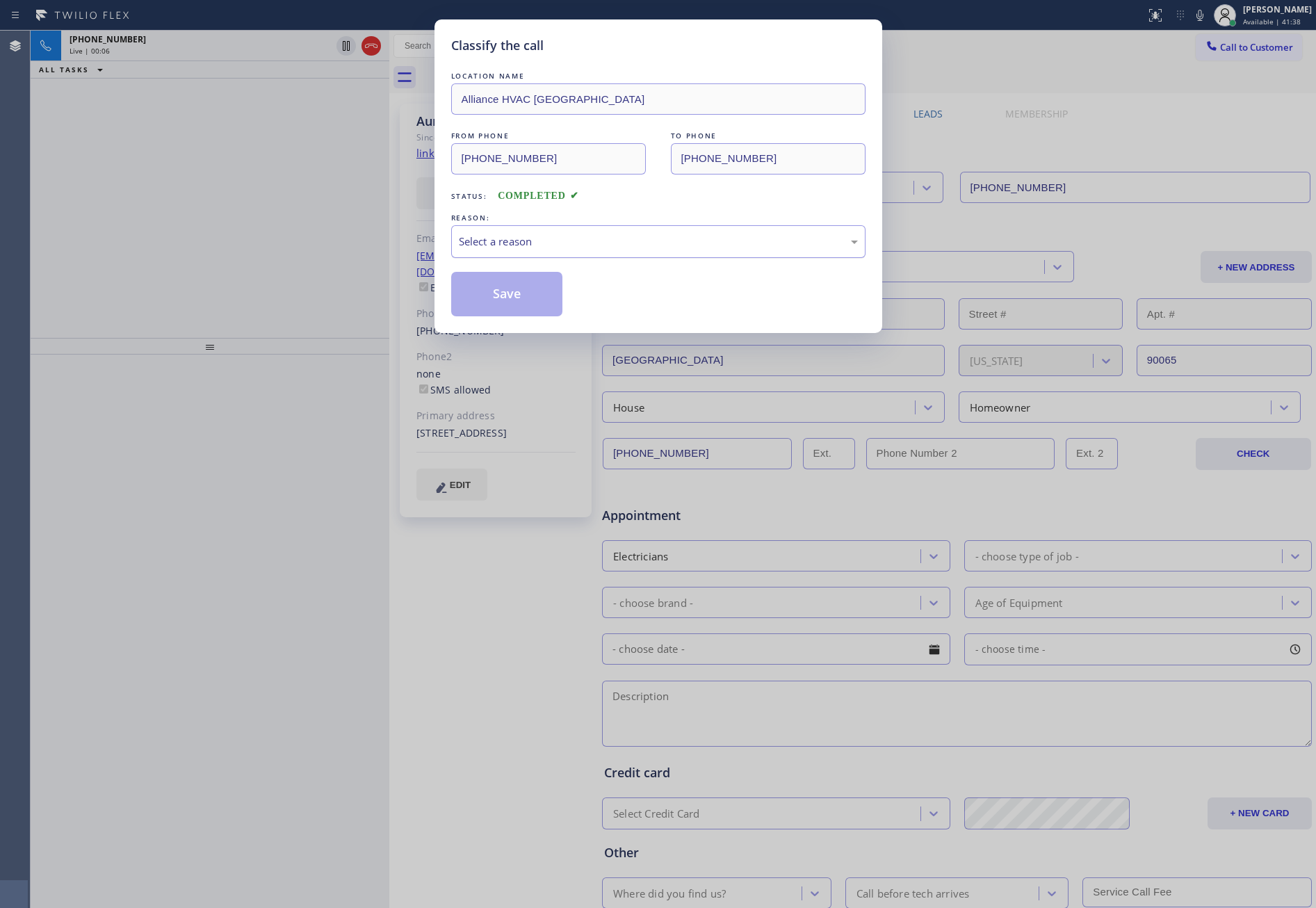
drag, startPoint x: 491, startPoint y: 234, endPoint x: 491, endPoint y: 254, distance: 20.0
click at [491, 235] on div "Select a reason" at bounding box center [658, 241] width 399 height 16
click at [486, 292] on button "Save" at bounding box center [507, 294] width 112 height 44
click at [284, 214] on div "Classify the call LOCATION NAME Alliance HVAC Midtown Manhattan FROM PHONE (646…" at bounding box center [658, 454] width 1316 height 908
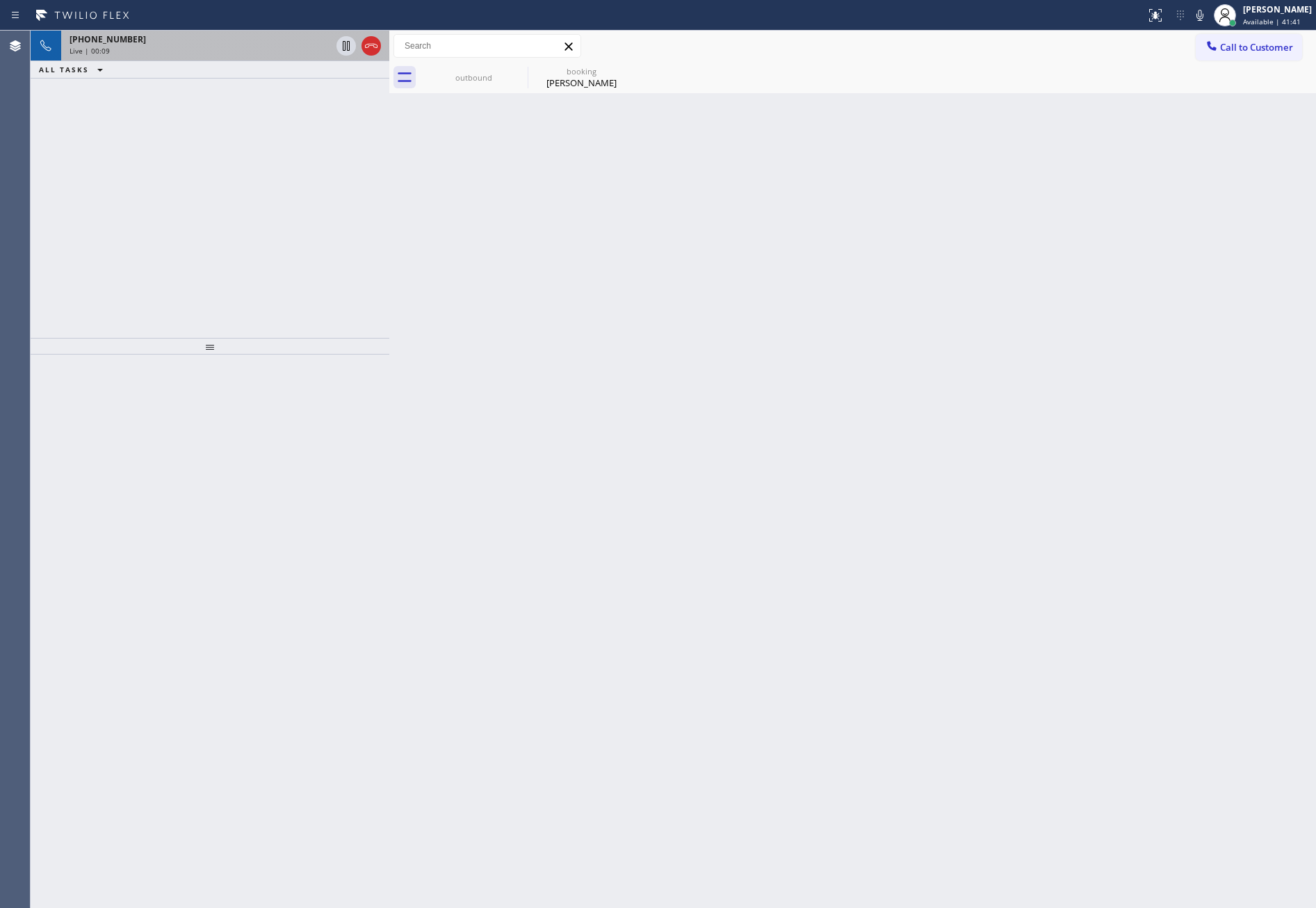
click at [144, 37] on div "+13106916858" at bounding box center [200, 39] width 262 height 12
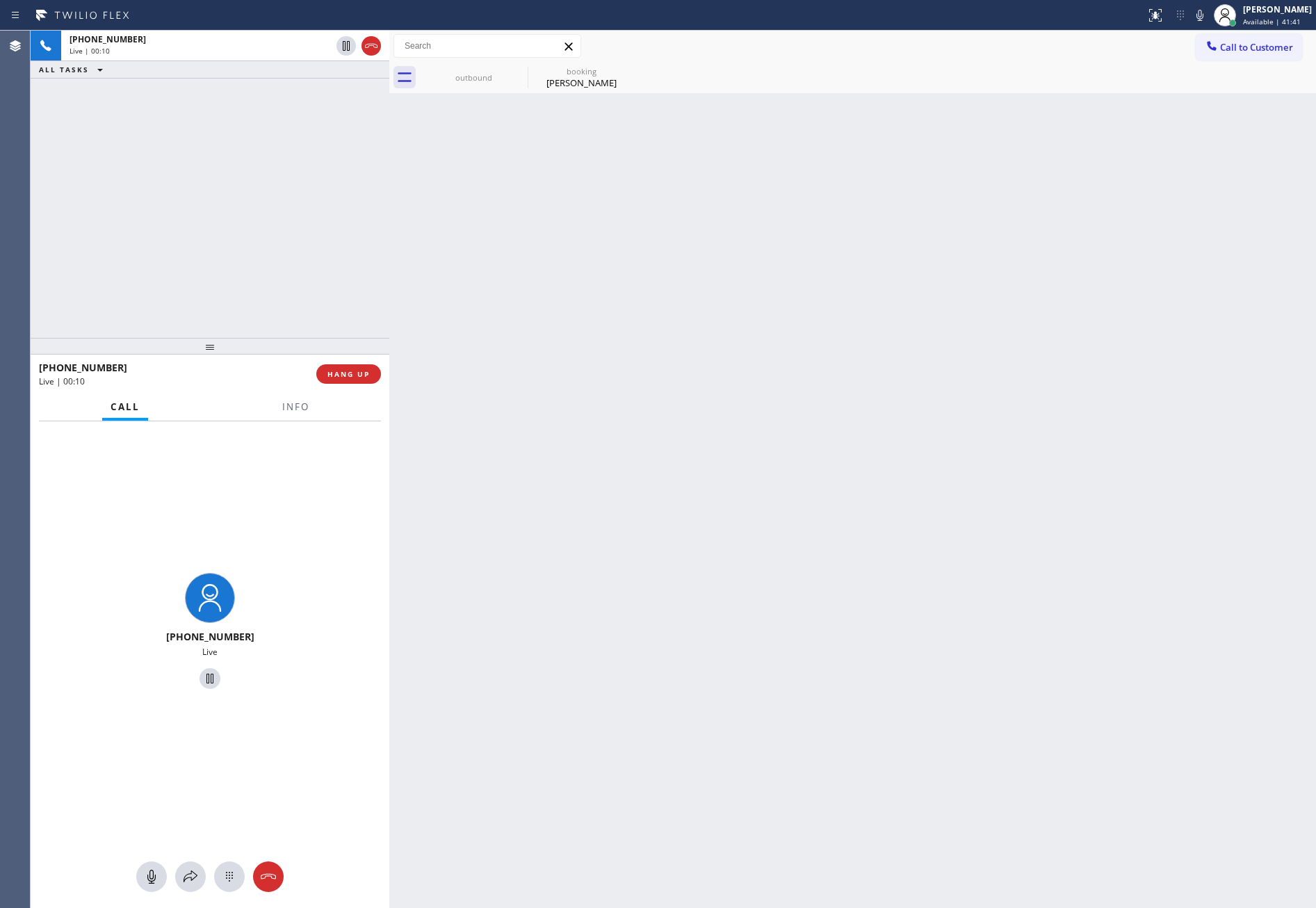
click at [136, 366] on div "+13106916858" at bounding box center [173, 367] width 268 height 13
click at [334, 170] on div "+13106916858 Live | 00:13 ALL TASKS ALL TASKS ACTIVE TASKS TASKS IN WRAP UP" at bounding box center [209, 184] width 359 height 307
click at [578, 77] on div "Aurora Hall" at bounding box center [582, 83] width 105 height 13
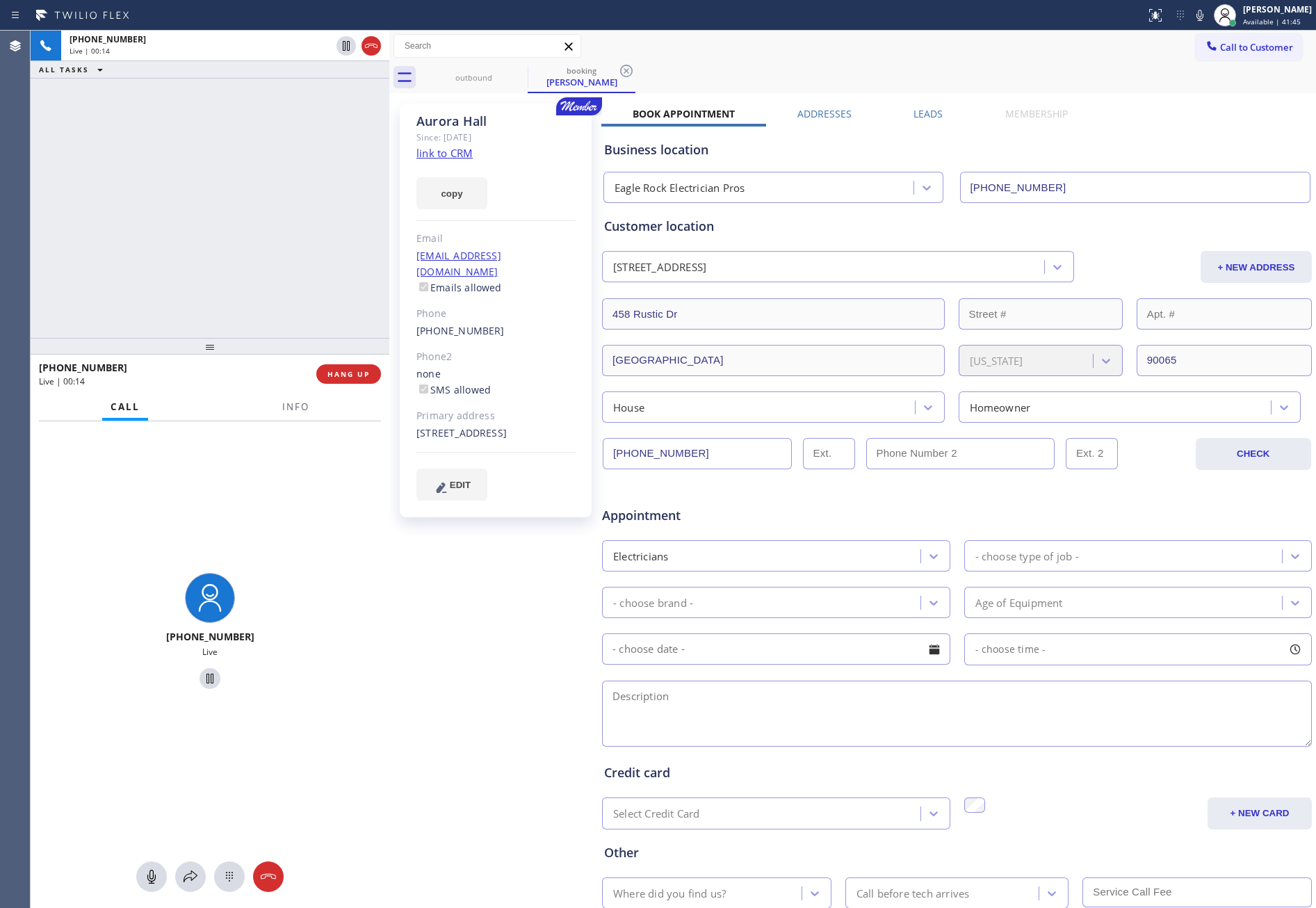
click at [213, 219] on div "+13106916858 Live | 00:14 ALL TASKS ALL TASKS ACTIVE TASKS TASKS IN WRAP UP" at bounding box center [209, 184] width 359 height 307
click at [218, 223] on div "+13106916858 Live | 00:20 ALL TASKS ALL TASKS ACTIVE TASKS TASKS IN WRAP UP" at bounding box center [209, 184] width 359 height 307
click at [432, 153] on link "link to CRM" at bounding box center [445, 153] width 56 height 14
click at [156, 211] on div "+13106916858 Live | 00:22 ALL TASKS ALL TASKS ACTIVE TASKS TASKS IN WRAP UP" at bounding box center [209, 184] width 359 height 307
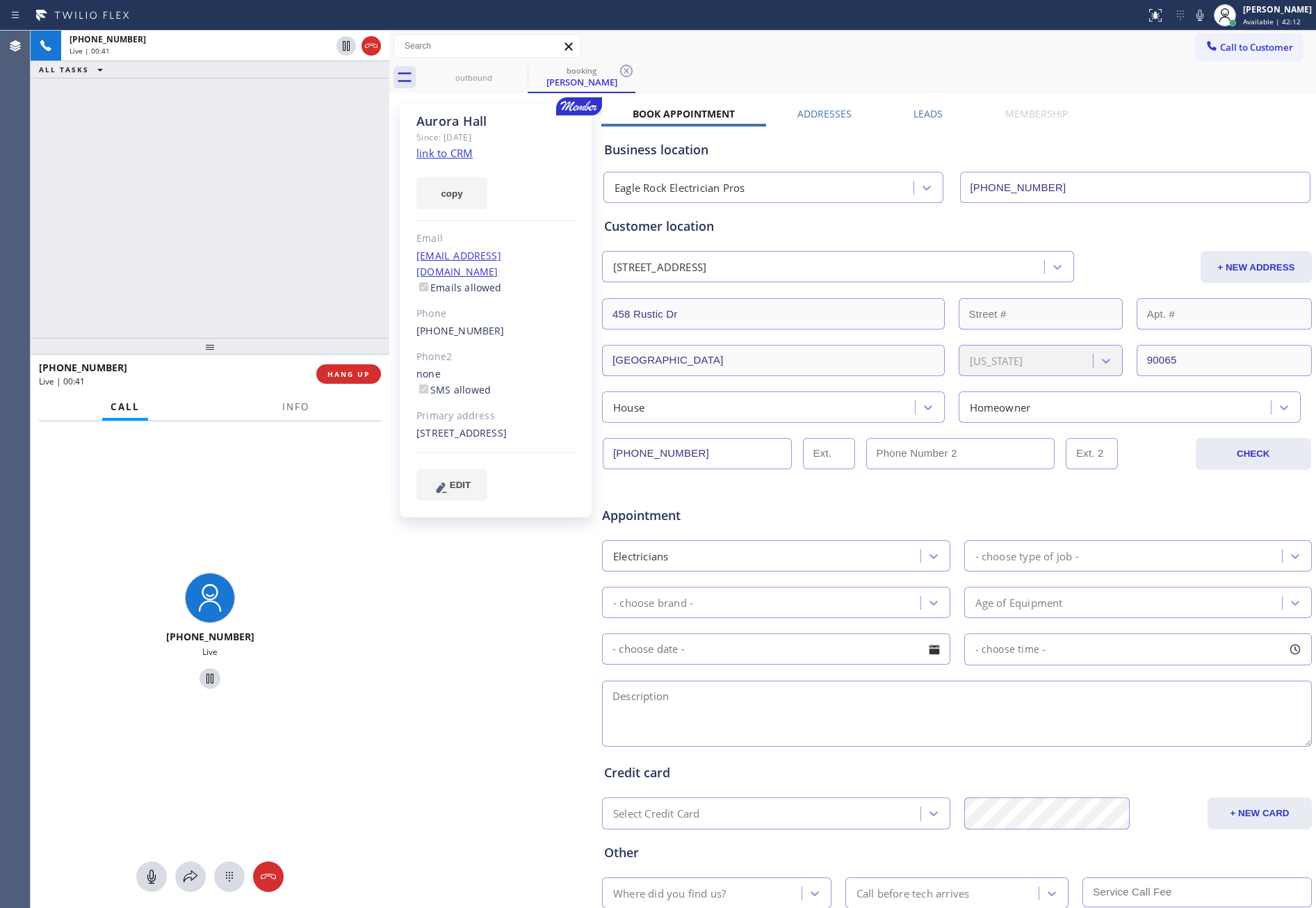
click at [169, 301] on div "+13106916858 Live | 00:41 ALL TASKS ALL TASKS ACTIVE TASKS TASKS IN WRAP UP" at bounding box center [209, 184] width 359 height 307
click at [168, 301] on div "+13106916858 Live | 00:41 ALL TASKS ALL TASKS ACTIVE TASKS TASKS IN WRAP UP" at bounding box center [209, 184] width 359 height 307
click at [168, 301] on div "+13106916858 Live | 00:42 ALL TASKS ALL TASKS ACTIVE TASKS TASKS IN WRAP UP" at bounding box center [209, 184] width 359 height 307
click at [168, 301] on div "+13106916858 Live | 00:44 ALL TASKS ALL TASKS ACTIVE TASKS TASKS IN WRAP UP" at bounding box center [209, 184] width 359 height 307
drag, startPoint x: 457, startPoint y: 438, endPoint x: 412, endPoint y: 418, distance: 49.2
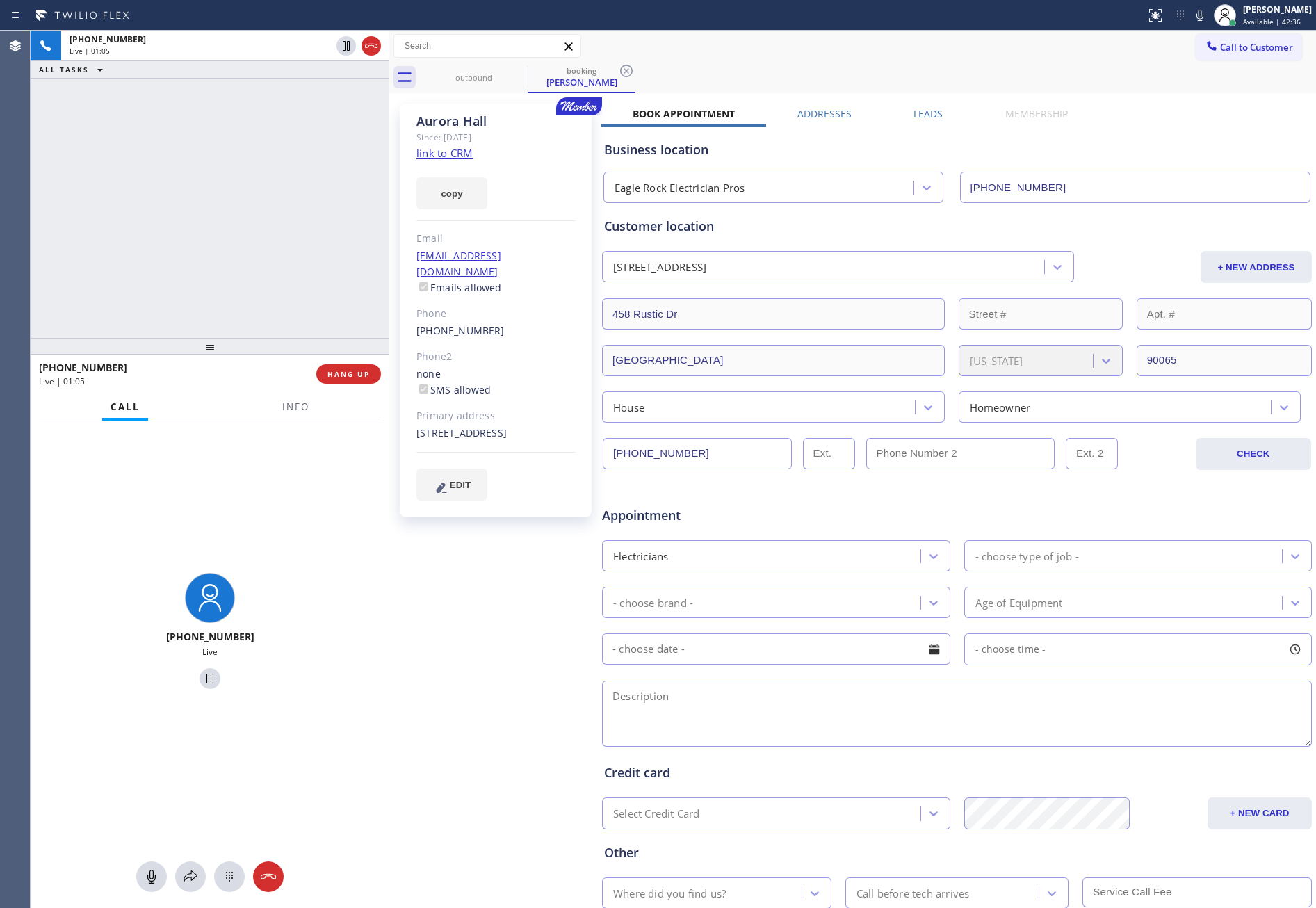
click at [412, 418] on div "Aurora Hall Since: 20 may 2020 link to CRM copy Email auroralove16@gmail.com Em…" at bounding box center [496, 310] width 192 height 414
copy div "458 Rustic Dr Los Angeles, 90065 CA"
click at [146, 741] on icon at bounding box center [152, 877] width 17 height 17
click at [281, 278] on div "+13106916858 Live | 02:09 ALL TASKS ALL TASKS ACTIVE TASKS TASKS IN WRAP UP" at bounding box center [209, 184] width 359 height 307
click at [344, 42] on icon at bounding box center [346, 46] width 17 height 17
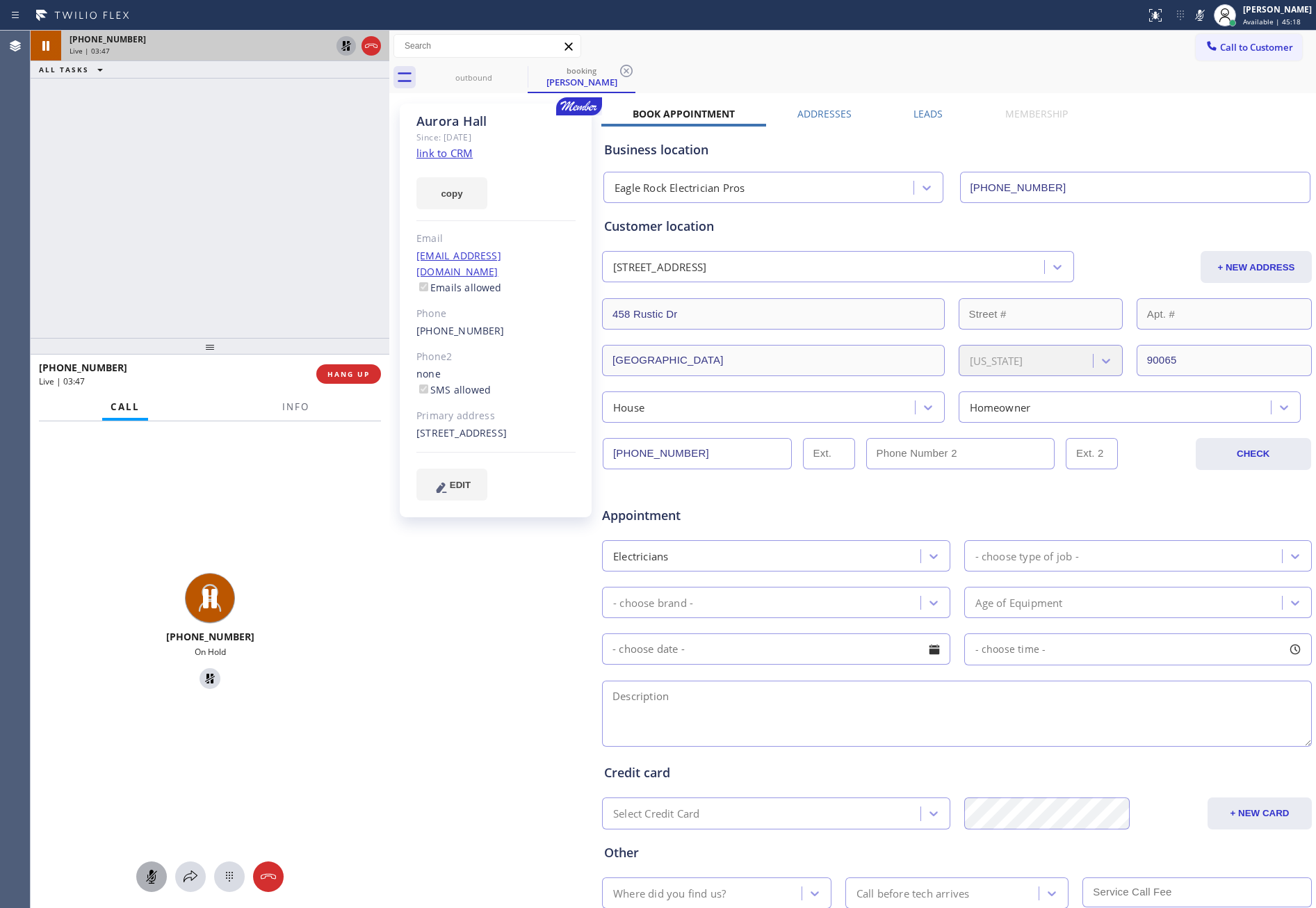
click at [221, 531] on div "+13106916858 On Hold" at bounding box center [209, 633] width 359 height 424
drag, startPoint x: 69, startPoint y: 531, endPoint x: 124, endPoint y: 630, distance: 113.3
click at [85, 559] on div "+13106916858 On Hold" at bounding box center [209, 633] width 359 height 424
drag, startPoint x: 147, startPoint y: 883, endPoint x: 198, endPoint y: 877, distance: 51.4
click at [149, 741] on icon at bounding box center [152, 877] width 17 height 17
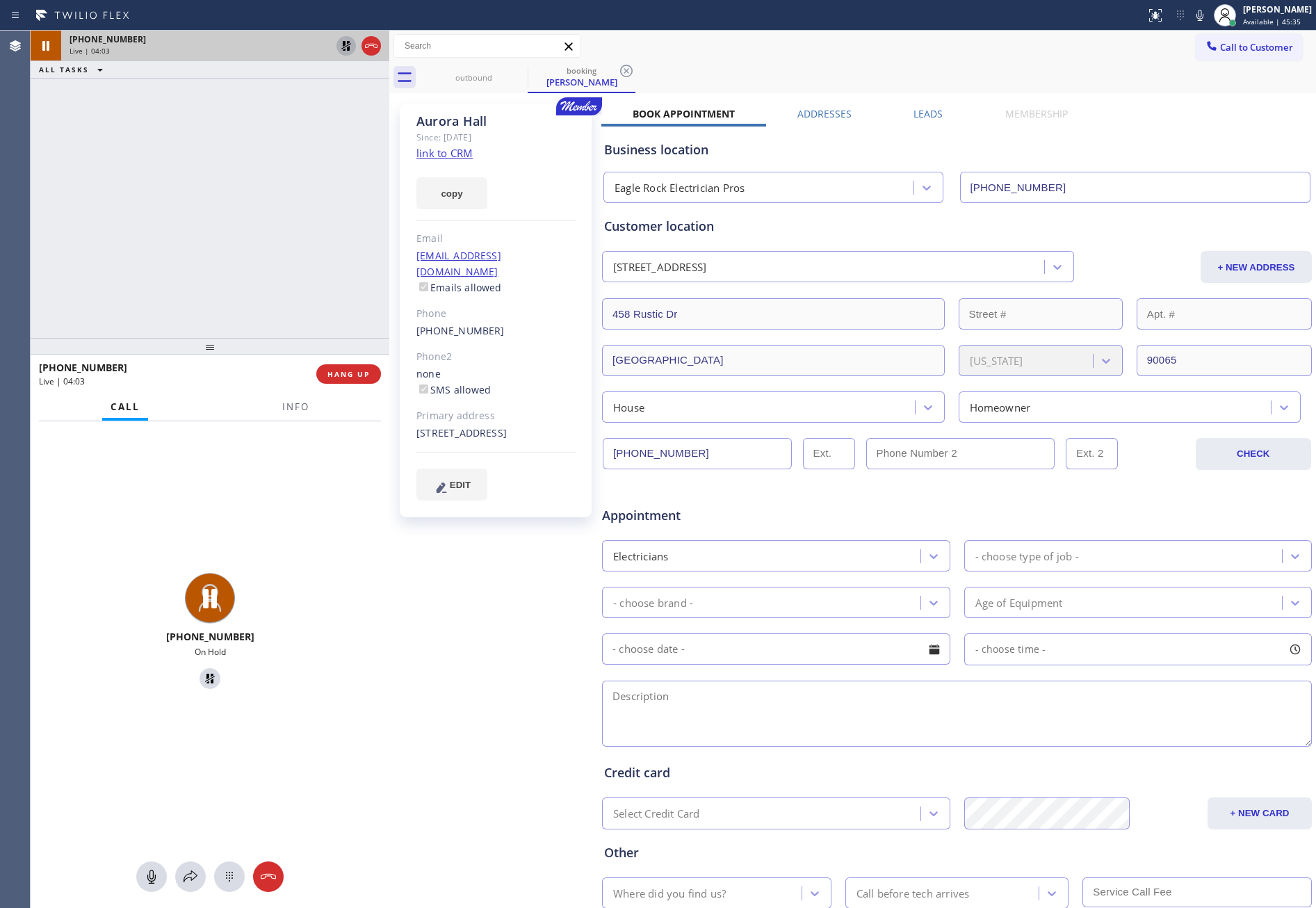
click at [343, 47] on icon at bounding box center [346, 46] width 17 height 17
click at [242, 129] on div "+13106916858 Live | 04:23 ALL TASKS ALL TASKS ACTIVE TASKS TASKS IN WRAP UP" at bounding box center [209, 184] width 359 height 307
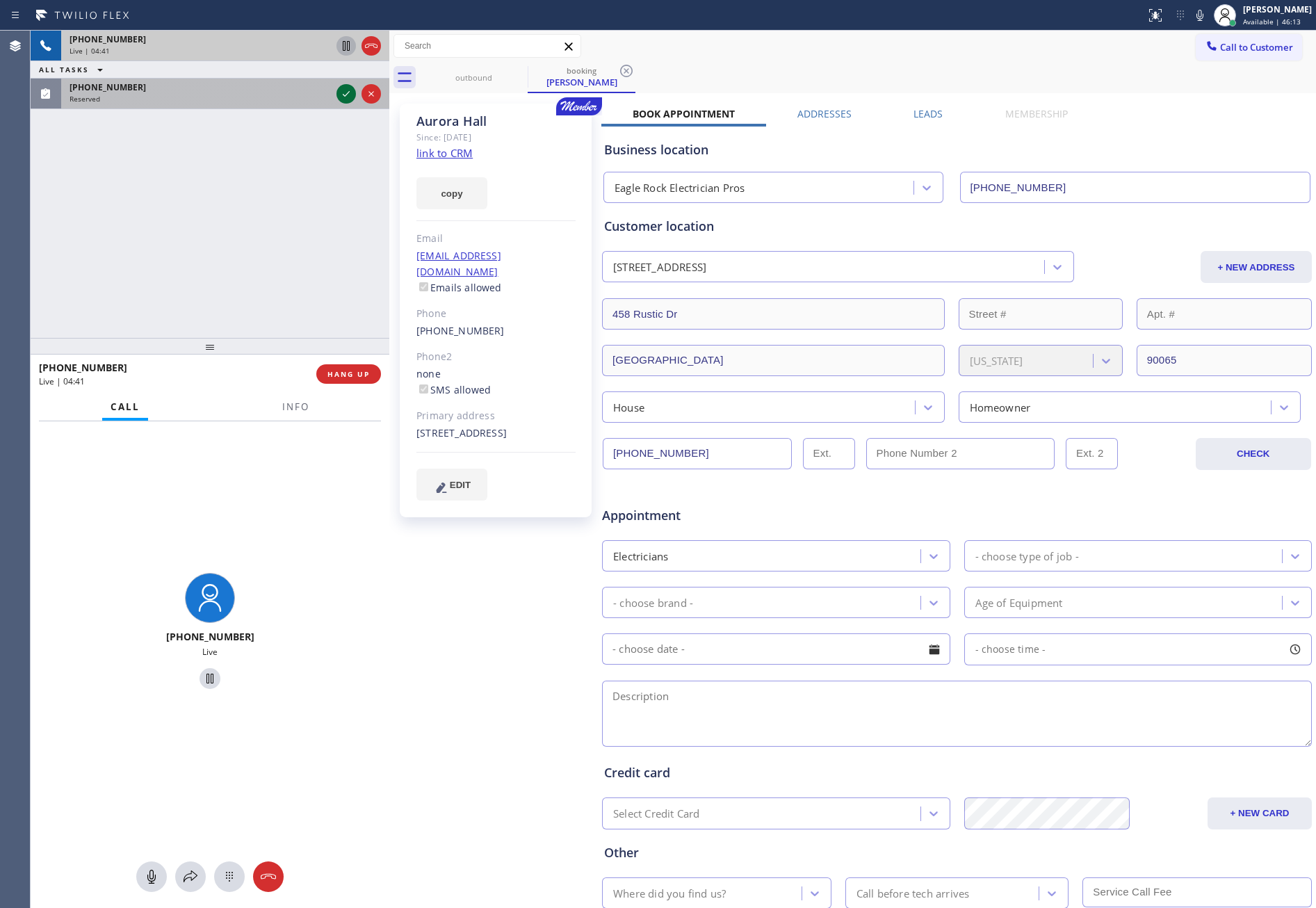
click at [345, 97] on icon at bounding box center [346, 94] width 17 height 17
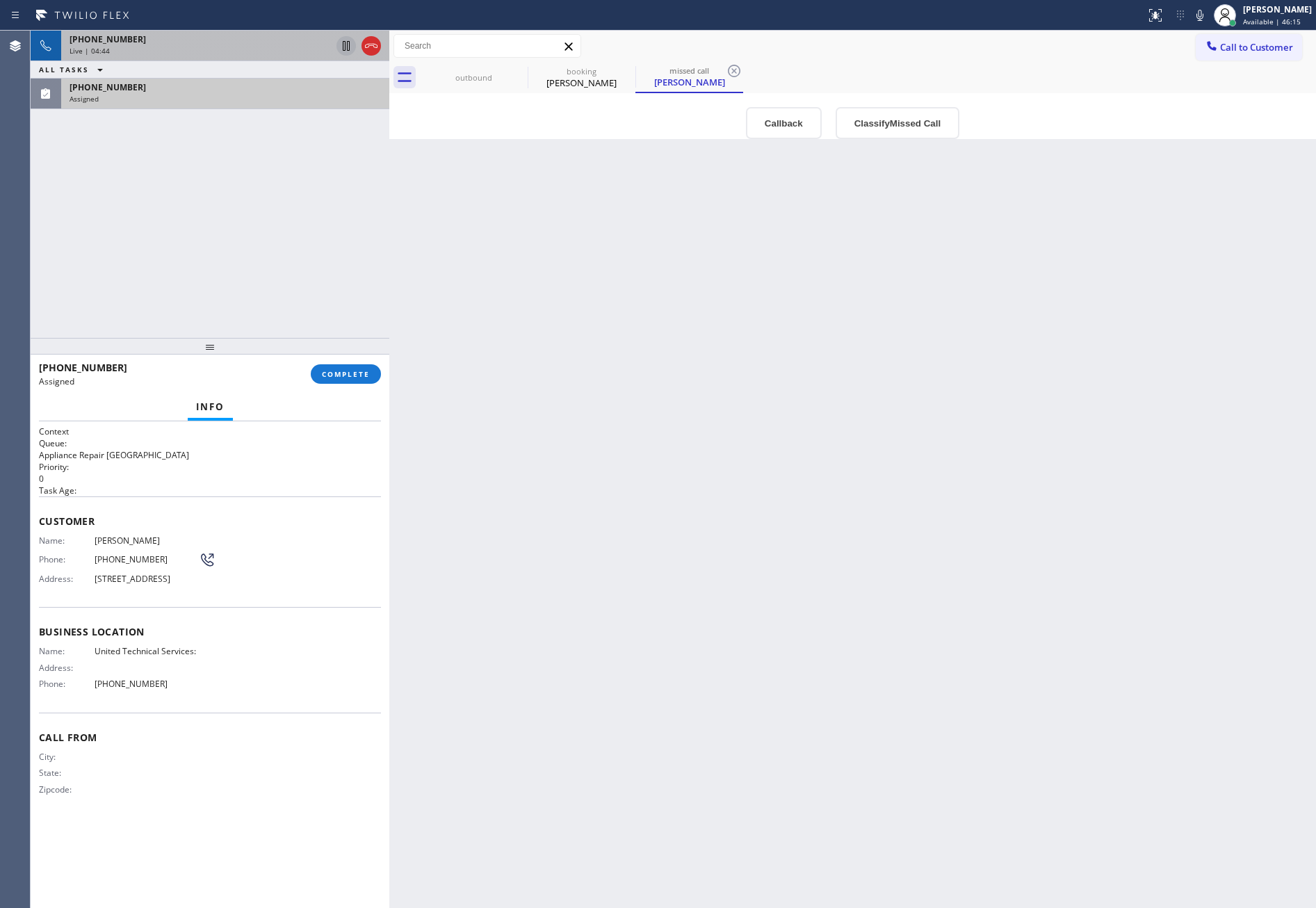
click at [307, 267] on div "+13106916858 Live | 04:44 ALL TASKS ALL TASKS ACTIVE TASKS TASKS IN WRAP UP (63…" at bounding box center [209, 184] width 359 height 307
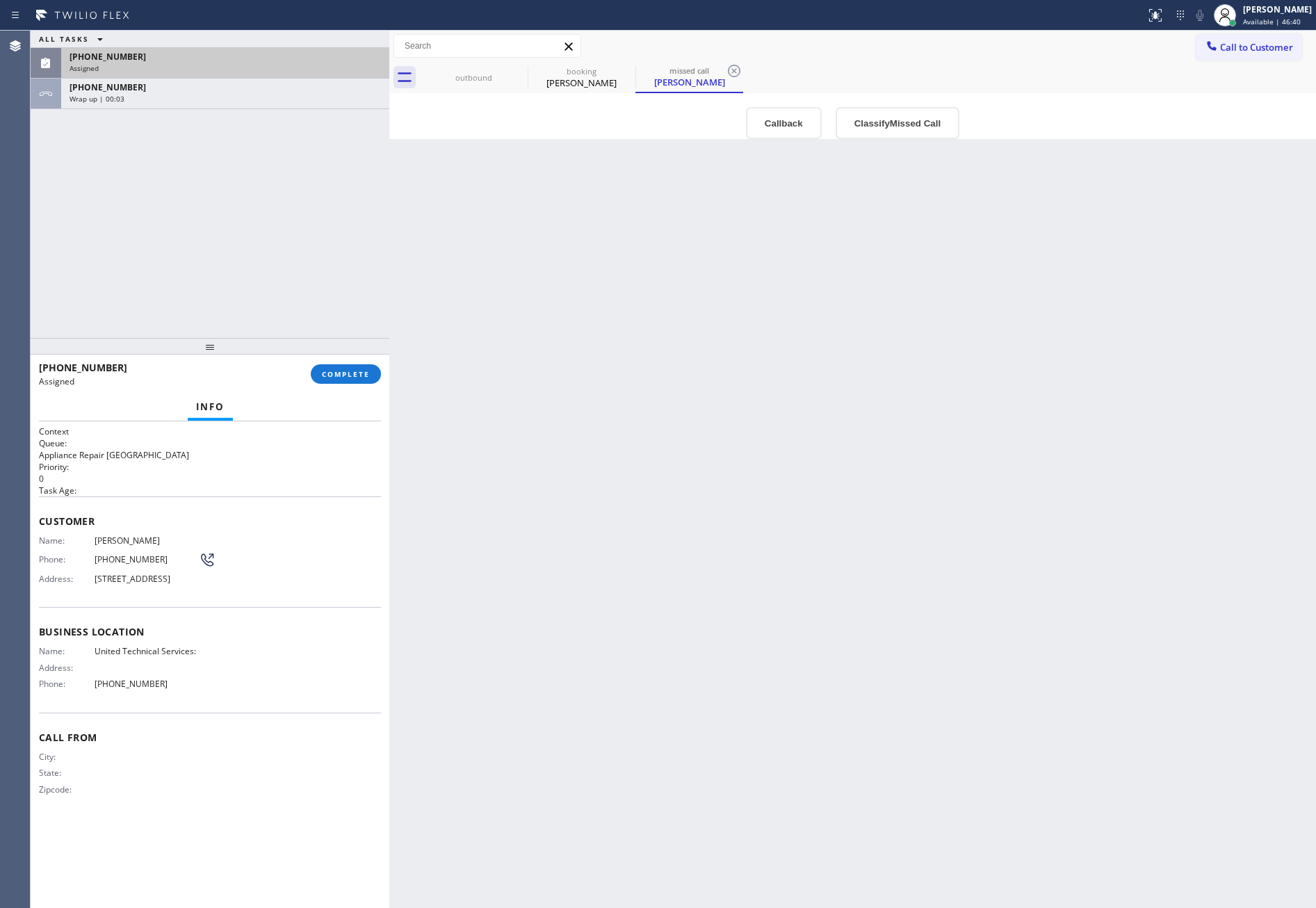
click at [271, 267] on div "ALL TASKS ALL TASKS ACTIVE TASKS TASKS IN WRAP UP (631) 365-2473 Assigned +1310…" at bounding box center [209, 184] width 359 height 307
click at [632, 395] on div "Back to Dashboard Change Sender ID Customers Technicians Select a contact Outbo…" at bounding box center [852, 469] width 927 height 878
click at [567, 78] on div "Aurora Hall" at bounding box center [582, 83] width 105 height 13
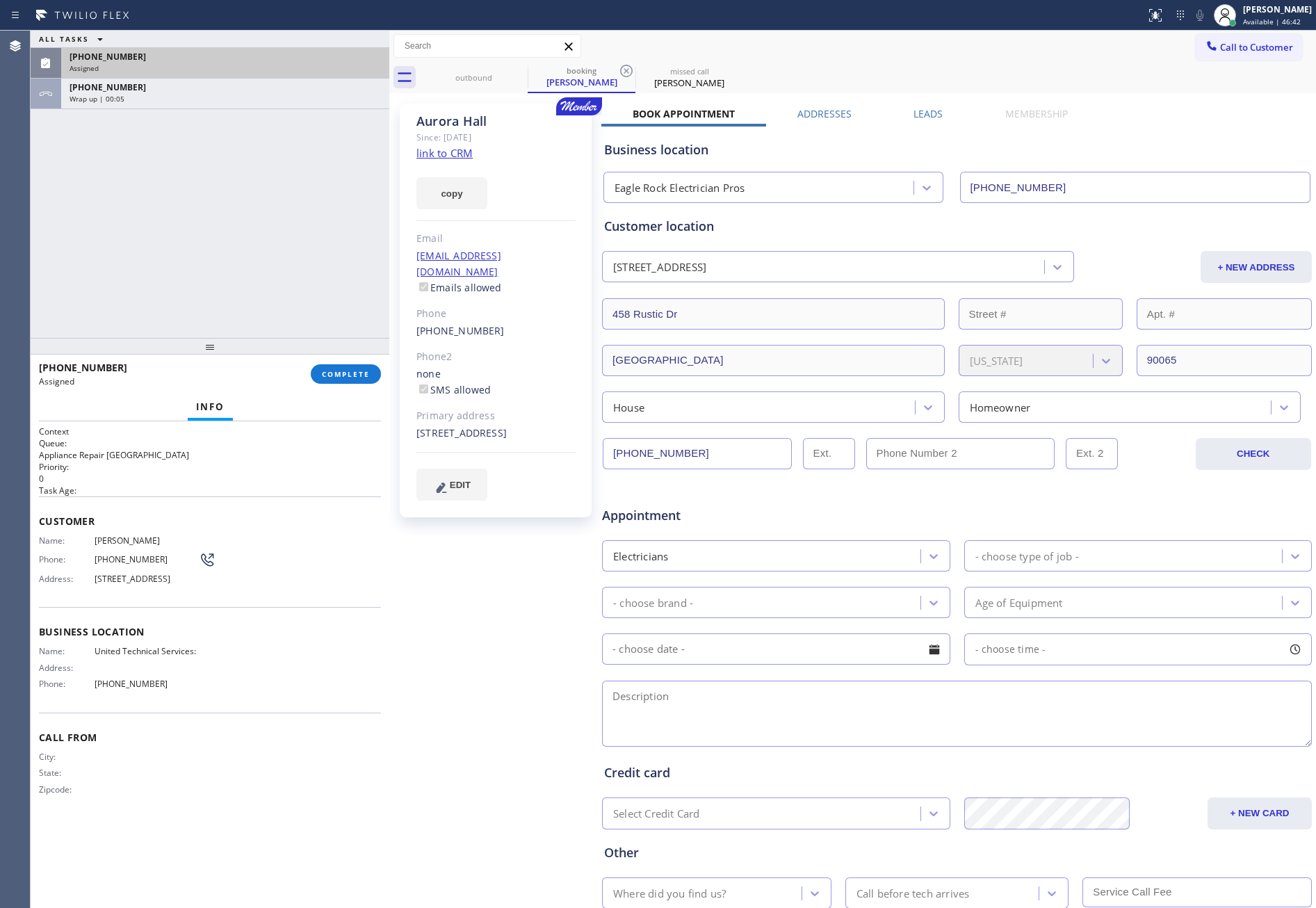
drag, startPoint x: 328, startPoint y: 168, endPoint x: 246, endPoint y: 231, distance: 103.4
click at [326, 168] on div "ALL TASKS ALL TASKS ACTIVE TASKS TASKS IN WRAP UP (631) 365-2473 Assigned +1310…" at bounding box center [209, 184] width 359 height 307
click at [201, 238] on div "ALL TASKS ALL TASKS ACTIVE TASKS TASKS IN WRAP UP (631) 365-2473 Assigned +1310…" at bounding box center [209, 184] width 359 height 307
click at [885, 572] on div "Electricians" at bounding box center [776, 556] width 348 height 31
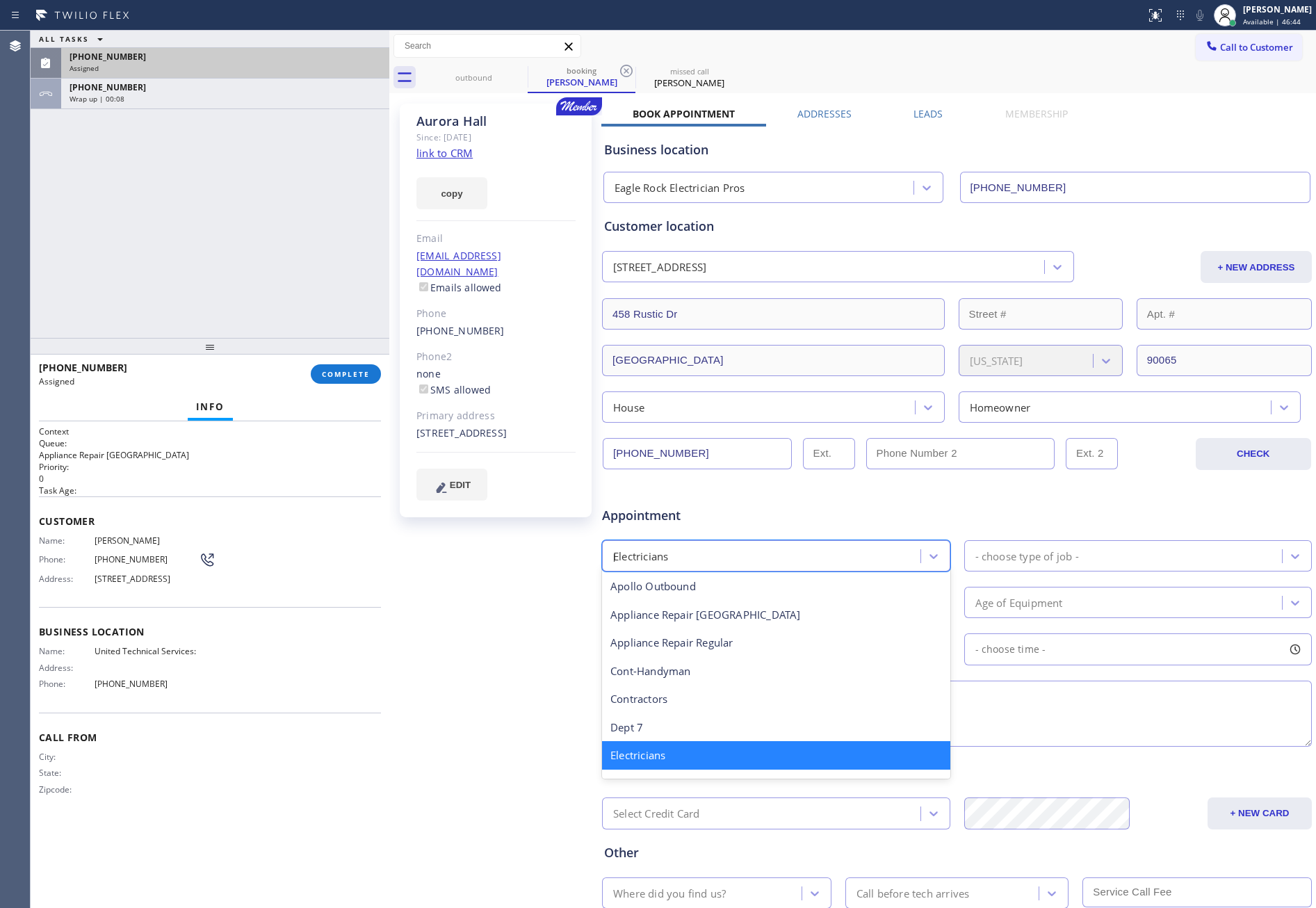
scroll to position [29, 0]
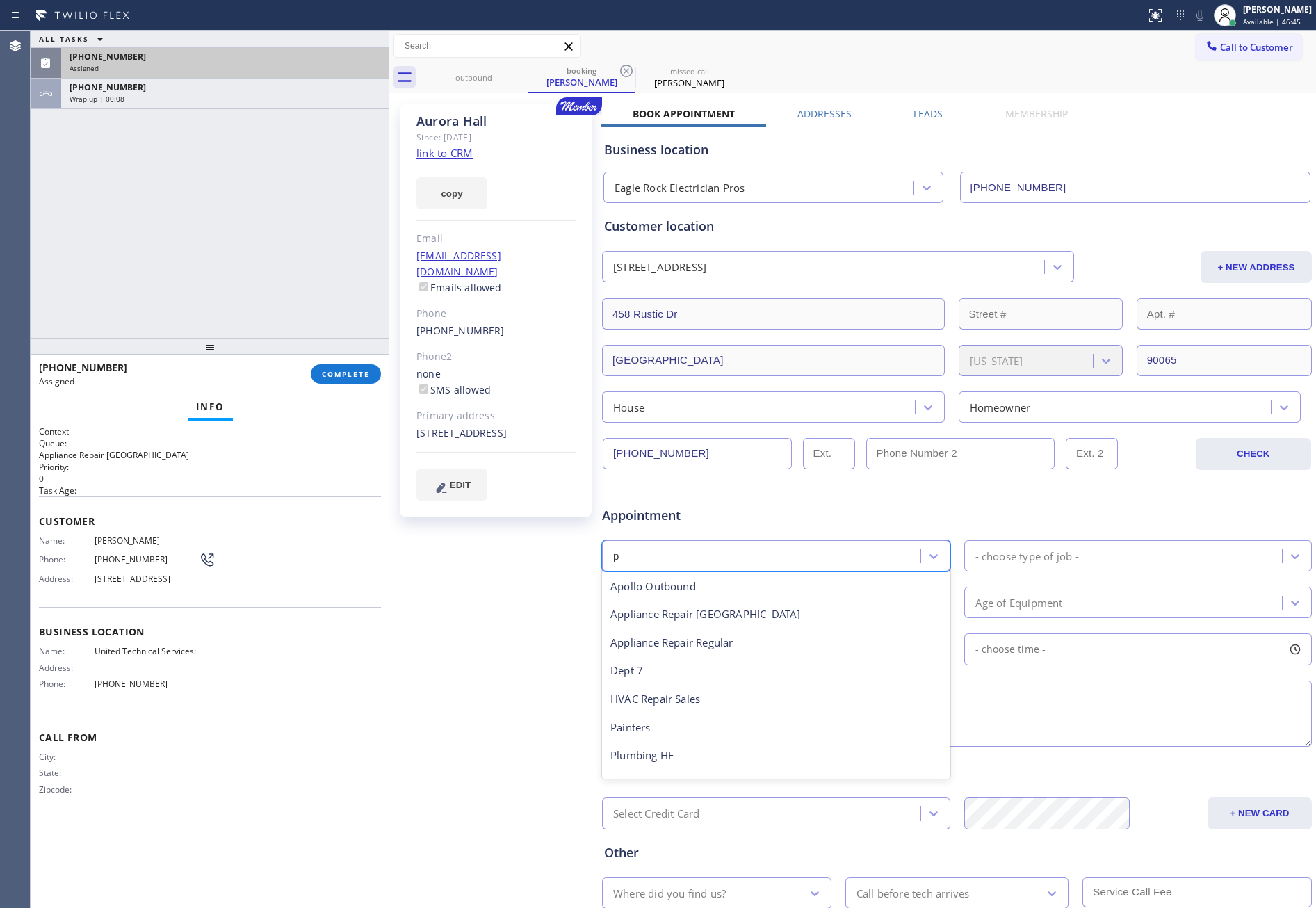
type input "pl"
click at [656, 712] on div "Plumbing Reg" at bounding box center [776, 700] width 348 height 28
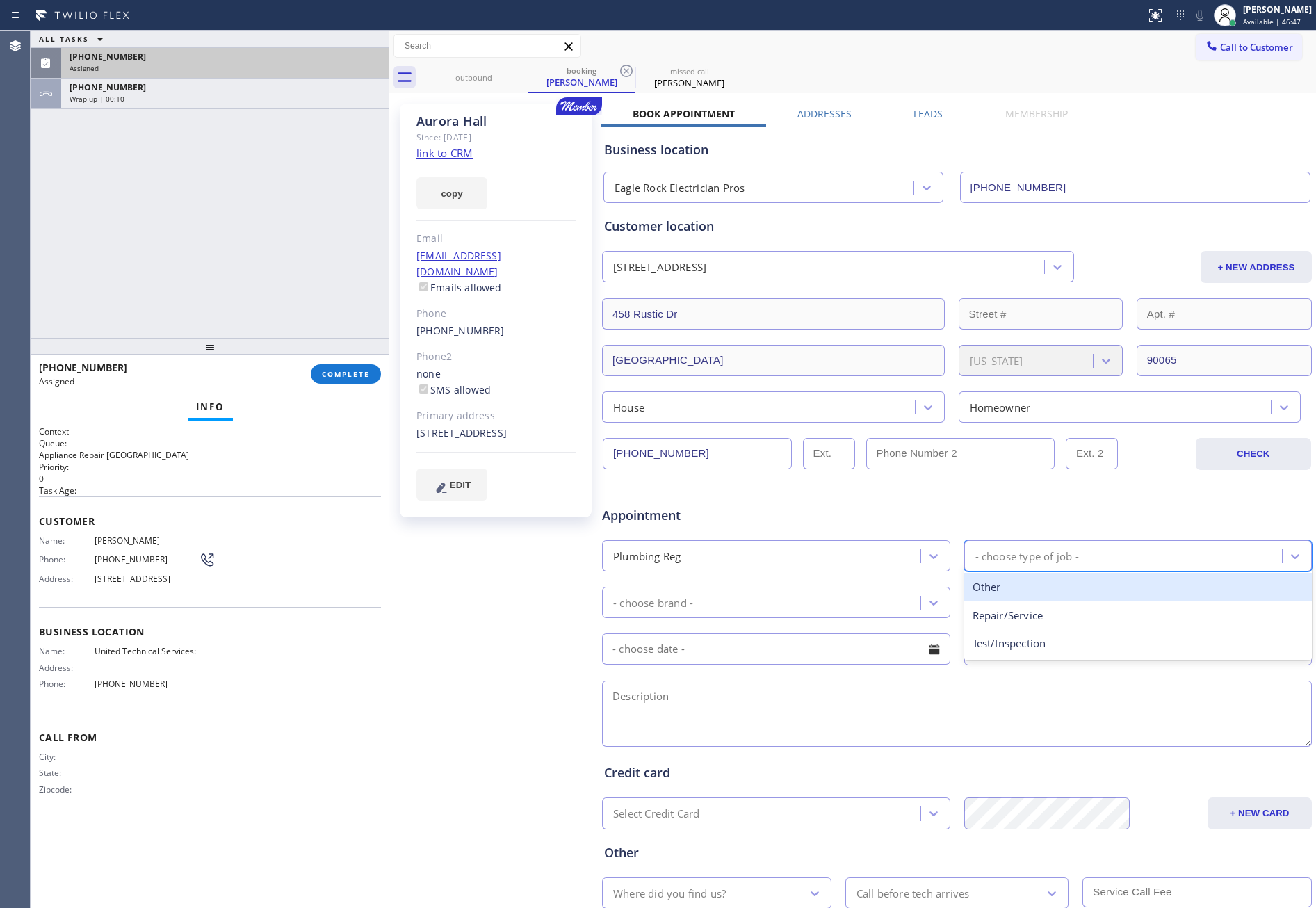
click at [907, 564] on div "- choose type of job -" at bounding box center [1027, 556] width 104 height 16
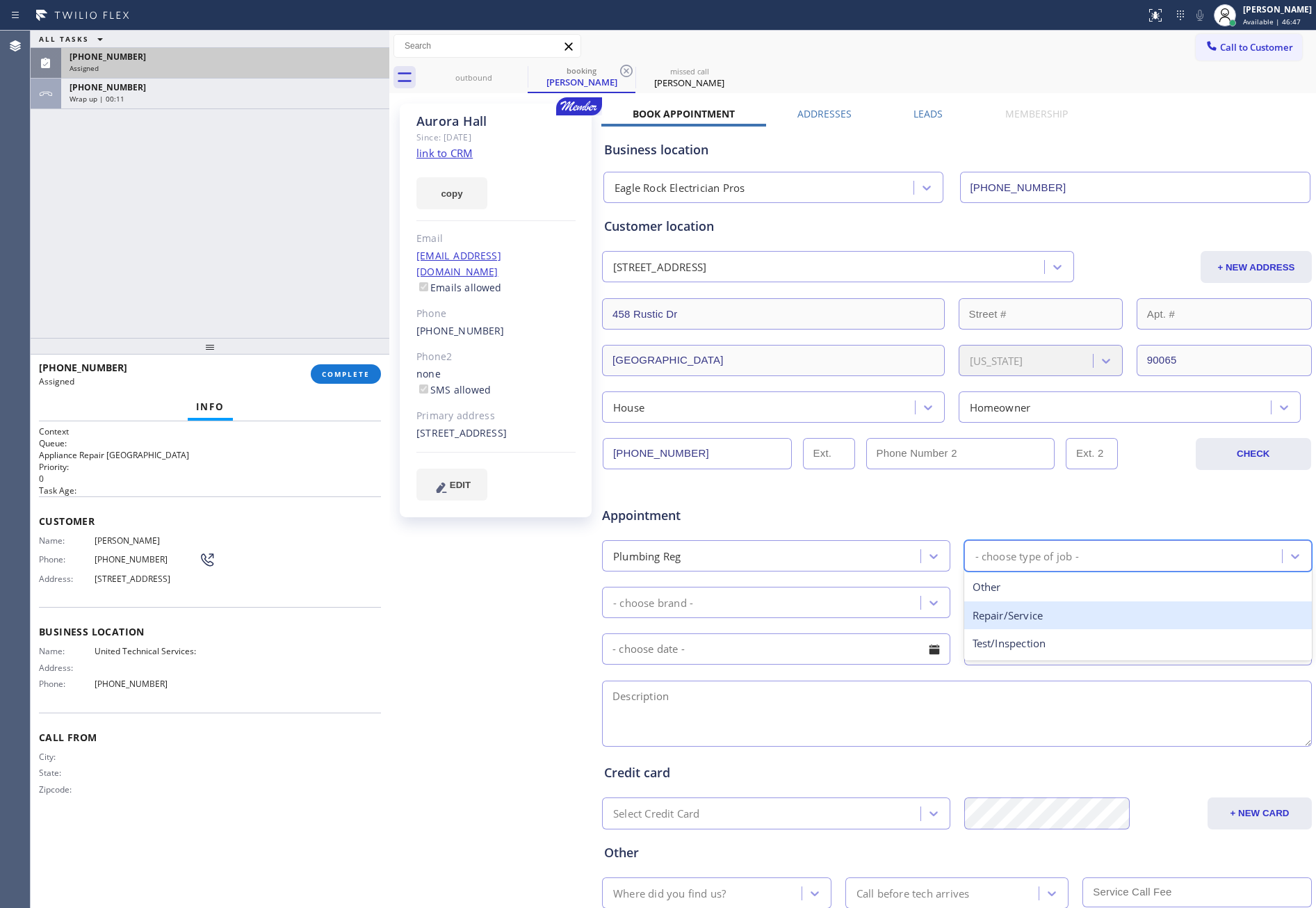
click at [907, 615] on div "Repair/Service" at bounding box center [1138, 615] width 348 height 28
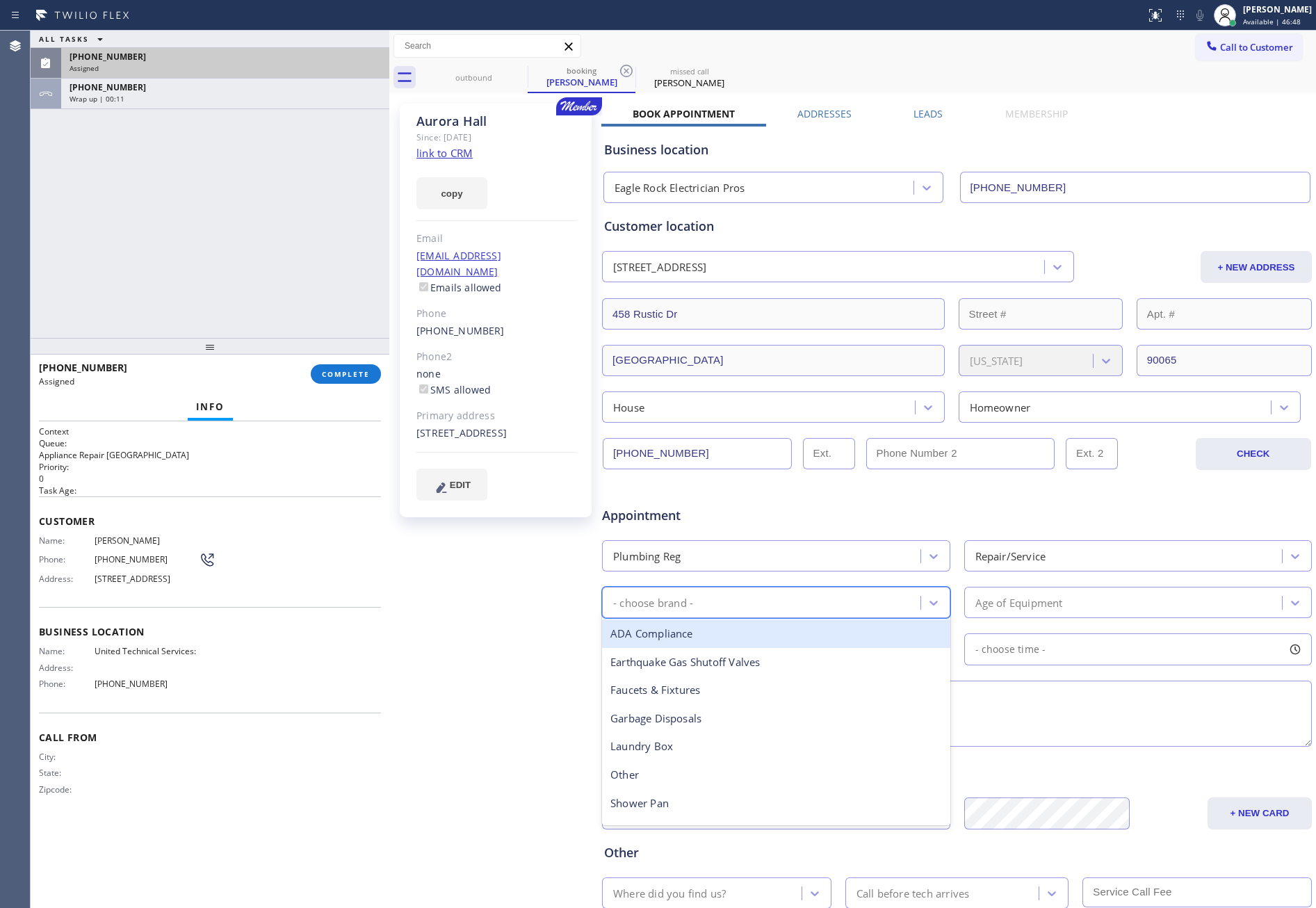
click at [806, 603] on div "- choose brand -" at bounding box center [763, 603] width 314 height 25
type input "sin"
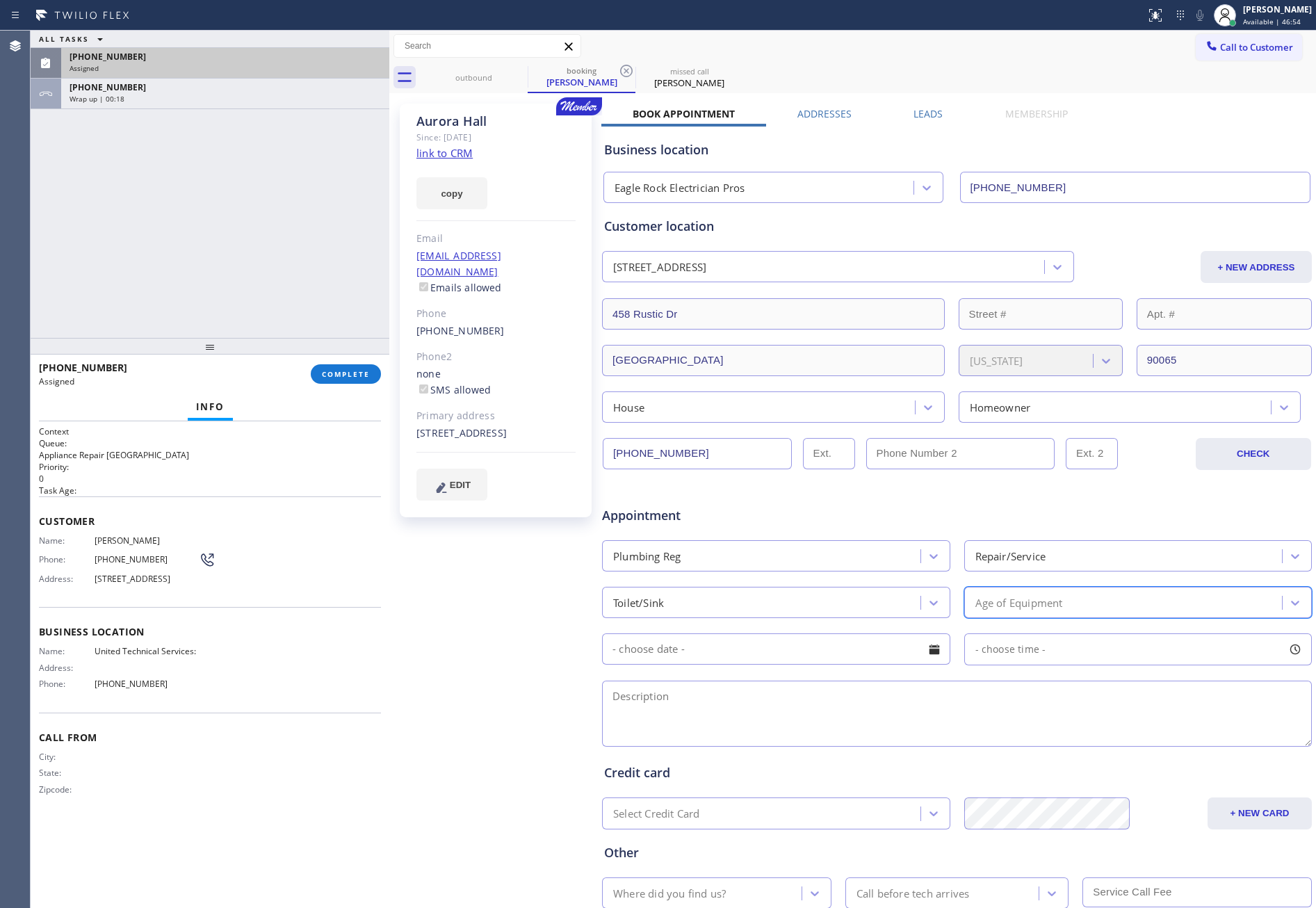
click at [907, 649] on div at bounding box center [935, 650] width 24 height 24
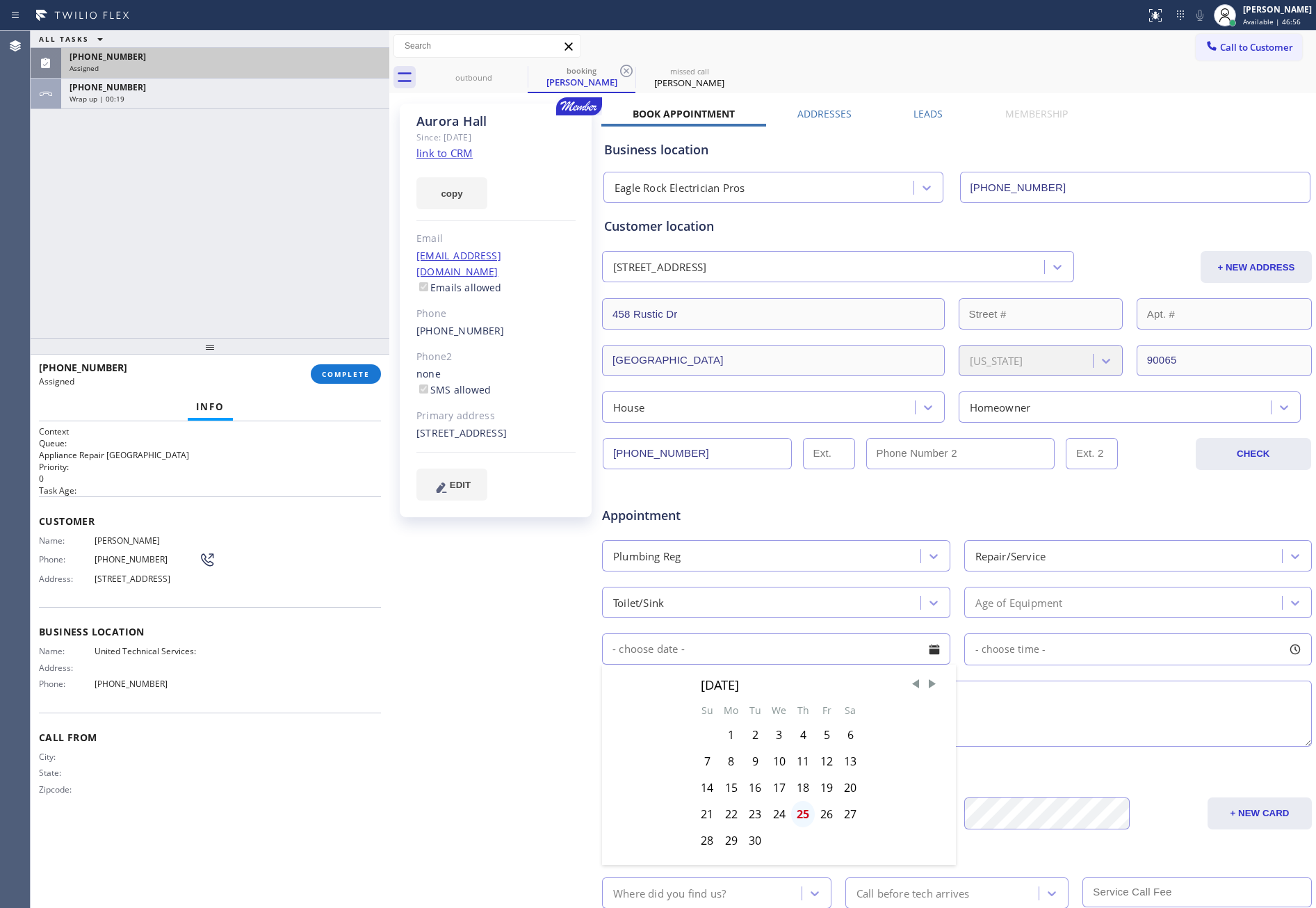
click at [801, 741] on div "25" at bounding box center [804, 814] width 24 height 26
type input "09/25/2025"
click at [907, 653] on span "- choose time -" at bounding box center [1011, 649] width 71 height 13
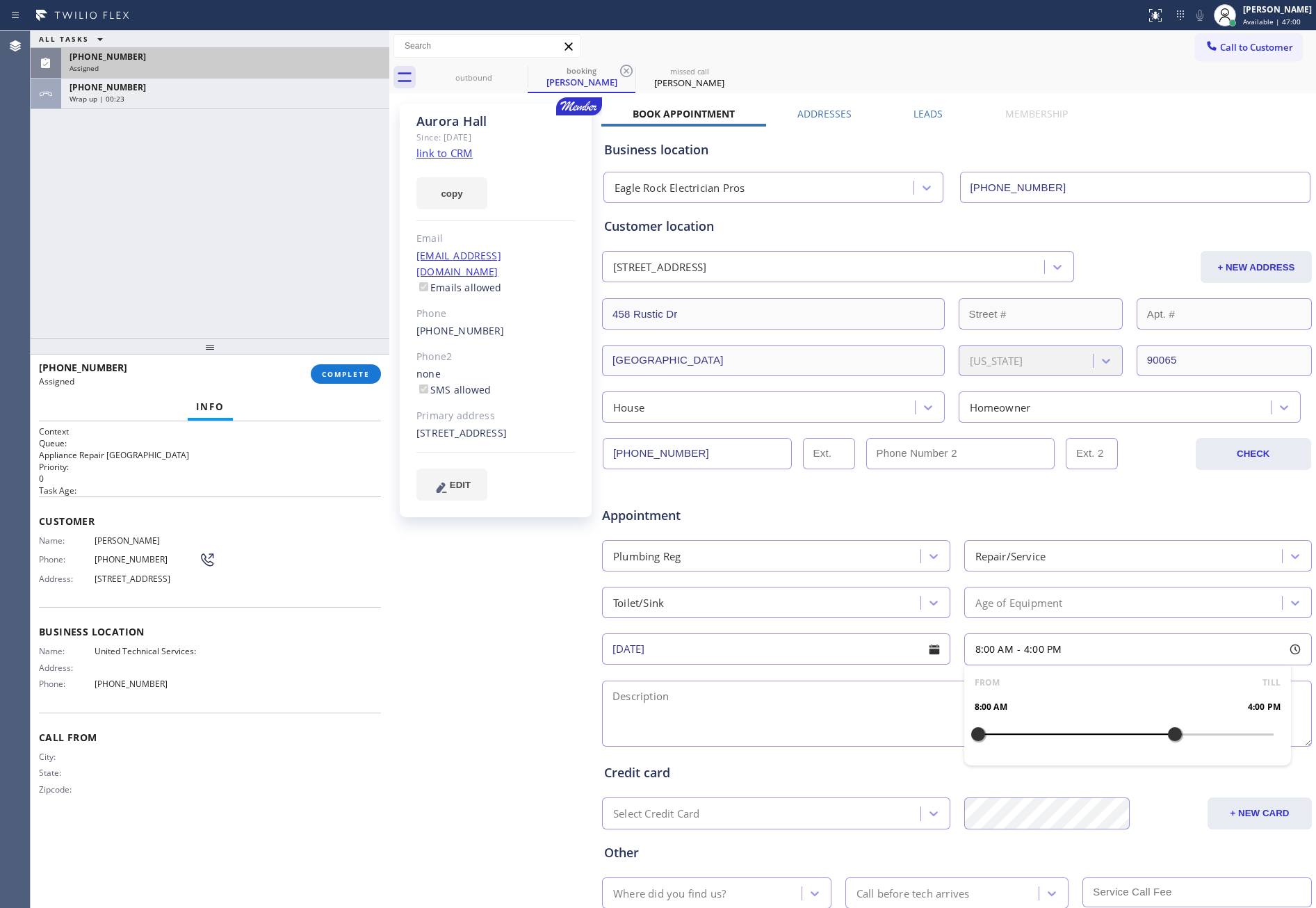
drag, startPoint x: 1189, startPoint y: 751, endPoint x: 1162, endPoint y: 757, distance: 27.7
click at [907, 741] on div "FROM TILL 8:00 AM 4:00 PM" at bounding box center [1128, 716] width 328 height 100
drag, startPoint x: 1162, startPoint y: 757, endPoint x: 1148, endPoint y: 757, distance: 14.0
click at [907, 741] on div "FROM TILL 8:00 AM 4:00 PM" at bounding box center [1128, 716] width 328 height 100
drag, startPoint x: 970, startPoint y: 740, endPoint x: 1089, endPoint y: 745, distance: 119.1
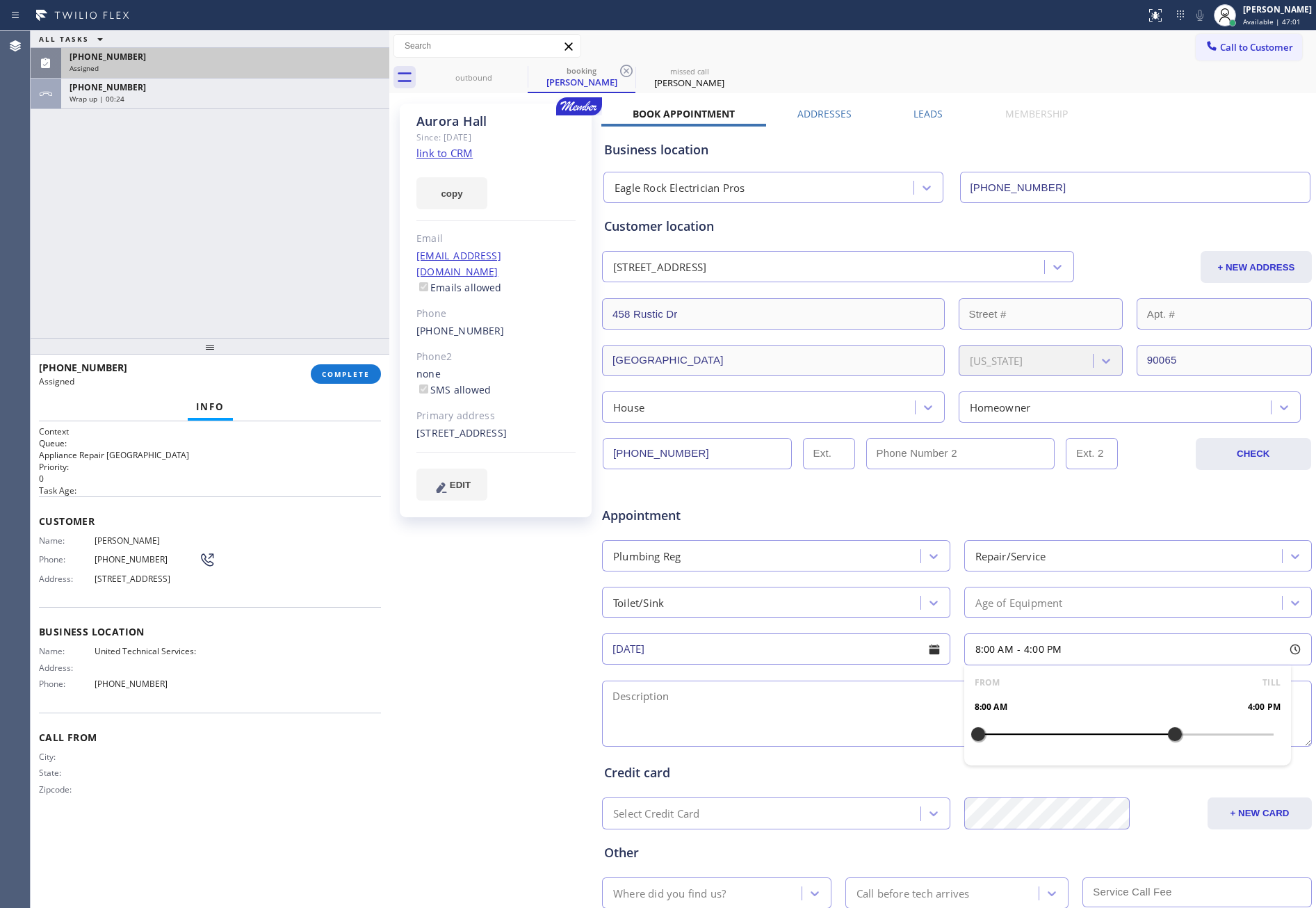
click at [907, 740] on div at bounding box center [978, 734] width 17 height 29
click at [907, 741] on div at bounding box center [1102, 734] width 17 height 29
click at [831, 712] on textarea at bounding box center [957, 714] width 710 height 66
drag, startPoint x: 470, startPoint y: 653, endPoint x: 589, endPoint y: 692, distance: 125.2
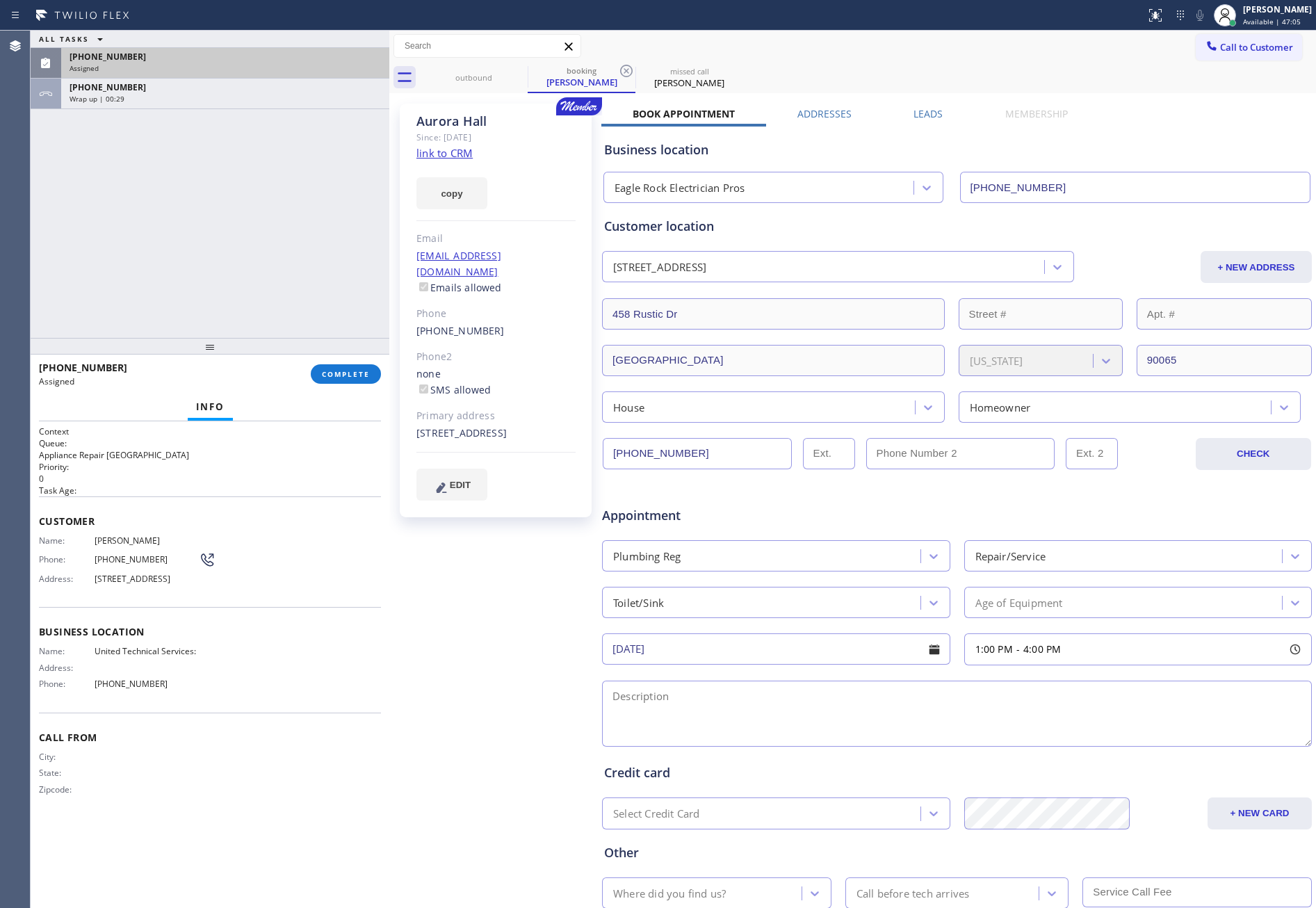
click at [486, 656] on div "Aurora Hall Since: 20 may 2020 link to CRM copy Email auroralove16@gmail.com Em…" at bounding box center [497, 547] width 209 height 901
click at [635, 703] on textarea at bounding box center [957, 714] width 710 height 66
paste textarea "clogged bathroom sink 458 Rustic Dr Los Angeles, 90065 CA house-ho"
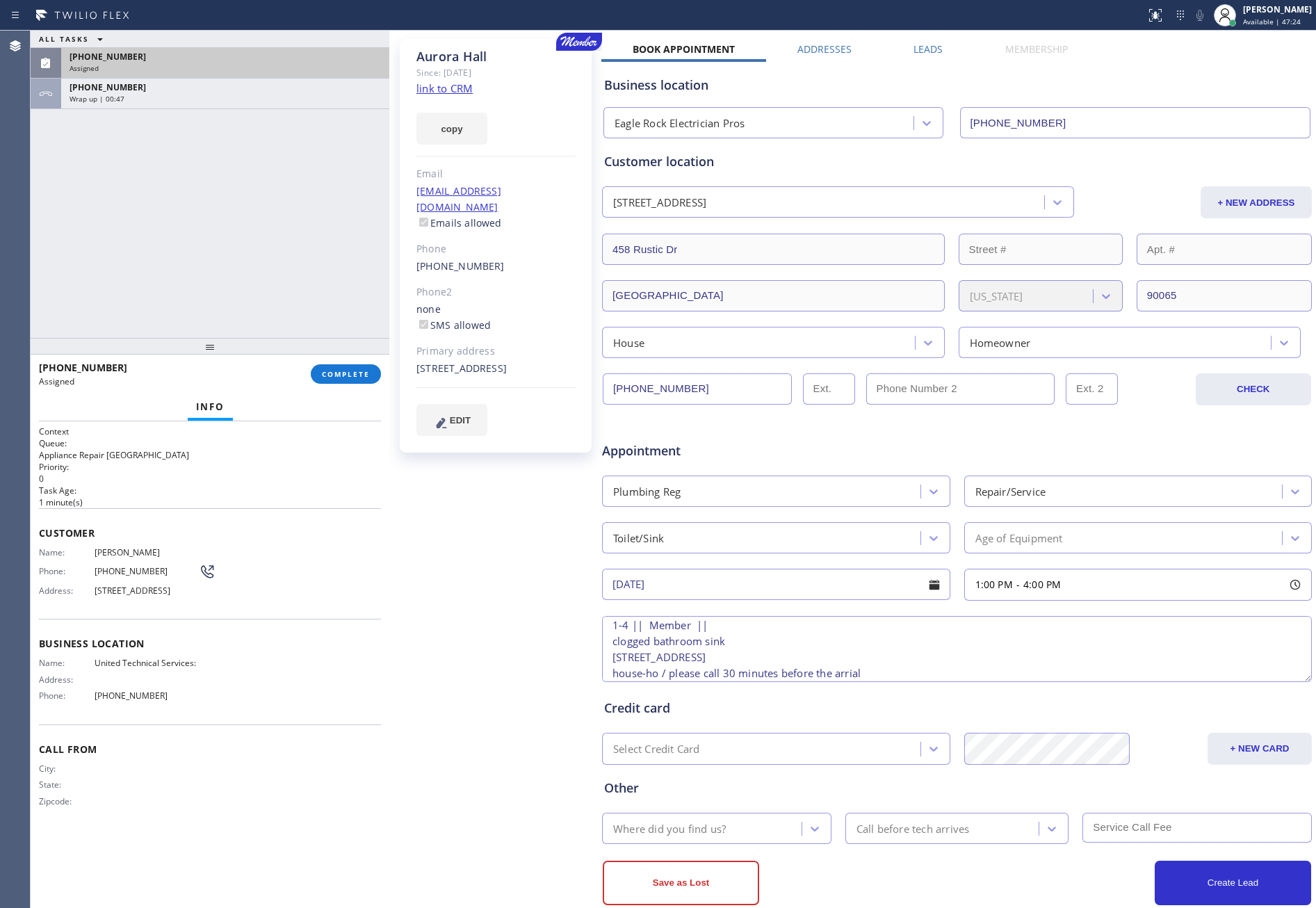
scroll to position [96, 0]
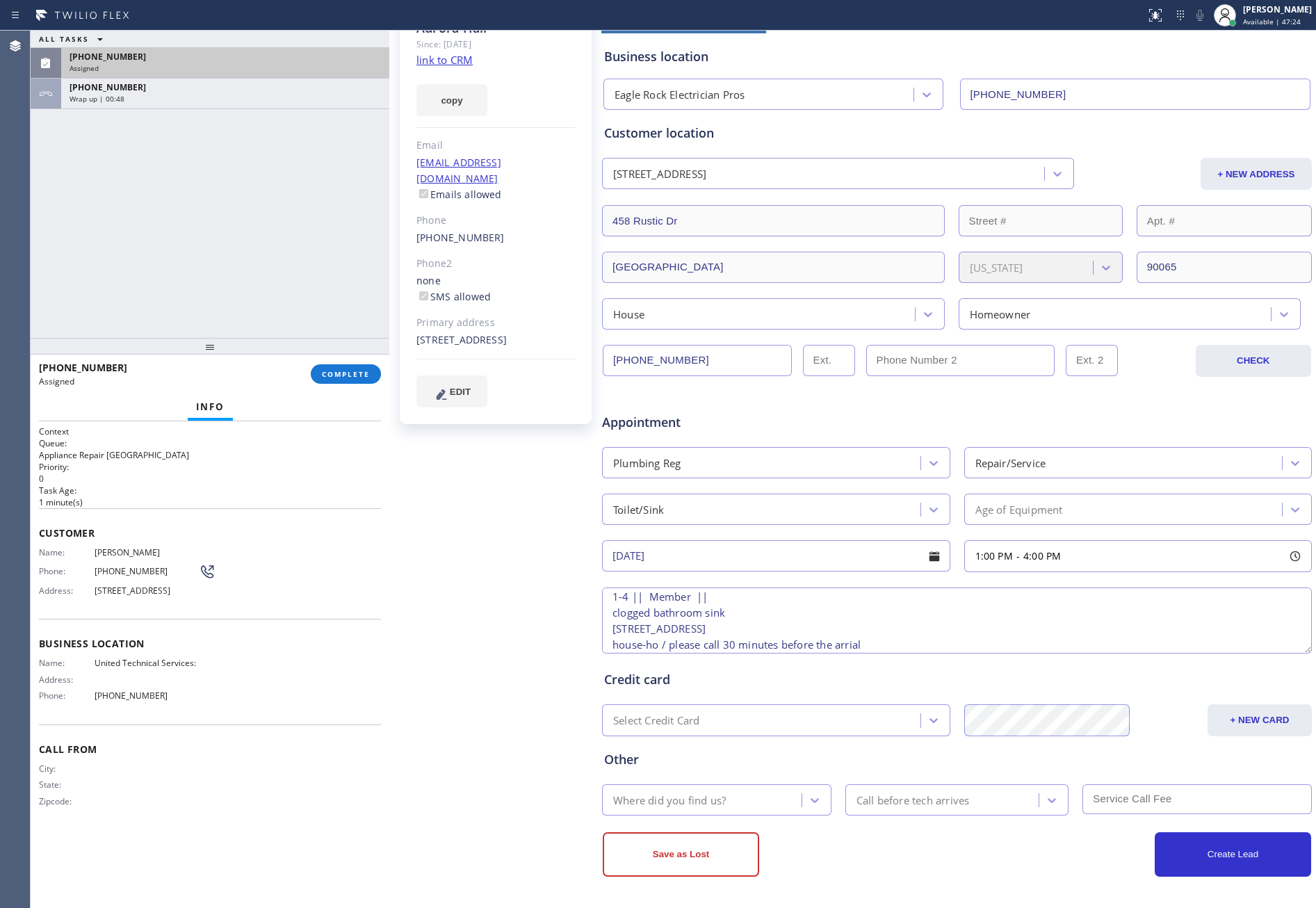
type textarea "1-4 || Member || clogged bathroom sink 458 Rustic Dr Los Angeles, 90065 CA hous…"
click at [727, 741] on div "Where did you find us?" at bounding box center [703, 800] width 195 height 25
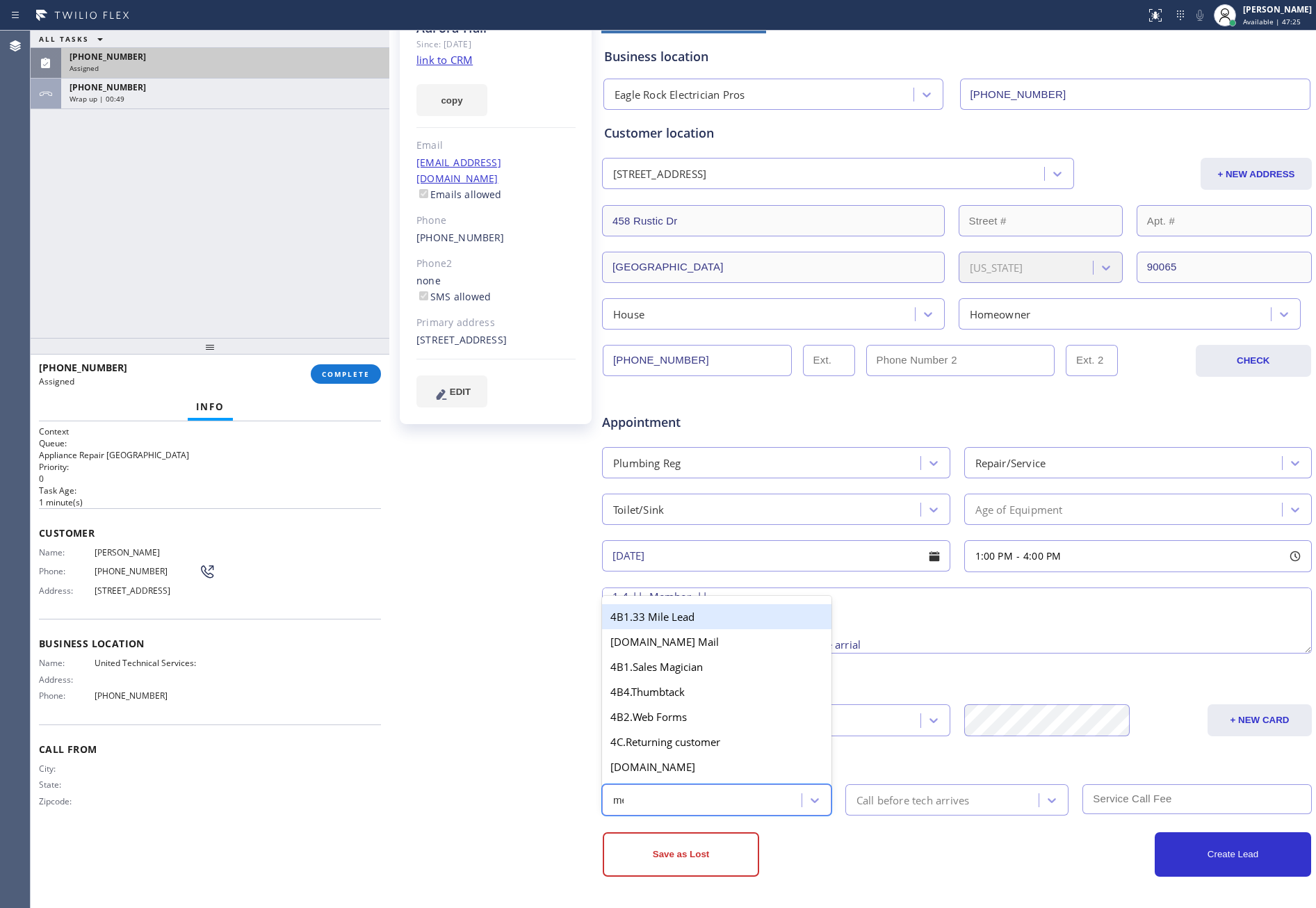
type input "mem"
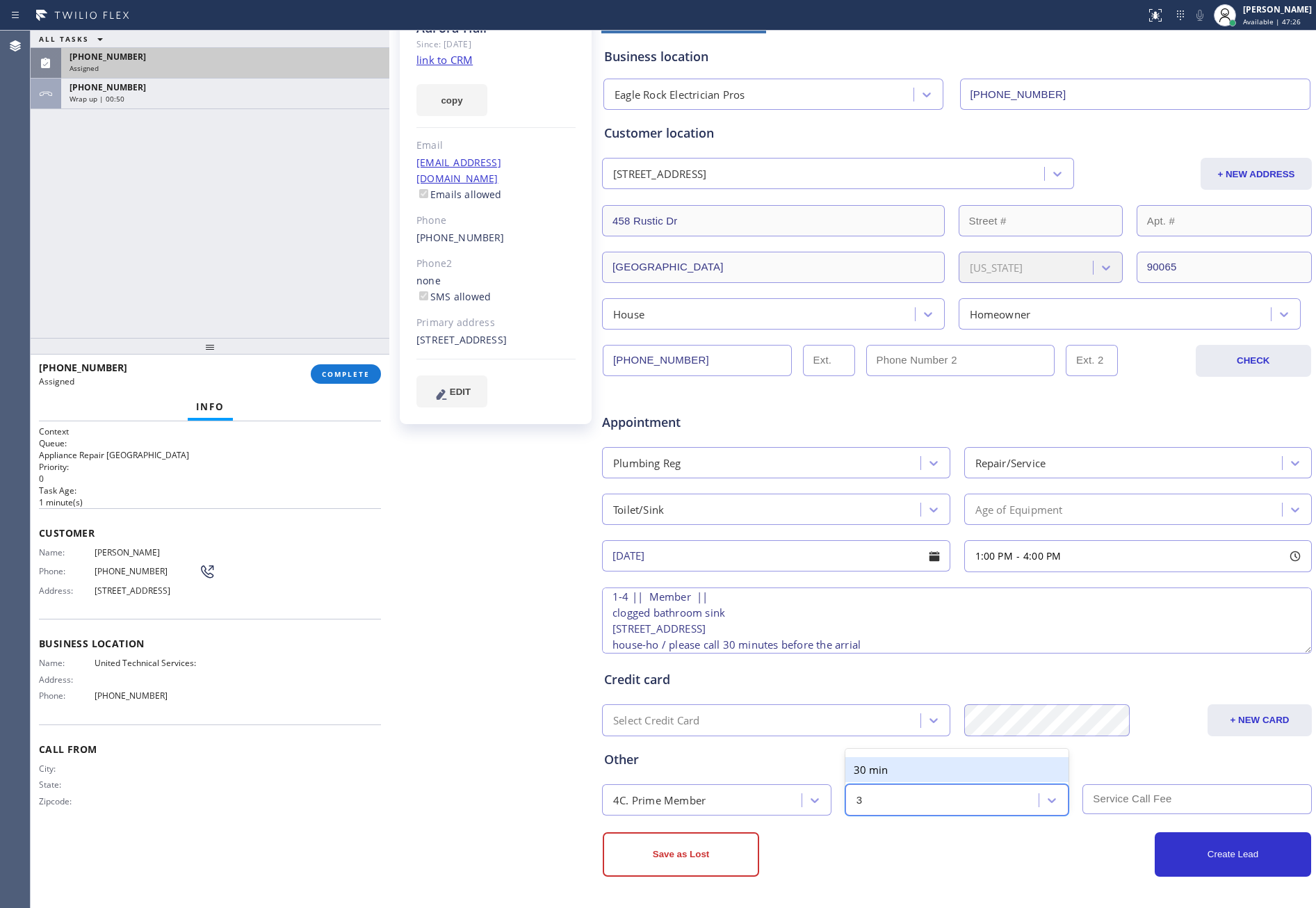
type input "30"
click at [768, 430] on span "Appointment" at bounding box center [719, 422] width 235 height 19
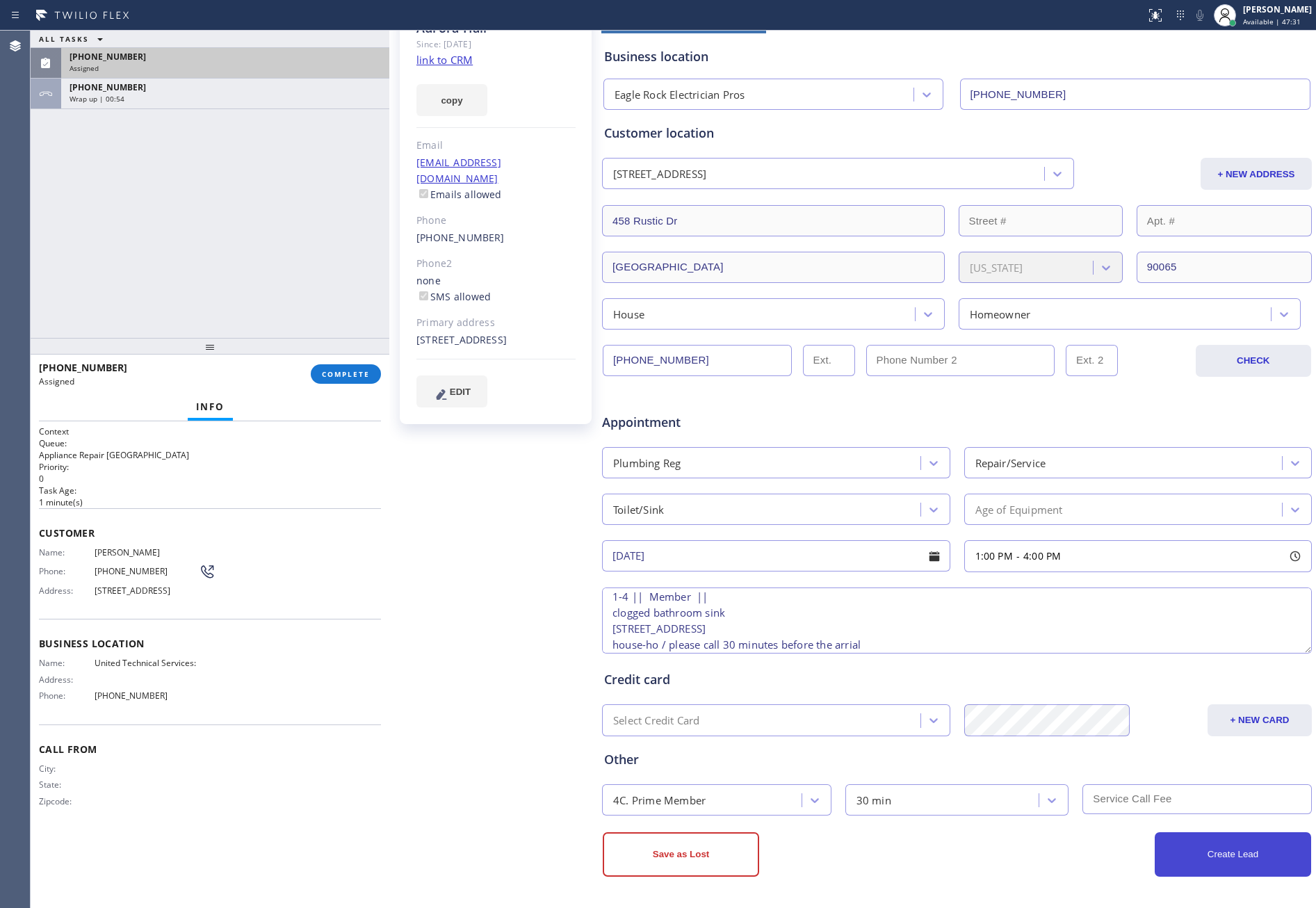
click at [907, 741] on button "Create Lead" at bounding box center [1234, 854] width 156 height 44
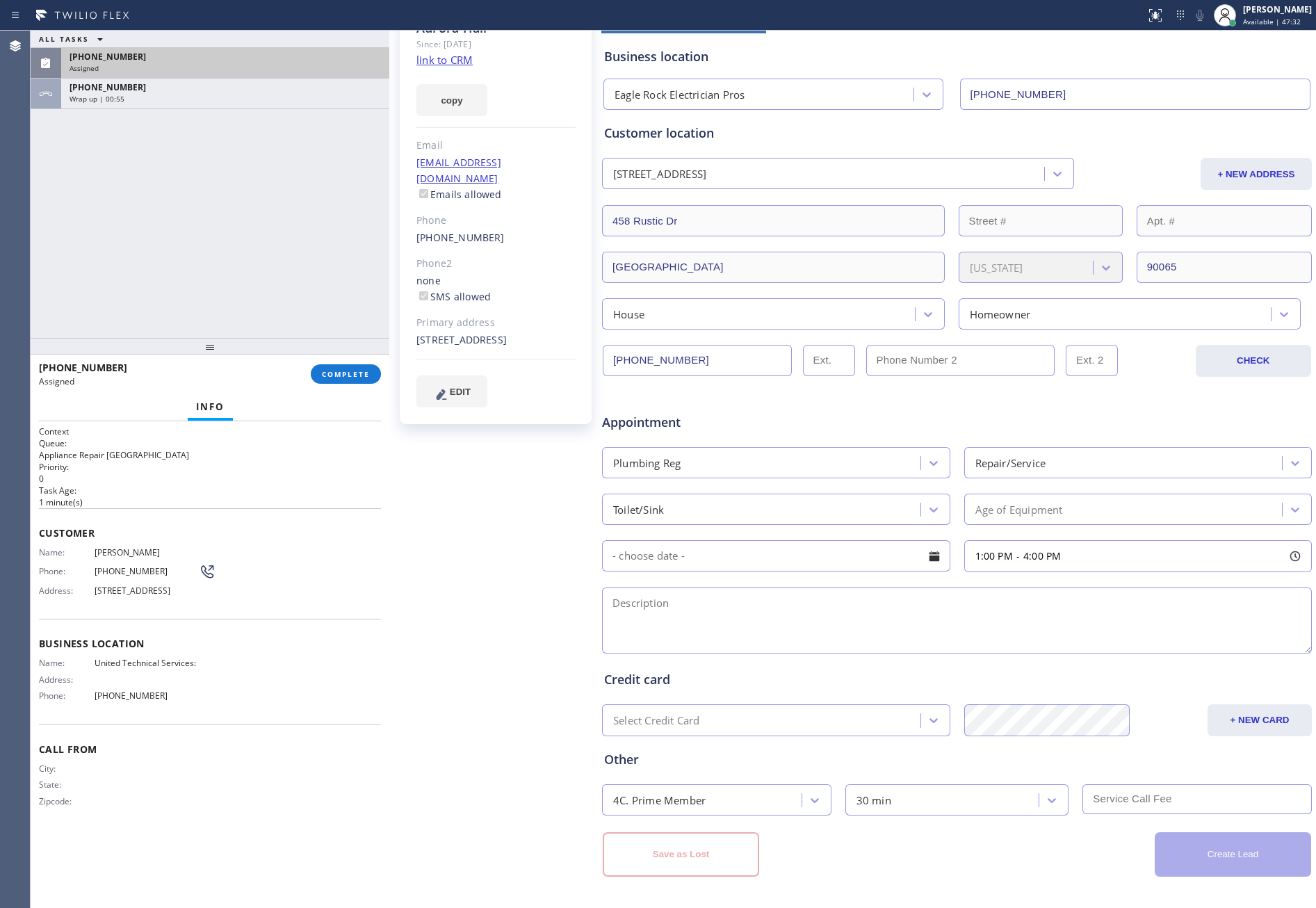
scroll to position [0, 0]
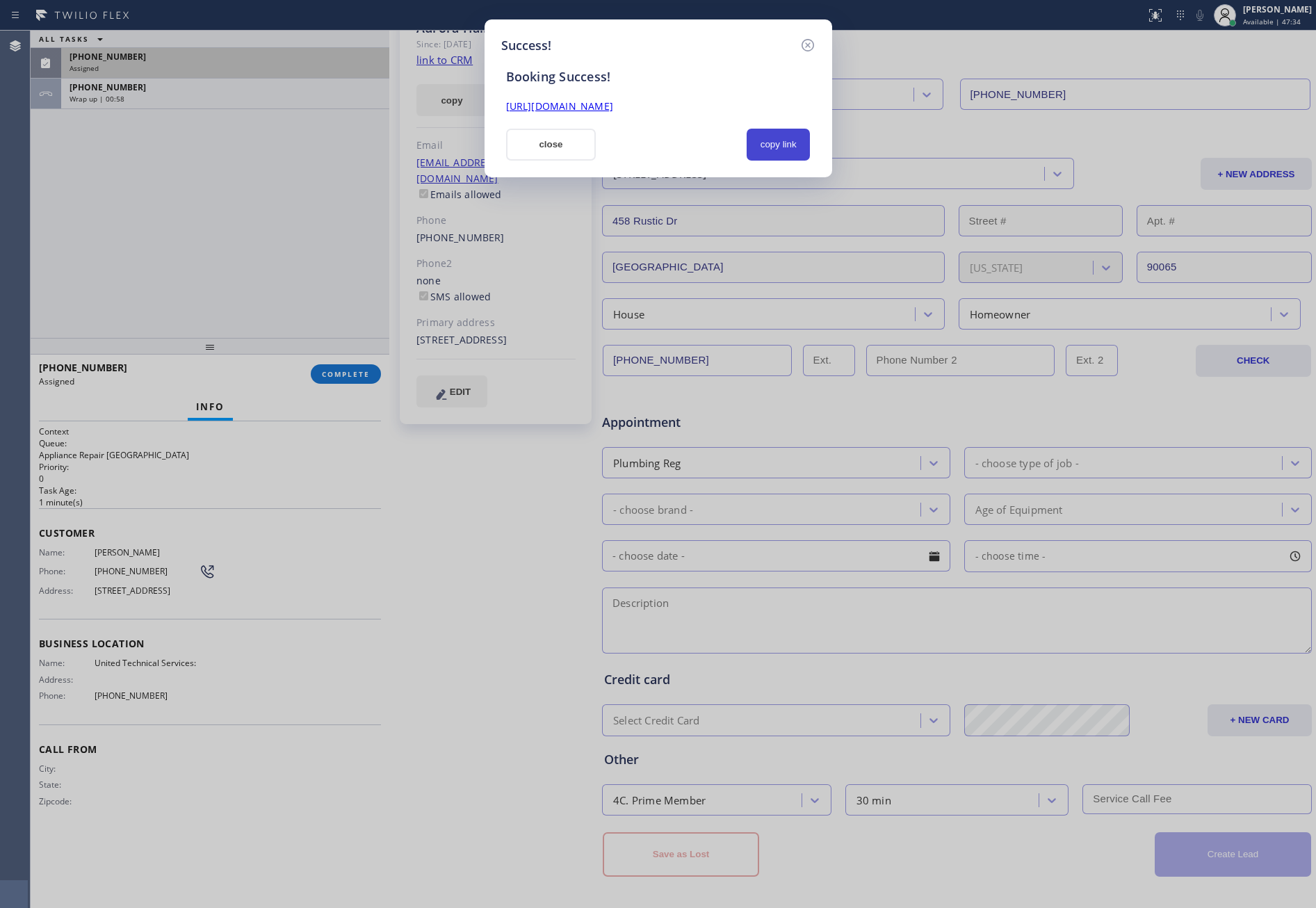
click at [787, 147] on button "copy link" at bounding box center [778, 144] width 64 height 32
click at [613, 152] on div at bounding box center [671, 144] width 134 height 32
drag, startPoint x: 184, startPoint y: 224, endPoint x: 734, endPoint y: 161, distance: 553.6
click at [235, 203] on div "Success! Booking Success! https://erp.apollosoft.co/customer/603388#portlet_lea…" at bounding box center [658, 454] width 1316 height 908
click at [781, 151] on button "copy link" at bounding box center [778, 144] width 64 height 32
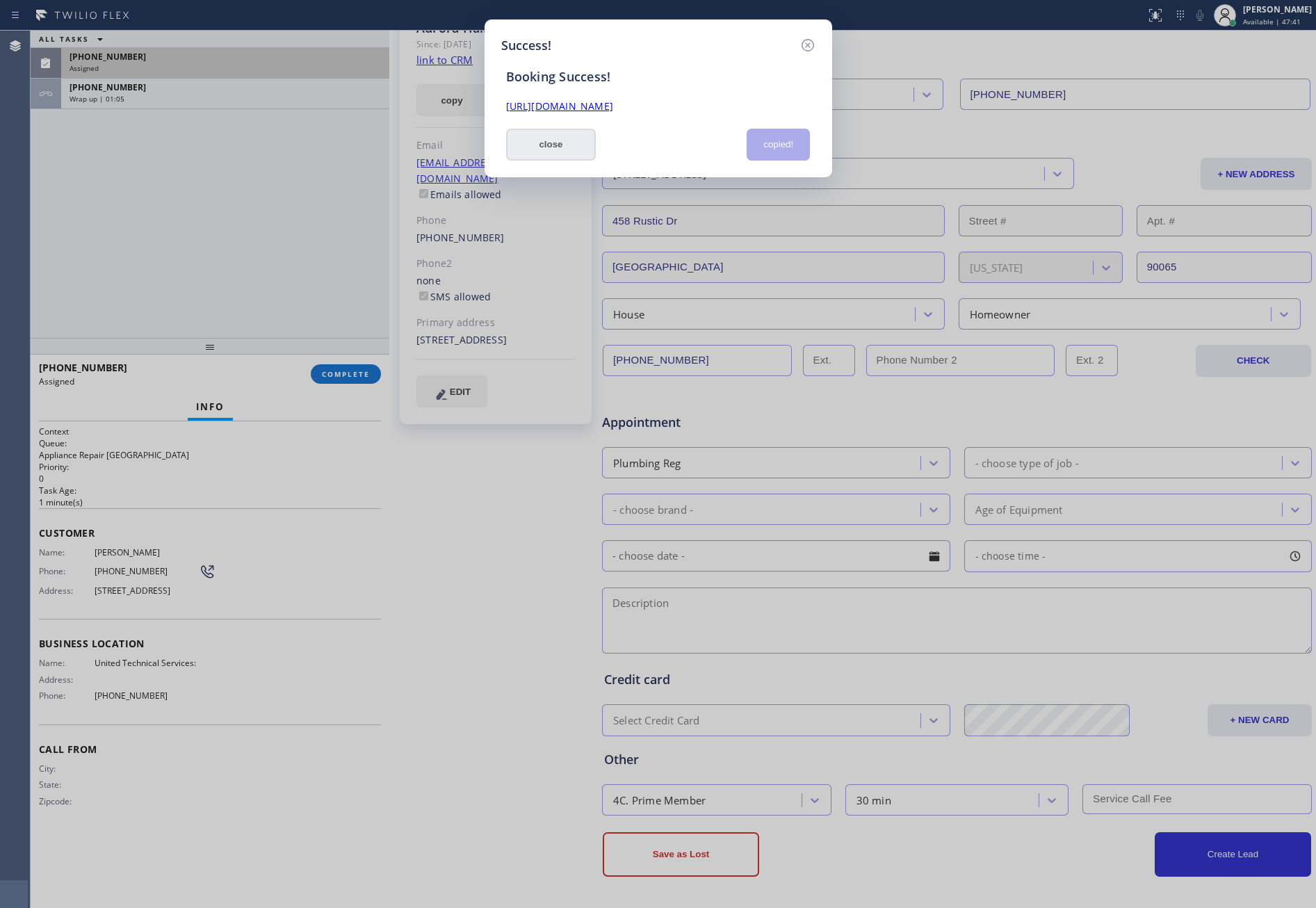
drag, startPoint x: 570, startPoint y: 145, endPoint x: 457, endPoint y: 182, distance: 118.9
click at [568, 145] on button "close" at bounding box center [551, 144] width 90 height 32
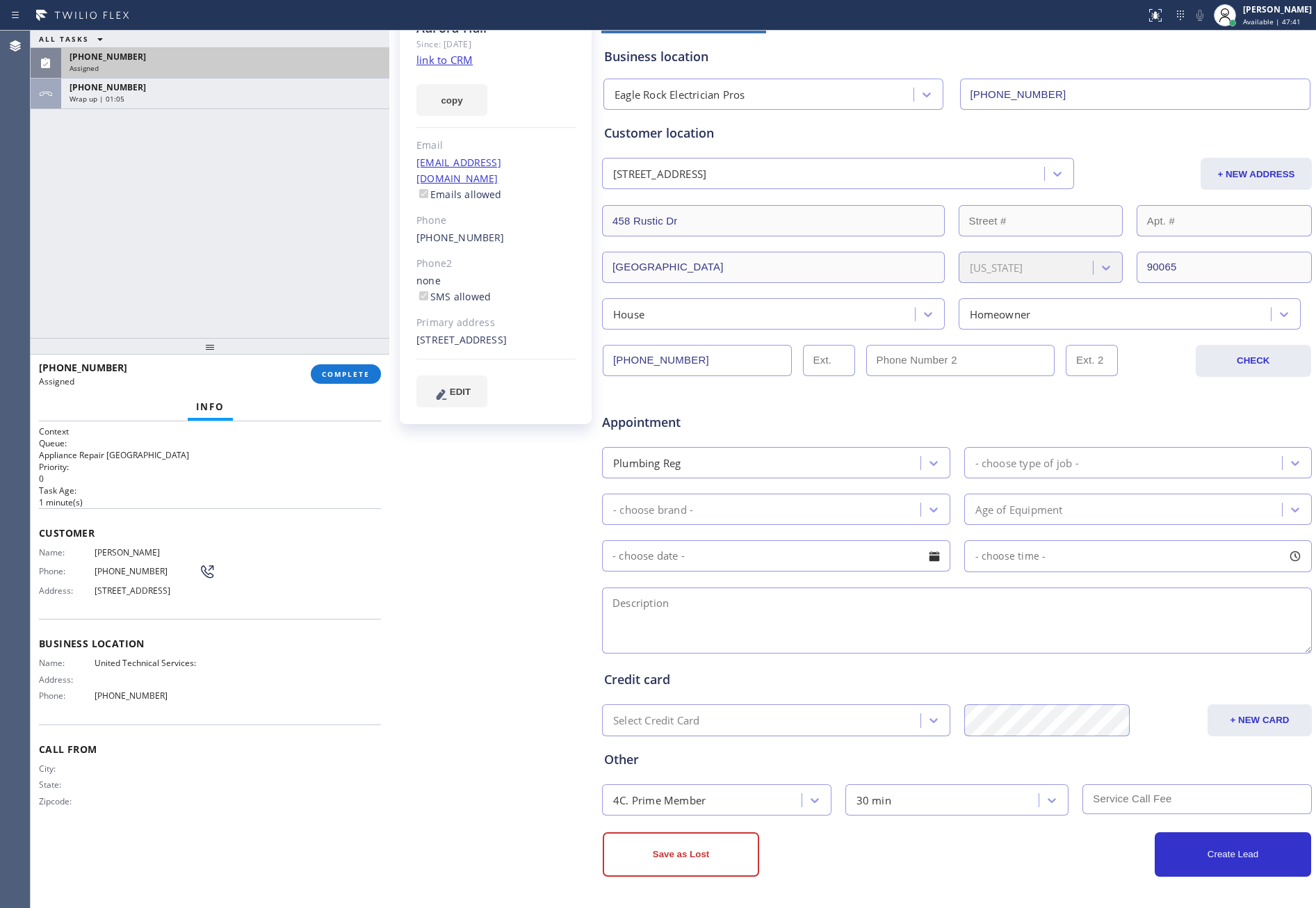
click at [235, 292] on div "ALL TASKS ALL TASKS ACTIVE TASKS TASKS IN WRAP UP (631) 365-2473 Assigned +1310…" at bounding box center [209, 184] width 359 height 307
click at [322, 372] on span "COMPLETE" at bounding box center [346, 374] width 48 height 10
drag, startPoint x: 265, startPoint y: 150, endPoint x: 265, endPoint y: 165, distance: 15.0
click at [264, 150] on div "ALL TASKS ALL TASKS ACTIVE TASKS TASKS IN WRAP UP (631) 365-2473 Assigned +1310…" at bounding box center [209, 184] width 359 height 307
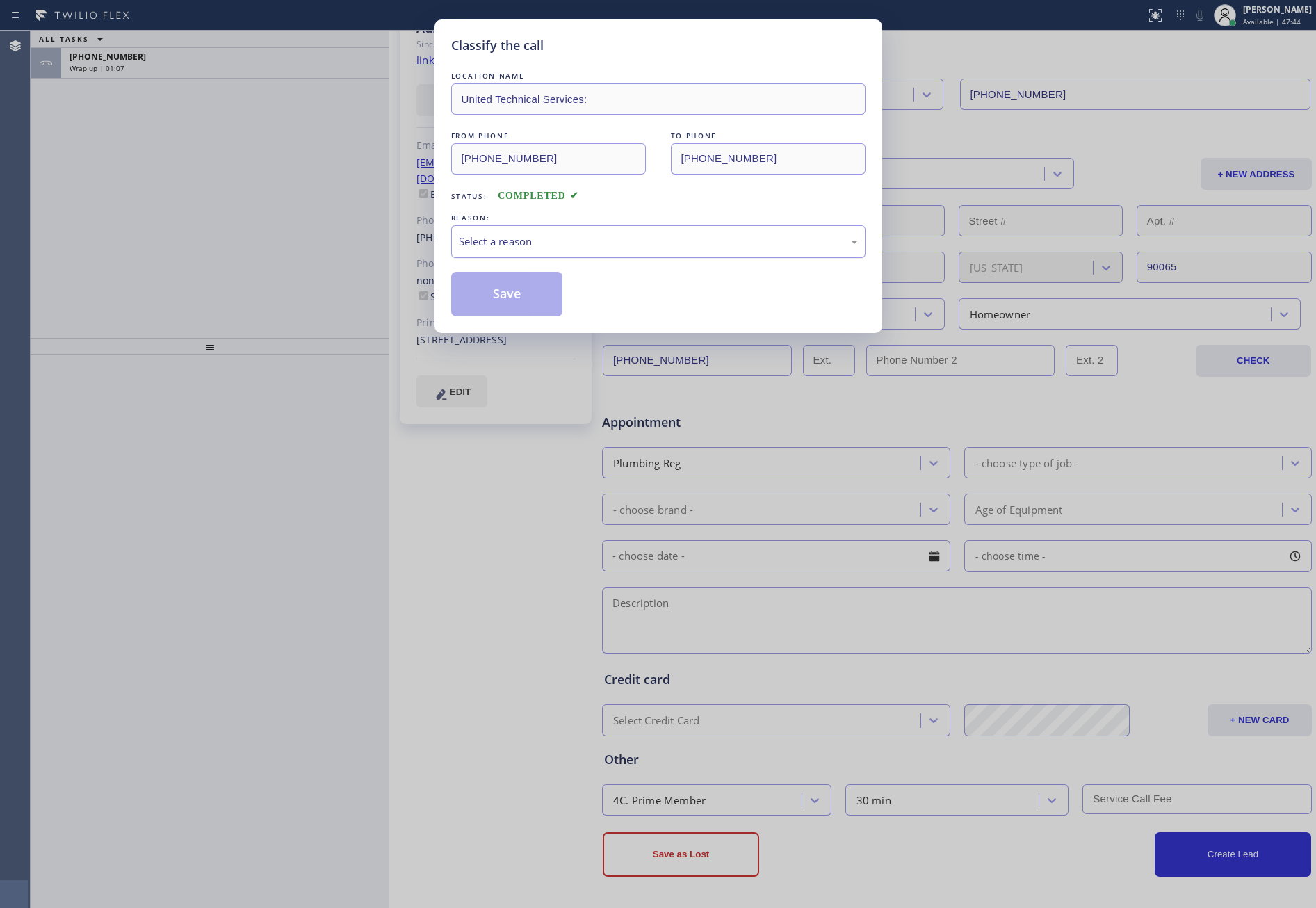
click at [527, 252] on div "Select a reason" at bounding box center [658, 242] width 414 height 32
click at [500, 294] on button "Save" at bounding box center [507, 294] width 112 height 44
click at [180, 174] on div "Classify the call LOCATION NAME United Technical Services: FROM PHONE (631) 365…" at bounding box center [658, 454] width 1316 height 908
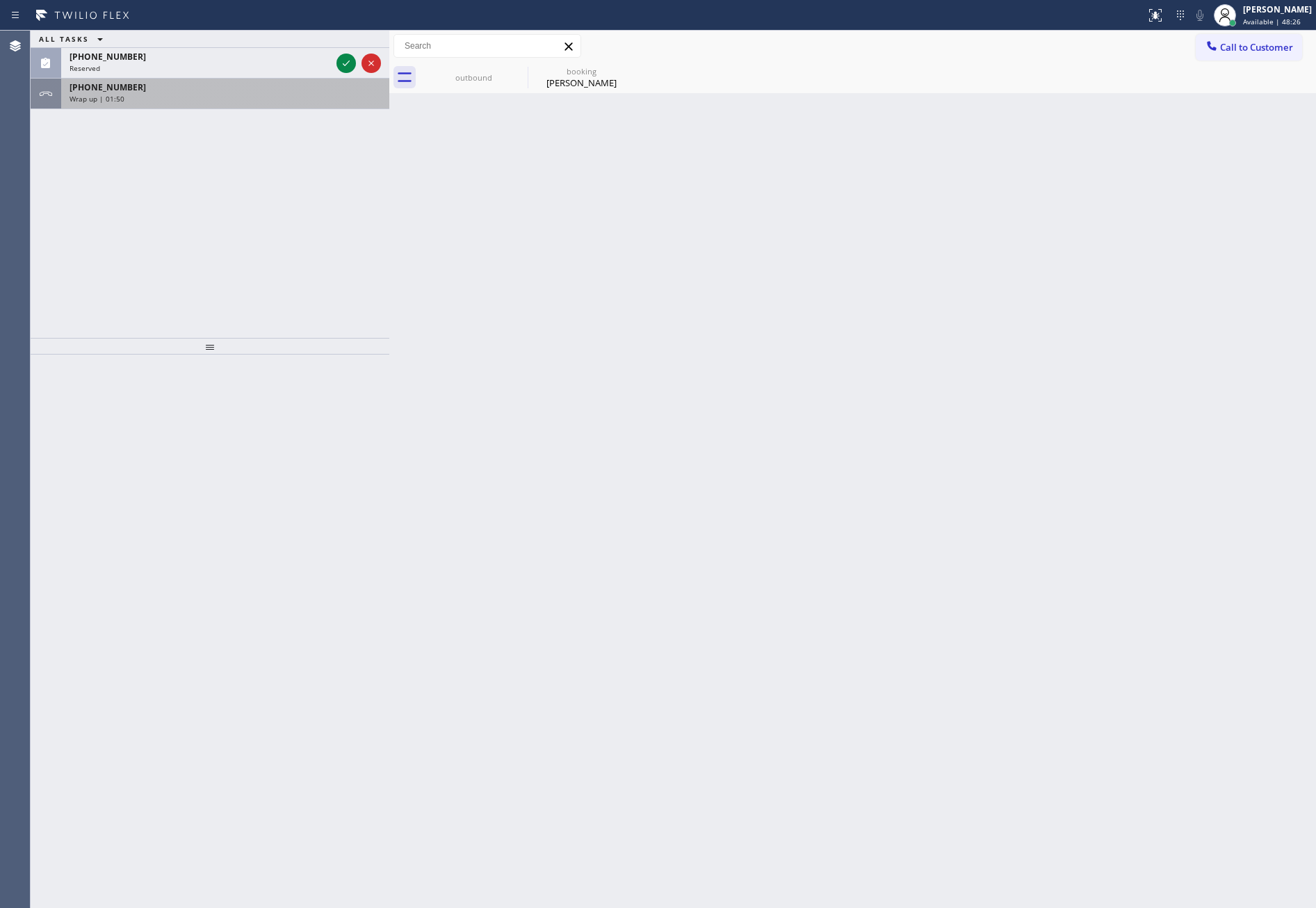
click at [315, 94] on div "Wrap up | 01:50" at bounding box center [226, 99] width 312 height 10
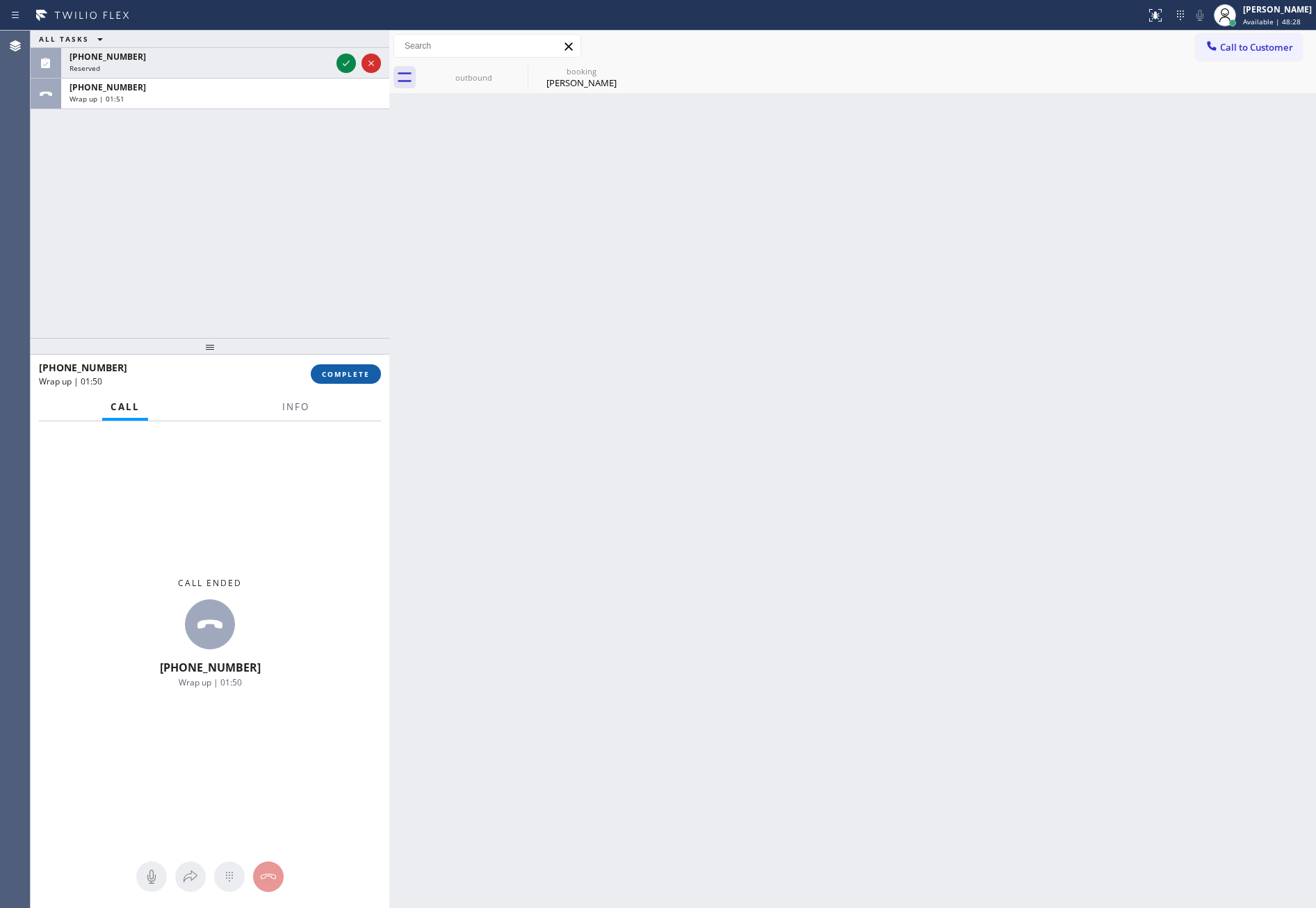
click at [331, 366] on button "COMPLETE" at bounding box center [346, 374] width 70 height 20
click at [293, 221] on div "ALL TASKS ALL TASKS ACTIVE TASKS TASKS IN WRAP UP (917) 364-1540 Reserved +1310…" at bounding box center [209, 184] width 359 height 307
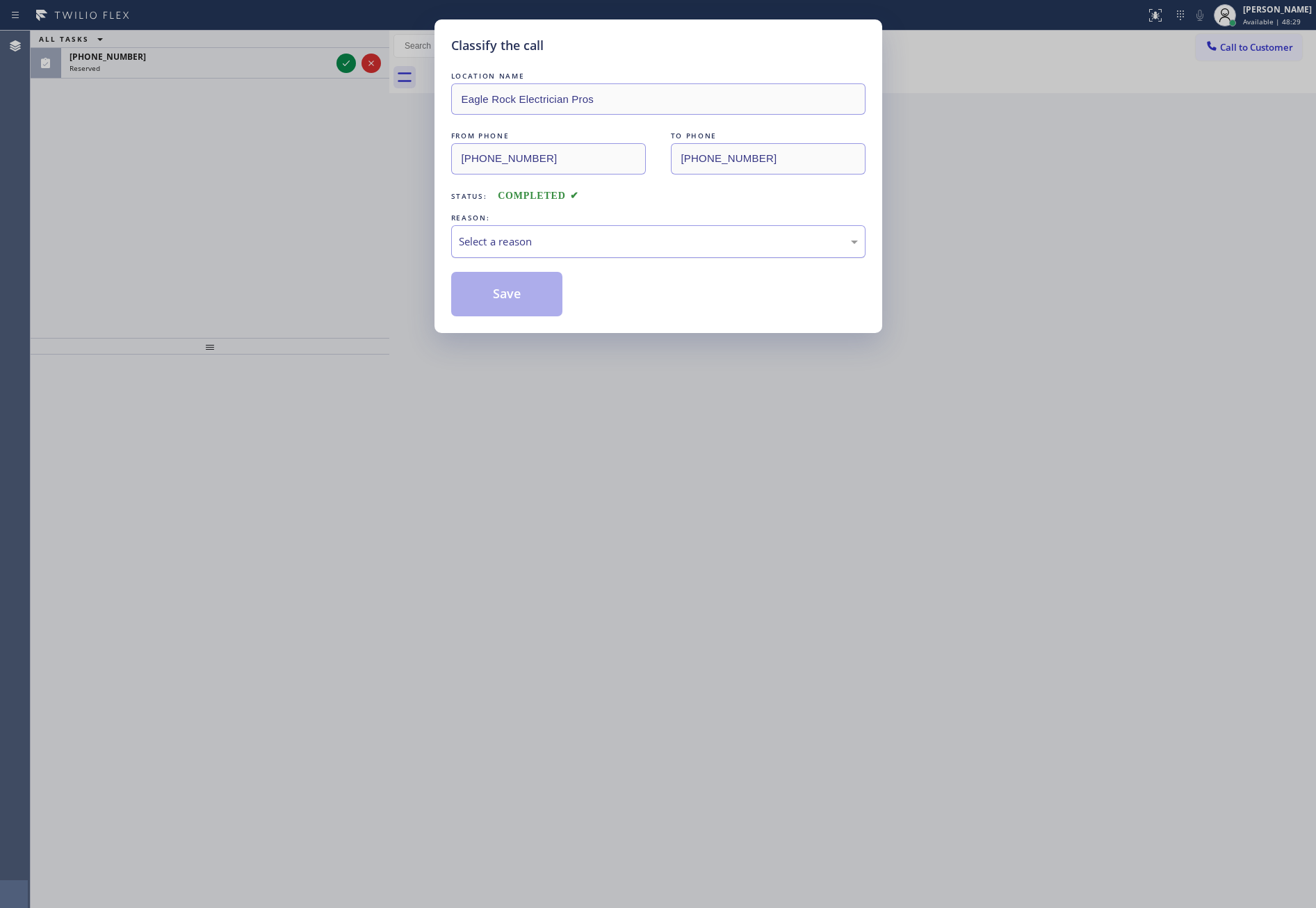
click at [580, 240] on div "Select a reason" at bounding box center [658, 241] width 399 height 16
click at [513, 292] on button "Save" at bounding box center [507, 294] width 112 height 44
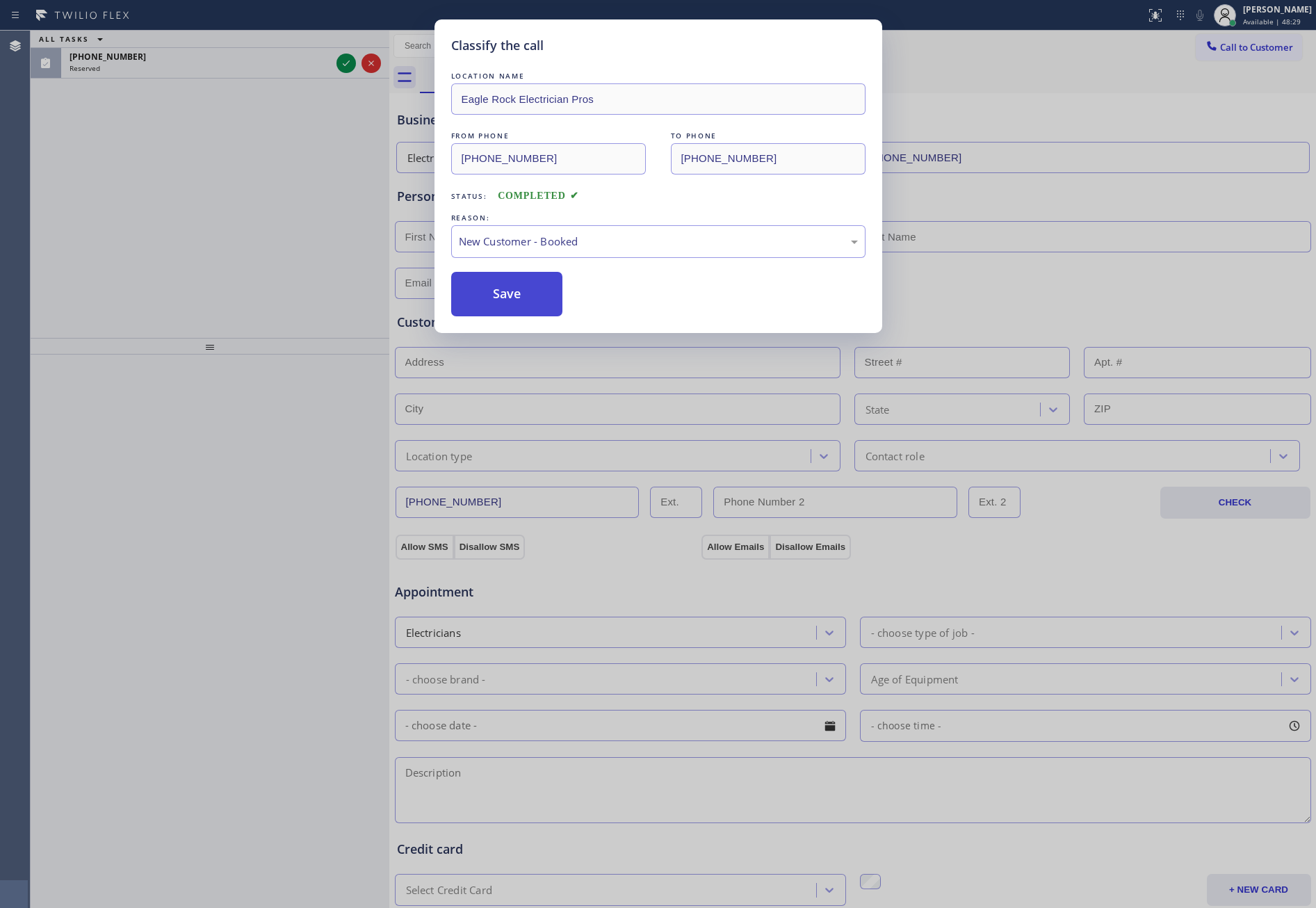
click at [513, 292] on button "Save" at bounding box center [507, 294] width 112 height 44
click at [331, 250] on div "Classify the call LOCATION NAME Eagle Rock Electrician Pros FROM PHONE (310) 69…" at bounding box center [658, 454] width 1316 height 908
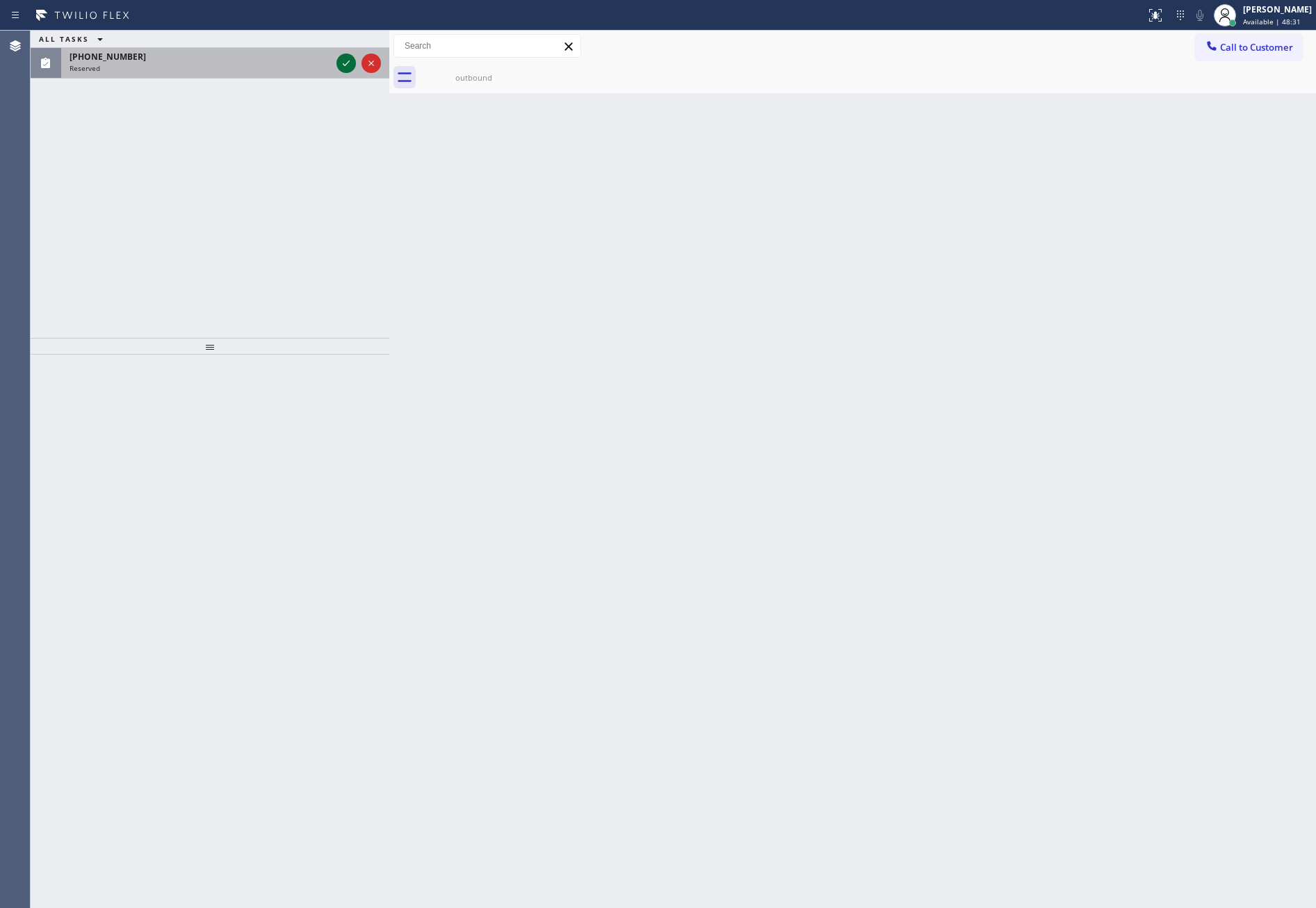
click at [342, 63] on icon at bounding box center [346, 63] width 17 height 17
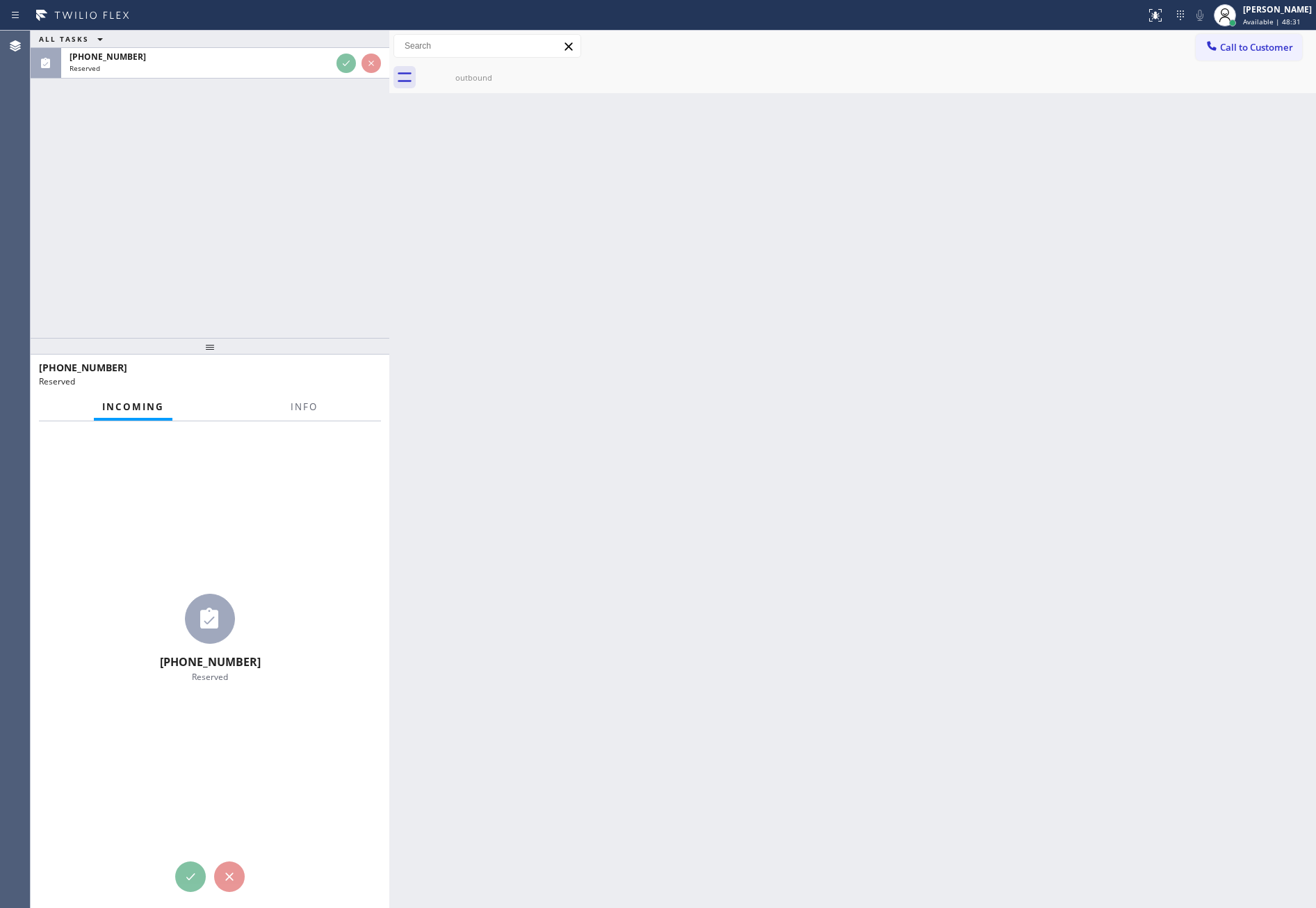
click at [268, 330] on div "ALL TASKS ALL TASKS ACTIVE TASKS TASKS IN WRAP UP (917) 364-1540 Reserved" at bounding box center [209, 184] width 359 height 307
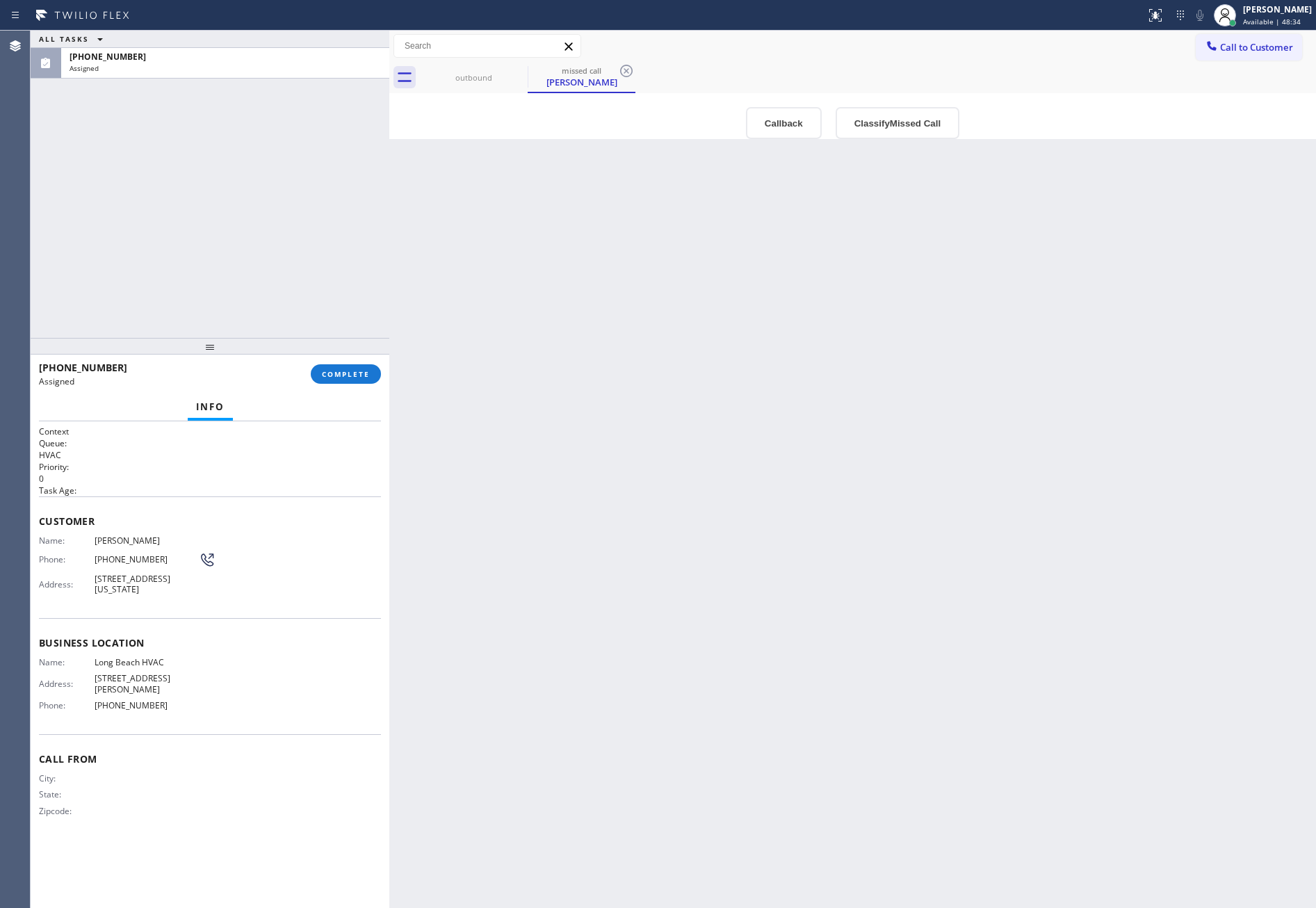
click at [232, 224] on div "ALL TASKS ALL TASKS ACTIVE TASKS TASKS IN WRAP UP (917) 364-1540 Assigned" at bounding box center [209, 184] width 359 height 307
click at [785, 125] on button "Callback" at bounding box center [784, 123] width 76 height 32
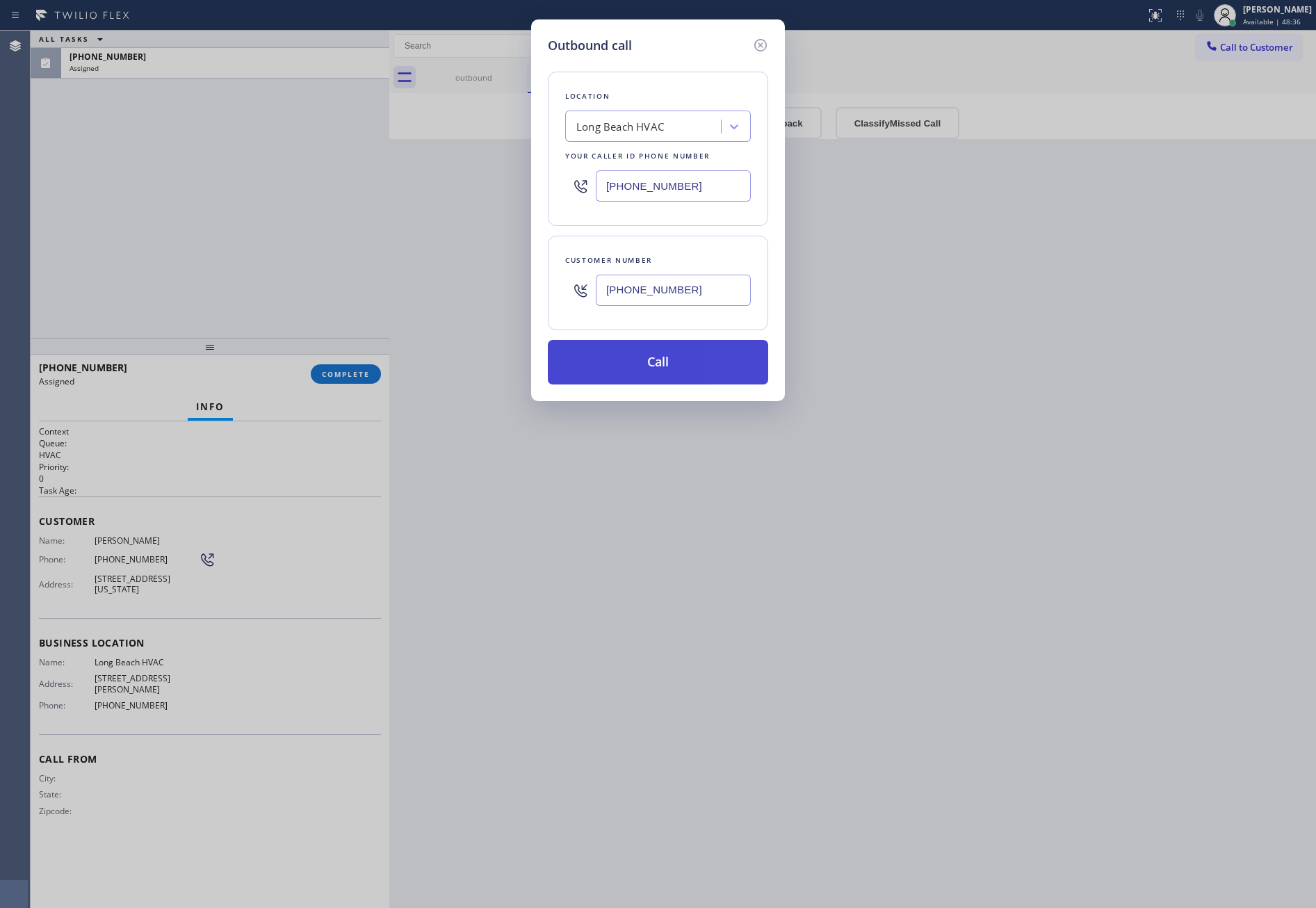
click at [662, 363] on button "Call" at bounding box center [658, 362] width 221 height 44
click at [142, 226] on div "Outbound call Location Long Beach HVAC Your caller id phone number (323) 641-49…" at bounding box center [658, 454] width 1316 height 908
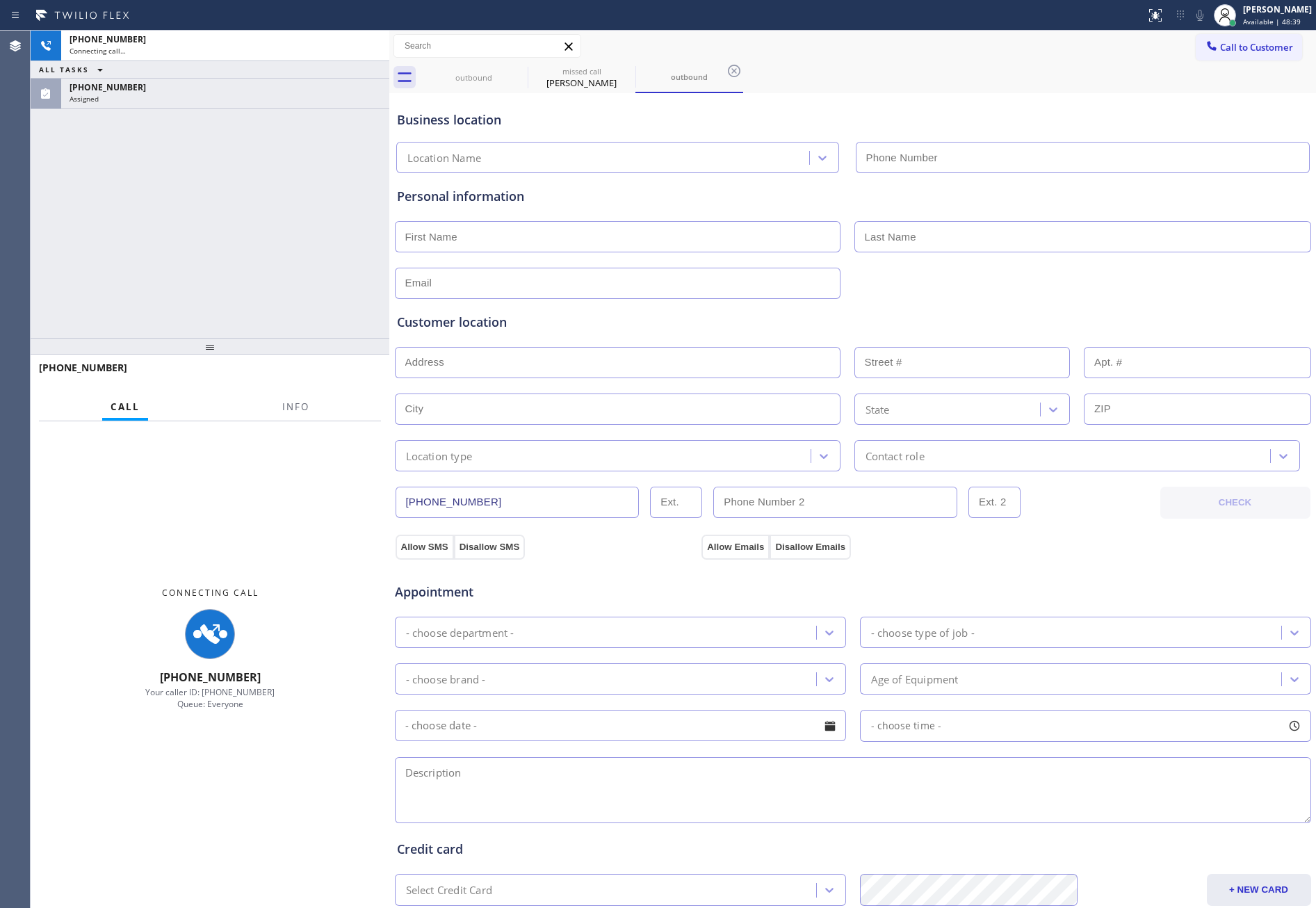
type input "(323) 641-4970"
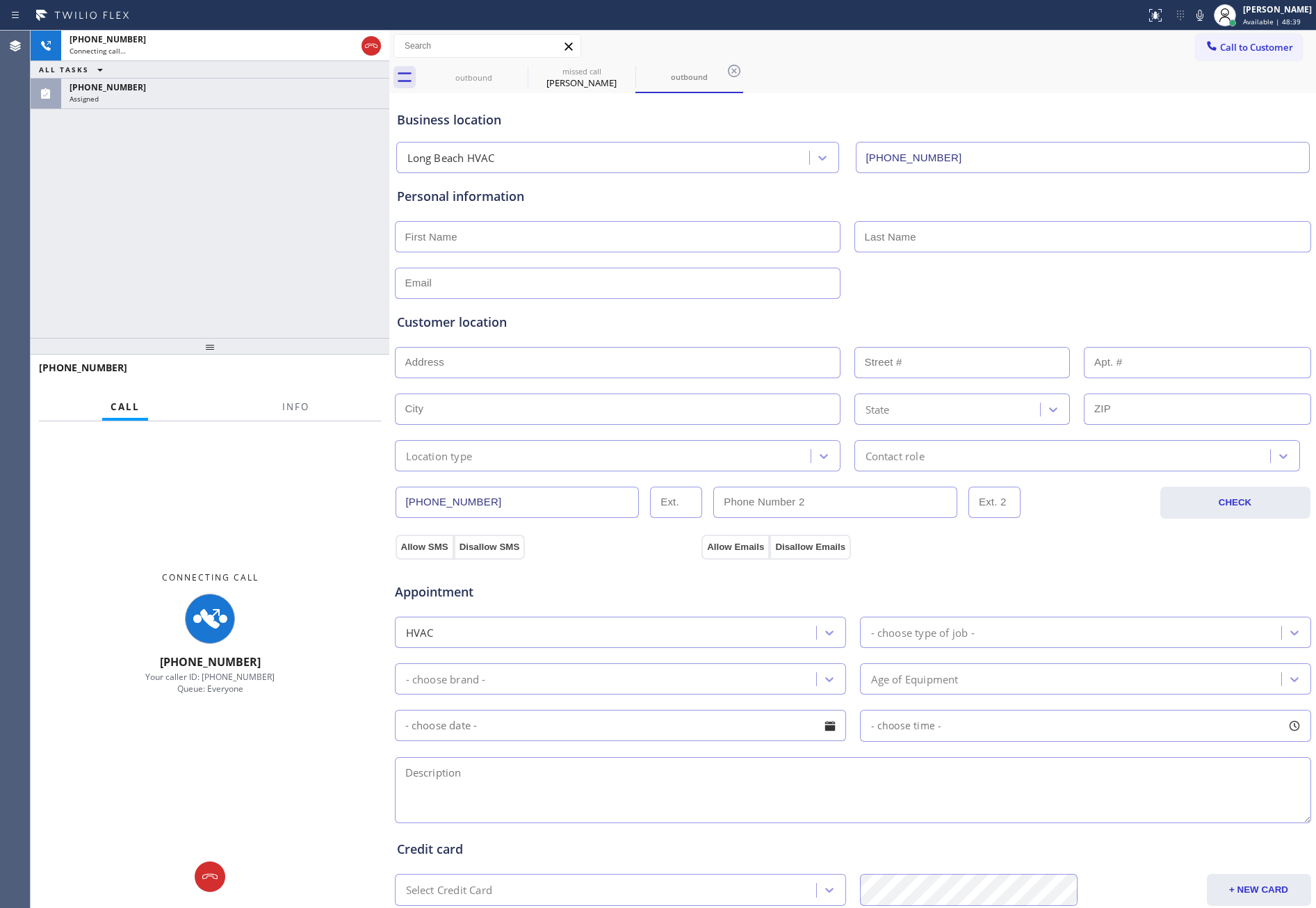
click at [528, 508] on input "(917) 364-1540" at bounding box center [517, 503] width 244 height 31
drag, startPoint x: 133, startPoint y: 221, endPoint x: 159, endPoint y: 231, distance: 27.9
click at [138, 220] on div "+19173641540 Connecting call… ALL TASKS ALL TASKS ACTIVE TASKS TASKS IN WRAP UP…" at bounding box center [209, 184] width 359 height 307
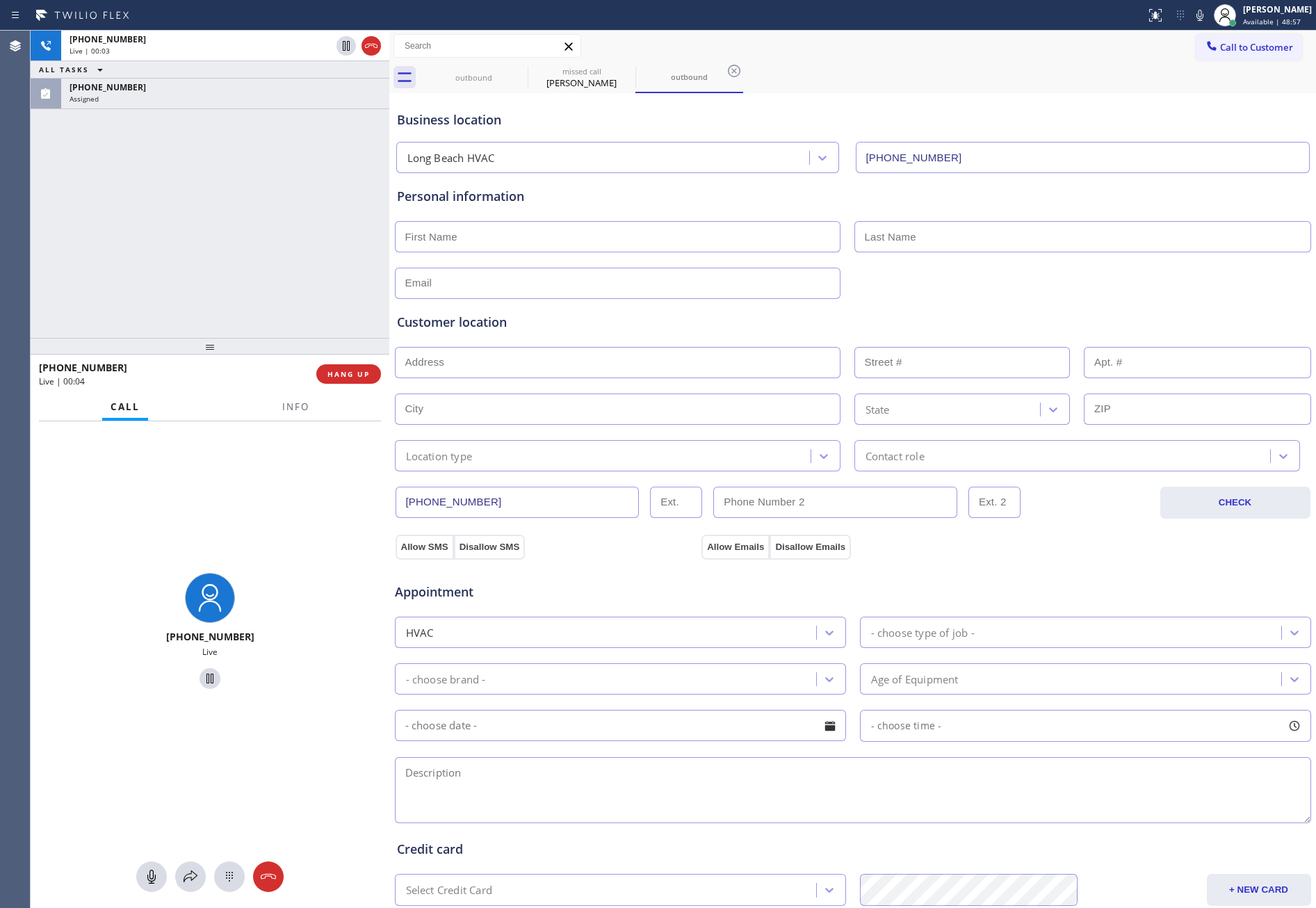
click at [269, 265] on div "+19173641540 Live | 00:03 ALL TASKS ALL TASKS ACTIVE TASKS TASKS IN WRAP UP (91…" at bounding box center [209, 184] width 359 height 307
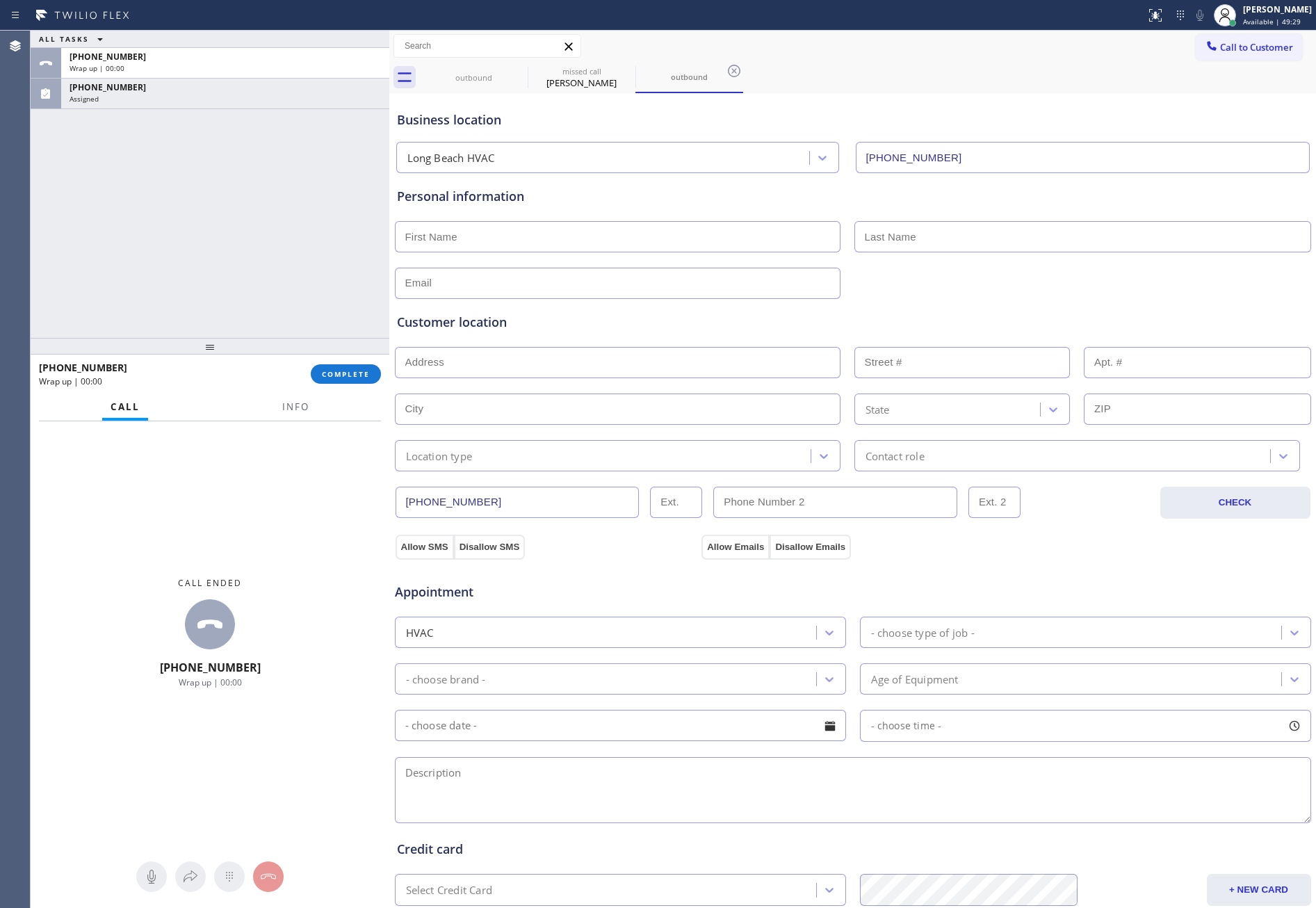
drag, startPoint x: 232, startPoint y: 147, endPoint x: 278, endPoint y: 322, distance: 180.9
click at [235, 196] on div "ALL TASKS ALL TASKS ACTIVE TASKS TASKS IN WRAP UP +19173641540 Wrap up | 00:00 …" at bounding box center [209, 184] width 359 height 307
click at [309, 283] on div "ALL TASKS ALL TASKS ACTIVE TASKS TASKS IN WRAP UP +19173641540 Wrap up | 00:00 …" at bounding box center [209, 184] width 359 height 307
click at [318, 288] on div "ALL TASKS ALL TASKS ACTIVE TASKS TASKS IN WRAP UP +19173641540 Wrap up | 00:00 …" at bounding box center [209, 184] width 359 height 307
click at [314, 320] on div "ALL TASKS ALL TASKS ACTIVE TASKS TASKS IN WRAP UP +19173641540 Wrap up | 00:04 …" at bounding box center [209, 184] width 359 height 307
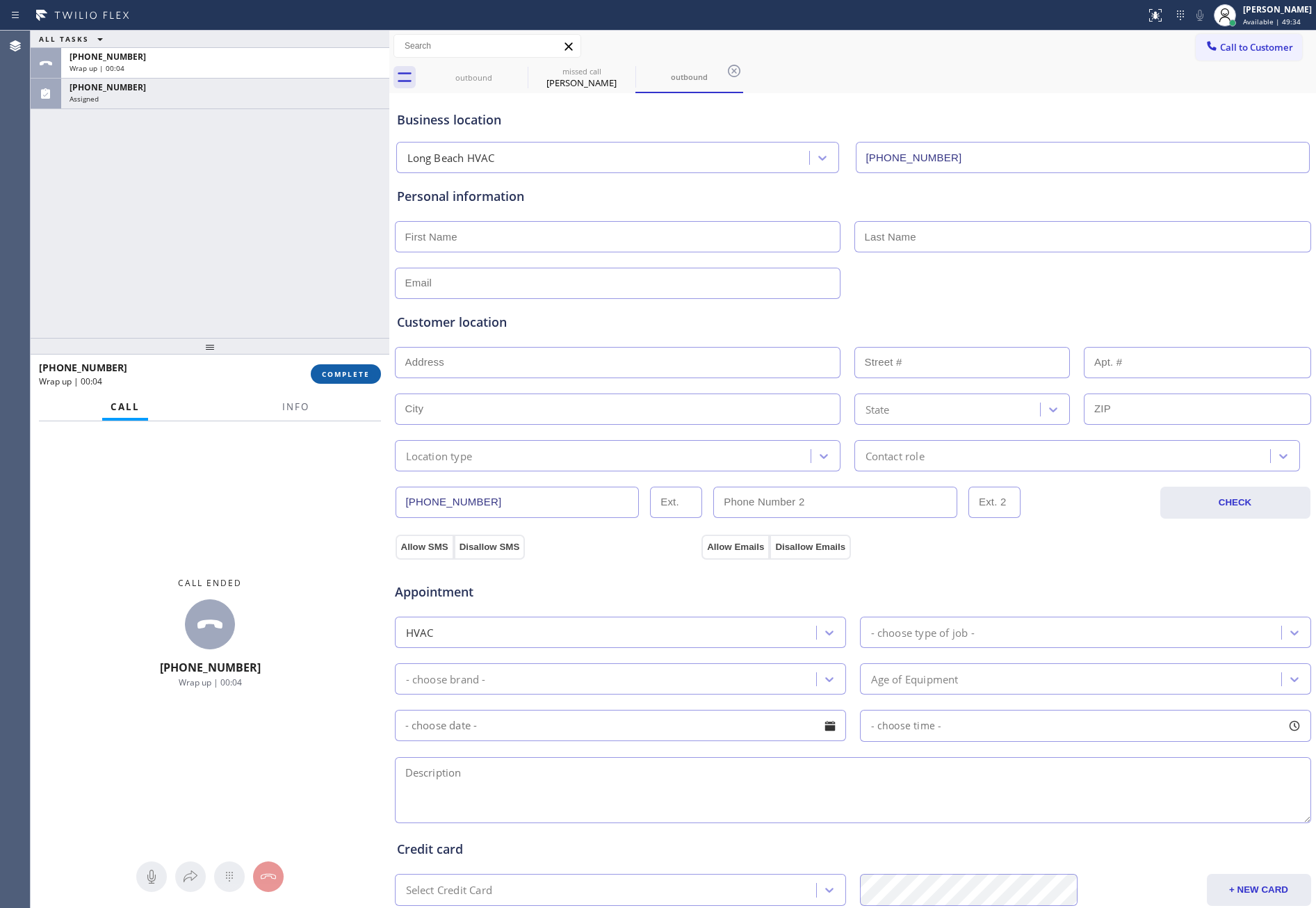
click at [353, 364] on button "COMPLETE" at bounding box center [346, 374] width 70 height 20
click at [312, 135] on div "ALL TASKS ALL TASKS ACTIVE TASKS TASKS IN WRAP UP +19173641540 Wrap up | 00:05 …" at bounding box center [209, 184] width 359 height 307
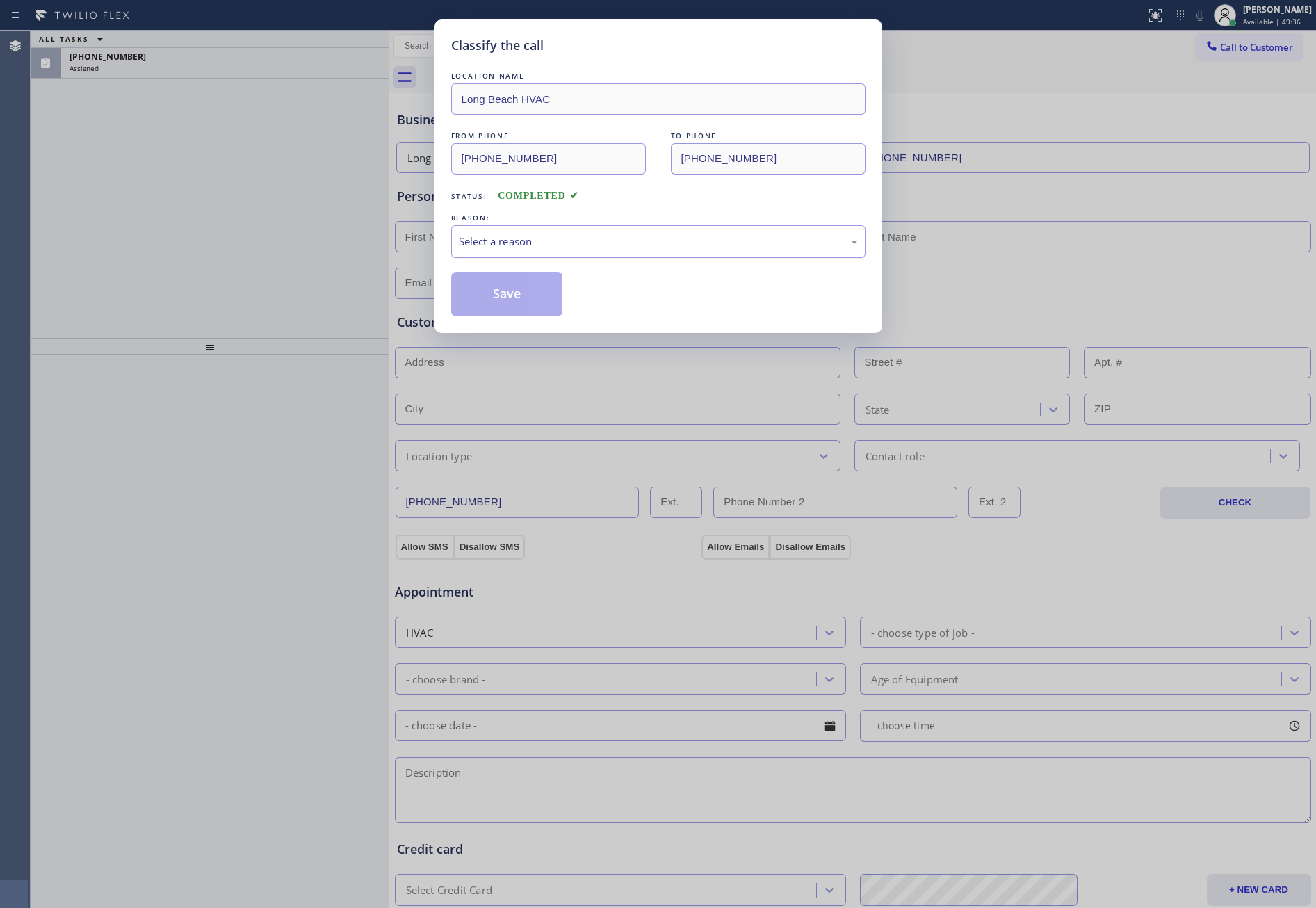
click at [537, 236] on div "Select a reason" at bounding box center [658, 241] width 399 height 16
click at [524, 288] on button "Save" at bounding box center [507, 294] width 112 height 44
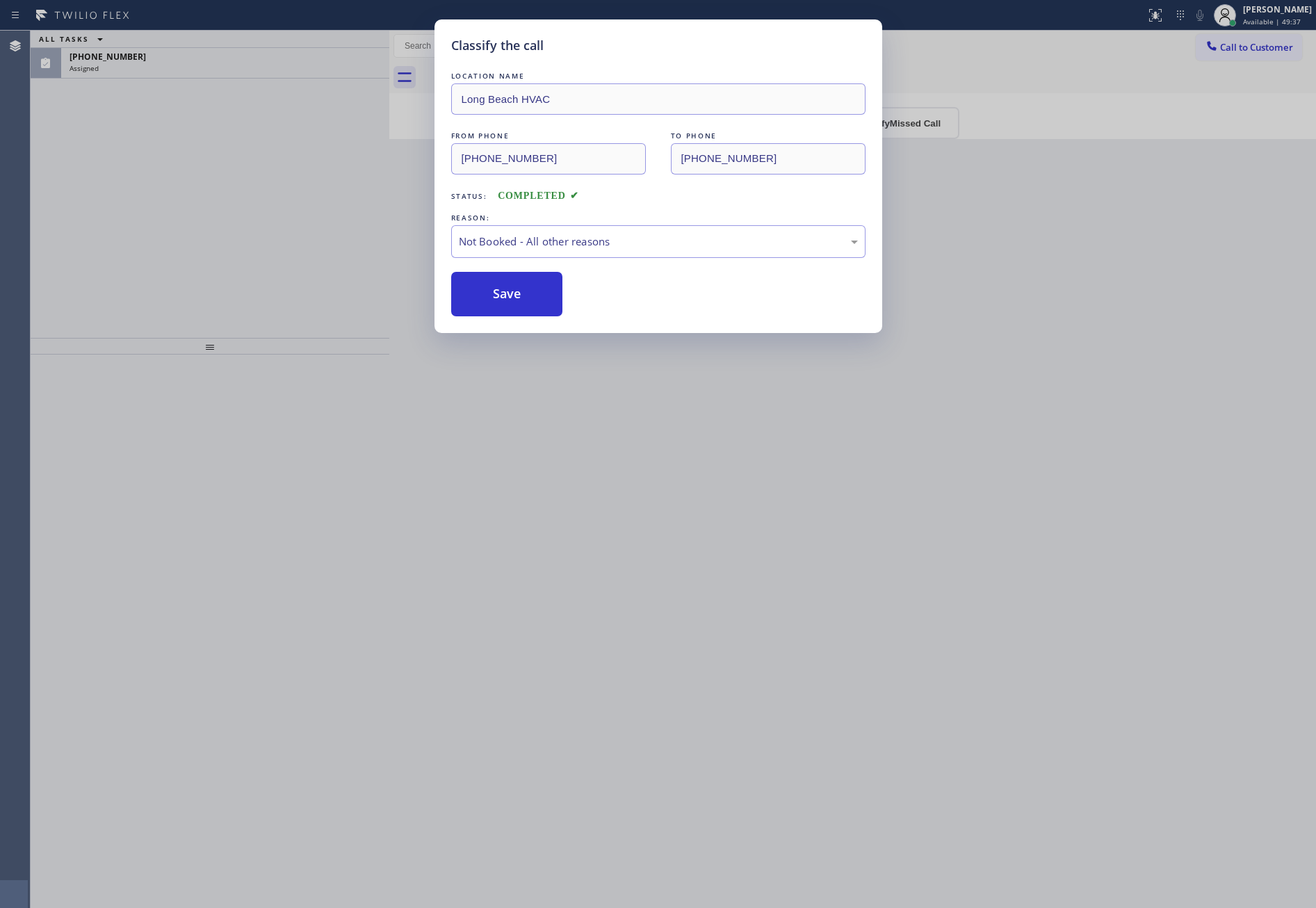
click at [524, 288] on button "Save" at bounding box center [507, 294] width 112 height 44
click at [283, 209] on div "Classify the call LOCATION NAME Long Beach HVAC FROM PHONE (323) 641-4970 TO PH…" at bounding box center [658, 454] width 1316 height 908
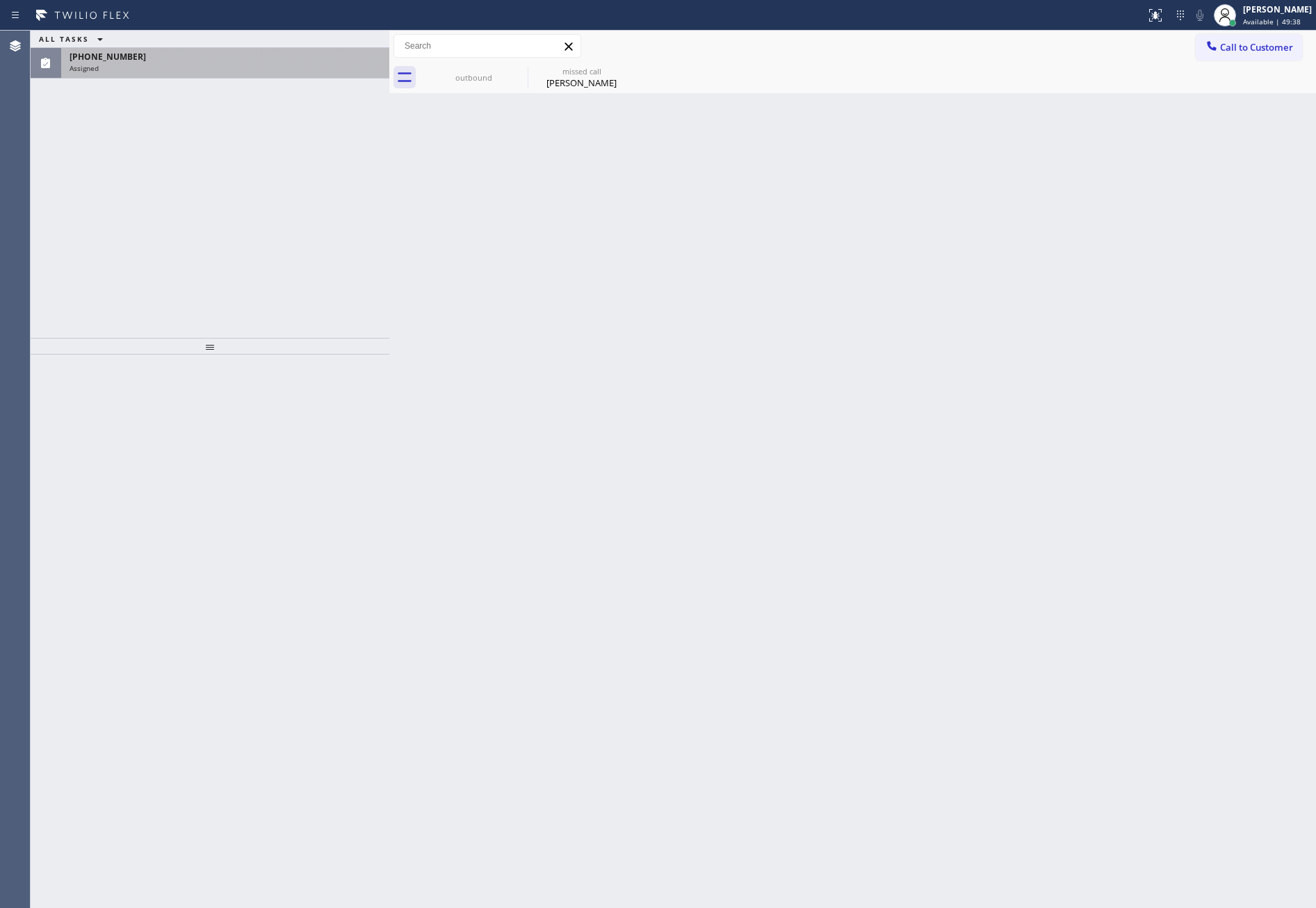
click at [326, 63] on div "Assigned" at bounding box center [226, 68] width 312 height 10
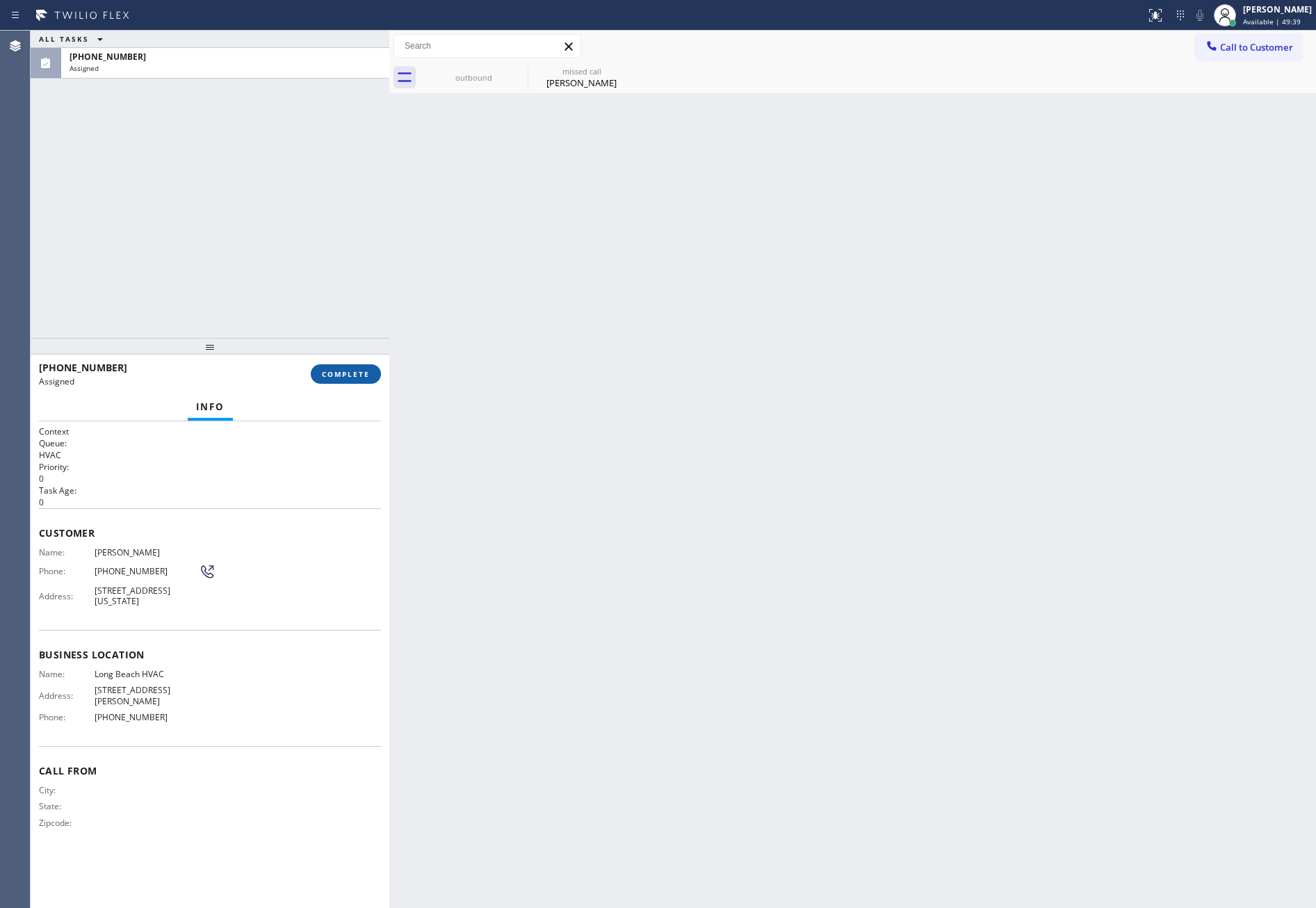
click at [336, 372] on span "COMPLETE" at bounding box center [346, 374] width 48 height 10
click at [316, 246] on div "ALL TASKS ALL TASKS ACTIVE TASKS TASKS IN WRAP UP (917) 364-1540 Assigned" at bounding box center [209, 184] width 359 height 307
click at [317, 246] on div "ALL TASKS ALL TASKS ACTIVE TASKS TASKS IN WRAP UP (917) 364-1540 Assigned" at bounding box center [209, 184] width 359 height 307
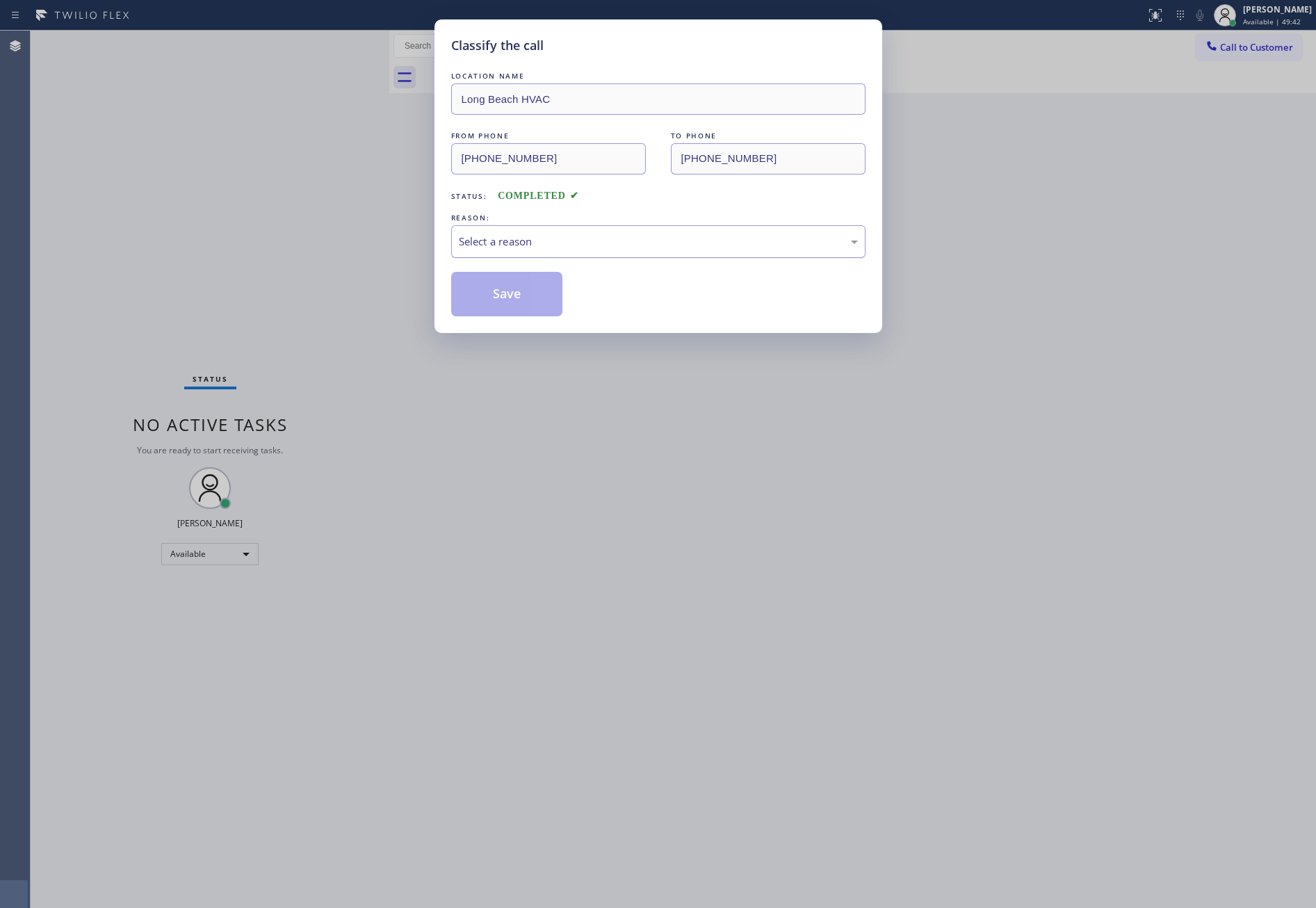
click at [531, 238] on div "Select a reason" at bounding box center [658, 241] width 399 height 16
click at [505, 296] on button "Save" at bounding box center [507, 294] width 112 height 44
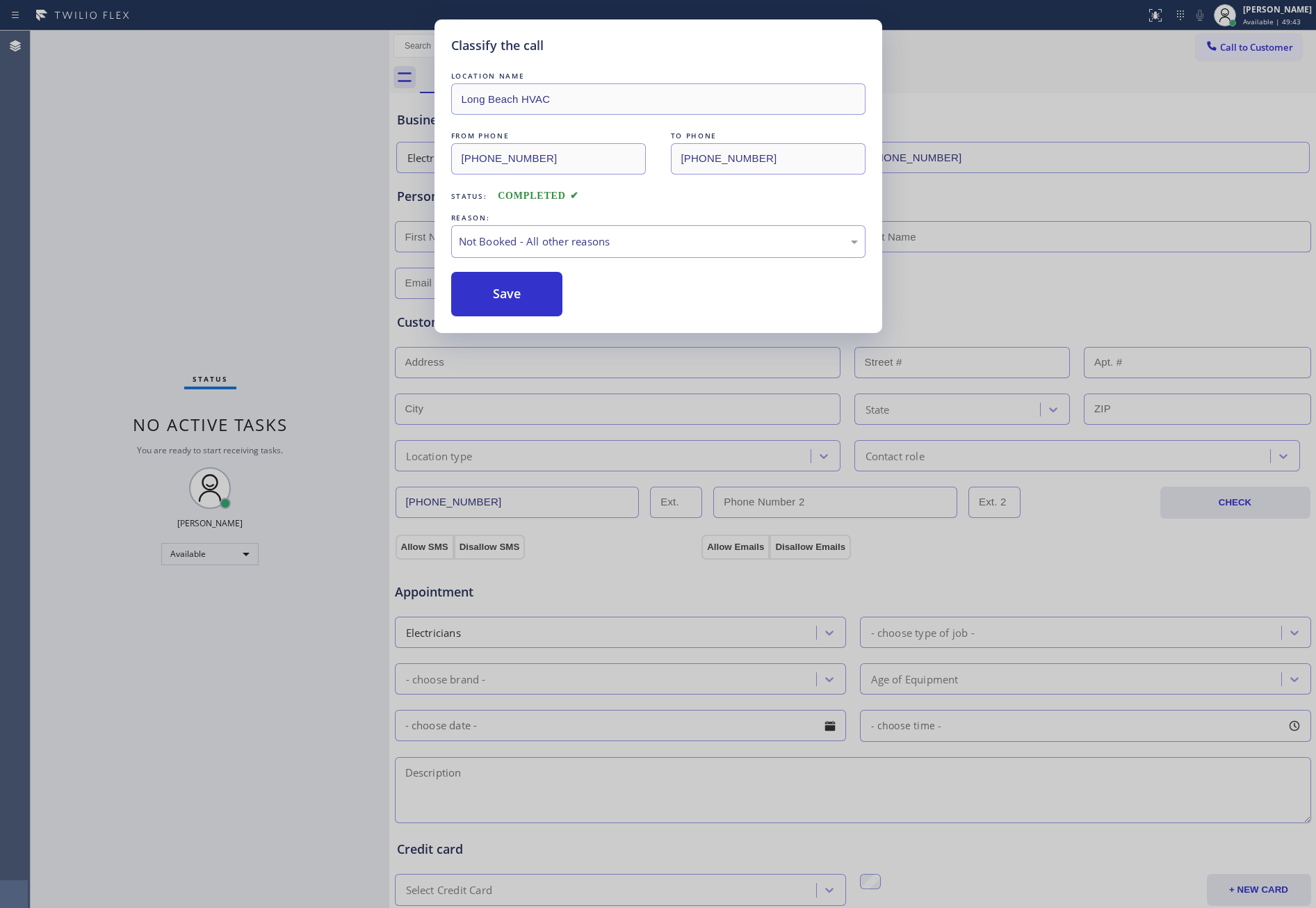
click at [505, 296] on button "Save" at bounding box center [507, 294] width 112 height 44
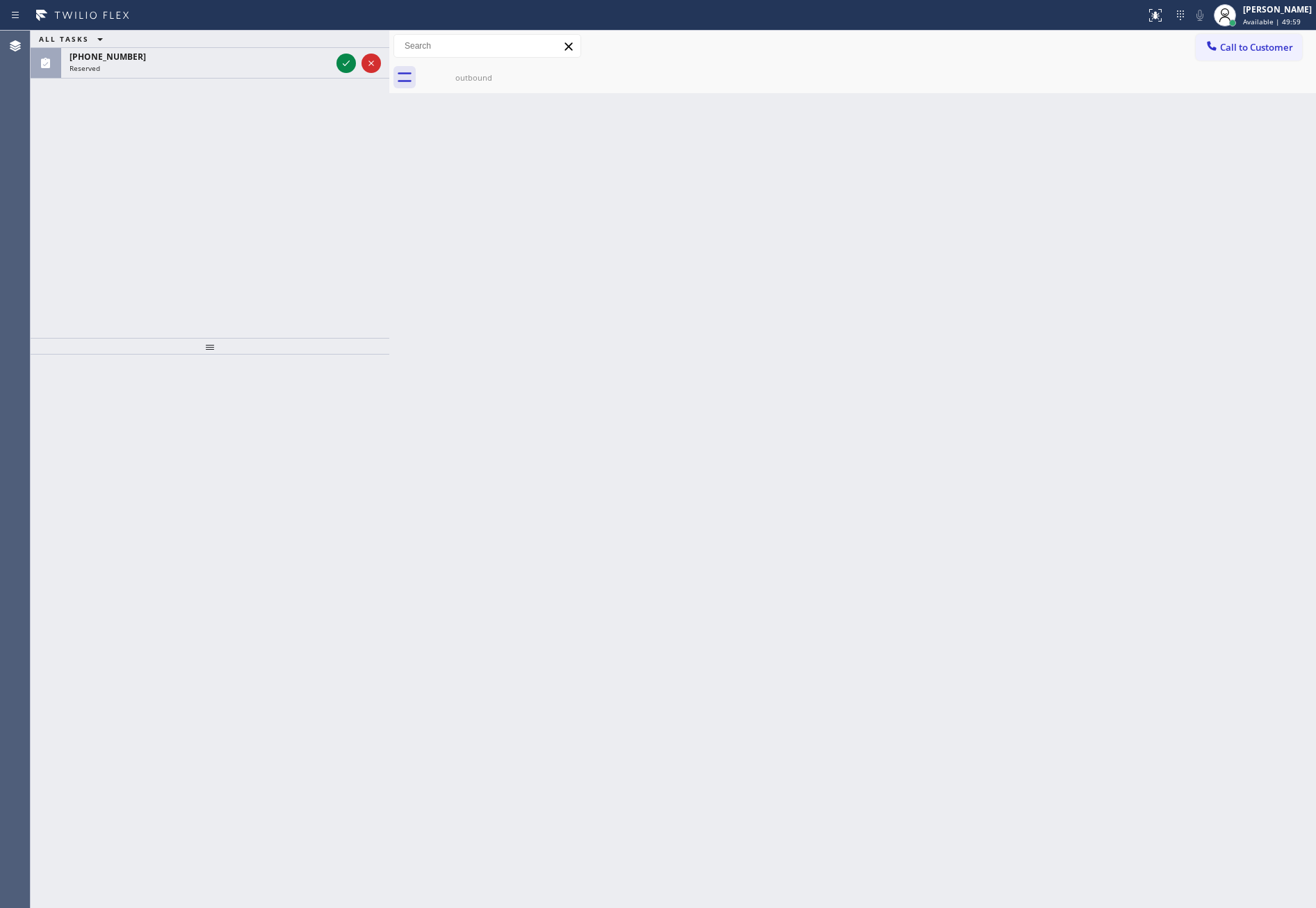
drag, startPoint x: 148, startPoint y: 299, endPoint x: 278, endPoint y: 111, distance: 228.6
click at [196, 230] on div "ALL TASKS ALL TASKS ACTIVE TASKS TASKS IN WRAP UP (509) 630-6534 Reserved" at bounding box center [209, 184] width 359 height 307
click at [351, 63] on icon at bounding box center [346, 63] width 17 height 17
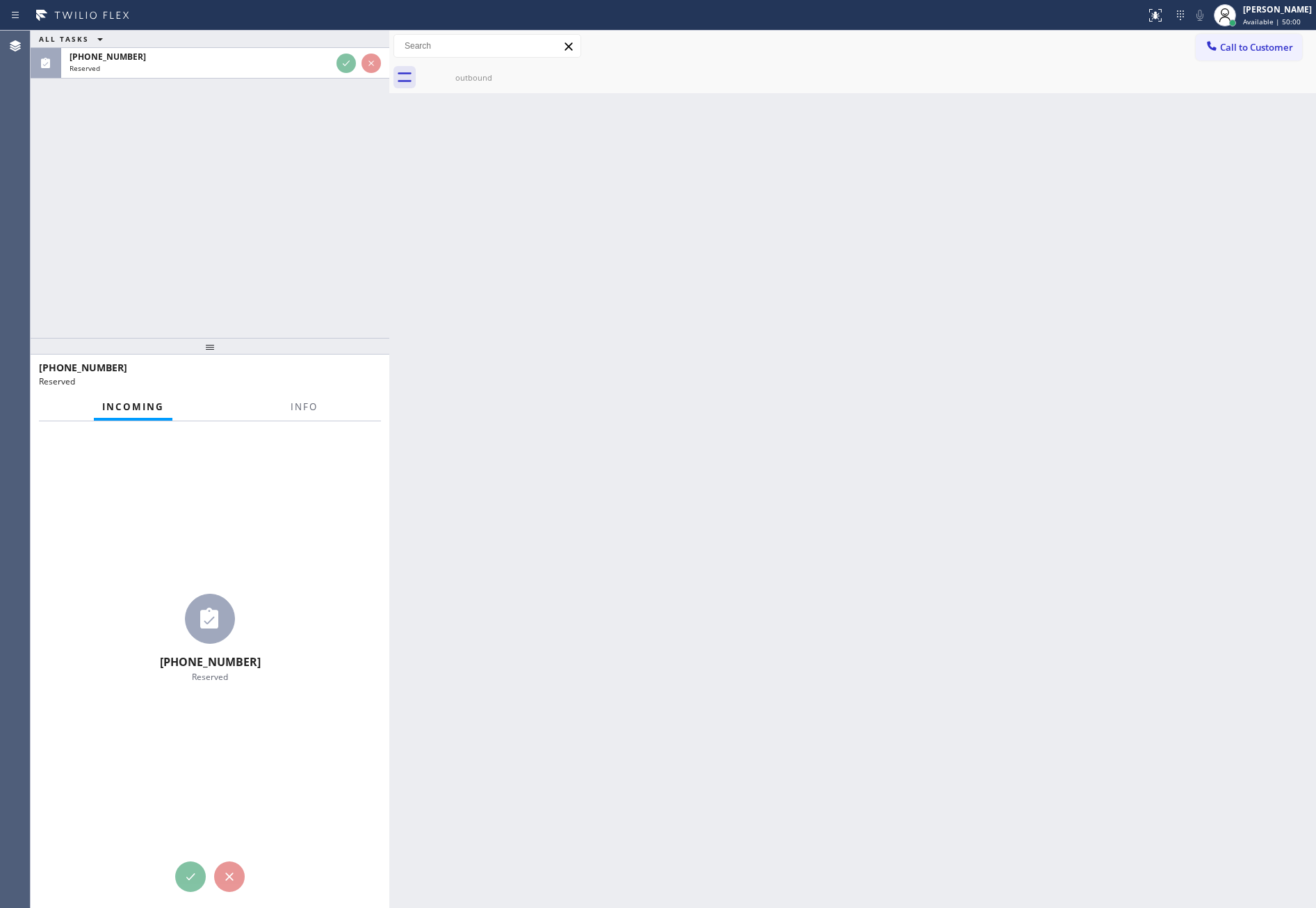
click at [298, 194] on div "ALL TASKS ALL TASKS ACTIVE TASKS TASKS IN WRAP UP (509) 630-6534 Reserved" at bounding box center [209, 184] width 359 height 307
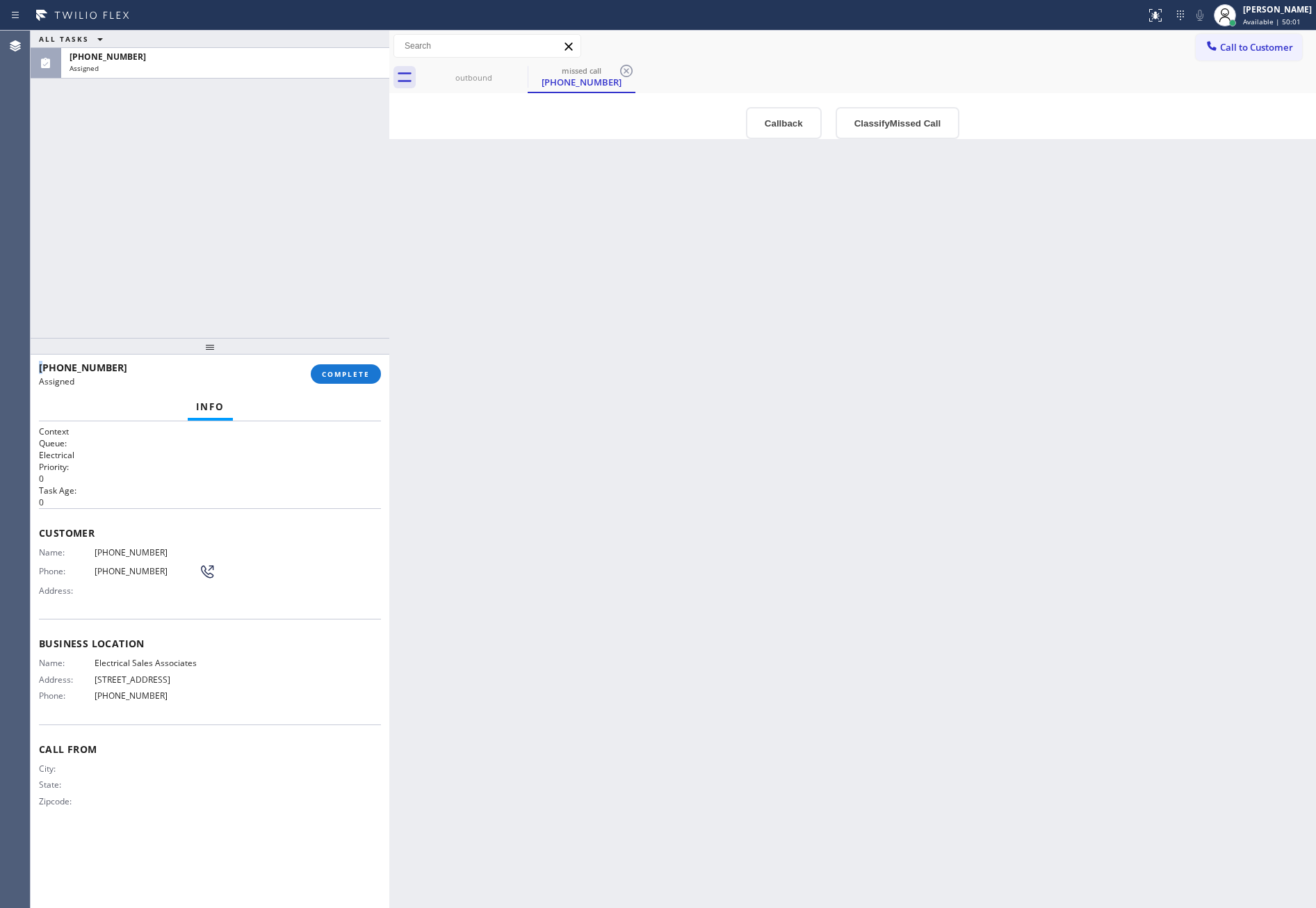
type input "(360) 868-8872"
click at [298, 194] on div "ALL TASKS ALL TASKS ACTIVE TASKS TASKS IN WRAP UP (509) 630-6534 Assigned" at bounding box center [209, 184] width 359 height 307
click at [785, 410] on div "Back to Dashboard Change Sender ID Customers Technicians Select a contact Outbo…" at bounding box center [852, 469] width 927 height 878
drag, startPoint x: 782, startPoint y: 125, endPoint x: 779, endPoint y: 152, distance: 27.2
click at [782, 129] on button "Callback" at bounding box center [784, 123] width 76 height 32
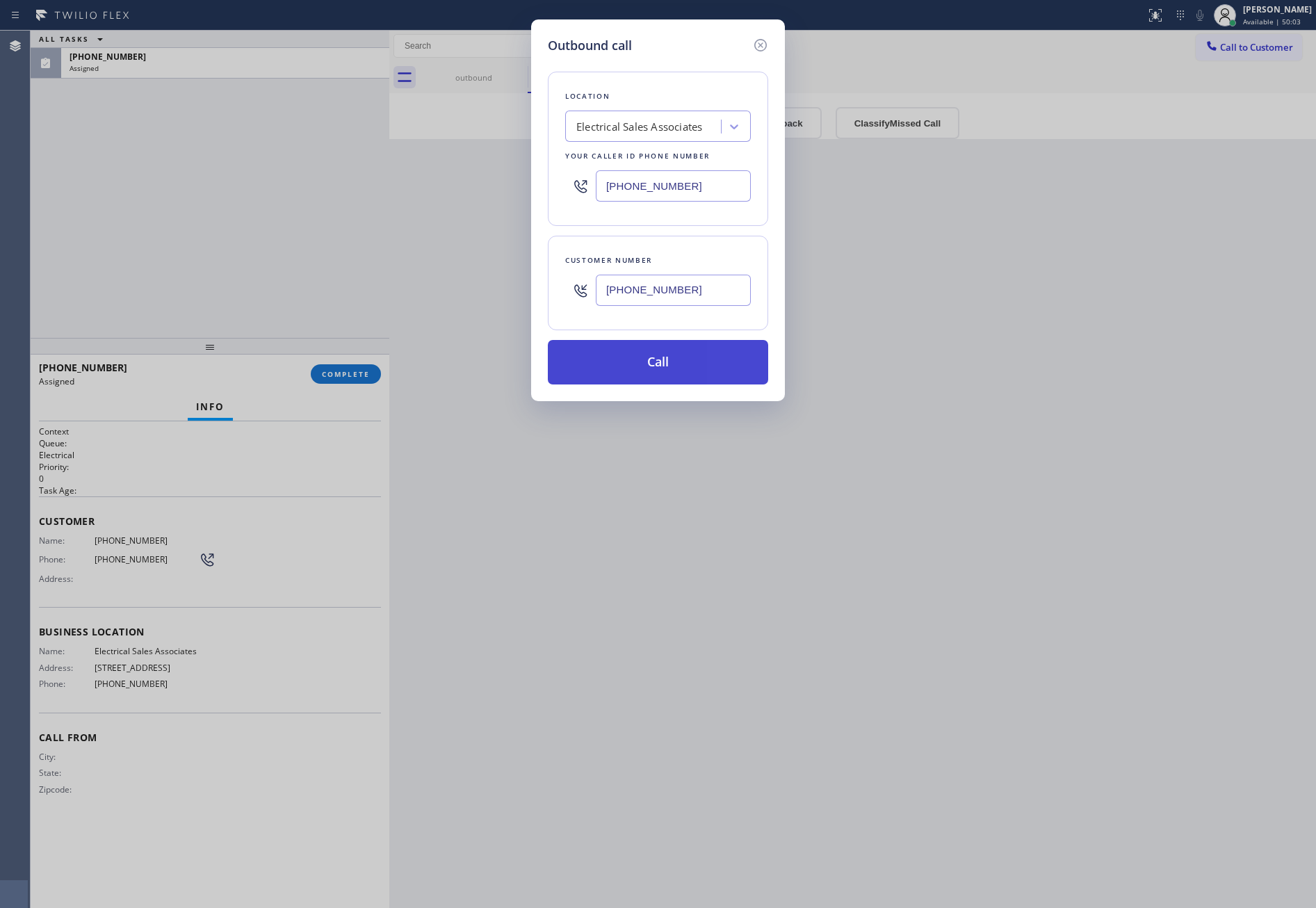
click at [706, 384] on button "Call" at bounding box center [658, 362] width 221 height 44
click at [248, 244] on div "Outbound call Location Electrical Sales Associates Your caller id phone number …" at bounding box center [658, 454] width 1316 height 908
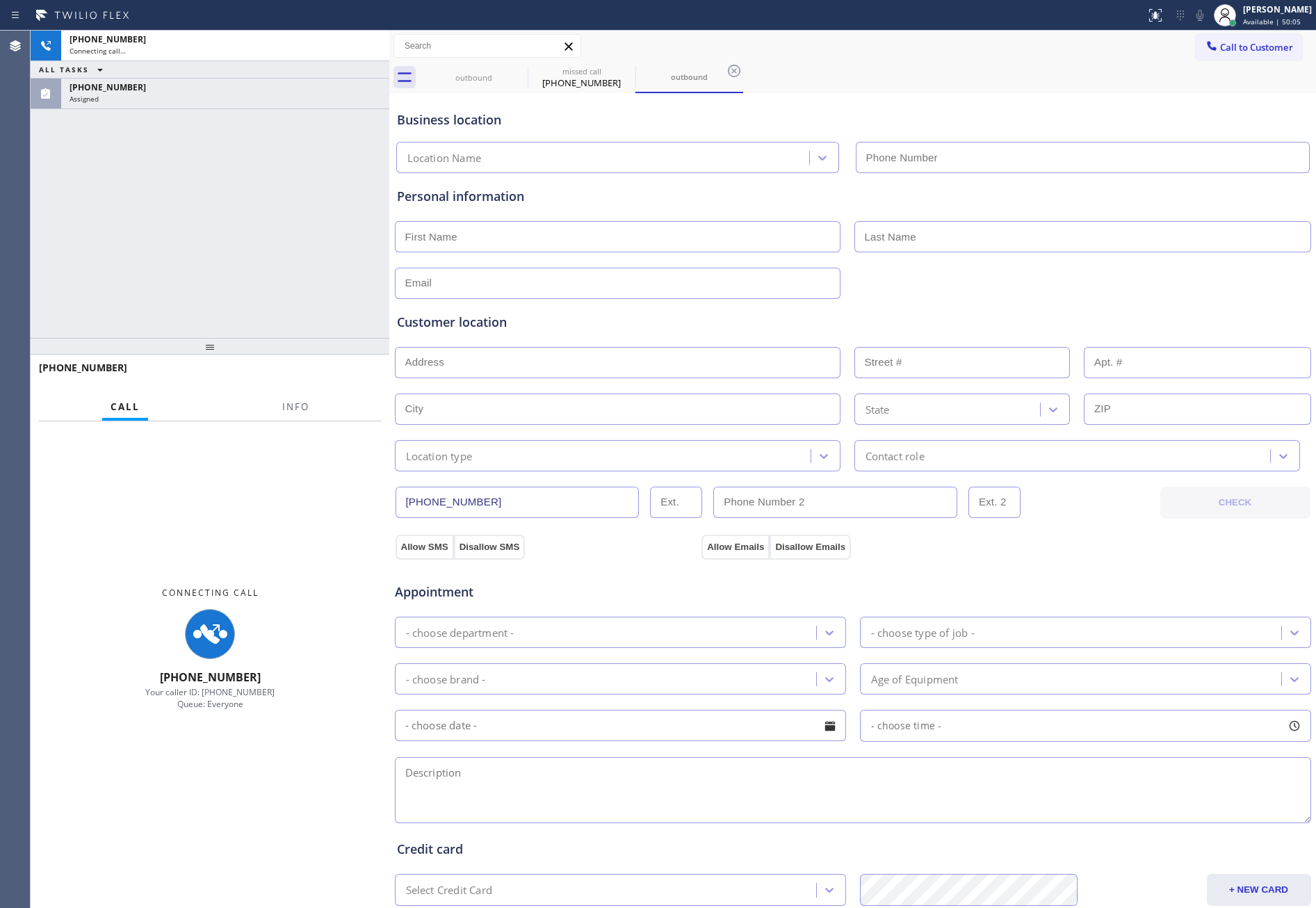
type input "(360) 868-8872"
drag, startPoint x: 221, startPoint y: 245, endPoint x: 883, endPoint y: 737, distance: 824.8
click at [300, 288] on div "+15096306534 Connecting call… ALL TASKS ALL TASKS ACTIVE TASKS TASKS IN WRAP UP…" at bounding box center [209, 184] width 359 height 307
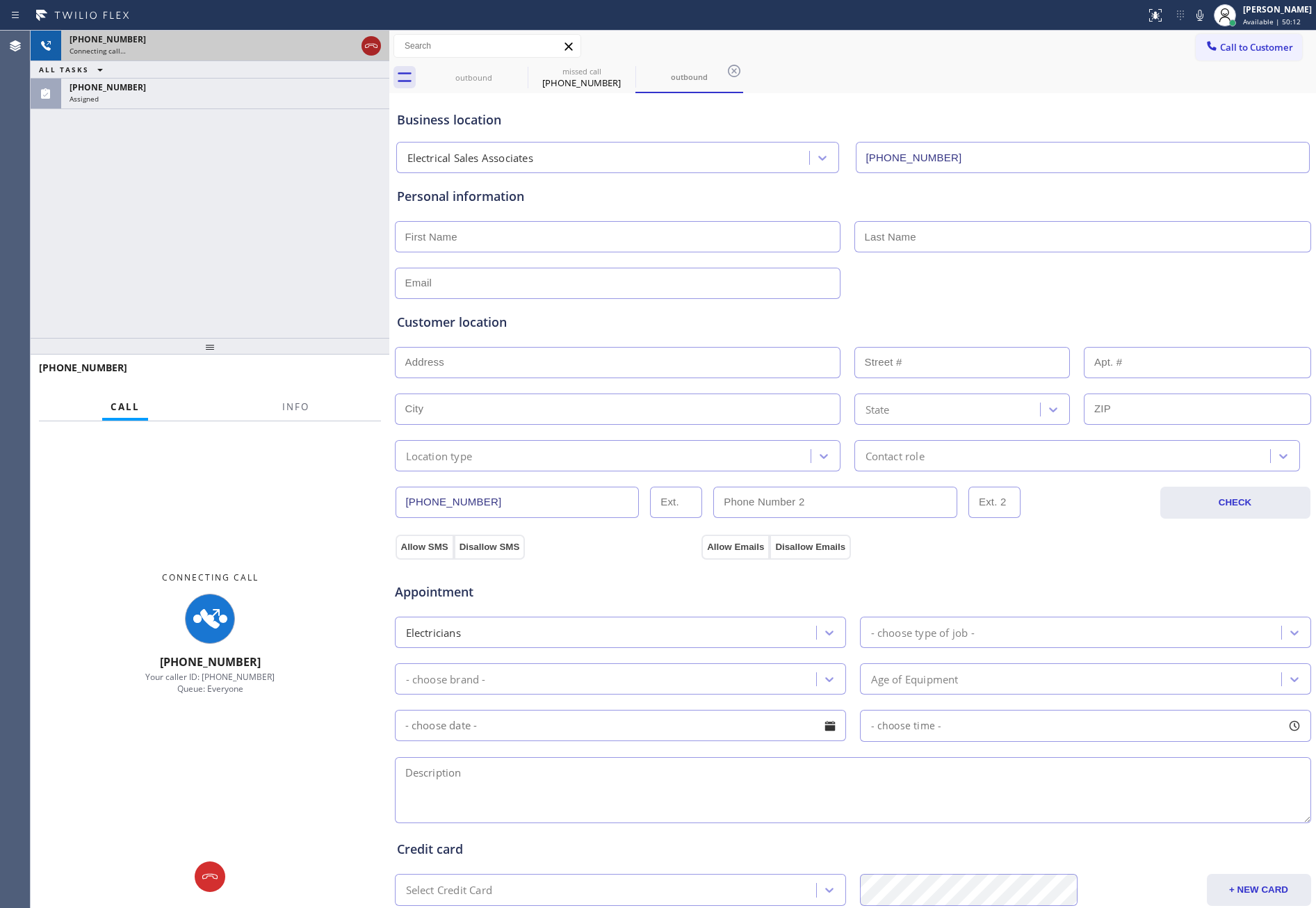
click at [372, 42] on icon at bounding box center [371, 46] width 17 height 17
click at [309, 307] on div "+15096306534 Connecting call… ALL TASKS ALL TASKS ACTIVE TASKS TASKS IN WRAP UP…" at bounding box center [209, 184] width 359 height 307
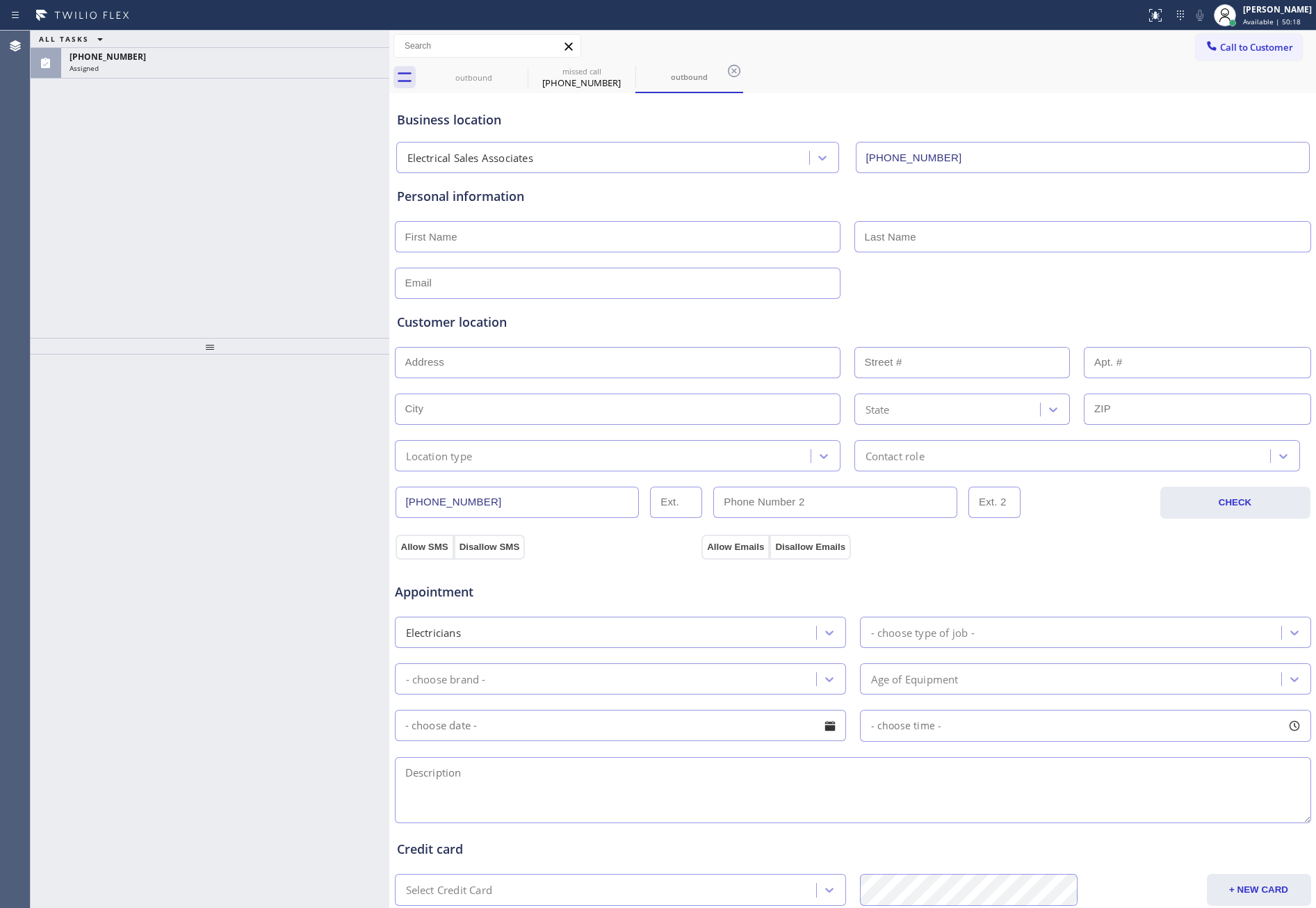
click at [907, 38] on button "Call to Customer" at bounding box center [1249, 47] width 106 height 26
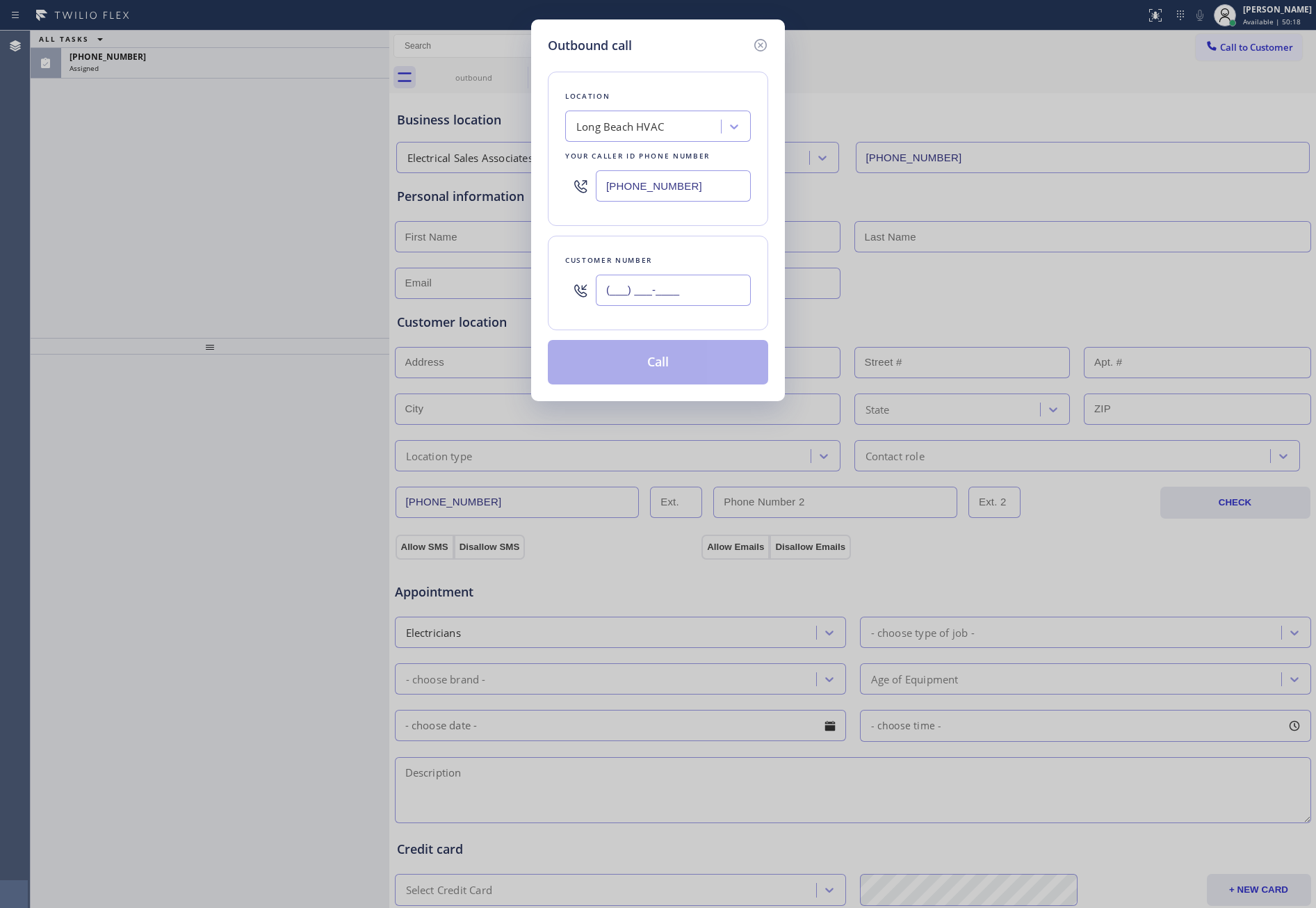
click at [684, 295] on input "(___) ___-____" at bounding box center [673, 290] width 155 height 31
paste input "954) 605-7094"
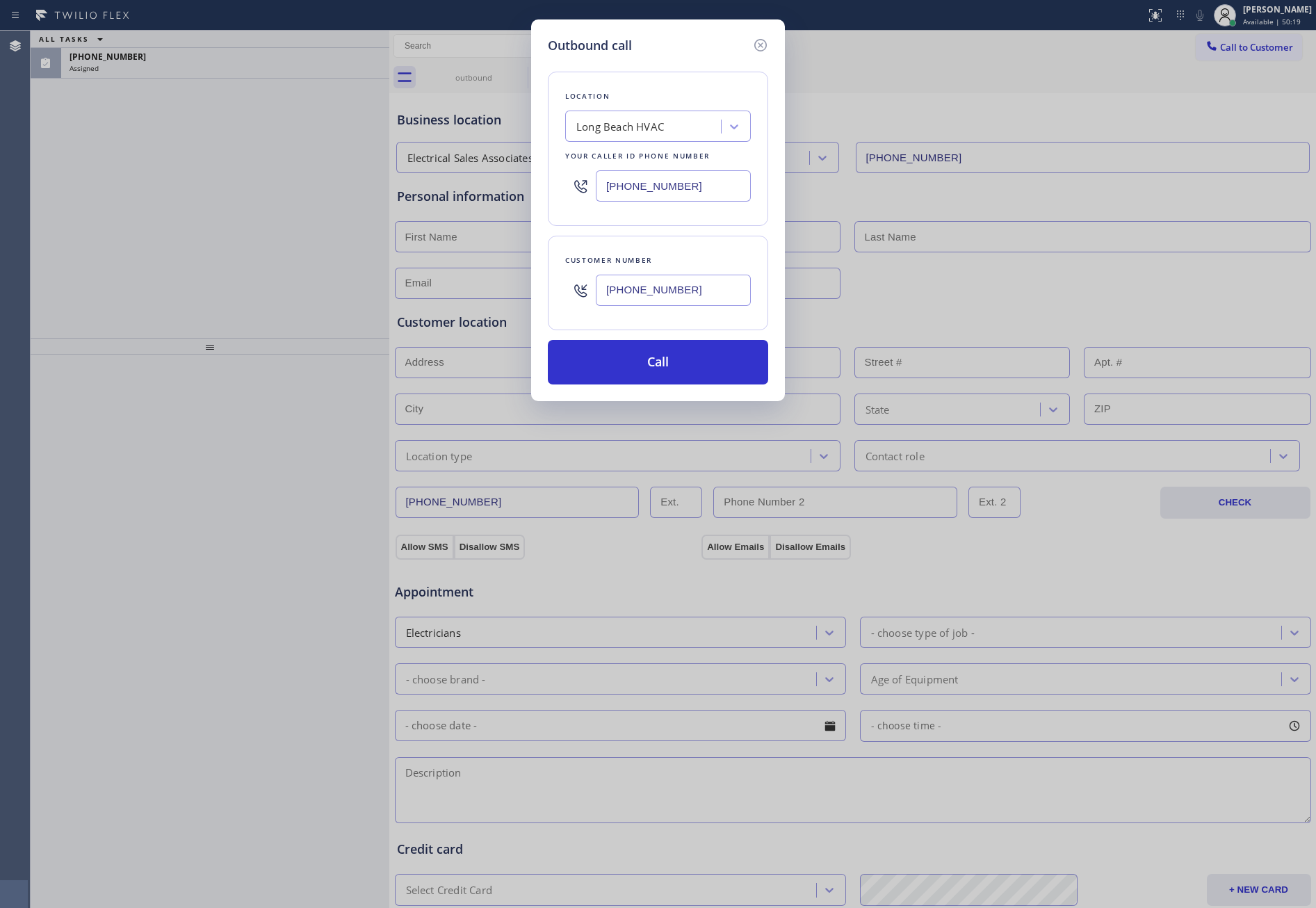
type input "(954) 605-7094"
click at [672, 128] on div "Long Beach HVAC" at bounding box center [645, 127] width 152 height 25
type input "home alliance mem"
click at [672, 150] on div "Home Alliance Membership" at bounding box center [658, 156] width 185 height 25
type input "(855) 946-3605"
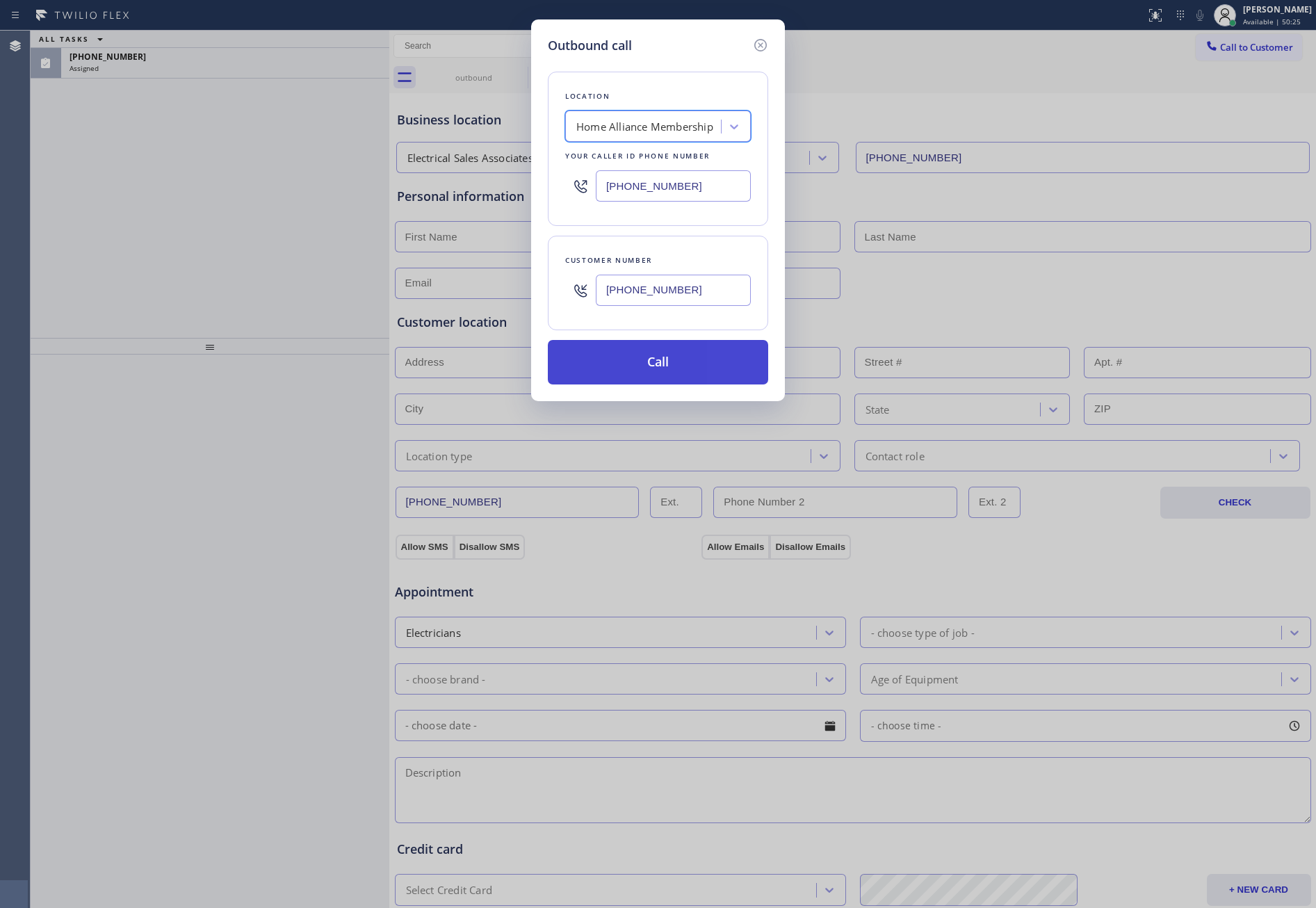
click at [699, 365] on button "Call" at bounding box center [658, 362] width 221 height 44
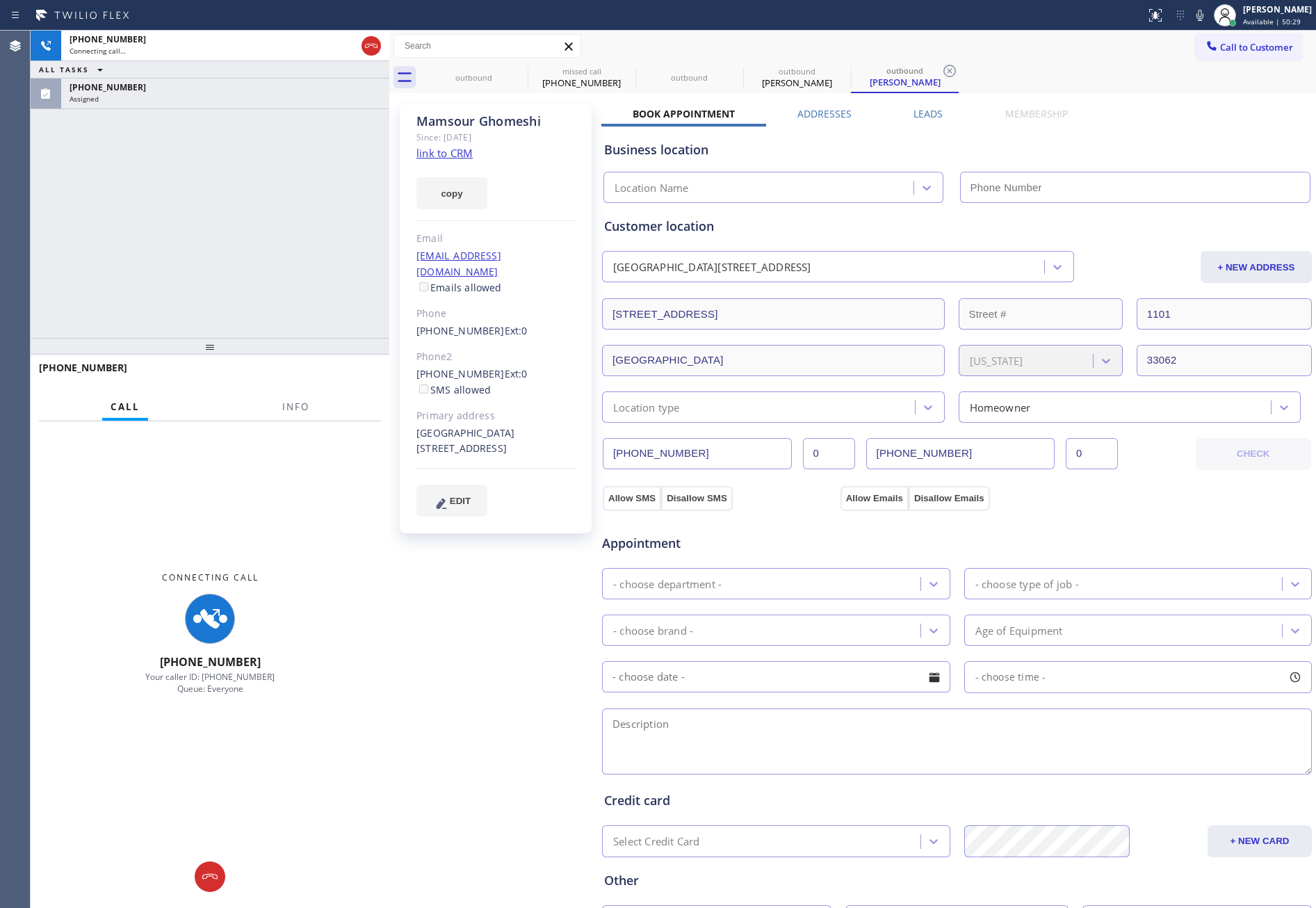
type input "(855) 946-3605"
drag, startPoint x: 223, startPoint y: 264, endPoint x: 257, endPoint y: 113, distance: 154.8
click at [228, 238] on div "+19546057094 Connecting call… ALL TASKS ALL TASKS ACTIVE TASKS TASKS IN WRAP UP…" at bounding box center [209, 184] width 359 height 307
click at [266, 86] on div "(509) 630-6534" at bounding box center [226, 87] width 312 height 12
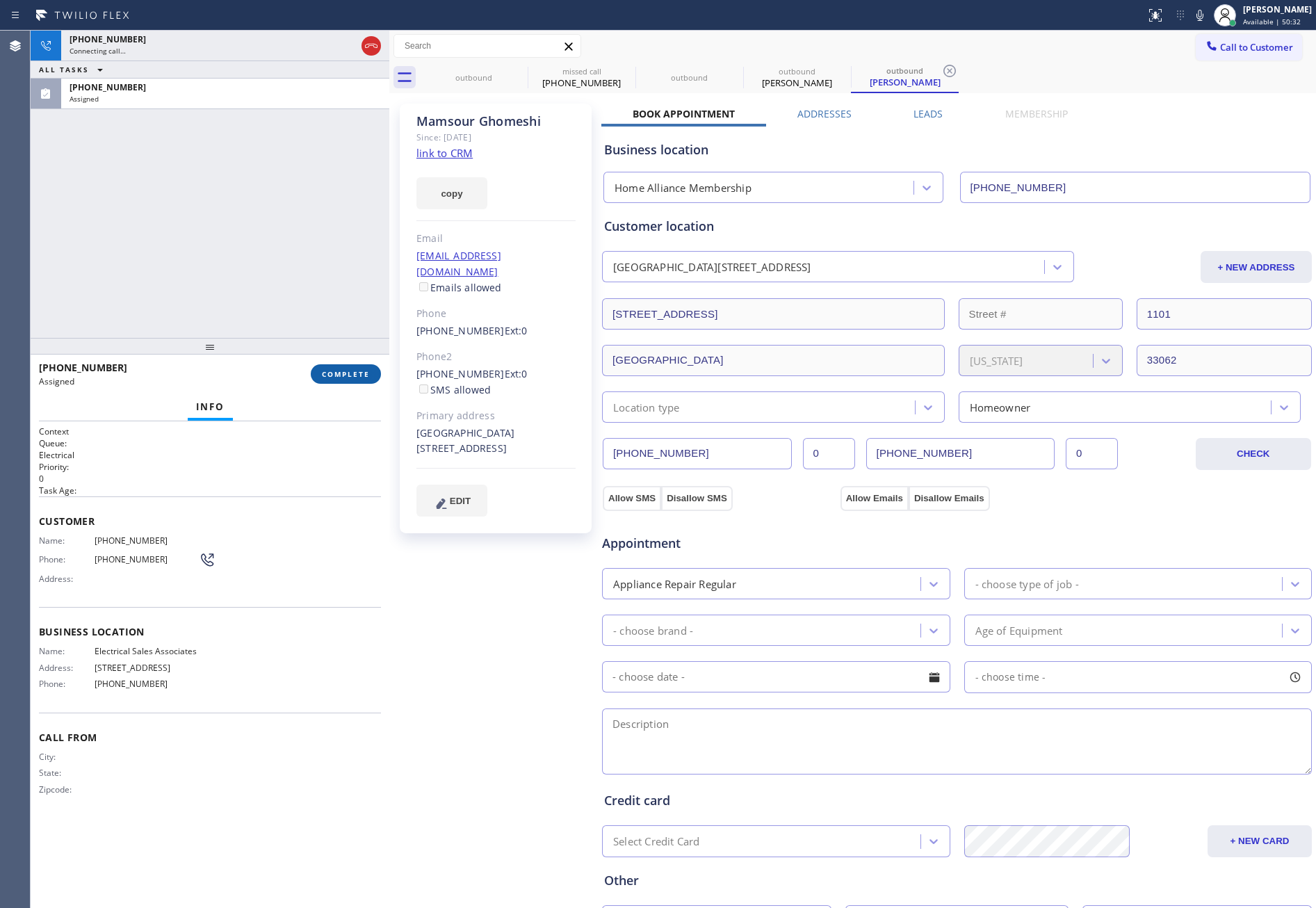
click at [340, 376] on span "COMPLETE" at bounding box center [346, 374] width 48 height 10
click at [276, 202] on div "+19546057094 Connecting call… ALL TASKS ALL TASKS ACTIVE TASKS TASKS IN WRAP UP…" at bounding box center [209, 184] width 359 height 307
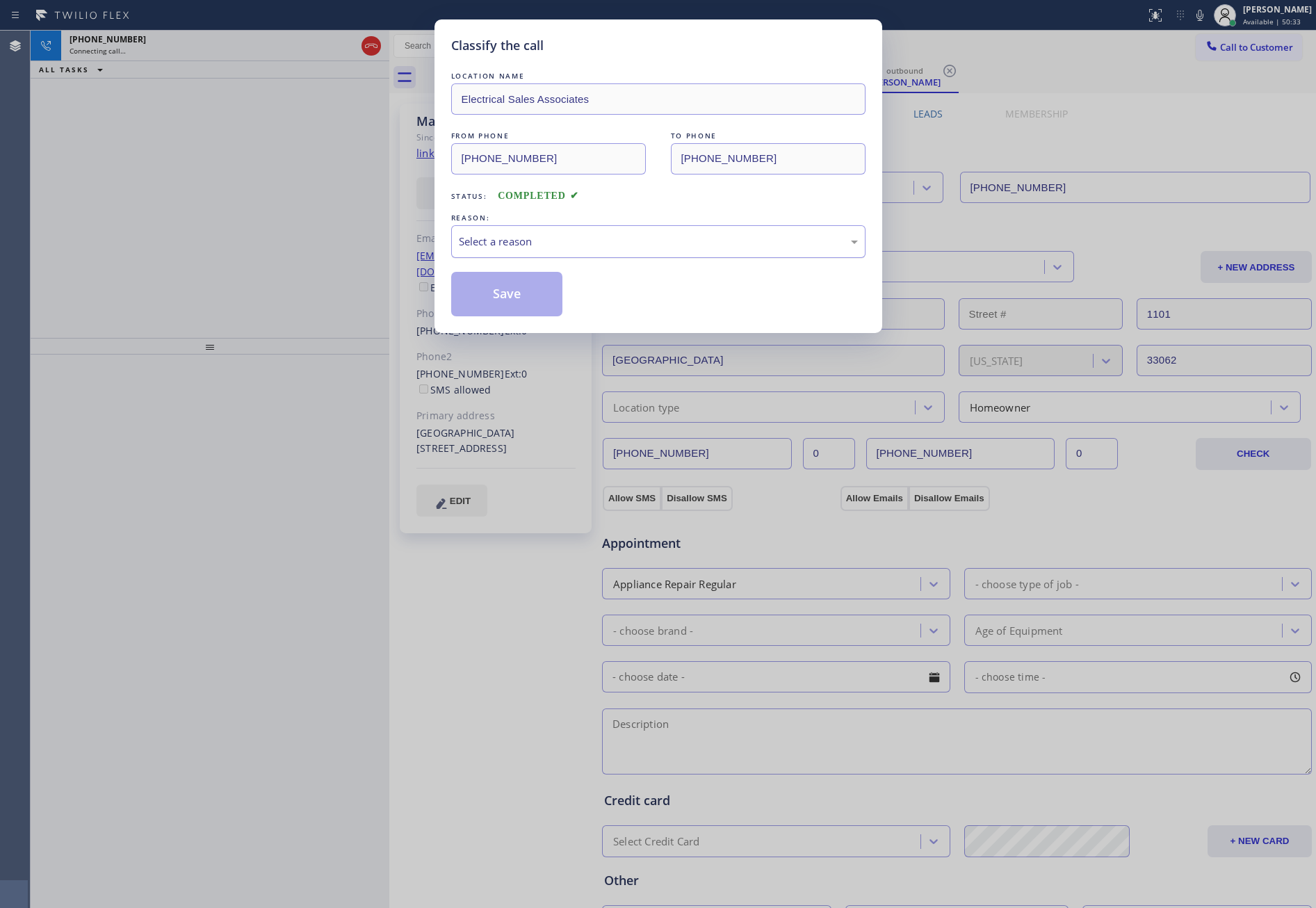
drag, startPoint x: 551, startPoint y: 238, endPoint x: 543, endPoint y: 254, distance: 17.9
click at [549, 238] on div "Select a reason" at bounding box center [658, 241] width 399 height 16
click at [522, 292] on button "Save" at bounding box center [507, 294] width 112 height 44
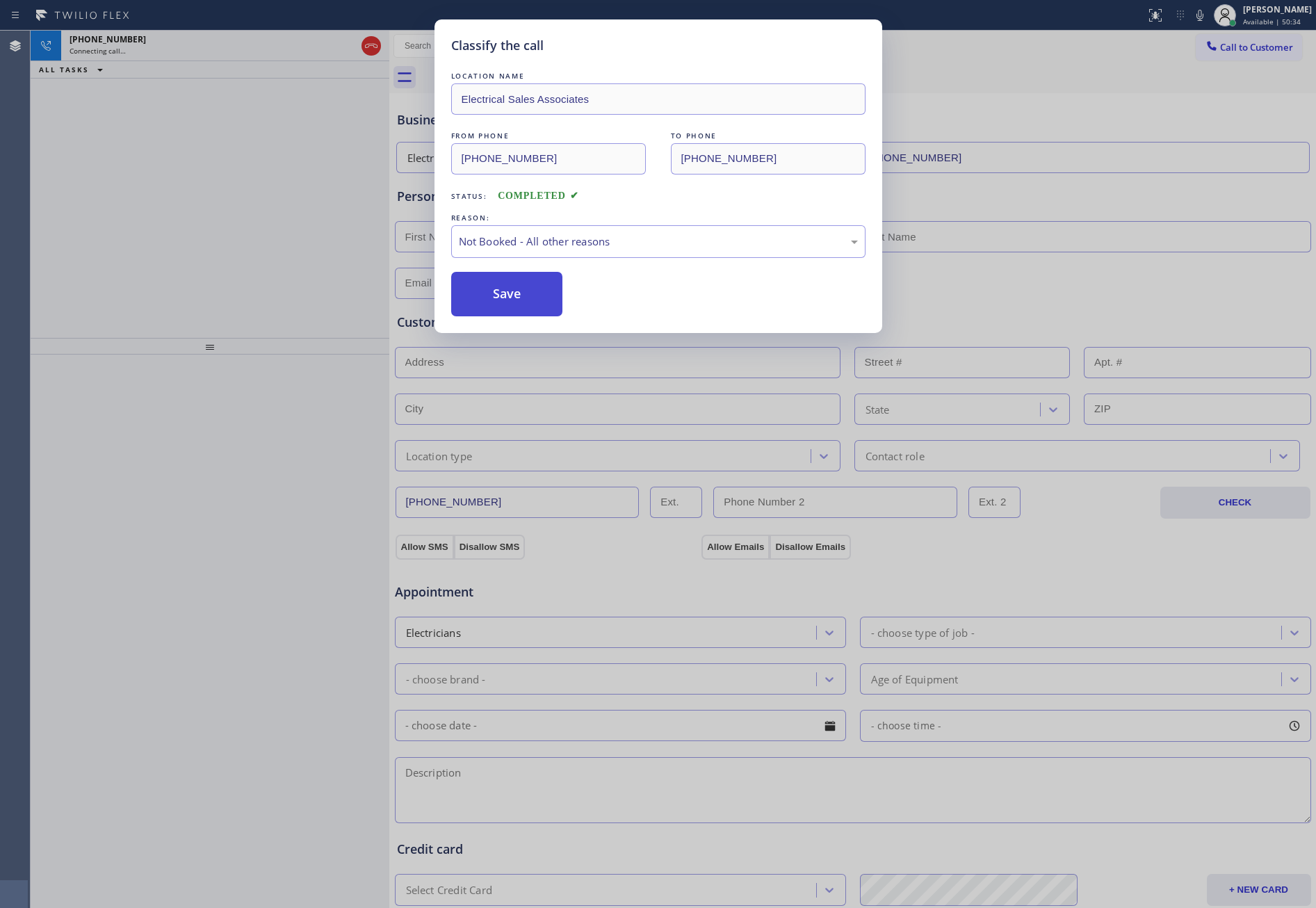
click at [522, 292] on button "Save" at bounding box center [507, 294] width 112 height 44
click at [154, 176] on div "Classify the call LOCATION NAME Electrical Sales Associates FROM PHONE (509) 63…" at bounding box center [658, 454] width 1316 height 908
click at [154, 176] on div "+19546057094 Connecting call… ALL TASKS ALL TASKS ACTIVE TASKS TASKS IN WRAP UP" at bounding box center [209, 184] width 359 height 307
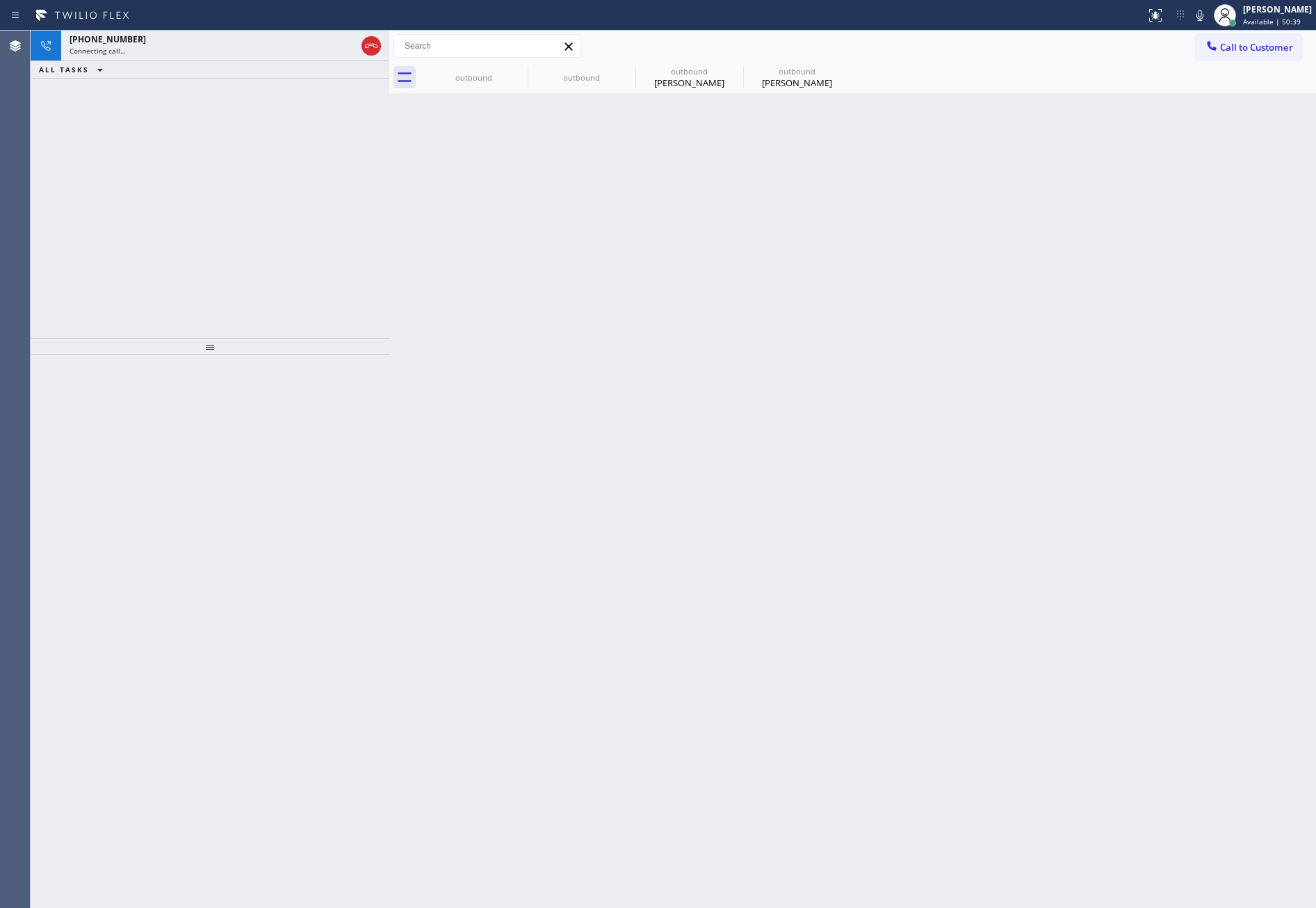
drag, startPoint x: 113, startPoint y: 263, endPoint x: 134, endPoint y: 278, distance: 25.8
click at [115, 263] on div "+19546057094 Connecting call… ALL TASKS ALL TASKS ACTIVE TASKS TASKS IN WRAP UP" at bounding box center [209, 184] width 359 height 307
click at [465, 79] on div "outbound" at bounding box center [474, 78] width 105 height 11
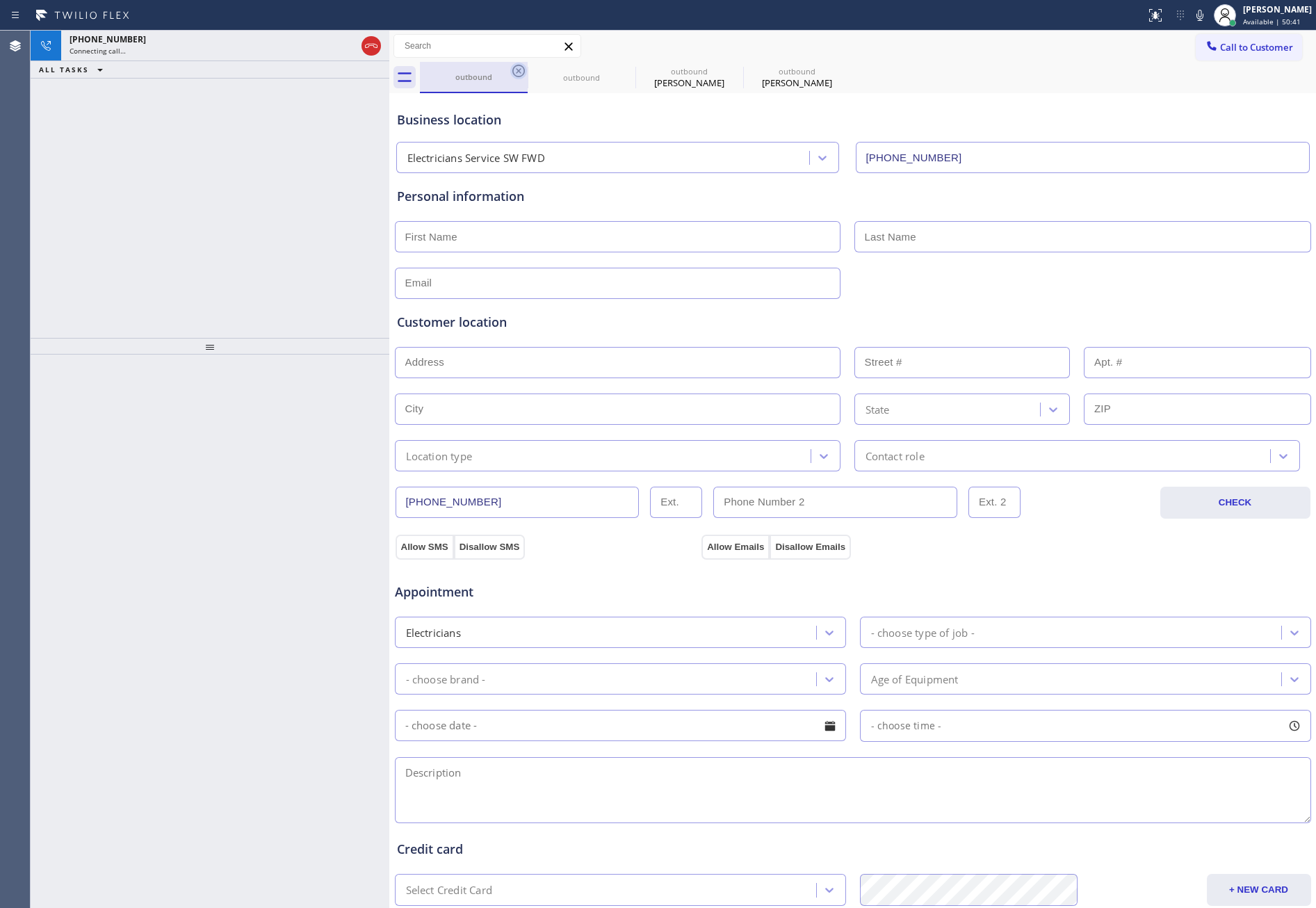
click at [520, 69] on icon at bounding box center [519, 71] width 13 height 13
type input "(855) 946-3605"
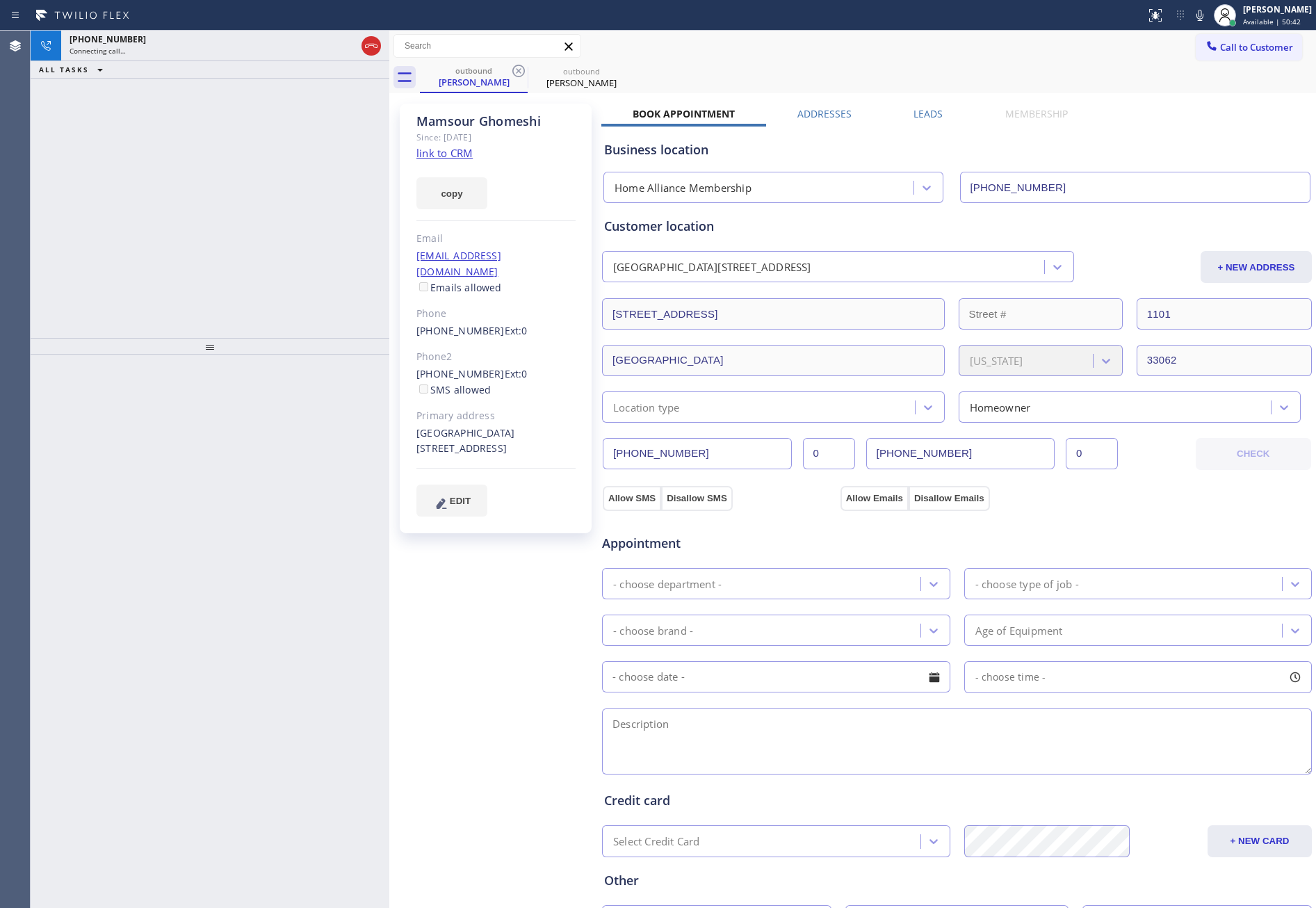
click at [231, 196] on div "+19546057094 Connecting call… ALL TASKS ALL TASKS ACTIVE TASKS TASKS IN WRAP UP" at bounding box center [209, 184] width 359 height 307
drag, startPoint x: 837, startPoint y: 40, endPoint x: 803, endPoint y: 55, distance: 37.2
click at [823, 47] on div "Call to Customer Outbound call Location Home Alliance Membership Your caller id…" at bounding box center [852, 46] width 927 height 25
click at [447, 152] on link "link to CRM" at bounding box center [445, 153] width 56 height 14
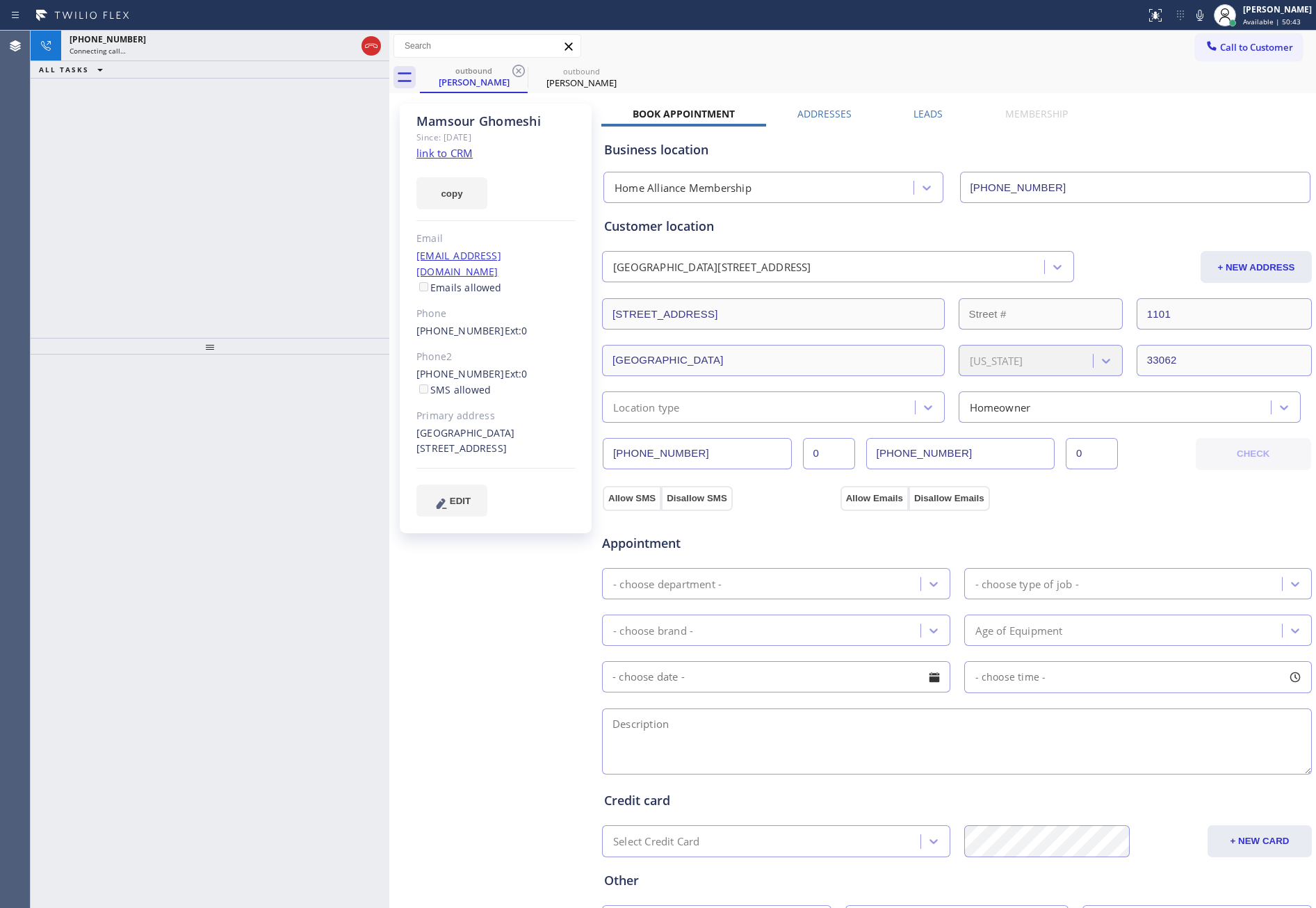
click at [314, 195] on div "+19546057094 Connecting call… ALL TASKS ALL TASKS ACTIVE TASKS TASKS IN WRAP UP" at bounding box center [209, 184] width 359 height 307
click at [338, 176] on div "+19546057094 Live | 00:07 ALL TASKS ALL TASKS ACTIVE TASKS TASKS IN WRAP UP" at bounding box center [209, 184] width 359 height 307
click at [372, 42] on icon at bounding box center [371, 46] width 17 height 17
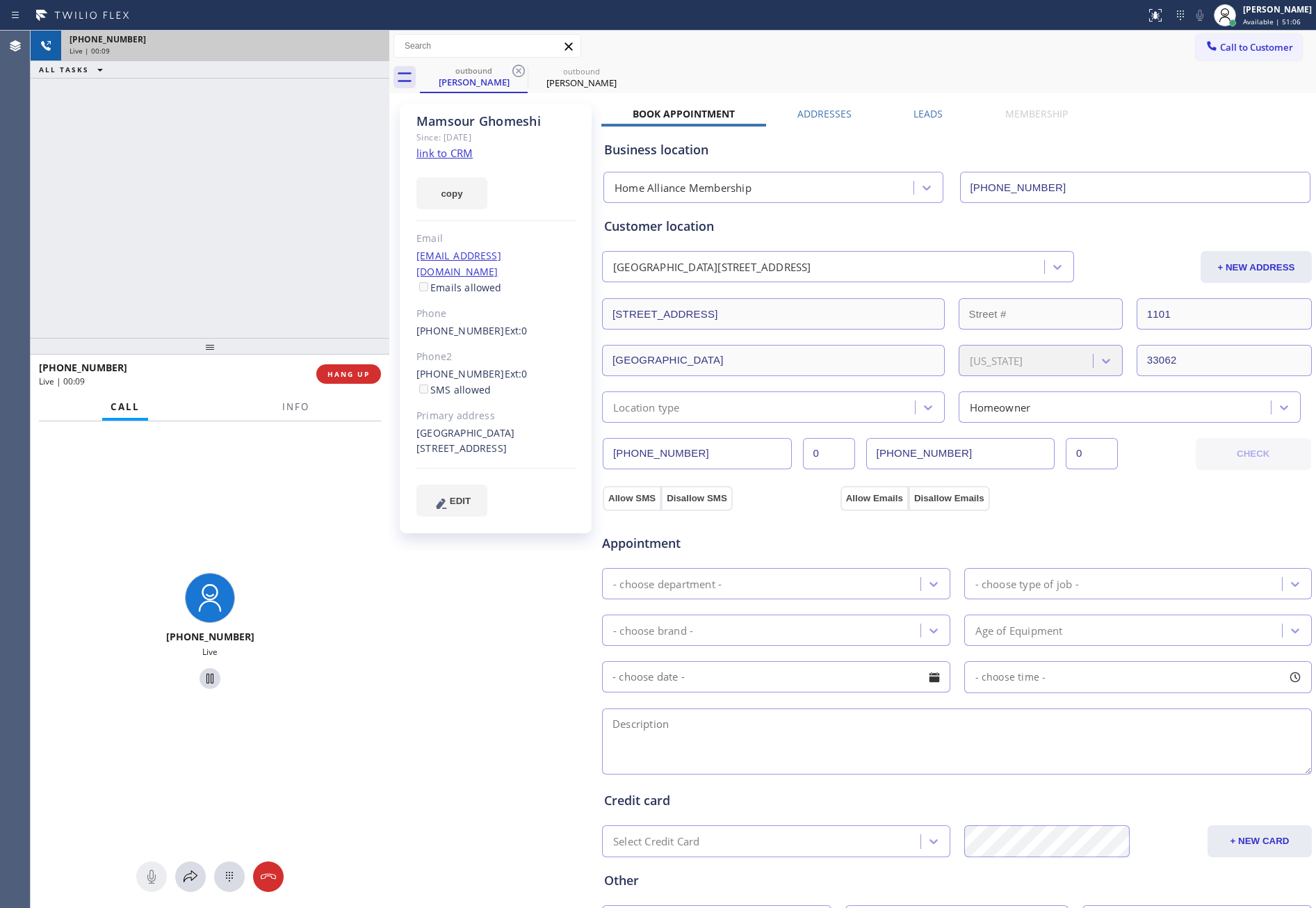
drag, startPoint x: 302, startPoint y: 244, endPoint x: 343, endPoint y: 253, distance: 42.0
click at [317, 246] on div "+19546057094 Live | 00:09 ALL TASKS ALL TASKS ACTIVE TASKS TASKS IN WRAP UP" at bounding box center [209, 184] width 359 height 307
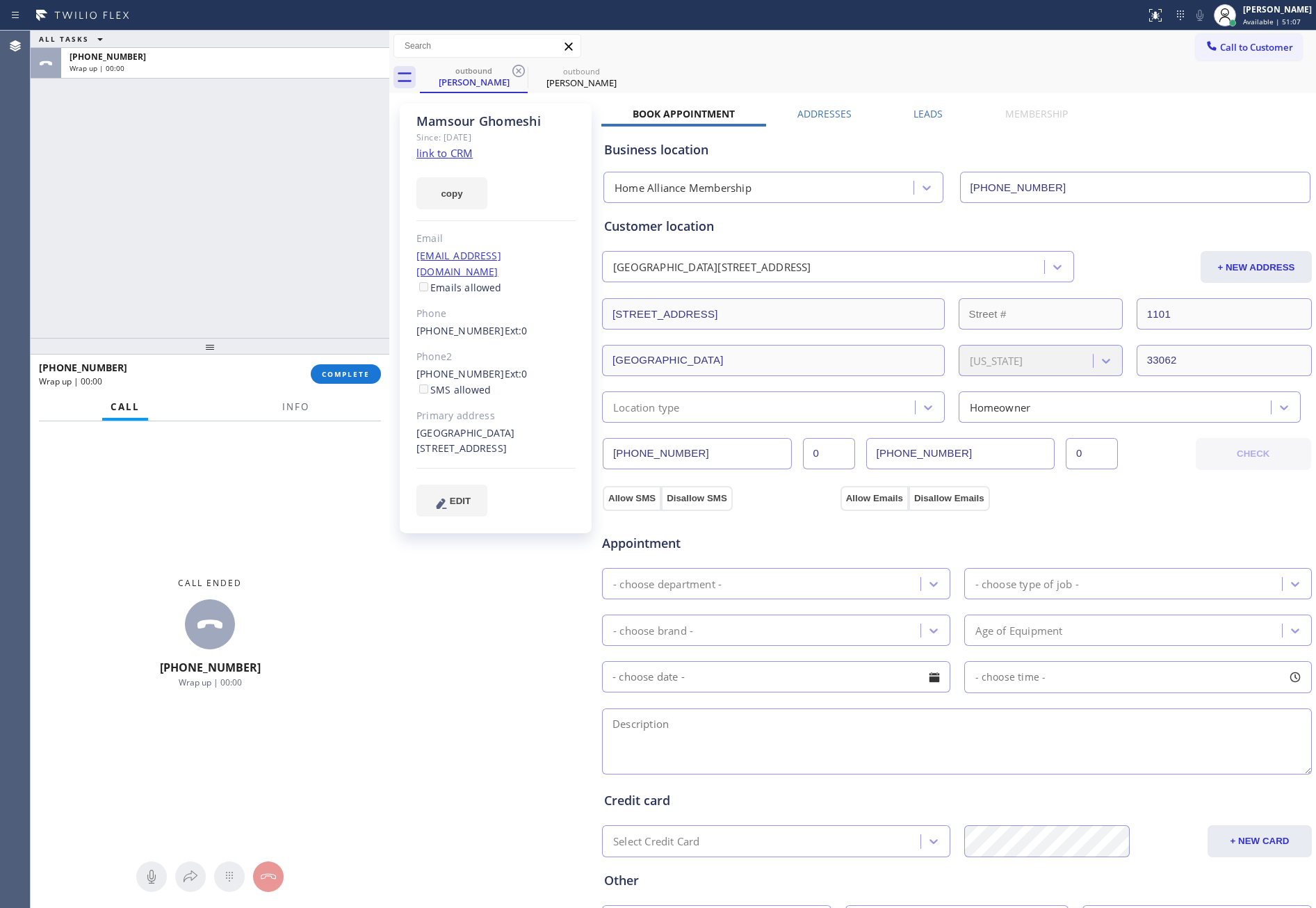
click at [855, 30] on div "Call to Customer Outbound call Location Home Alliance Membership Your caller id…" at bounding box center [852, 46] width 927 height 31
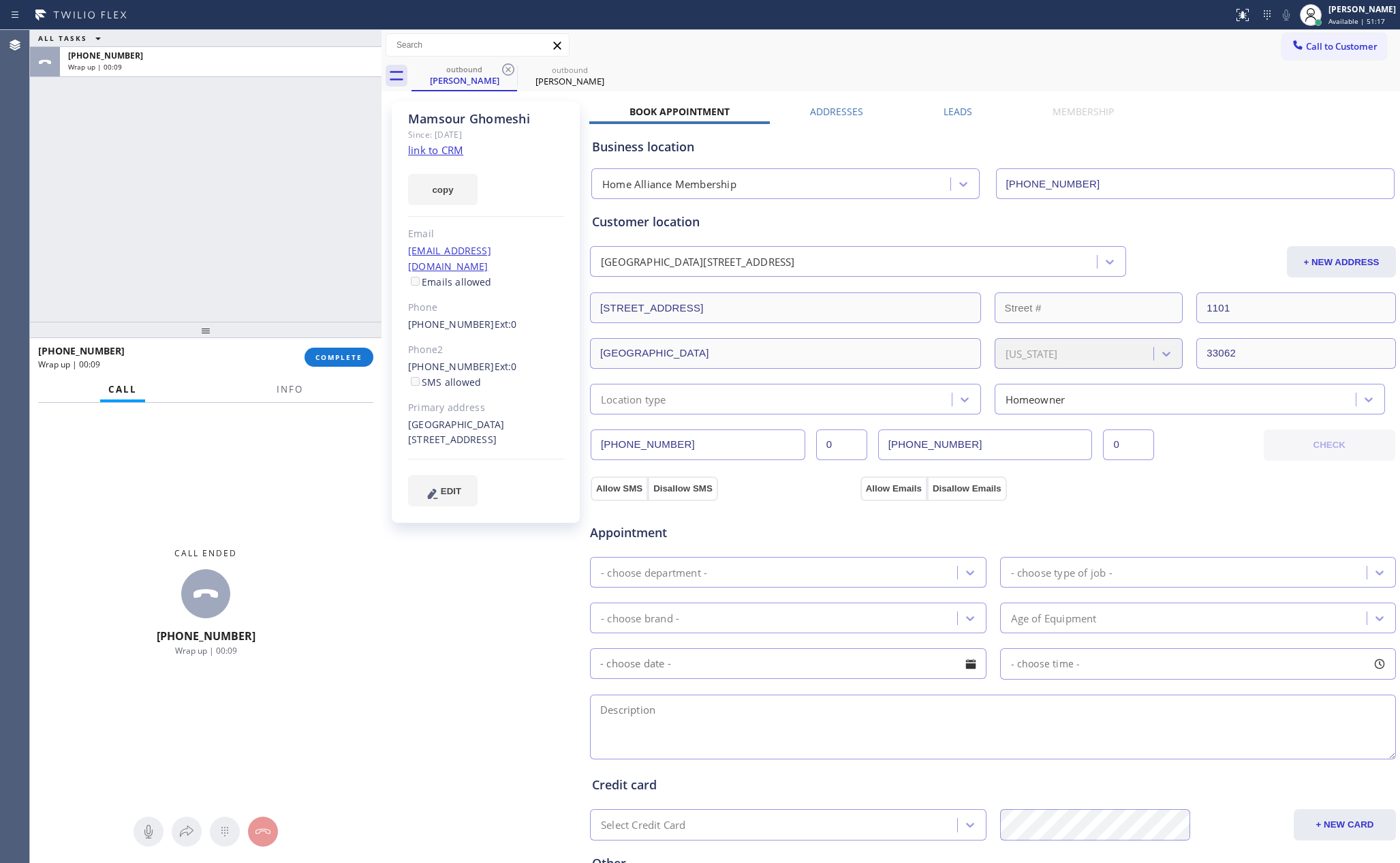
click at [209, 216] on div "ALL TASKS ALL TASKS ACTIVE TASKS TASKS IN WRAP UP +19546057094 Wrap up | 00:09" at bounding box center [205, 176] width 352 height 292
click at [323, 354] on span "COMPLETE" at bounding box center [339, 357] width 47 height 10
drag, startPoint x: 270, startPoint y: 144, endPoint x: 287, endPoint y: 154, distance: 19.7
click at [273, 144] on div "ALL TASKS ALL TASKS ACTIVE TASKS TASKS IN WRAP UP +19546057094 Wrap up | 00:10" at bounding box center [205, 176] width 352 height 292
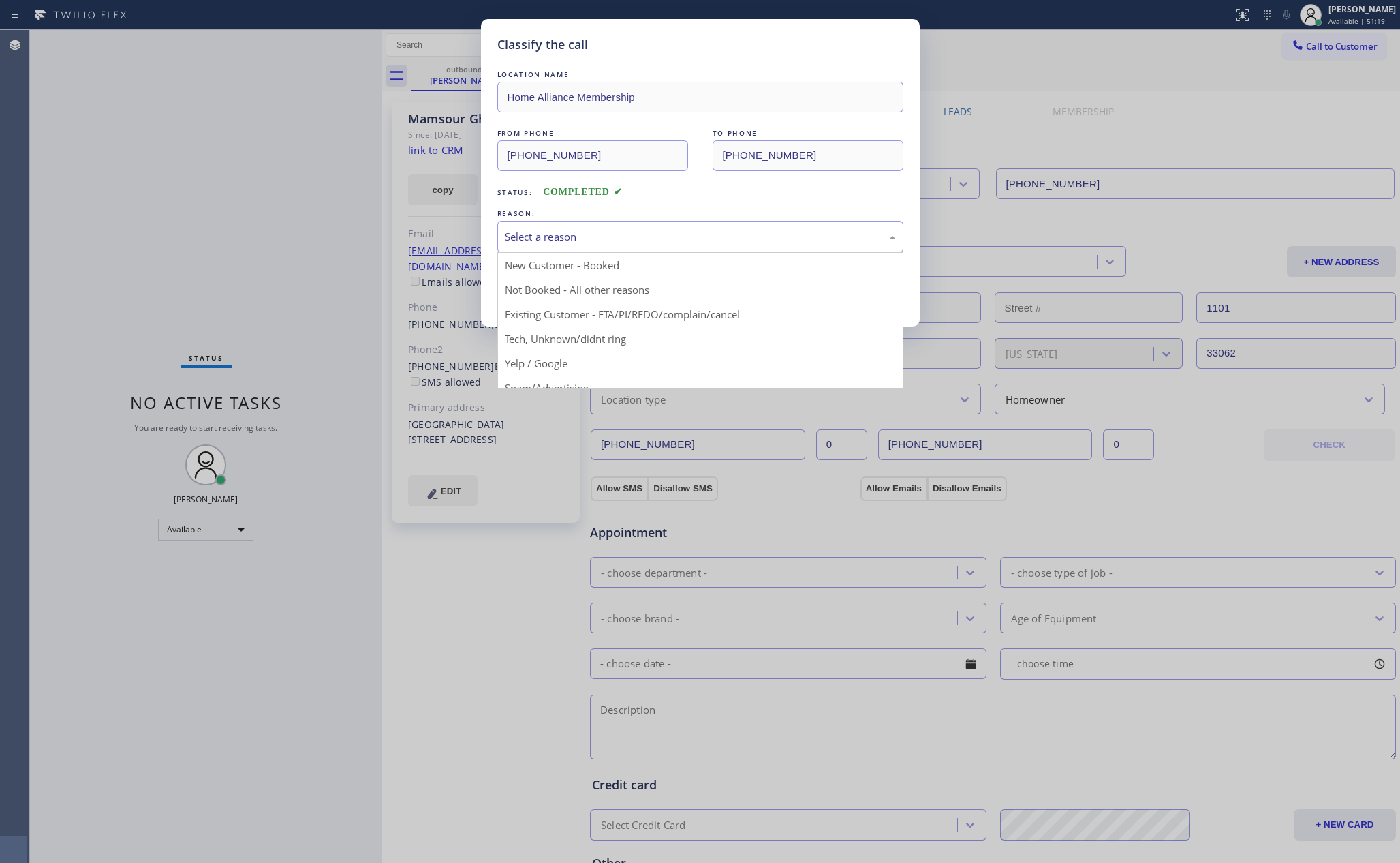
click at [618, 244] on div "Select a reason" at bounding box center [700, 236] width 391 height 16
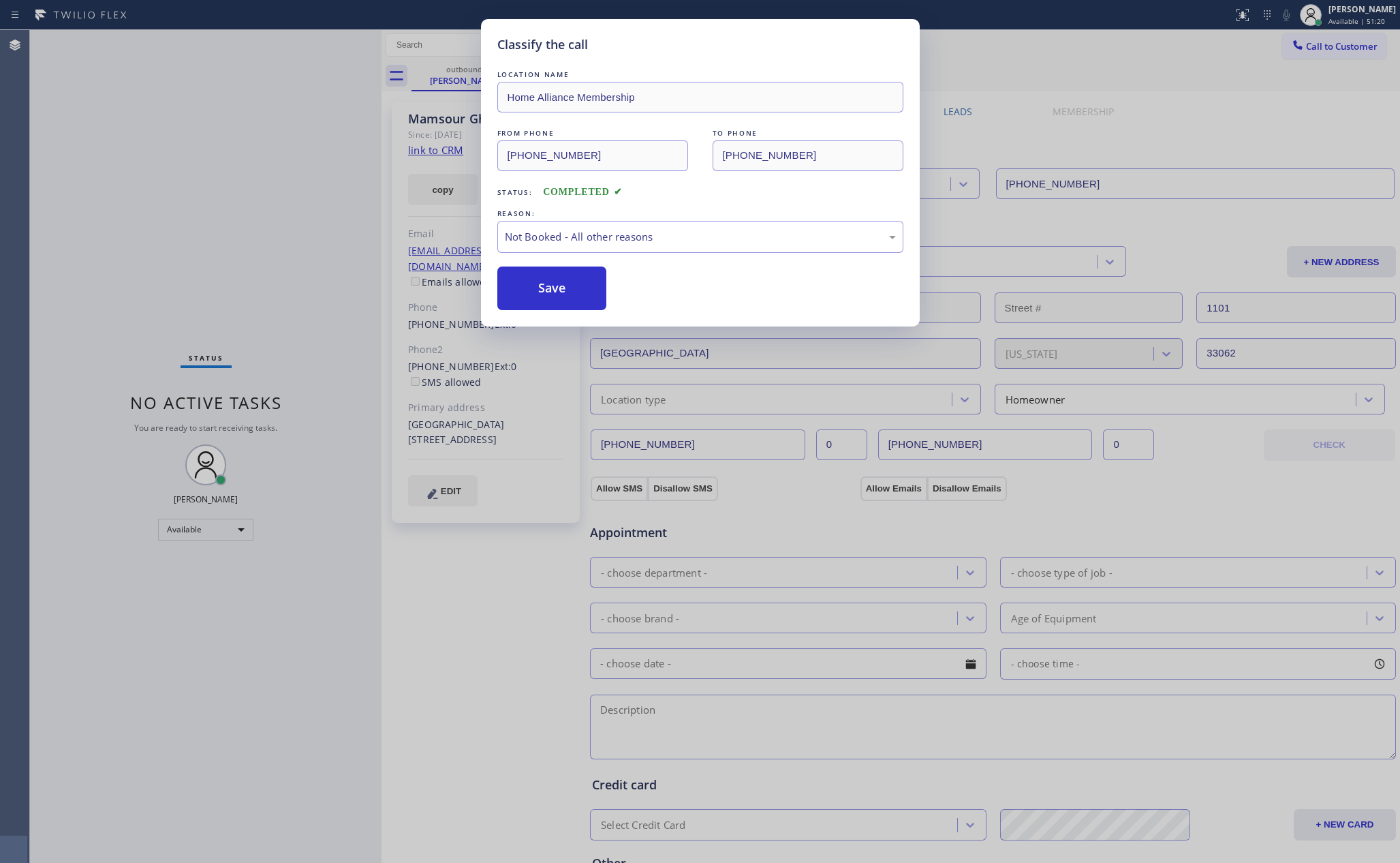
click at [528, 286] on button "Save" at bounding box center [552, 288] width 110 height 44
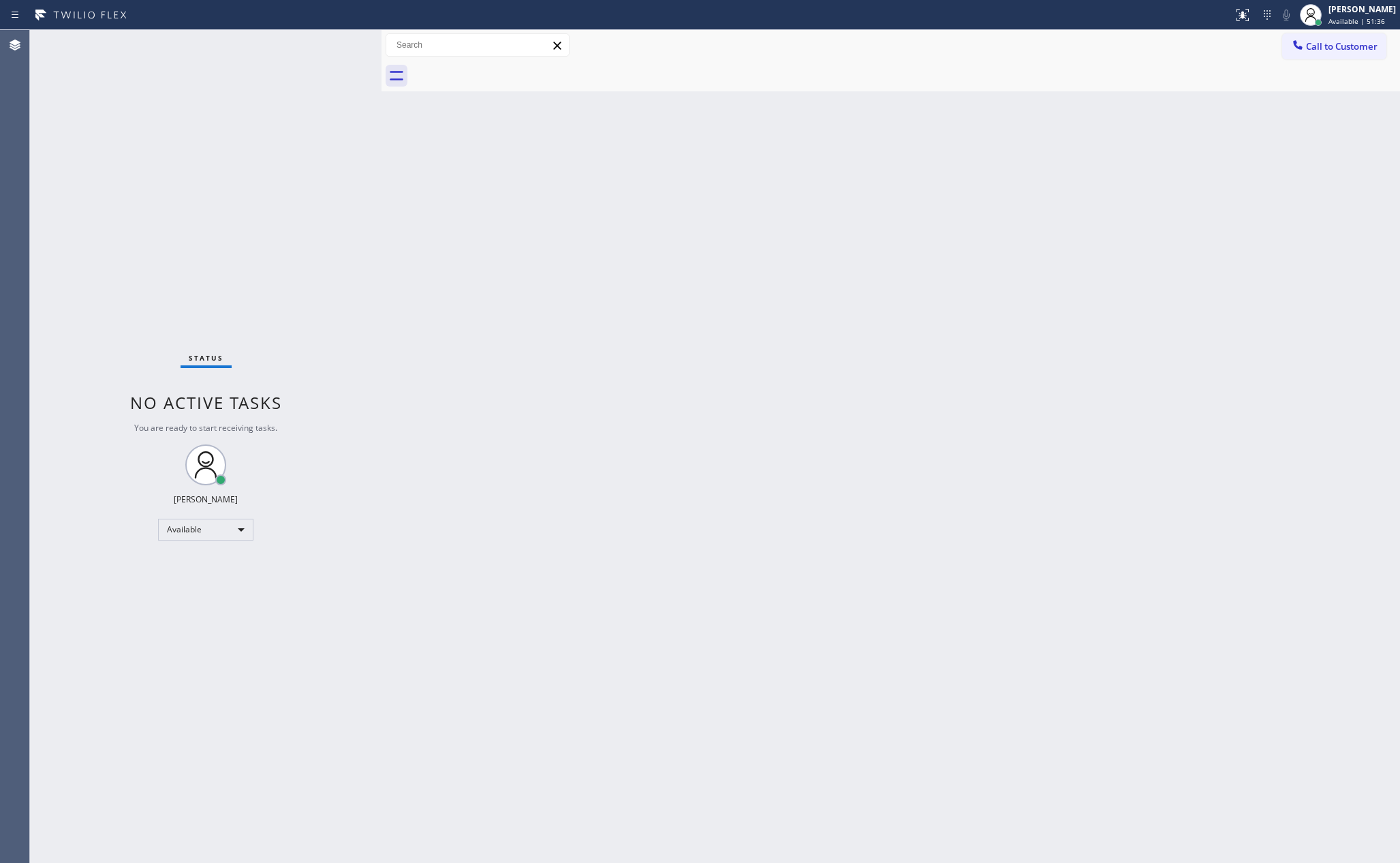
click at [889, 369] on div "Back to Dashboard Change Sender ID Customers Technicians Select a contact Outbo…" at bounding box center [890, 446] width 1019 height 833
drag, startPoint x: 904, startPoint y: 285, endPoint x: 479, endPoint y: 226, distance: 429.1
click at [889, 285] on div "Back to Dashboard Change Sender ID Customers Technicians Select a contact Outbo…" at bounding box center [890, 446] width 1019 height 833
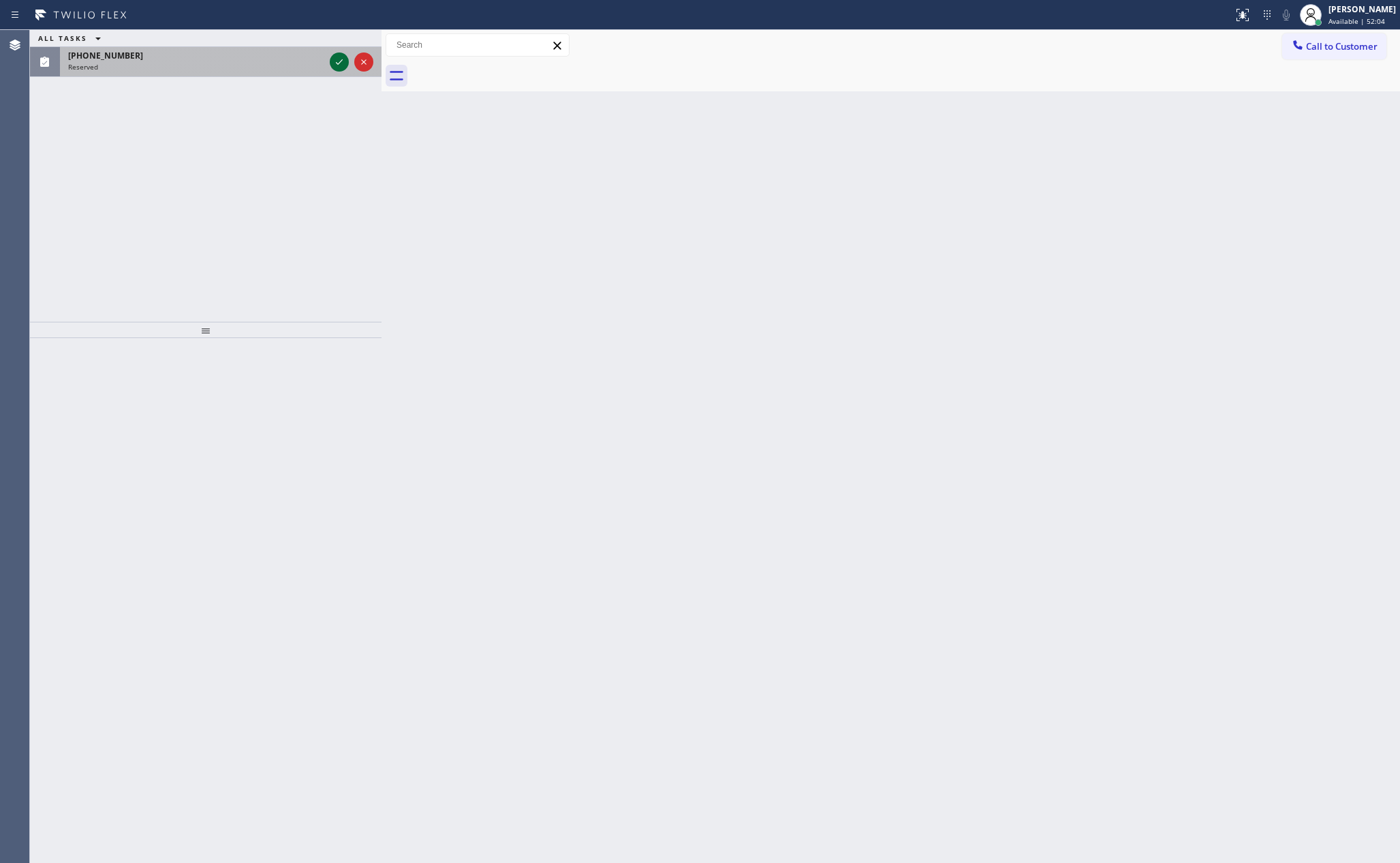
click at [338, 59] on icon at bounding box center [339, 62] width 17 height 17
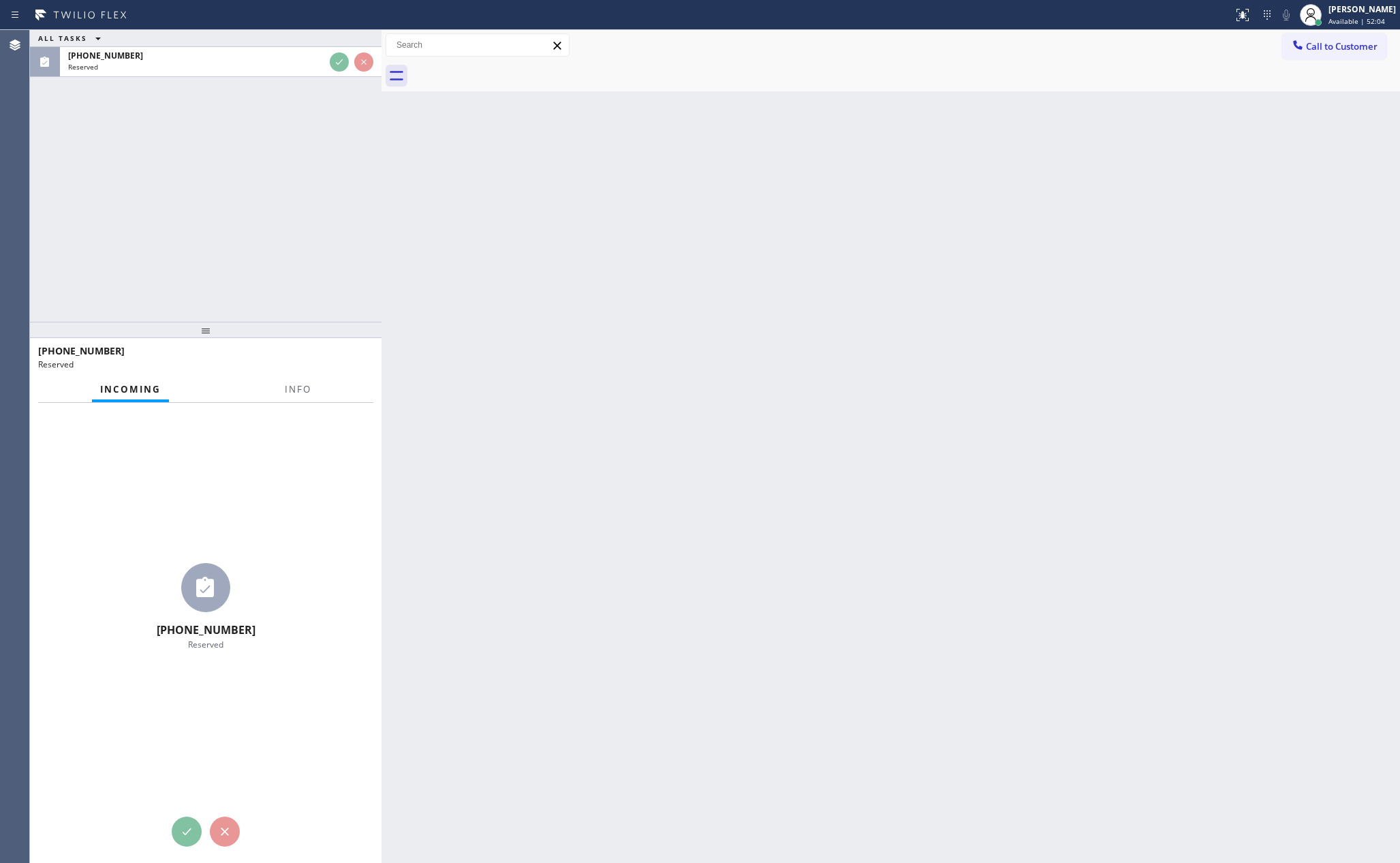
click at [322, 154] on div "ALL TASKS ALL TASKS ACTIVE TASKS TASKS IN WRAP UP (689) 202-1351 Reserved" at bounding box center [205, 176] width 352 height 292
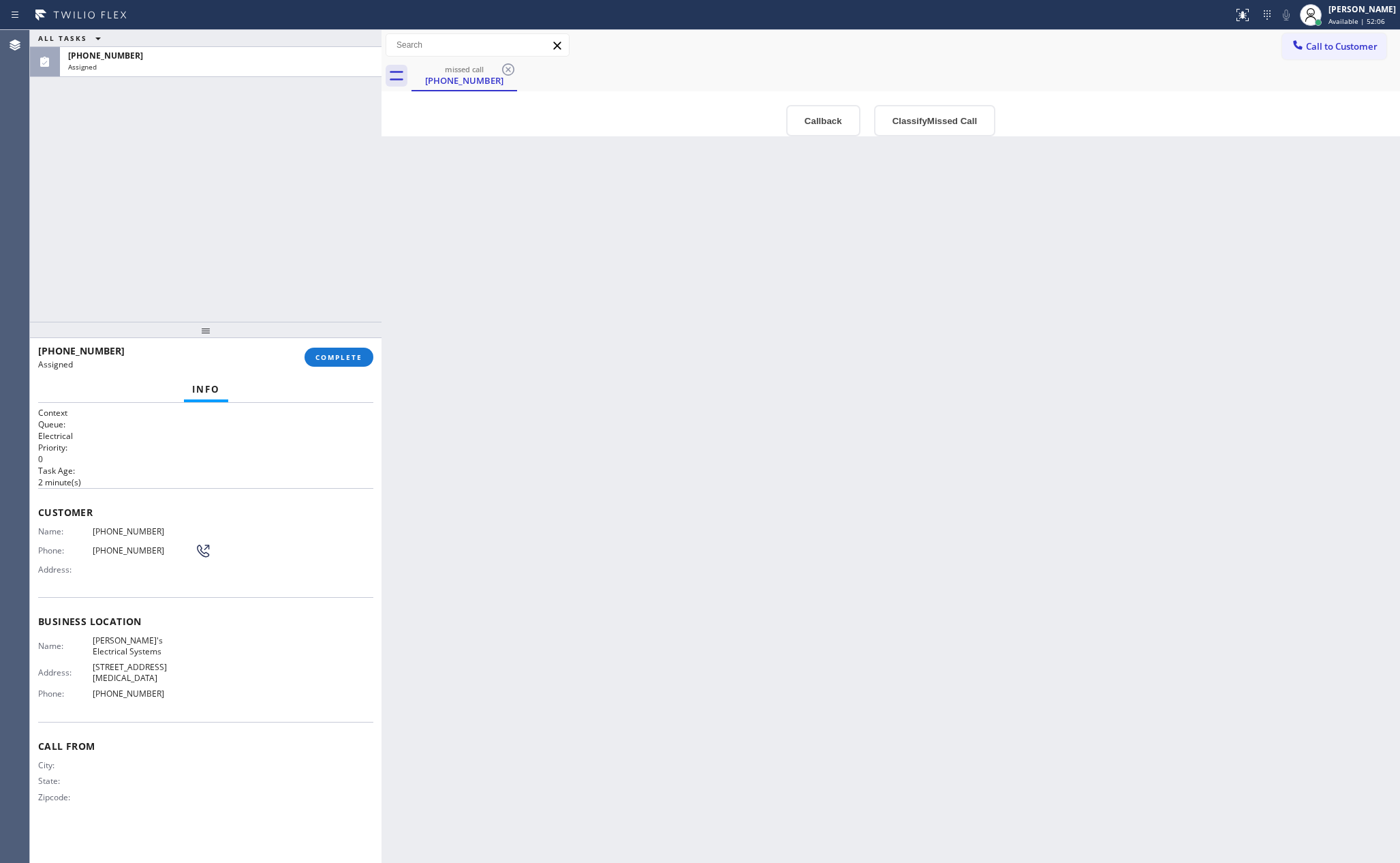
drag, startPoint x: 728, startPoint y: 305, endPoint x: 771, endPoint y: 184, distance: 128.4
click at [736, 294] on div "Back to Dashboard Change Sender ID Customers Technicians Select a contact Outbo…" at bounding box center [890, 446] width 1019 height 833
click at [801, 115] on button "Callback" at bounding box center [823, 120] width 75 height 31
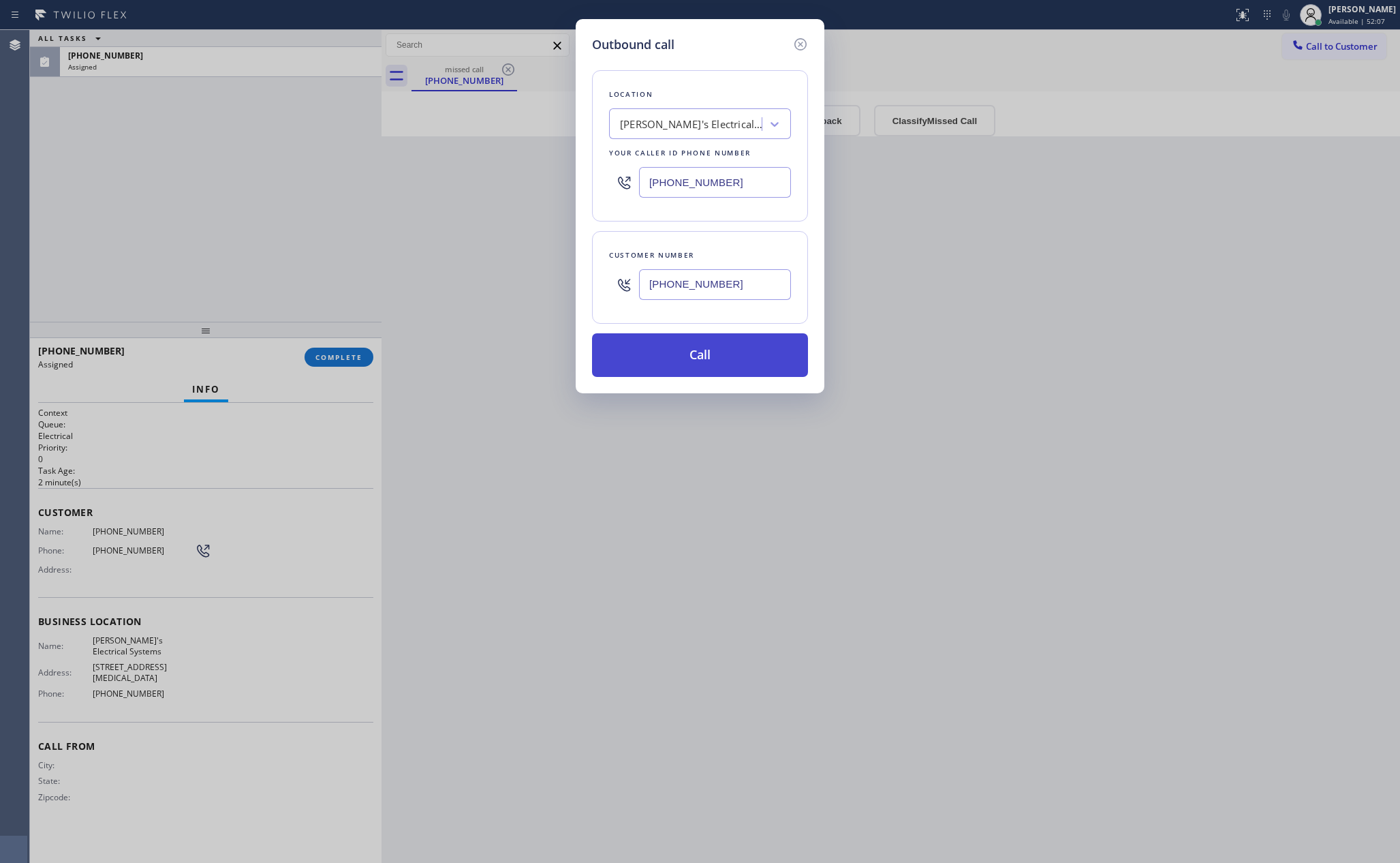
click at [736, 358] on button "Call" at bounding box center [700, 354] width 216 height 44
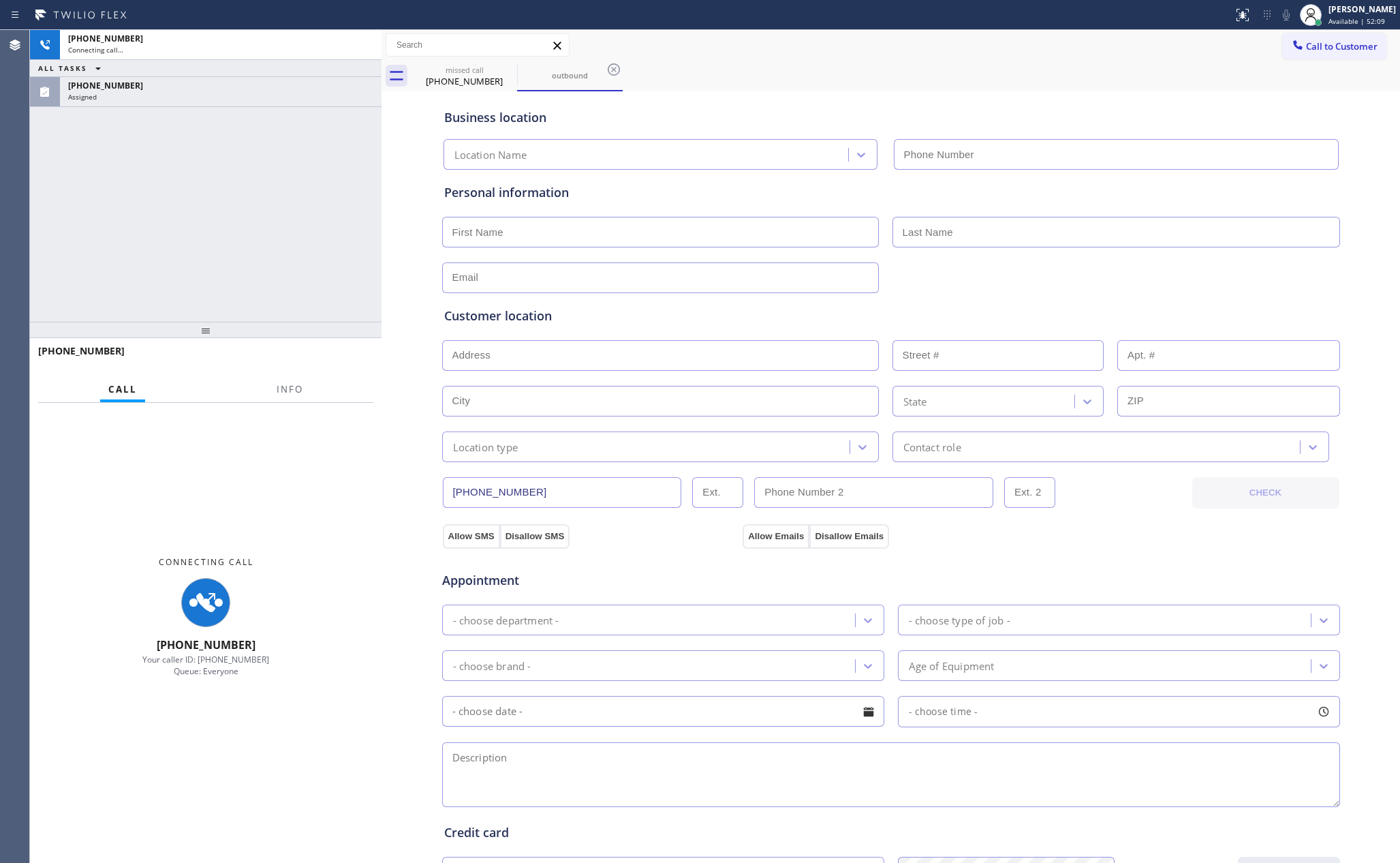
type input "[PHONE_NUMBER]"
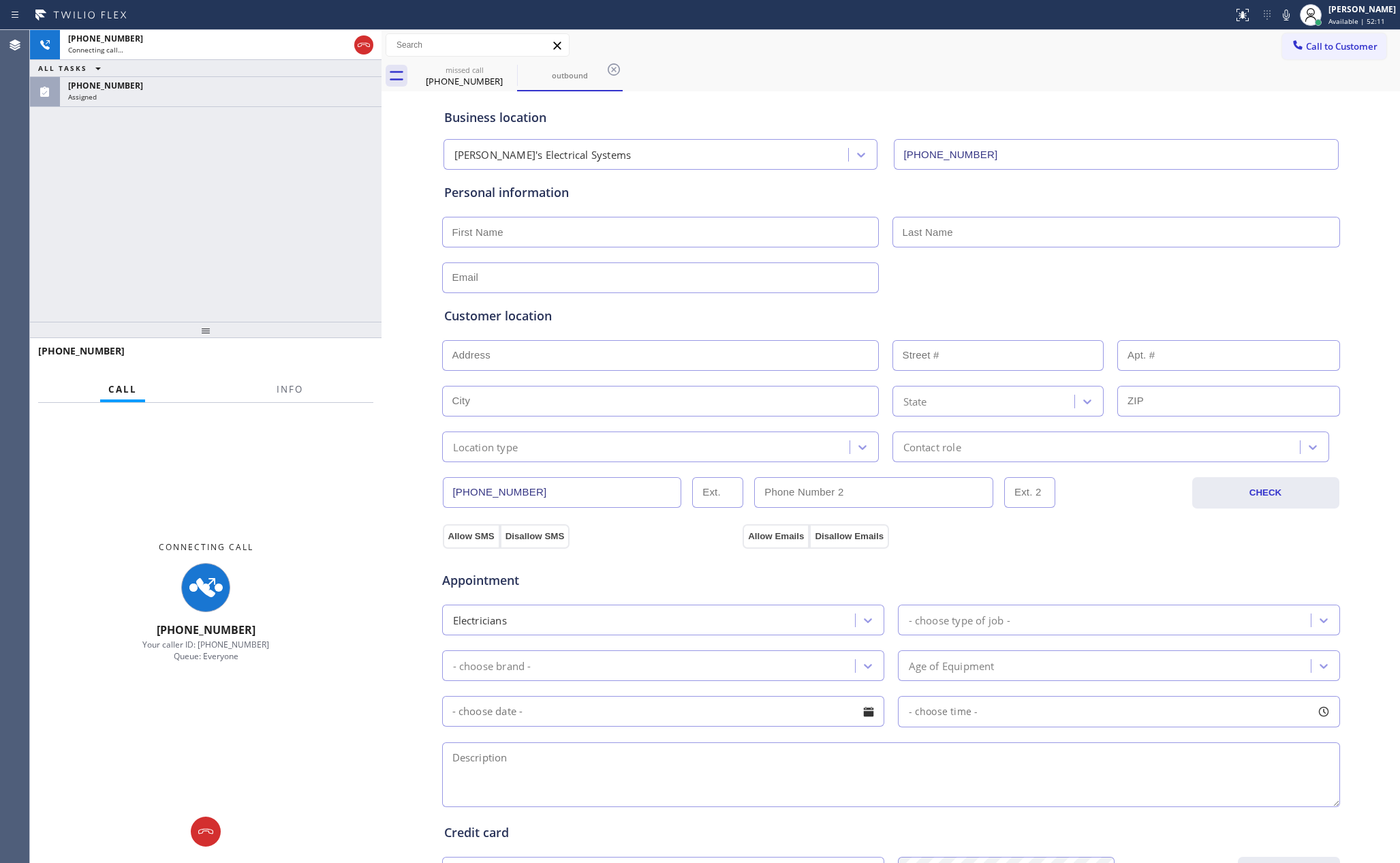
click at [135, 176] on div "+16892021351 Connecting call… ALL TASKS ALL TASKS ACTIVE TASKS TASKS IN WRAP UP…" at bounding box center [205, 176] width 352 height 292
click at [274, 103] on div "(689) 202-1351 Assigned" at bounding box center [218, 91] width 316 height 30
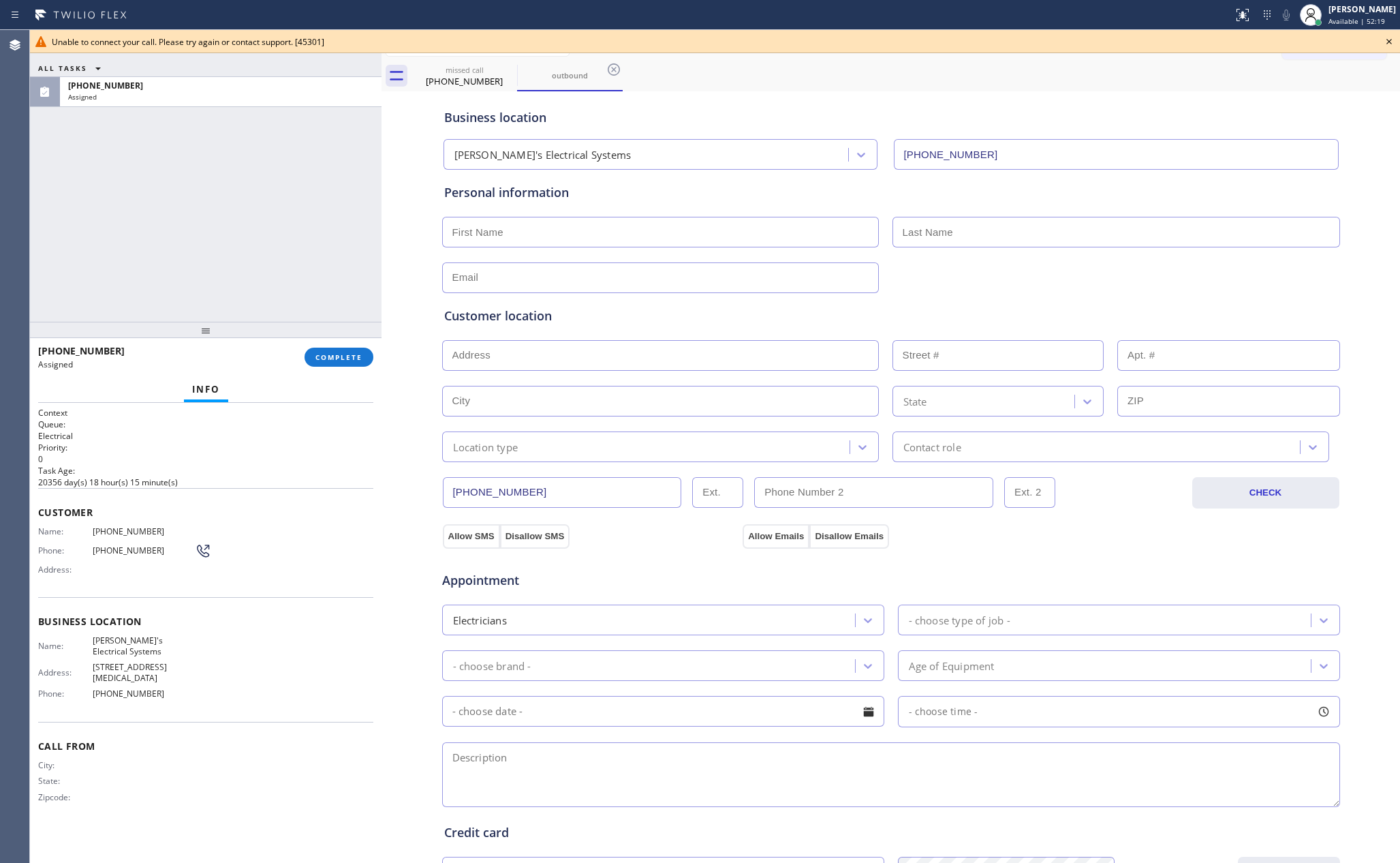
drag, startPoint x: 258, startPoint y: 250, endPoint x: 286, endPoint y: 318, distance: 73.5
click at [262, 264] on div "ALL TASKS ALL TASKS ACTIVE TASKS TASKS IN WRAP UP (689) 202-1351 Assigned" at bounding box center [205, 176] width 352 height 292
click at [336, 352] on span "COMPLETE" at bounding box center [339, 357] width 47 height 10
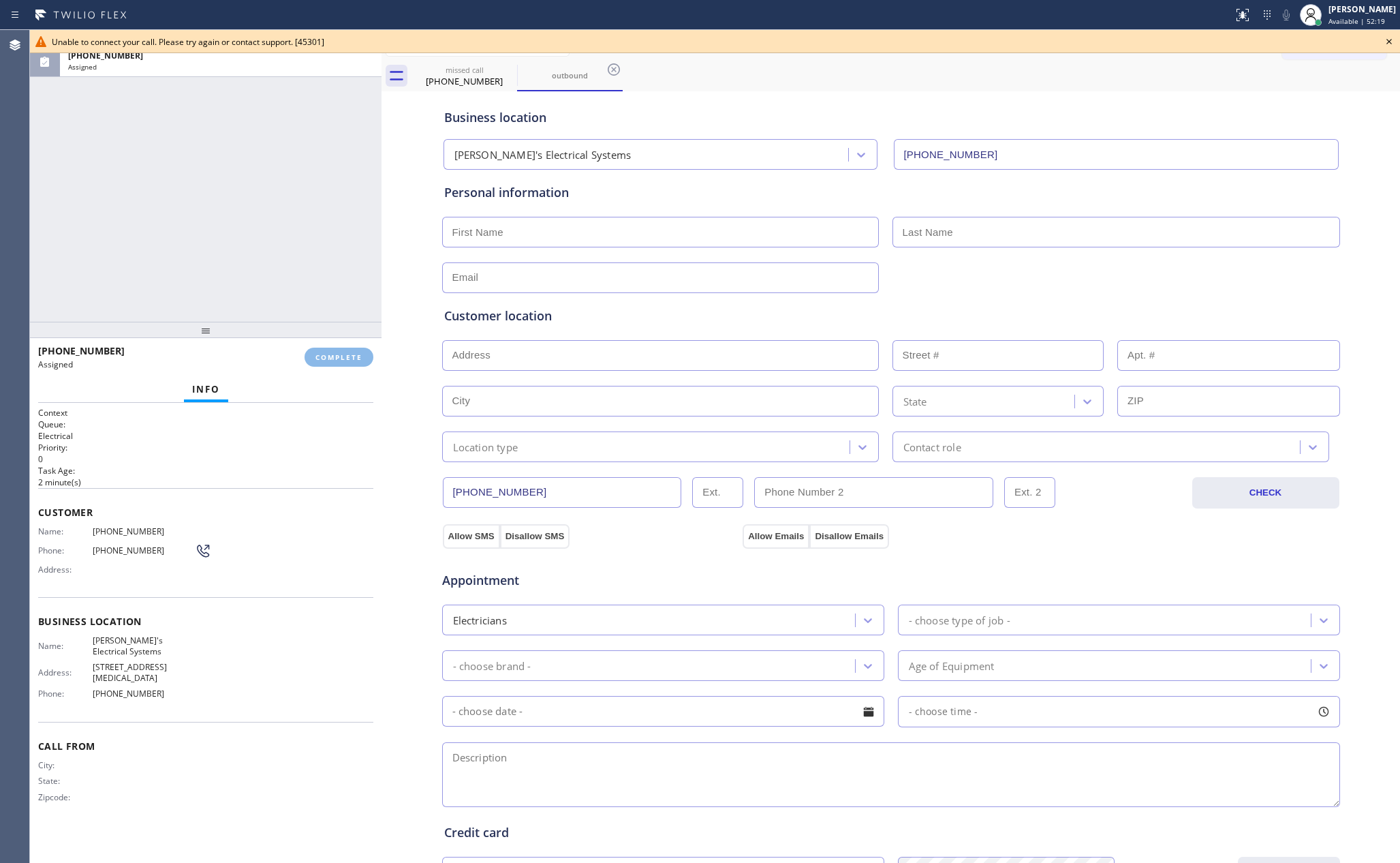
click at [296, 245] on div "ALL TASKS ALL TASKS ACTIVE TASKS TASKS IN WRAP UP (689) 202-1351 Assigned" at bounding box center [205, 176] width 352 height 292
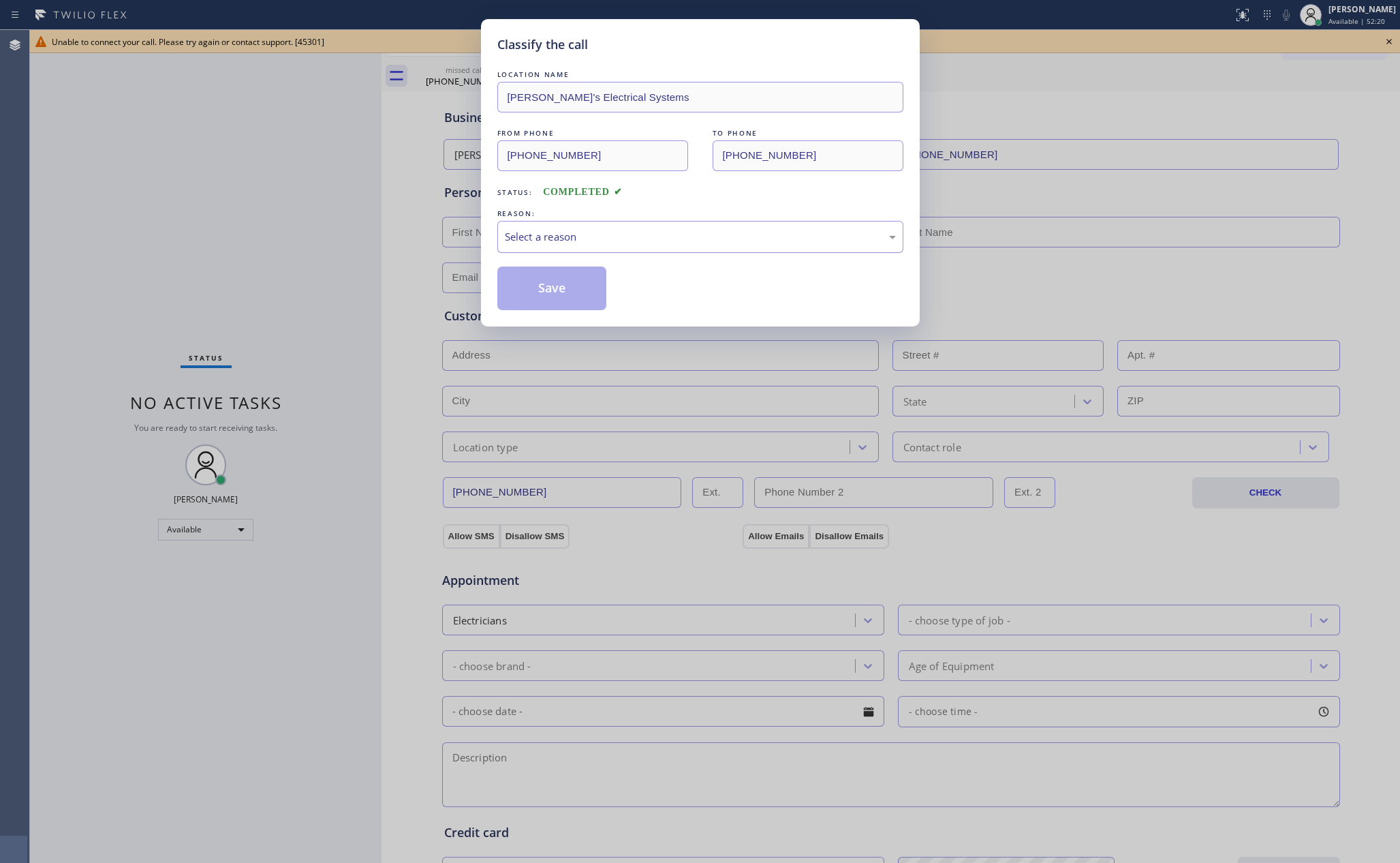
click at [571, 231] on div "Select a reason" at bounding box center [700, 236] width 391 height 16
click at [530, 285] on button "Save" at bounding box center [552, 288] width 110 height 44
click at [207, 160] on div "Classify the call LOCATION NAME Ricky's Electrical Systems FROM PHONE (689) 202…" at bounding box center [700, 431] width 1400 height 863
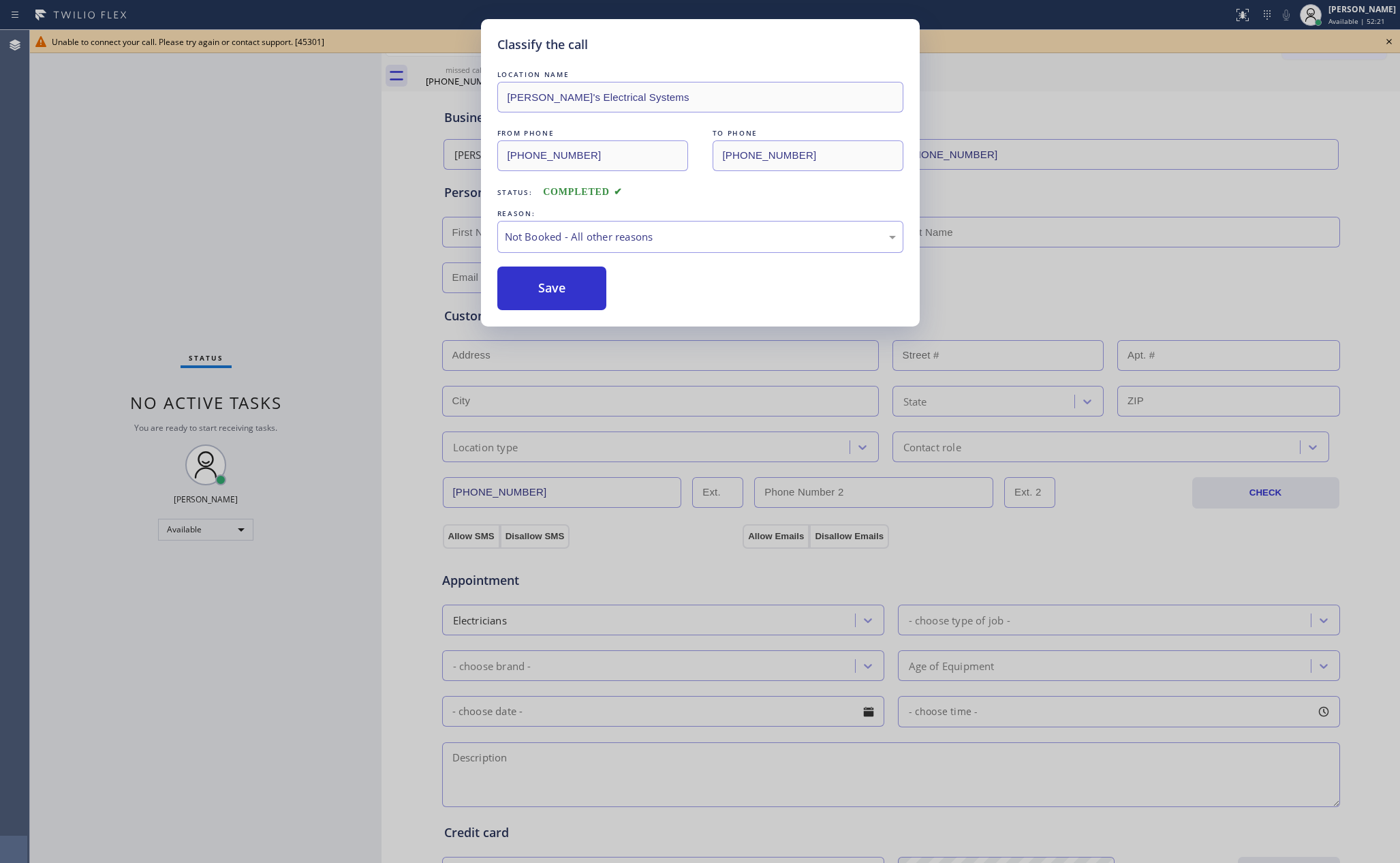
click at [209, 160] on div "Status No active tasks You are ready to start receiving tasks. Eva Mahinay Avai…" at bounding box center [205, 446] width 352 height 833
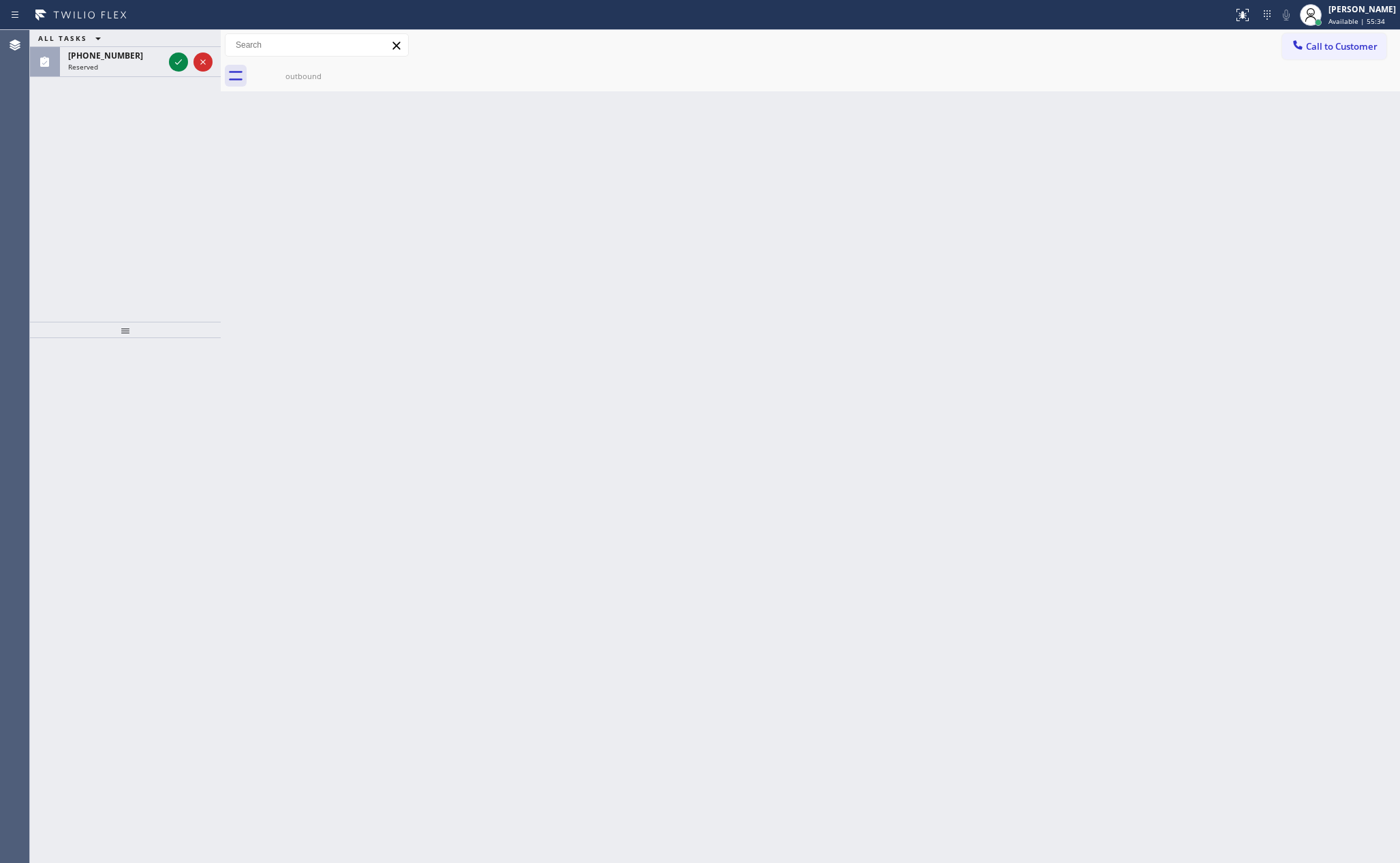
drag, startPoint x: 173, startPoint y: 55, endPoint x: 175, endPoint y: 133, distance: 78.0
click at [173, 55] on icon at bounding box center [179, 62] width 17 height 17
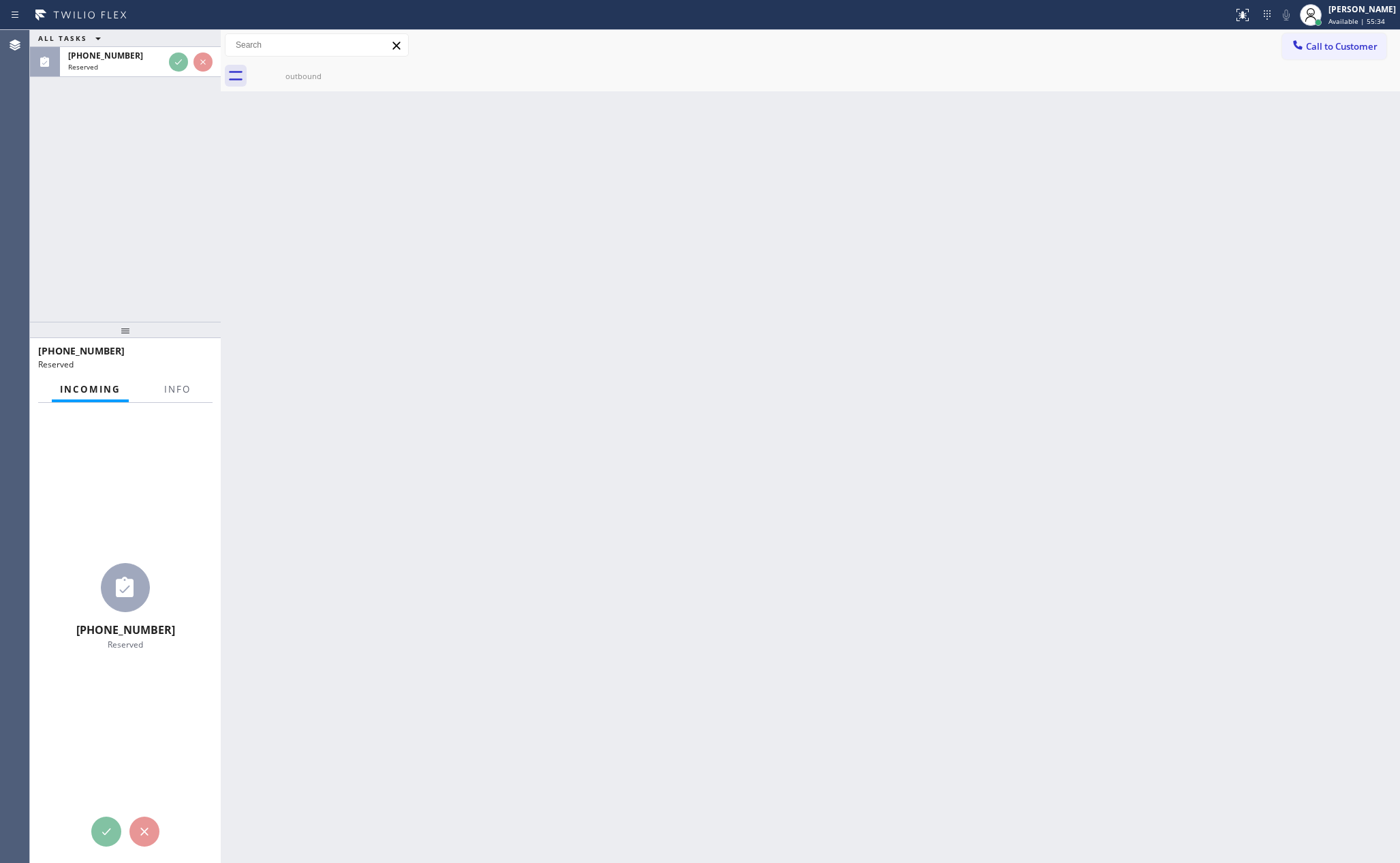
click at [175, 135] on div "ALL TASKS ALL TASKS ACTIVE TASKS TASKS IN WRAP UP [PHONE_NUMBER] Reserved" at bounding box center [125, 176] width 191 height 292
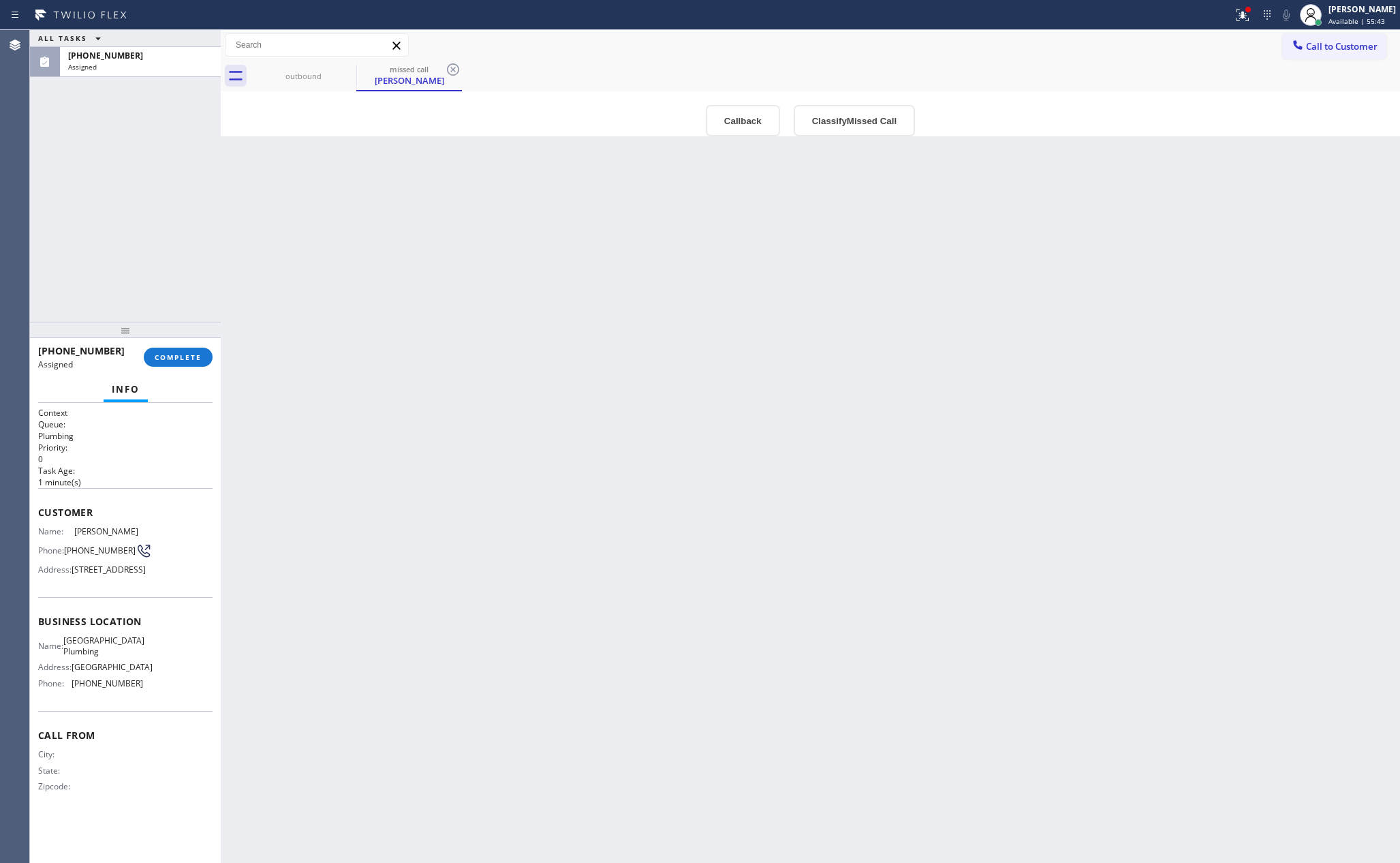
click at [339, 285] on div "Back to Dashboard Change Sender ID Customers Technicians Select a contact Outbo…" at bounding box center [811, 446] width 1180 height 833
click at [205, 357] on button "COMPLETE" at bounding box center [178, 357] width 69 height 19
click at [109, 182] on div "ALL TASKS ALL TASKS ACTIVE TASKS TASKS IN WRAP UP [PHONE_NUMBER] Assigned" at bounding box center [125, 176] width 191 height 292
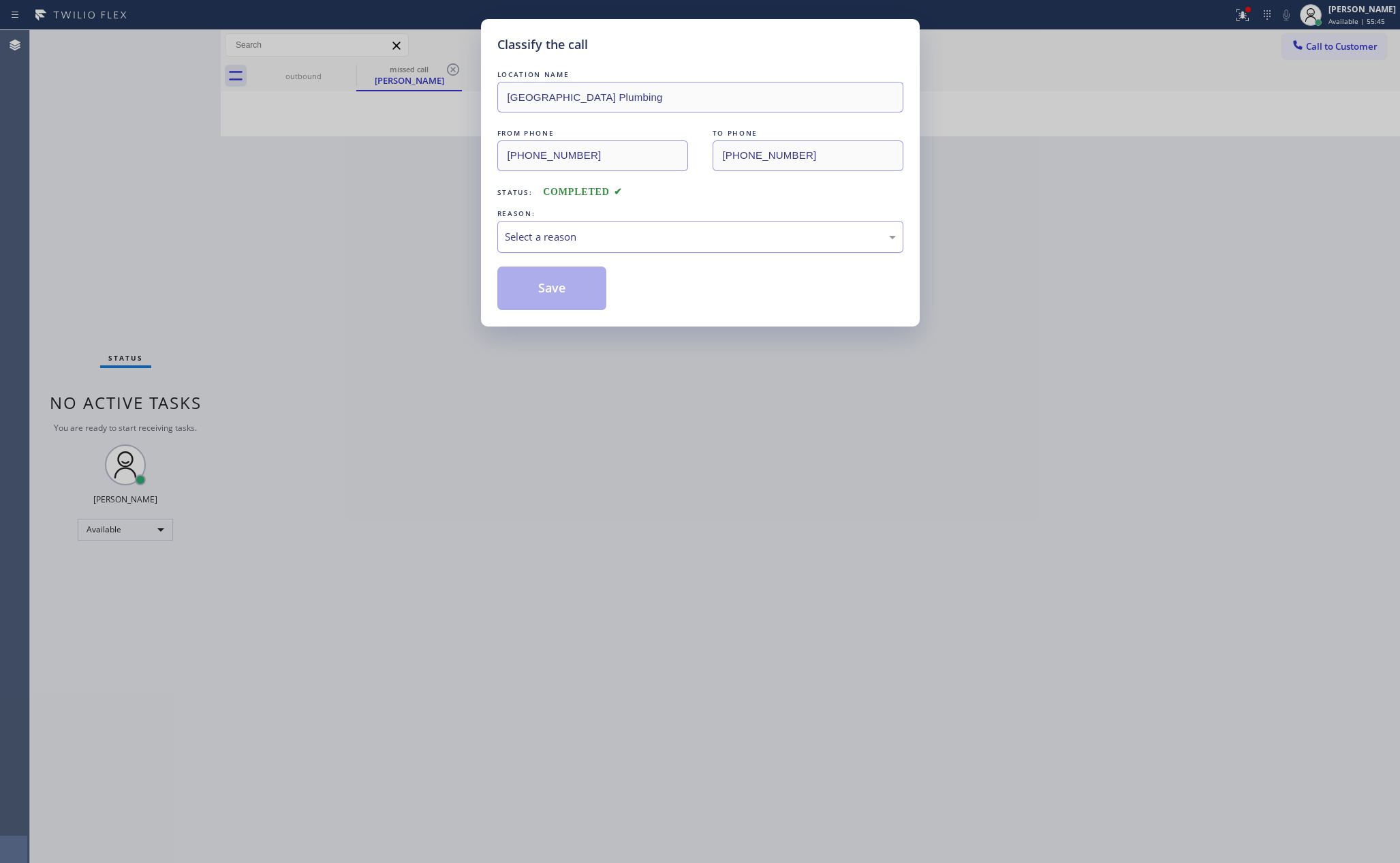
click at [548, 231] on div "Select a reason" at bounding box center [700, 236] width 391 height 16
click at [532, 285] on button "Save" at bounding box center [552, 288] width 110 height 44
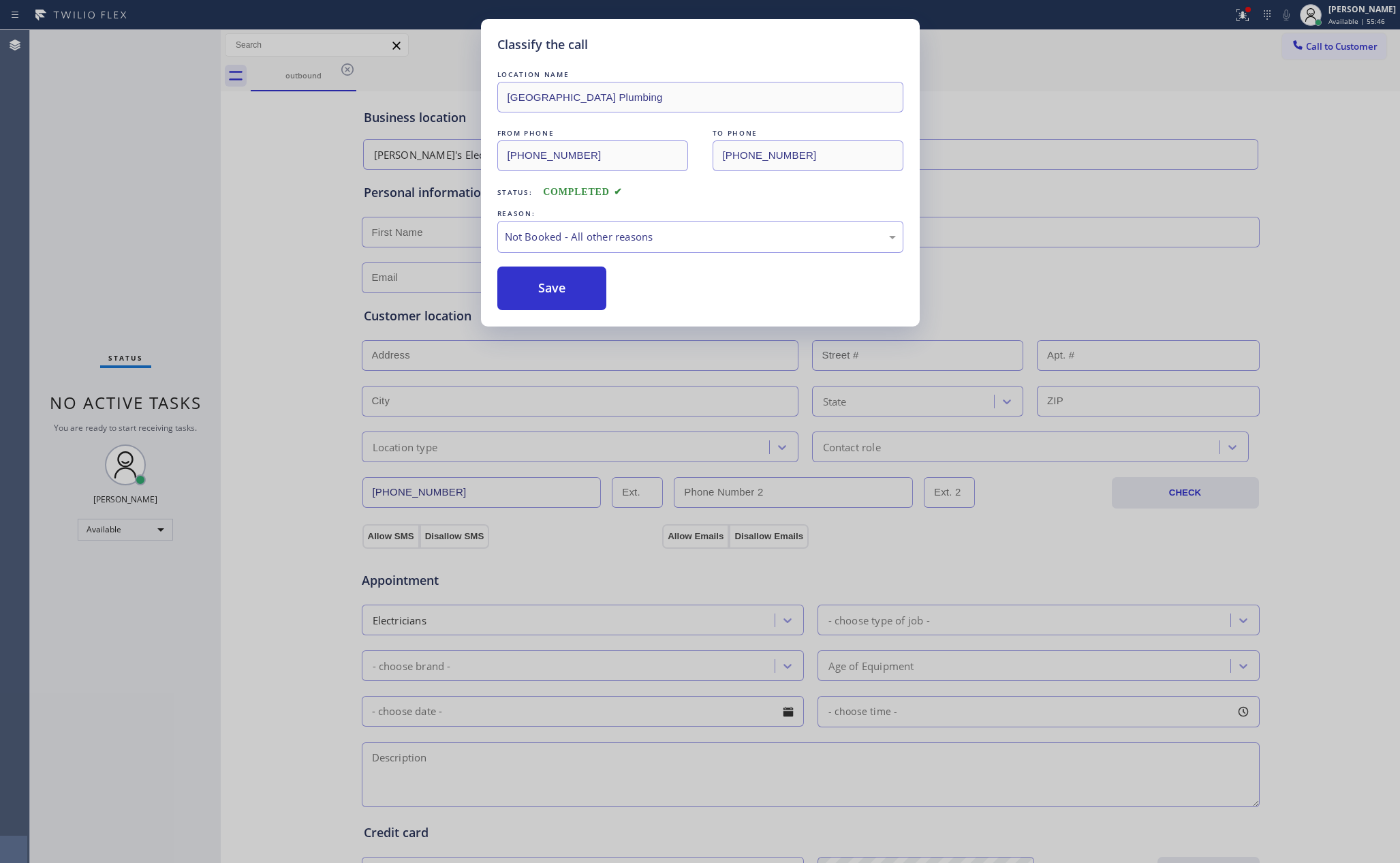
click at [532, 285] on button "Save" at bounding box center [552, 288] width 110 height 44
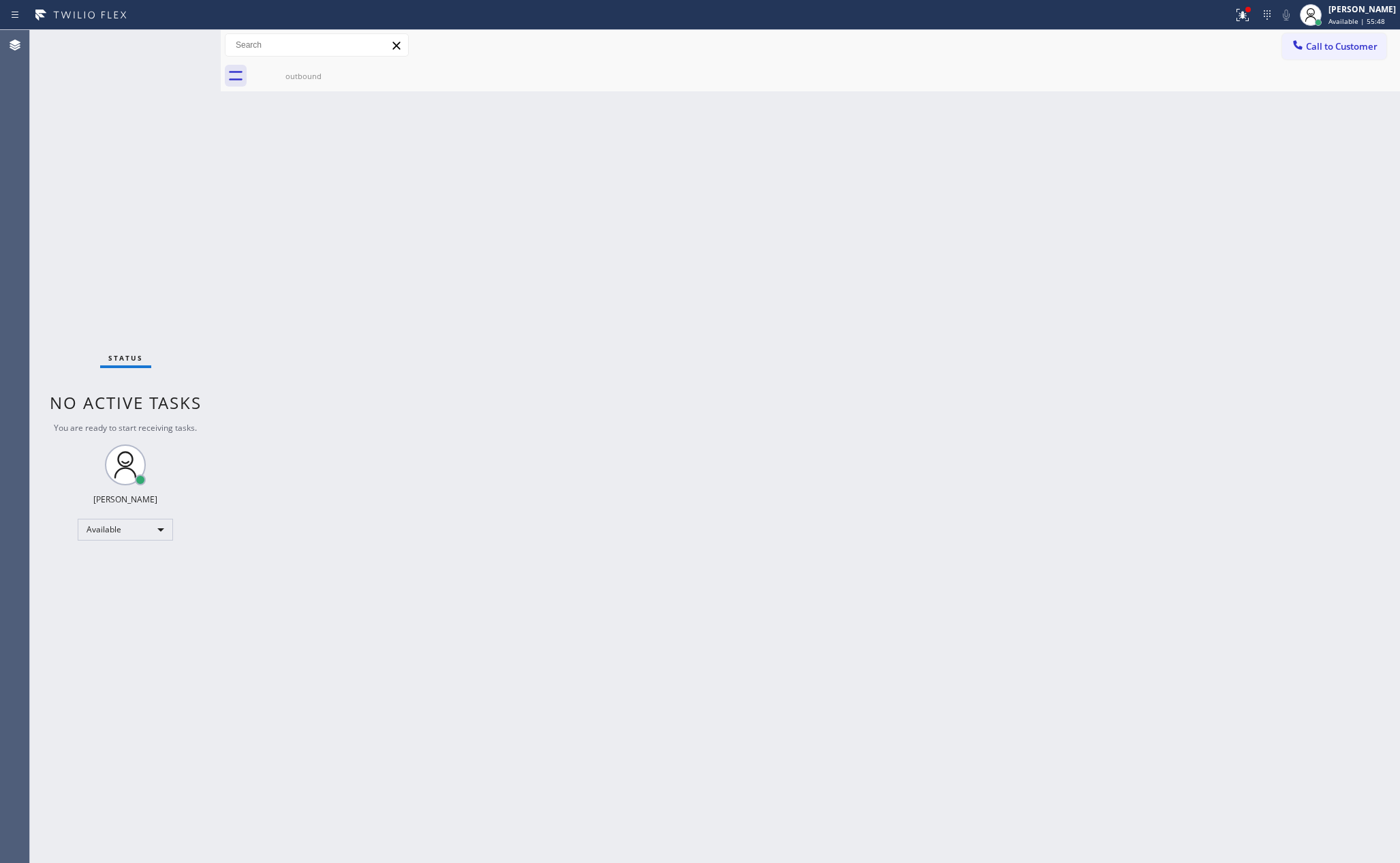
drag, startPoint x: 586, startPoint y: 275, endPoint x: 1092, endPoint y: 245, distance: 506.9
click at [1000, 367] on div "Back to Dashboard Change Sender ID Customers Technicians Select a contact Outbo…" at bounding box center [811, 446] width 1180 height 833
click at [381, 271] on div "Back to Dashboard Change Sender ID Customers Technicians Select a contact Outbo…" at bounding box center [811, 446] width 1180 height 833
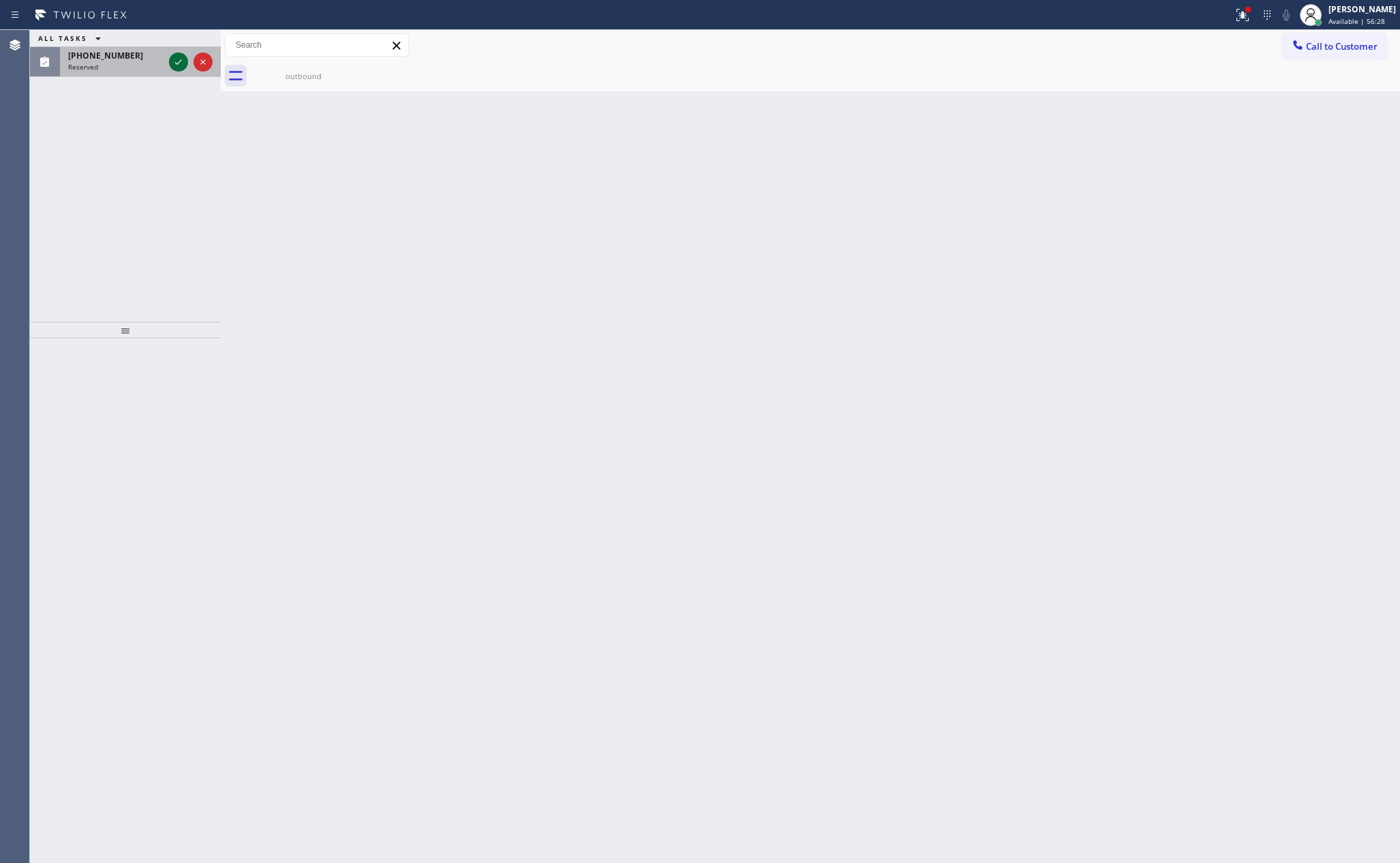
drag, startPoint x: 182, startPoint y: 62, endPoint x: 184, endPoint y: 205, distance: 143.0
click at [182, 66] on icon at bounding box center [179, 62] width 17 height 17
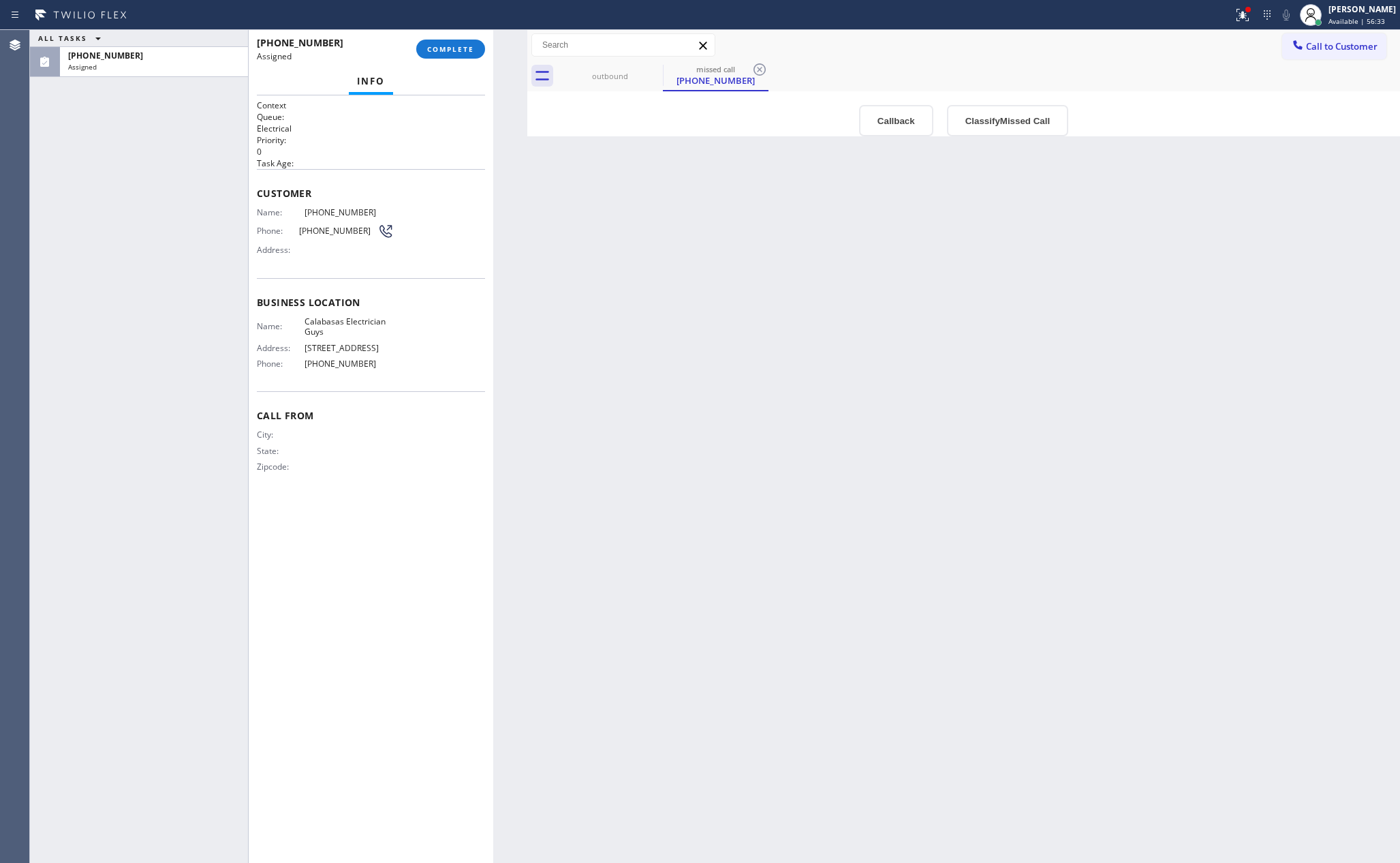
drag, startPoint x: 219, startPoint y: 192, endPoint x: 530, endPoint y: 205, distance: 311.3
click at [528, 205] on div at bounding box center [528, 446] width 0 height 833
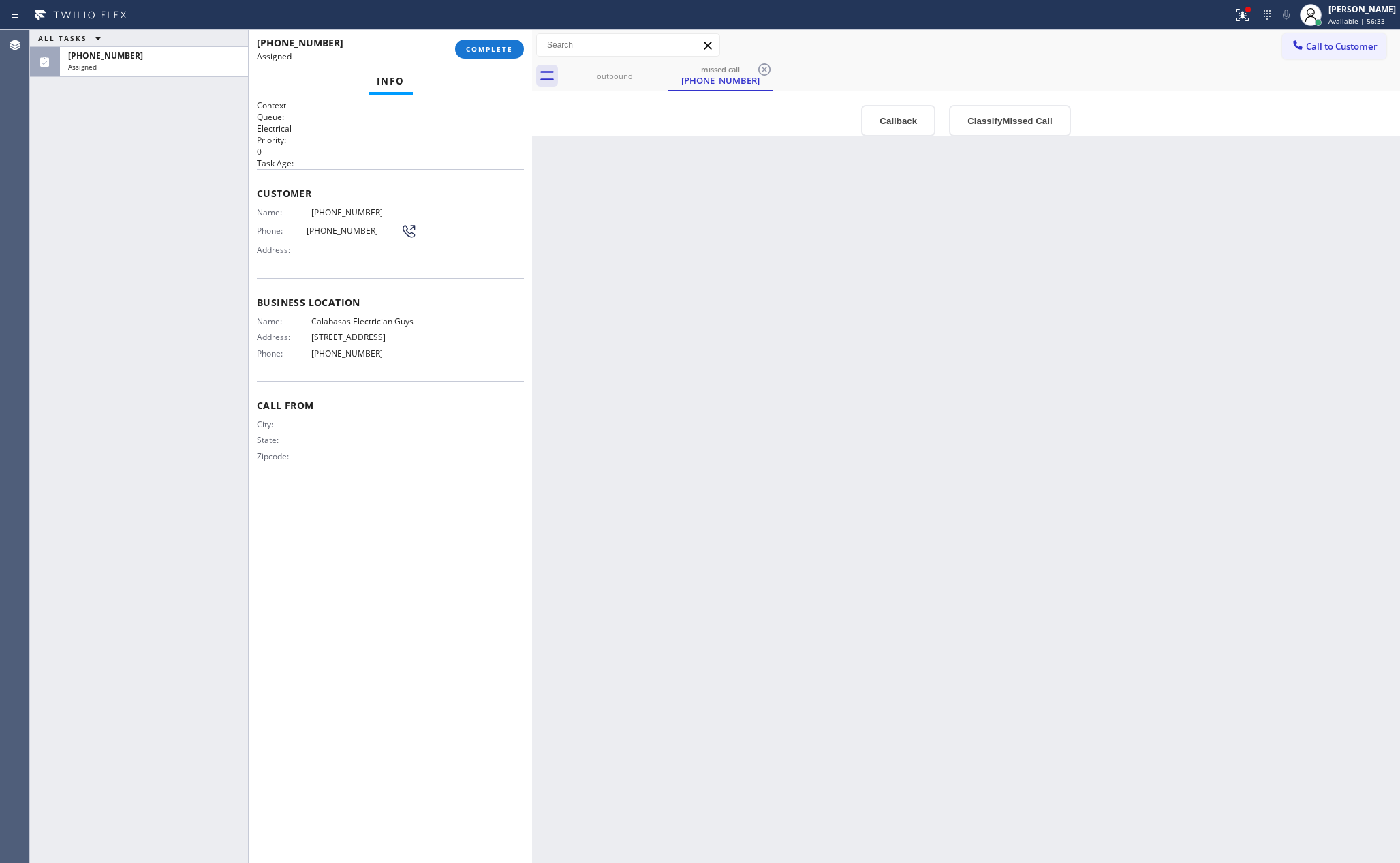
click at [382, 164] on h2 "Task Age:" at bounding box center [390, 163] width 267 height 12
click at [767, 272] on div "Back to Dashboard Change Sender ID Customers Technicians Select a contact Outbo…" at bounding box center [966, 446] width 868 height 833
click at [928, 122] on button "Callback" at bounding box center [899, 120] width 75 height 31
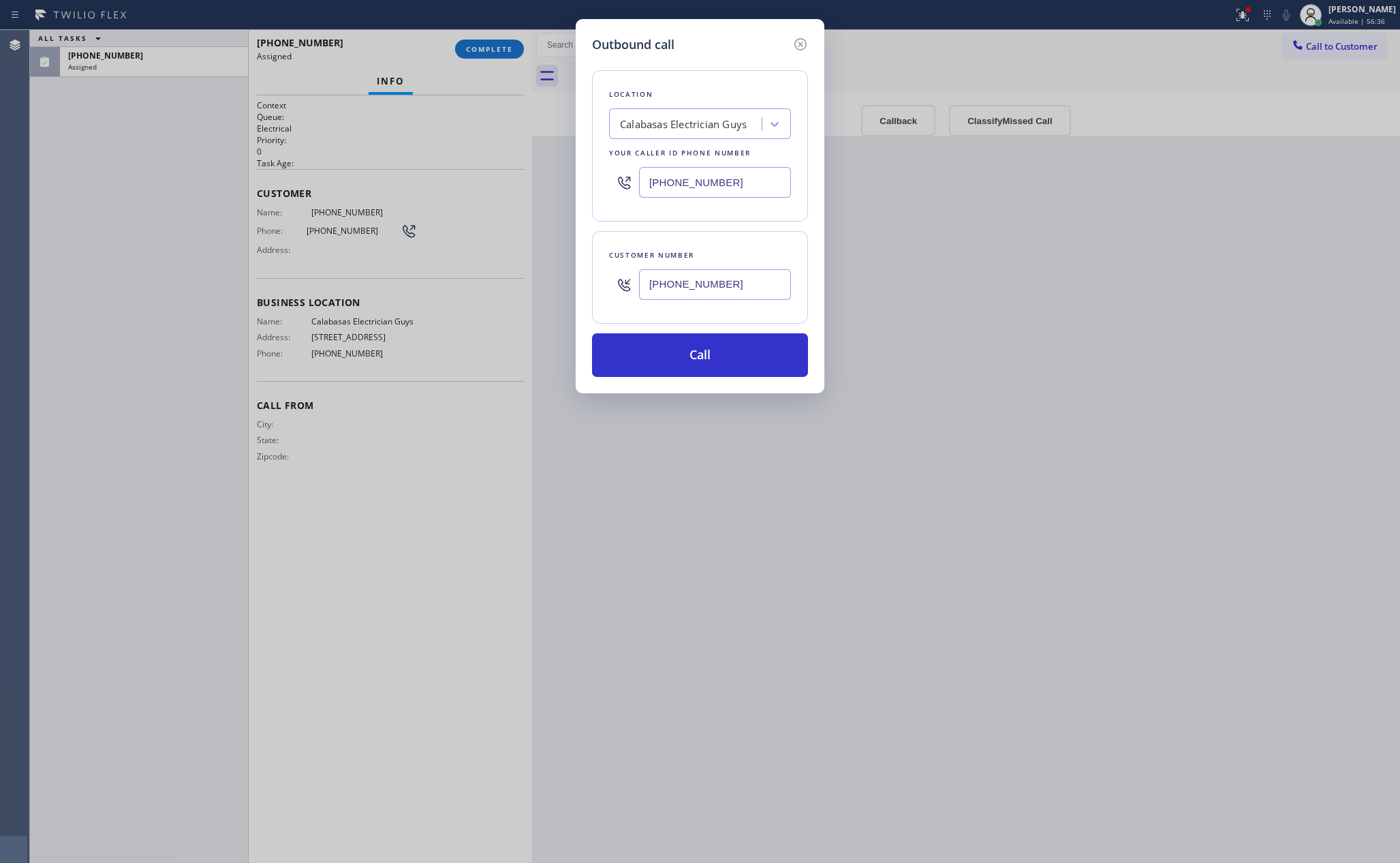
click at [914, 168] on div "Outbound call Location [GEOGRAPHIC_DATA] Electrician Guys Your caller id phone …" at bounding box center [700, 431] width 1400 height 863
click at [716, 342] on button "Call" at bounding box center [700, 354] width 216 height 44
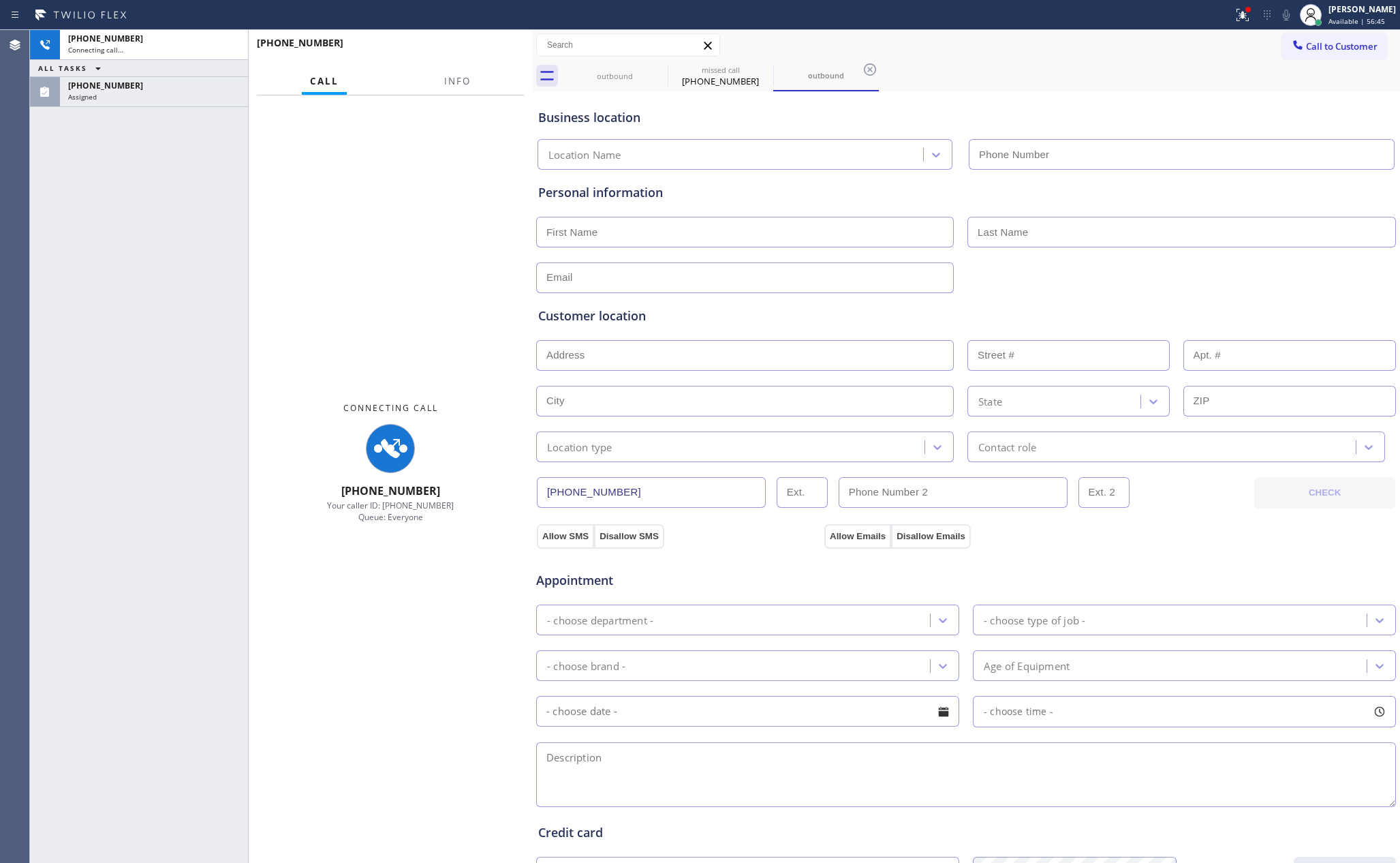
type input "[PHONE_NUMBER]"
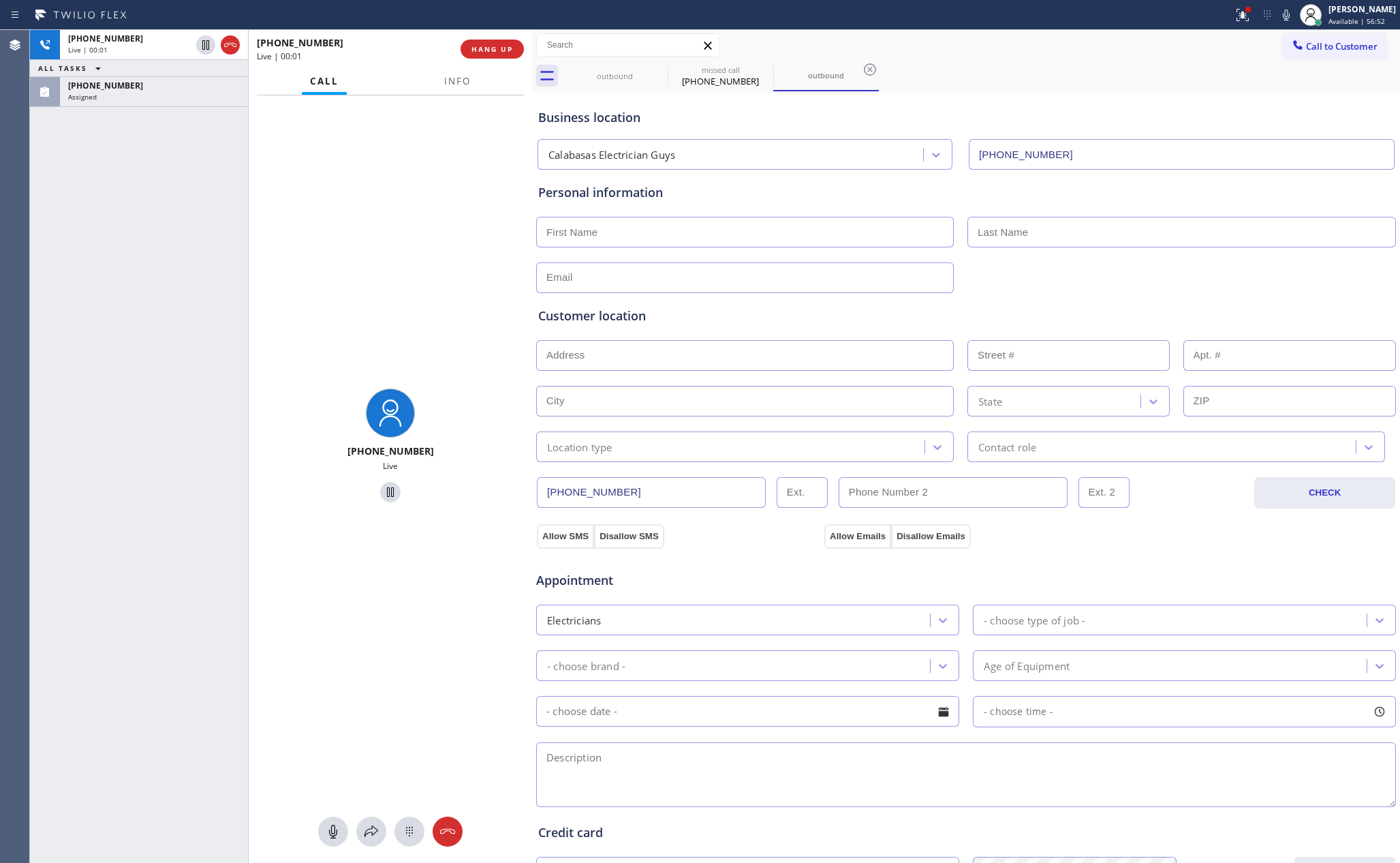
click at [354, 216] on div "[PHONE_NUMBER] Live" at bounding box center [390, 448] width 283 height 705
click at [222, 45] on icon at bounding box center [231, 45] width 17 height 17
click at [231, 201] on div "[PHONE_NUMBER] Live | 00:03 ALL TASKS ALL TASKS ACTIVE TASKS TASKS IN WRAP UP […" at bounding box center [139, 446] width 218 height 833
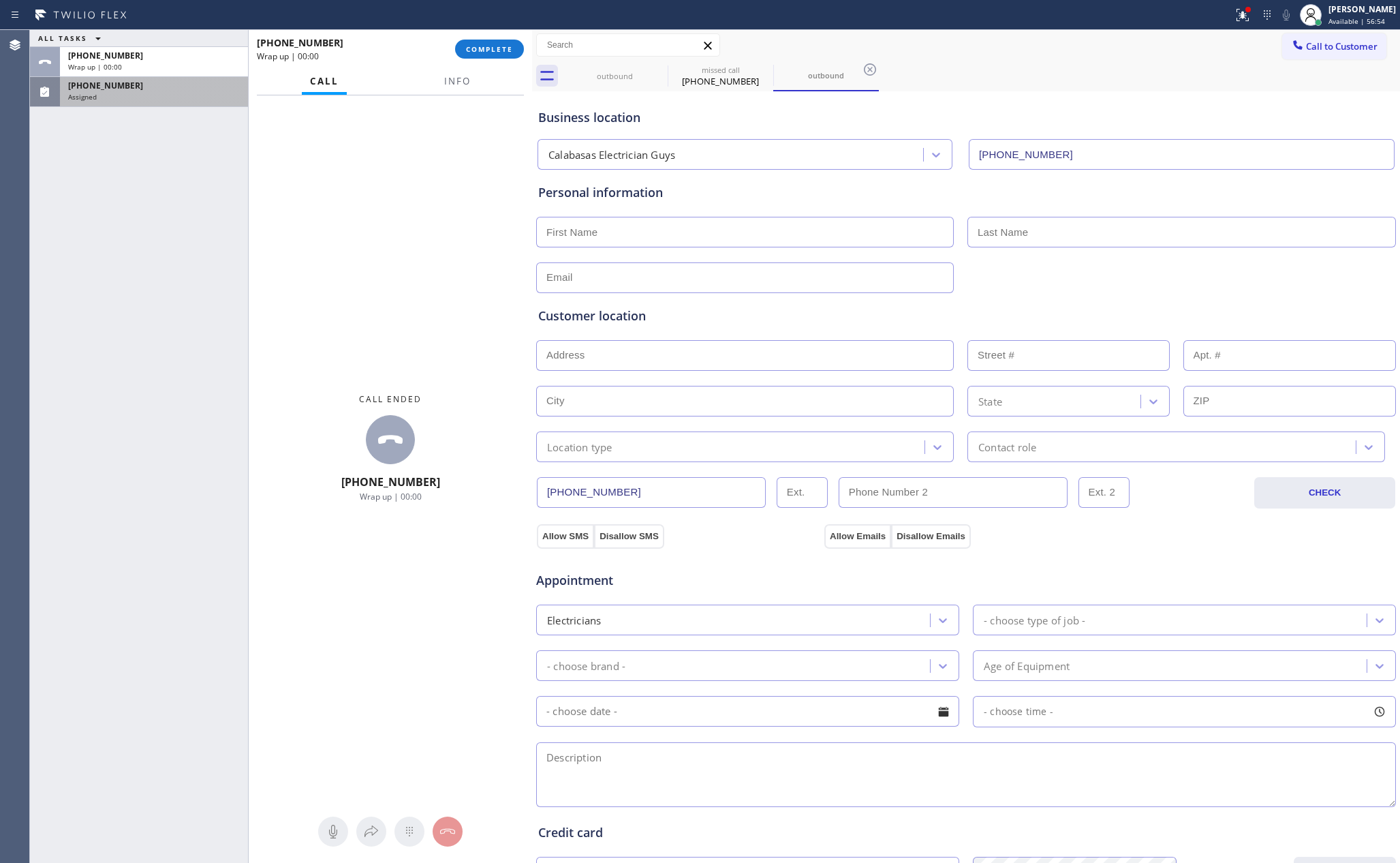
click at [233, 99] on div "Assigned" at bounding box center [154, 97] width 172 height 10
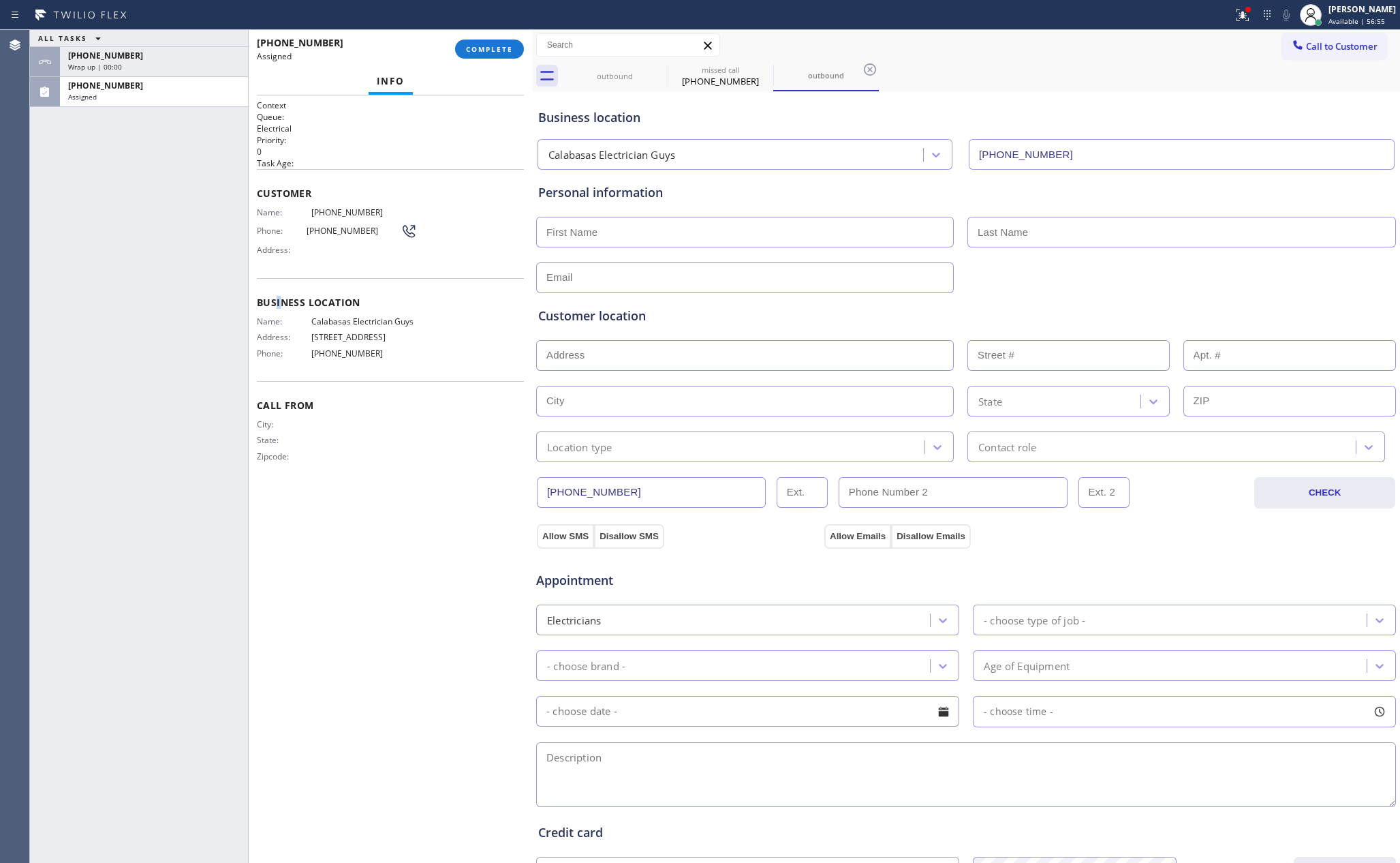
drag, startPoint x: 280, startPoint y: 310, endPoint x: 262, endPoint y: 250, distance: 62.6
click at [278, 287] on div "Business location Name: Calabasas Electrician Guys Address: [STREET_ADDRESS] Ph…" at bounding box center [390, 329] width 267 height 103
click at [513, 54] on button "COMPLETE" at bounding box center [490, 49] width 69 height 19
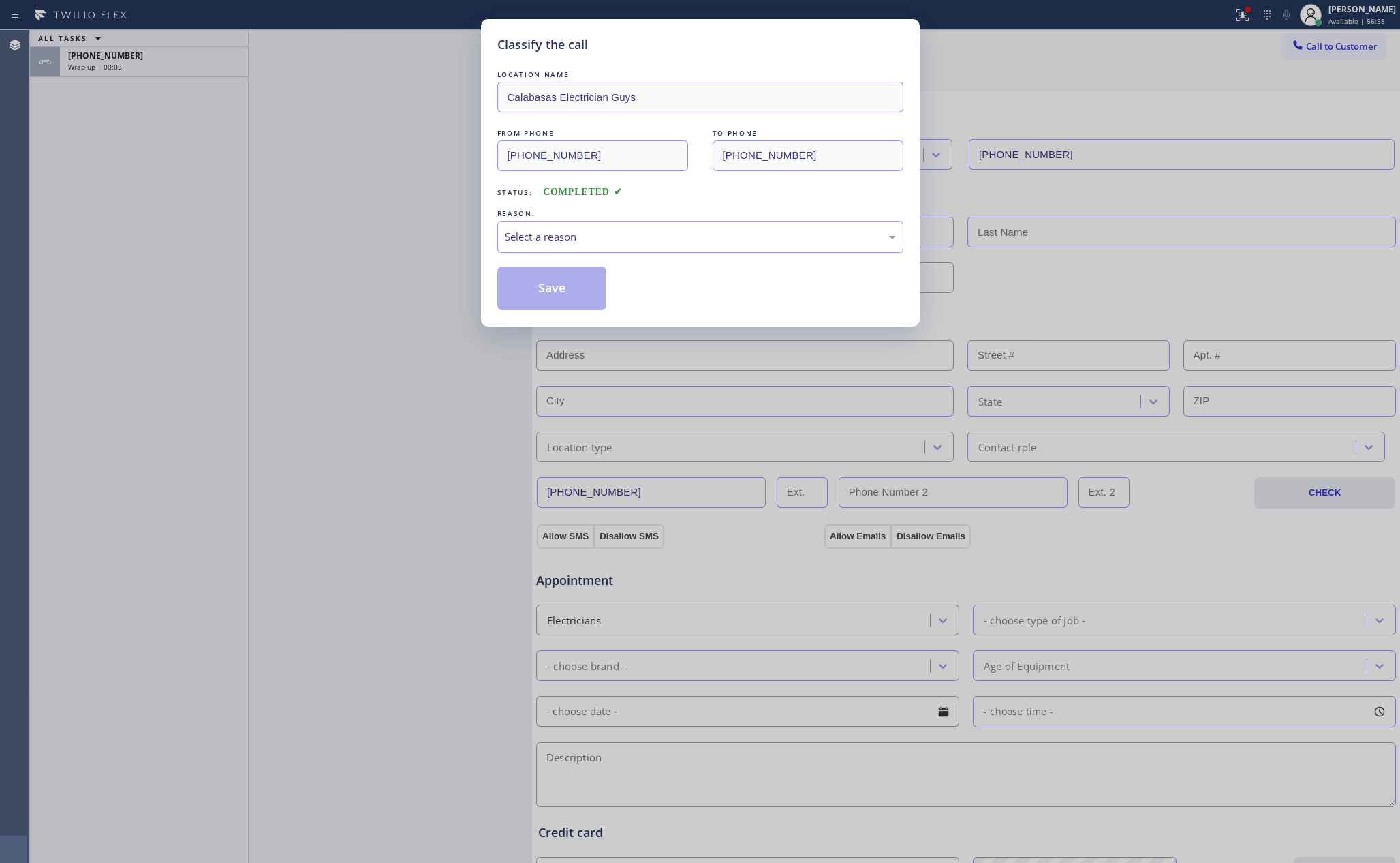
click at [548, 227] on div "Select a reason" at bounding box center [700, 237] width 406 height 32
click at [528, 293] on button "Save" at bounding box center [552, 288] width 110 height 44
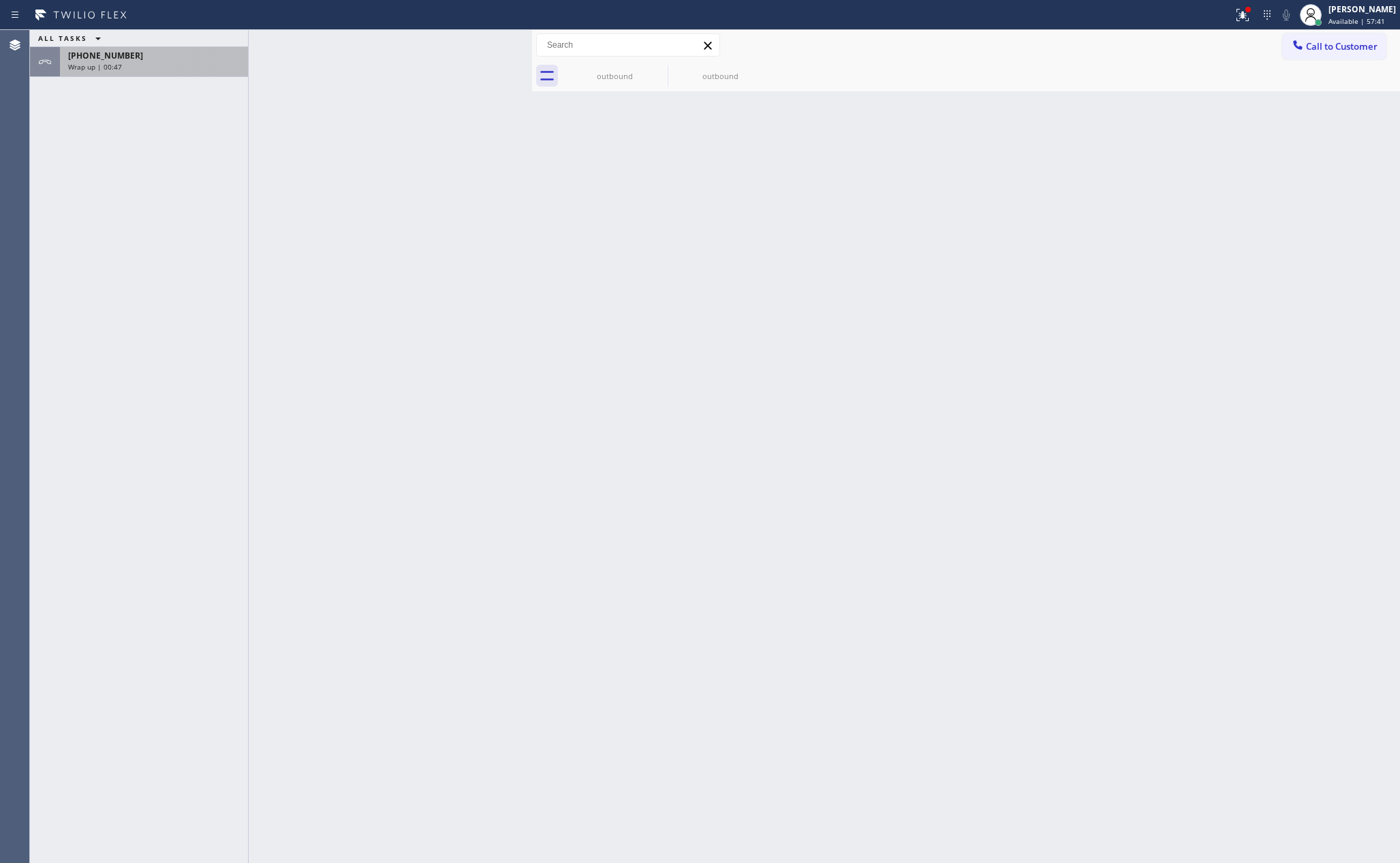
click at [190, 59] on div "[PHONE_NUMBER]" at bounding box center [154, 55] width 172 height 12
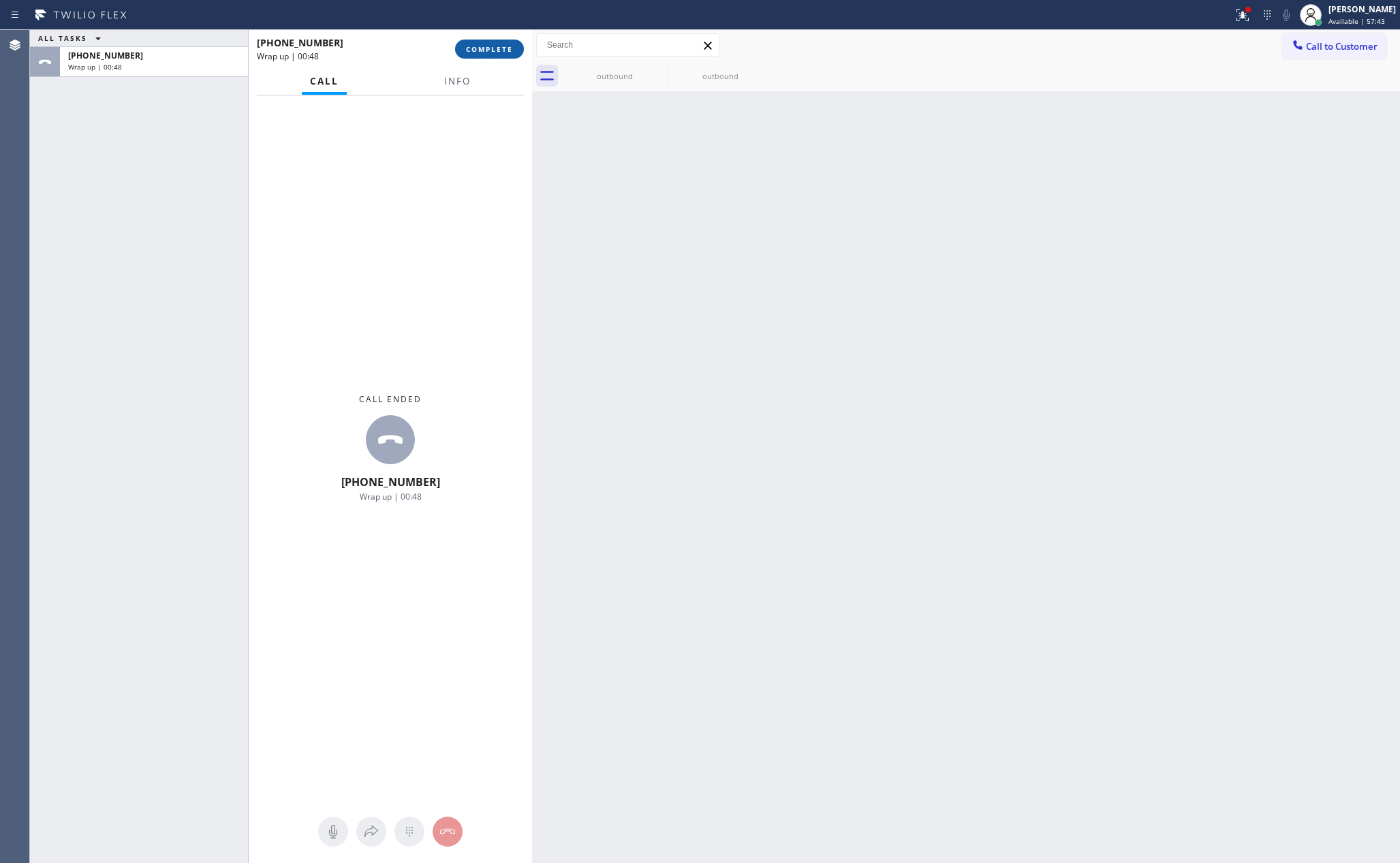
click at [490, 56] on button "COMPLETE" at bounding box center [490, 49] width 69 height 19
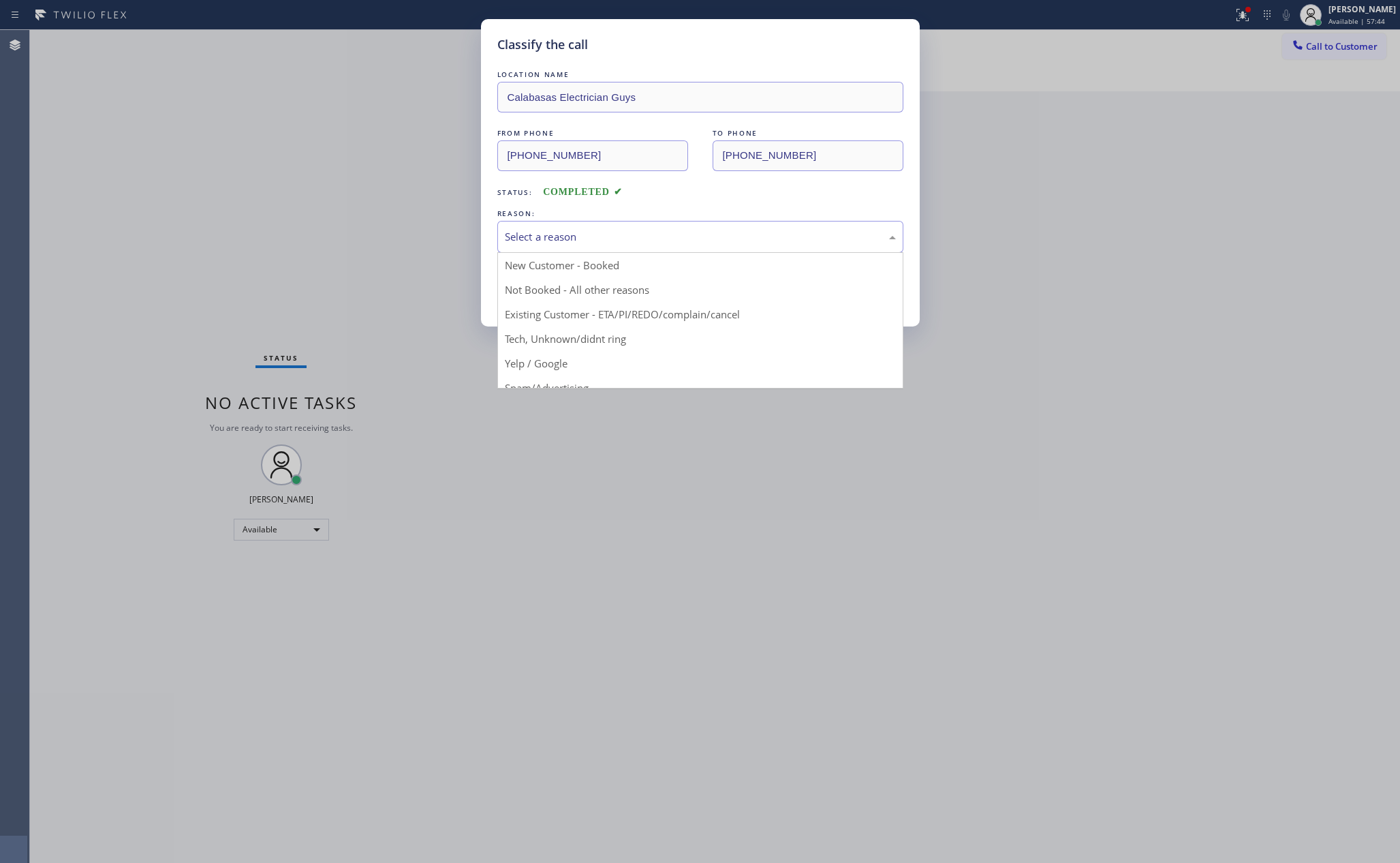
click at [620, 243] on div "Select a reason" at bounding box center [700, 236] width 391 height 16
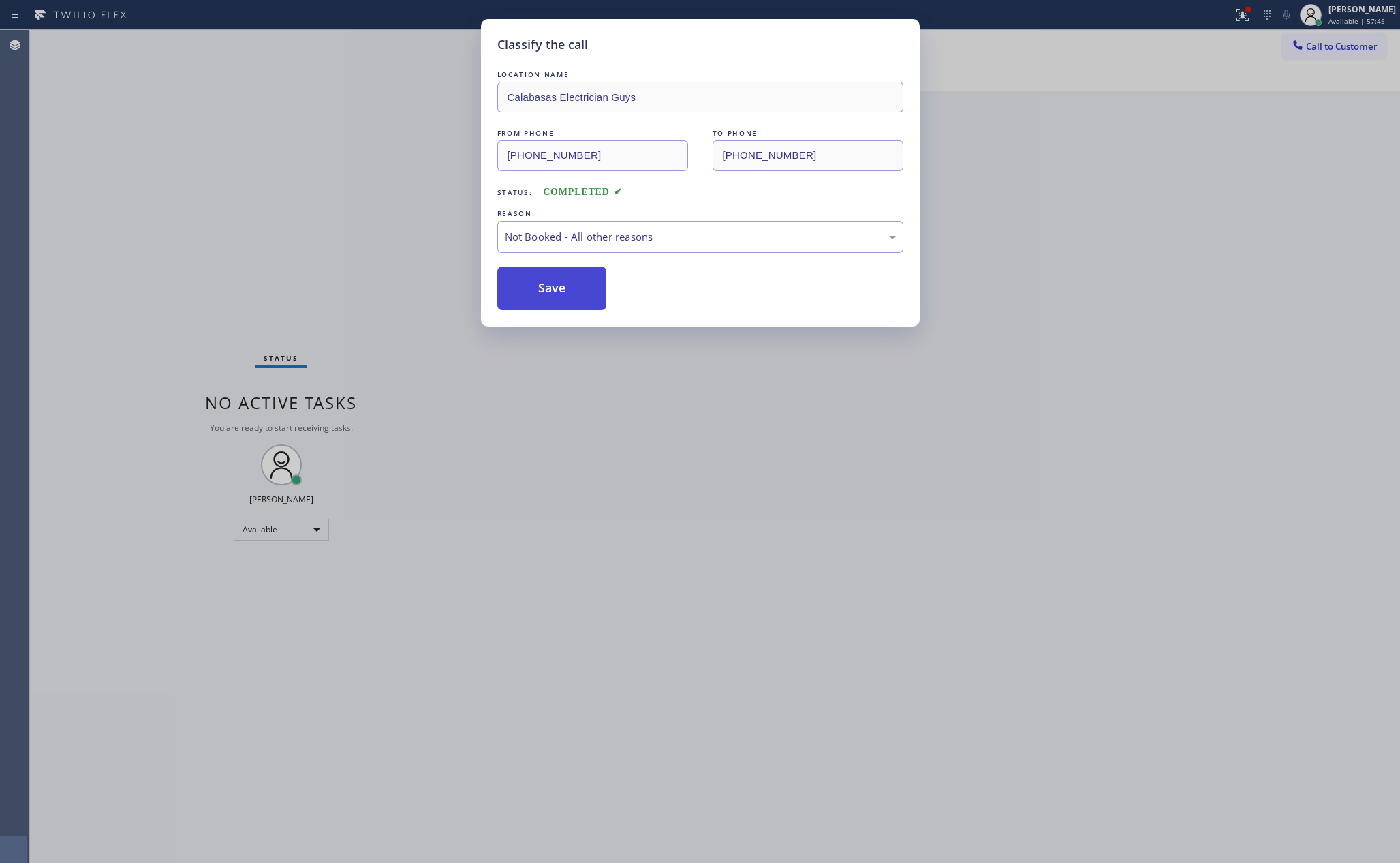
click at [575, 293] on button "Save" at bounding box center [552, 288] width 110 height 44
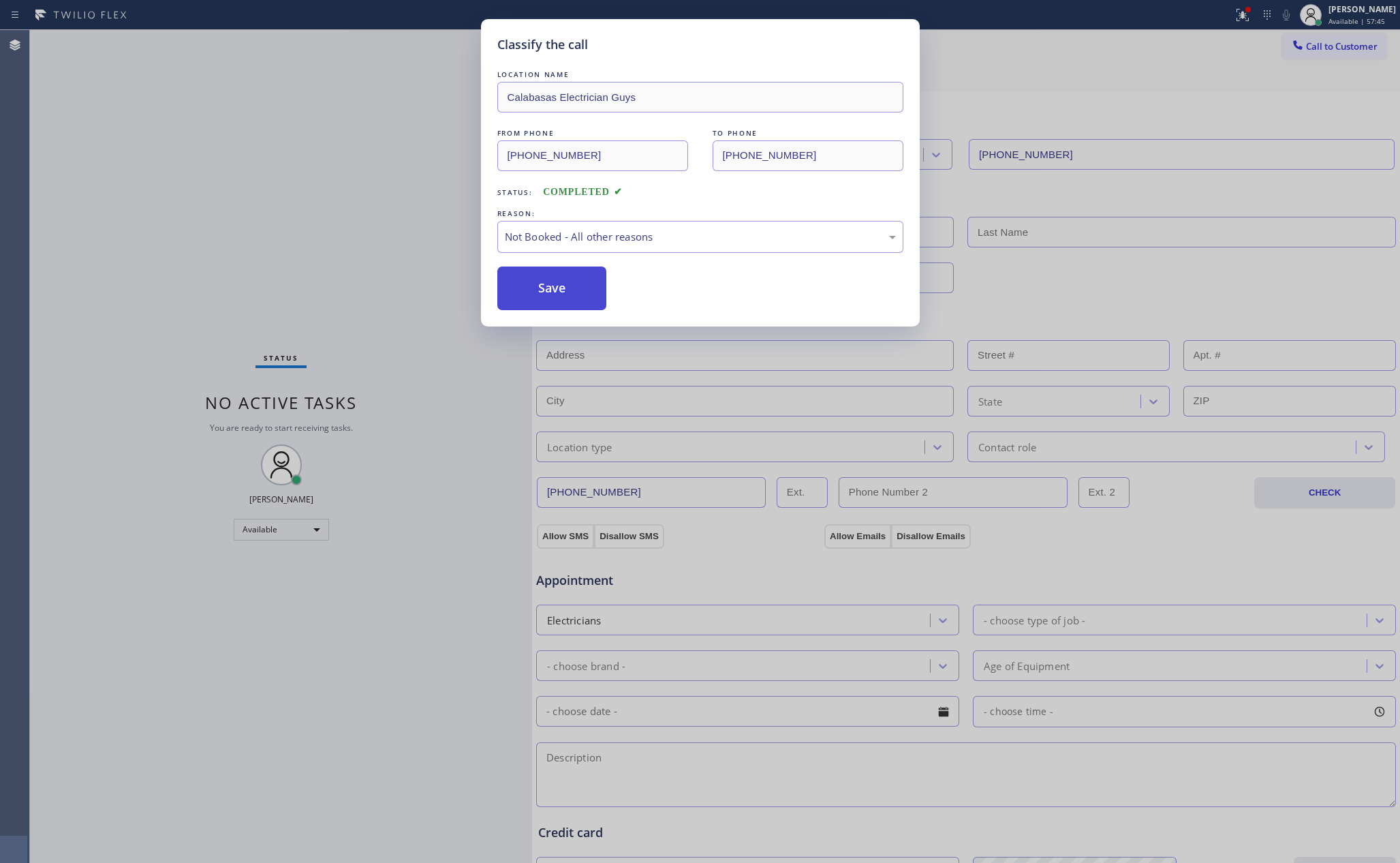
click at [575, 291] on button "Save" at bounding box center [552, 288] width 110 height 44
click at [575, 289] on button "Save" at bounding box center [552, 288] width 110 height 44
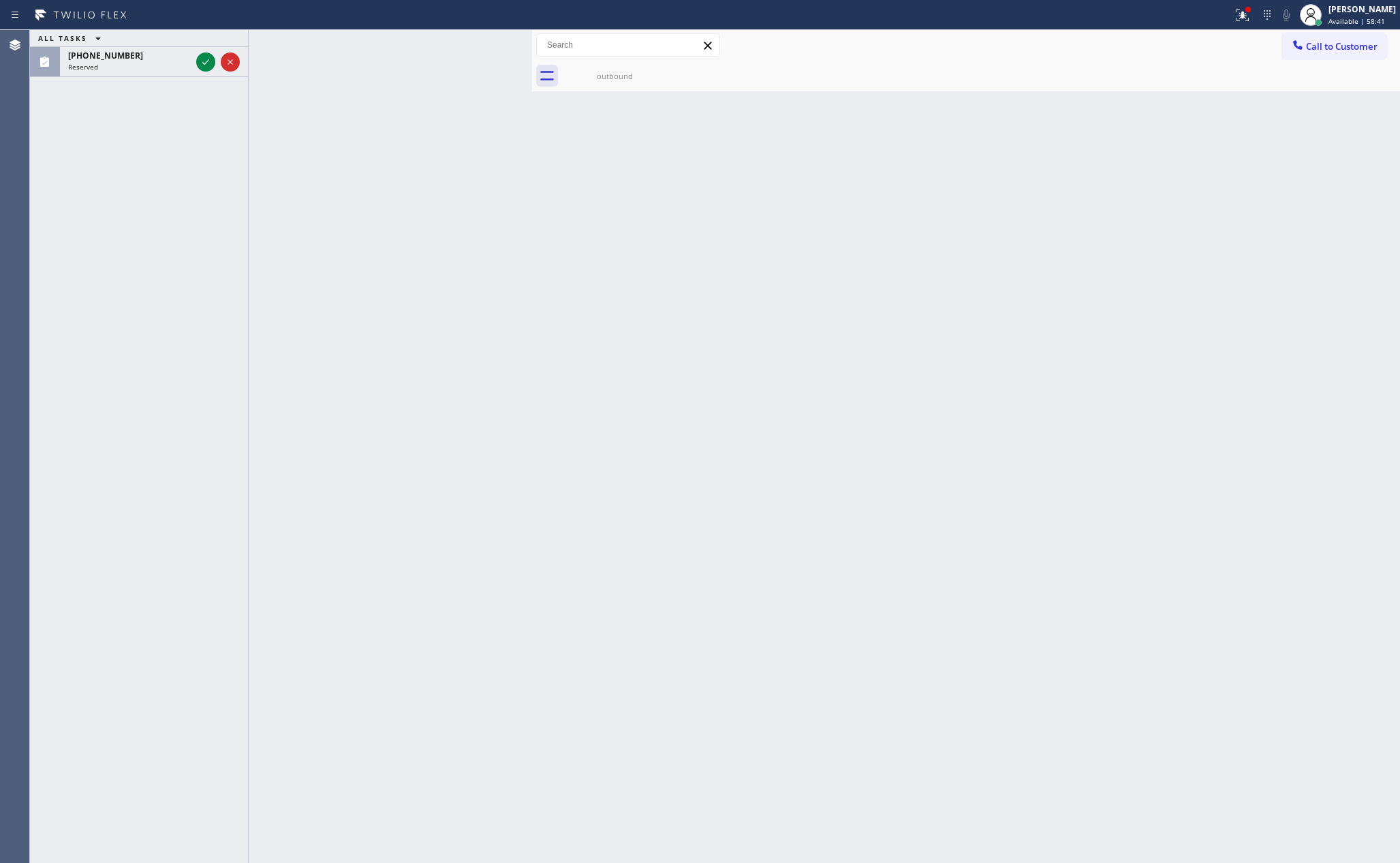
drag, startPoint x: 201, startPoint y: 190, endPoint x: 189, endPoint y: 104, distance: 86.8
click at [200, 190] on div "ALL TASKS ALL TASKS ACTIVE TASKS TASKS IN WRAP UP [PHONE_NUMBER] Reserved" at bounding box center [139, 446] width 218 height 833
click at [205, 62] on icon at bounding box center [206, 62] width 17 height 17
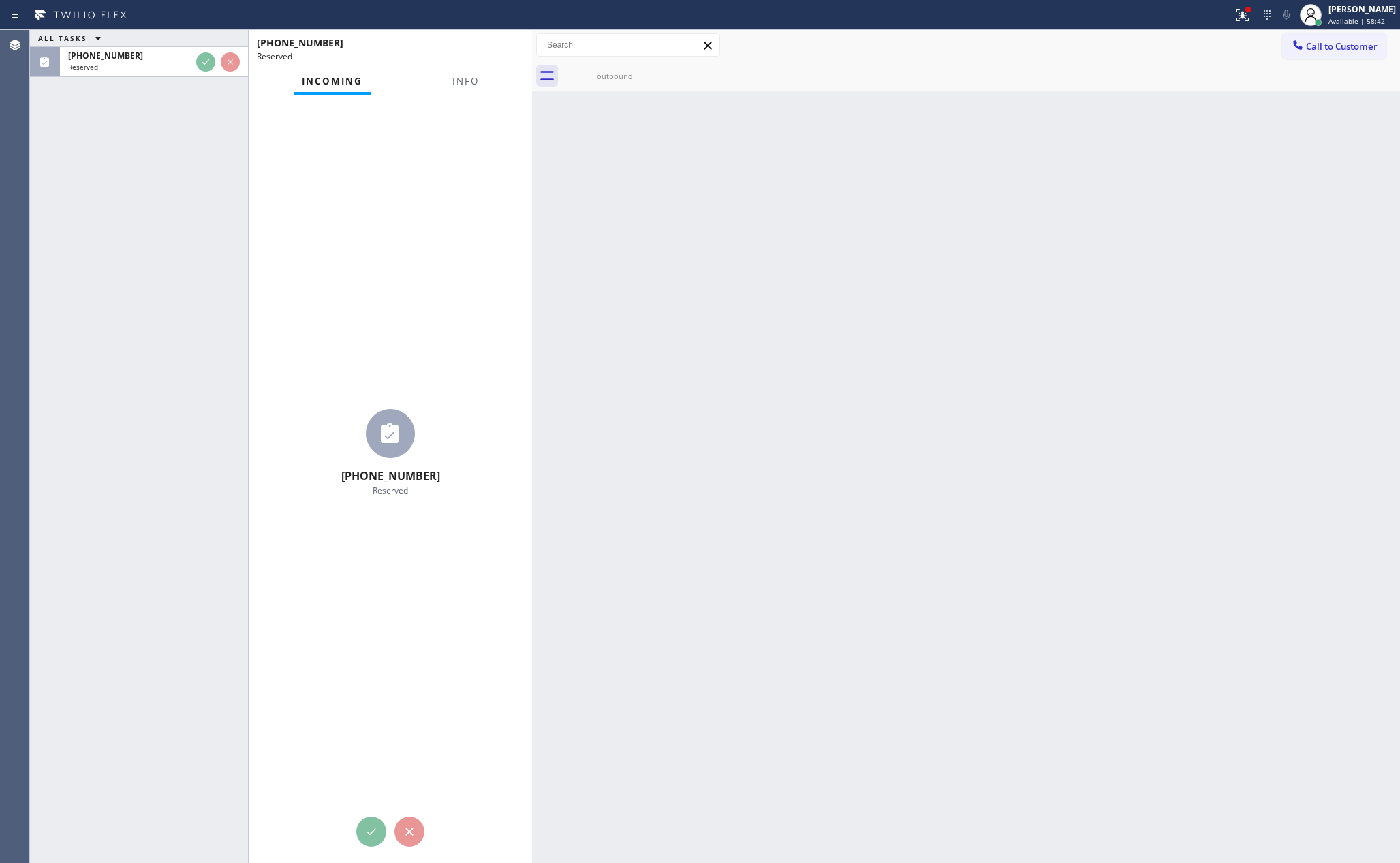
click at [171, 315] on div "ALL TASKS ALL TASKS ACTIVE TASKS TASKS IN WRAP UP [PHONE_NUMBER] Reserved" at bounding box center [139, 446] width 218 height 833
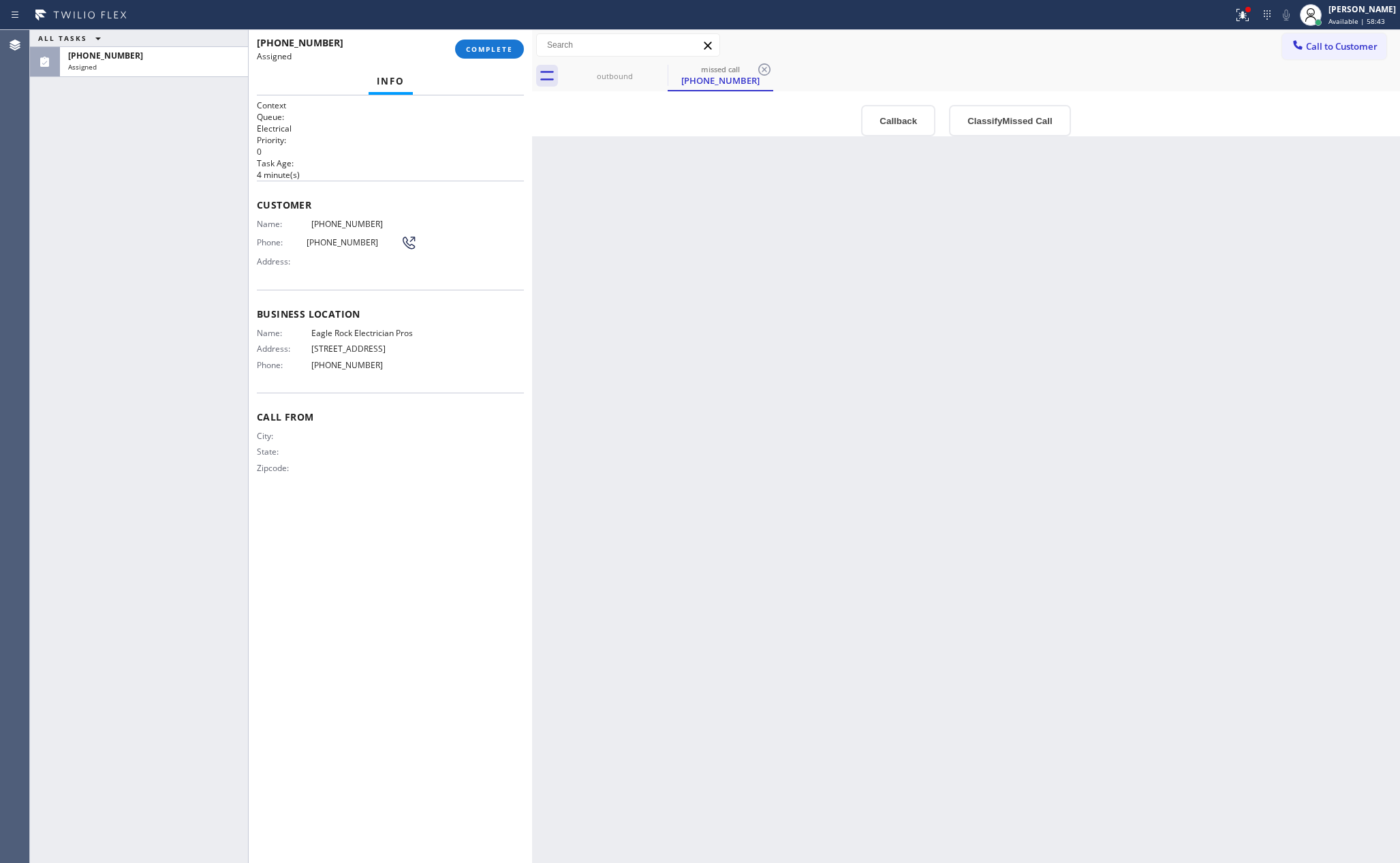
drag, startPoint x: 775, startPoint y: 314, endPoint x: 802, endPoint y: 310, distance: 27.3
click at [779, 307] on div "Back to Dashboard Change Sender ID Customers Technicians Select a contact Outbo…" at bounding box center [966, 446] width 868 height 833
click at [888, 131] on button "Callback" at bounding box center [899, 120] width 75 height 31
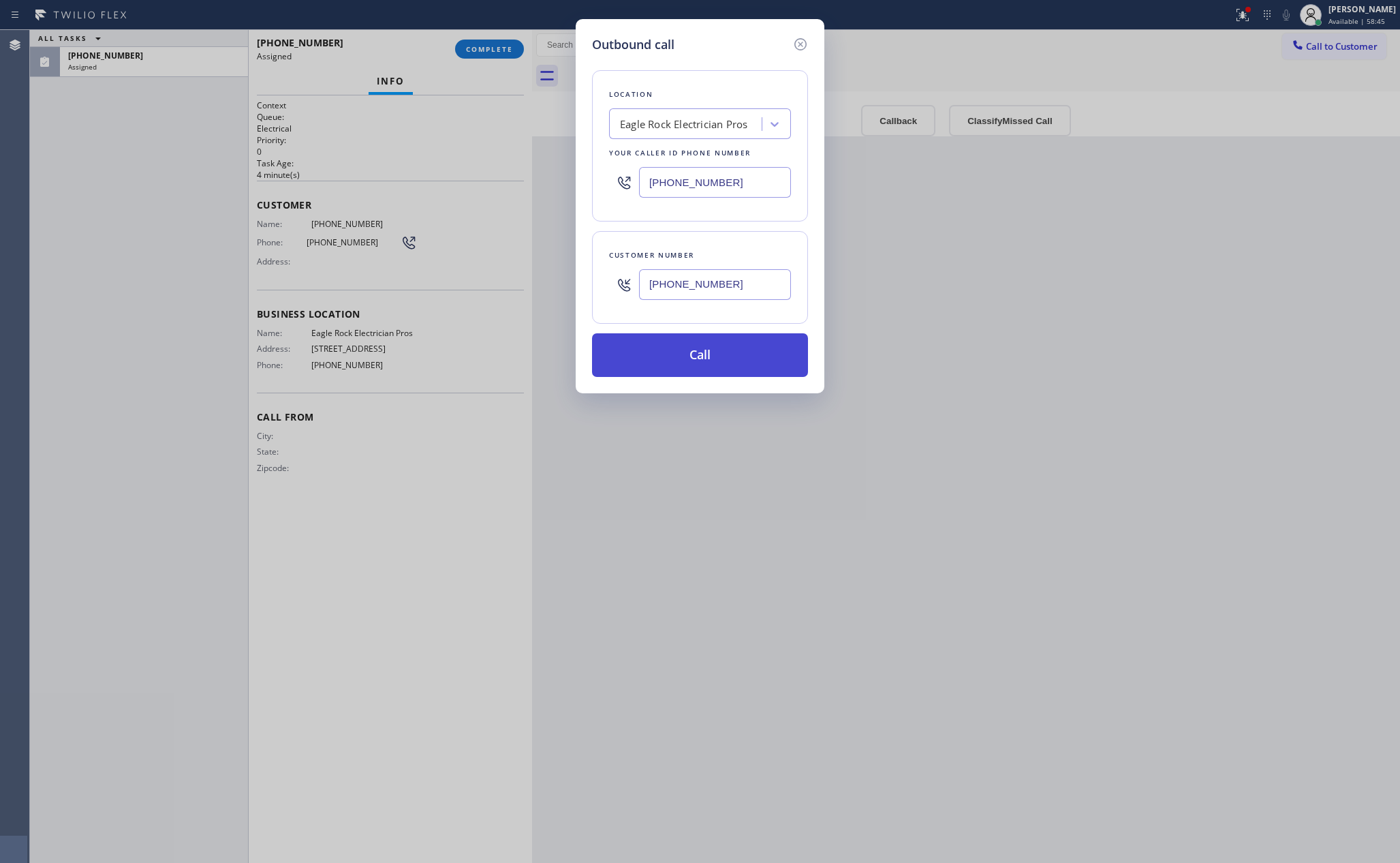
click at [713, 348] on button "Call" at bounding box center [700, 354] width 216 height 44
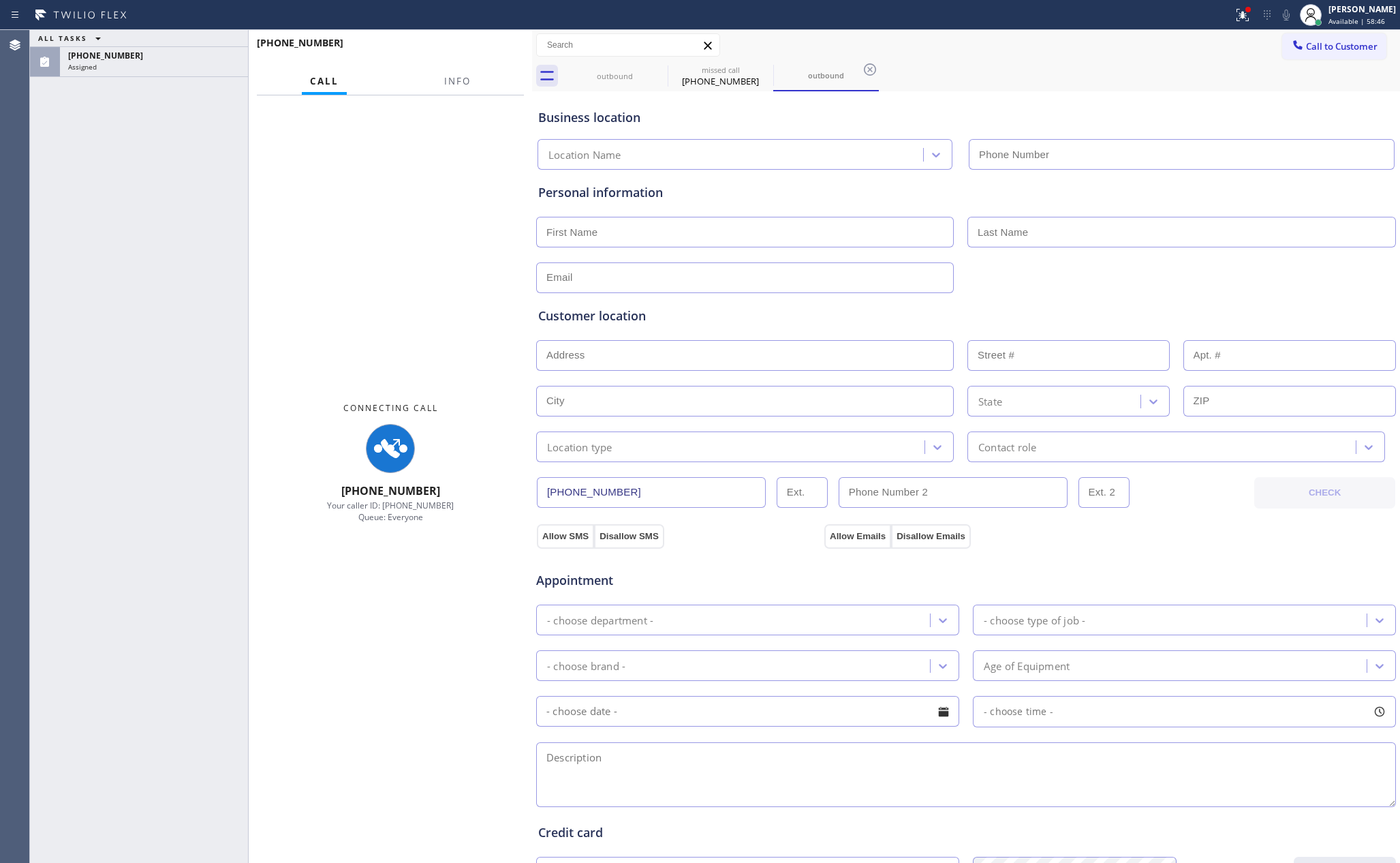
type input "[PHONE_NUMBER]"
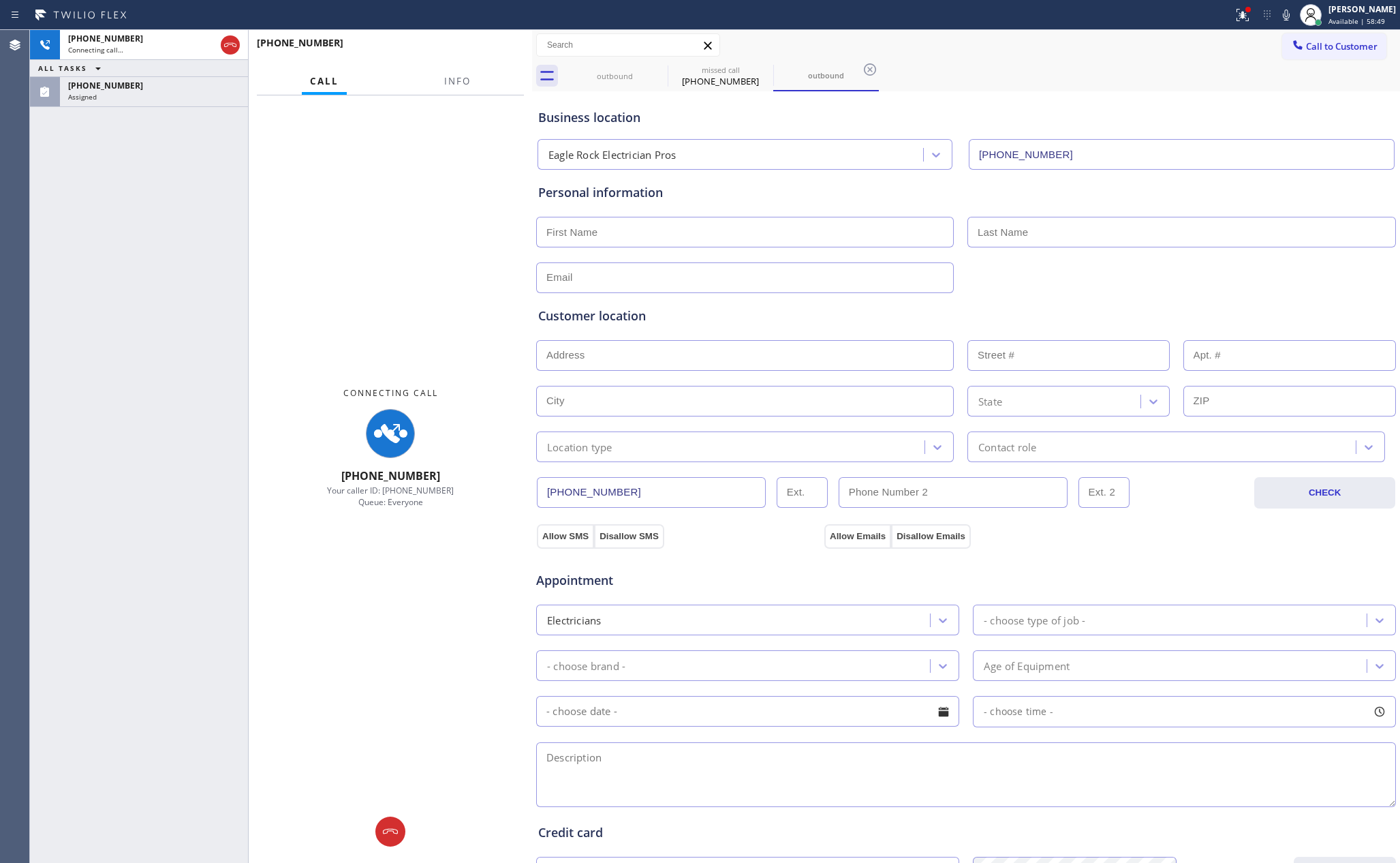
click at [407, 247] on div "Connecting Call [PHONE_NUMBER] Your caller ID: [PHONE_NUMBER] Queue: Everyone" at bounding box center [390, 448] width 283 height 705
drag, startPoint x: 155, startPoint y: 191, endPoint x: 180, endPoint y: 180, distance: 27.3
click at [173, 184] on div "[PHONE_NUMBER] Connecting call… ALL TASKS ALL TASKS ACTIVE TASKS TASKS IN WRAP …" at bounding box center [139, 446] width 218 height 833
click at [233, 44] on icon at bounding box center [231, 45] width 17 height 17
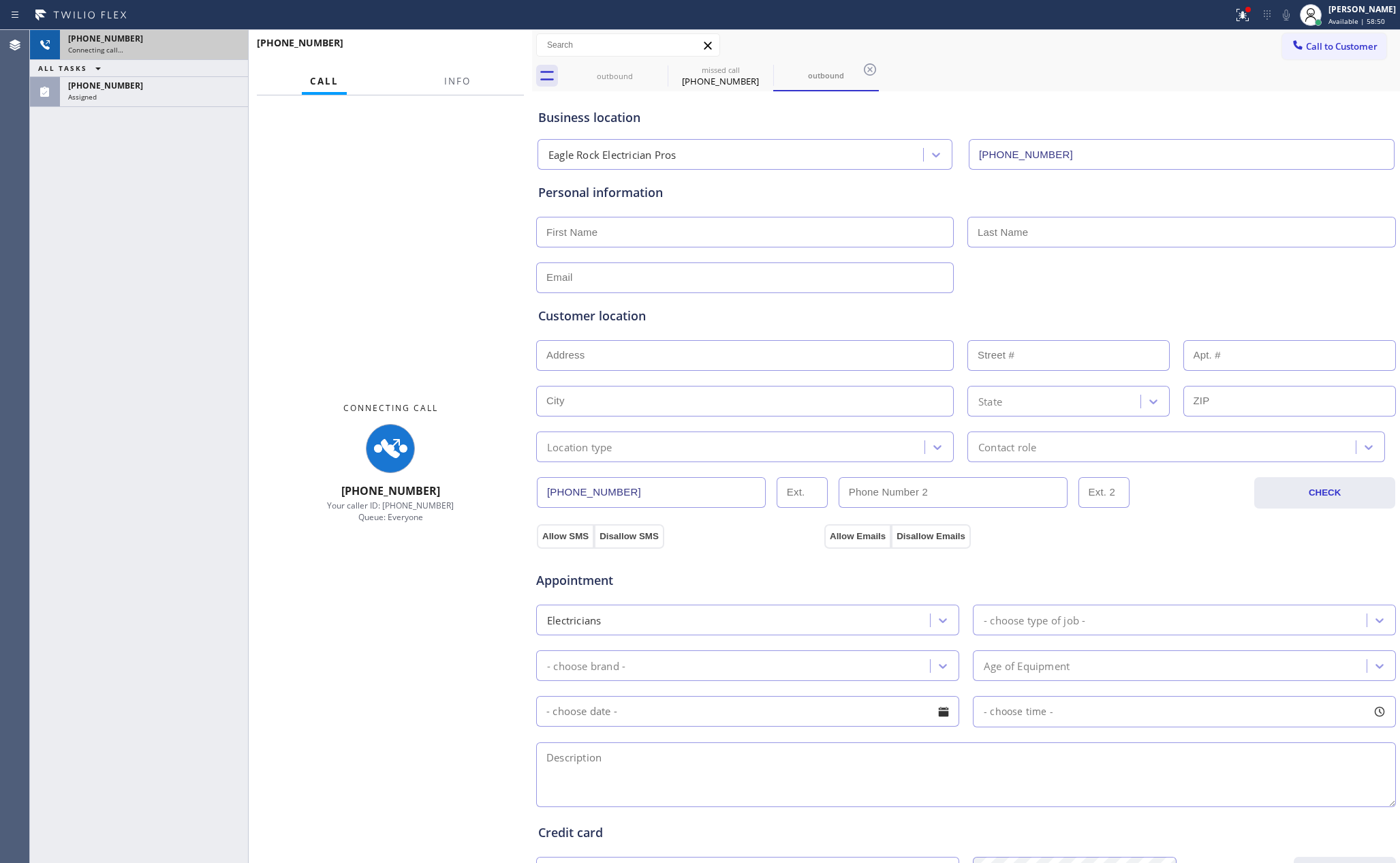
drag, startPoint x: 194, startPoint y: 263, endPoint x: 464, endPoint y: 374, distance: 291.9
click at [225, 288] on div "[PHONE_NUMBER] Connecting call… ALL TASKS ALL TASKS ACTIVE TASKS TASKS IN WRAP …" at bounding box center [139, 446] width 218 height 833
click at [436, 341] on div "[PHONE_NUMBER] Call Info Connecting Call [PHONE_NUMBER] Your caller ID: [PHONE_…" at bounding box center [390, 446] width 283 height 833
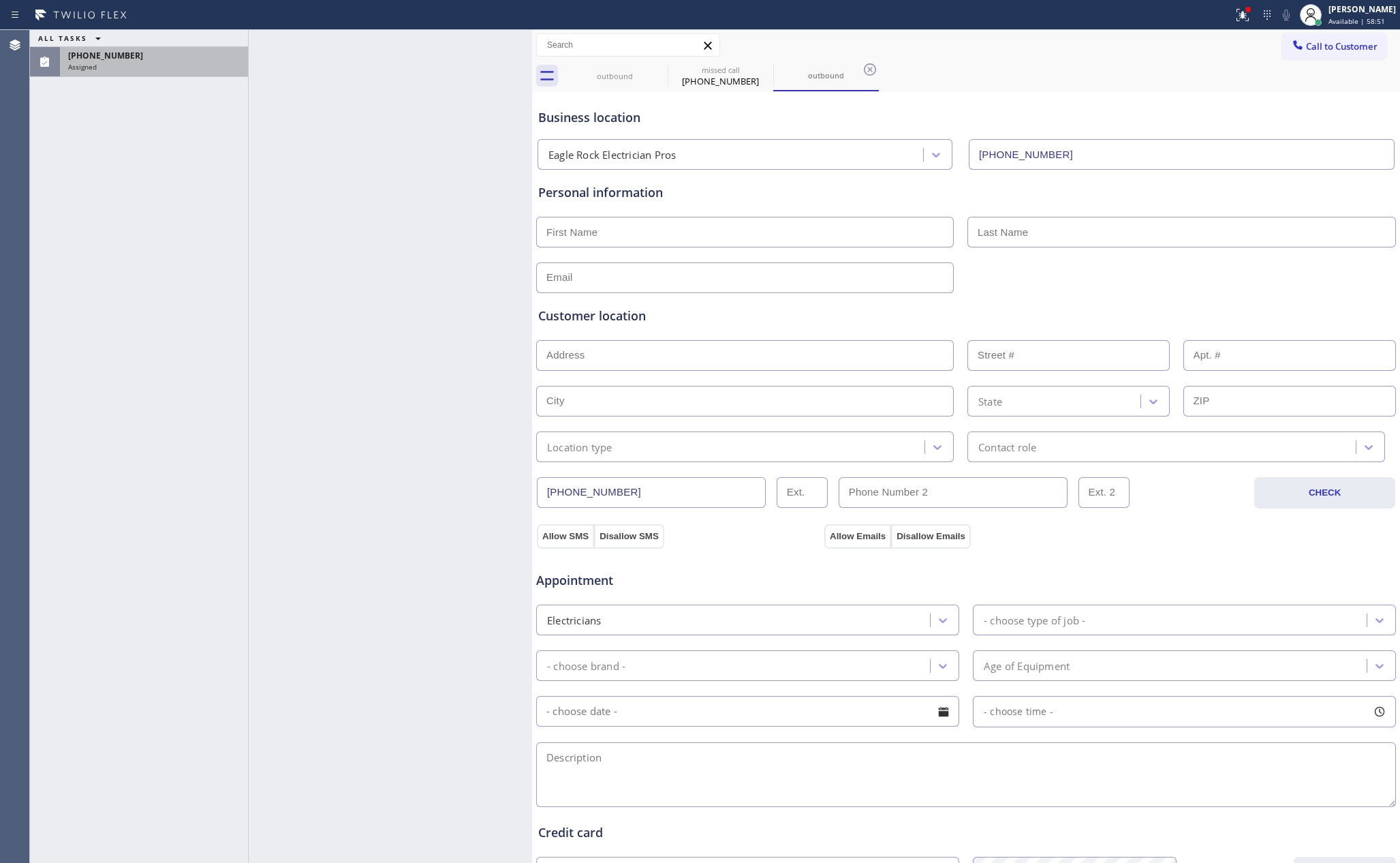
click at [215, 66] on div "Assigned" at bounding box center [154, 67] width 172 height 10
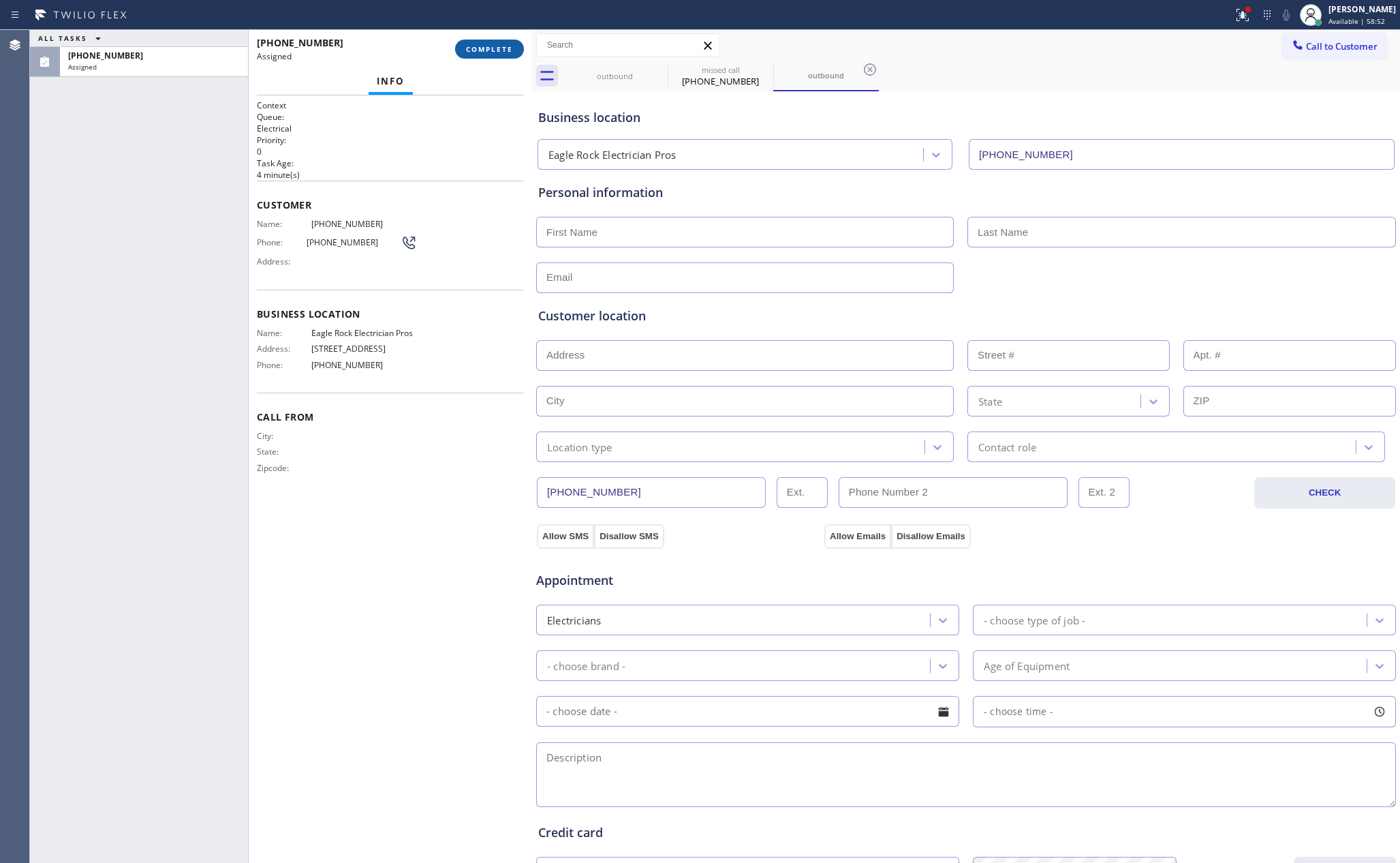
click at [495, 43] on button "COMPLETE" at bounding box center [490, 49] width 69 height 19
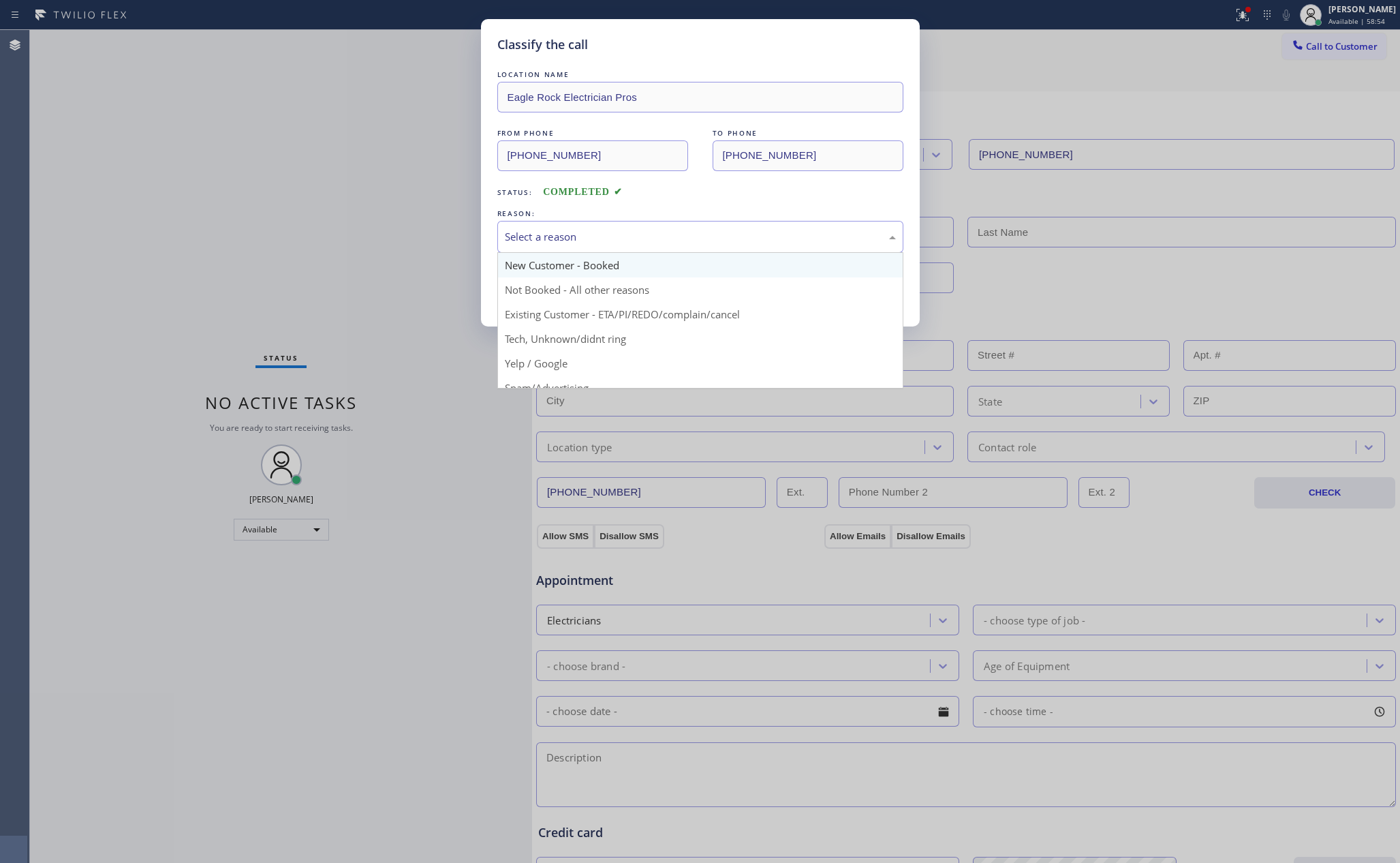
drag, startPoint x: 575, startPoint y: 244, endPoint x: 577, endPoint y: 260, distance: 16.1
click at [575, 252] on div "Select a reason" at bounding box center [700, 237] width 406 height 32
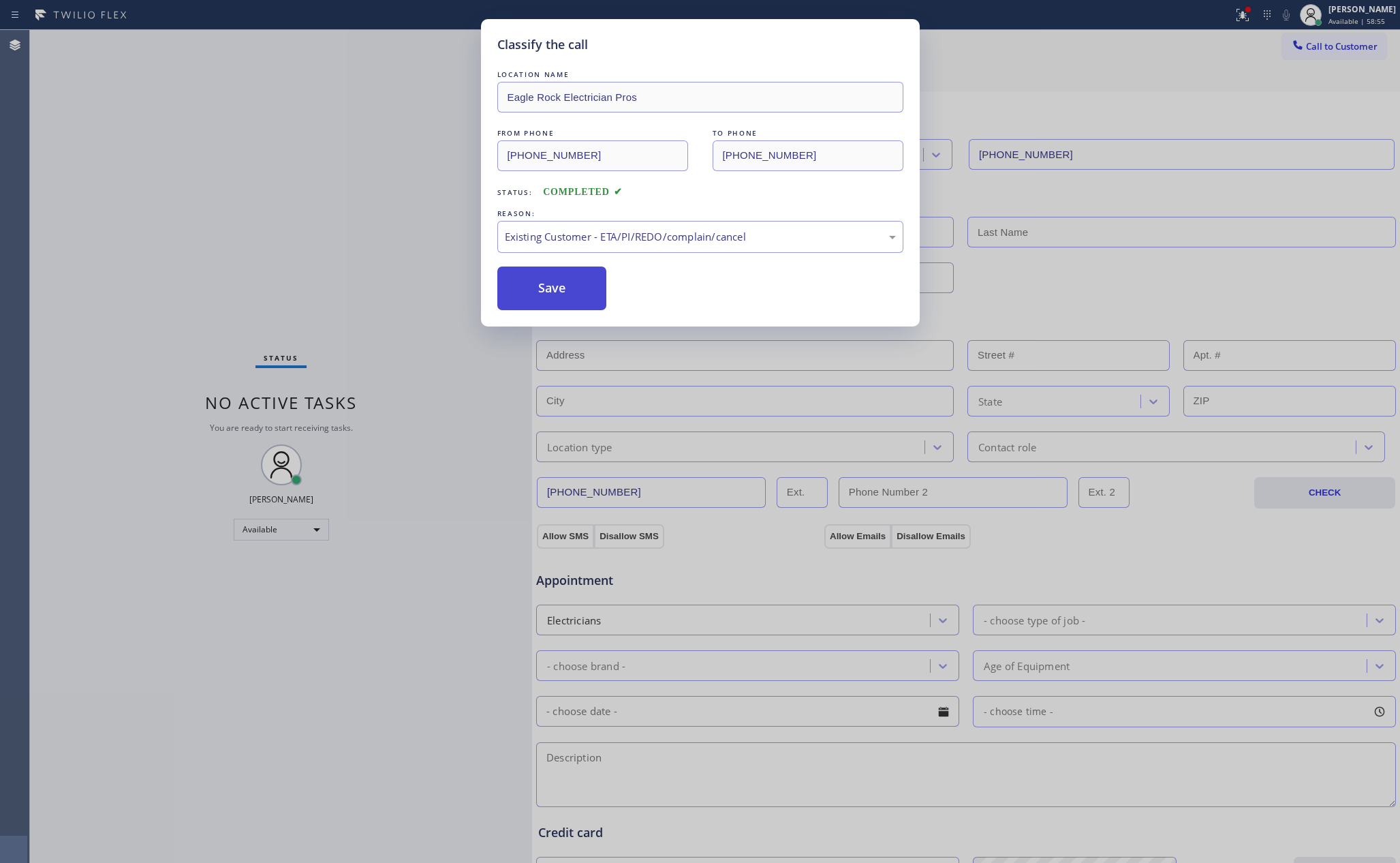
click at [587, 299] on button "Save" at bounding box center [552, 288] width 110 height 44
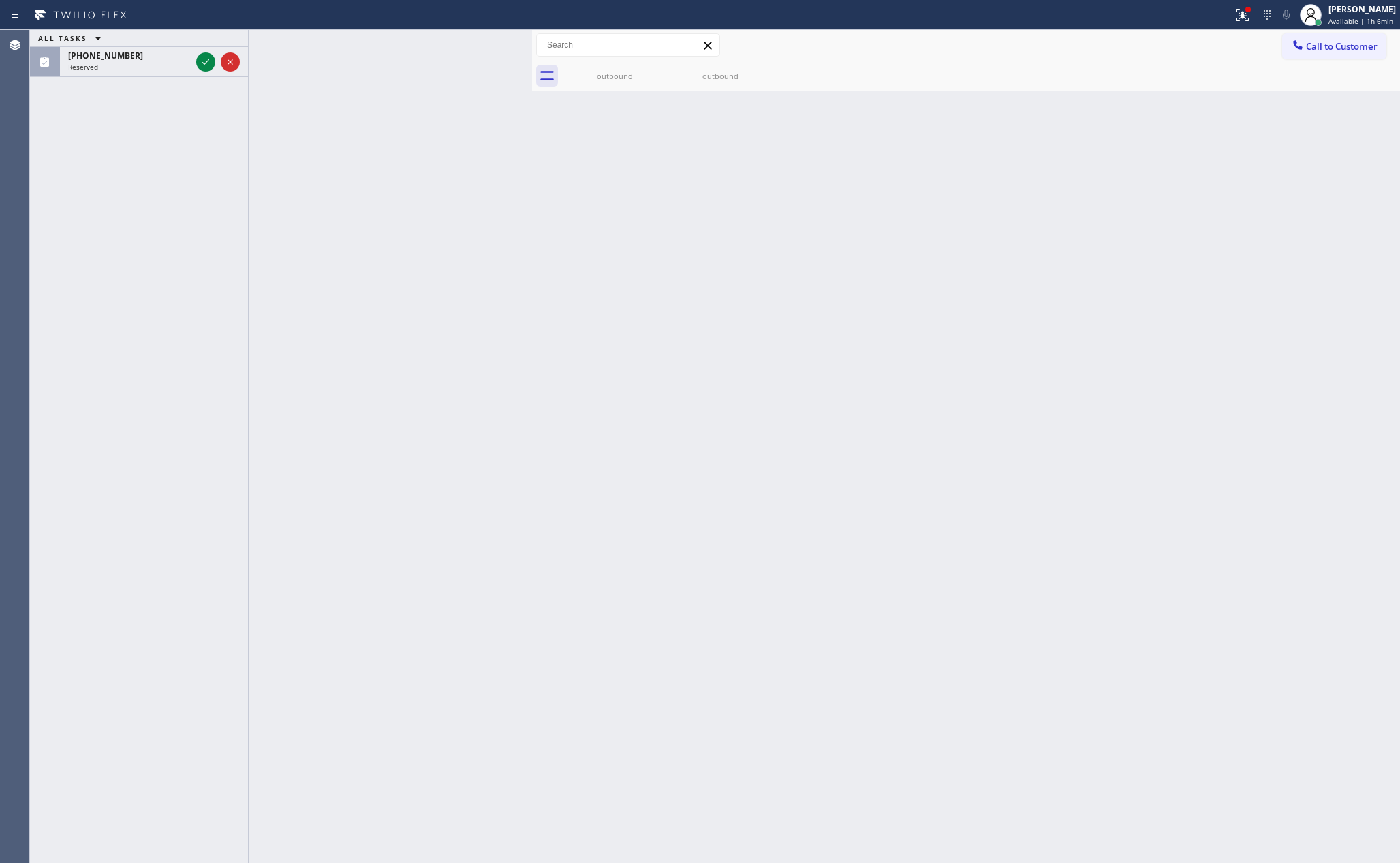
click at [144, 127] on div "ALL TASKS ALL TASKS ACTIVE TASKS TASKS IN WRAP UP [PHONE_NUMBER] Reserved" at bounding box center [139, 446] width 218 height 833
click at [207, 61] on icon at bounding box center [206, 62] width 17 height 17
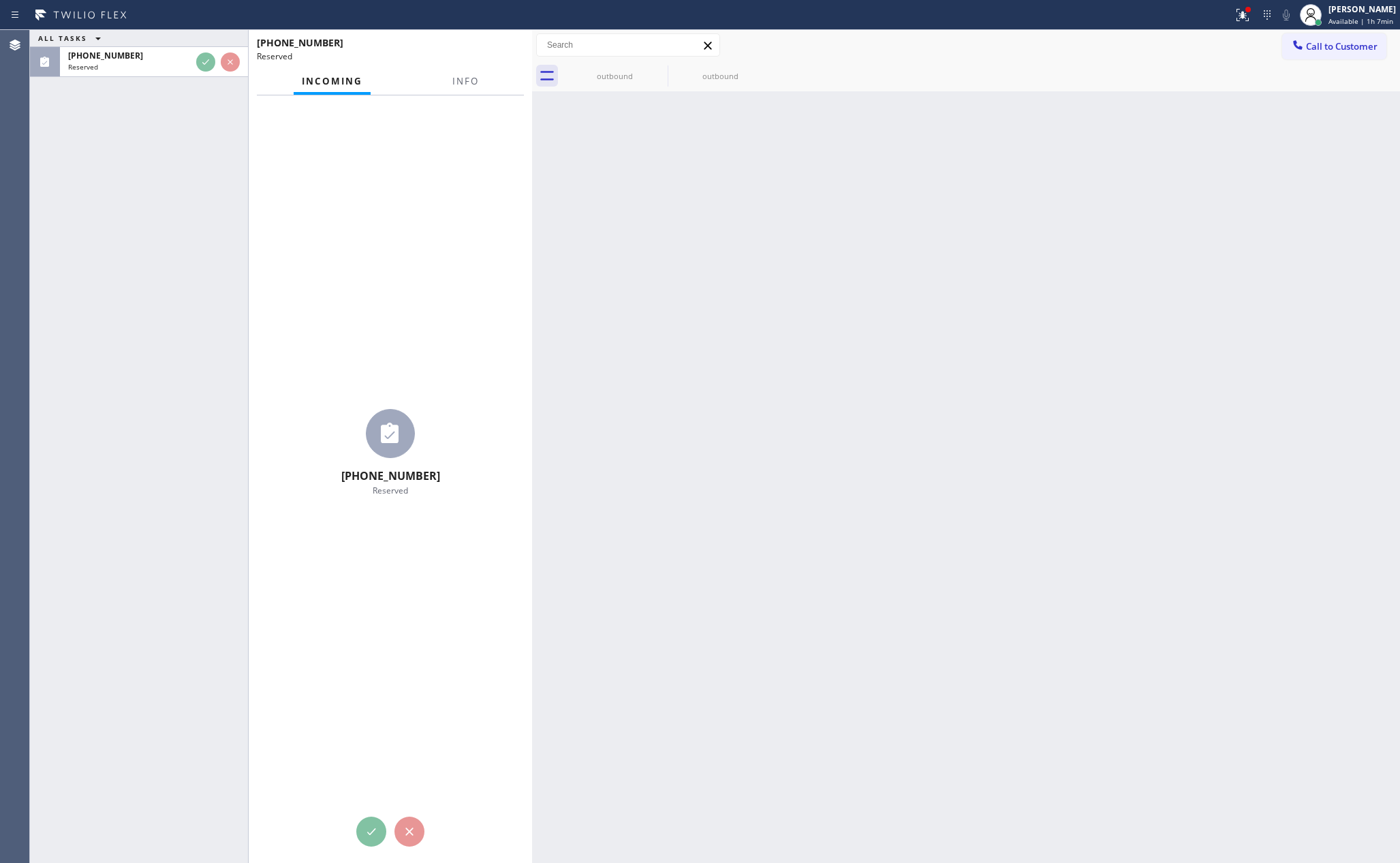
click at [180, 207] on div "ALL TASKS ALL TASKS ACTIVE TASKS TASKS IN WRAP UP [PHONE_NUMBER] Reserved" at bounding box center [139, 446] width 218 height 833
click at [189, 223] on div "ALL TASKS ALL TASKS ACTIVE TASKS TASKS IN WRAP UP [PHONE_NUMBER] Reserved" at bounding box center [139, 446] width 218 height 833
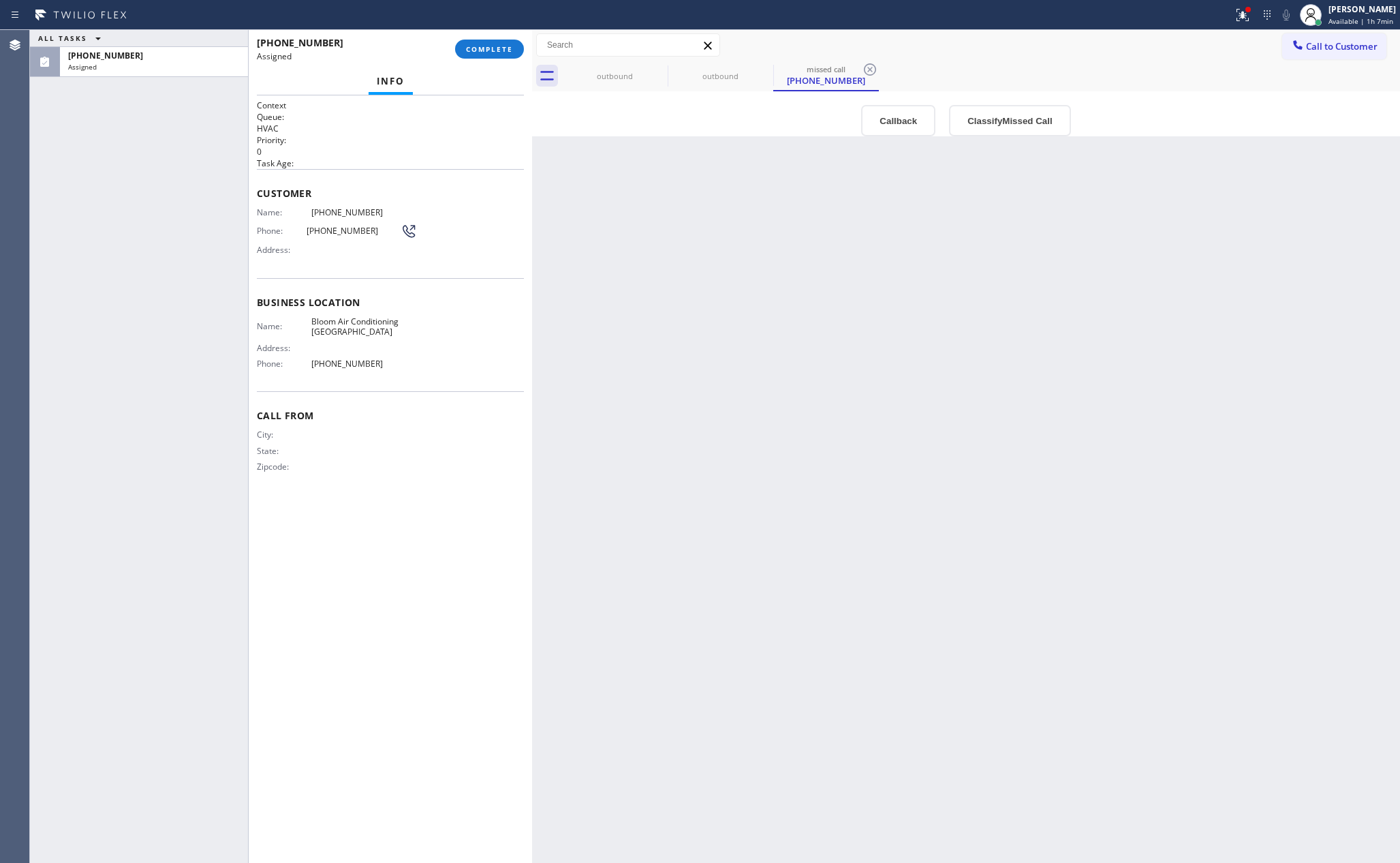
drag, startPoint x: 843, startPoint y: 585, endPoint x: 905, endPoint y: 462, distance: 137.7
click at [844, 585] on div "Back to Dashboard Change Sender ID Customers Technicians Select a contact Outbo…" at bounding box center [966, 446] width 868 height 833
click at [1383, 41] on button "Call to Customer" at bounding box center [1334, 46] width 104 height 26
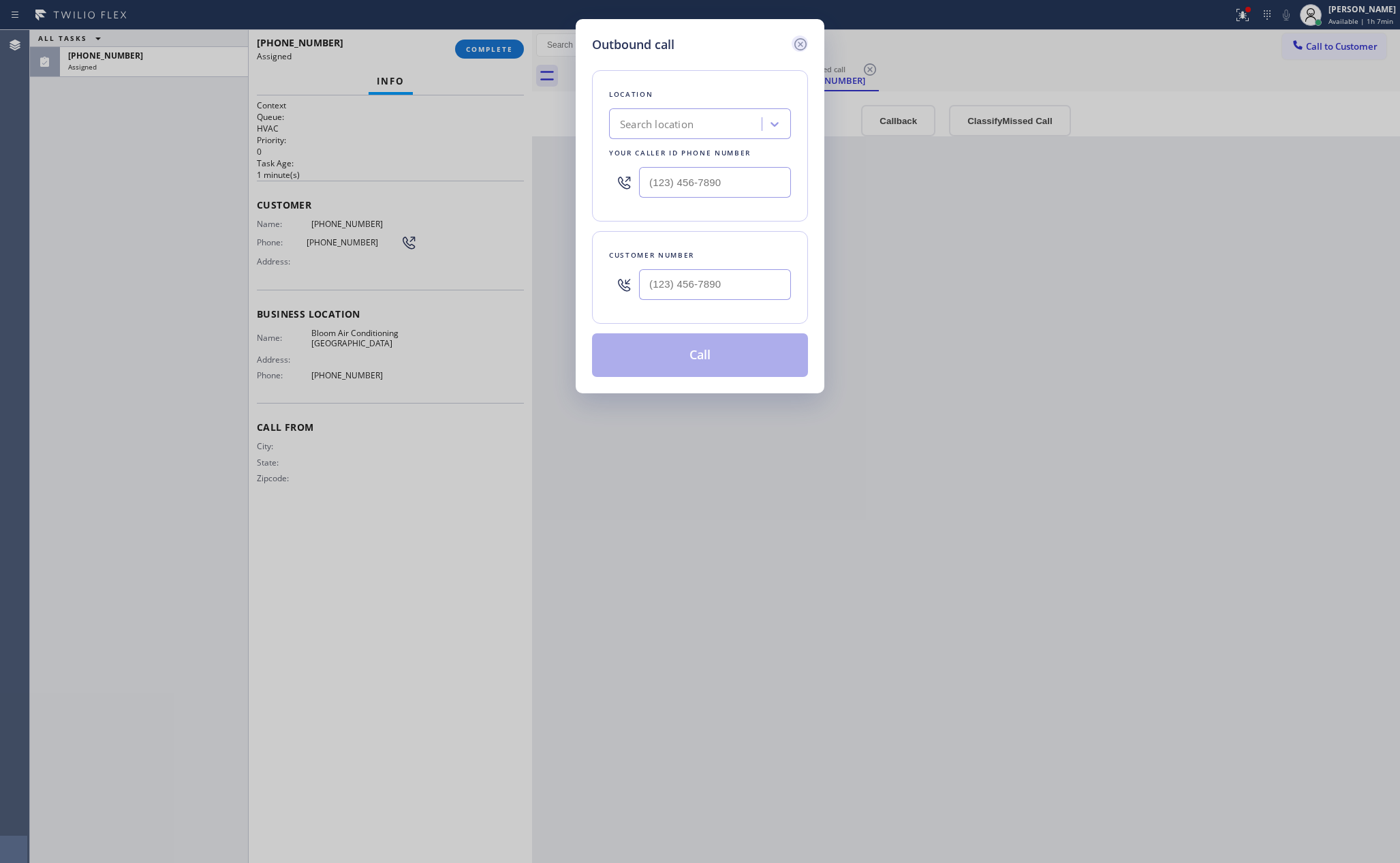
click at [796, 44] on icon at bounding box center [800, 44] width 17 height 17
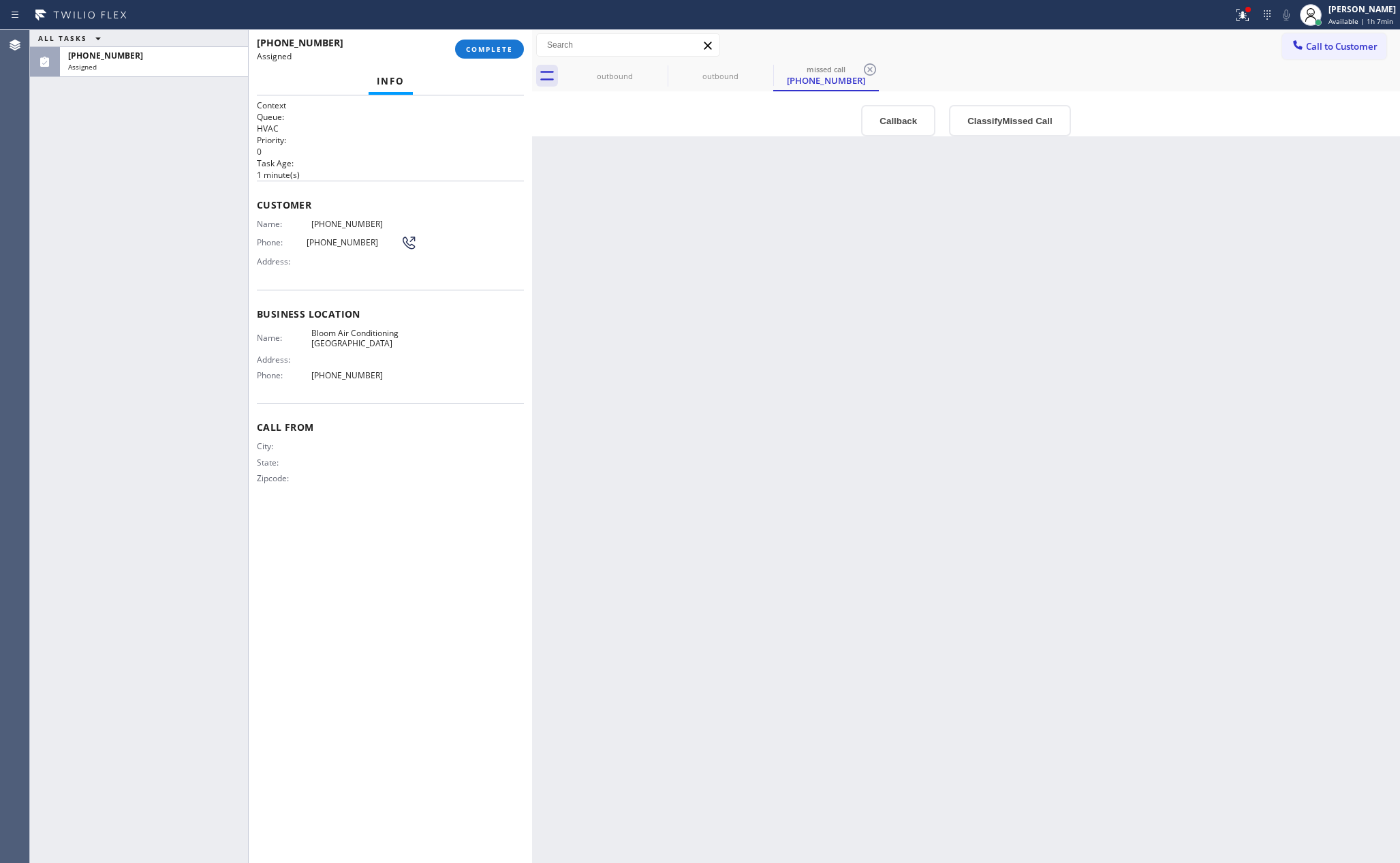
click at [982, 529] on div "Back to Dashboard Change Sender ID Customers Technicians Select a contact Outbo…" at bounding box center [966, 446] width 868 height 833
click at [1358, 17] on span "Available | 1h 7min" at bounding box center [1361, 21] width 65 height 10
click at [1285, 113] on button "Break" at bounding box center [1332, 108] width 136 height 18
click at [1176, 417] on div "Back to Dashboard Change Sender ID Customers Technicians Select a contact Outbo…" at bounding box center [966, 446] width 868 height 833
click at [1274, 442] on div "Back to Dashboard Change Sender ID Customers Technicians Select a contact Outbo…" at bounding box center [966, 446] width 868 height 833
